Goal: Task Accomplishment & Management: Manage account settings

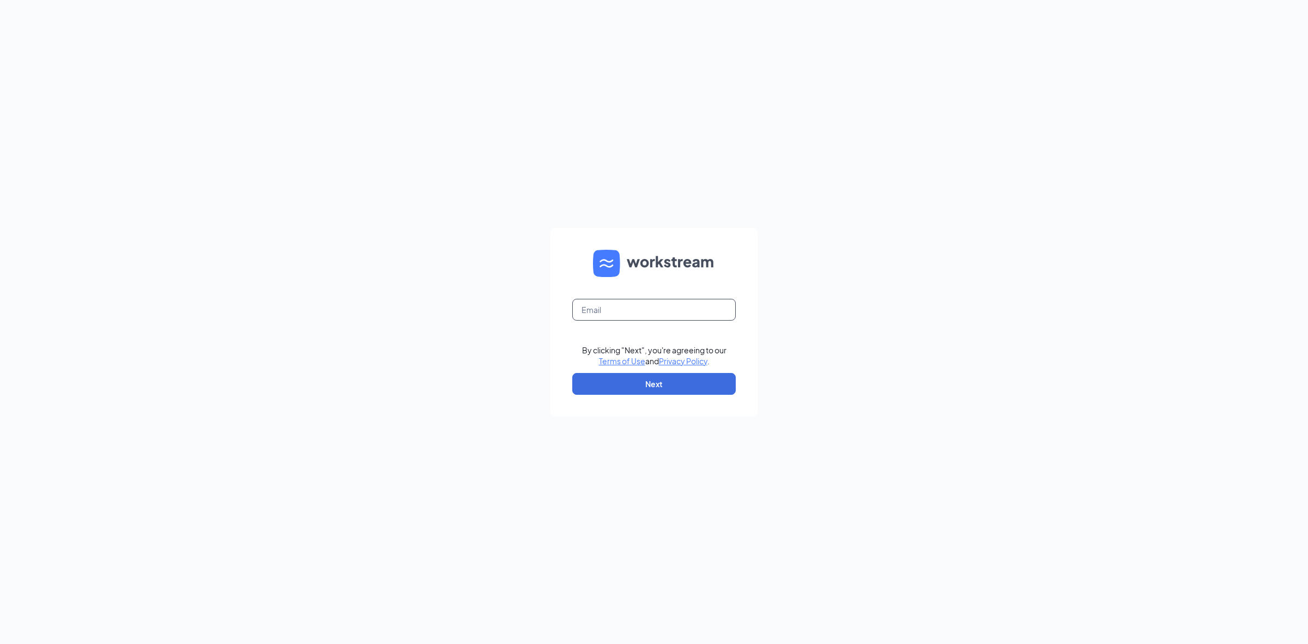
click at [644, 313] on input "text" at bounding box center [654, 310] width 164 height 22
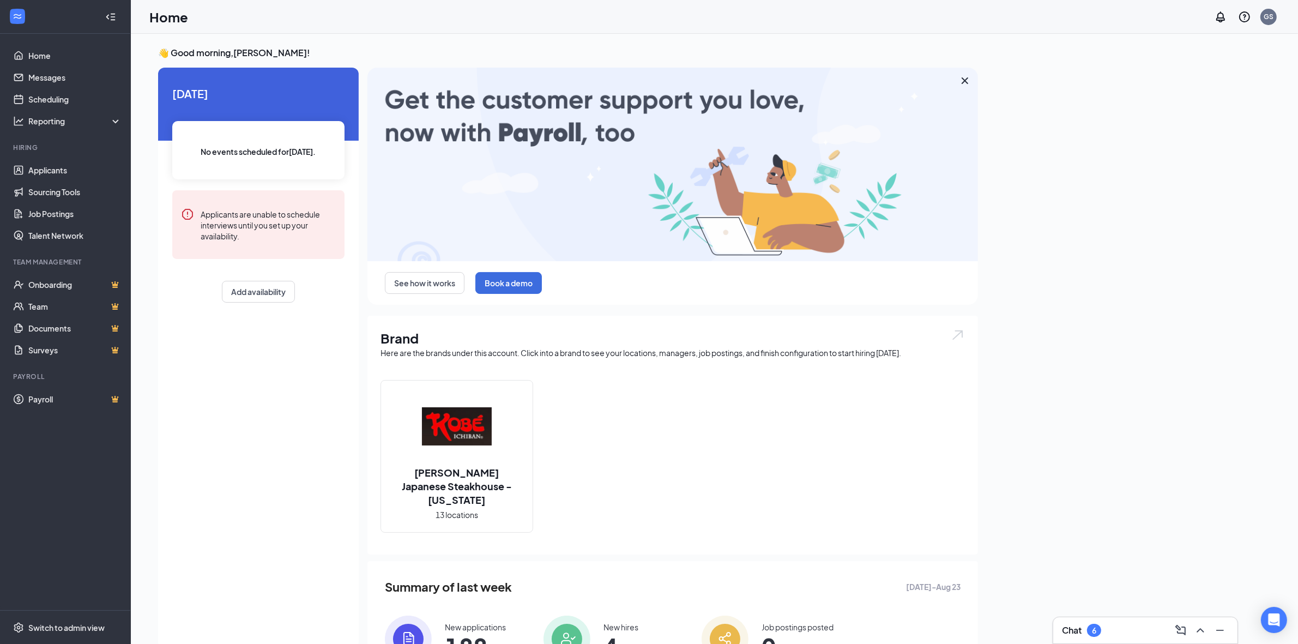
click at [1132, 633] on div "Chat 6" at bounding box center [1145, 629] width 167 height 17
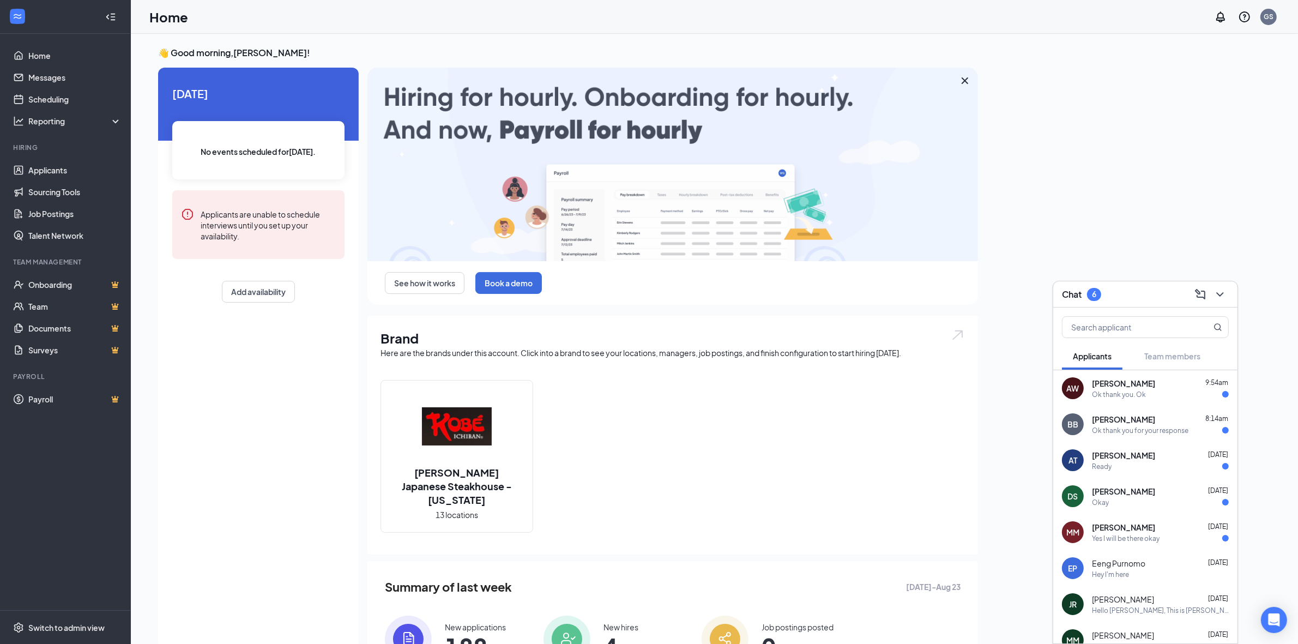
click at [1129, 404] on div "AW alrenzo WAlker 9:54am Ok thank you. Ok" at bounding box center [1145, 388] width 184 height 36
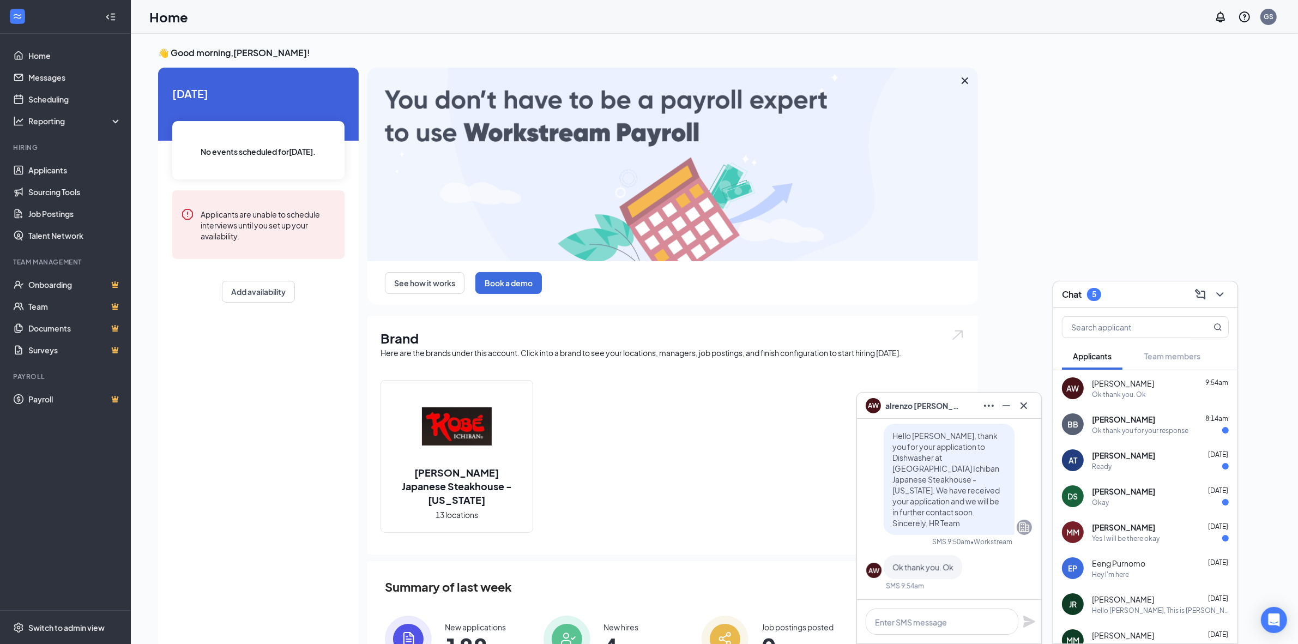
click at [1140, 426] on div "Ok thank you for your response" at bounding box center [1140, 430] width 96 height 9
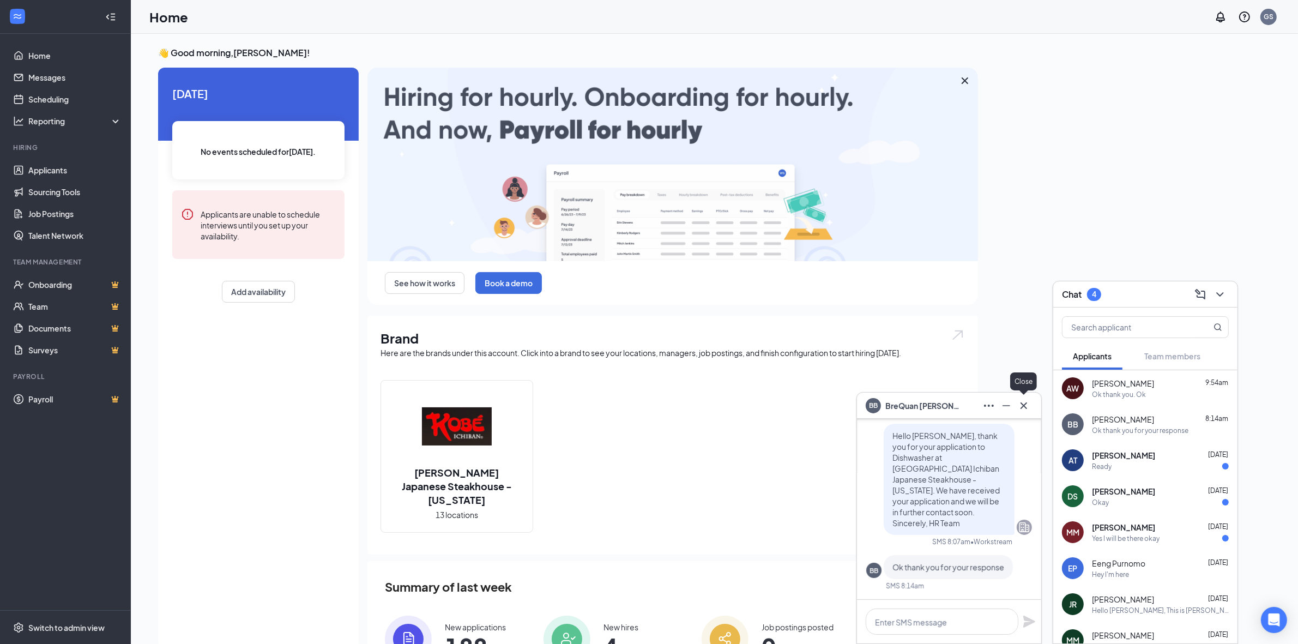
click at [1024, 407] on icon "Cross" at bounding box center [1023, 405] width 13 height 13
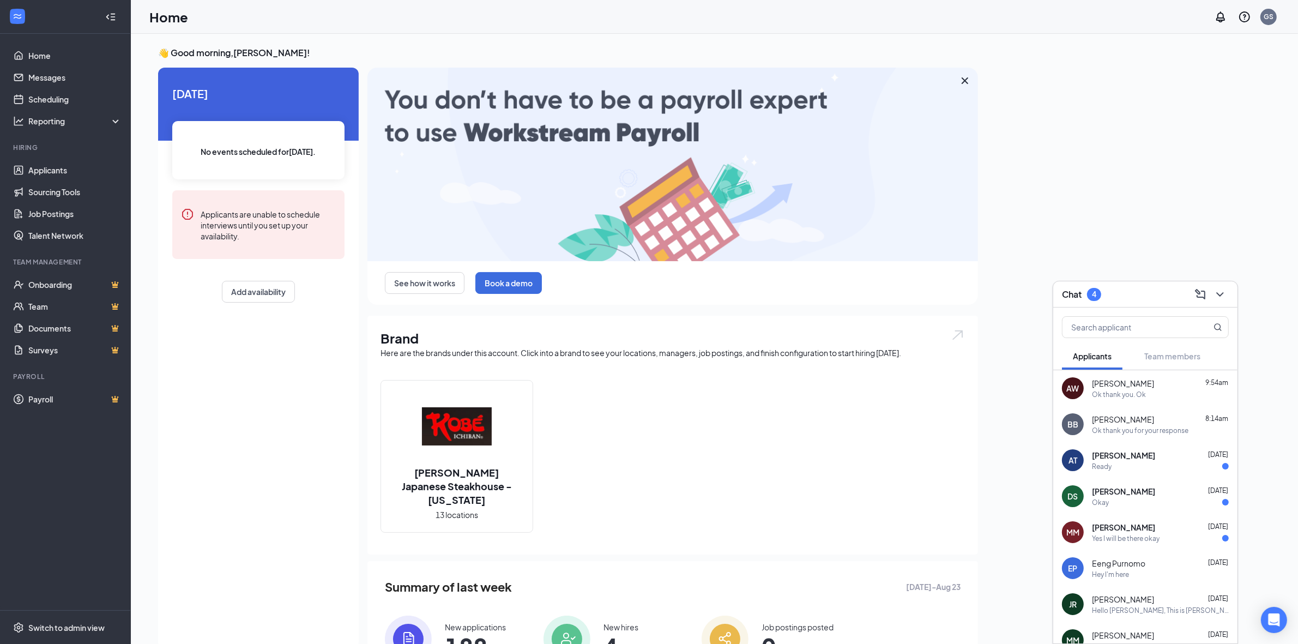
click at [1155, 495] on div "Deangelo SMITH Aug 25" at bounding box center [1160, 491] width 137 height 11
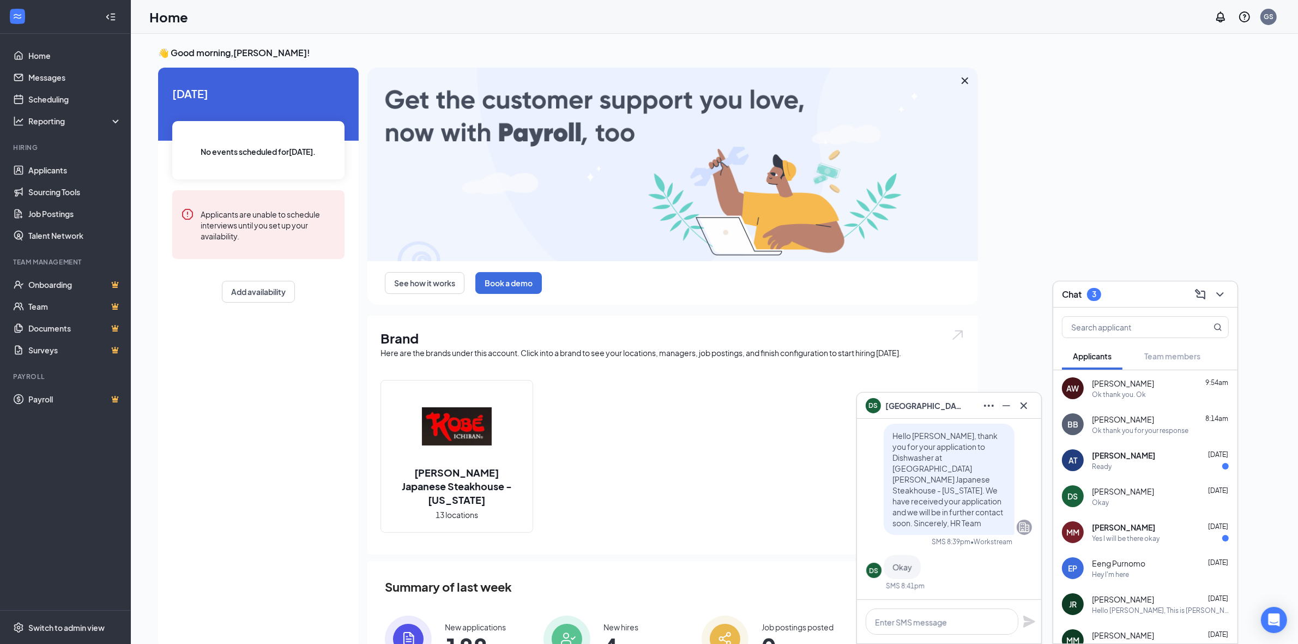
click at [1033, 409] on div "DS Deangelo SMITH" at bounding box center [949, 405] width 184 height 26
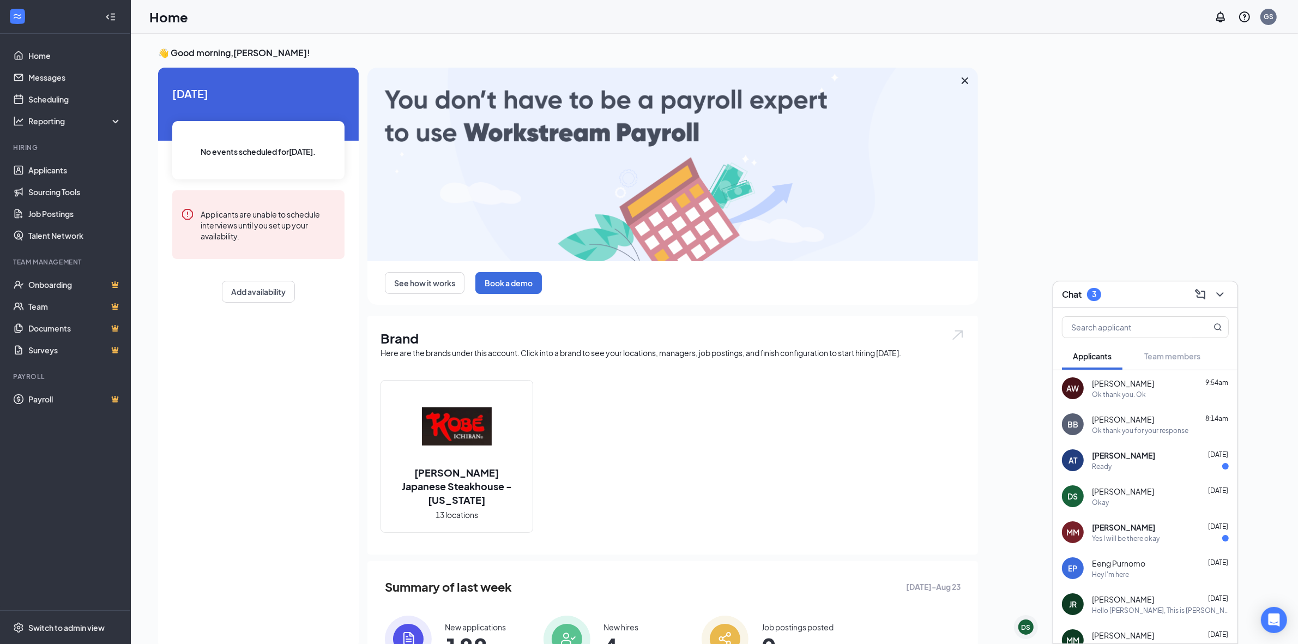
click at [1126, 535] on div "Yes I will be there okay" at bounding box center [1126, 538] width 68 height 9
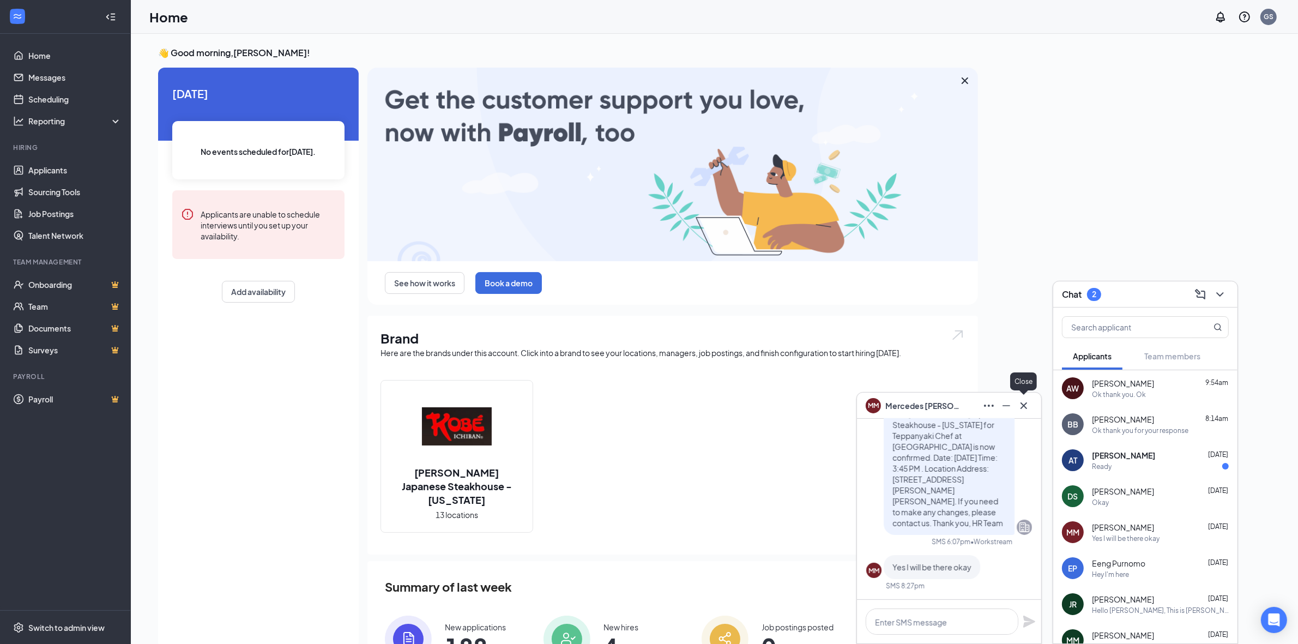
click at [1031, 409] on button at bounding box center [1023, 405] width 17 height 17
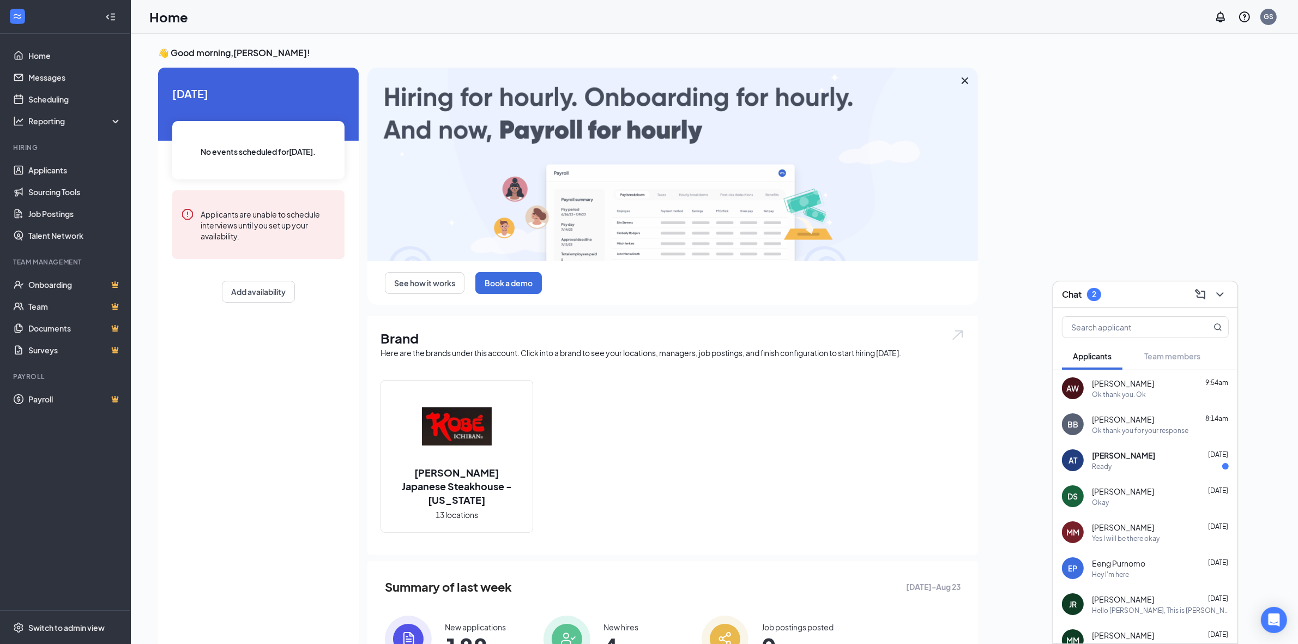
click at [1142, 456] on div "Angel Tovar Aug 25" at bounding box center [1160, 455] width 137 height 11
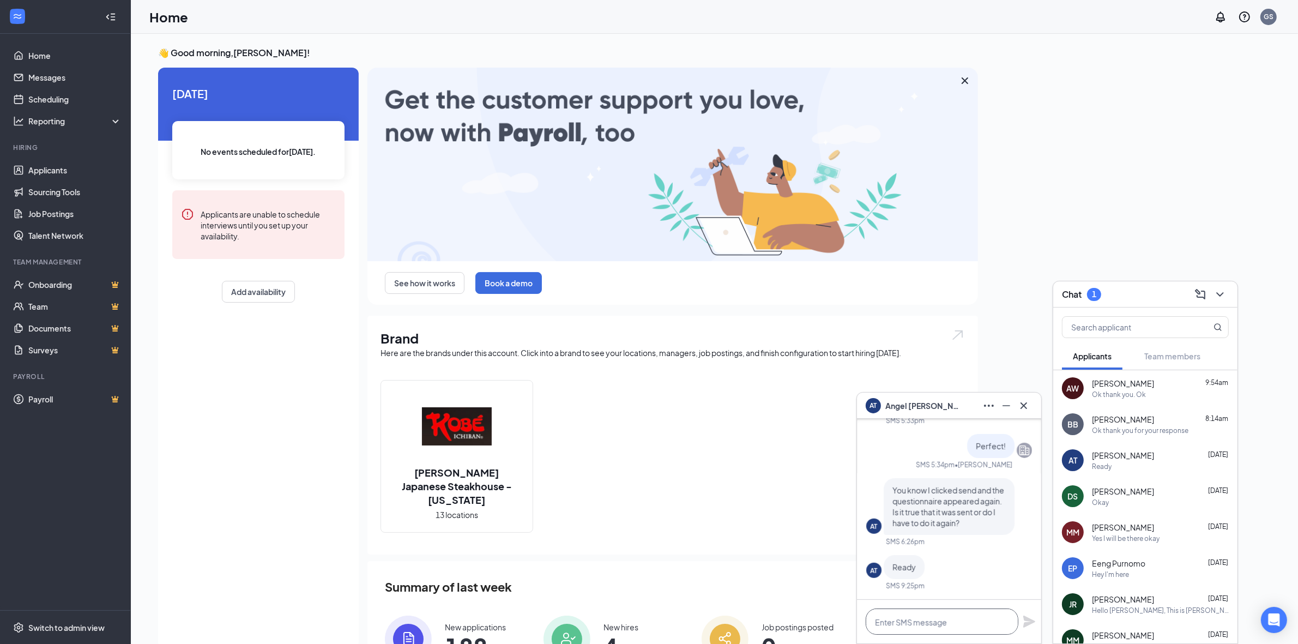
click at [919, 623] on textarea at bounding box center [941, 621] width 153 height 26
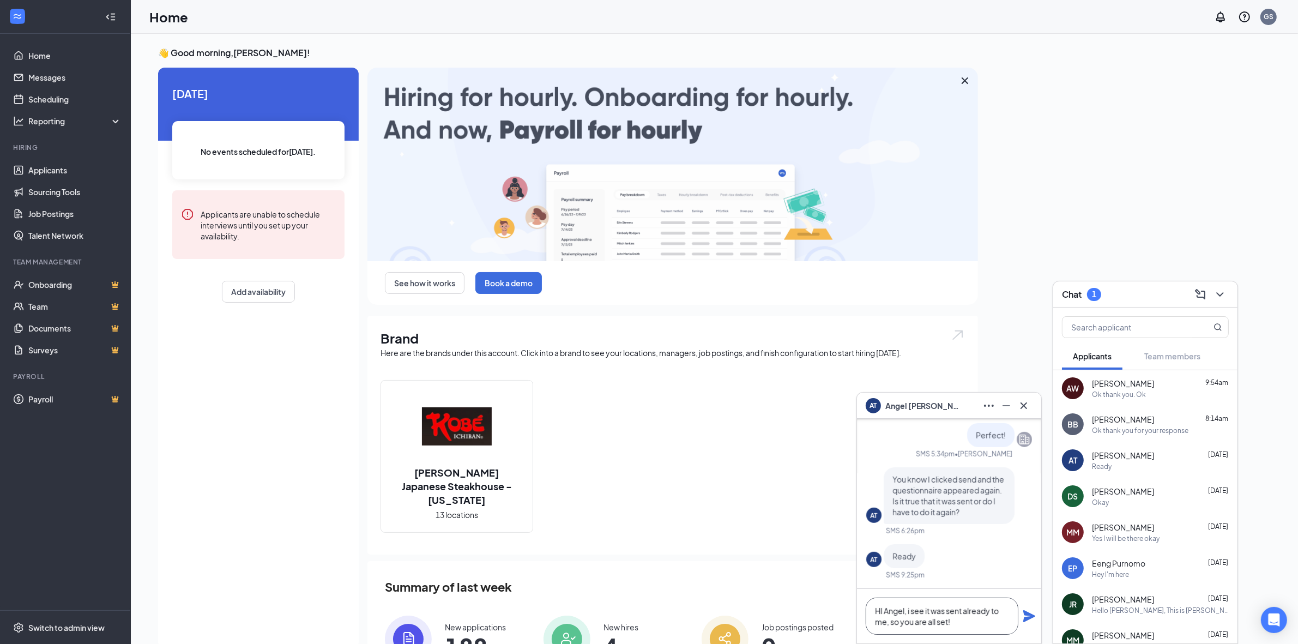
type textarea "HI Angel, i see it was sent already to me, so you are all set!"
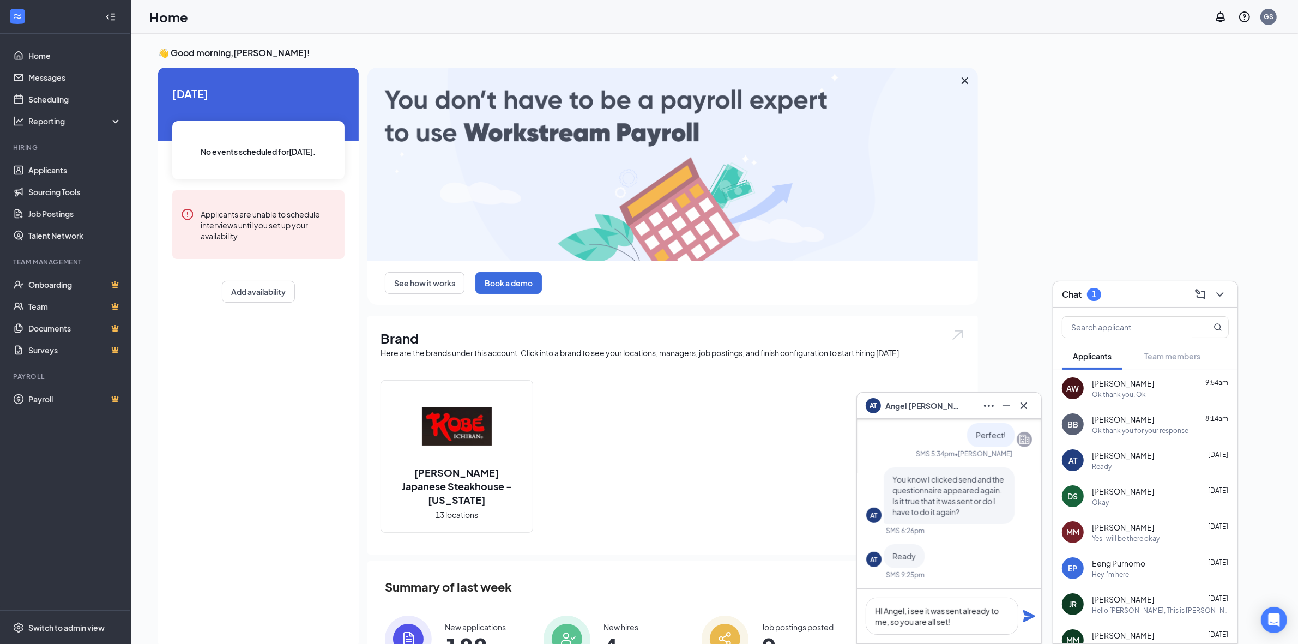
click at [1026, 612] on icon "Plane" at bounding box center [1029, 616] width 12 height 12
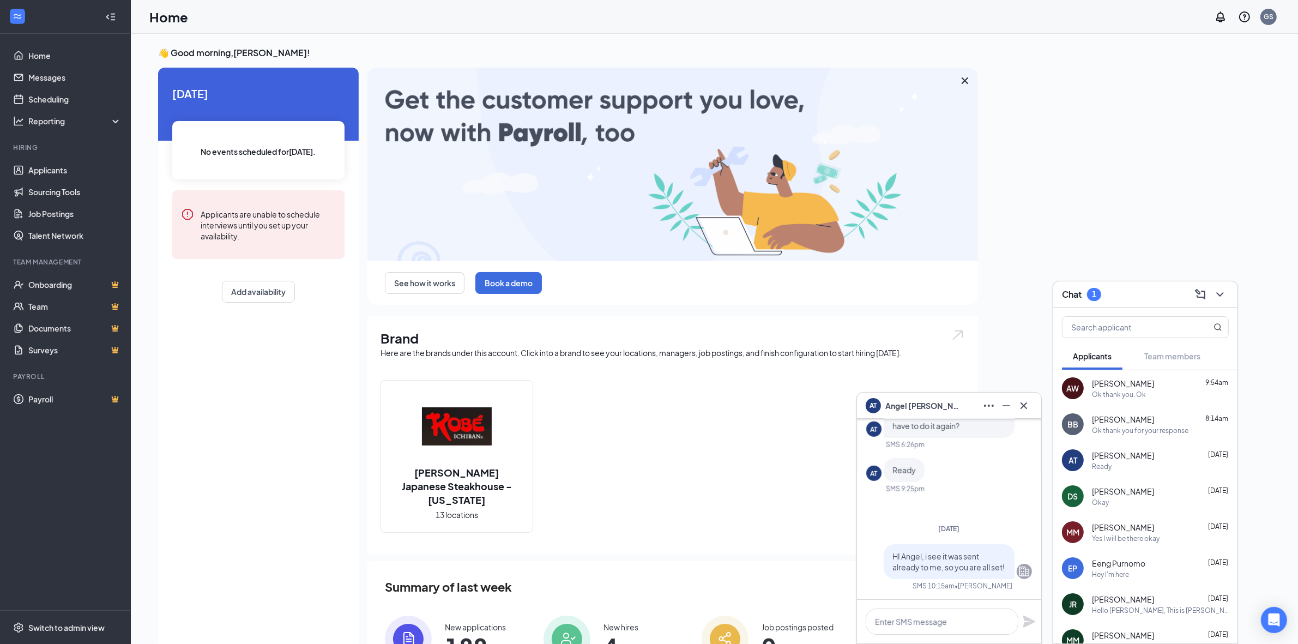
scroll to position [0, 0]
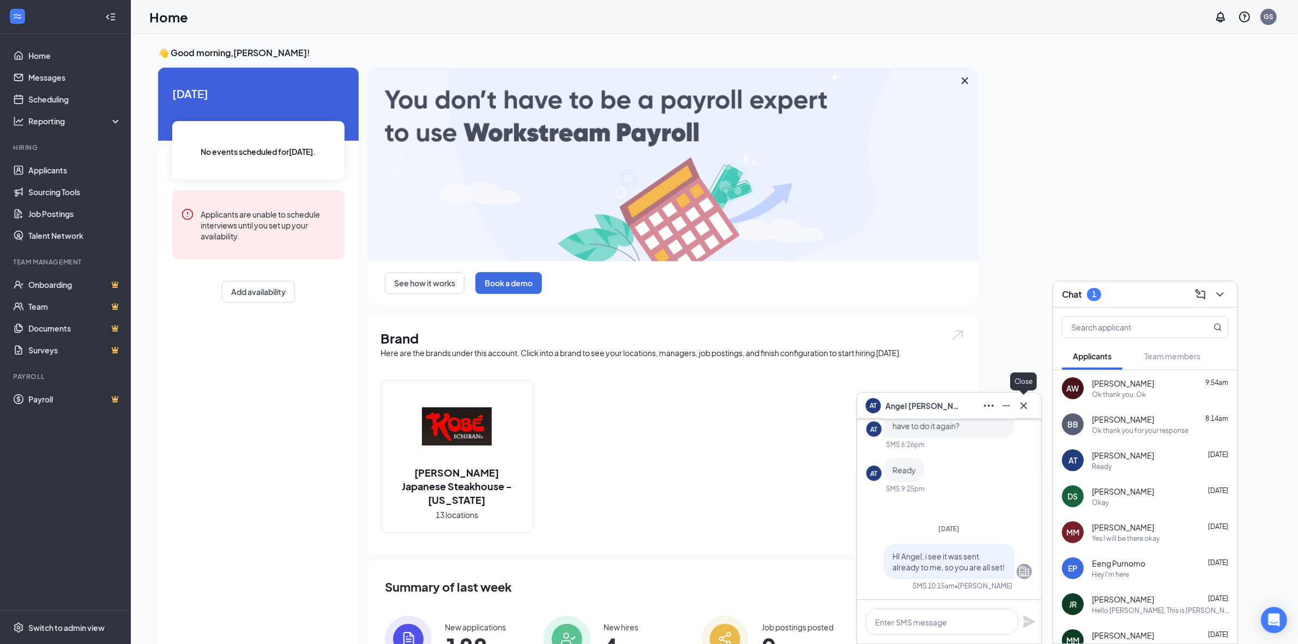
click at [1028, 405] on icon "Cross" at bounding box center [1023, 405] width 13 height 13
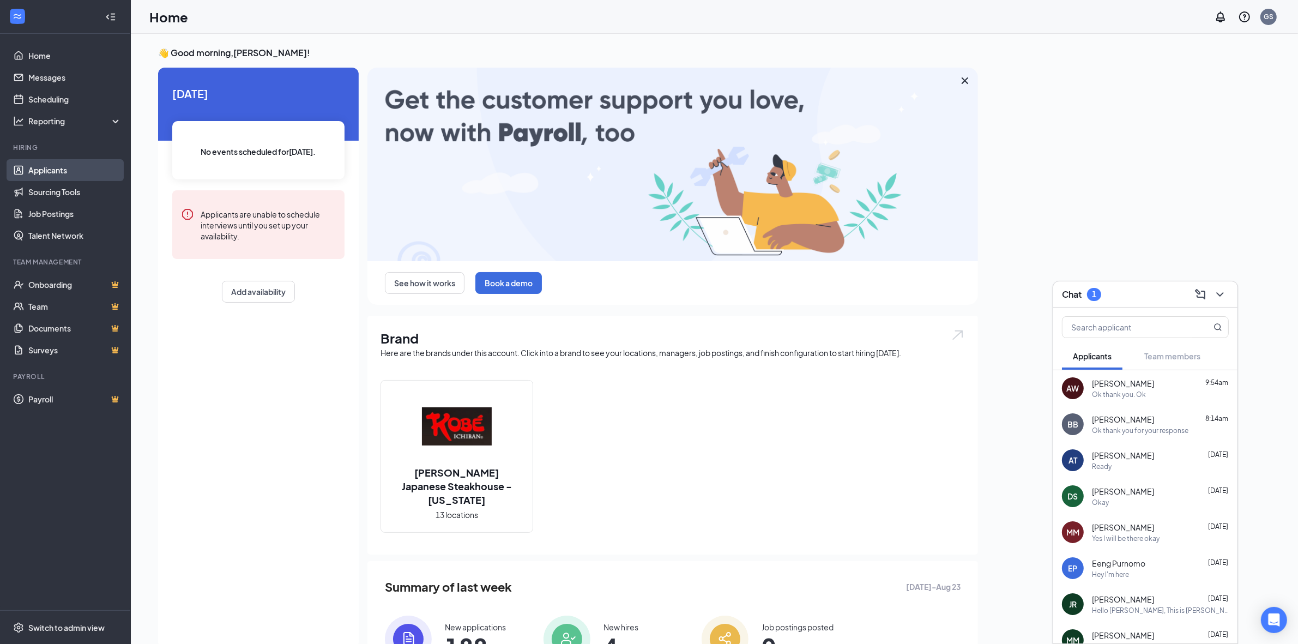
click at [34, 171] on link "Applicants" at bounding box center [74, 170] width 93 height 22
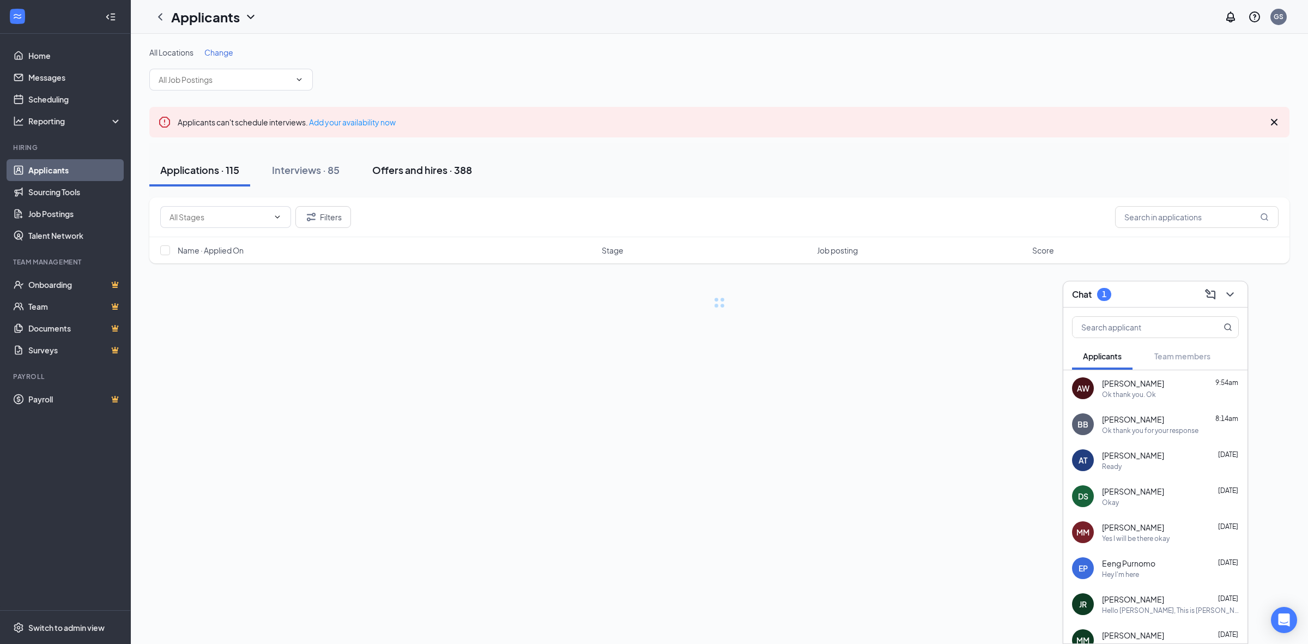
click at [458, 165] on div "Offers and hires · 388" at bounding box center [422, 170] width 100 height 14
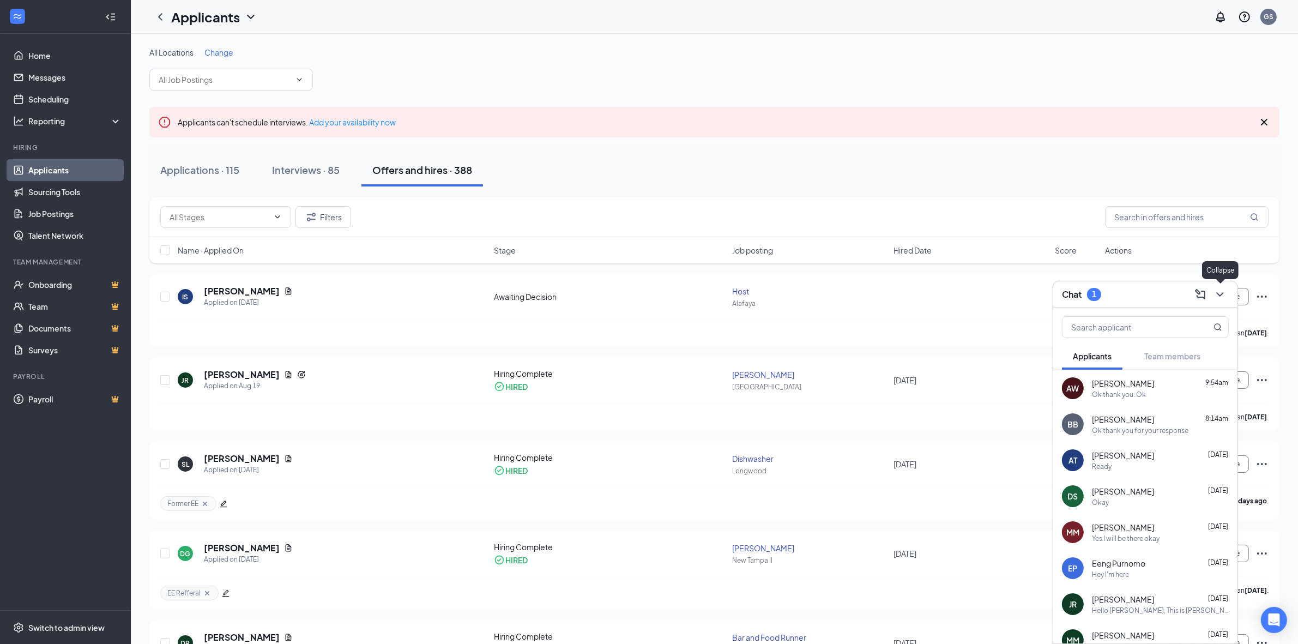
click at [1224, 293] on icon "ChevronDown" at bounding box center [1219, 294] width 13 height 13
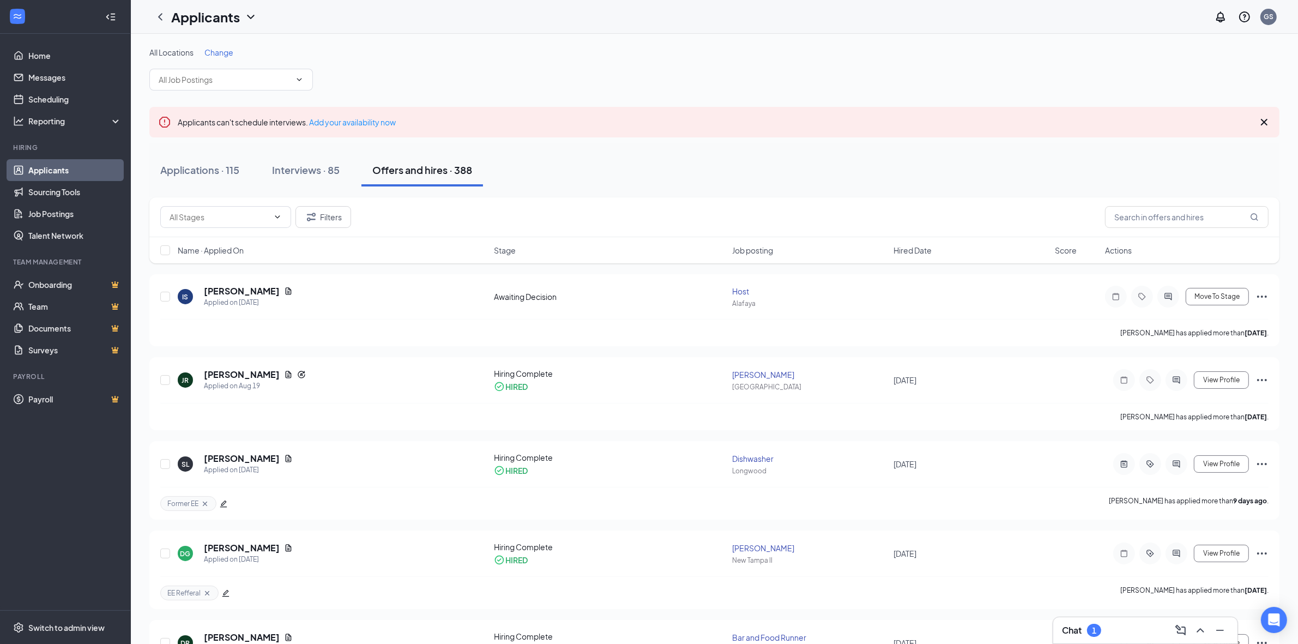
click at [917, 251] on span "Hired Date" at bounding box center [912, 250] width 38 height 11
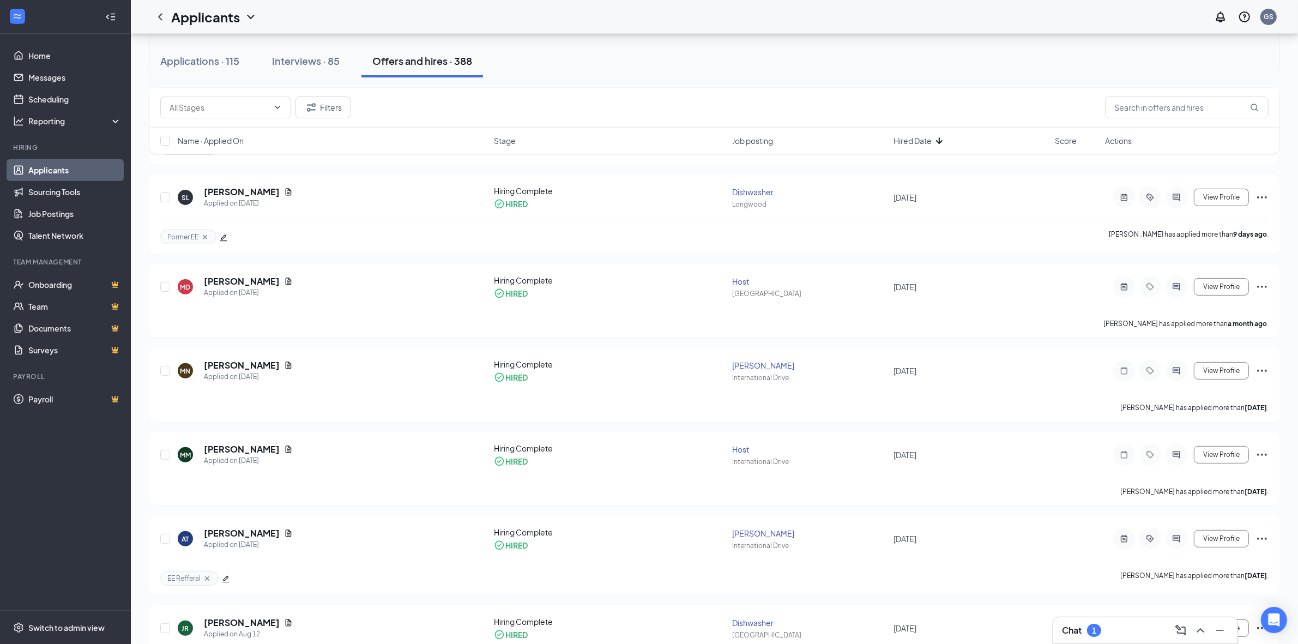
scroll to position [477, 0]
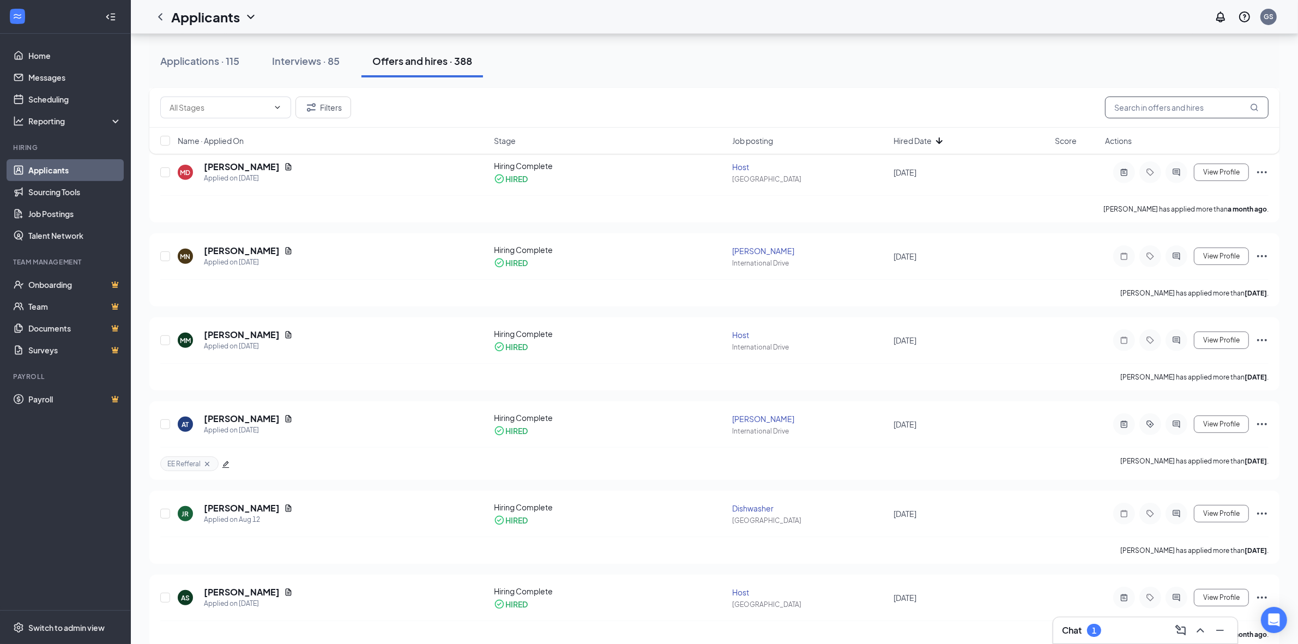
click at [1168, 112] on input "text" at bounding box center [1187, 107] width 164 height 22
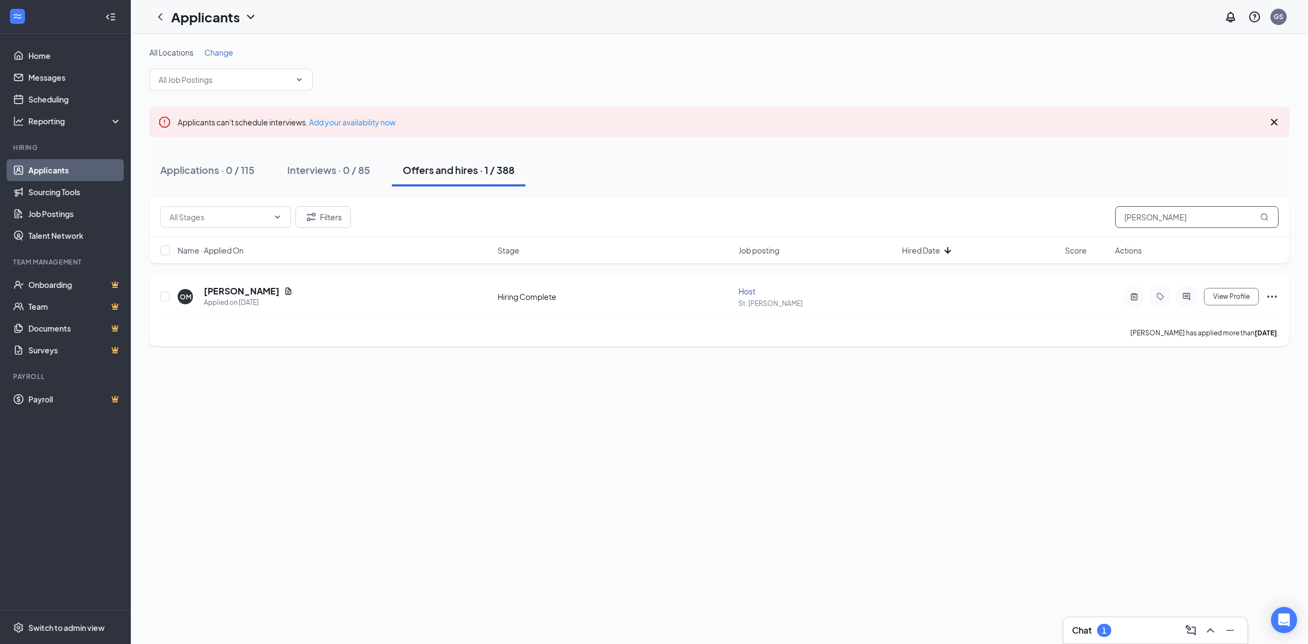
type input "olivia"
click at [1276, 296] on icon "Ellipses" at bounding box center [1272, 296] width 10 height 2
click at [1245, 318] on p "Mark as hired" at bounding box center [1223, 318] width 94 height 11
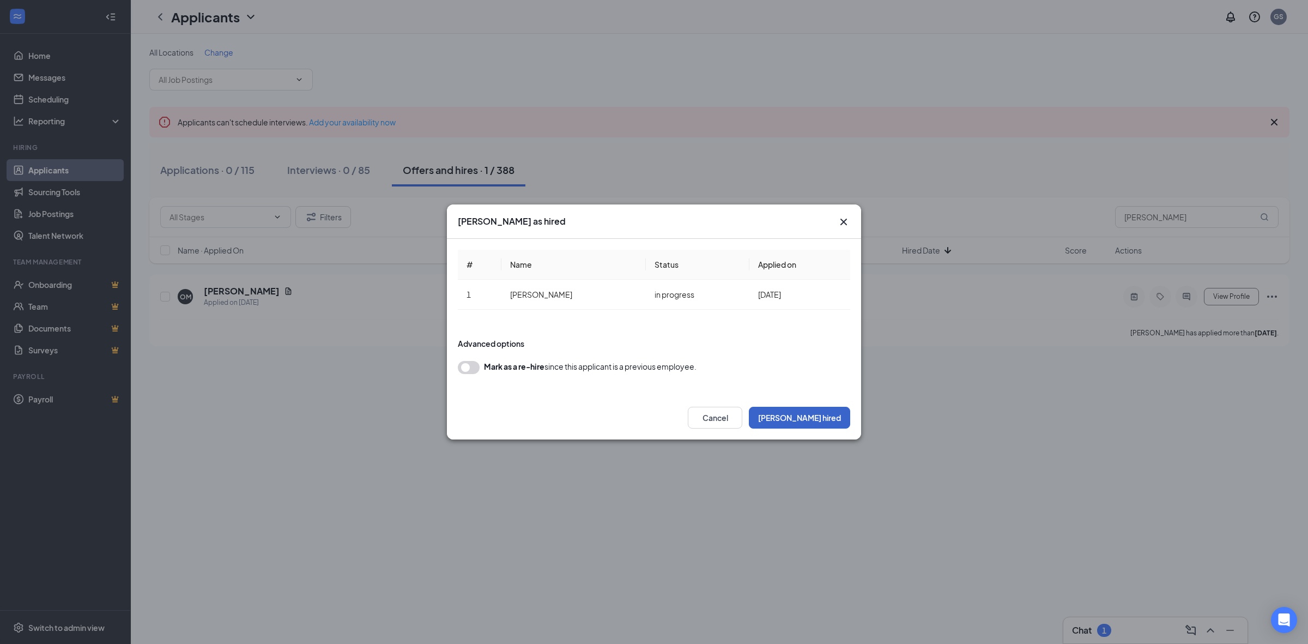
click at [807, 423] on button "Mark hired" at bounding box center [799, 418] width 101 height 22
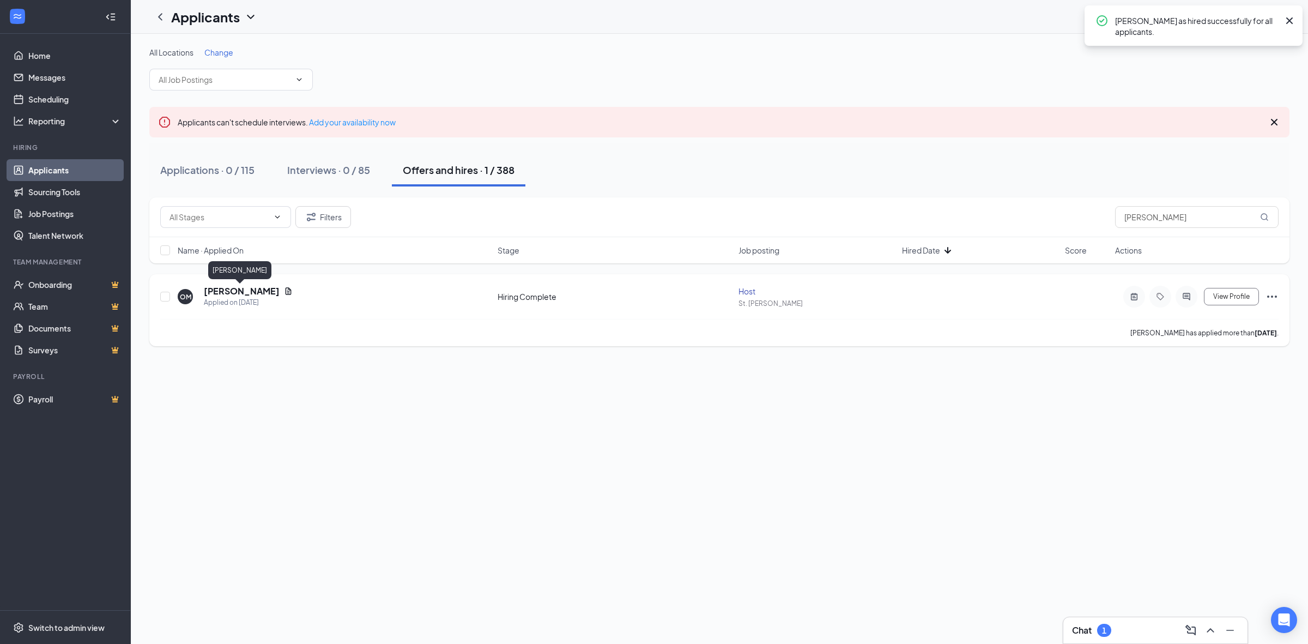
click at [225, 287] on h5 "[PERSON_NAME]" at bounding box center [242, 291] width 76 height 12
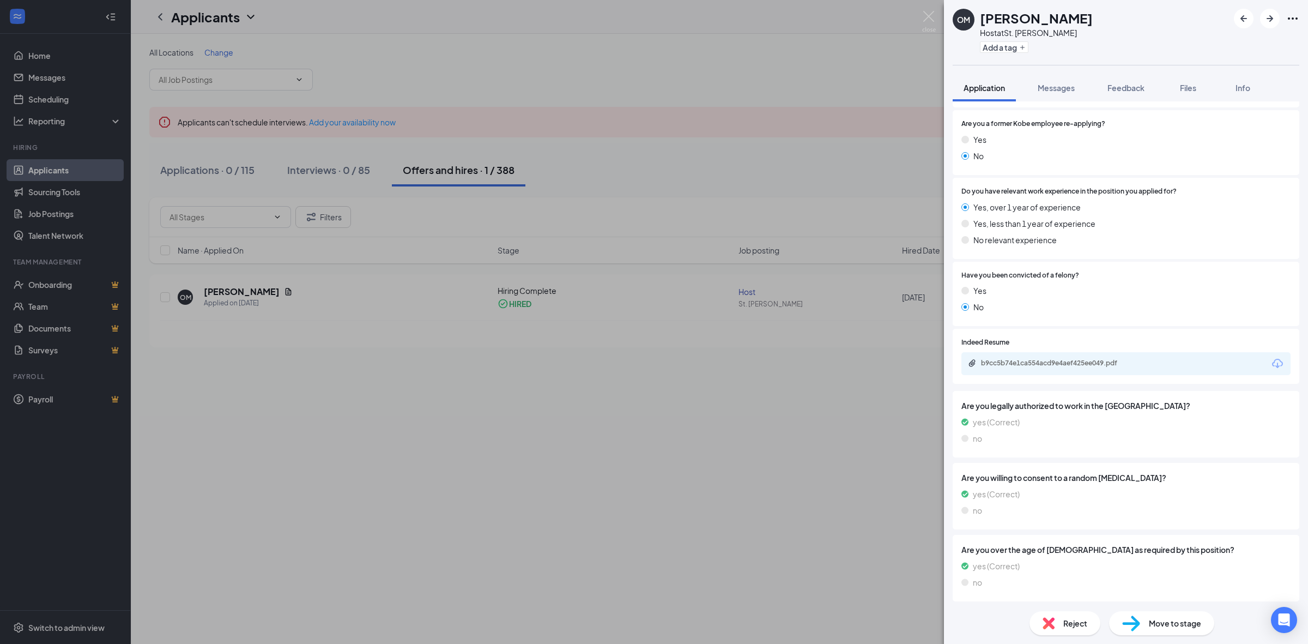
scroll to position [447, 0]
click at [1064, 364] on div "b9cc5b74e1ca554acd9e4aef425ee049.pdf" at bounding box center [1057, 362] width 153 height 9
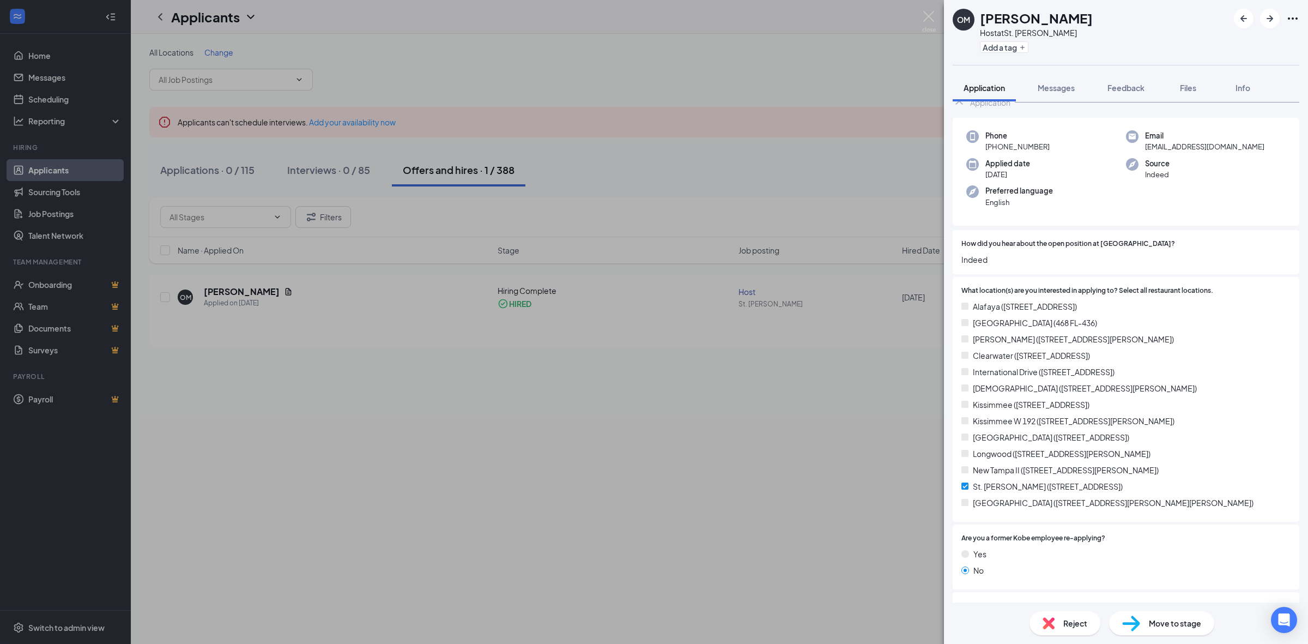
scroll to position [0, 0]
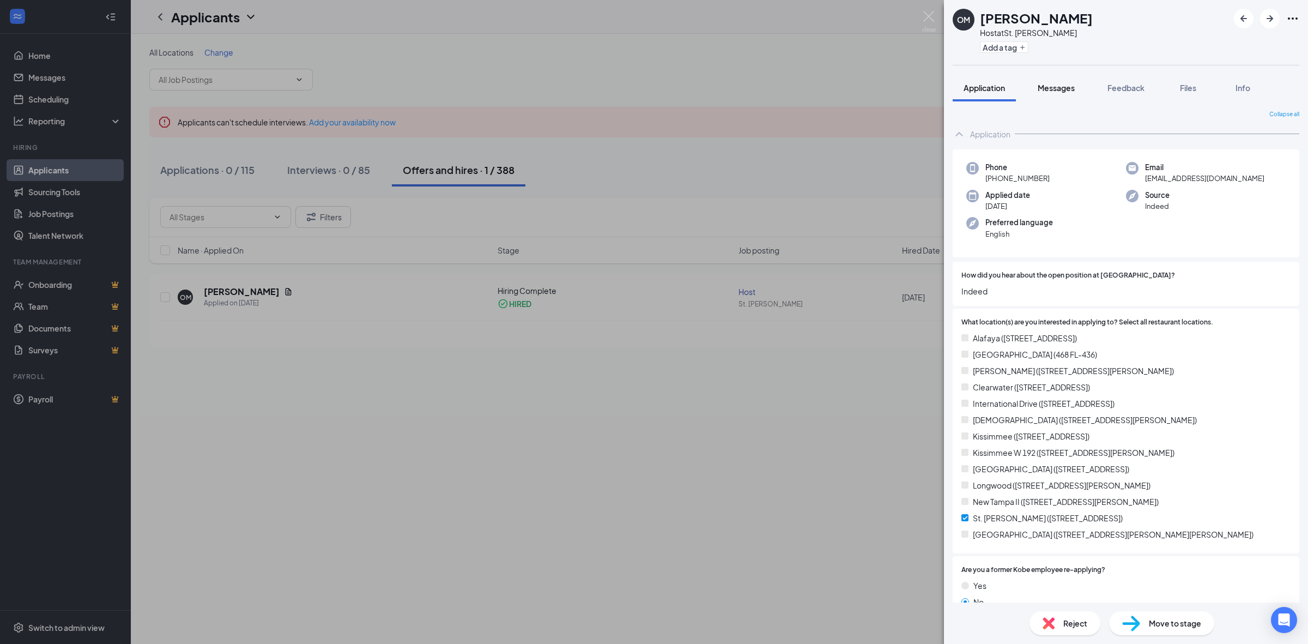
click at [1045, 93] on button "Messages" at bounding box center [1056, 87] width 59 height 27
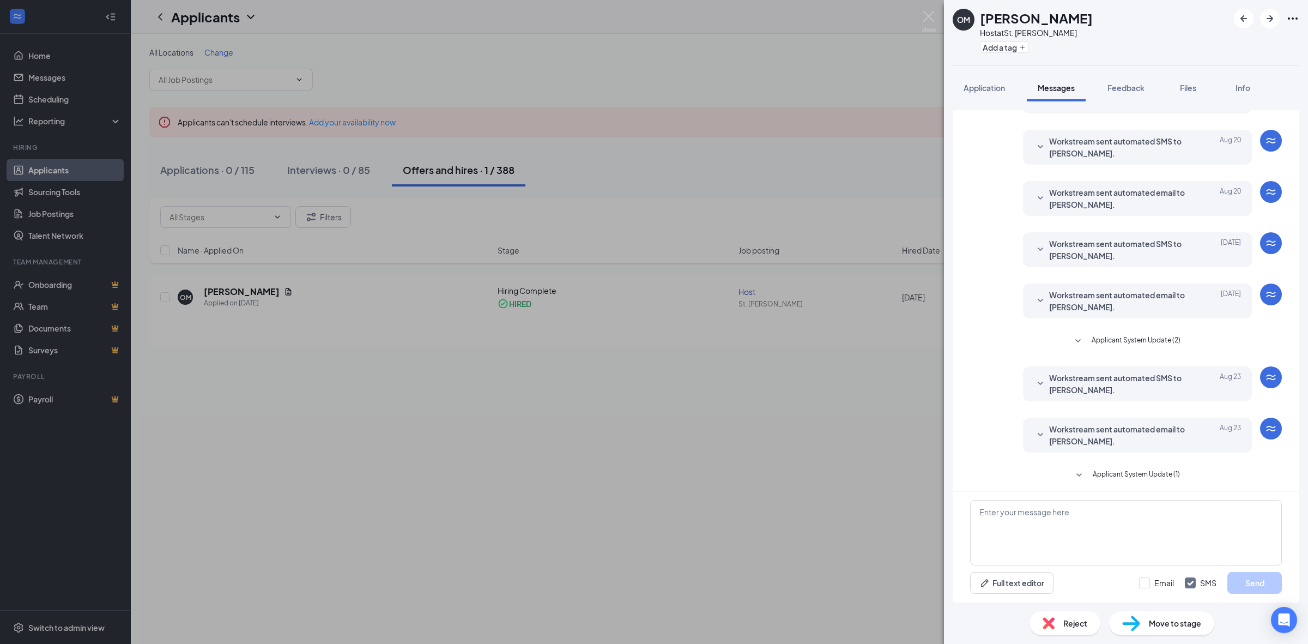
scroll to position [76, 0]
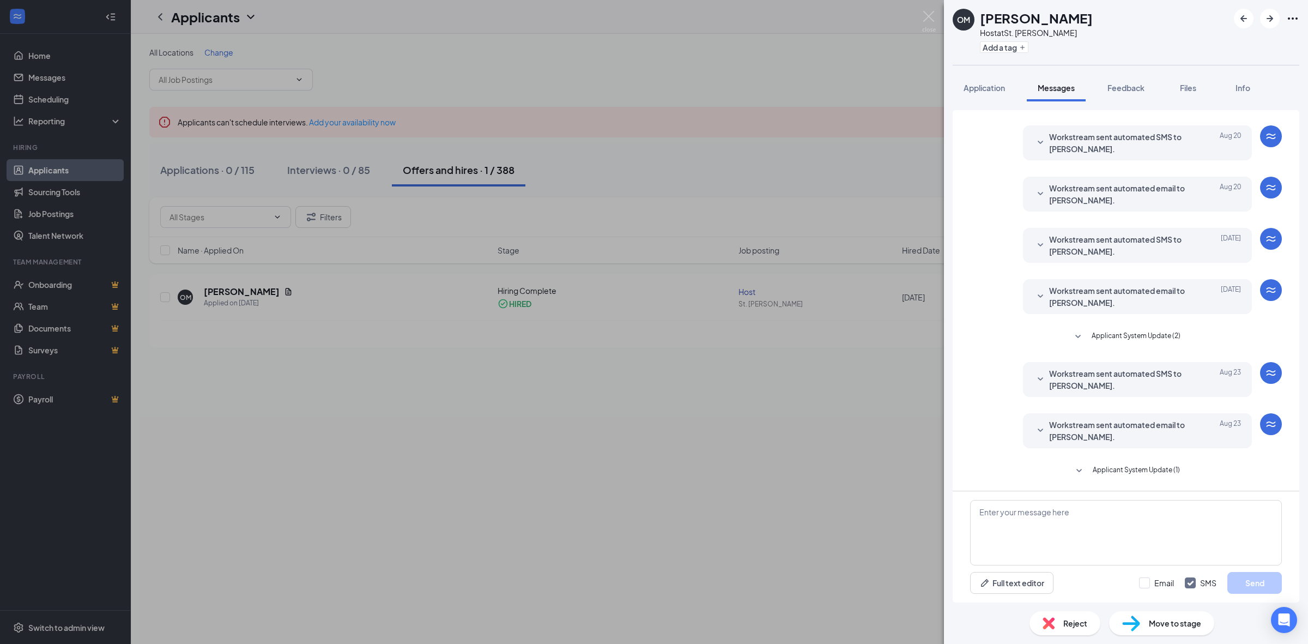
click at [1052, 23] on h1 "[PERSON_NAME]" at bounding box center [1036, 18] width 113 height 19
copy h1 "[PERSON_NAME]"
click at [986, 96] on button "Application" at bounding box center [984, 87] width 63 height 27
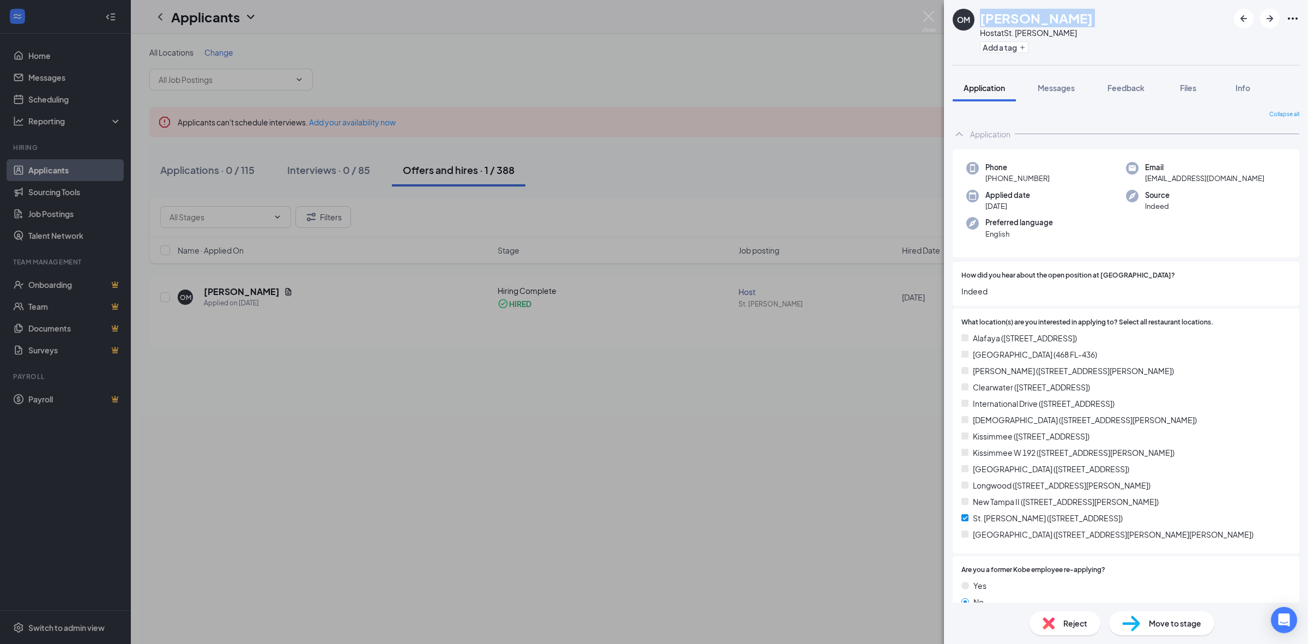
drag, startPoint x: 1046, startPoint y: 178, endPoint x: 995, endPoint y: 179, distance: 51.8
click at [995, 179] on span "+1 (727) 608-3193" at bounding box center [1017, 178] width 64 height 11
copy span "(727) 608-3193"
click at [1185, 183] on span "oliviamcglone1@gmail.com" at bounding box center [1204, 178] width 119 height 11
click at [1184, 180] on span "oliviamcglone1@gmail.com" at bounding box center [1204, 178] width 119 height 11
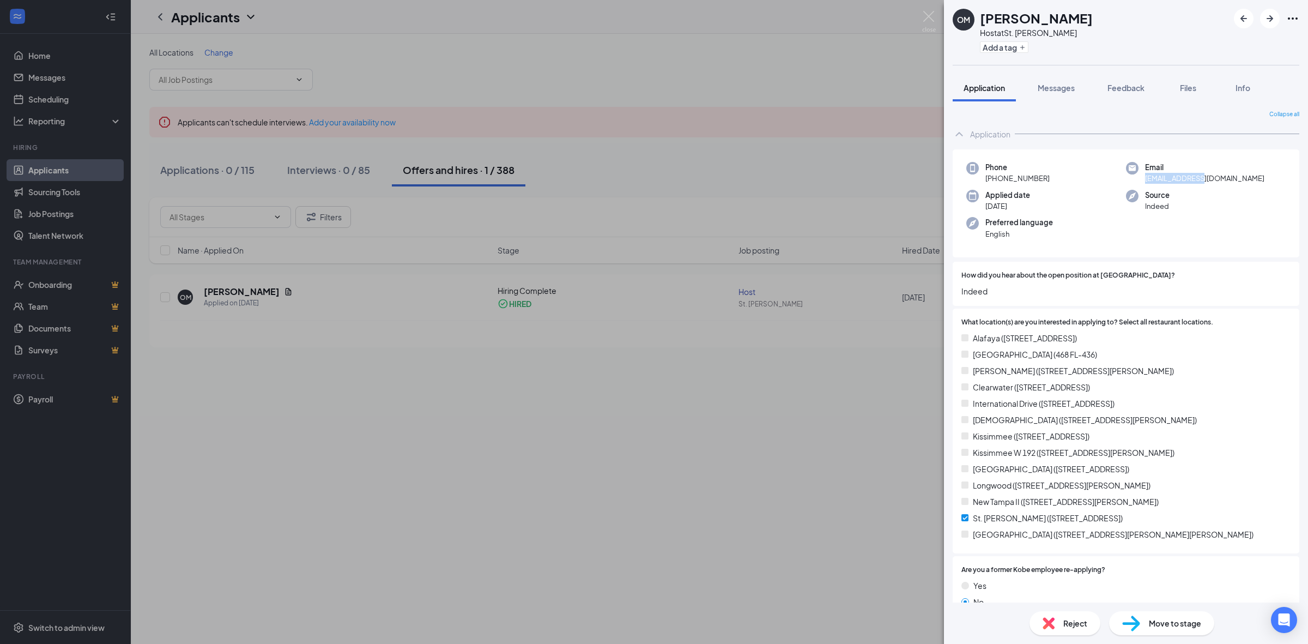
click at [1184, 180] on span "oliviamcglone1@gmail.com" at bounding box center [1204, 178] width 119 height 11
copy span "oliviamcglone1@gmail.com"
click at [1074, 81] on button "Messages" at bounding box center [1056, 87] width 59 height 27
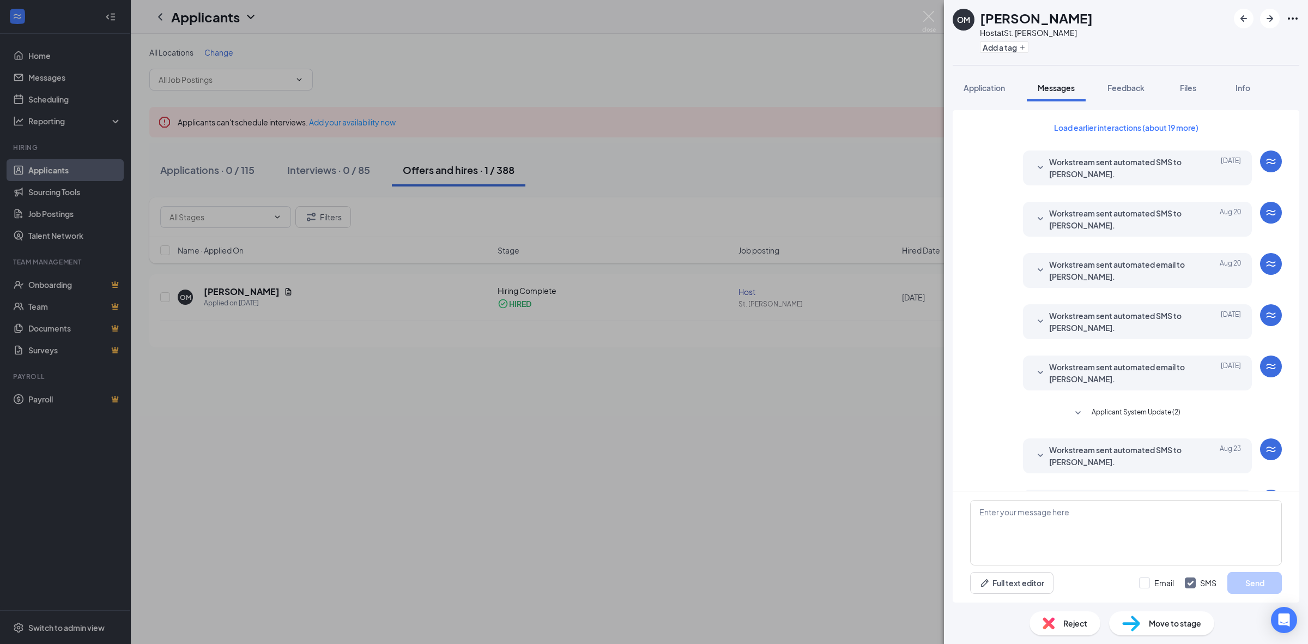
click at [1069, 175] on span "Workstream sent automated SMS to Olivia McGlone." at bounding box center [1120, 168] width 143 height 24
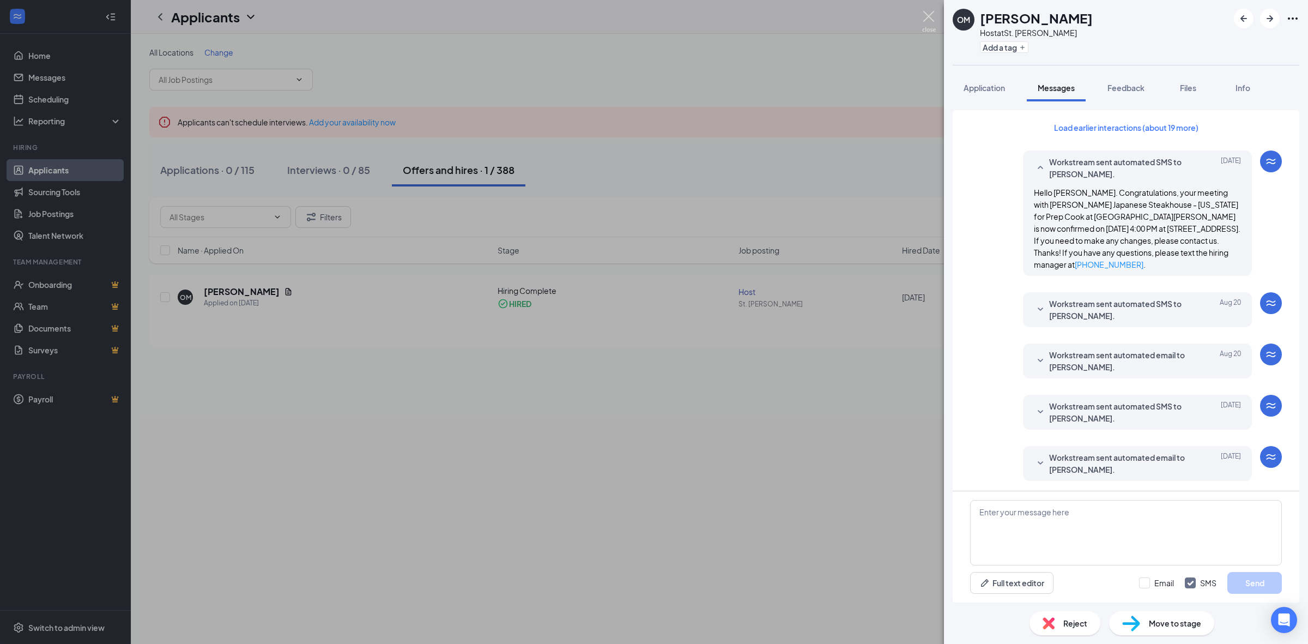
click at [928, 22] on img at bounding box center [929, 21] width 14 height 21
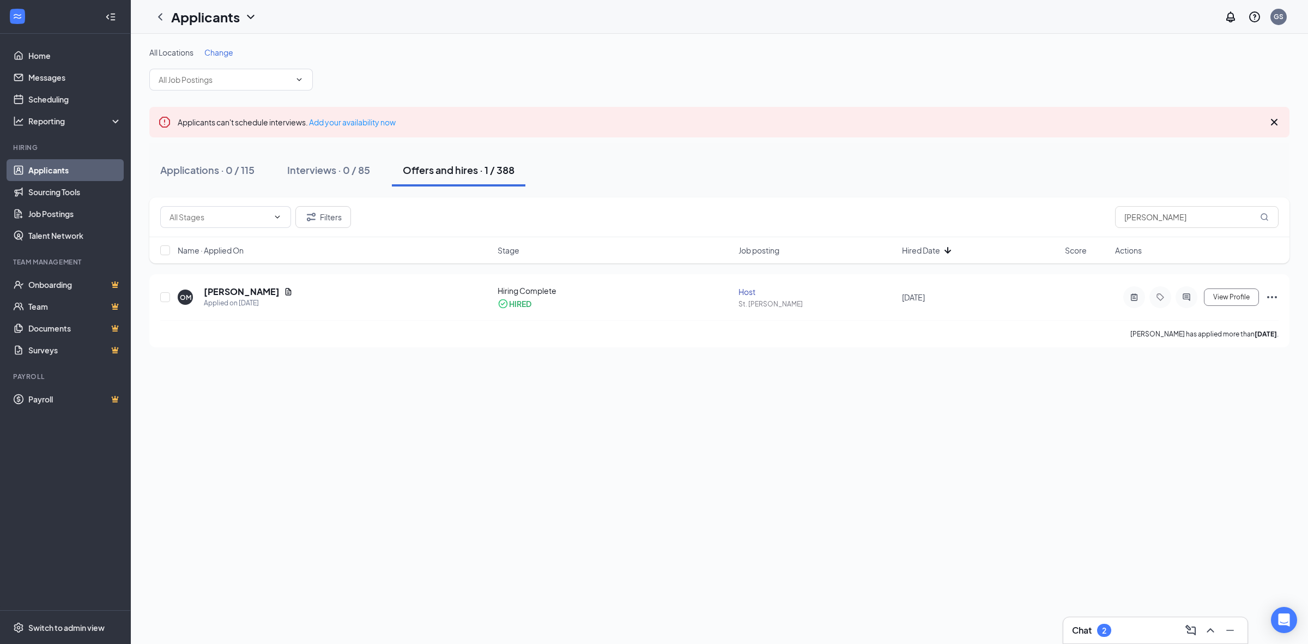
click at [1138, 627] on div "Chat 2" at bounding box center [1155, 629] width 167 height 17
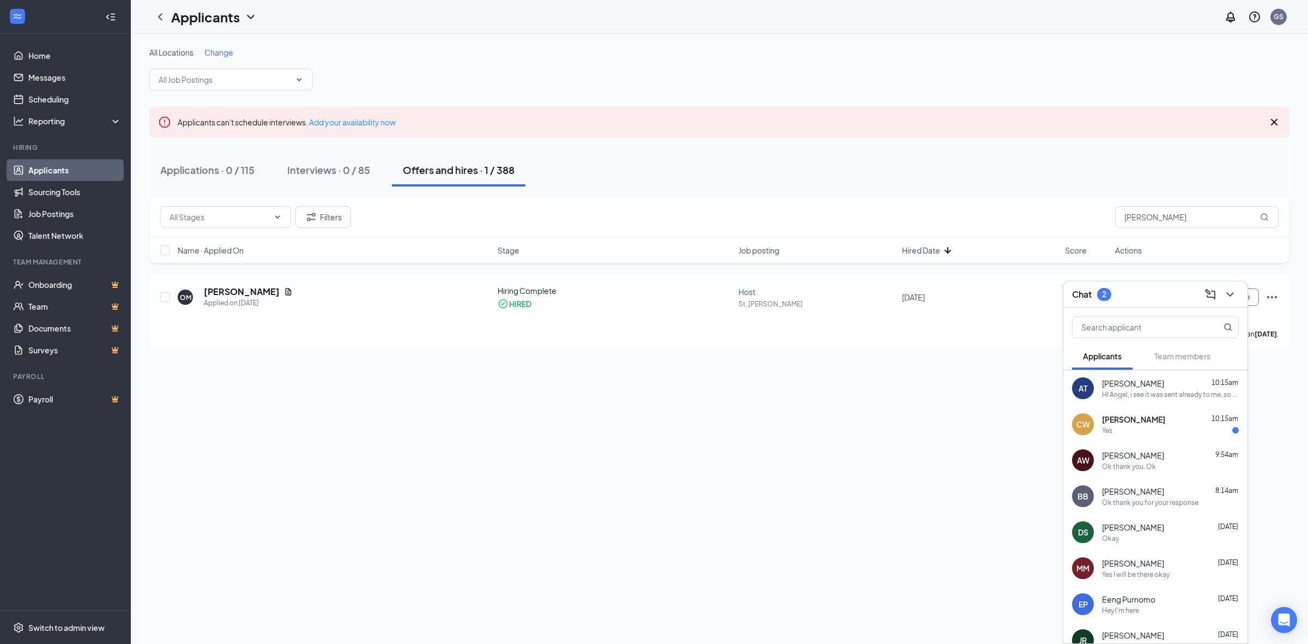
click at [1212, 419] on span "10:15am" at bounding box center [1225, 418] width 27 height 8
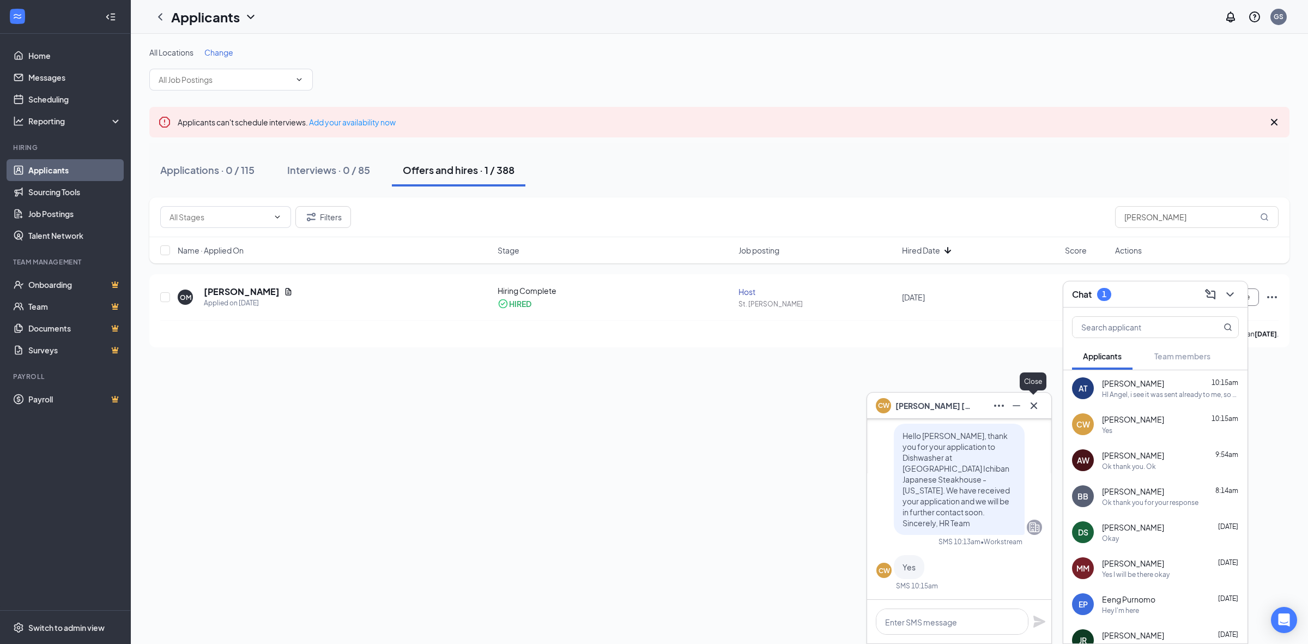
click at [1037, 410] on icon "Cross" at bounding box center [1033, 405] width 13 height 13
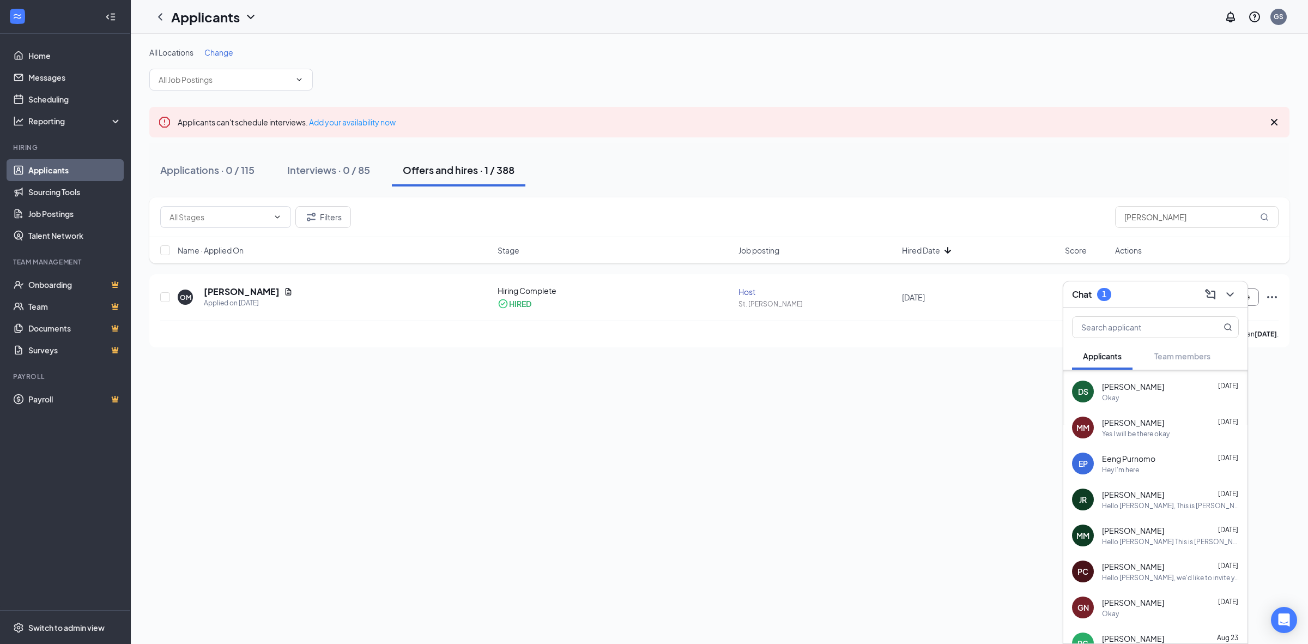
scroll to position [277, 0]
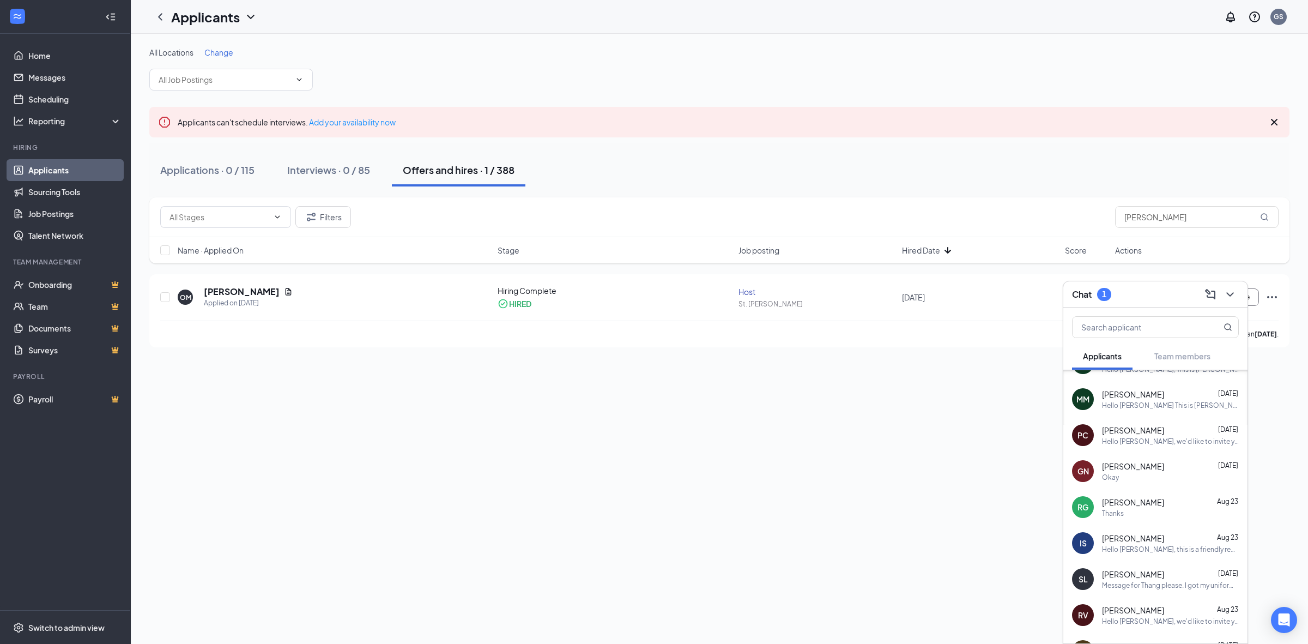
click at [1153, 407] on div "Hello [PERSON_NAME] This is [PERSON_NAME] from Kobe Japanese Steakhouse. I want…" at bounding box center [1170, 405] width 137 height 9
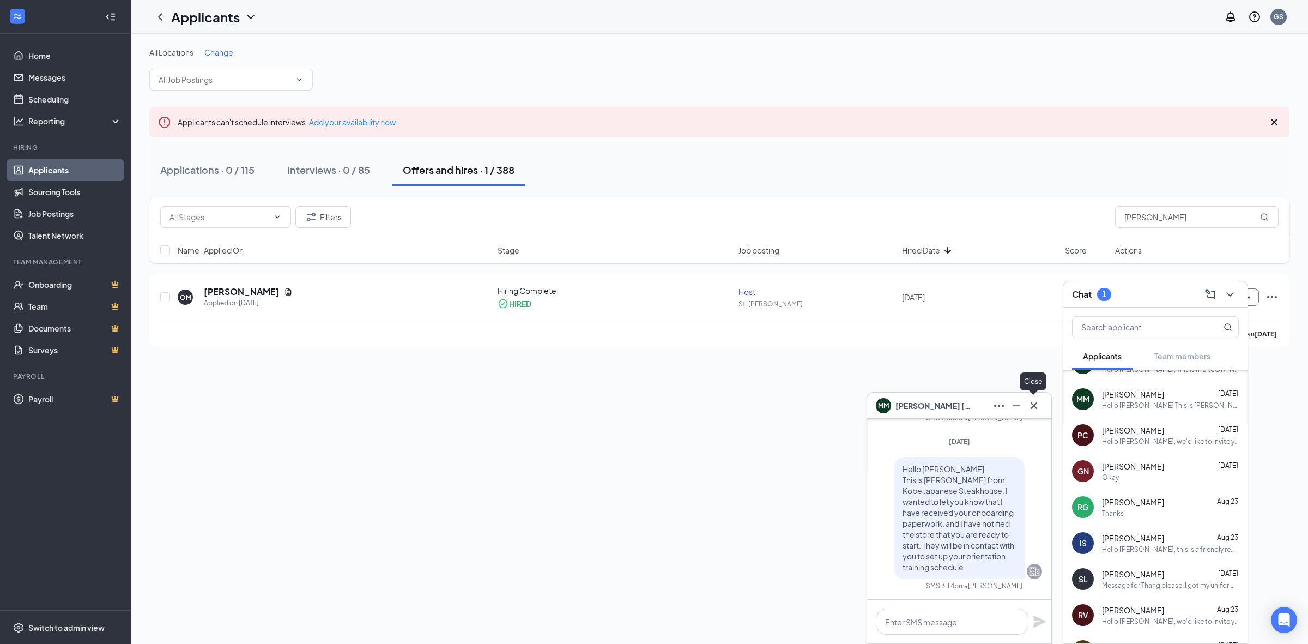
click at [1039, 407] on icon "Cross" at bounding box center [1033, 405] width 13 height 13
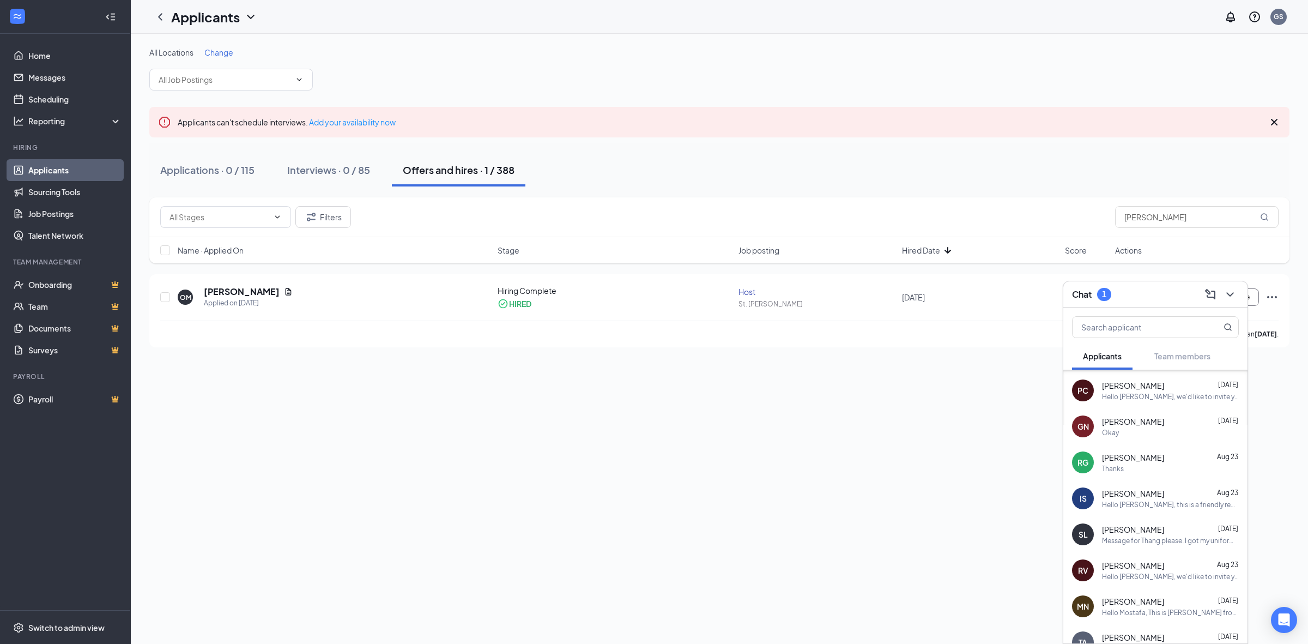
scroll to position [345, 0]
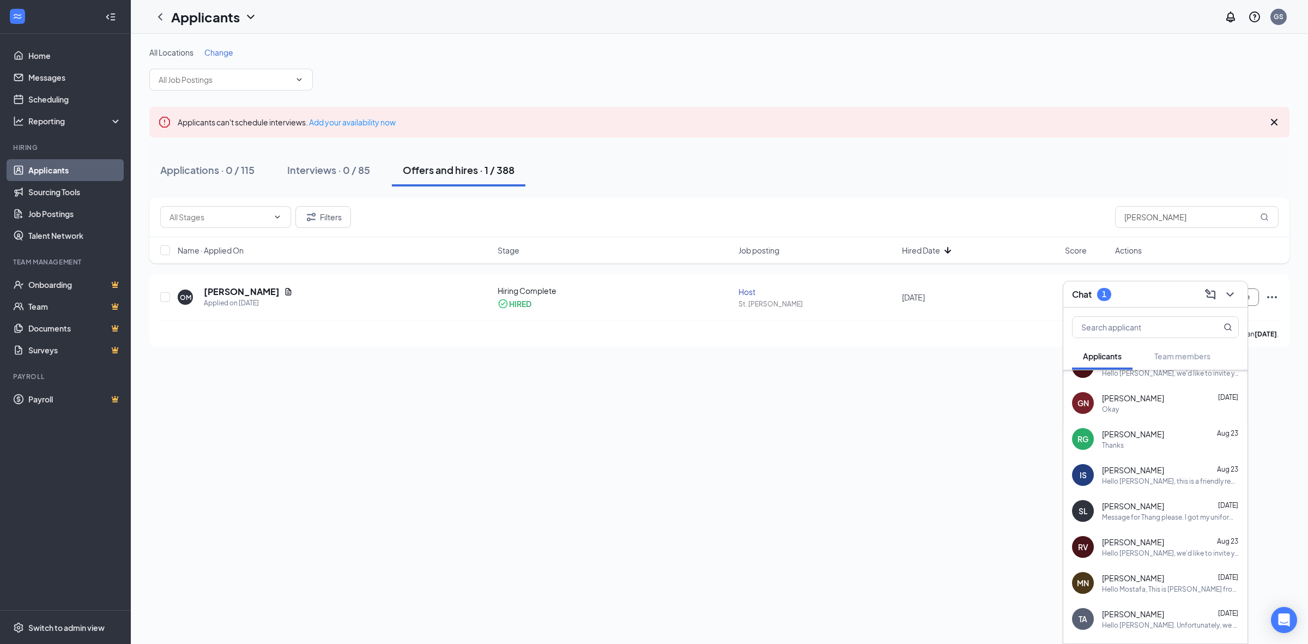
click at [1112, 527] on div "SL Stan Lerner Aug 22 Message for Thang please. I got my uniform and had a ride…" at bounding box center [1155, 511] width 184 height 36
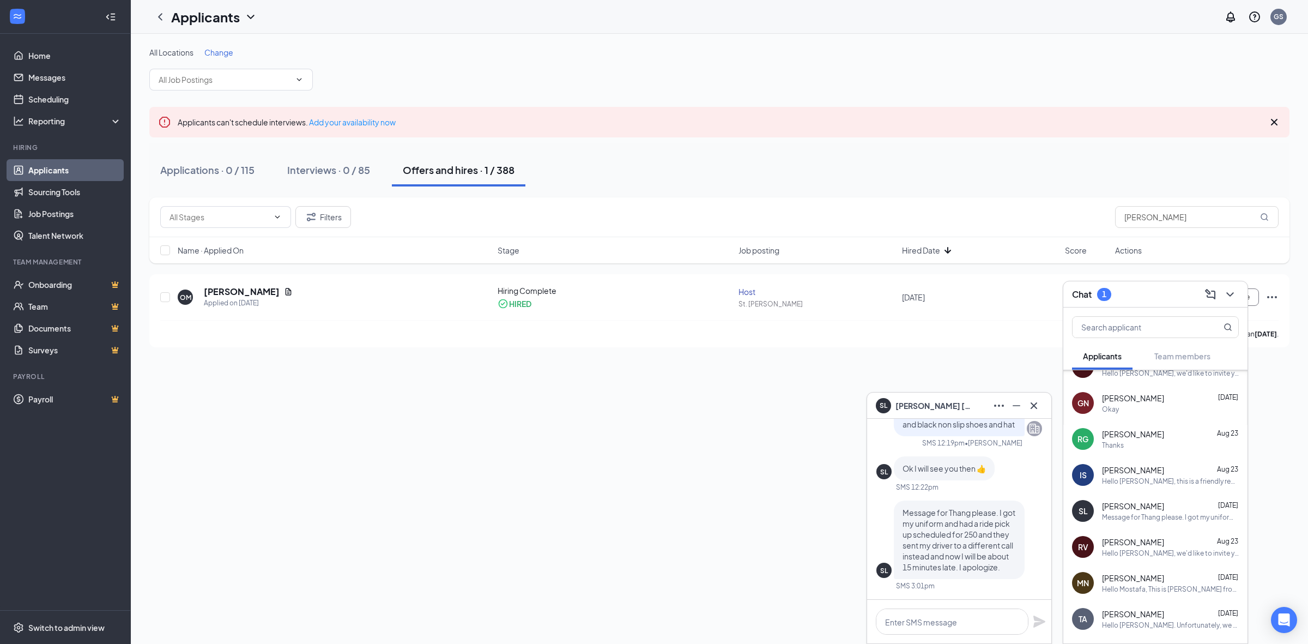
click at [1045, 402] on div "SL Stan Lerner" at bounding box center [959, 405] width 184 height 26
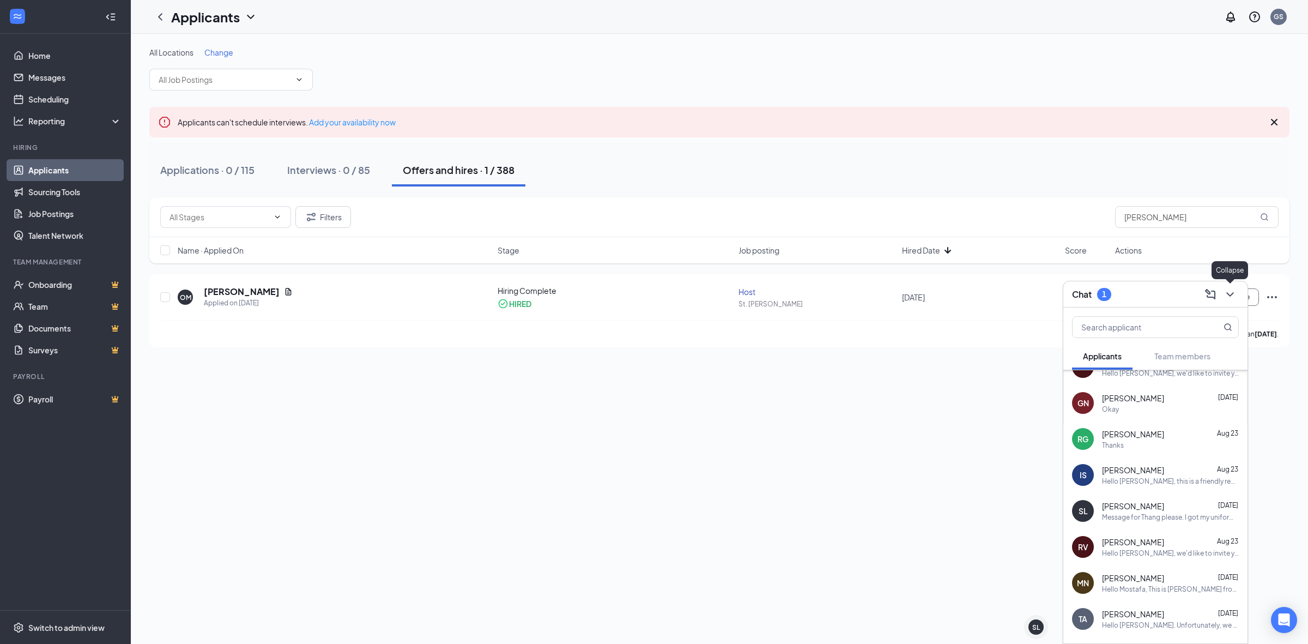
click at [1233, 290] on icon "ChevronDown" at bounding box center [1230, 294] width 13 height 13
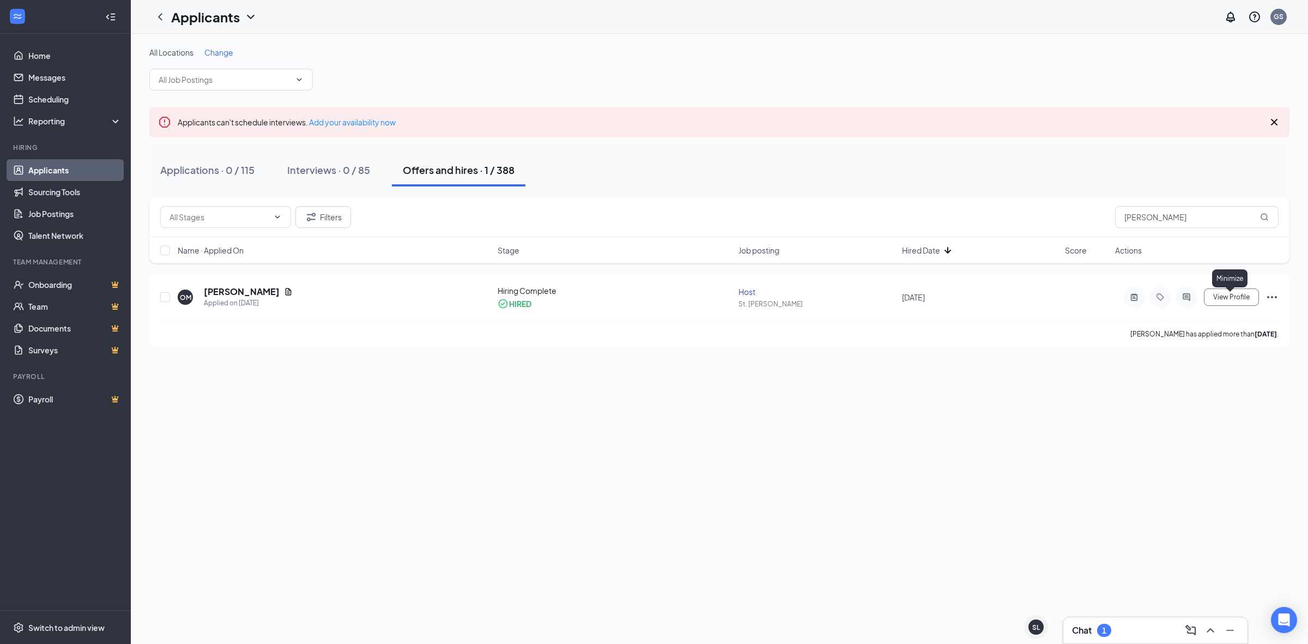
scroll to position [0, 0]
click at [256, 289] on h5 "[PERSON_NAME]" at bounding box center [242, 292] width 76 height 12
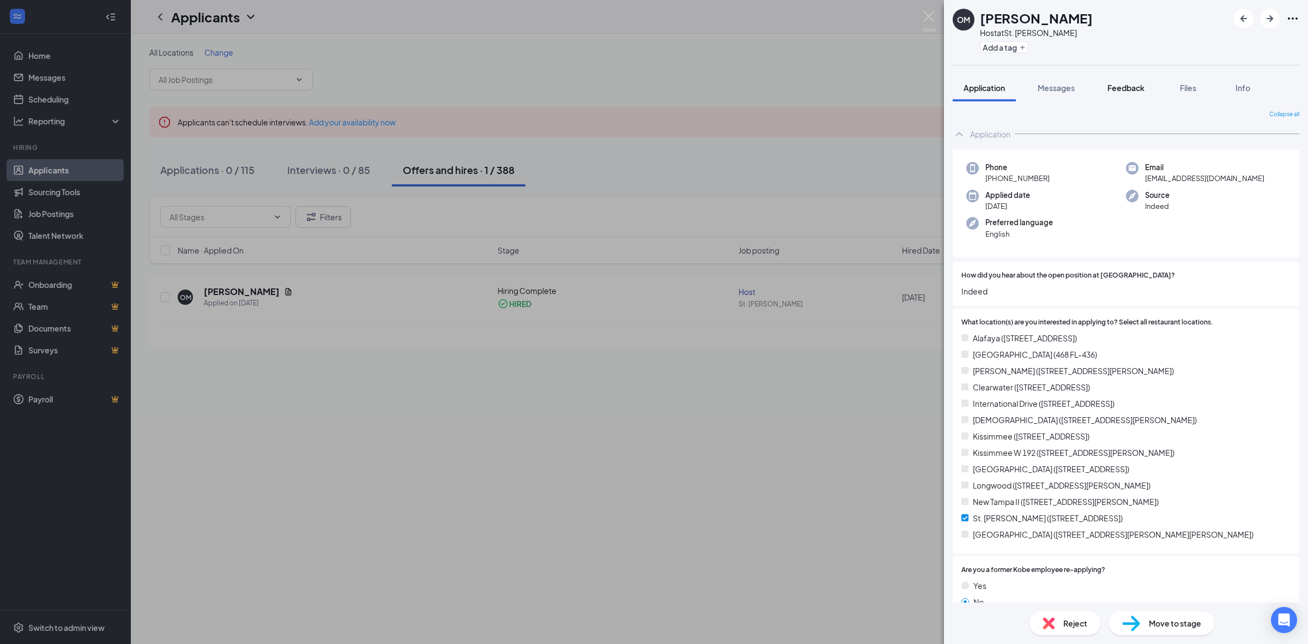
click at [1130, 83] on span "Feedback" at bounding box center [1125, 88] width 37 height 10
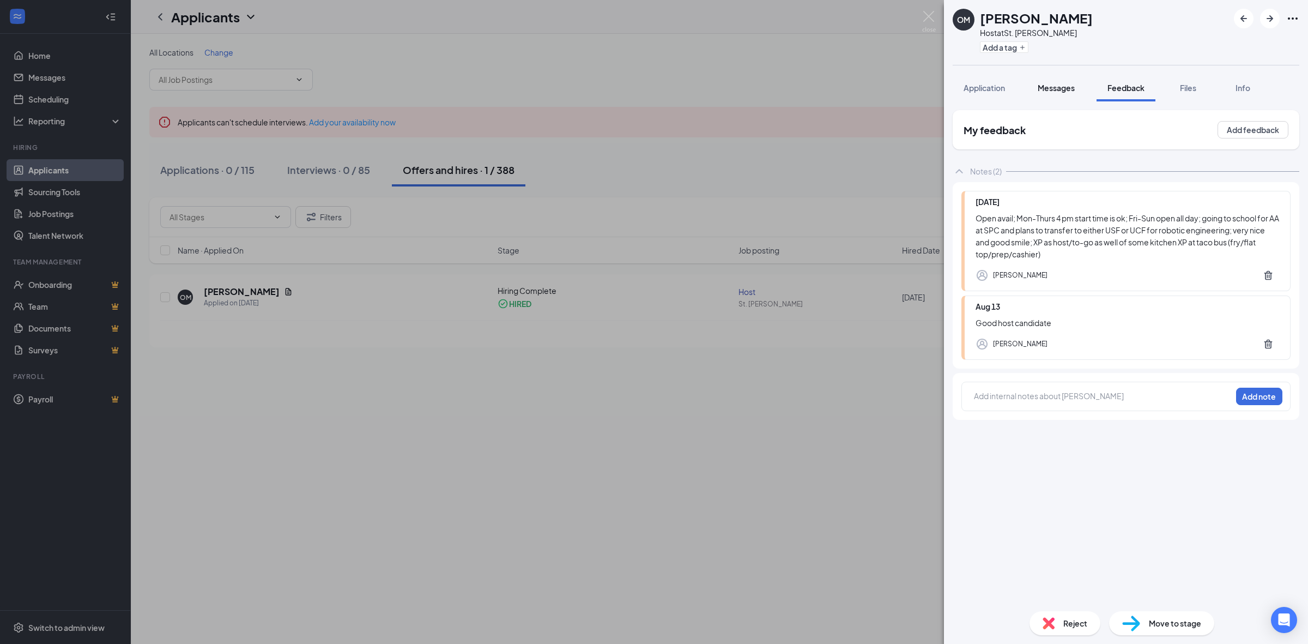
click at [1063, 94] on button "Messages" at bounding box center [1056, 87] width 59 height 27
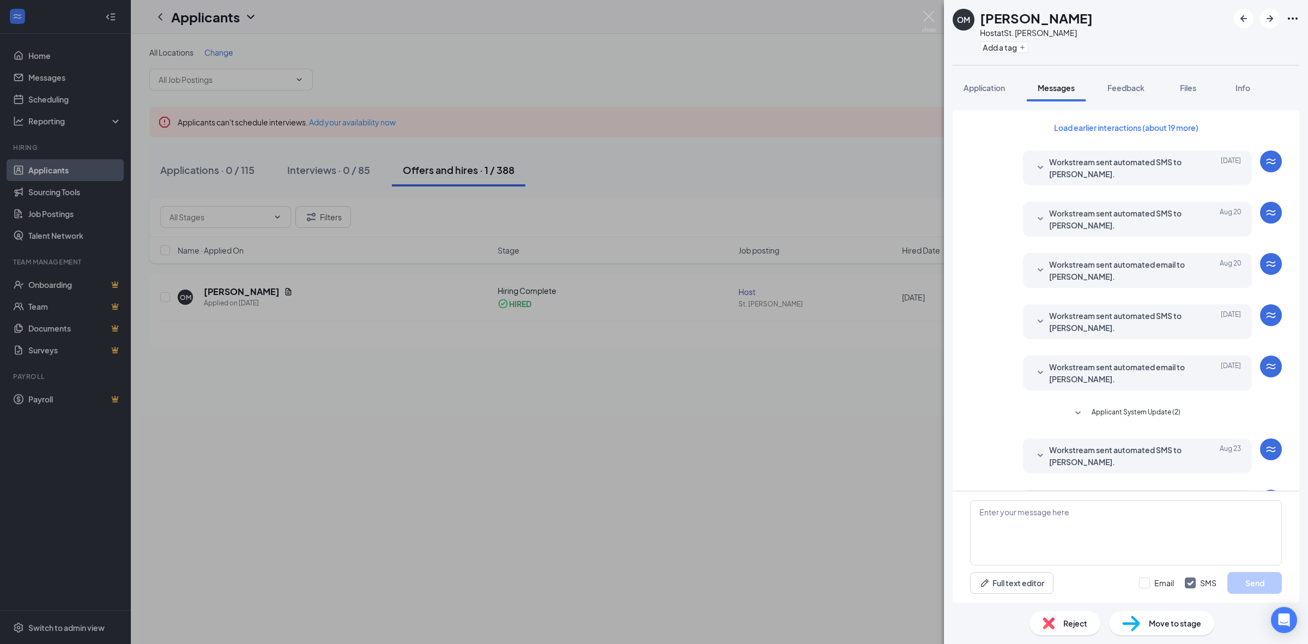
scroll to position [76, 0]
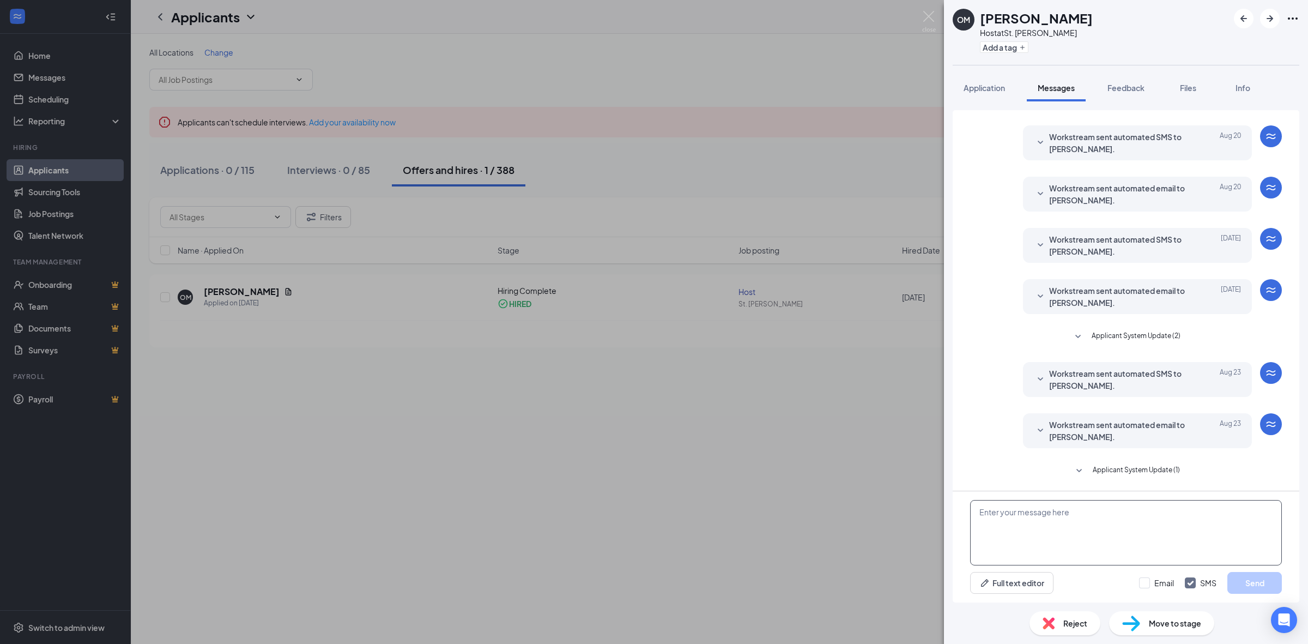
click at [996, 523] on textarea at bounding box center [1126, 532] width 312 height 65
paste textarea "Hello Taylor, this is Gabriela Serna (HR Recruitment Coordinator) from Kobe Ste…"
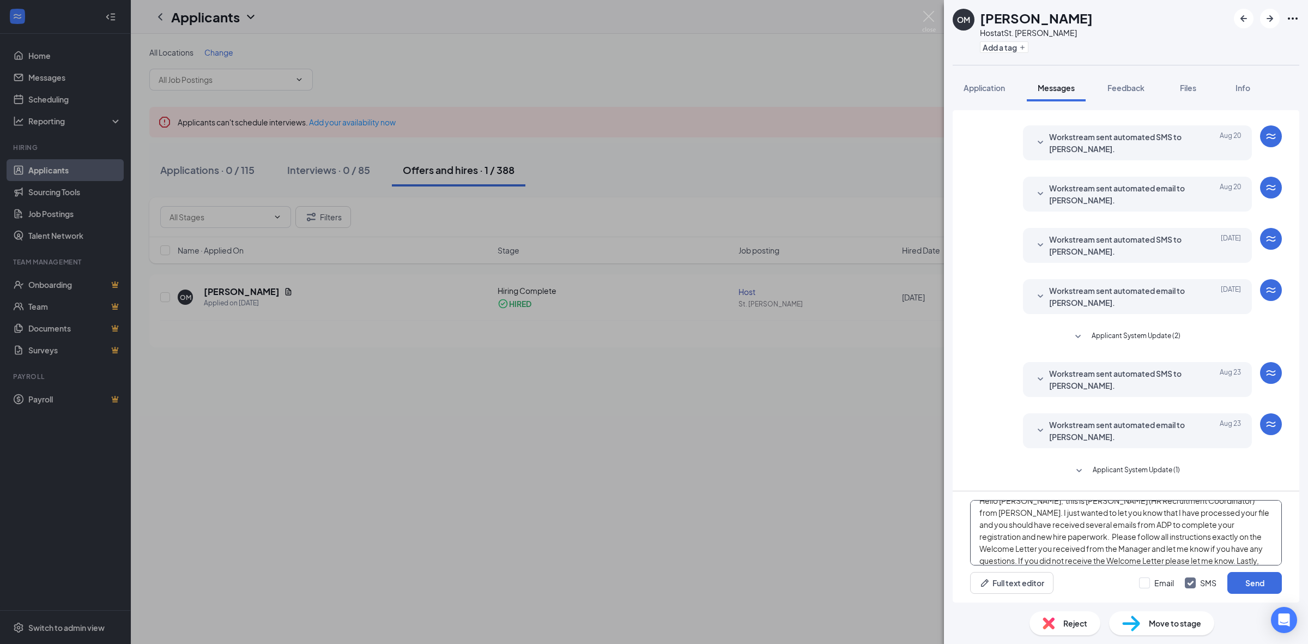
scroll to position [0, 0]
click at [1020, 513] on textarea "Hello Taylor, this is Gabriela Serna (HR Recruitment Coordinator) from Kobe Ste…" at bounding box center [1126, 532] width 312 height 65
type textarea "Hello Olivia, this is Gabriela Serna (HR Recruitment Coordinator) from Kobe Ste…"
click at [1261, 583] on button "Send" at bounding box center [1254, 583] width 55 height 22
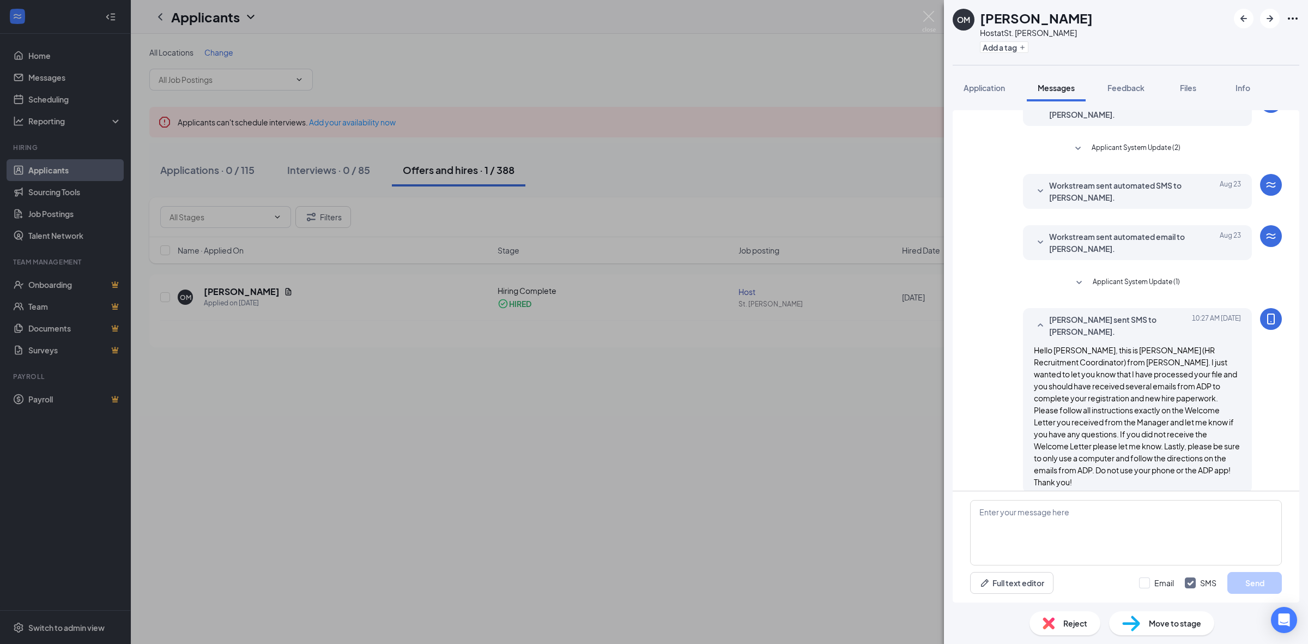
scroll to position [266, 0]
click at [1115, 511] on textarea at bounding box center [1126, 532] width 312 height 65
paste textarea "I will also be sending you a separate email about filling out the Predictive In…"
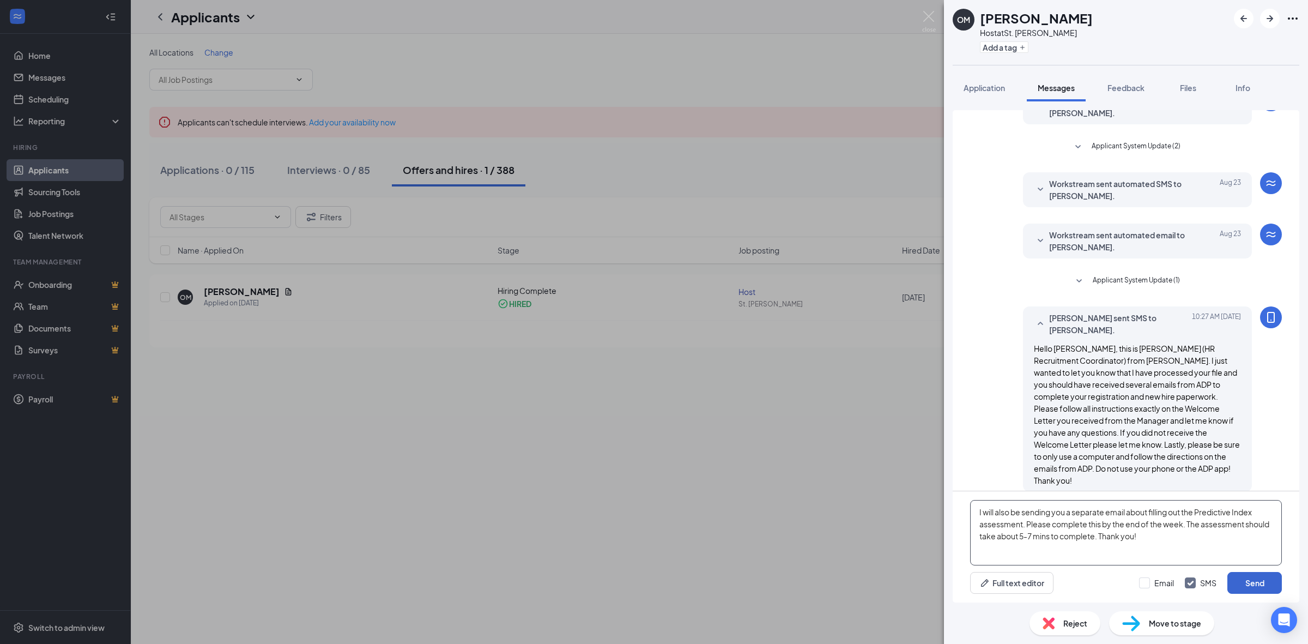
type textarea "I will also be sending you a separate email about filling out the Predictive In…"
click at [1256, 582] on button "Send" at bounding box center [1254, 583] width 55 height 22
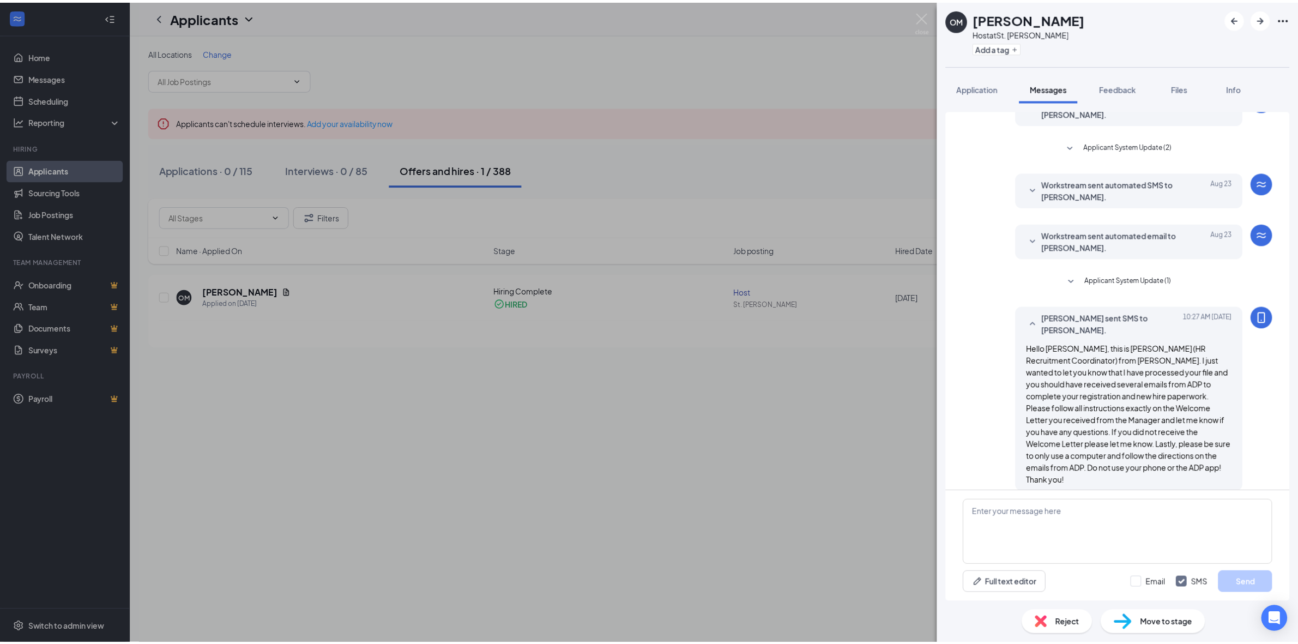
scroll to position [372, 0]
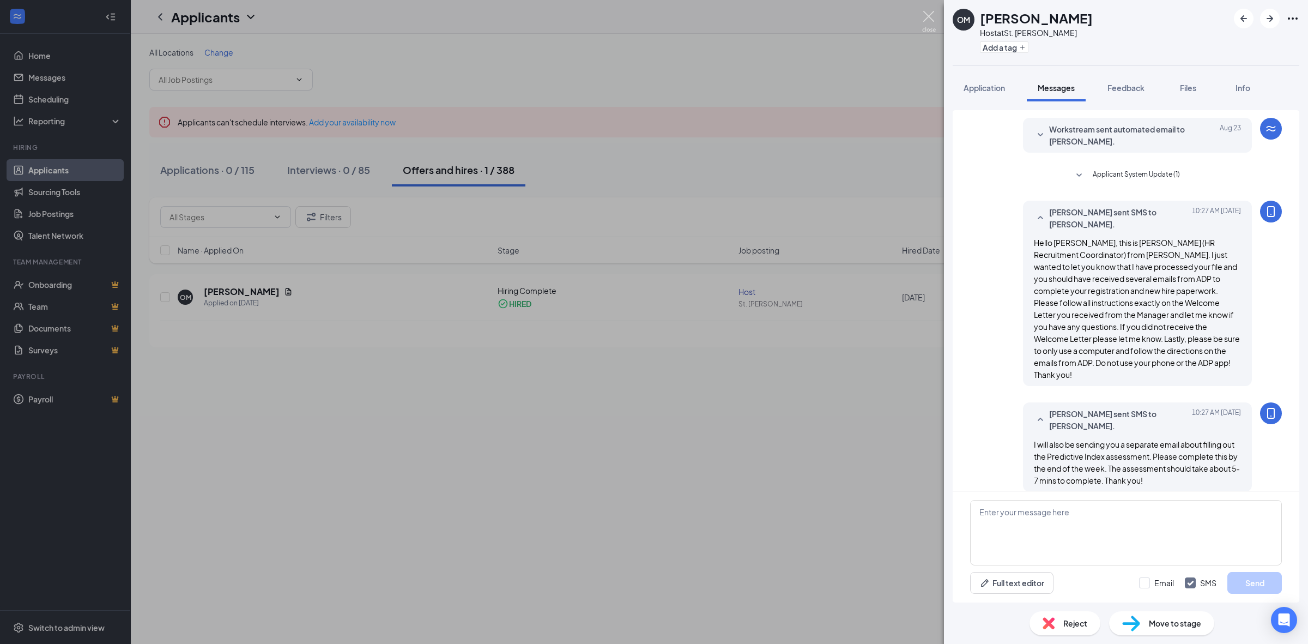
click at [924, 25] on img at bounding box center [929, 21] width 14 height 21
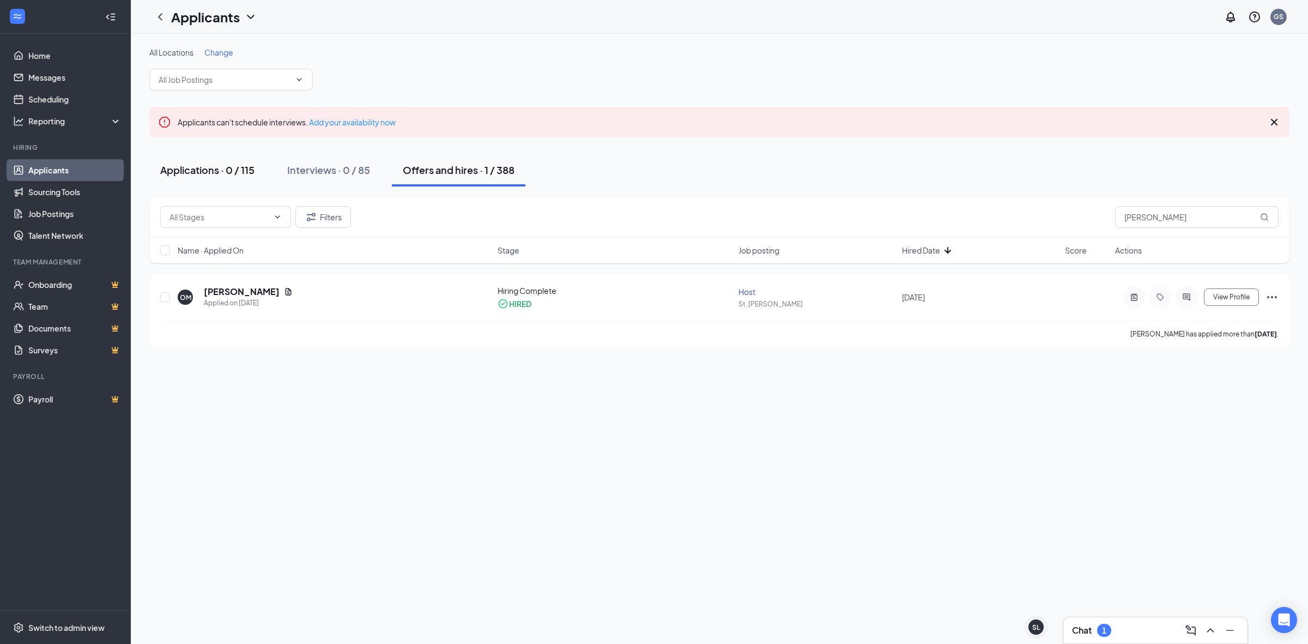
click at [221, 183] on button "Applications · 0 / 115" at bounding box center [207, 170] width 116 height 33
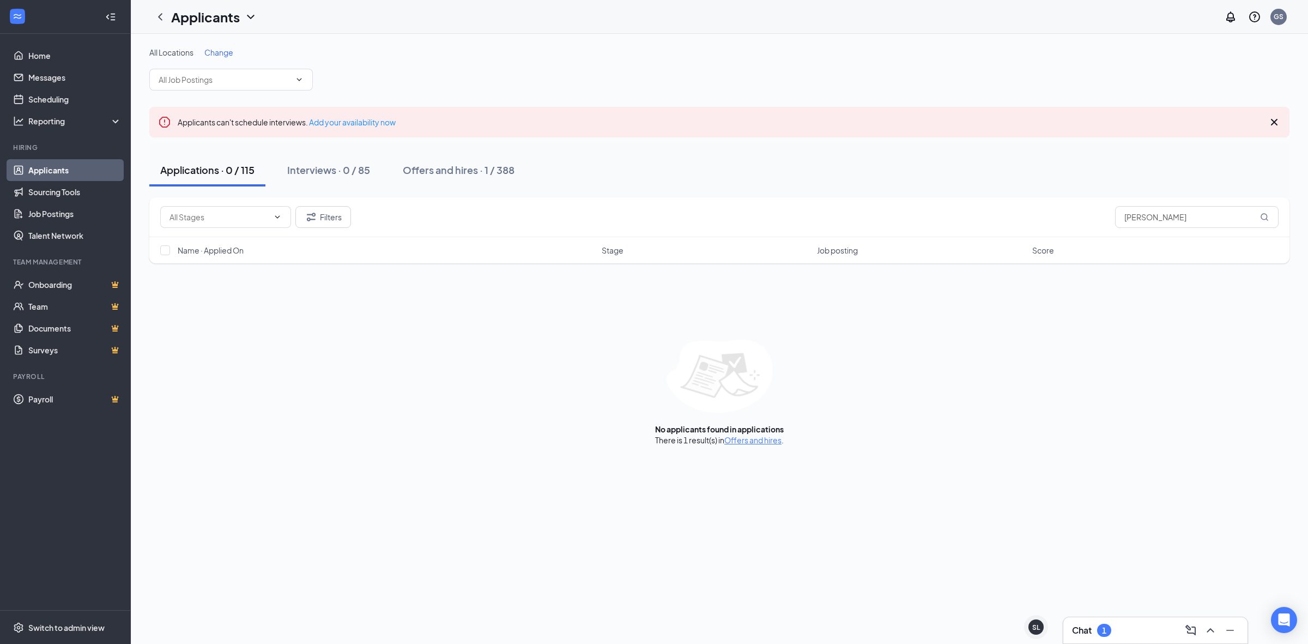
click at [223, 176] on div "Applications · 0 / 115" at bounding box center [207, 170] width 94 height 14
click at [1164, 214] on input "olivia" at bounding box center [1197, 217] width 164 height 22
click at [1110, 625] on div "Chat 1" at bounding box center [1155, 629] width 167 height 17
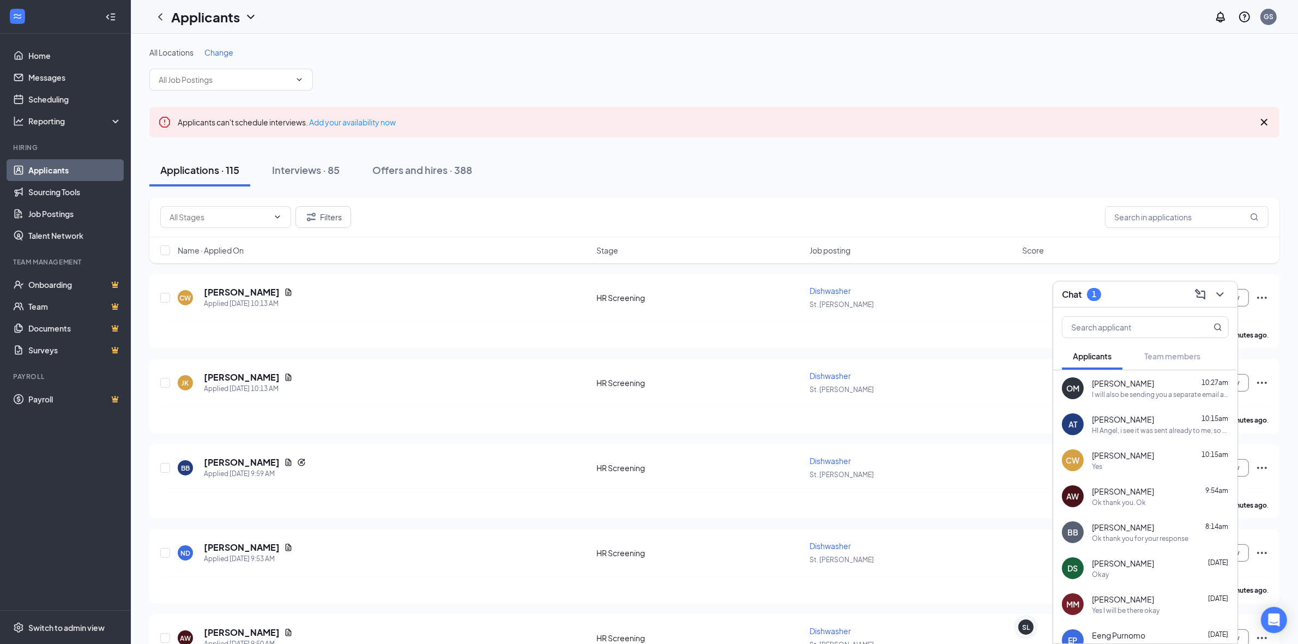
click at [1222, 300] on icon "ChevronDown" at bounding box center [1219, 294] width 13 height 13
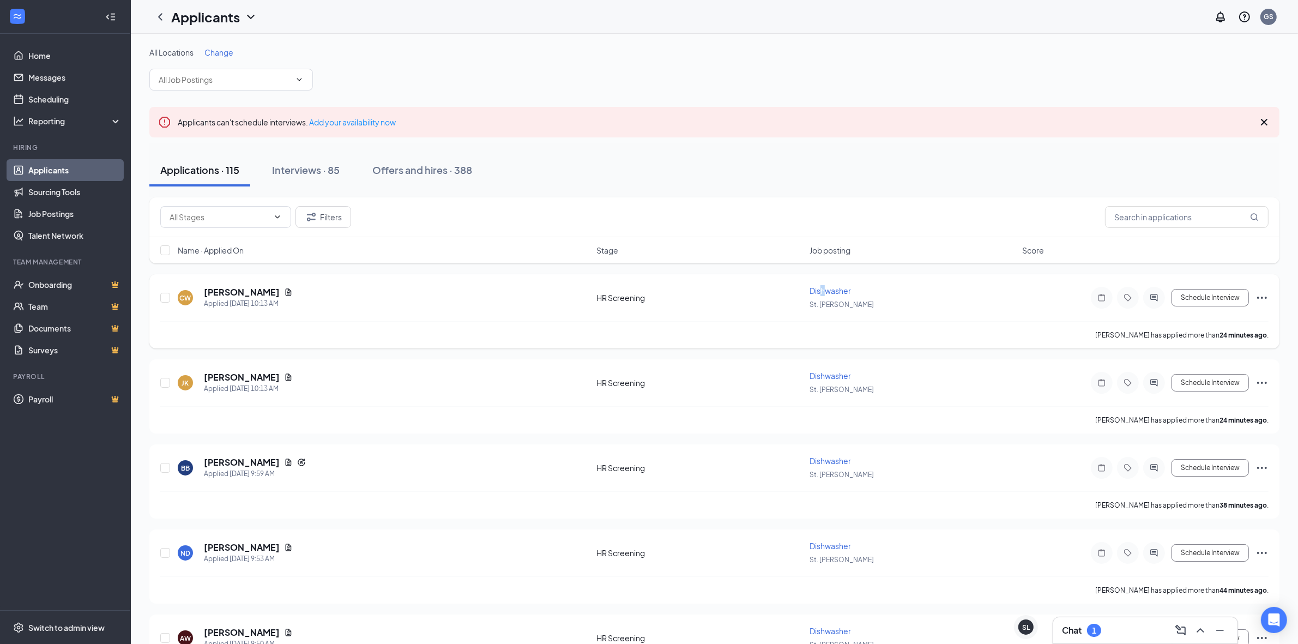
click at [822, 292] on span "Dishwasher" at bounding box center [829, 291] width 41 height 10
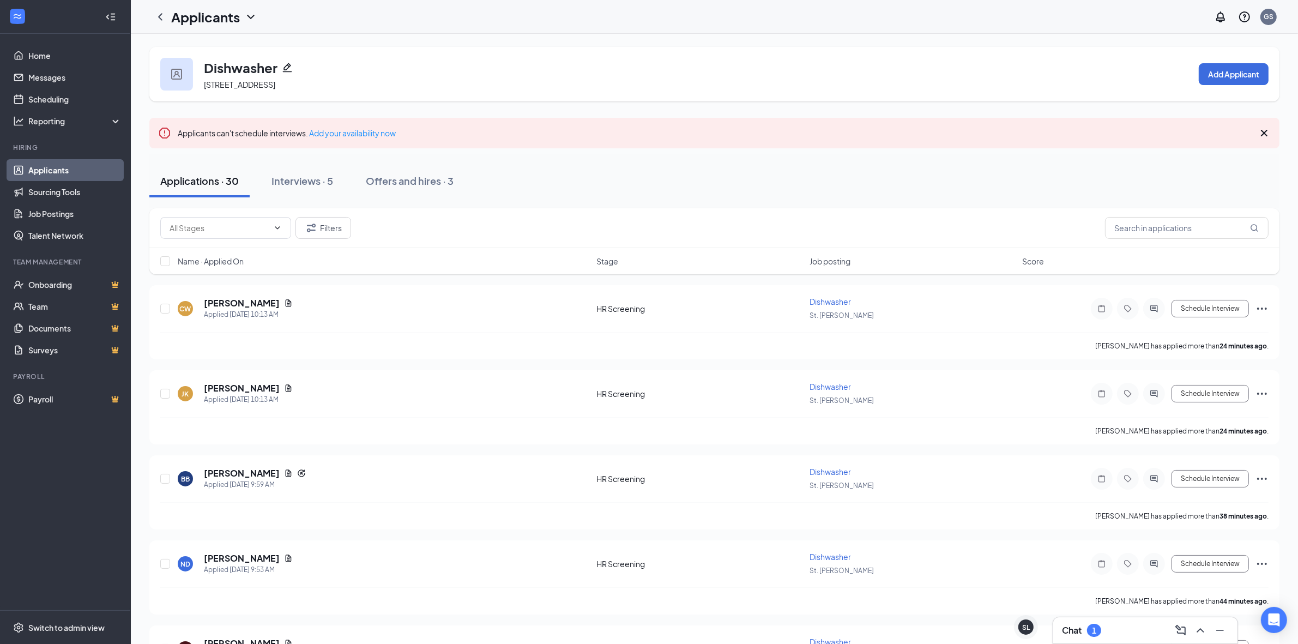
click at [225, 268] on div "Name · Applied On Stage Job posting Score" at bounding box center [714, 261] width 1130 height 26
click at [231, 264] on span "Name · Applied On" at bounding box center [211, 261] width 66 height 11
click at [254, 302] on h5 "[PERSON_NAME]" at bounding box center [242, 303] width 76 height 12
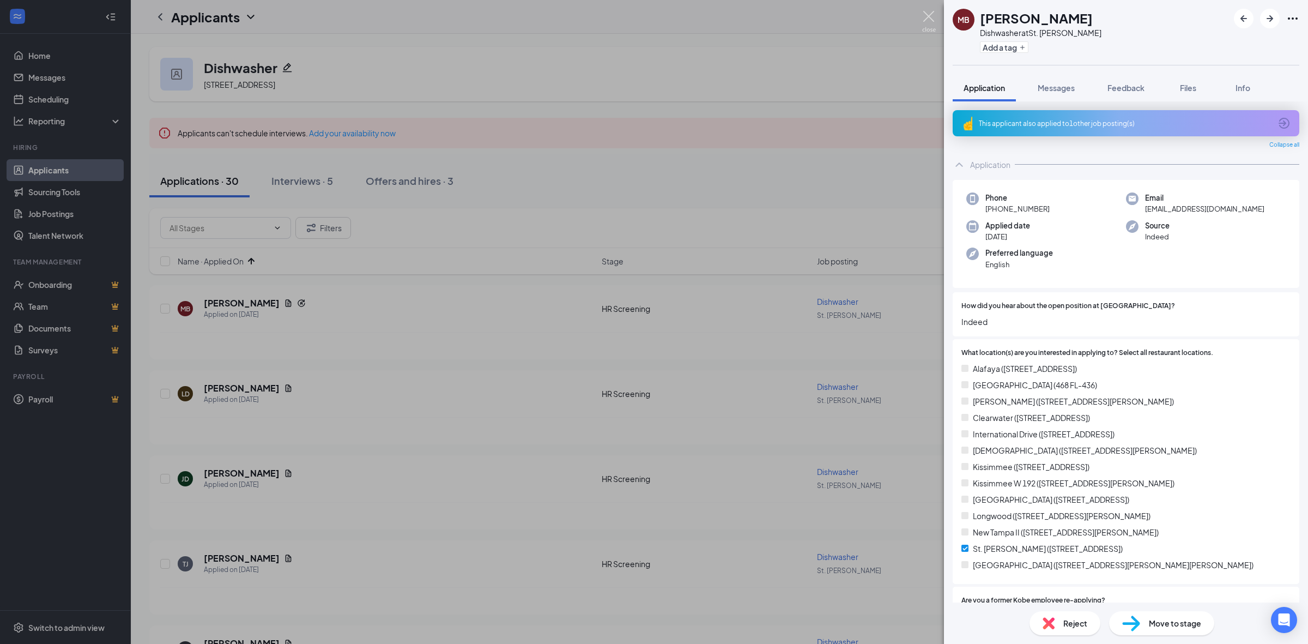
click at [925, 23] on img at bounding box center [929, 21] width 14 height 21
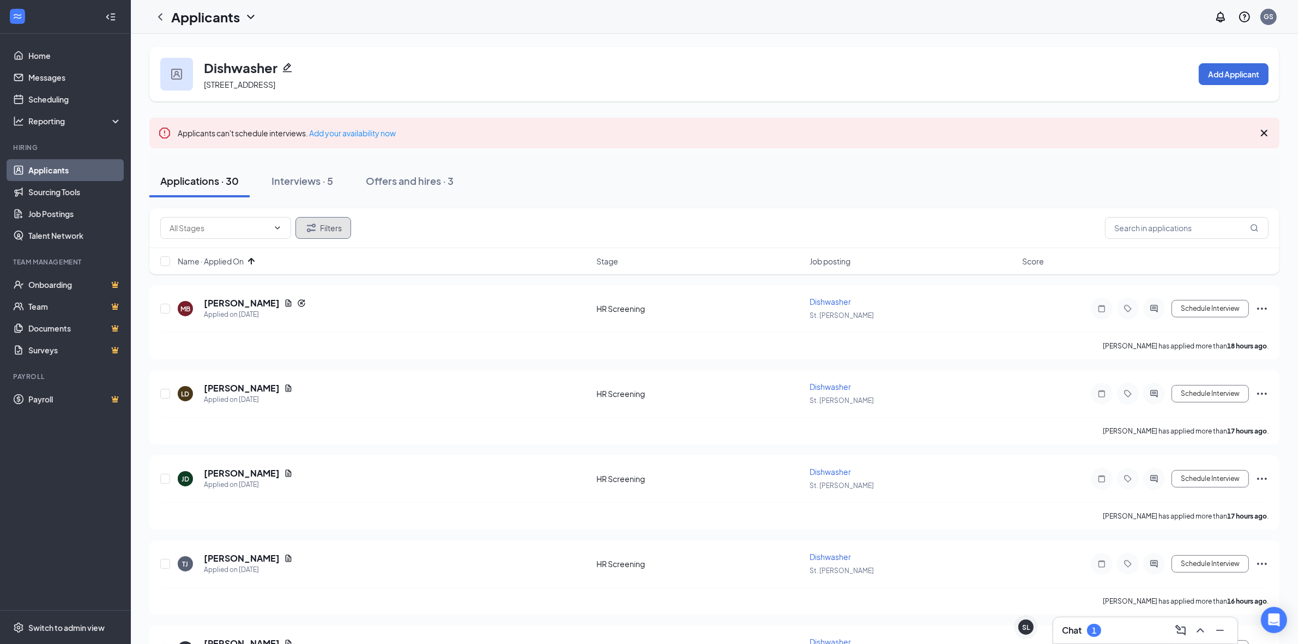
click at [334, 222] on button "Filters" at bounding box center [323, 228] width 56 height 22
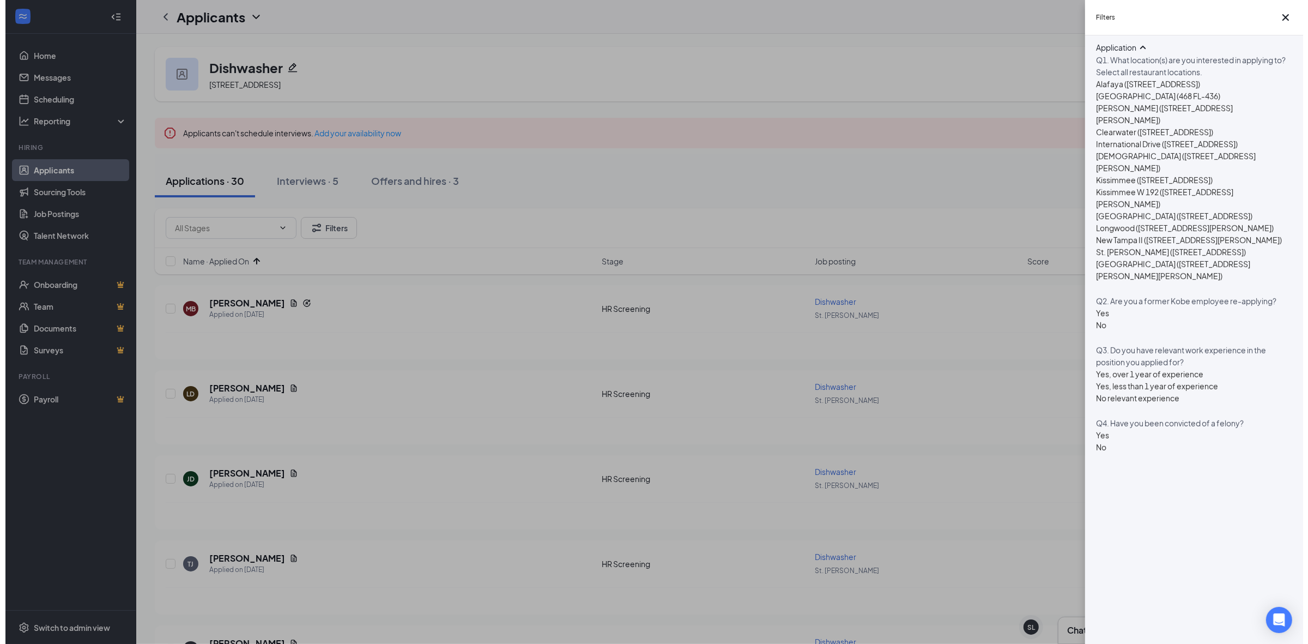
scroll to position [649, 0]
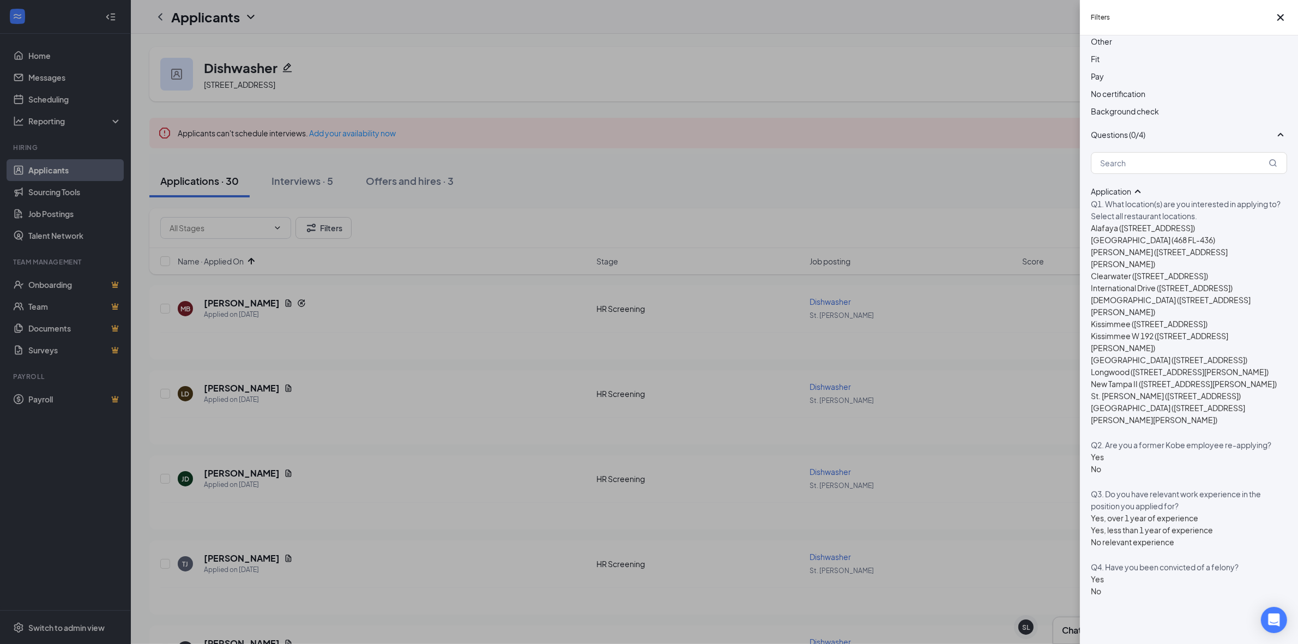
click at [1104, 573] on div "Yes" at bounding box center [1097, 579] width 13 height 12
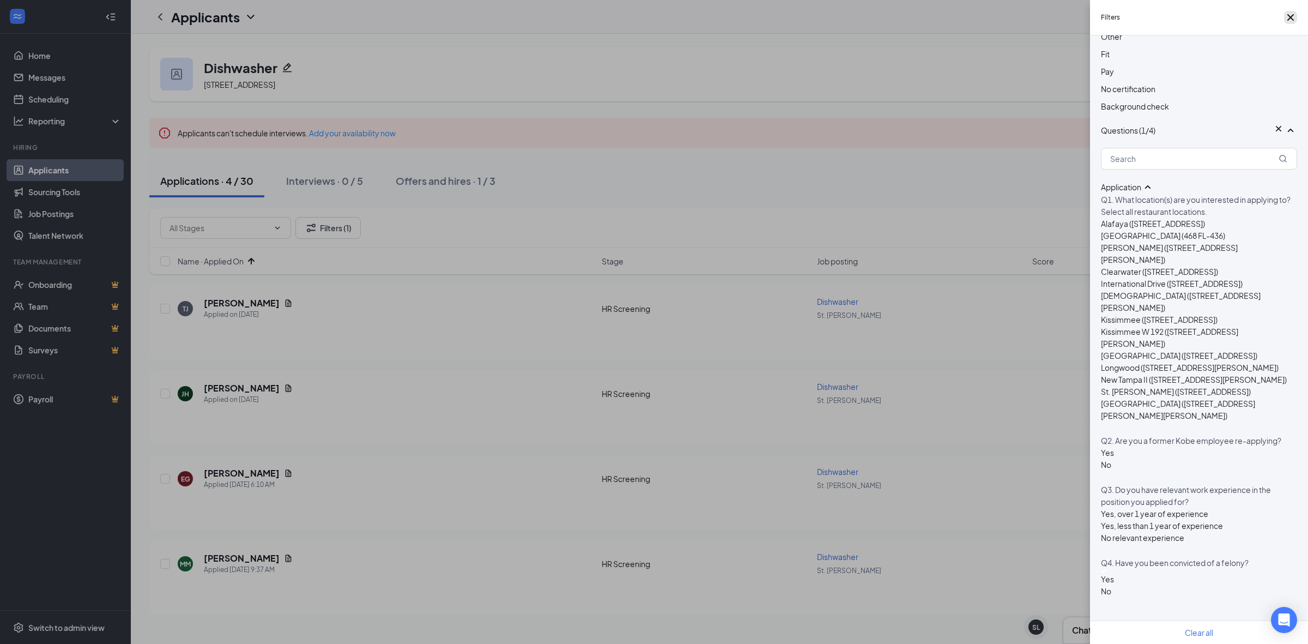
click at [1285, 20] on icon "Cross" at bounding box center [1290, 17] width 13 height 13
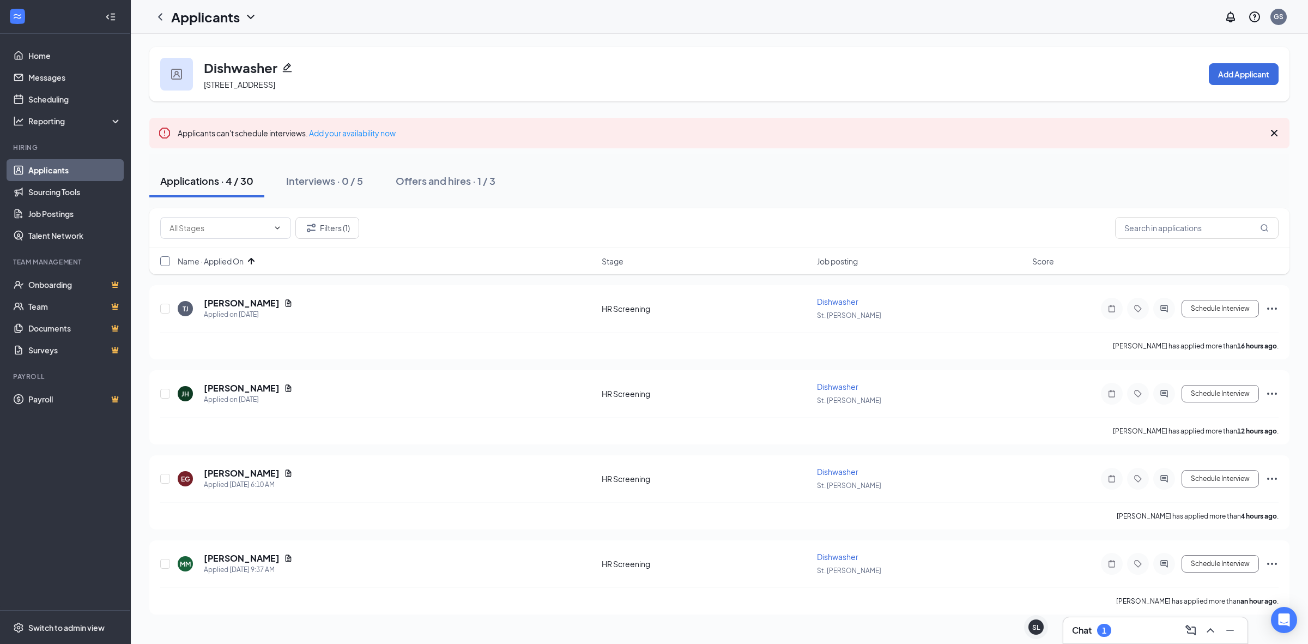
click at [164, 260] on input "checkbox" at bounding box center [165, 261] width 10 height 10
checkbox input "true"
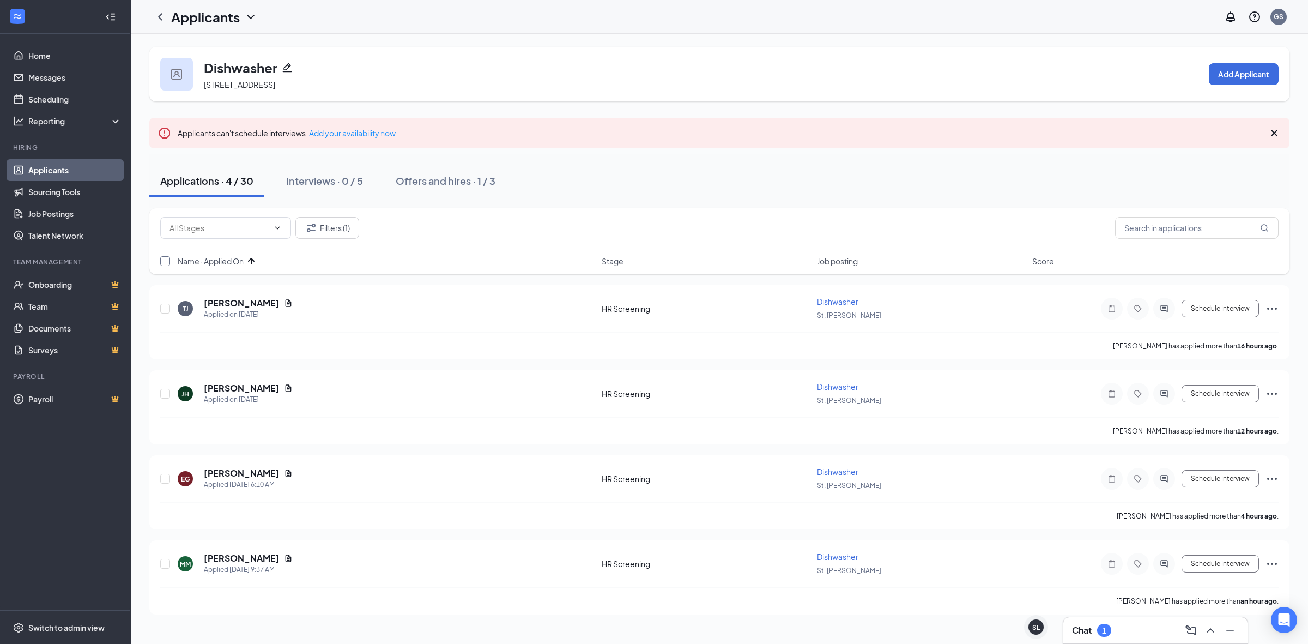
checkbox input "true"
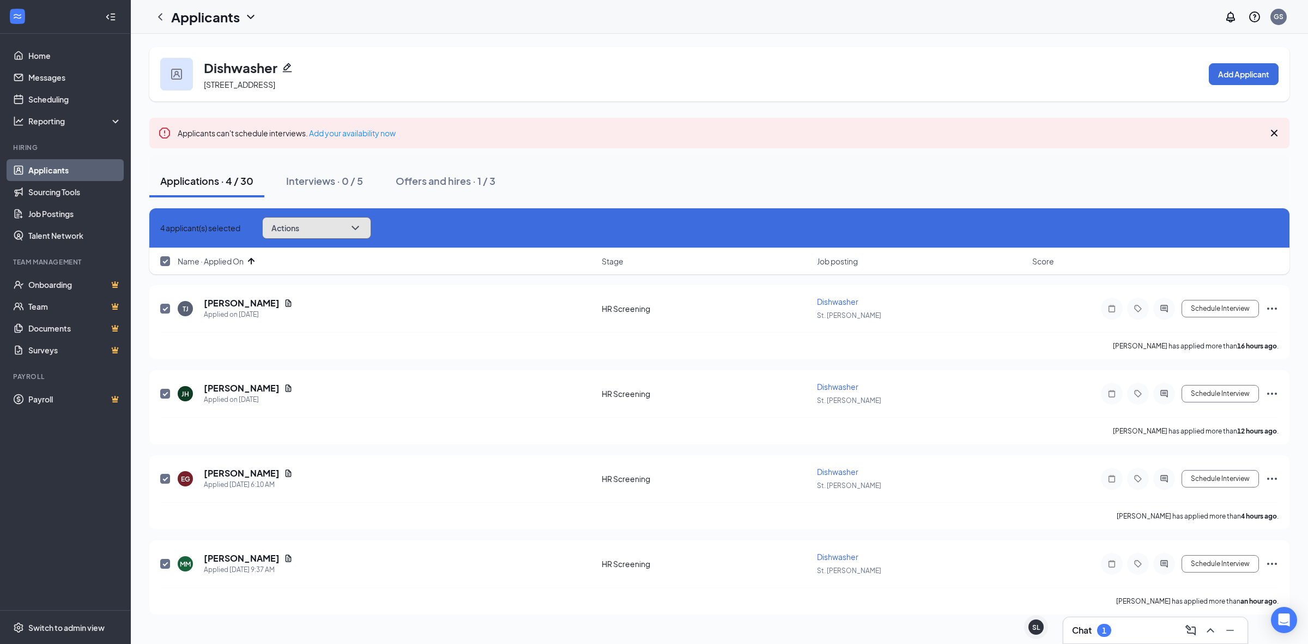
click at [341, 233] on button "Actions" at bounding box center [316, 228] width 109 height 22
click at [657, 169] on div "Applications · 4 / 30 Interviews · 0 / 5 Offers and hires · 1 / 3" at bounding box center [719, 181] width 1140 height 33
click at [165, 262] on input "checkbox" at bounding box center [165, 261] width 10 height 10
checkbox input "false"
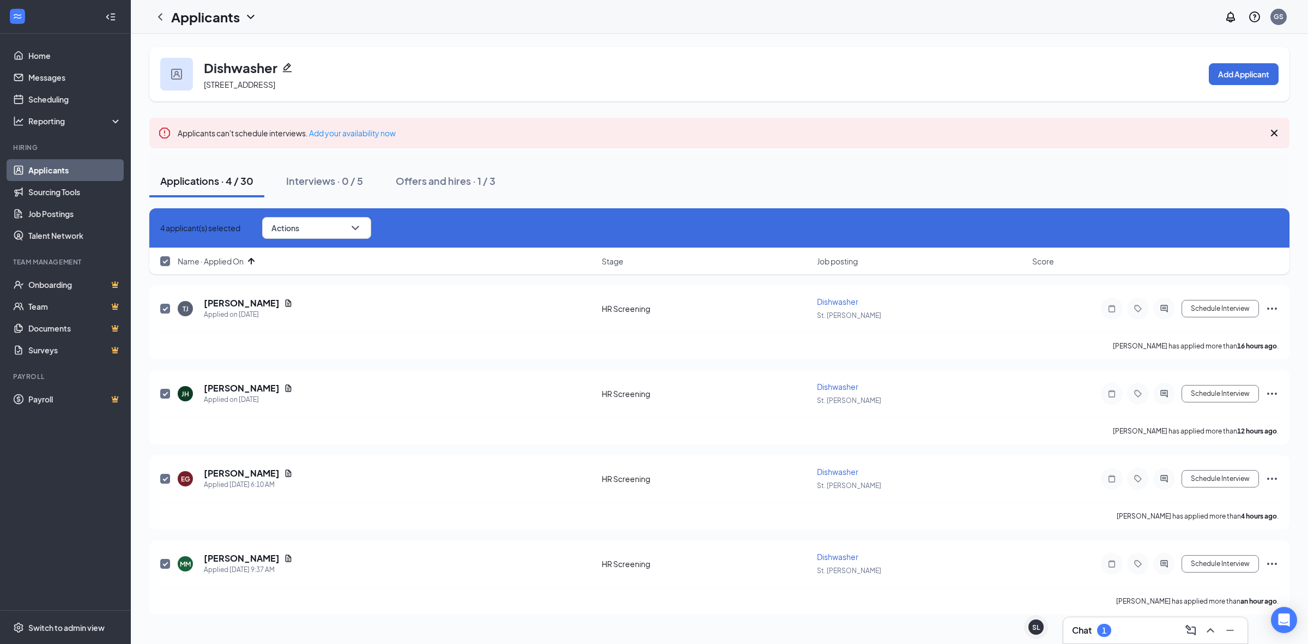
checkbox input "false"
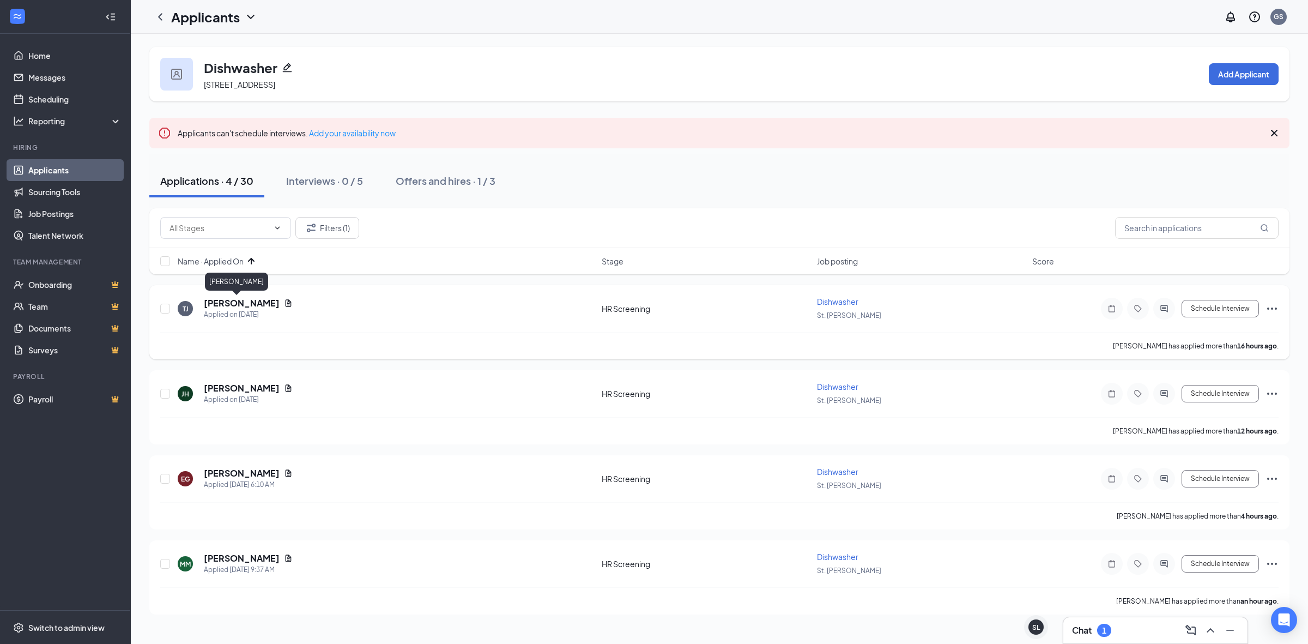
click at [219, 298] on h5 "[PERSON_NAME]" at bounding box center [242, 303] width 76 height 12
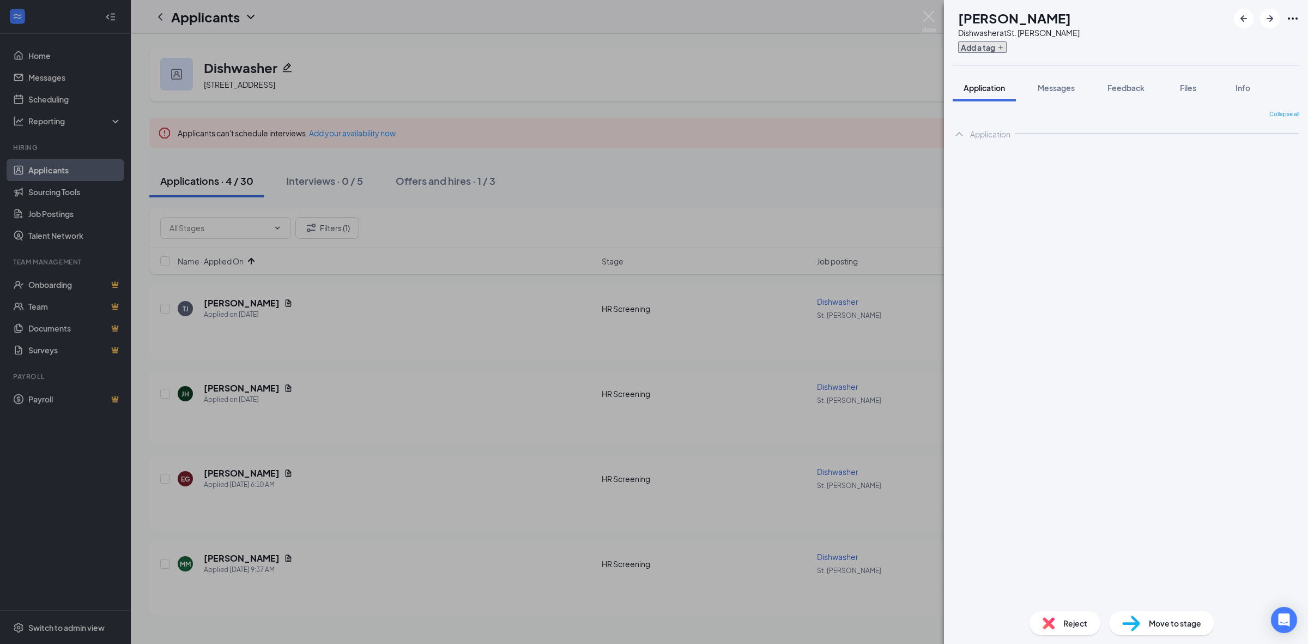
click at [1007, 49] on button "Add a tag" at bounding box center [982, 46] width 49 height 11
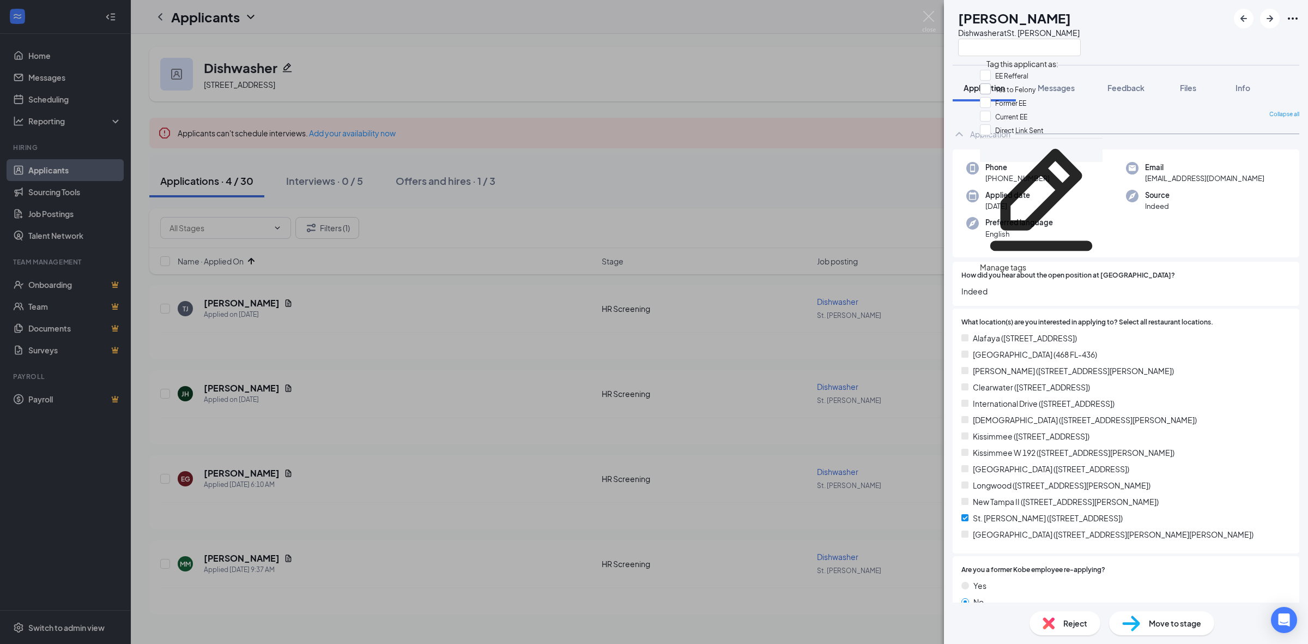
click at [1018, 94] on input "Yes to Felony" at bounding box center [1008, 89] width 56 height 12
checkbox input "true"
click at [821, 82] on div "TJ Timothy jr Dishwasher at St. Pete Application Messages Feedback Files Info C…" at bounding box center [654, 322] width 1308 height 644
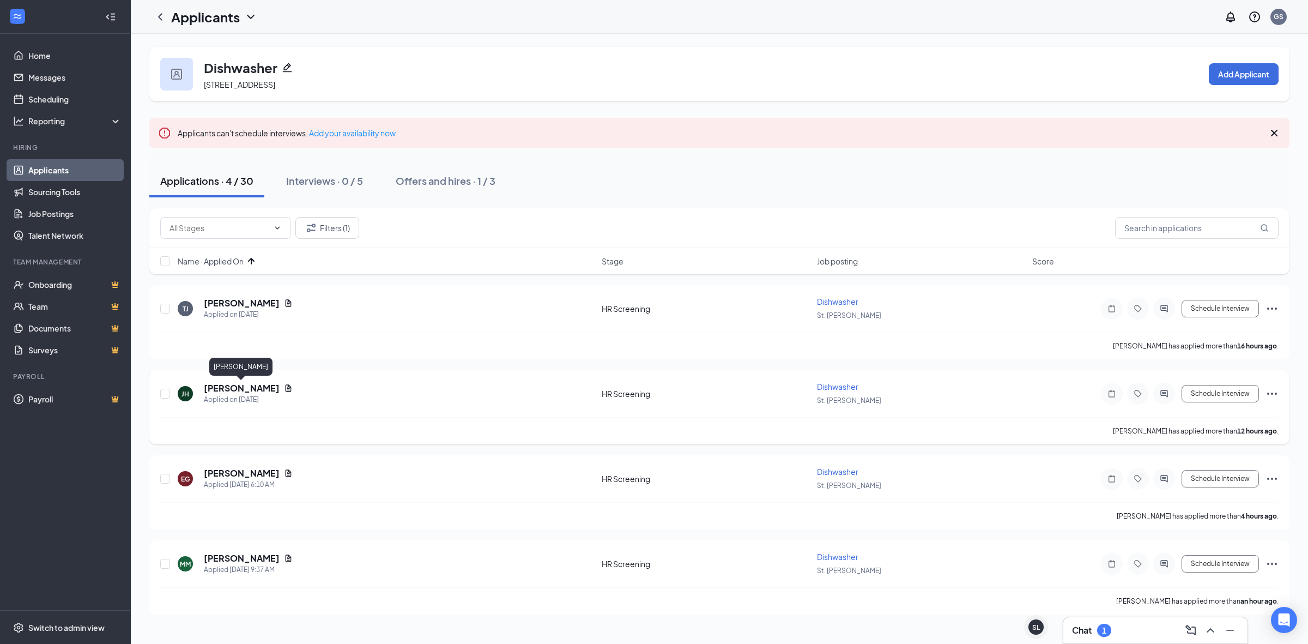
click at [240, 389] on h5 "[PERSON_NAME]" at bounding box center [242, 388] width 76 height 12
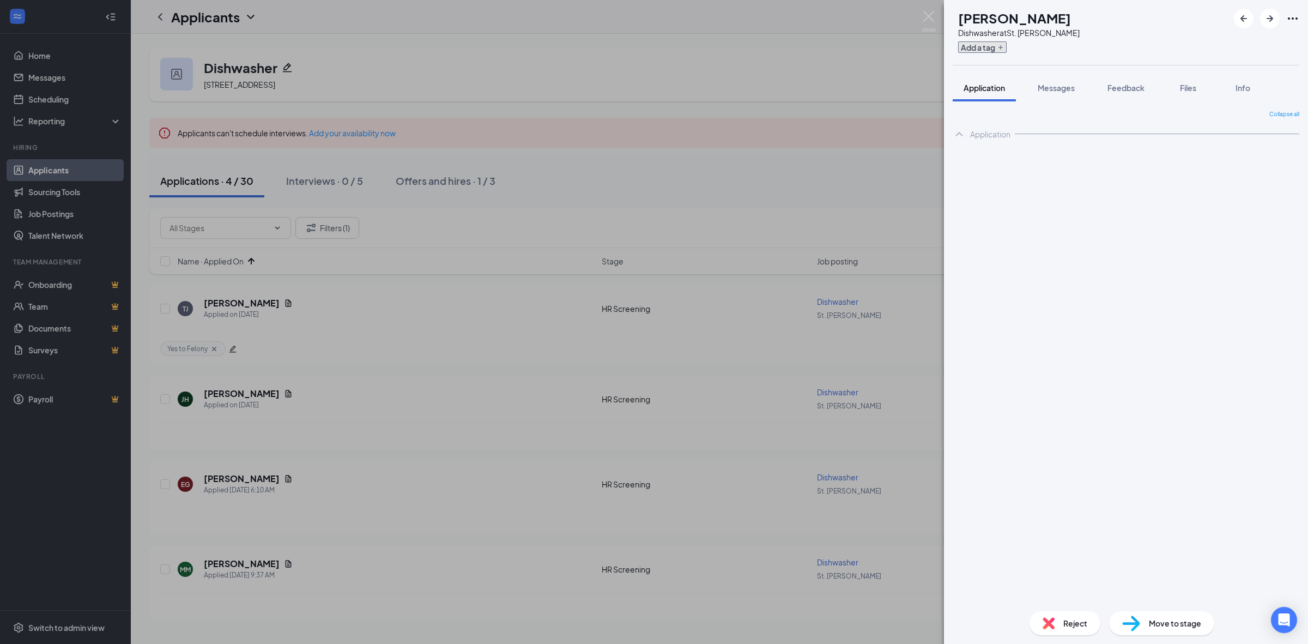
click at [1007, 50] on button "Add a tag" at bounding box center [982, 46] width 49 height 11
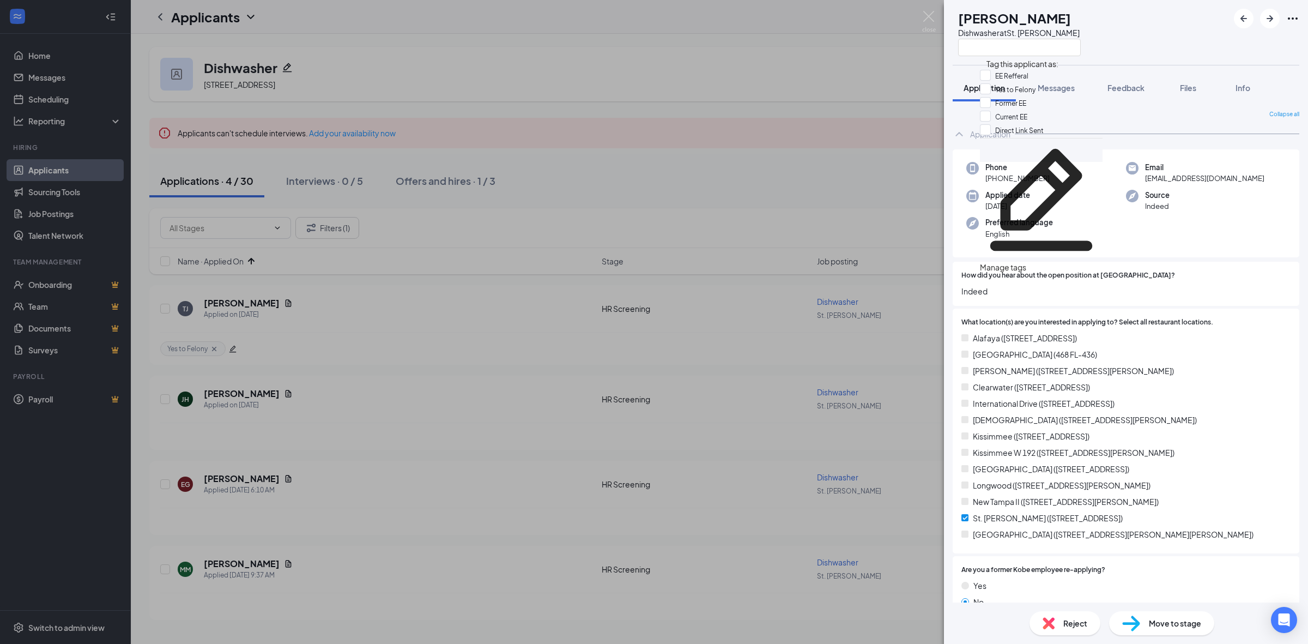
click at [1019, 88] on div "Yes to Felony" at bounding box center [1041, 90] width 123 height 14
checkbox input "true"
click at [797, 209] on div "JH Jawaun Holloway Dishwasher at St. Pete Application Messages Feedback Files I…" at bounding box center [654, 322] width 1308 height 644
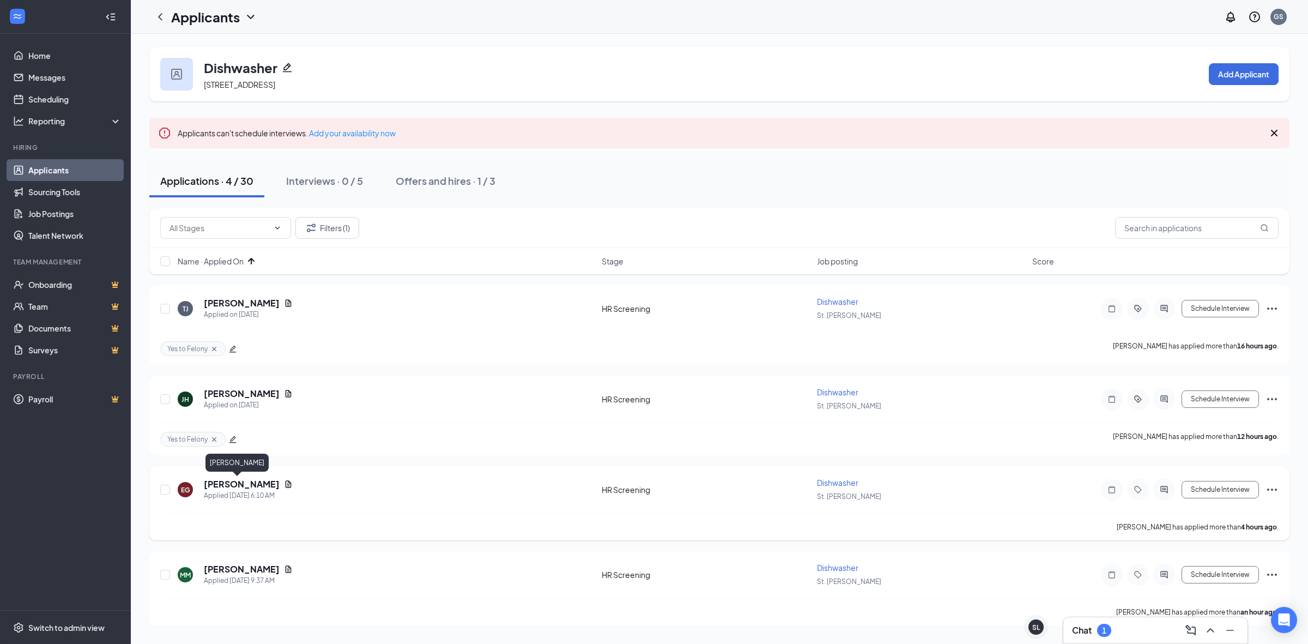
click at [218, 482] on h5 "[PERSON_NAME]" at bounding box center [242, 484] width 76 height 12
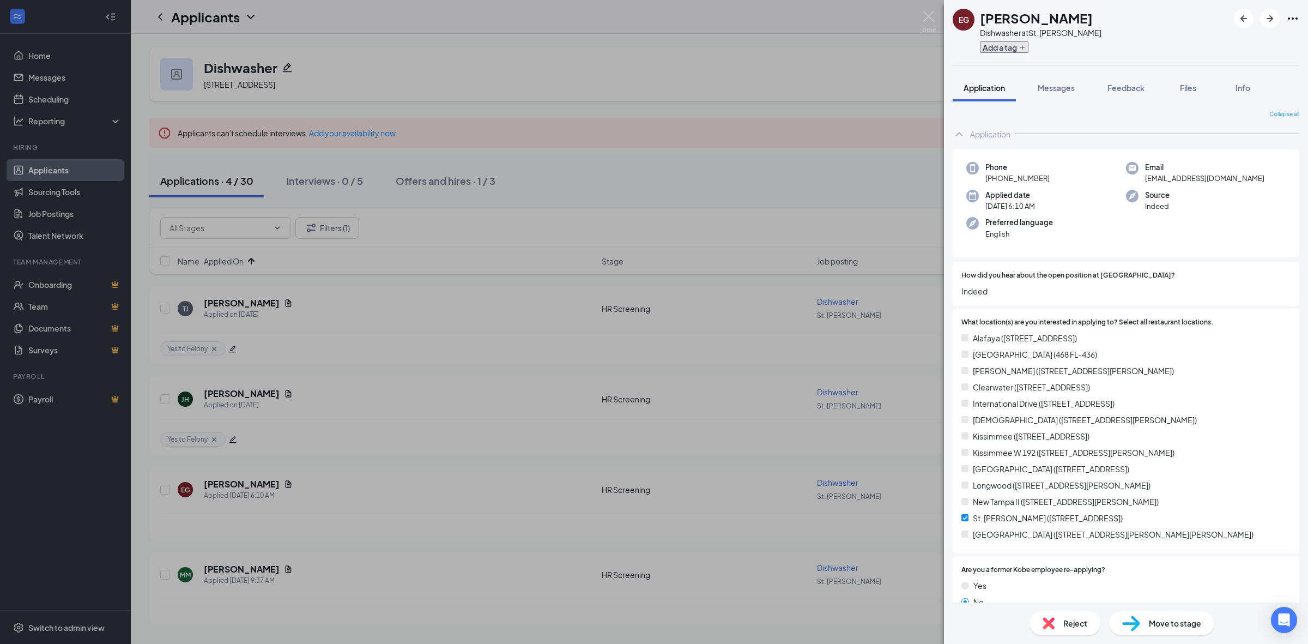
click at [995, 49] on button "Add a tag" at bounding box center [1004, 46] width 49 height 11
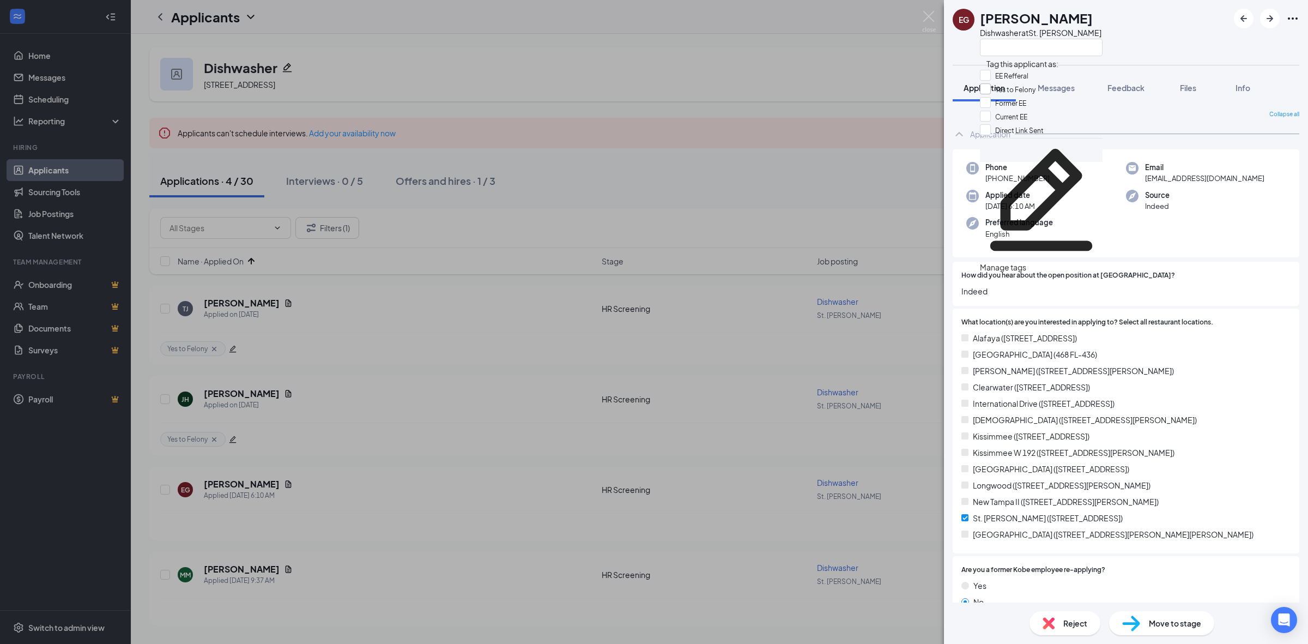
click at [1007, 95] on input "Yes to Felony" at bounding box center [1008, 89] width 56 height 12
checkbox input "true"
drag, startPoint x: 719, startPoint y: 219, endPoint x: 748, endPoint y: 244, distance: 38.2
click at [718, 219] on div "EG Eric Greene Dishwasher at St. Pete Application Messages Feedback Files Info …" at bounding box center [654, 322] width 1308 height 644
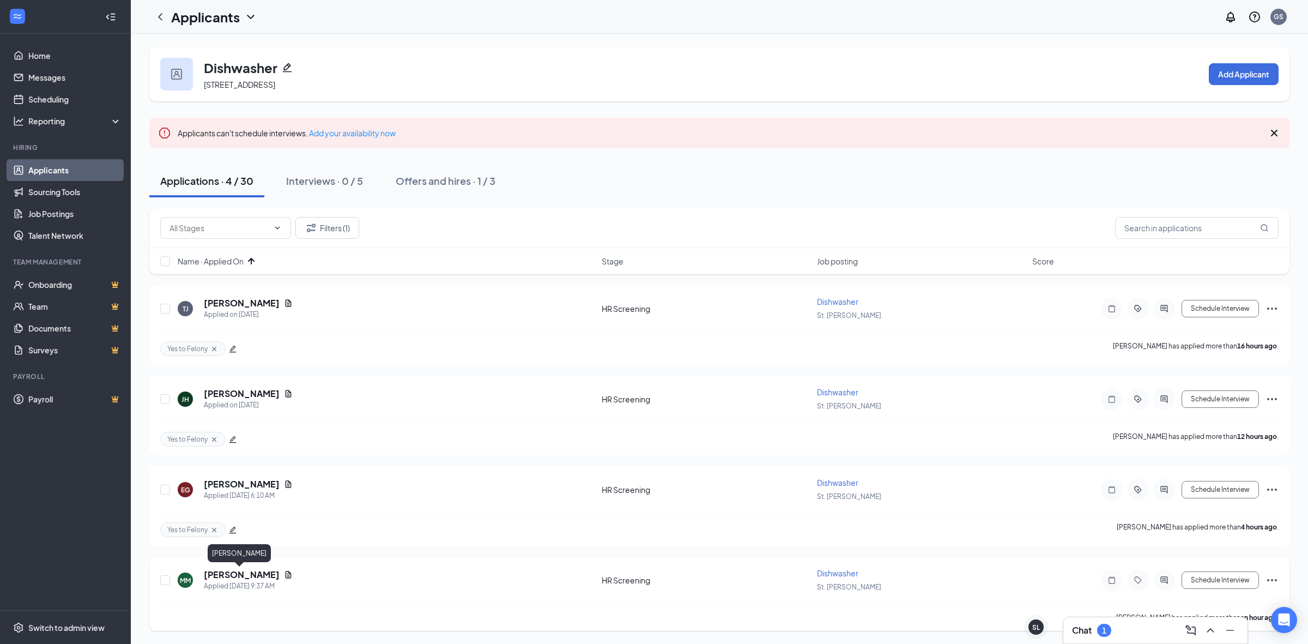
click at [220, 570] on h5 "[PERSON_NAME]" at bounding box center [242, 574] width 76 height 12
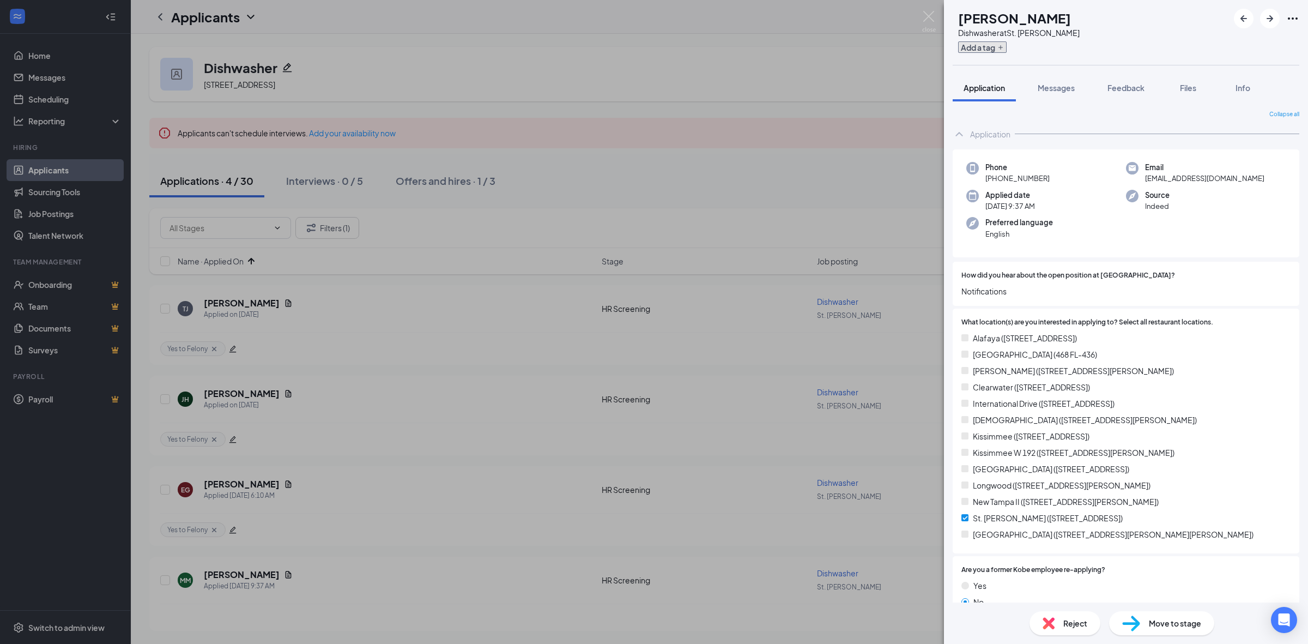
click at [1001, 49] on button "Add a tag" at bounding box center [982, 46] width 49 height 11
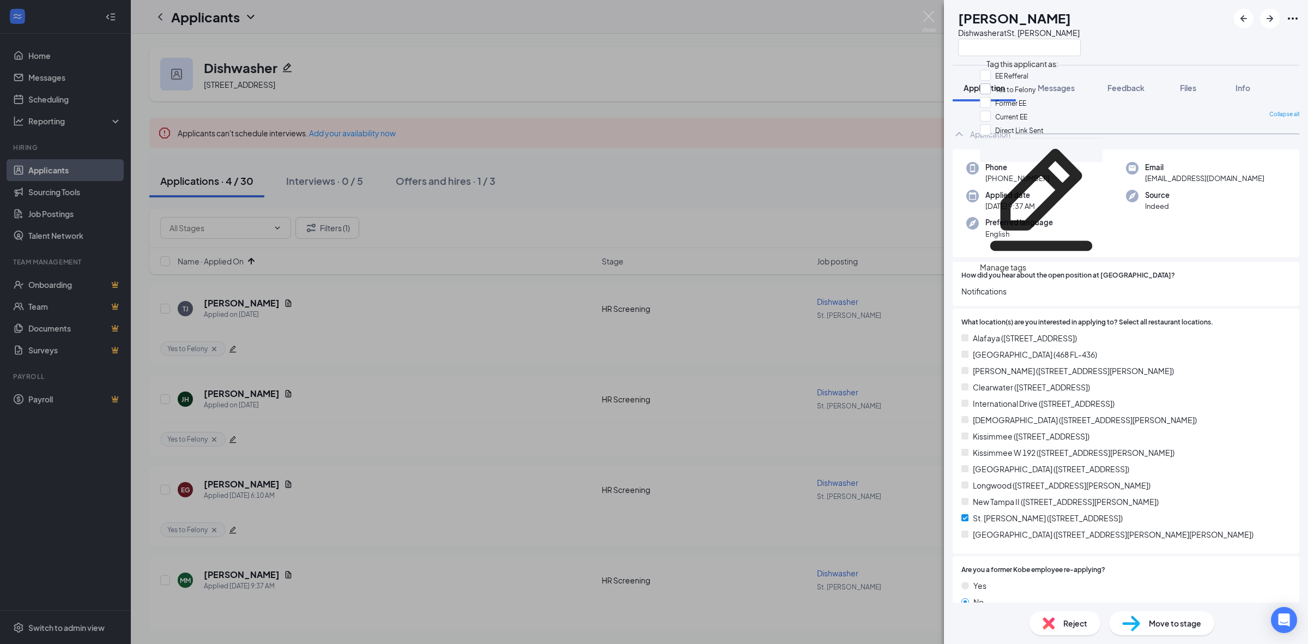
click at [1010, 95] on input "Yes to Felony" at bounding box center [1008, 89] width 56 height 12
checkbox input "true"
click at [718, 215] on div "MM Marcus Mcleod Dishwasher at St. Pete Application Messages Feedback Files Inf…" at bounding box center [654, 322] width 1308 height 644
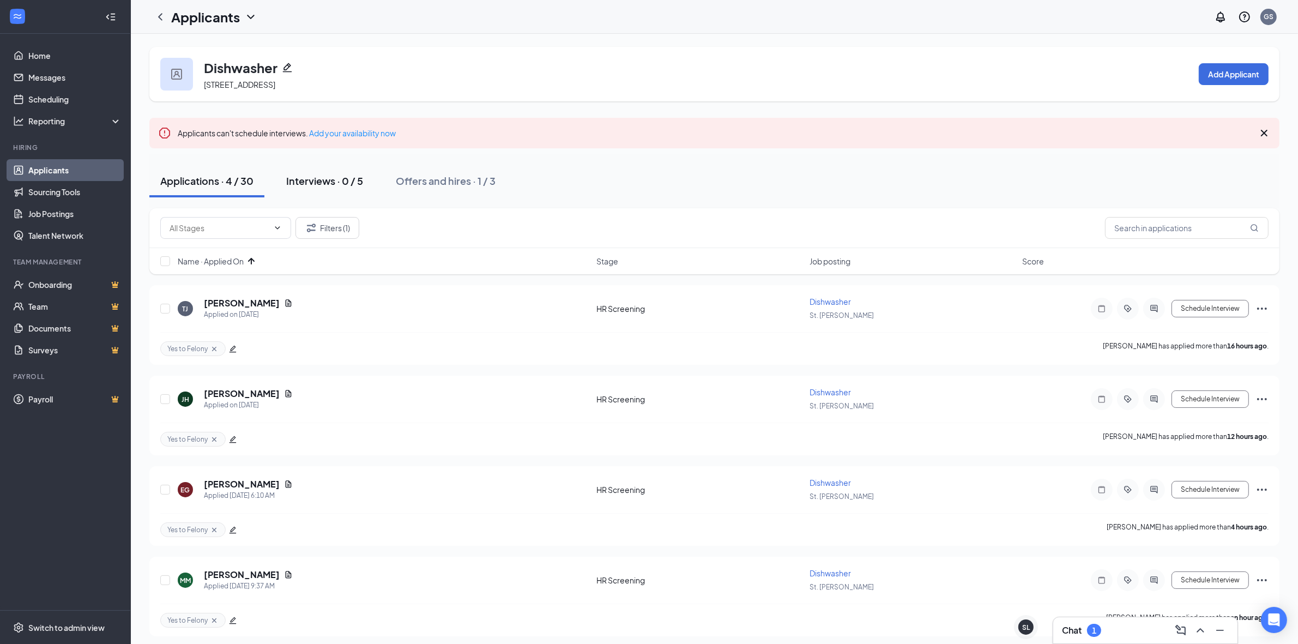
click at [325, 183] on div "Interviews · 0 / 5" at bounding box center [324, 181] width 77 height 14
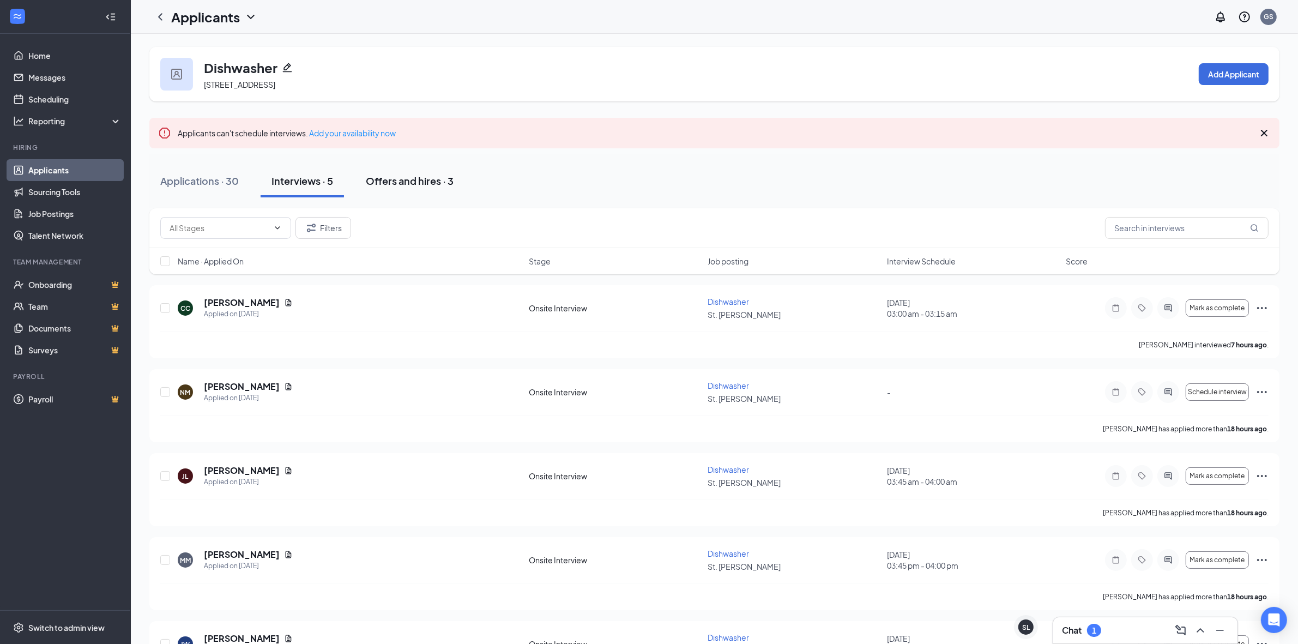
click at [436, 186] on div "Offers and hires · 3" at bounding box center [410, 181] width 88 height 14
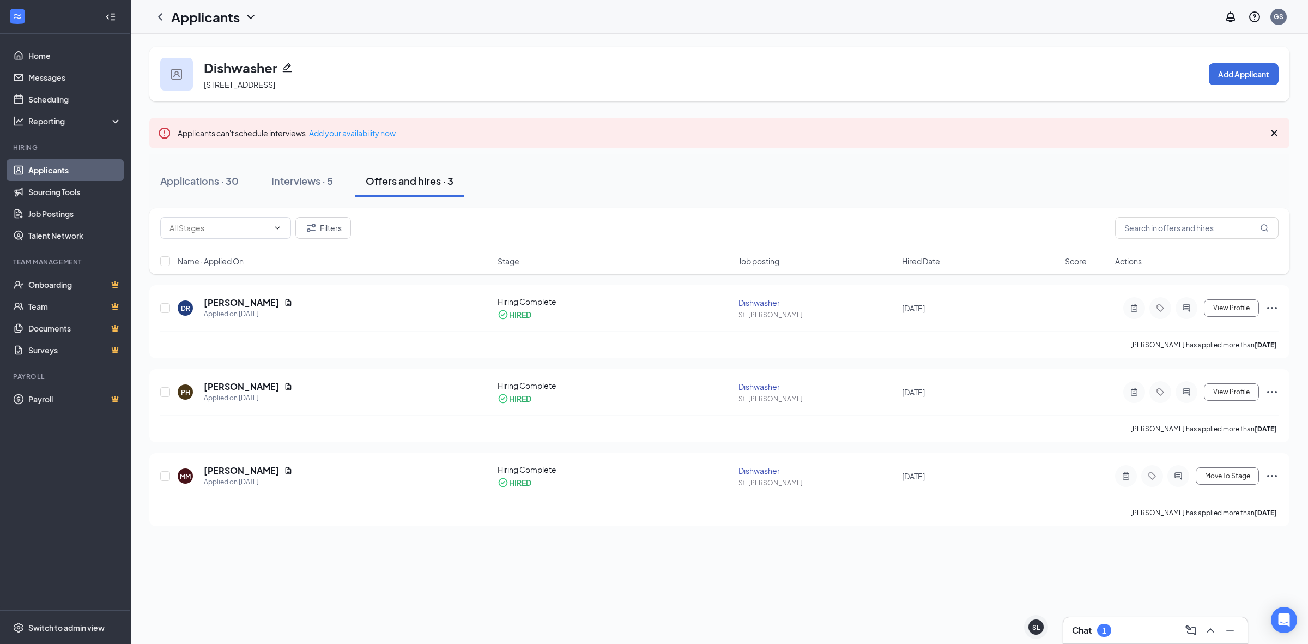
click at [357, 221] on div "Filters" at bounding box center [719, 228] width 1118 height 22
click at [349, 222] on button "Filters" at bounding box center [323, 228] width 56 height 22
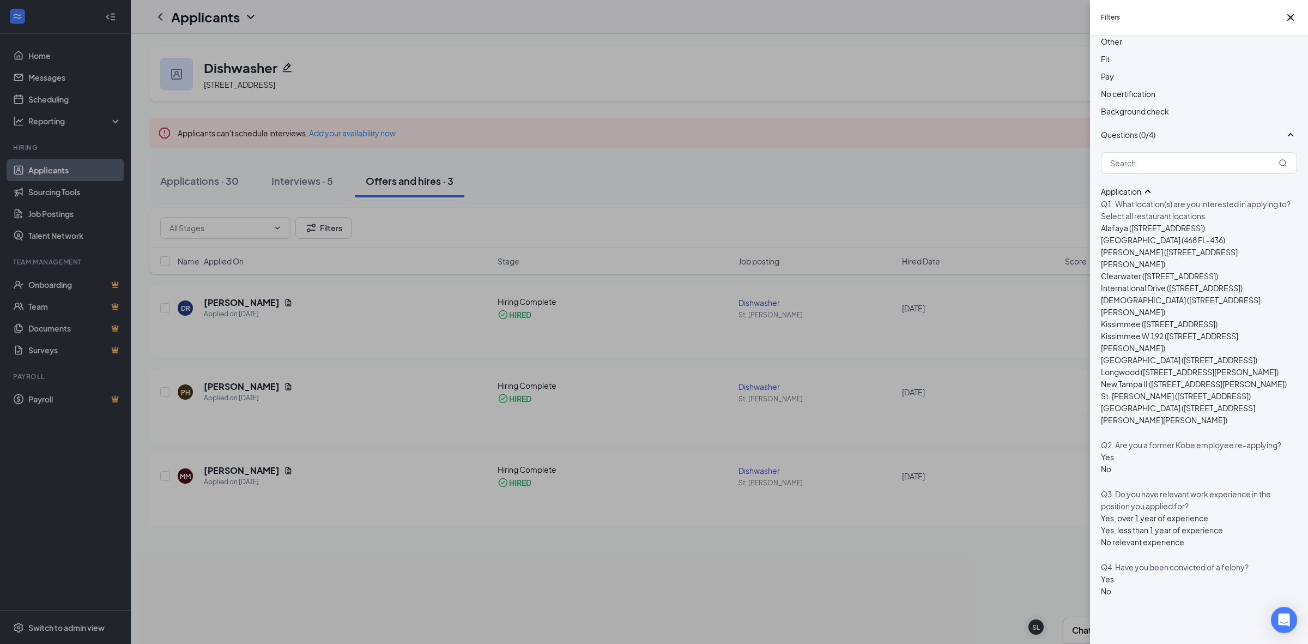
scroll to position [613, 0]
click at [1105, 573] on div at bounding box center [1107, 573] width 13 height 0
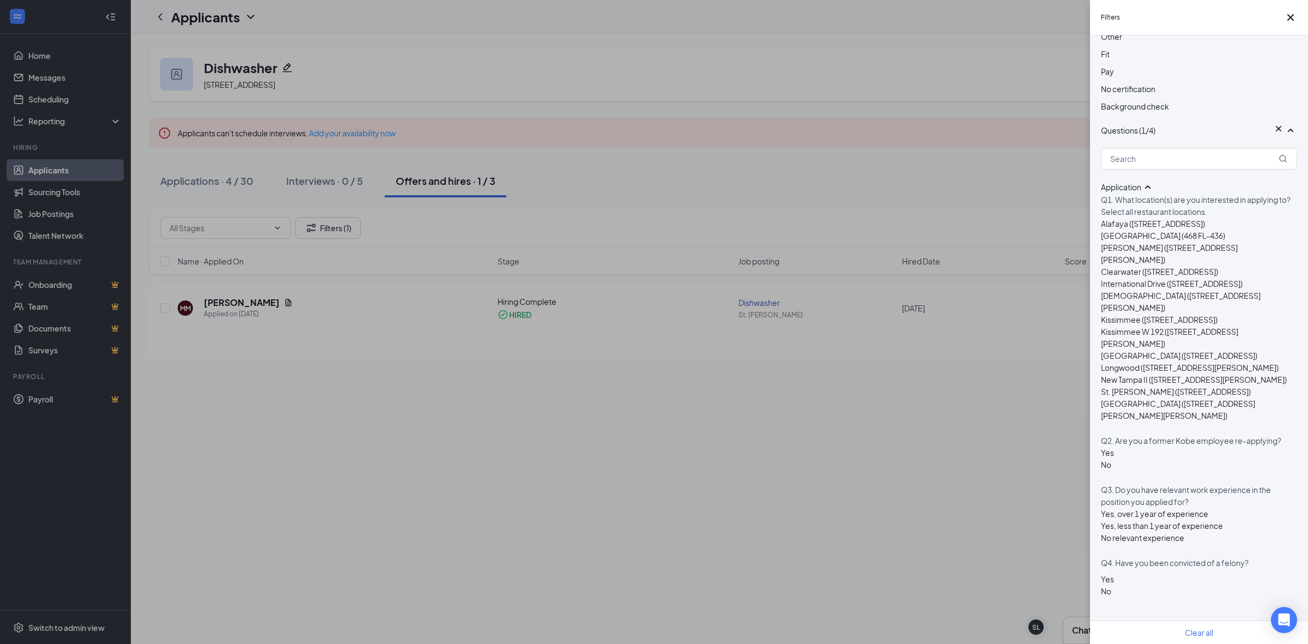
click at [804, 432] on div "Filters Applicant Status (0/6) Unread message Hasn't messaged back Stuck in sta…" at bounding box center [654, 322] width 1308 height 644
click at [1284, 17] on icon "Cross" at bounding box center [1290, 17] width 13 height 13
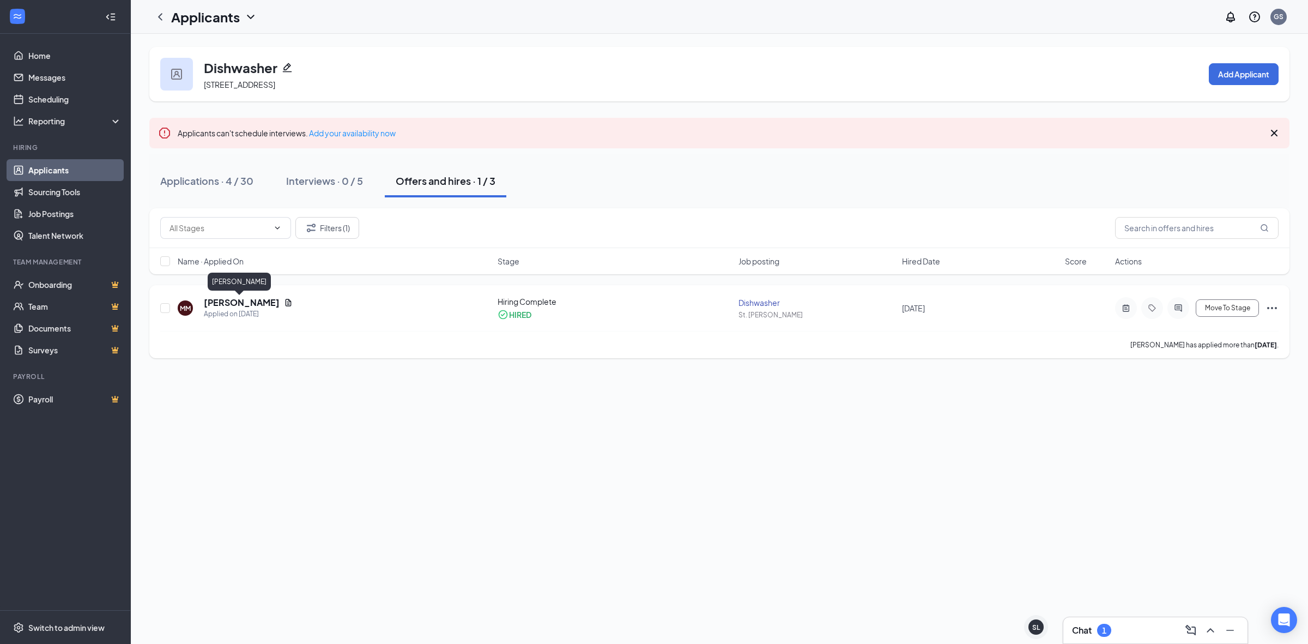
click at [219, 308] on h5 "Miguel Moreno" at bounding box center [242, 302] width 76 height 12
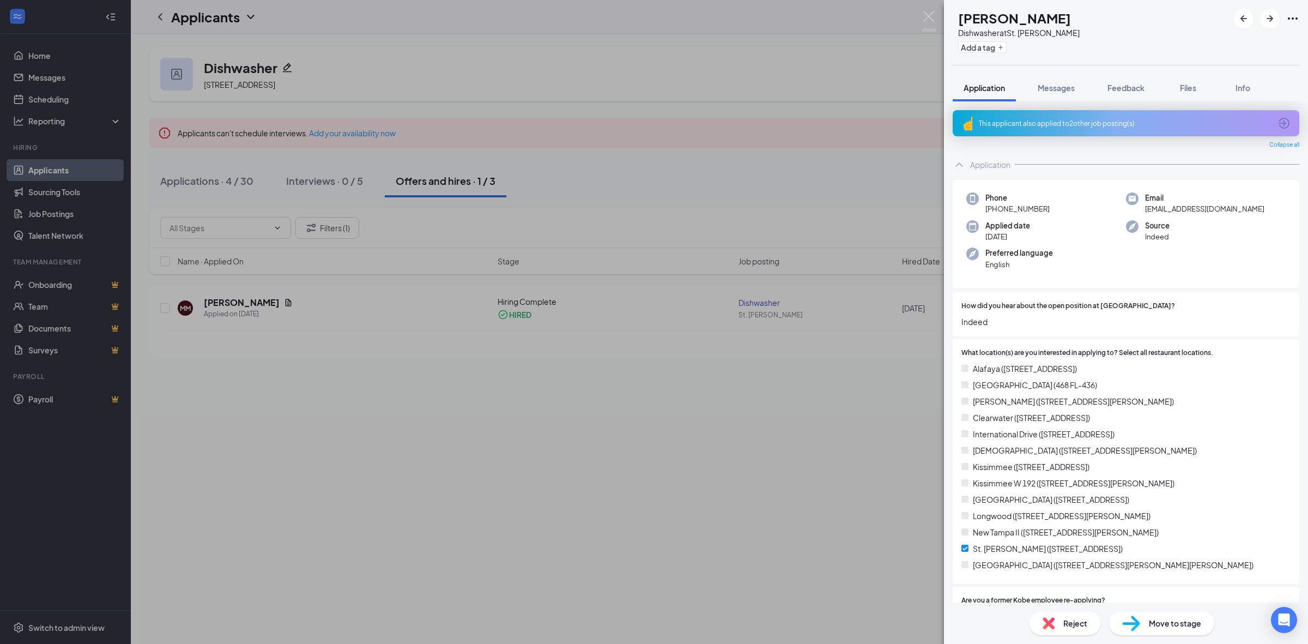
scroll to position [409, 0]
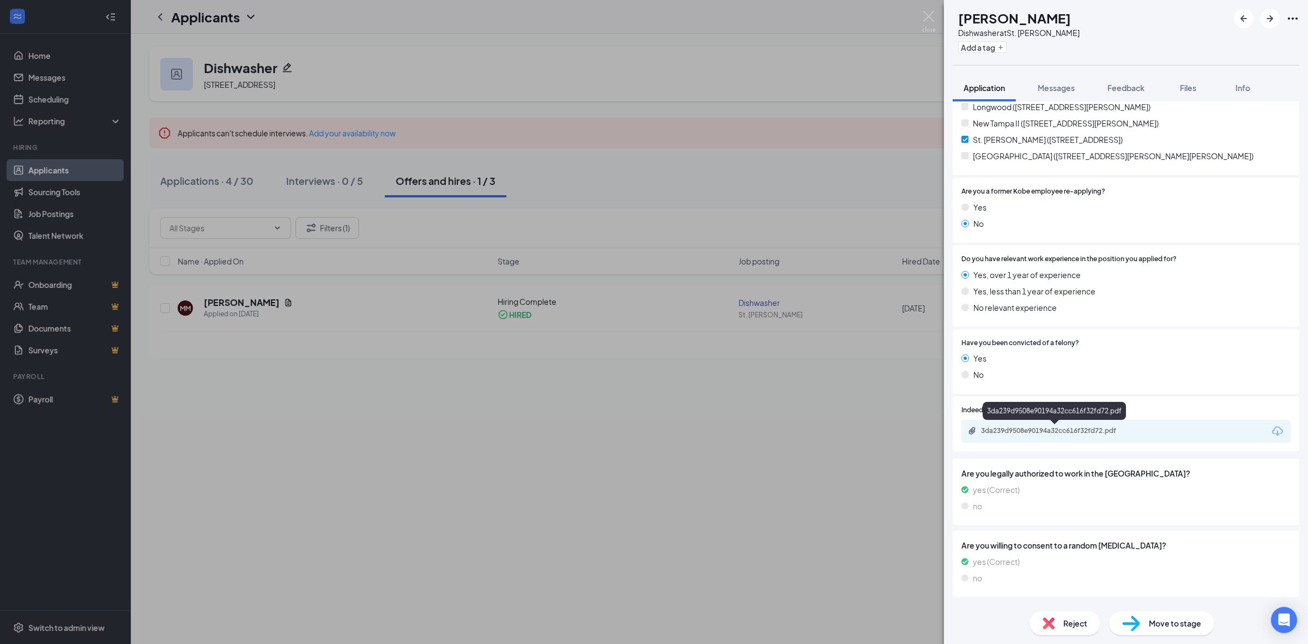
click at [1033, 432] on div "3da239d9508e90194a32cc616f32fd72.pdf" at bounding box center [1057, 430] width 153 height 9
click at [924, 17] on img at bounding box center [929, 21] width 14 height 21
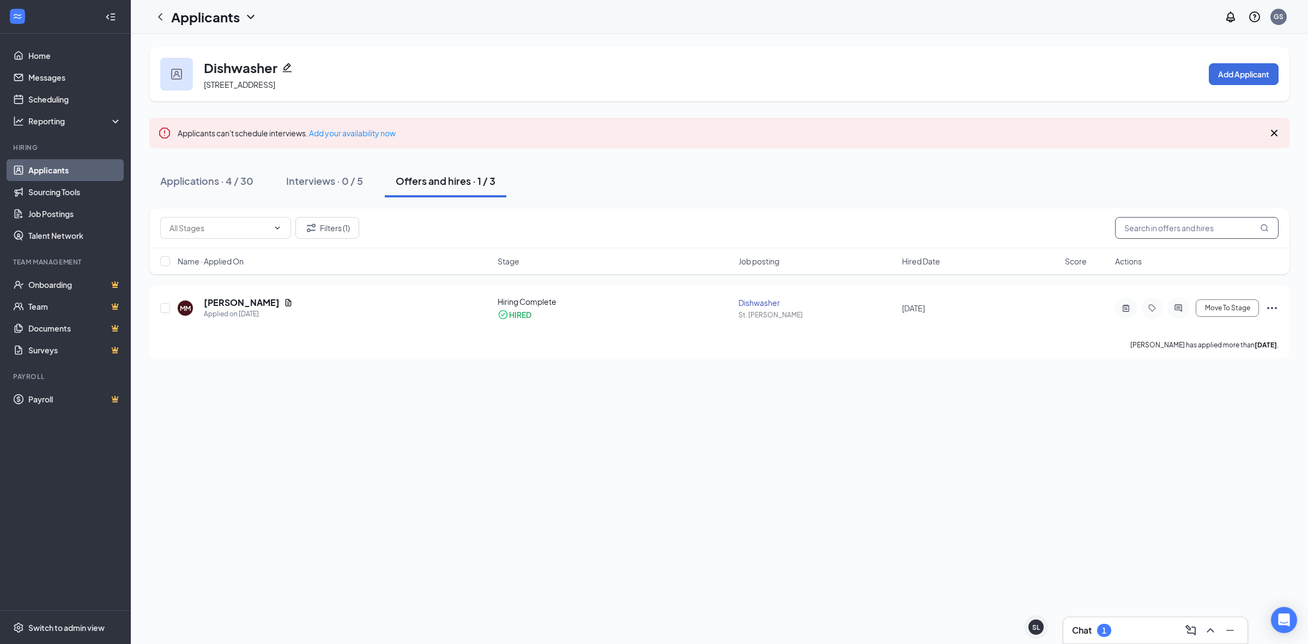
click at [1205, 223] on input "text" at bounding box center [1197, 228] width 164 height 22
click at [336, 227] on button "Filters (1)" at bounding box center [327, 228] width 64 height 22
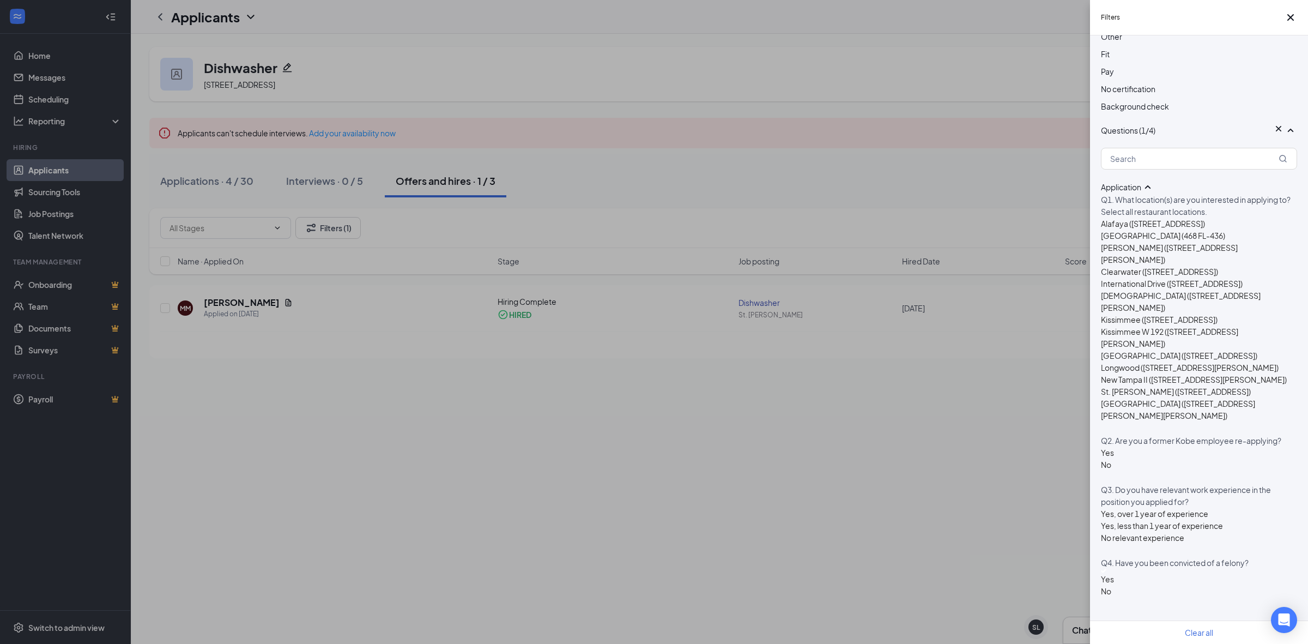
scroll to position [679, 0]
click at [1114, 568] on div "Yes No" at bounding box center [1107, 582] width 13 height 28
click at [1114, 573] on div "Yes" at bounding box center [1107, 579] width 13 height 12
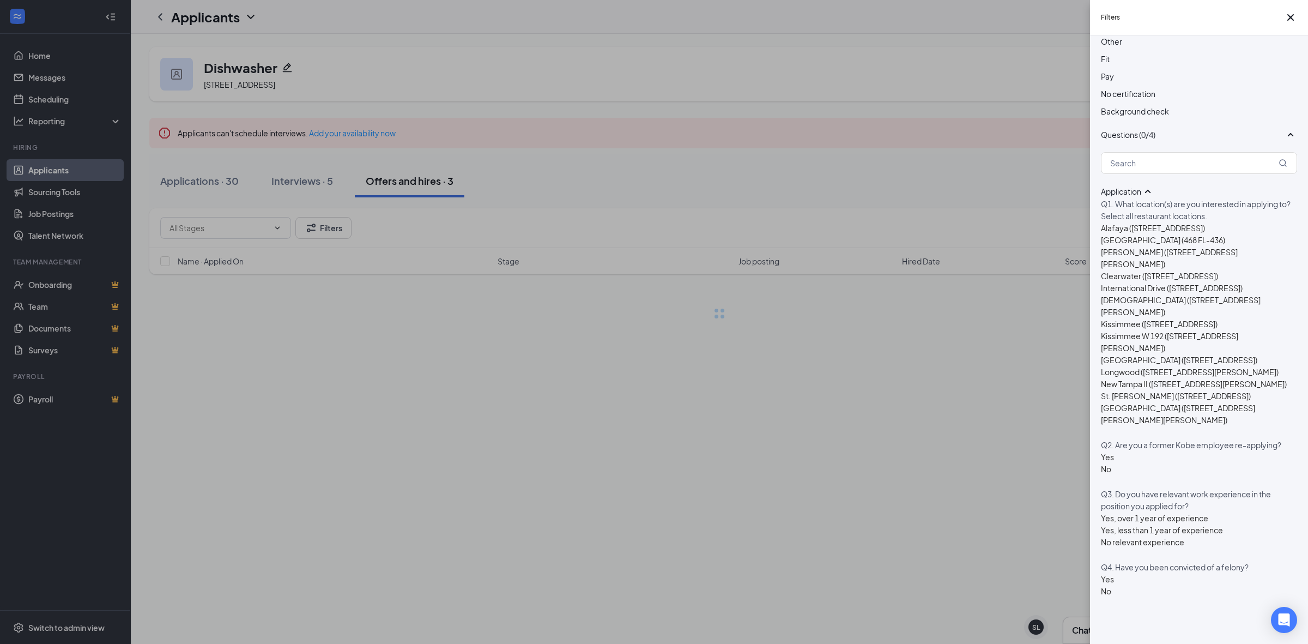
scroll to position [666, 0]
click at [1290, 20] on icon "Cross" at bounding box center [1290, 17] width 13 height 13
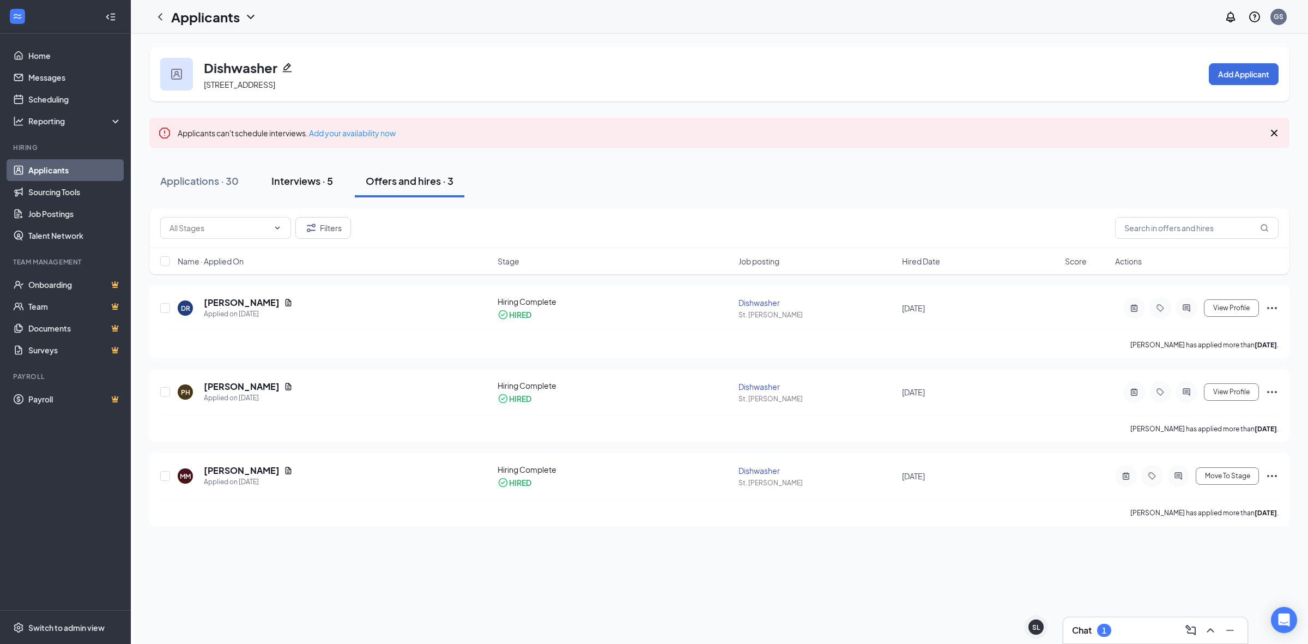
click at [293, 183] on div "Interviews · 5" at bounding box center [302, 181] width 62 height 14
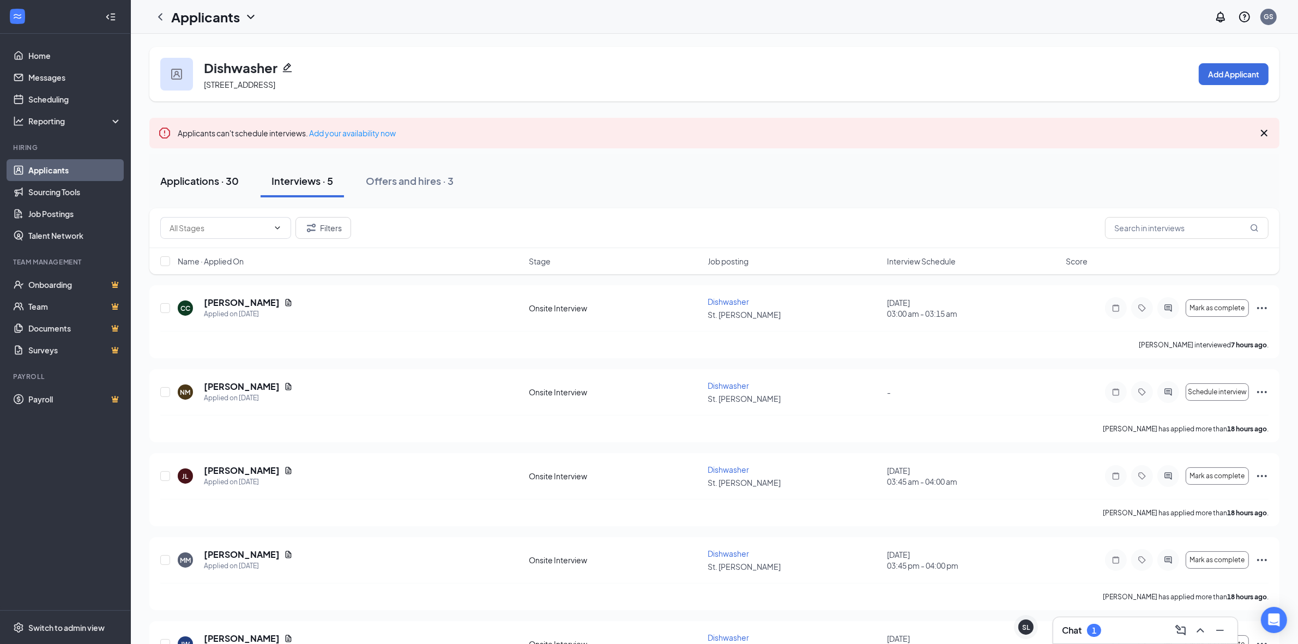
click at [213, 183] on div "Applications · 30" at bounding box center [199, 181] width 78 height 14
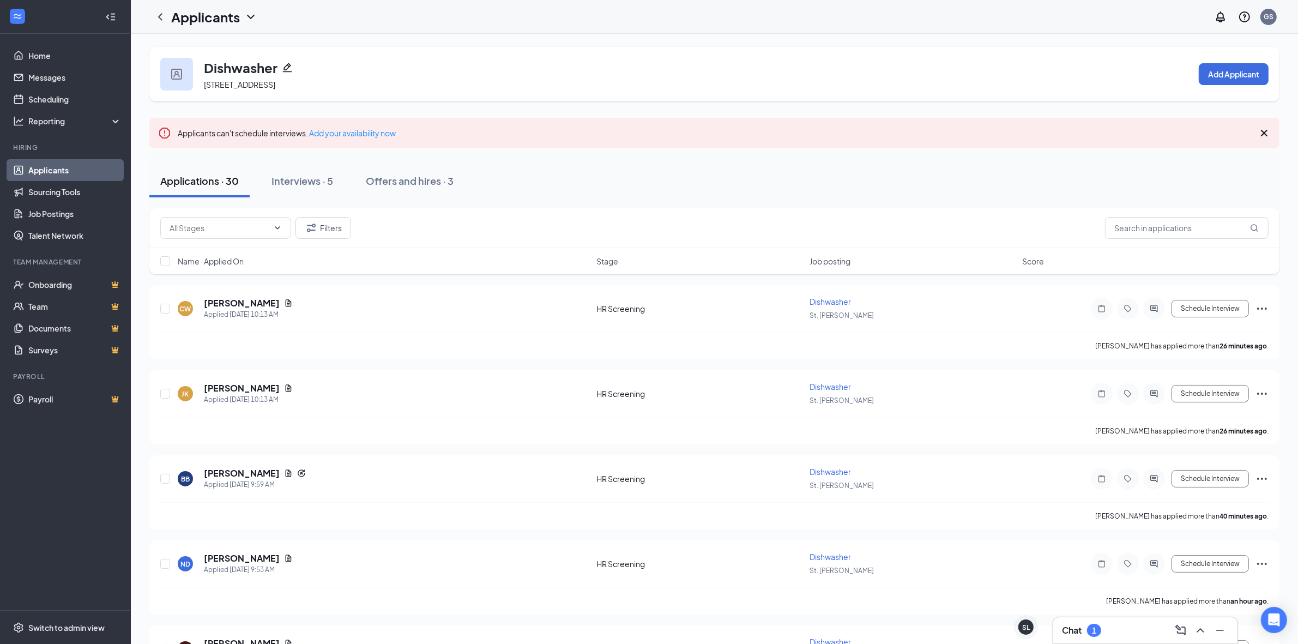
click at [211, 265] on span "Name · Applied On" at bounding box center [211, 261] width 66 height 11
click at [249, 301] on h5 "[PERSON_NAME]" at bounding box center [242, 303] width 76 height 12
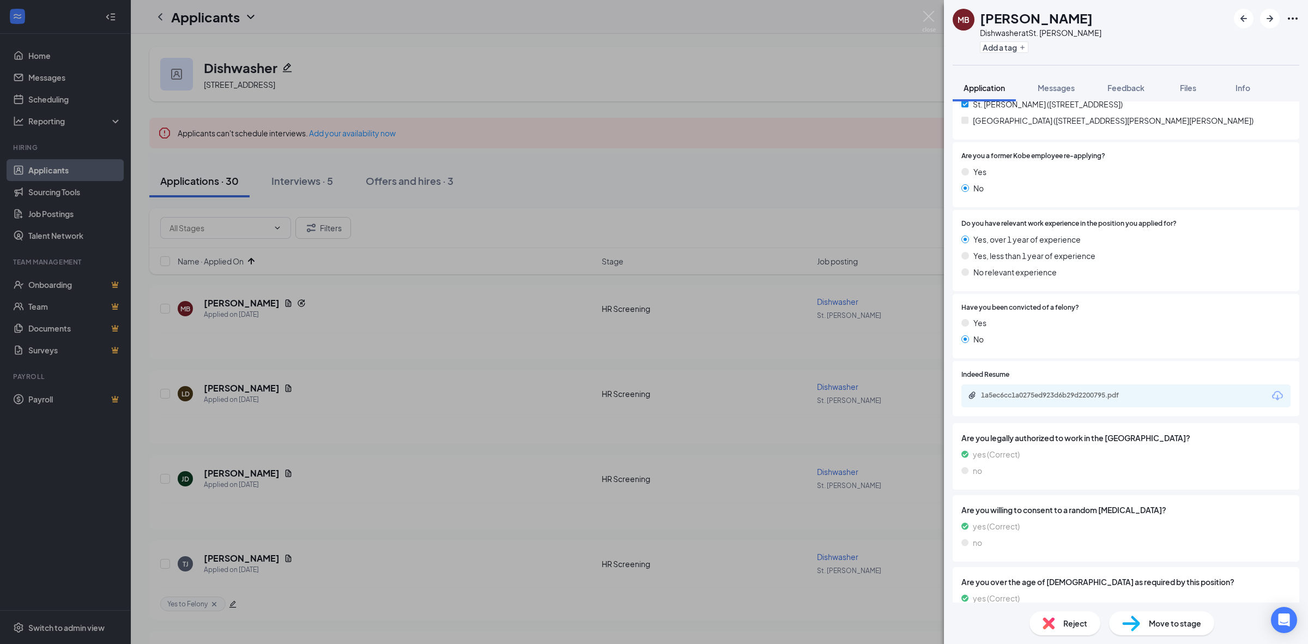
scroll to position [473, 0]
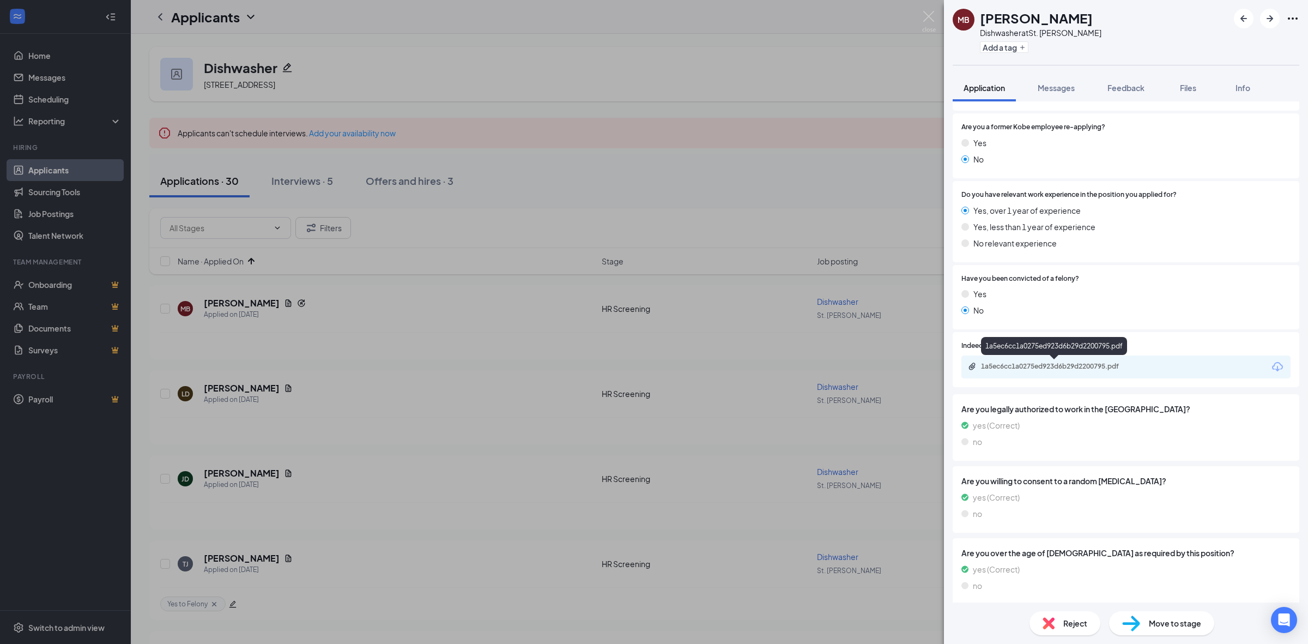
click at [1065, 364] on div "1a5ec6cc1a0275ed923d6b29d2200795.pdf" at bounding box center [1057, 366] width 153 height 9
click at [1137, 622] on img at bounding box center [1131, 623] width 18 height 16
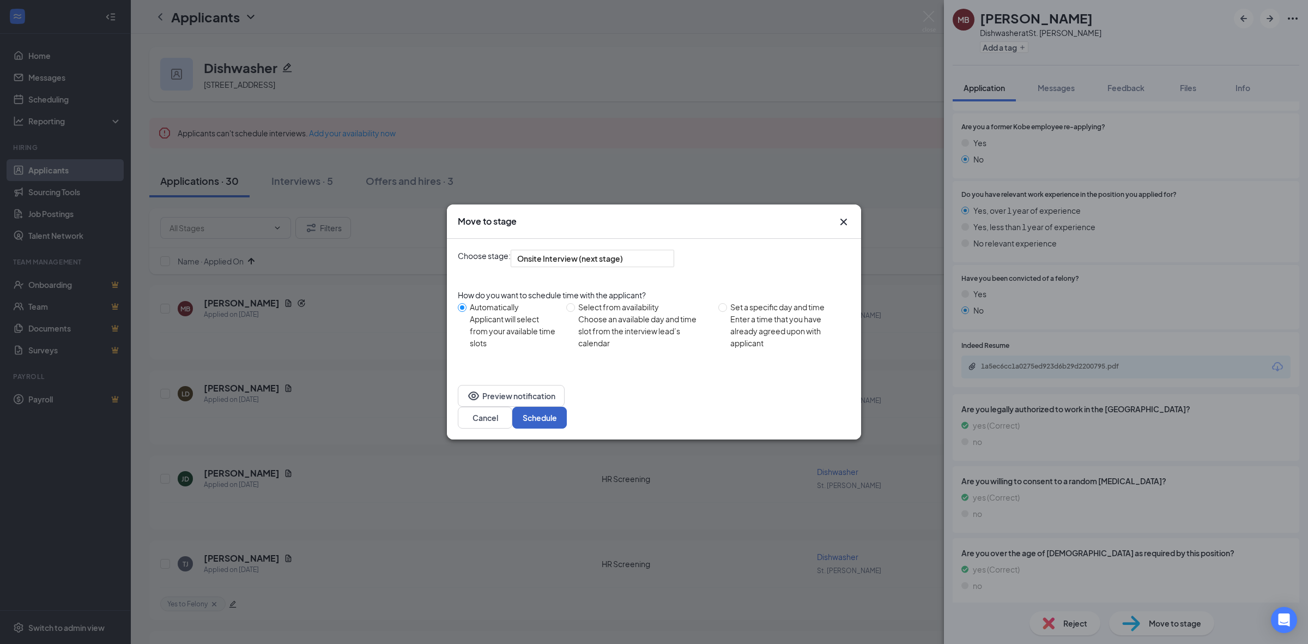
click at [567, 410] on button "Schedule" at bounding box center [539, 418] width 55 height 22
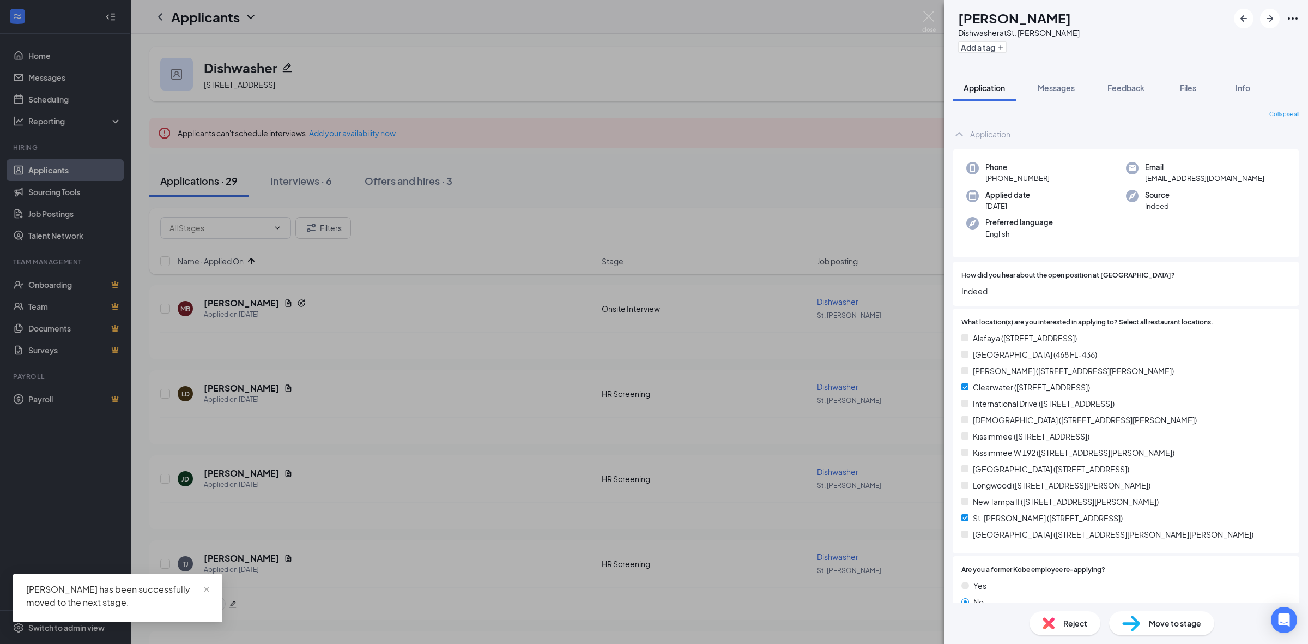
scroll to position [341, 0]
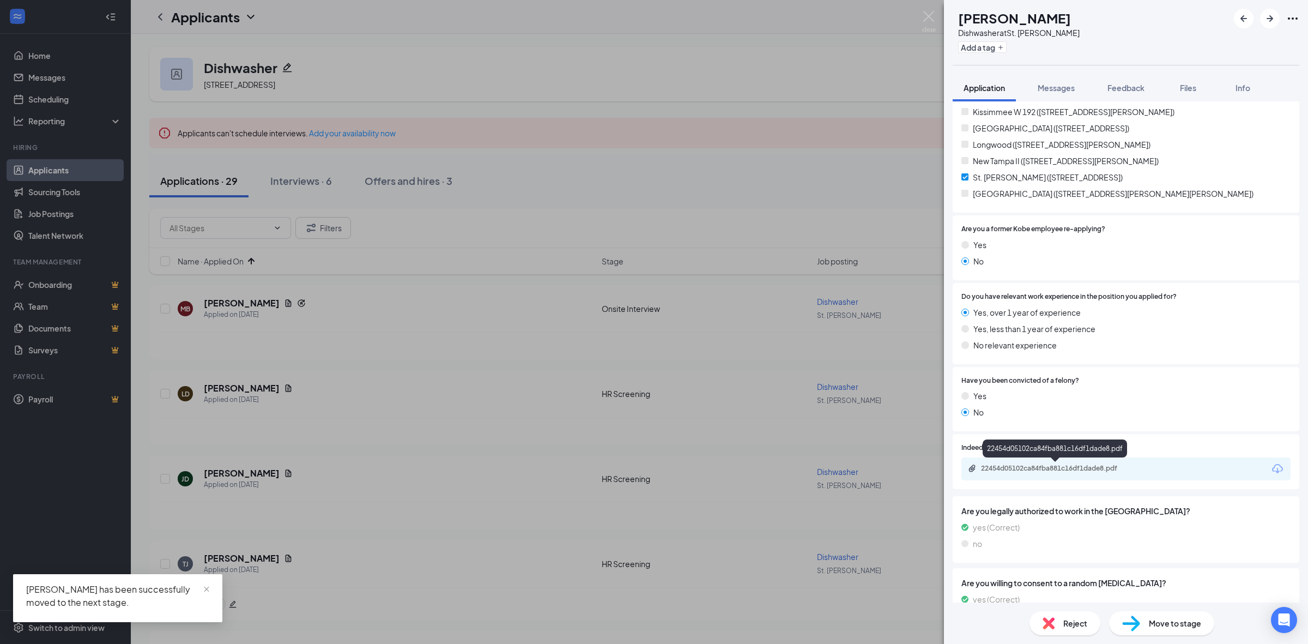
click at [1022, 467] on div "22454d05102ca84fba881c16df1dade8.pdf" at bounding box center [1057, 468] width 153 height 9
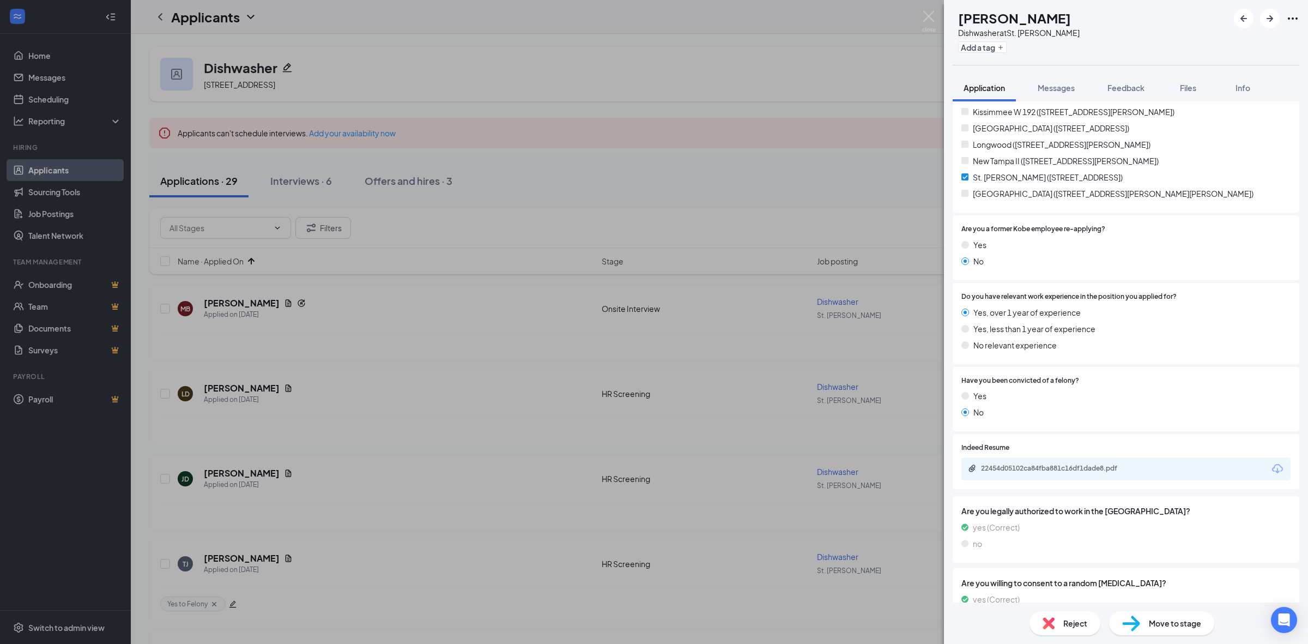
click at [1143, 619] on div "Move to stage" at bounding box center [1161, 623] width 105 height 24
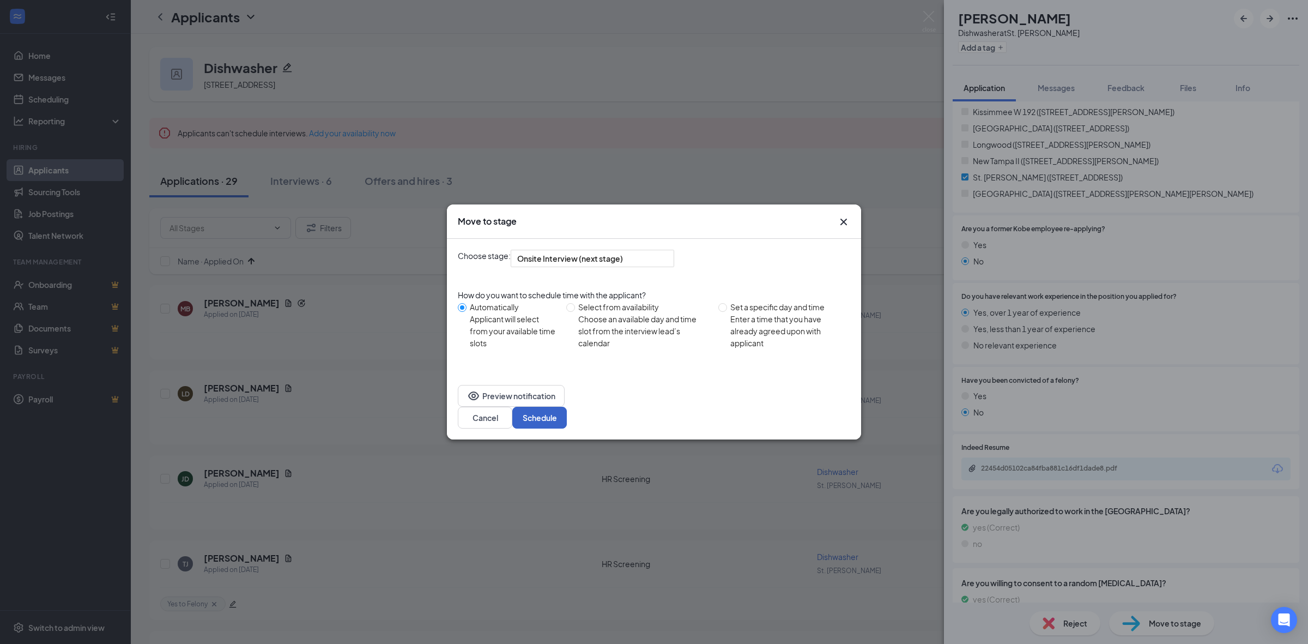
click at [567, 407] on button "Schedule" at bounding box center [539, 418] width 55 height 22
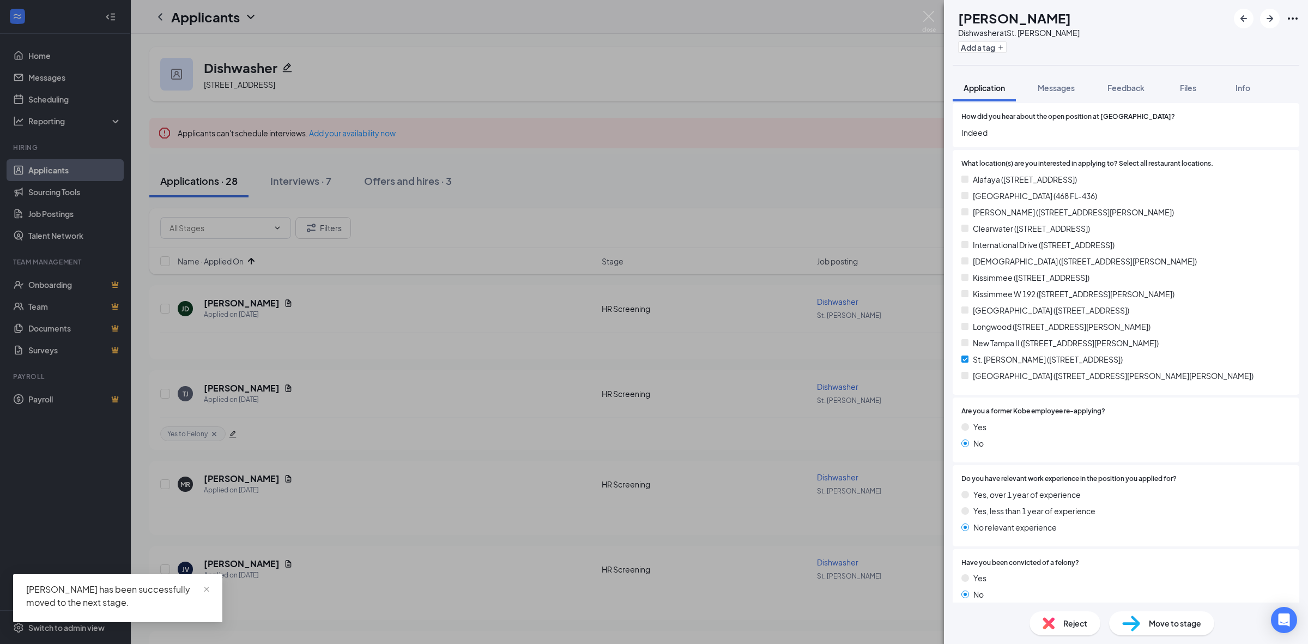
scroll to position [273, 0]
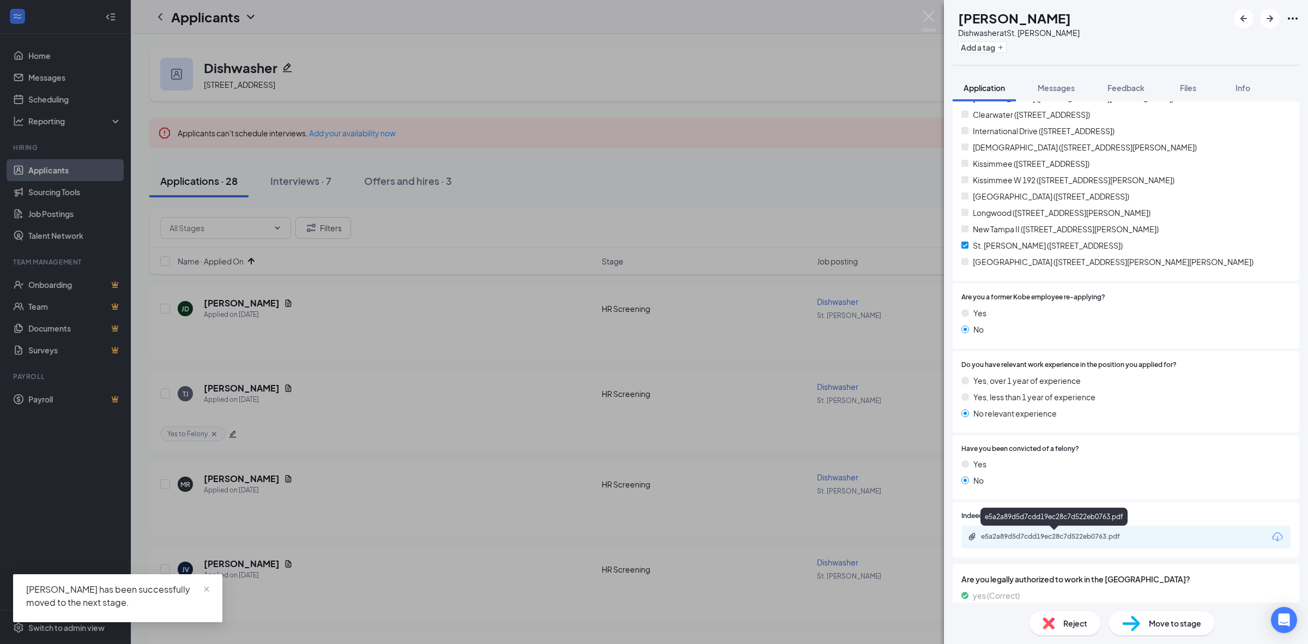
click at [1044, 532] on div "e5a2a89d5d7cdd19ec28c7d522eb0763.pdf" at bounding box center [1057, 536] width 153 height 9
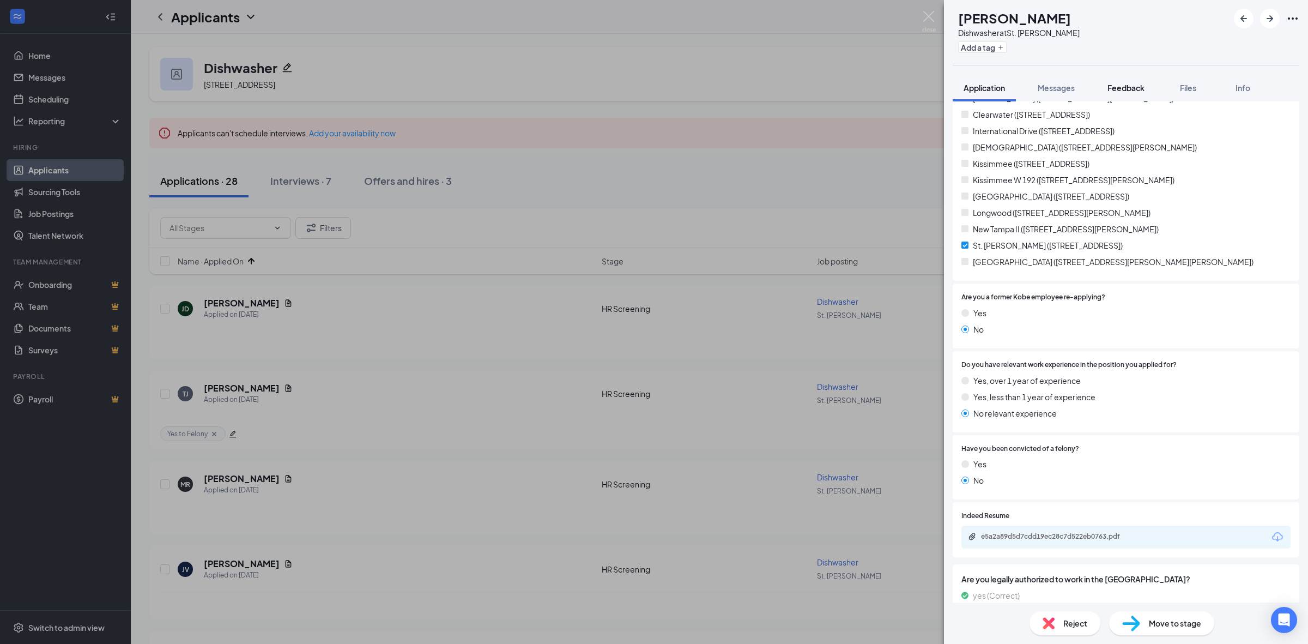
click at [1107, 86] on button "Feedback" at bounding box center [1126, 87] width 59 height 27
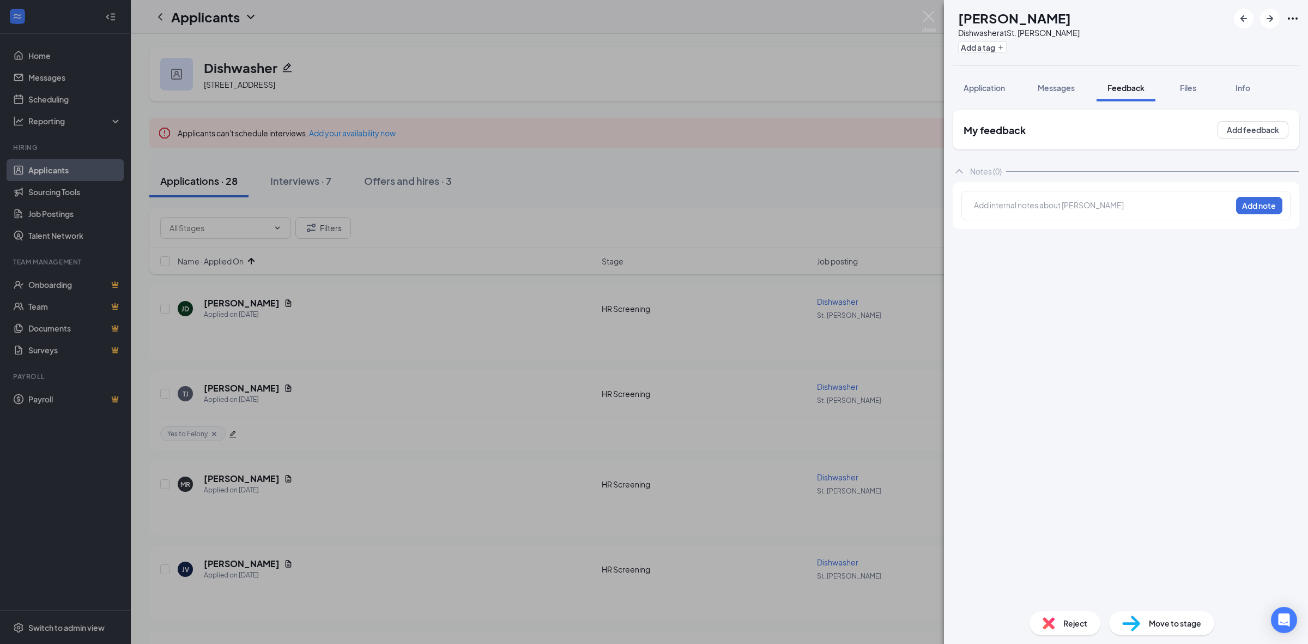
click at [1025, 202] on div at bounding box center [1102, 204] width 257 height 11
click at [1274, 15] on icon "ArrowRight" at bounding box center [1269, 18] width 13 height 13
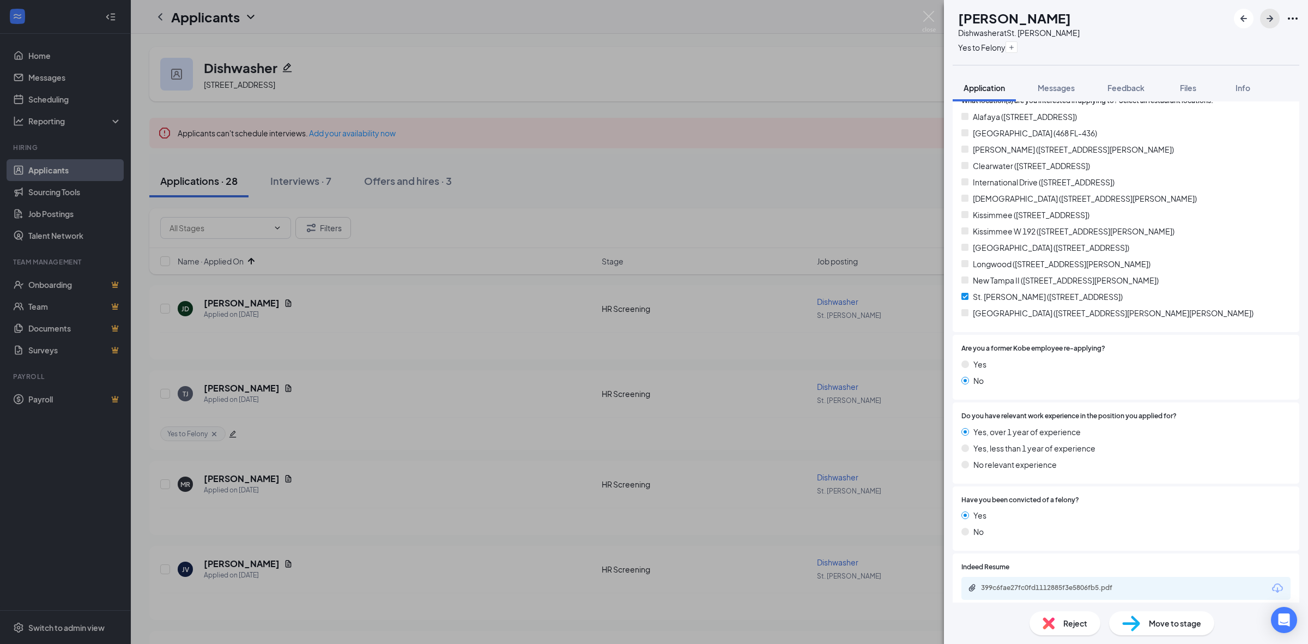
scroll to position [273, 0]
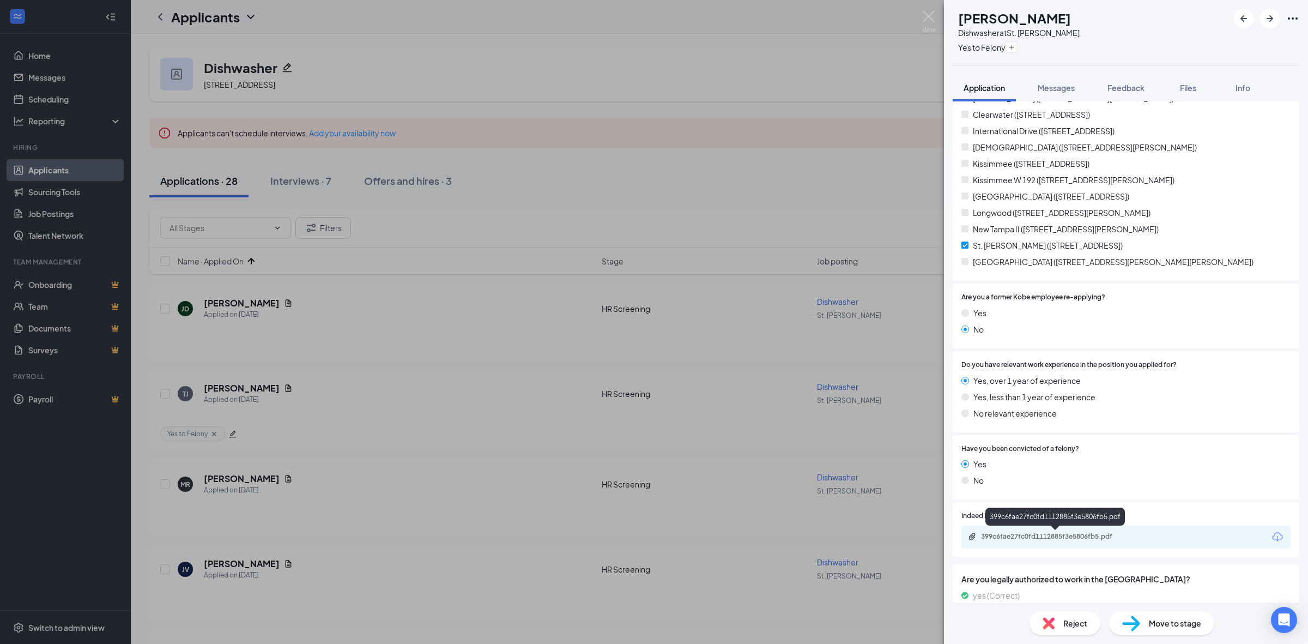
click at [1045, 537] on div "399c6fae27fc0fd1112885f3e5806fb5.pdf" at bounding box center [1057, 536] width 153 height 9
click at [1169, 617] on span "Move to stage" at bounding box center [1175, 623] width 52 height 12
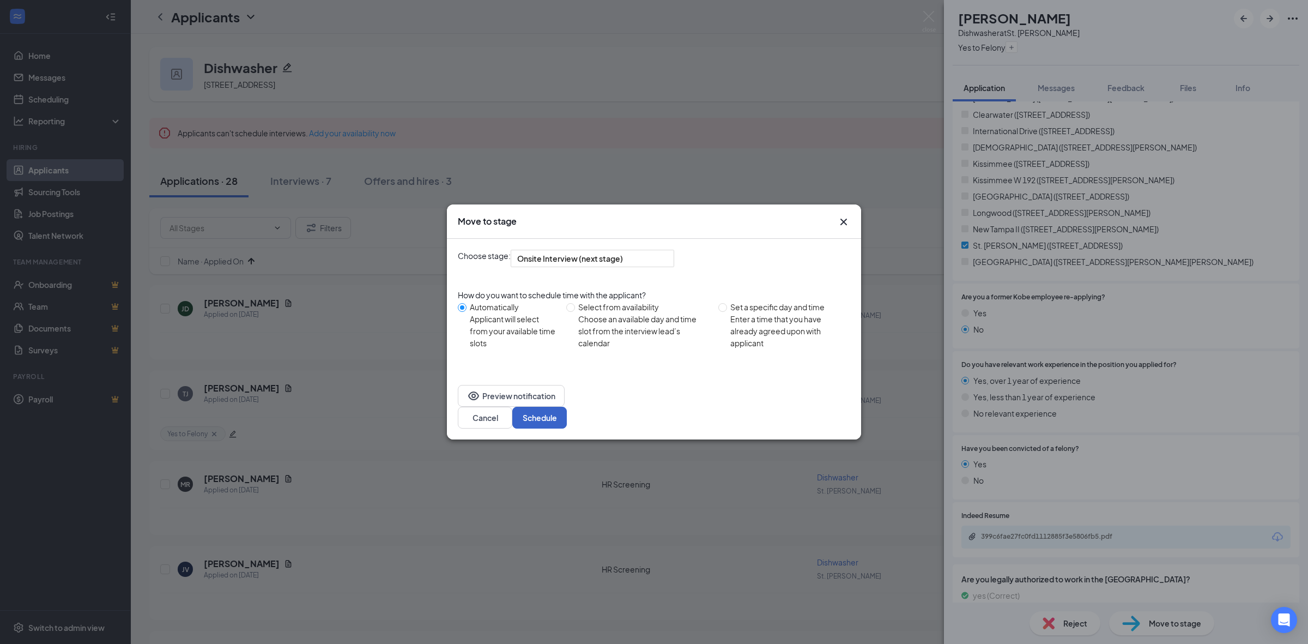
click at [567, 407] on button "Schedule" at bounding box center [539, 418] width 55 height 22
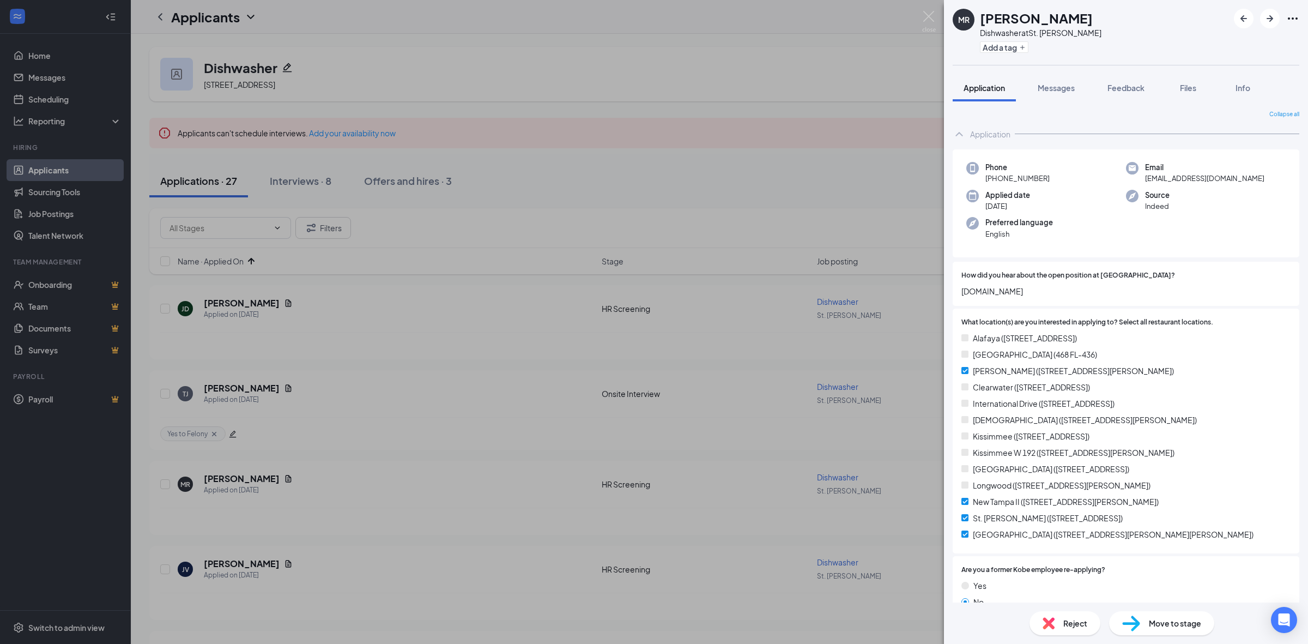
scroll to position [447, 0]
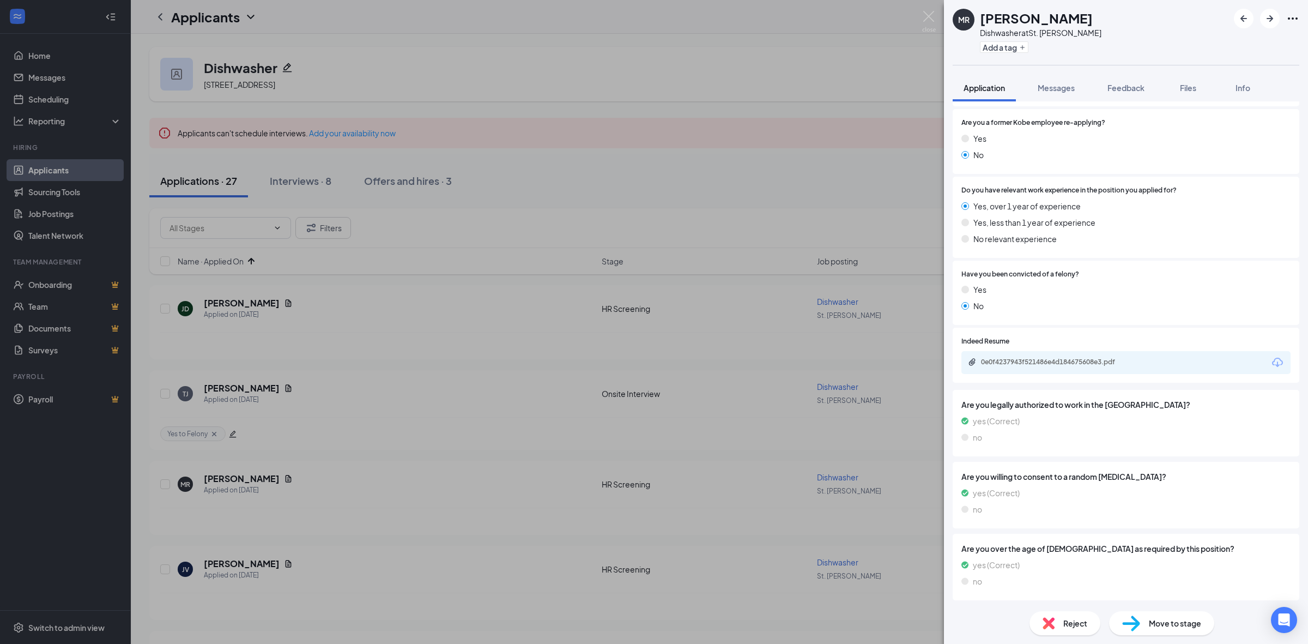
click at [1074, 363] on div "0e0f4237943f521486e4d184675608e3.pdf" at bounding box center [1057, 362] width 153 height 9
click at [1055, 361] on div "0e0f4237943f521486e4d184675608e3.pdf" at bounding box center [1057, 362] width 153 height 9
click at [93, 262] on div "[PERSON_NAME] Dishwasher at [GEOGRAPHIC_DATA][PERSON_NAME] Add a tag Applicatio…" at bounding box center [654, 322] width 1308 height 644
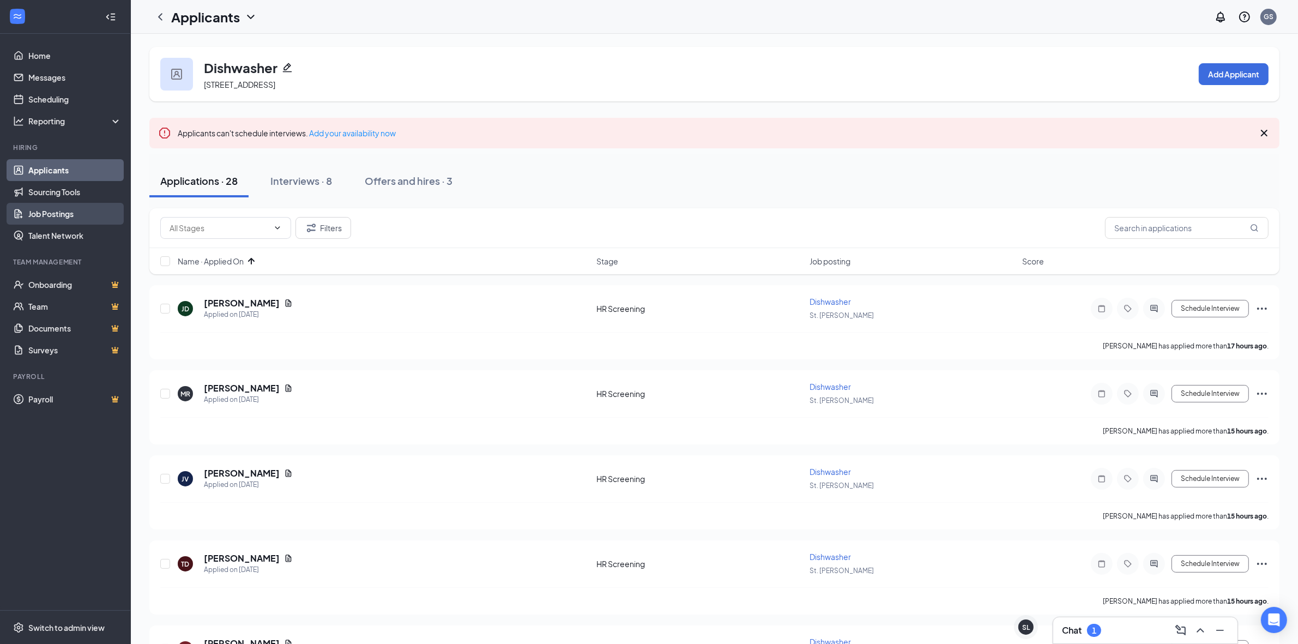
click at [69, 213] on link "Job Postings" at bounding box center [74, 214] width 93 height 22
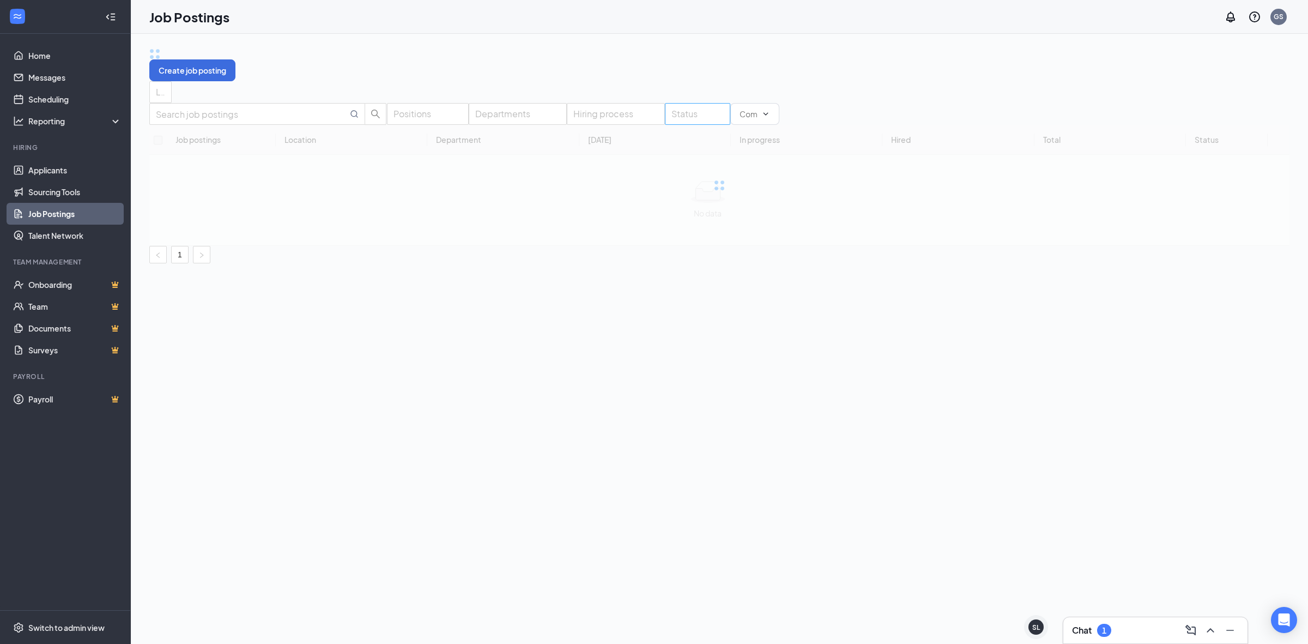
click at [668, 123] on div at bounding box center [692, 113] width 49 height 17
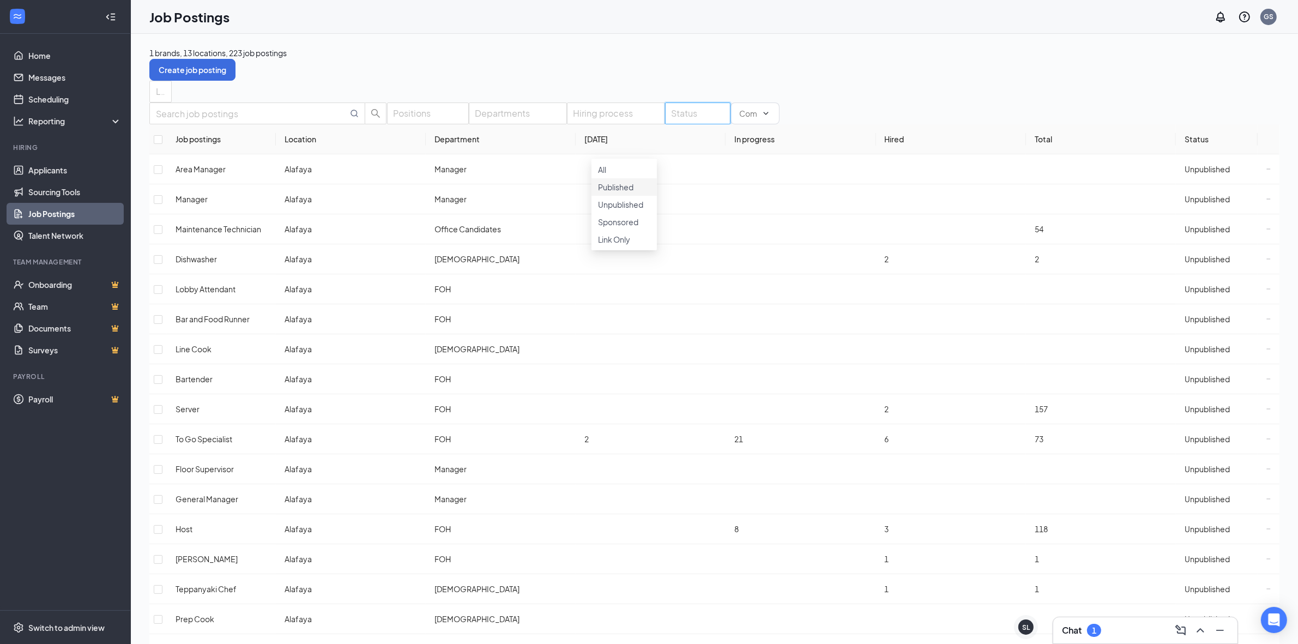
click at [611, 193] on div "Published" at bounding box center [624, 187] width 52 height 12
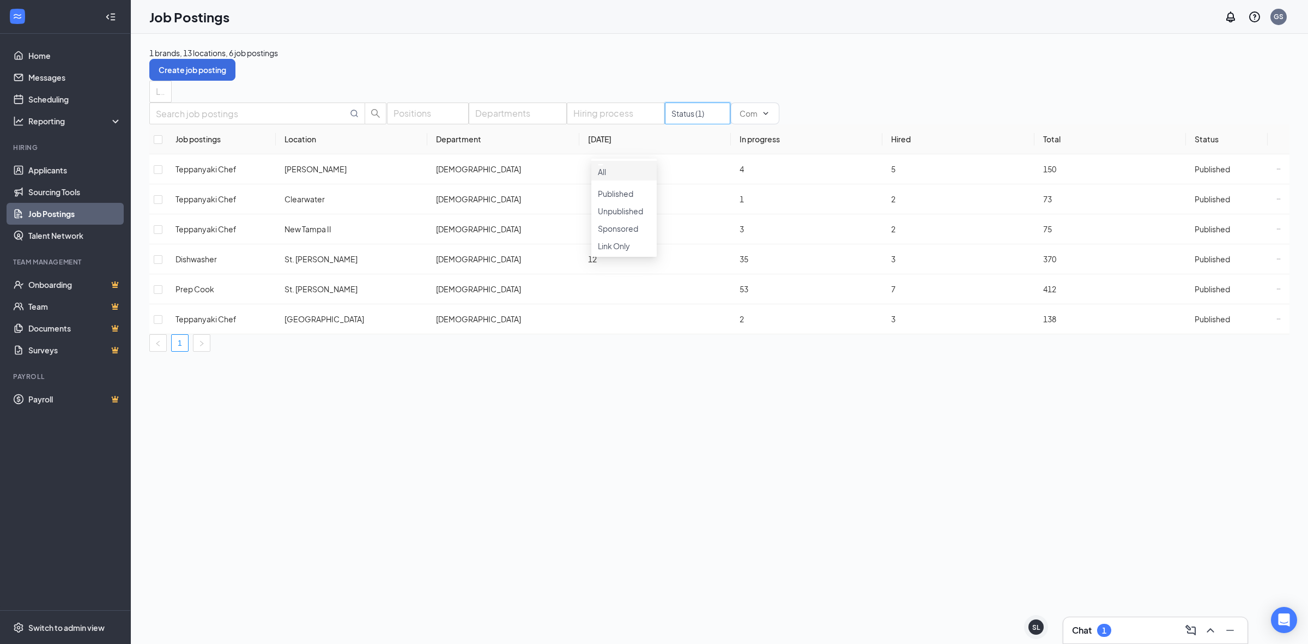
click at [561, 57] on div "1 brands, 13 locations, 6 job postings Create job posting" at bounding box center [719, 64] width 1140 height 34
click at [1200, 322] on span "Published" at bounding box center [1212, 319] width 35 height 10
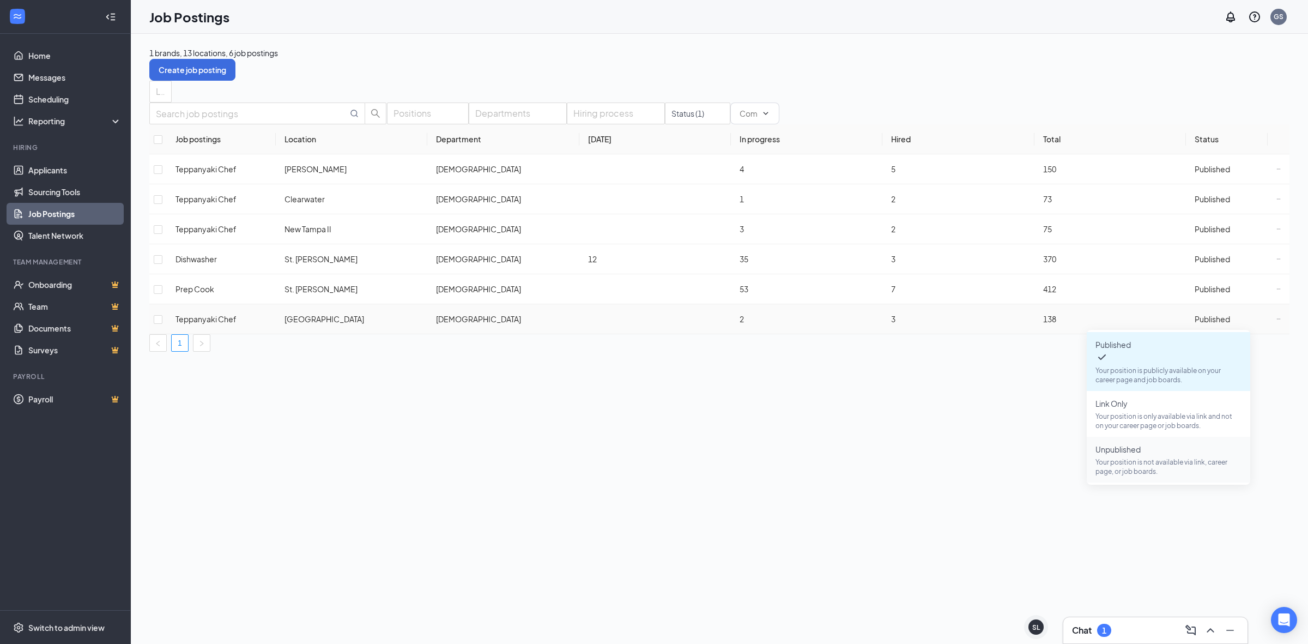
click at [1153, 457] on p "Your position is not available via link, career page, or job boards." at bounding box center [1168, 466] width 146 height 19
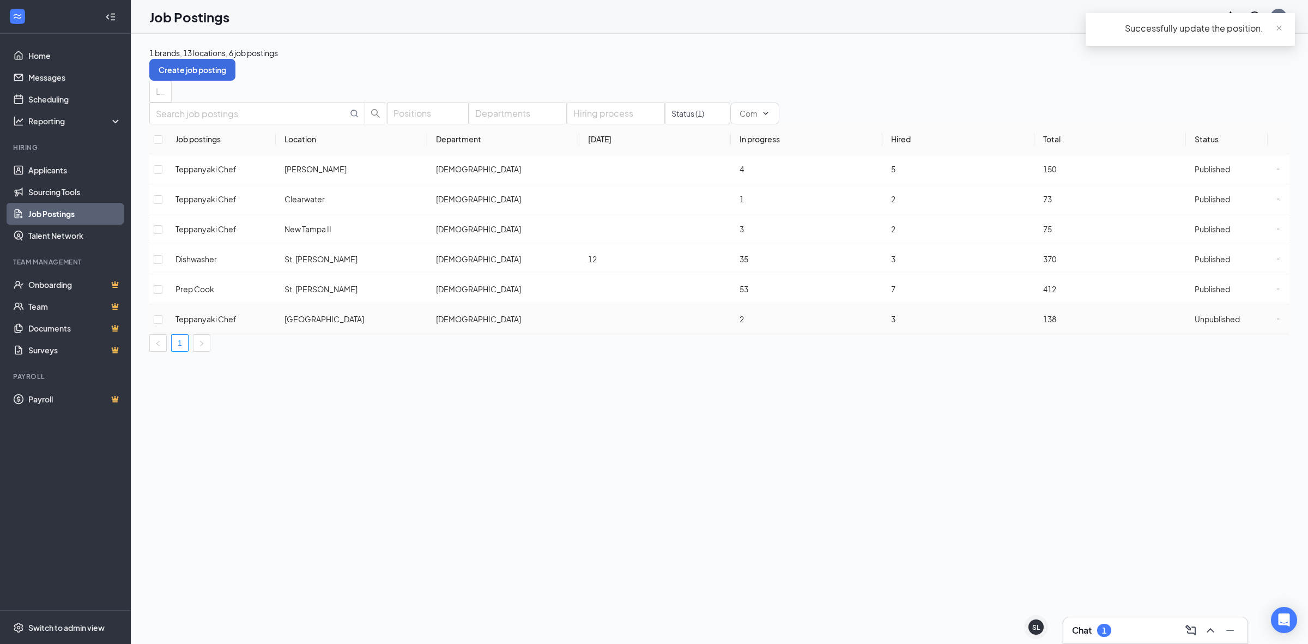
click at [1212, 323] on span "Unpublished" at bounding box center [1217, 319] width 45 height 10
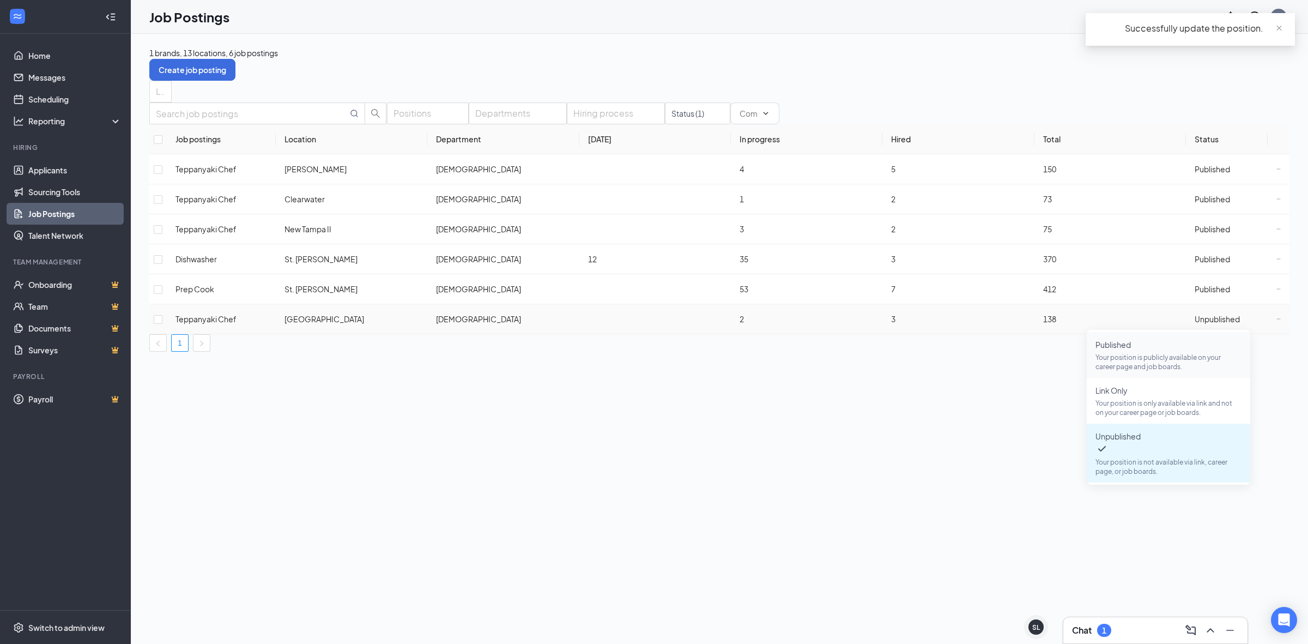
click at [1178, 353] on p "Your position is publicly available on your career page and job boards." at bounding box center [1168, 362] width 146 height 19
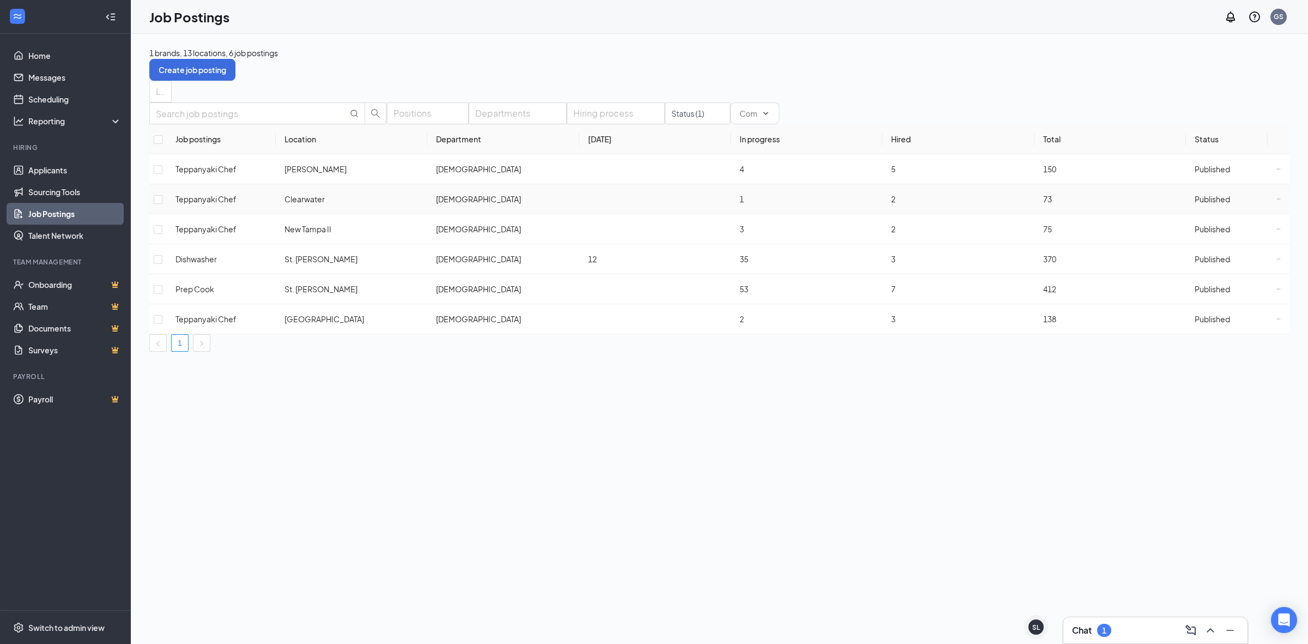
click at [1195, 204] on span "Published" at bounding box center [1212, 199] width 35 height 10
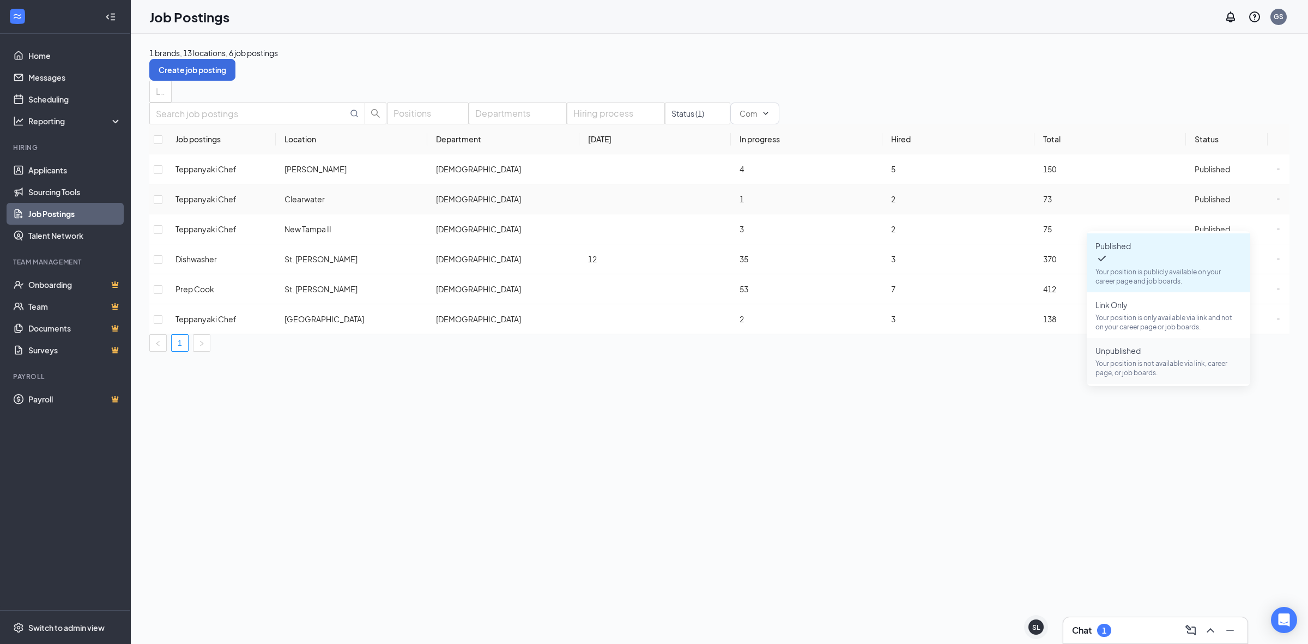
click at [1143, 359] on p "Your position is not available via link, career page, or job boards." at bounding box center [1168, 368] width 146 height 19
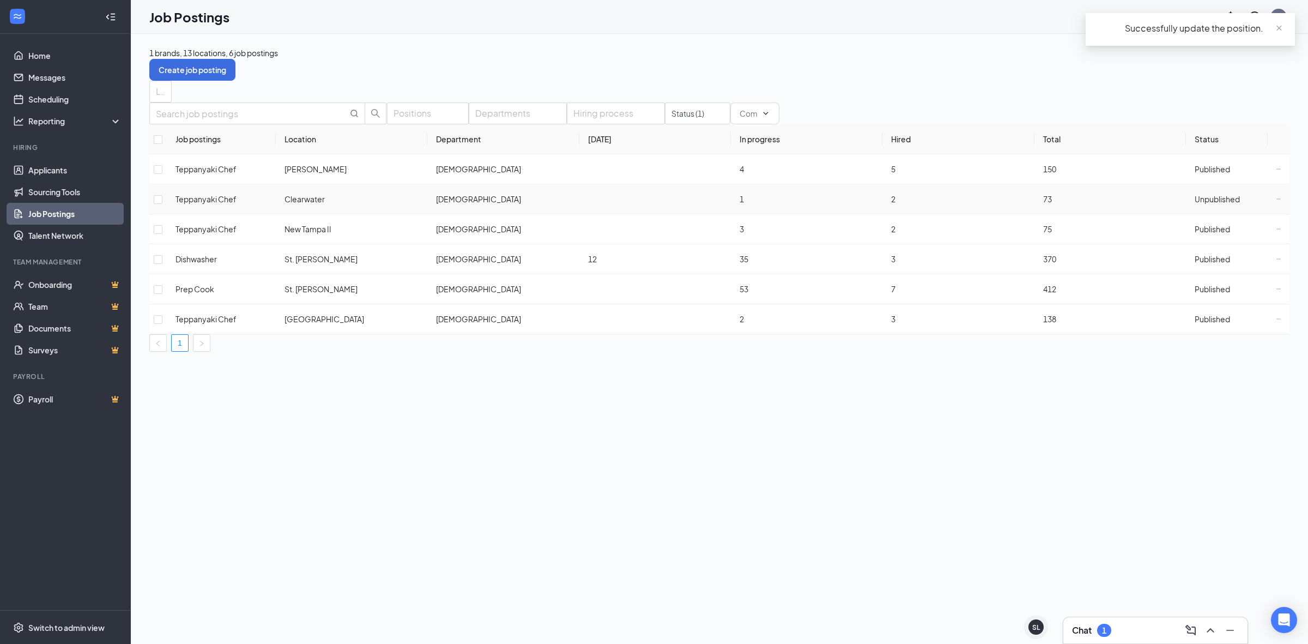
click at [1204, 204] on span "Unpublished" at bounding box center [1217, 199] width 45 height 10
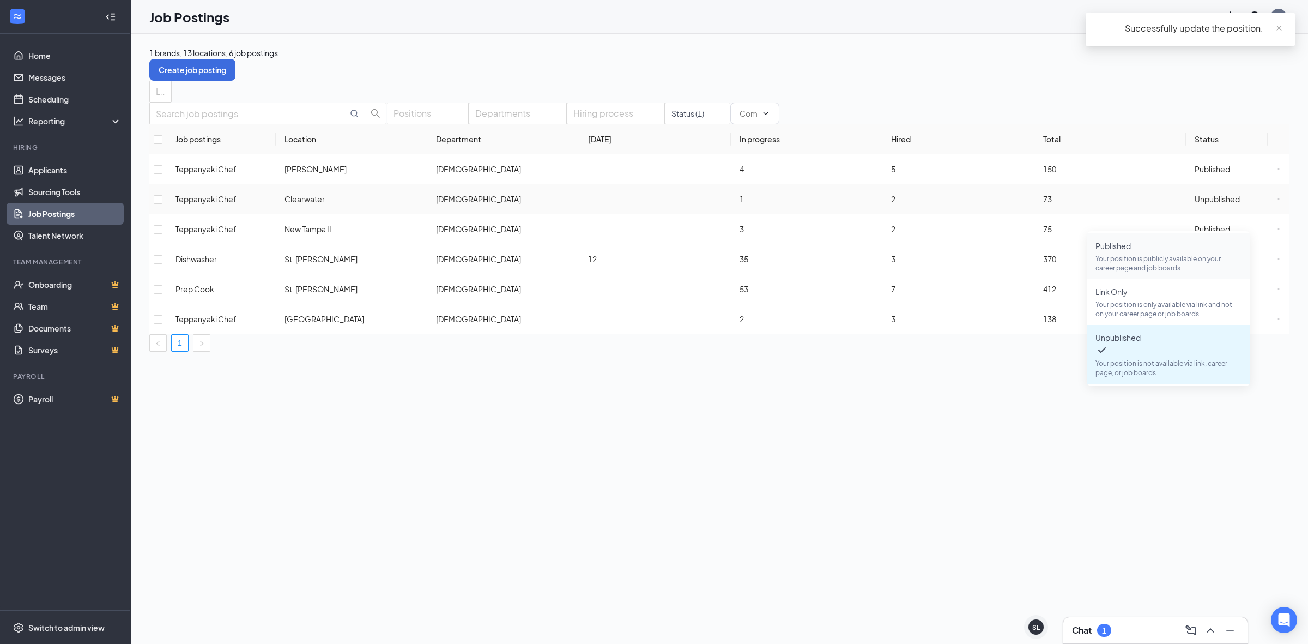
click at [1167, 252] on span "Published Your position is publicly available on your career page and job board…" at bounding box center [1168, 256] width 146 height 33
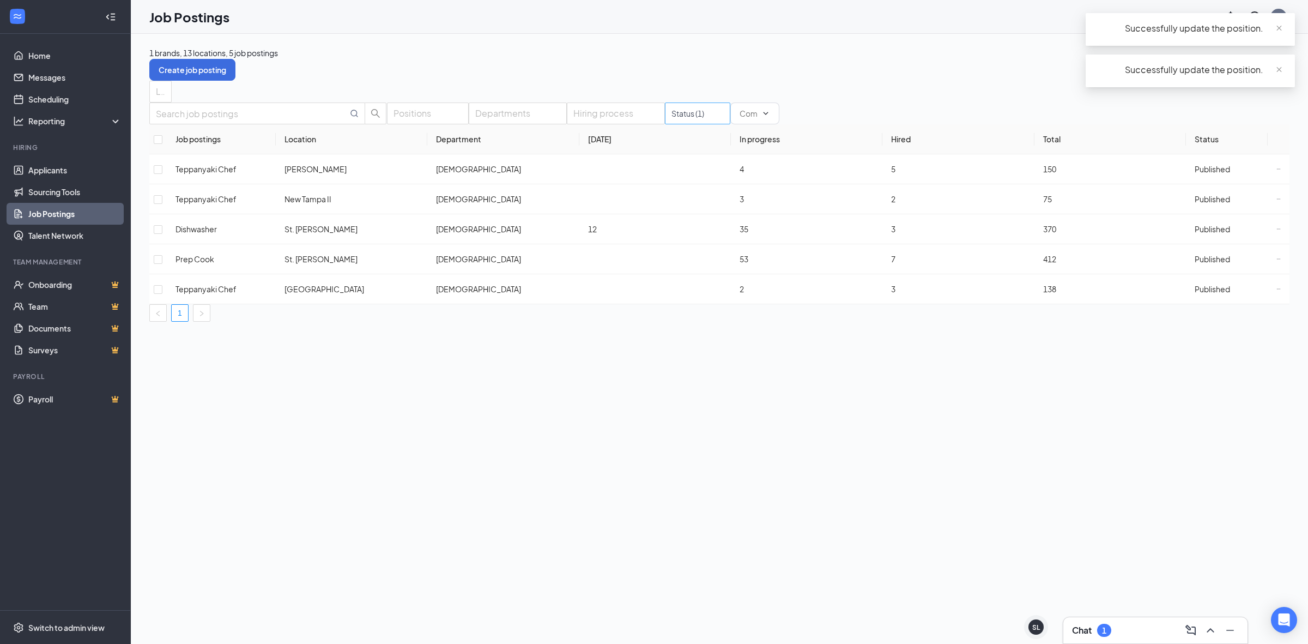
click at [668, 122] on div at bounding box center [692, 113] width 49 height 17
click at [633, 198] on span "Published" at bounding box center [615, 194] width 35 height 10
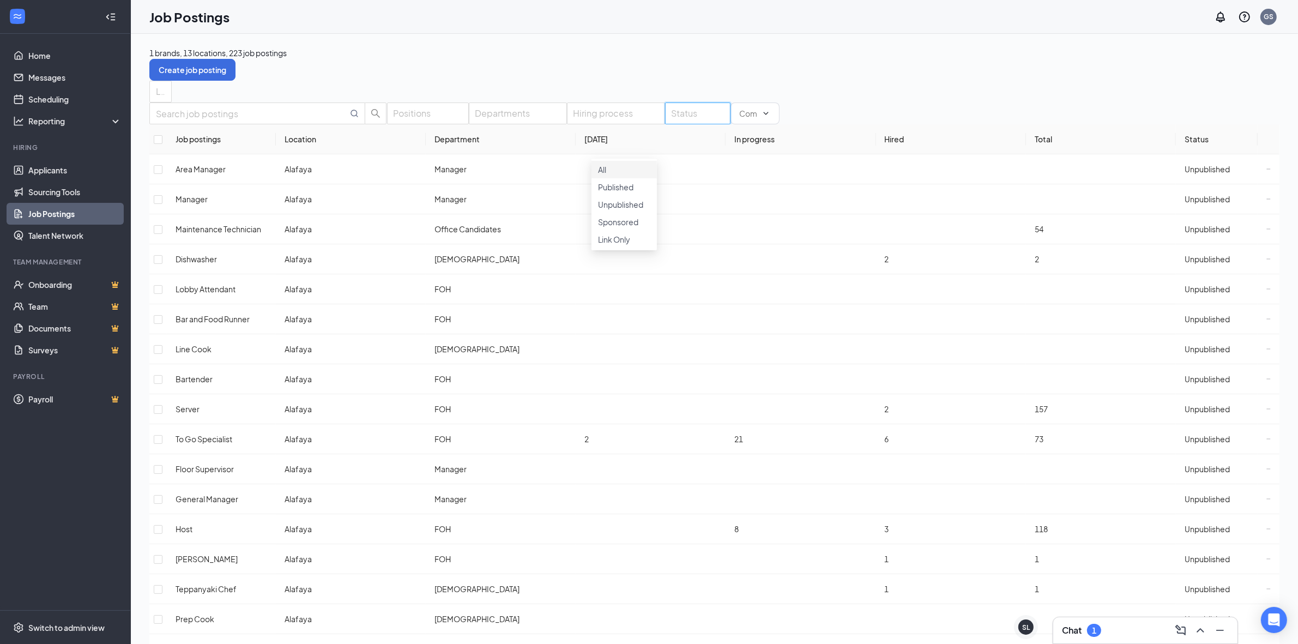
click at [633, 192] on span "Published" at bounding box center [615, 187] width 35 height 10
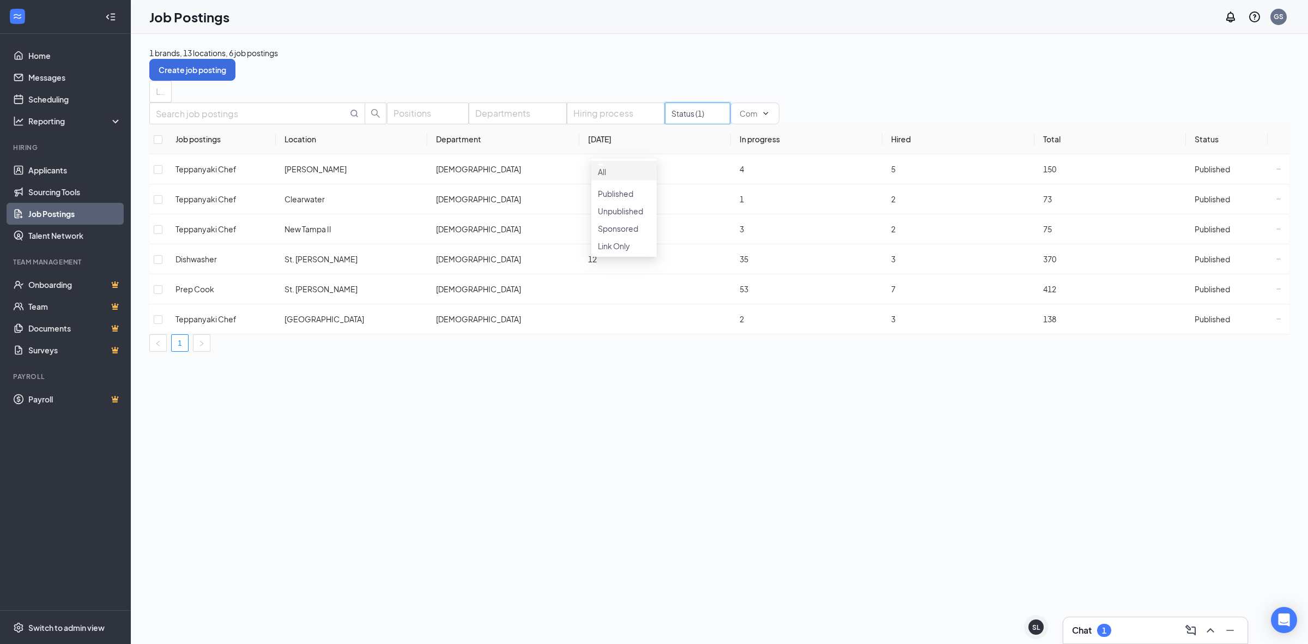
click at [589, 90] on div "Locations" at bounding box center [719, 92] width 1140 height 22
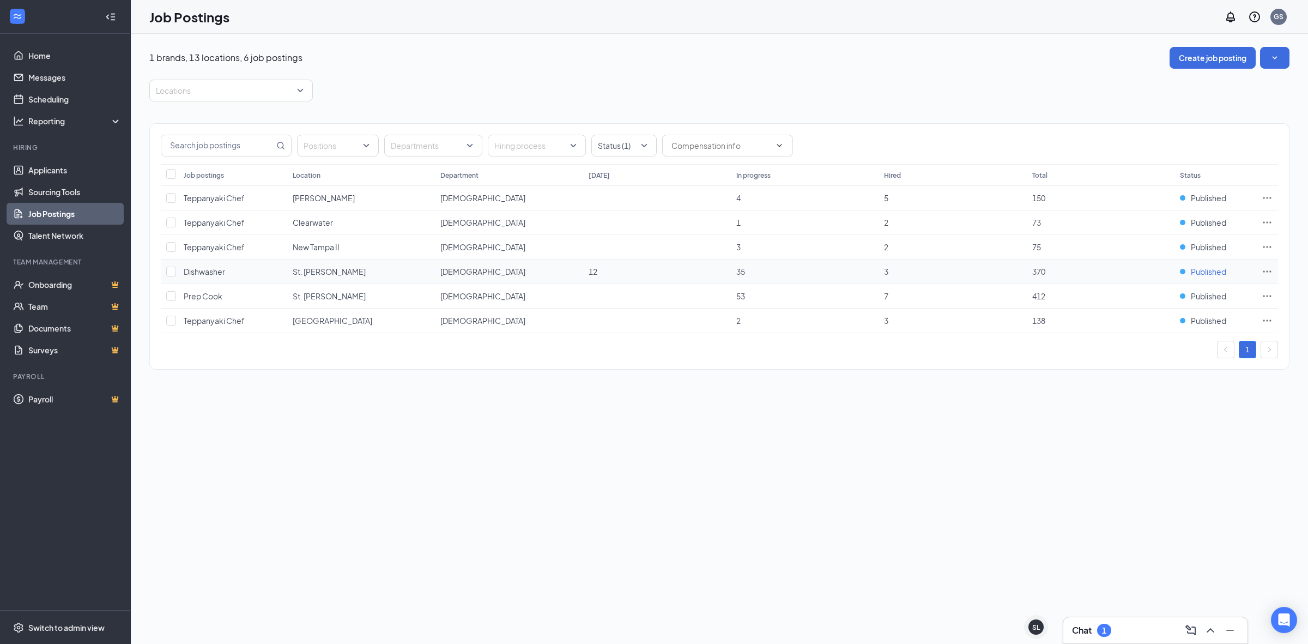
click at [1191, 267] on span "Published" at bounding box center [1208, 271] width 35 height 11
click at [1141, 388] on span "Unpublished" at bounding box center [1168, 385] width 146 height 11
click at [227, 96] on div at bounding box center [225, 90] width 147 height 17
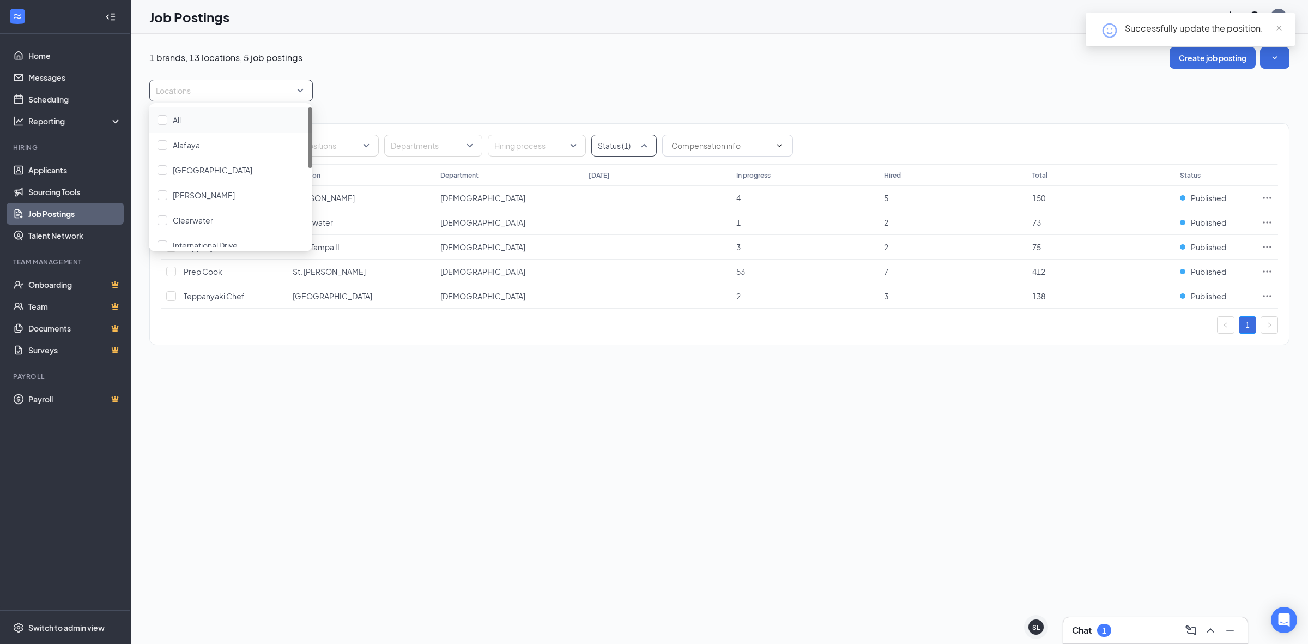
click at [601, 148] on div at bounding box center [618, 145] width 49 height 17
click at [635, 183] on div "All" at bounding box center [630, 175] width 78 height 25
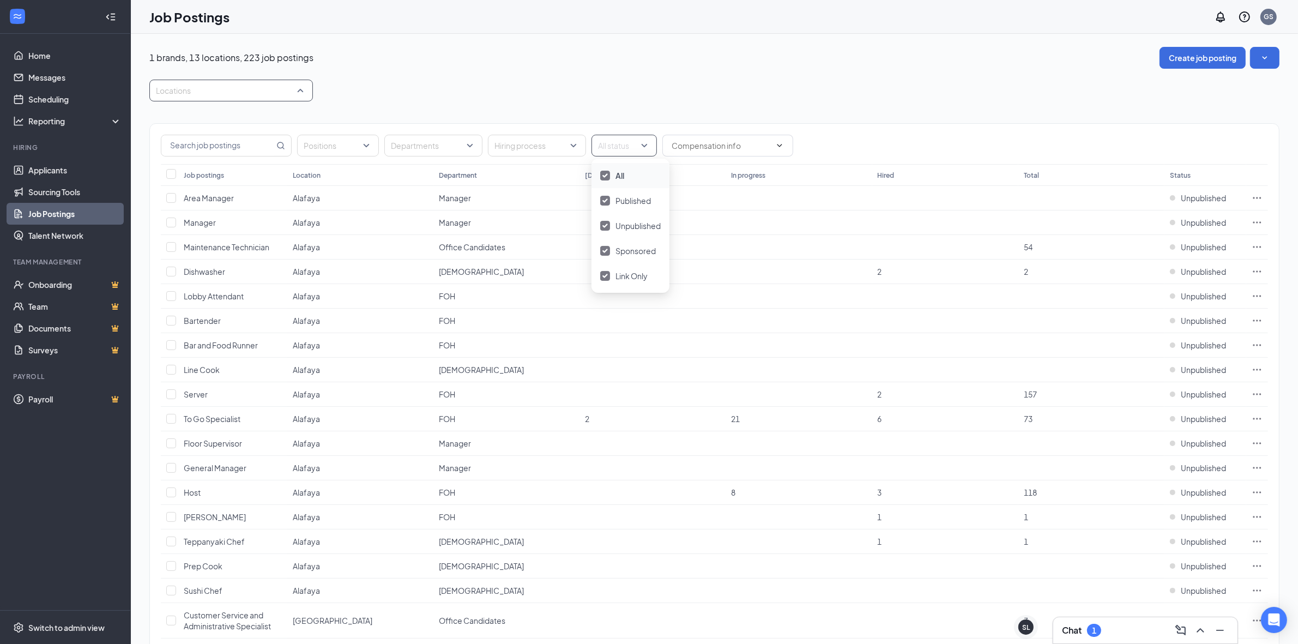
click at [240, 93] on div at bounding box center [225, 90] width 147 height 17
type input "st"
click at [232, 143] on div "St. [PERSON_NAME]" at bounding box center [231, 145] width 146 height 12
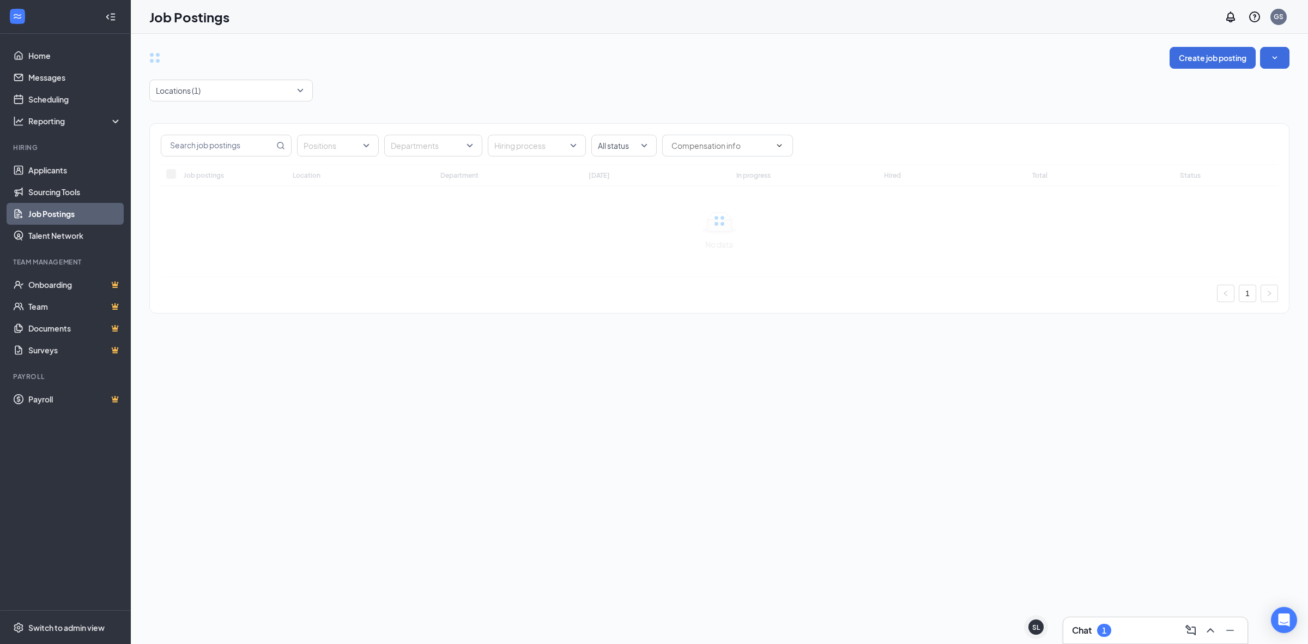
click at [470, 107] on div "Positions Departments Hiring process All status Job postings Location Departmen…" at bounding box center [719, 212] width 1140 height 223
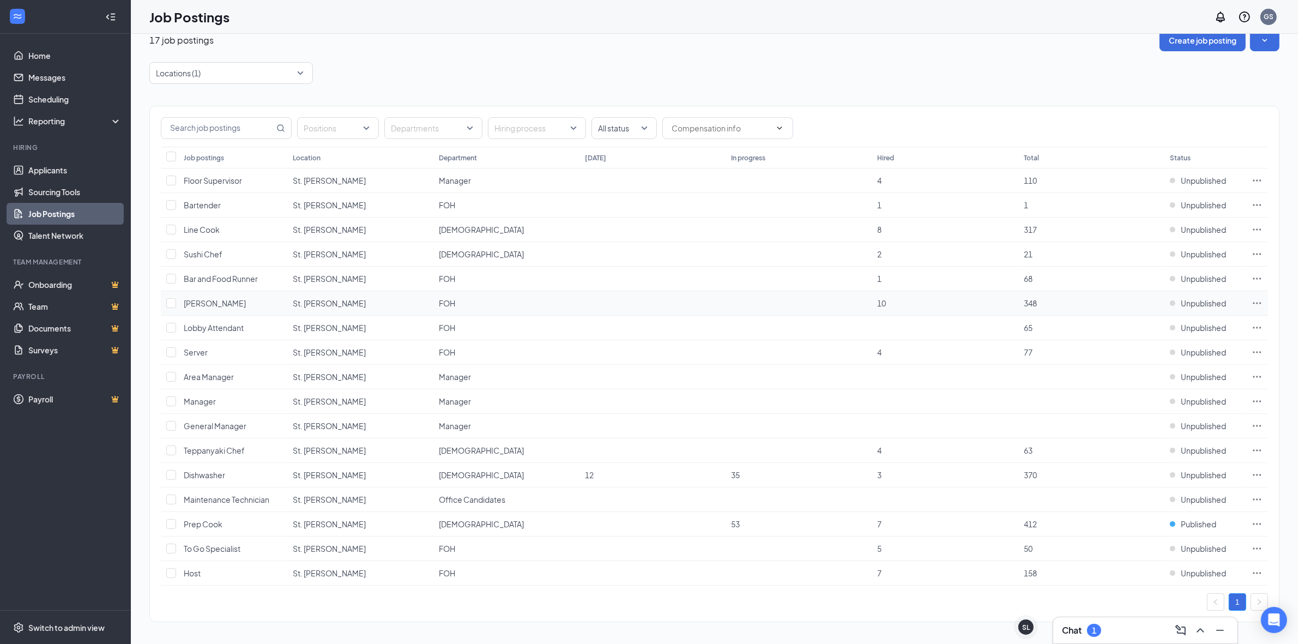
scroll to position [23, 0]
click at [1205, 469] on span "Unpublished" at bounding box center [1202, 472] width 45 height 11
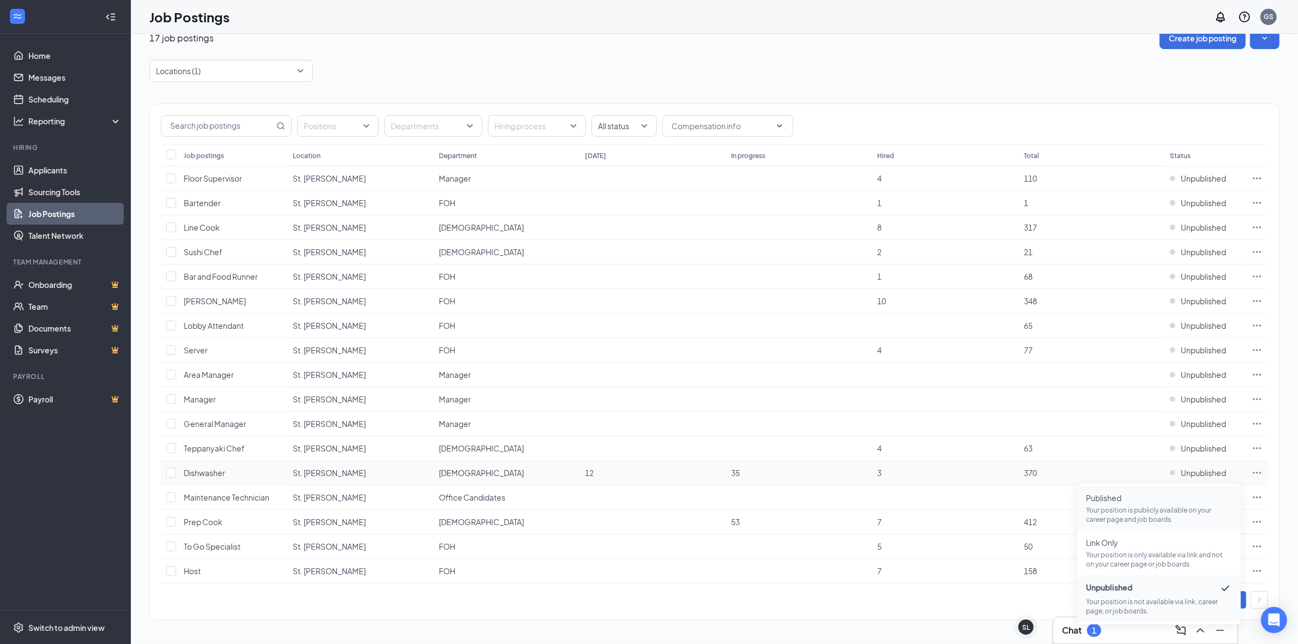
click at [1153, 505] on p "Your position is publicly available on your career page and job boards." at bounding box center [1159, 514] width 146 height 19
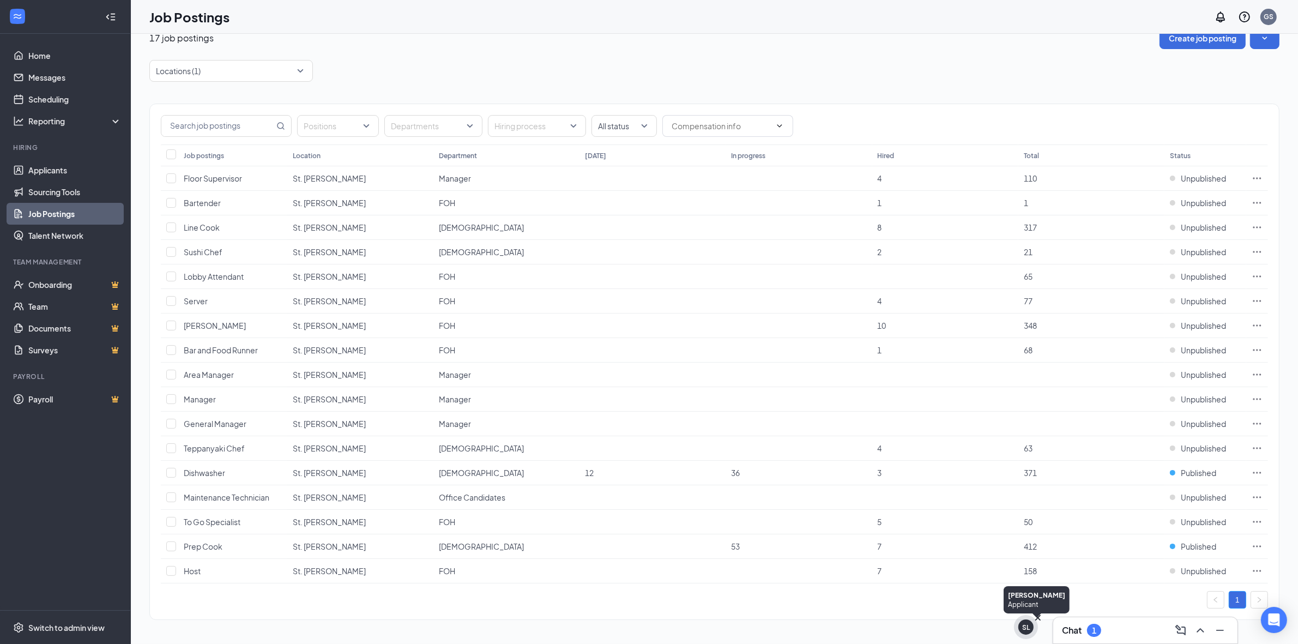
click at [1032, 627] on div "SL" at bounding box center [1025, 626] width 15 height 15
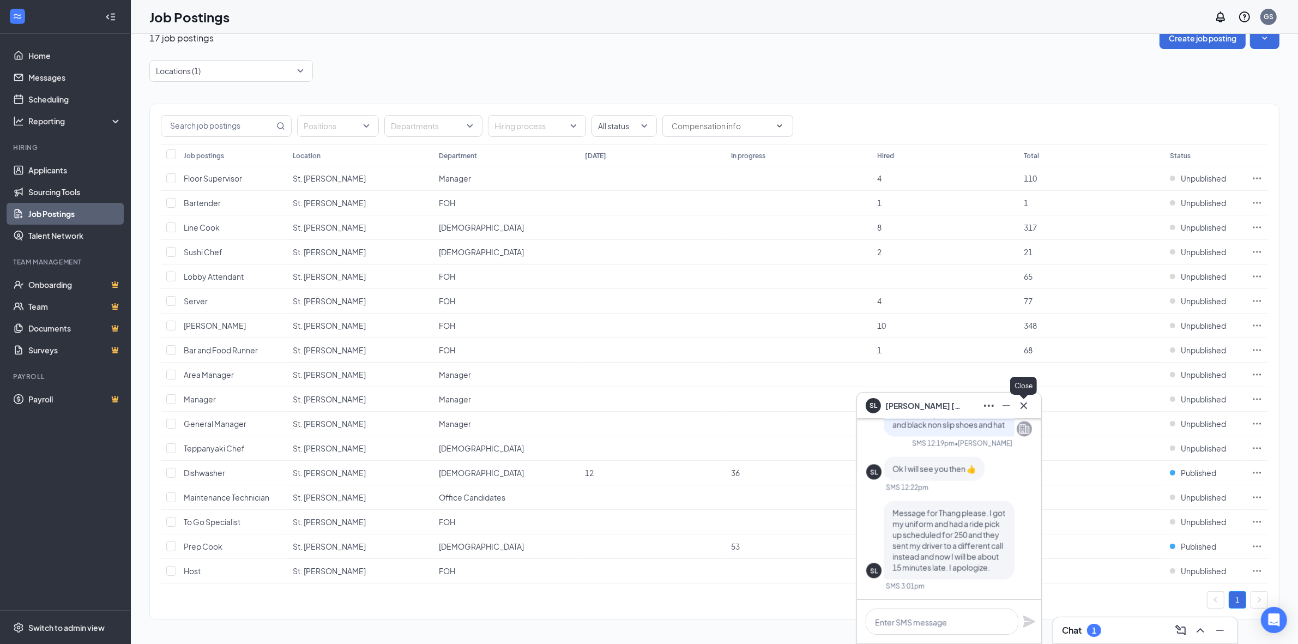
click at [1026, 409] on icon "Cross" at bounding box center [1023, 405] width 13 height 13
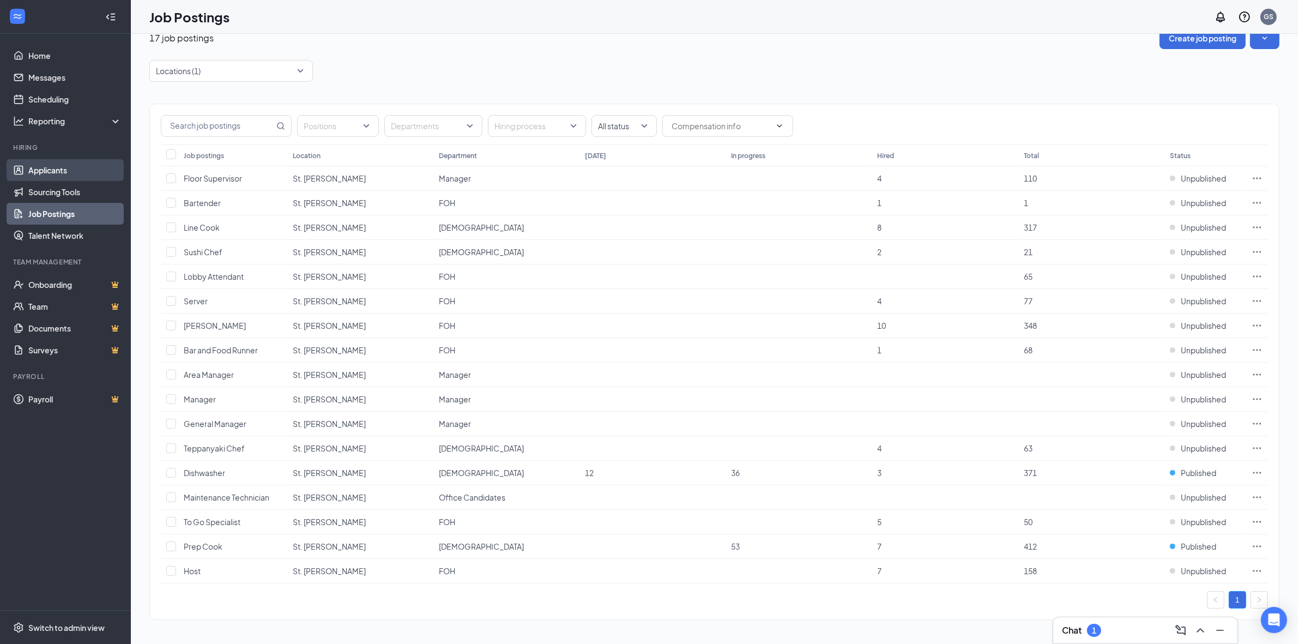
click at [37, 170] on link "Applicants" at bounding box center [74, 170] width 93 height 22
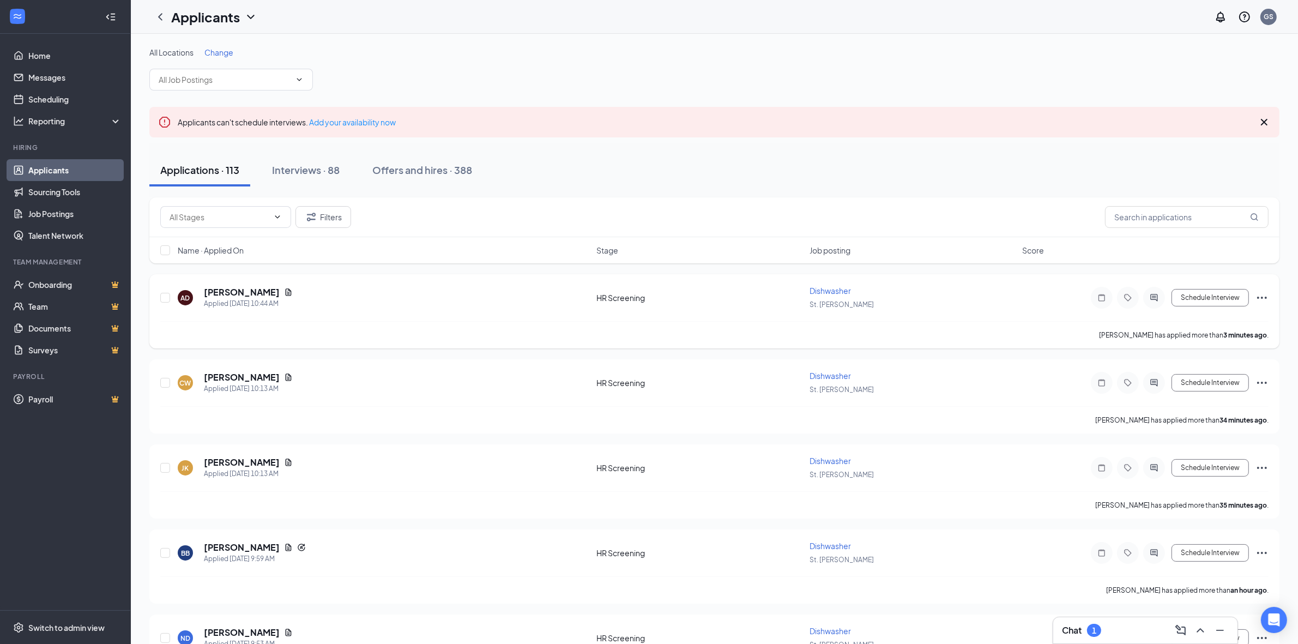
click at [833, 293] on span "Dishwasher" at bounding box center [829, 291] width 41 height 10
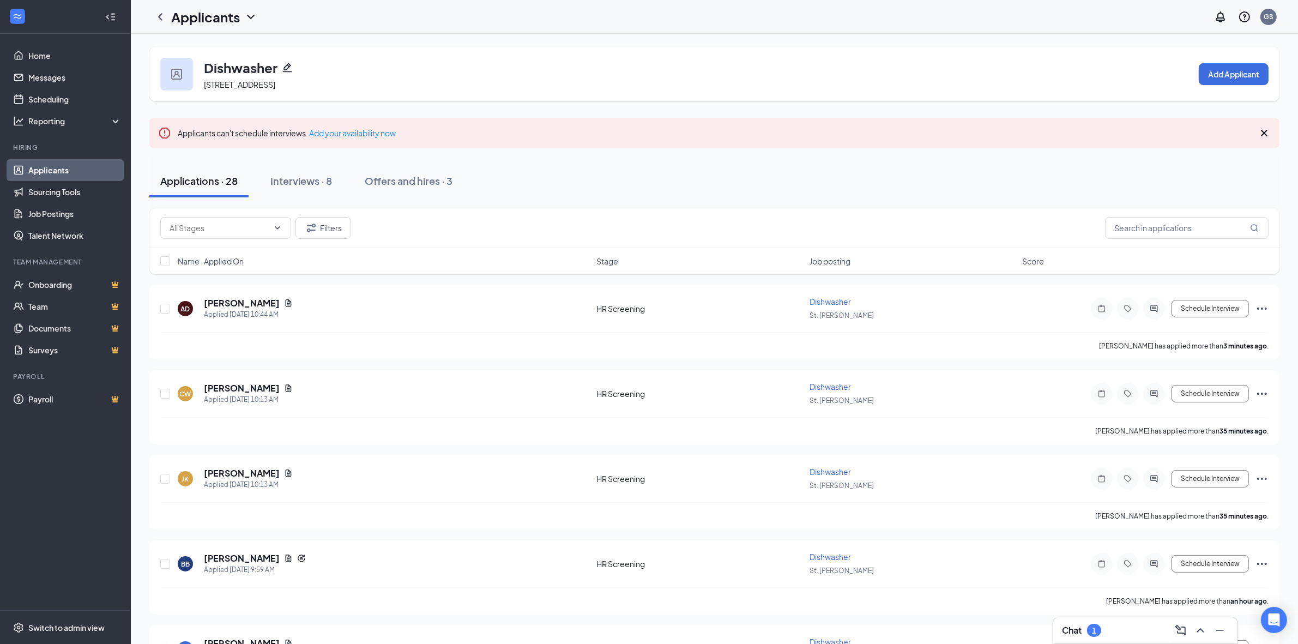
click at [219, 264] on span "Name · Applied On" at bounding box center [211, 261] width 66 height 11
click at [240, 303] on h5 "[PERSON_NAME]" at bounding box center [242, 303] width 76 height 12
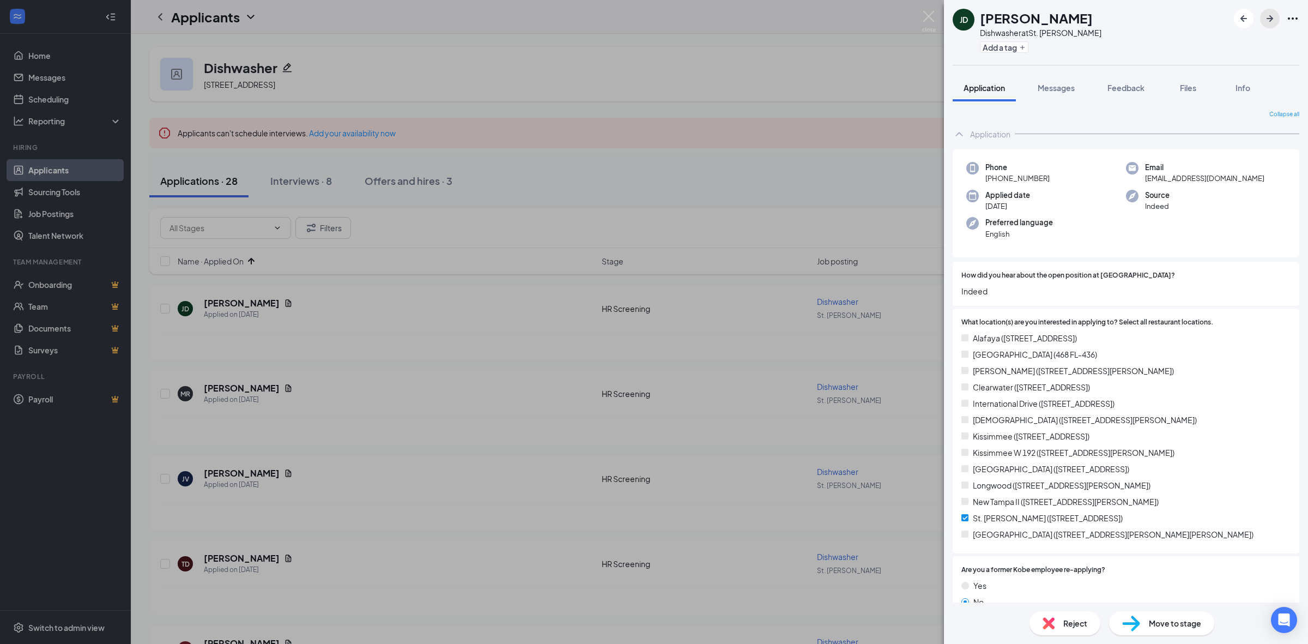
click at [1270, 23] on icon "ArrowRight" at bounding box center [1269, 18] width 13 height 13
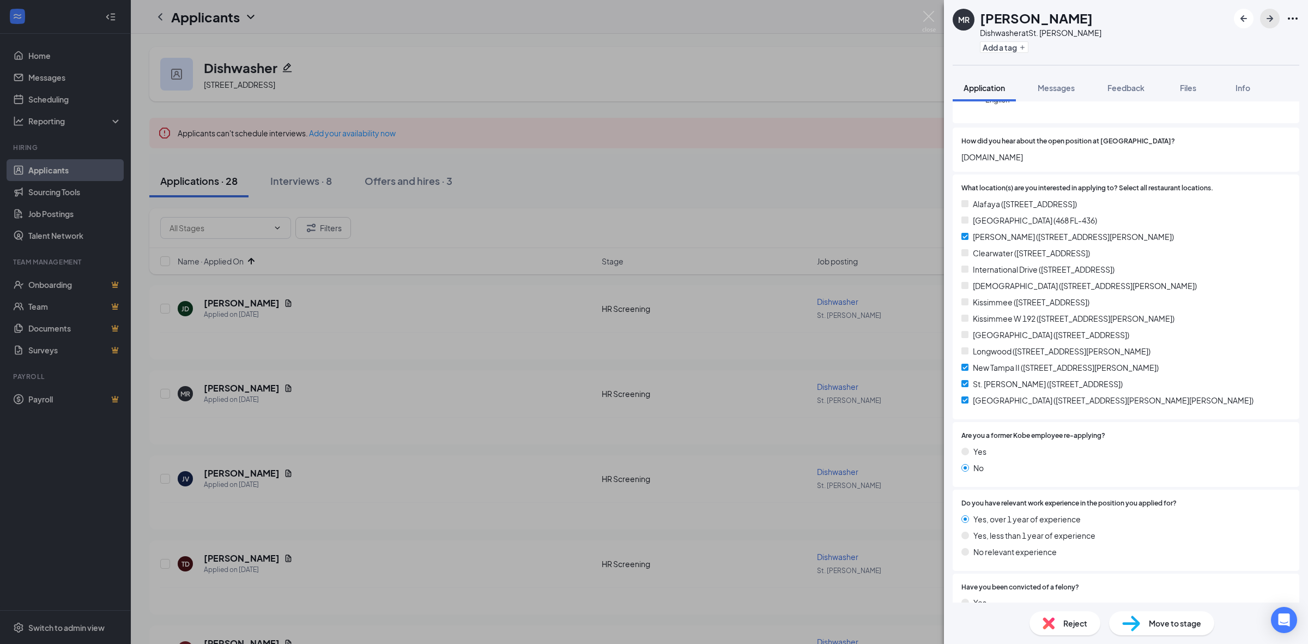
scroll to position [273, 0]
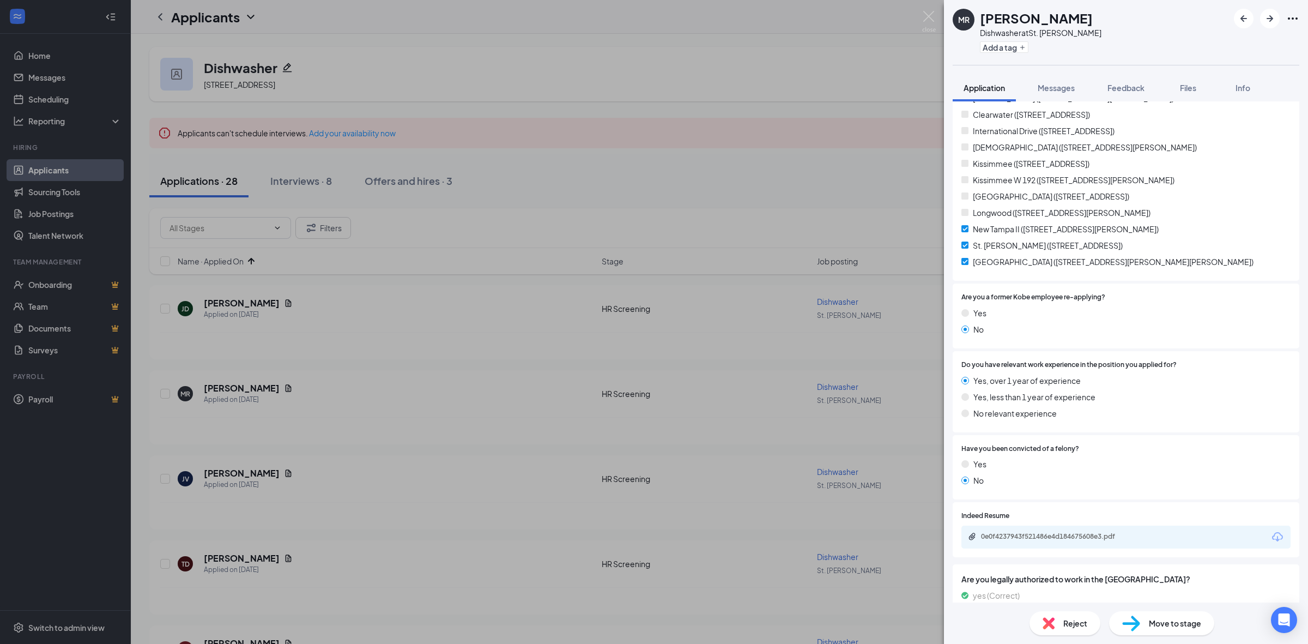
click at [1050, 547] on div "0e0f4237943f521486e4d184675608e3.pdf" at bounding box center [1125, 536] width 329 height 23
click at [1056, 535] on div "0e0f4237943f521486e4d184675608e3.pdf" at bounding box center [1057, 536] width 153 height 9
click at [1139, 98] on button "Feedback" at bounding box center [1126, 87] width 59 height 27
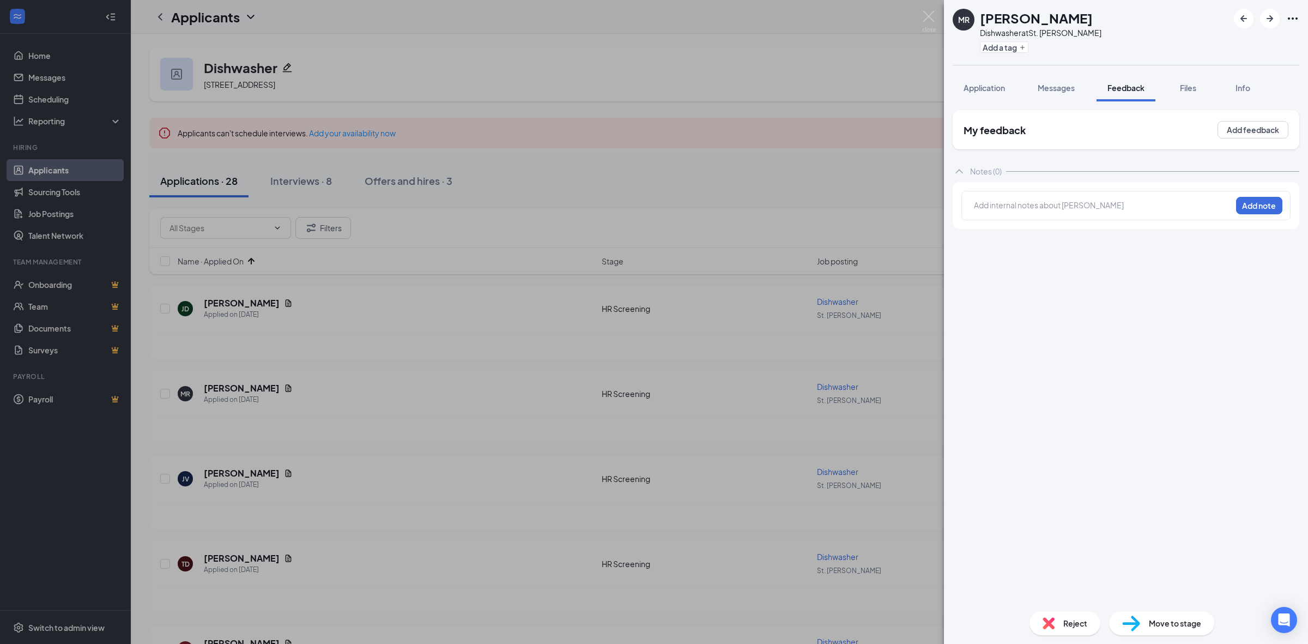
click at [1022, 208] on div at bounding box center [1102, 204] width 257 height 11
click at [1251, 210] on button "Add note" at bounding box center [1259, 205] width 46 height 17
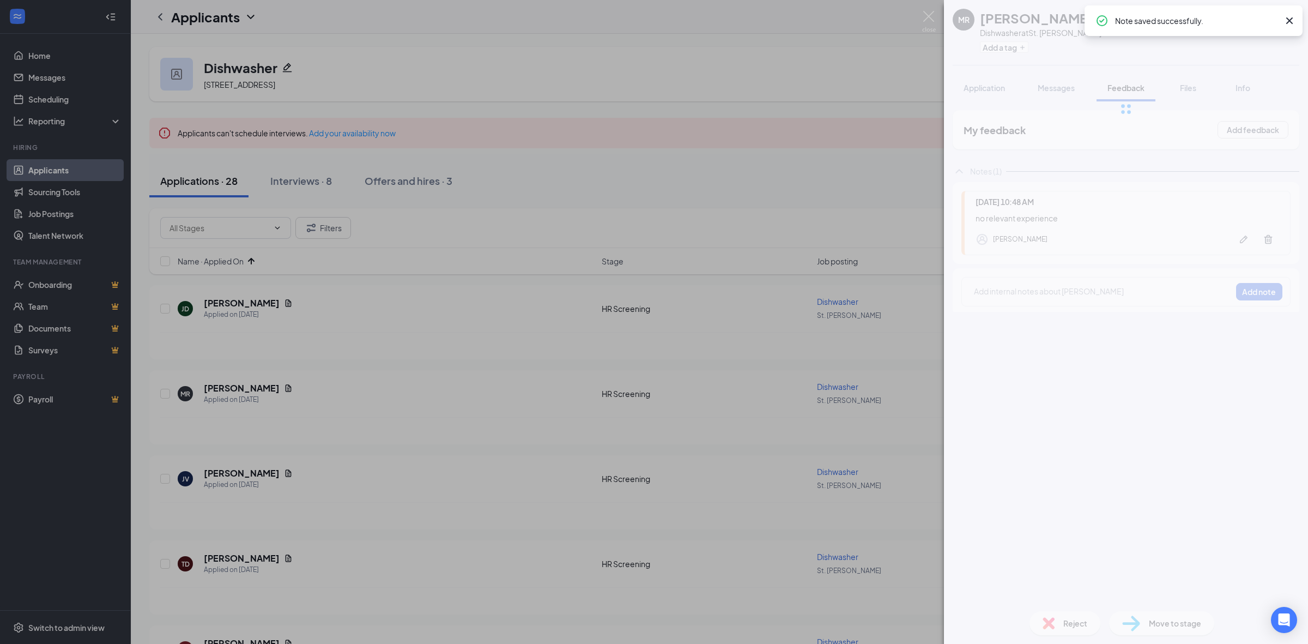
click at [1044, 219] on div "[PERSON_NAME] Dishwasher at [GEOGRAPHIC_DATA][PERSON_NAME] Add a tag Applicatio…" at bounding box center [1126, 322] width 364 height 644
click at [1044, 219] on div "no relevant experience" at bounding box center [1128, 218] width 304 height 12
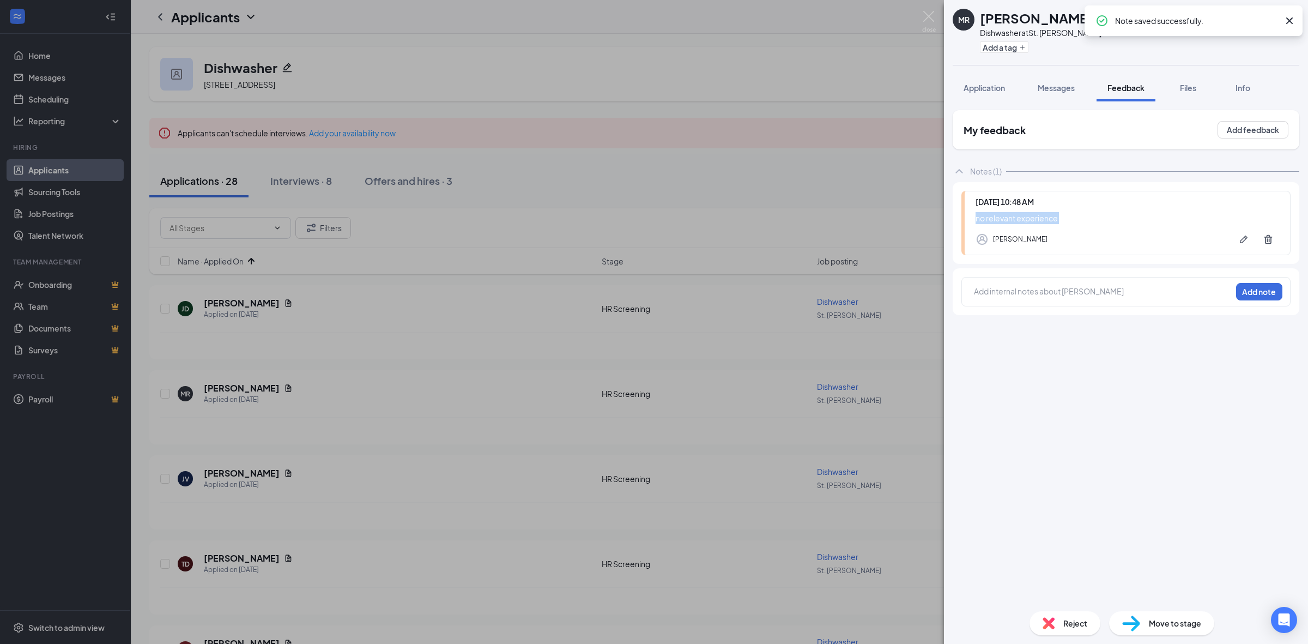
click at [1044, 219] on div "no relevant experience" at bounding box center [1128, 218] width 304 height 12
click at [1061, 616] on div "Reject" at bounding box center [1065, 623] width 71 height 24
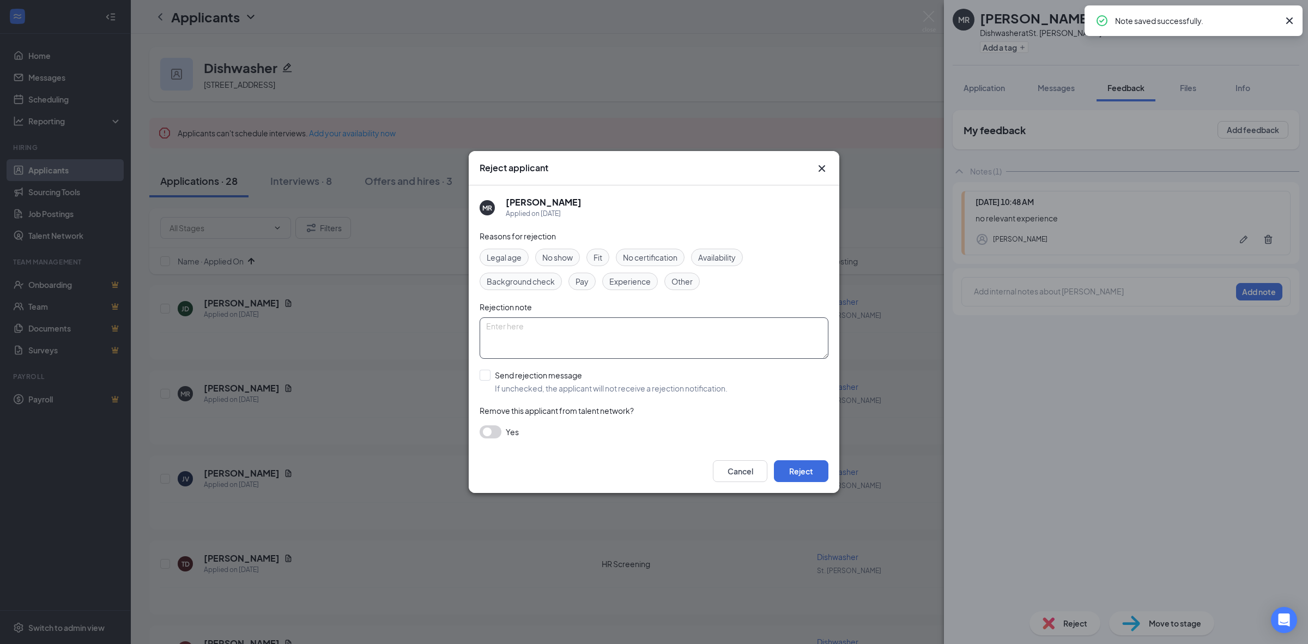
drag, startPoint x: 652, startPoint y: 350, endPoint x: 631, endPoint y: 336, distance: 25.2
click at [651, 350] on textarea at bounding box center [654, 337] width 349 height 41
click at [631, 336] on textarea at bounding box center [654, 337] width 349 height 41
paste textarea "no relevant experience"
type textarea "no relevant experience"
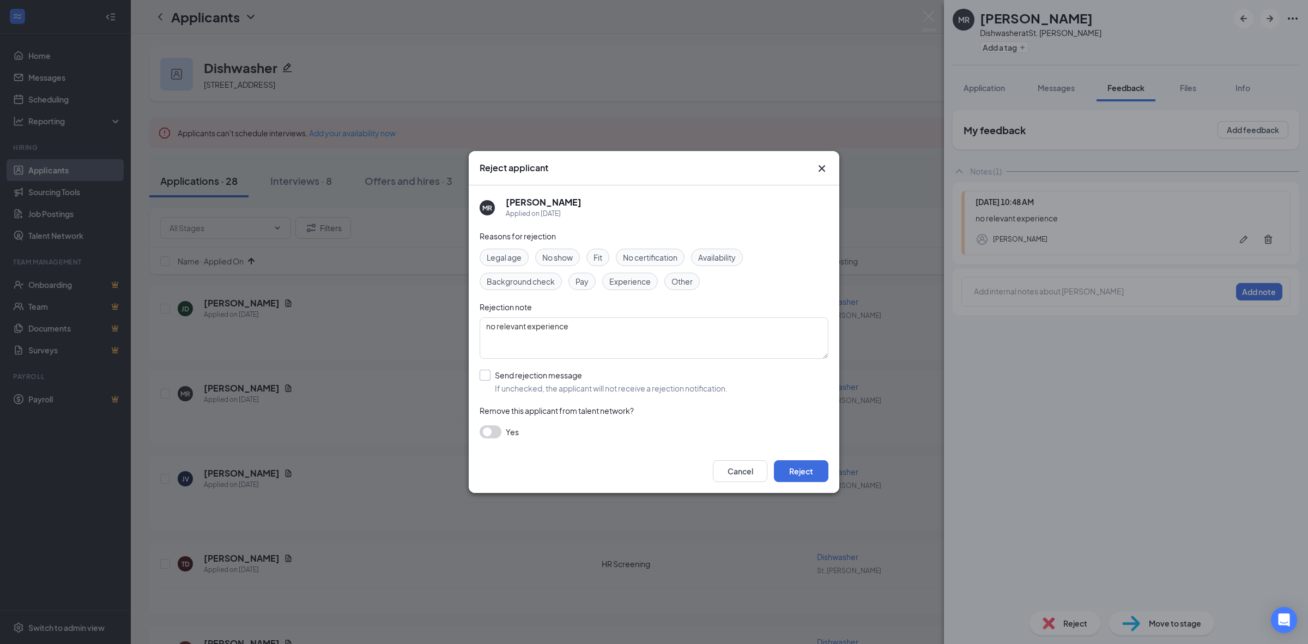
click at [573, 376] on input "Send rejection message If unchecked, the applicant will not receive a rejection…" at bounding box center [604, 382] width 248 height 24
checkbox input "true"
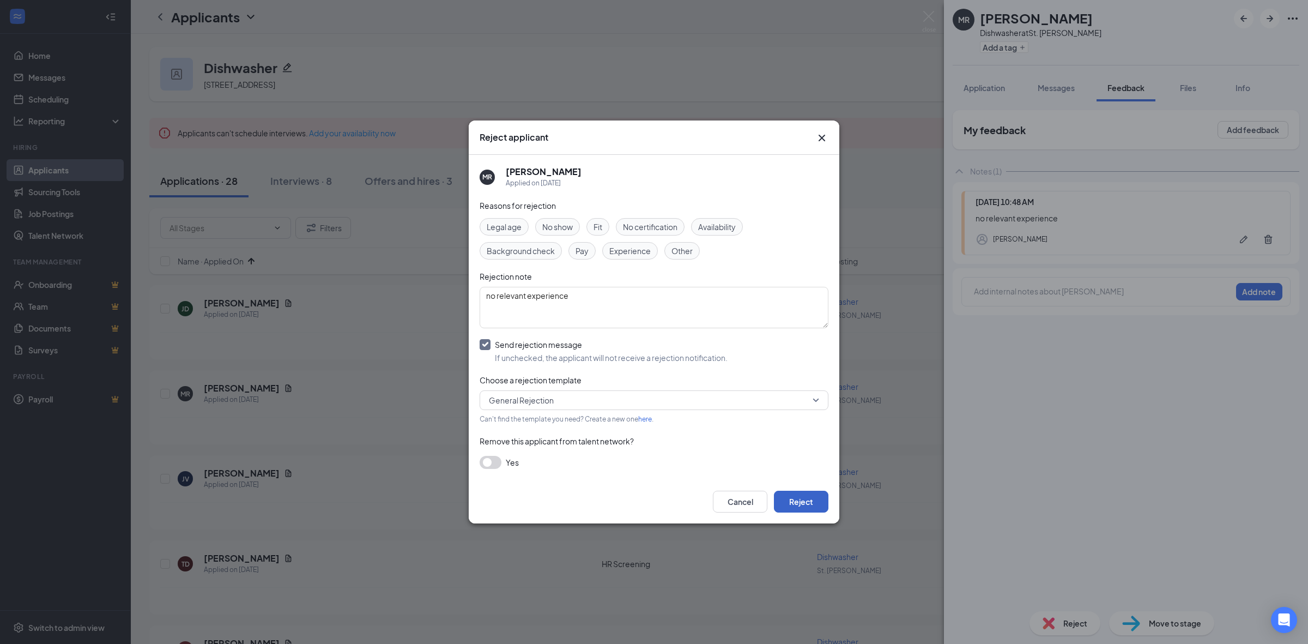
click at [819, 492] on button "Reject" at bounding box center [801, 502] width 55 height 22
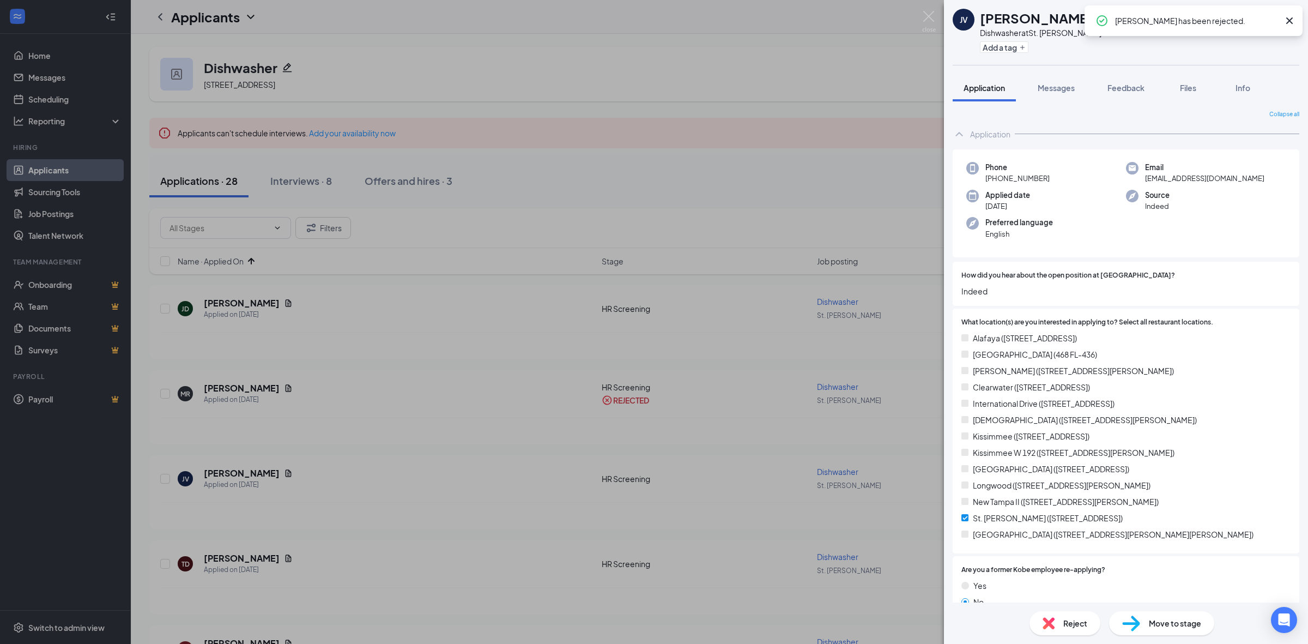
scroll to position [341, 0]
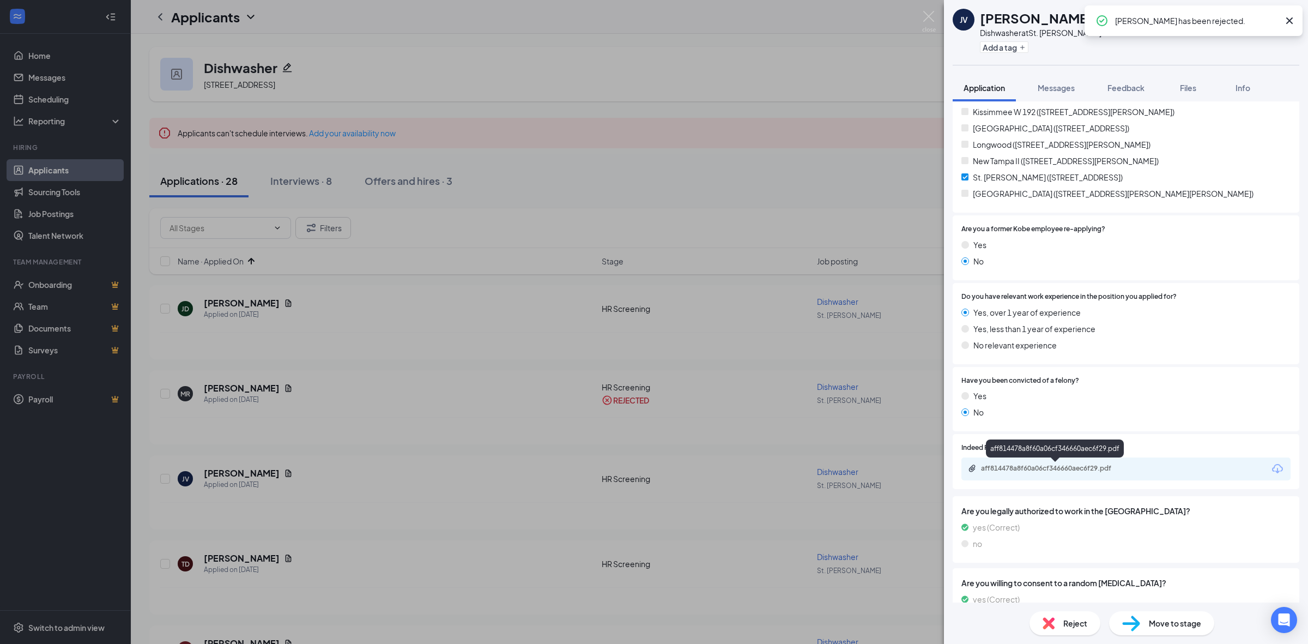
click at [1036, 470] on div "aff814478a8f60a06cf346660aec6f29.pdf" at bounding box center [1057, 468] width 153 height 9
click at [1143, 616] on div "Move to stage" at bounding box center [1161, 623] width 105 height 24
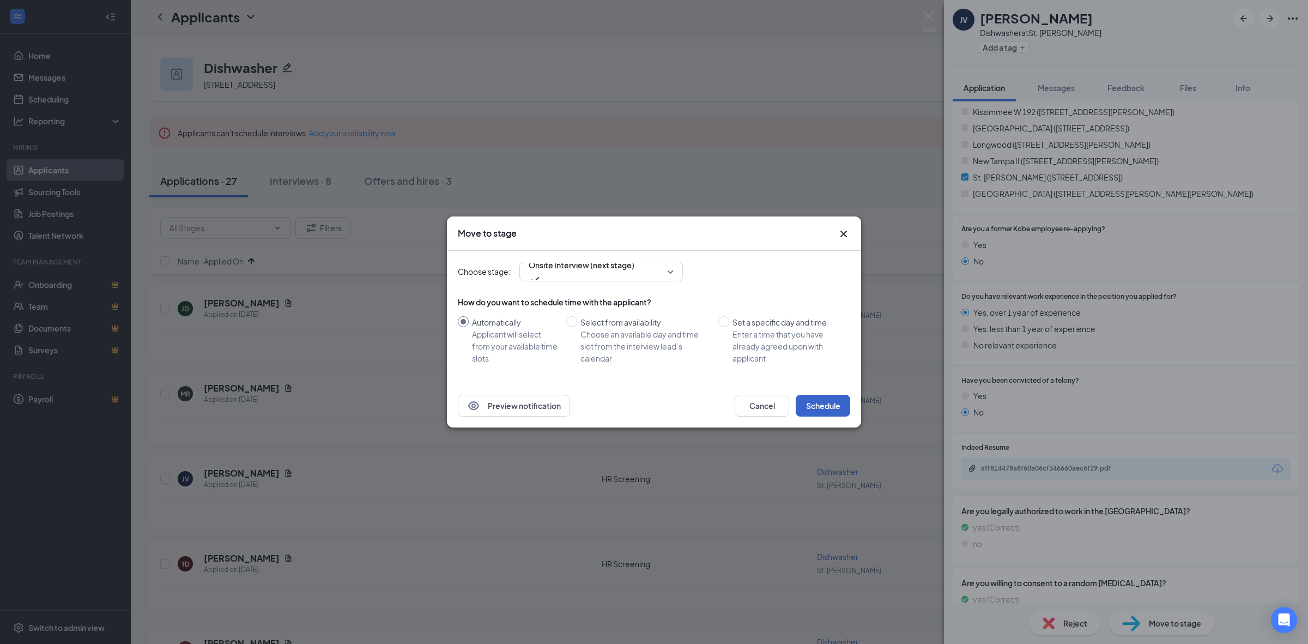
click at [813, 409] on button "Schedule" at bounding box center [823, 406] width 55 height 22
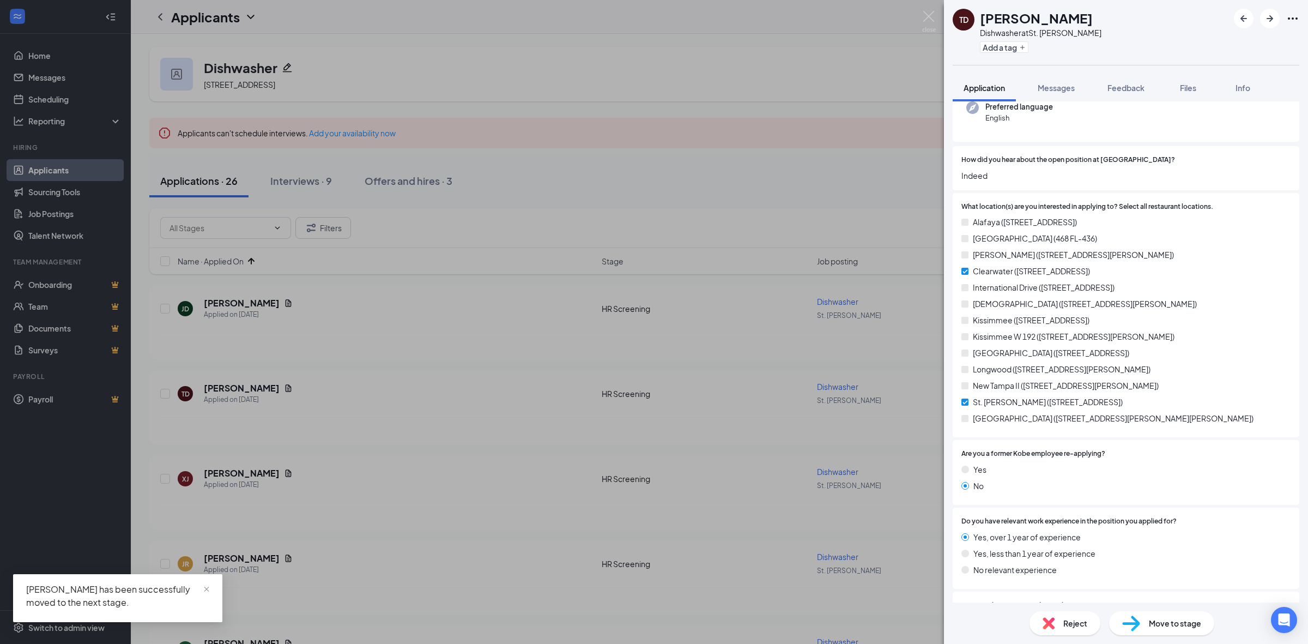
scroll to position [273, 0]
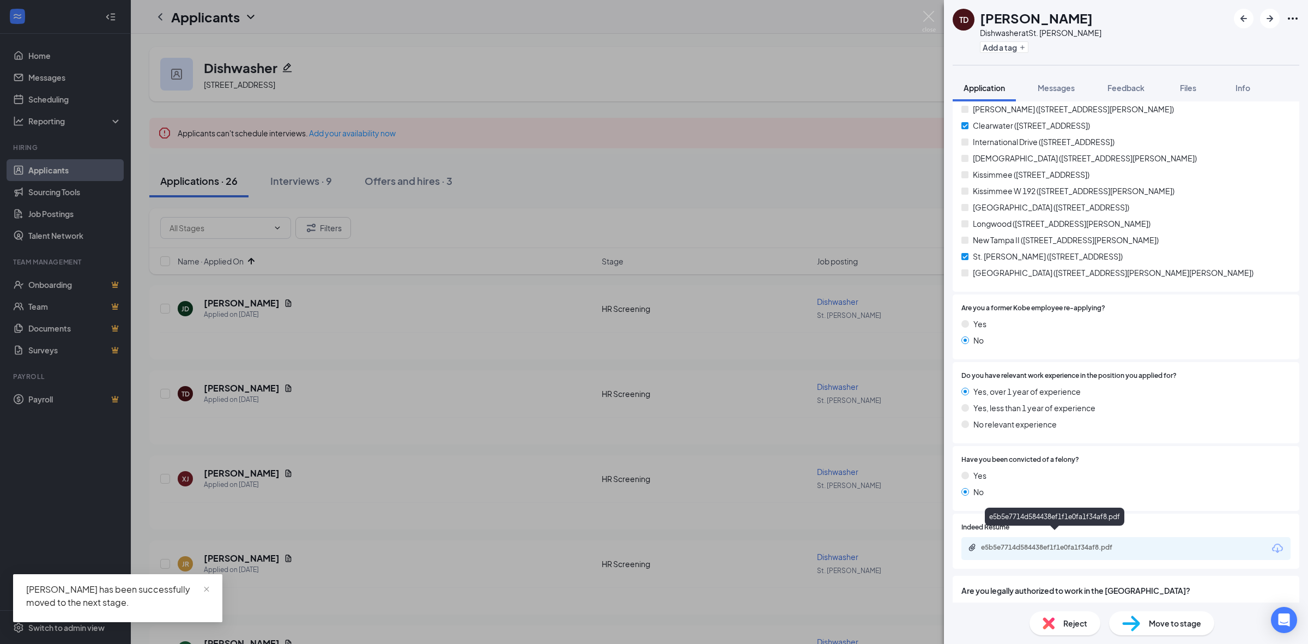
click at [1070, 543] on div "e5b5e7714d584438ef1f1e0fa1f34af8.pdf" at bounding box center [1057, 547] width 153 height 9
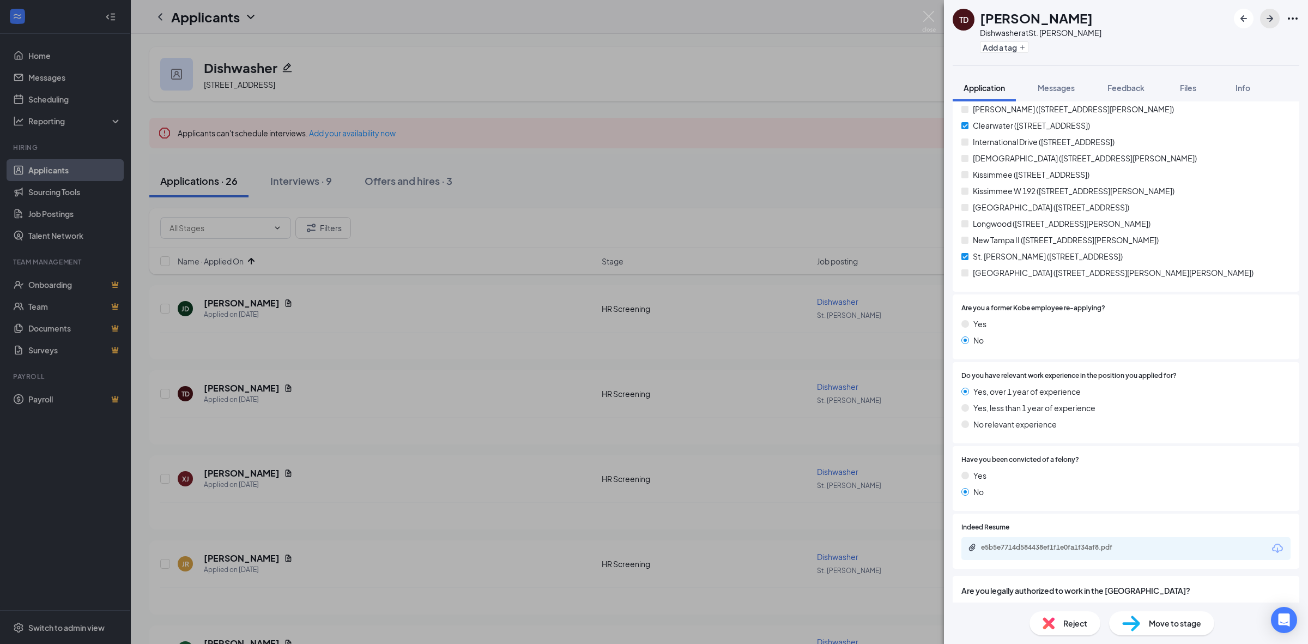
click at [1275, 20] on icon "ArrowRight" at bounding box center [1269, 18] width 13 height 13
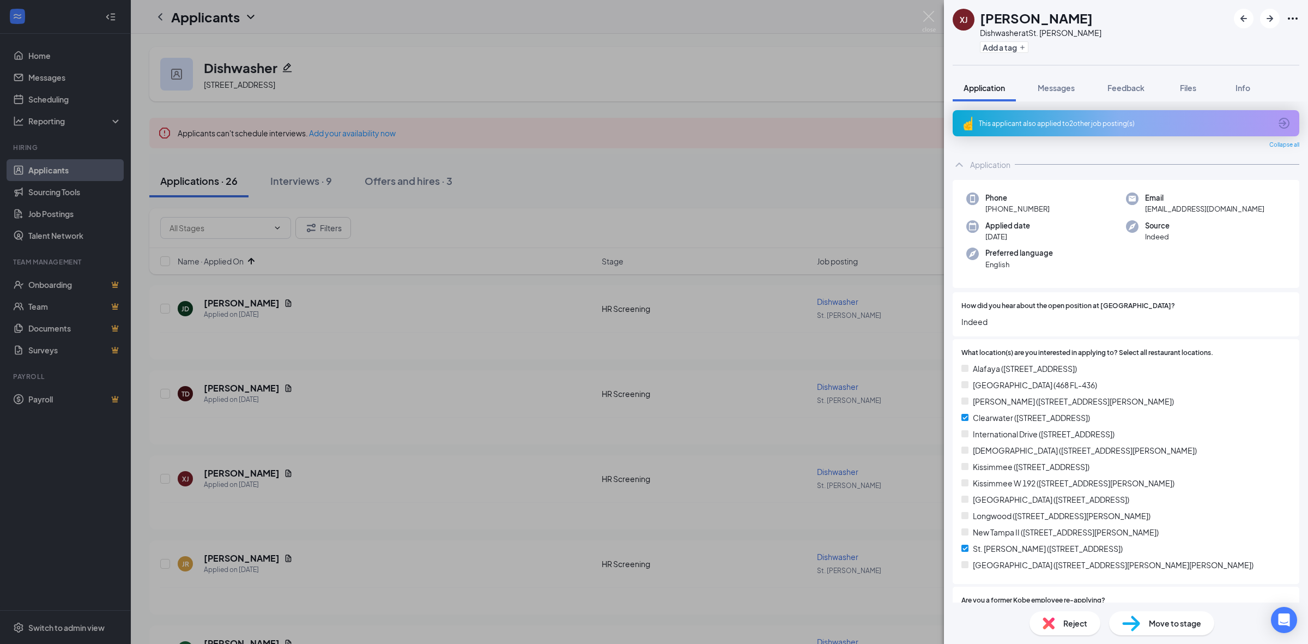
click at [1086, 131] on div "This applicant also applied to 2 other job posting(s)" at bounding box center [1126, 123] width 347 height 26
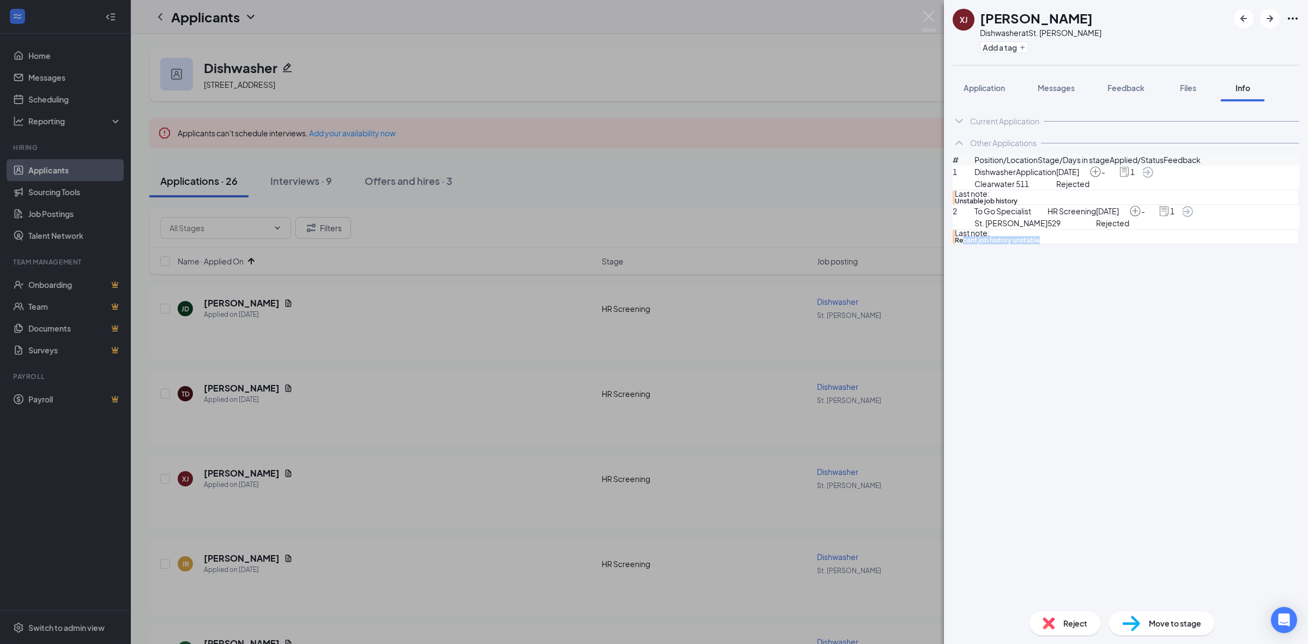
drag, startPoint x: 1112, startPoint y: 271, endPoint x: 1036, endPoint y: 277, distance: 76.5
click at [1036, 244] on div "Last note: Recent job history unstable" at bounding box center [1126, 236] width 347 height 15
click at [992, 92] on span "Application" at bounding box center [984, 88] width 41 height 10
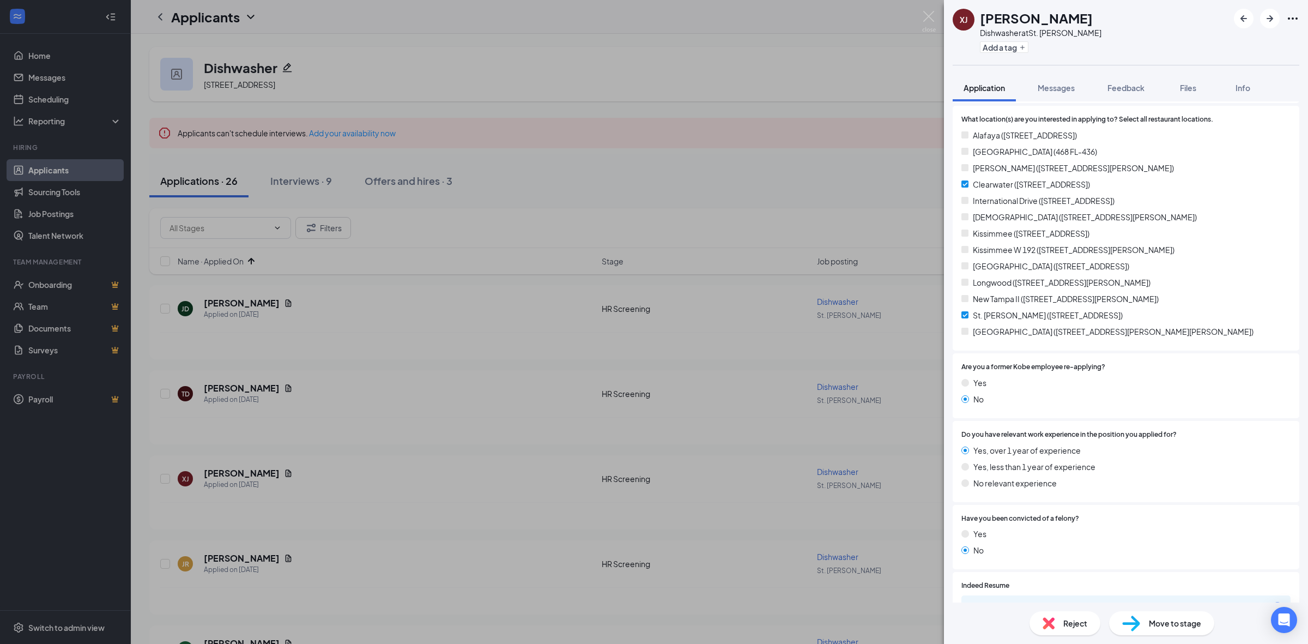
scroll to position [341, 0]
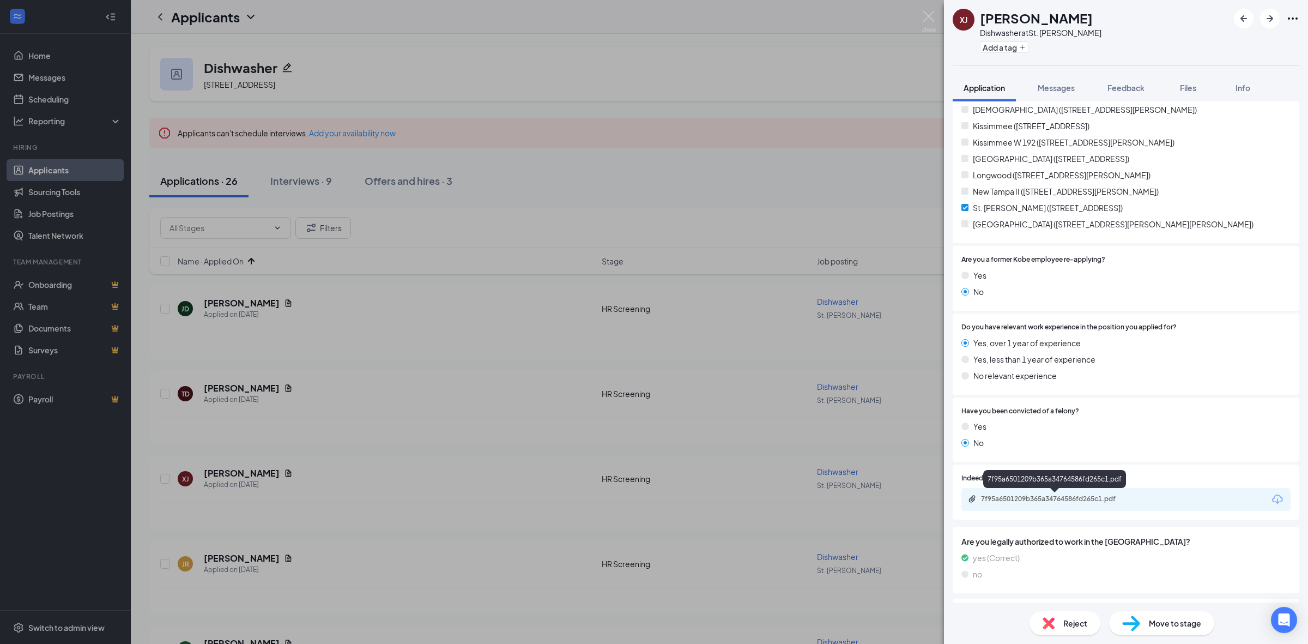
click at [1048, 498] on div "7f95a6501209b365a34764586fd265c1.pdf" at bounding box center [1057, 498] width 153 height 9
click at [1149, 90] on button "Feedback" at bounding box center [1126, 87] width 59 height 27
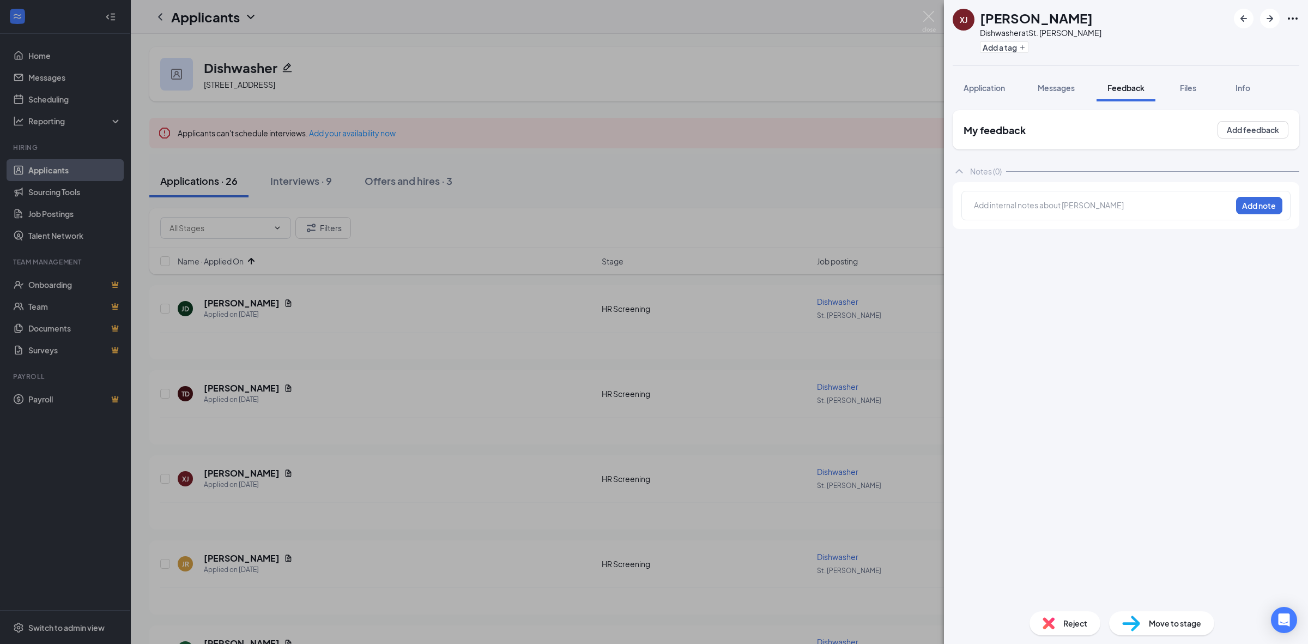
click at [1074, 204] on div at bounding box center [1102, 204] width 257 height 11
click at [1264, 210] on button "Add note" at bounding box center [1259, 205] width 46 height 17
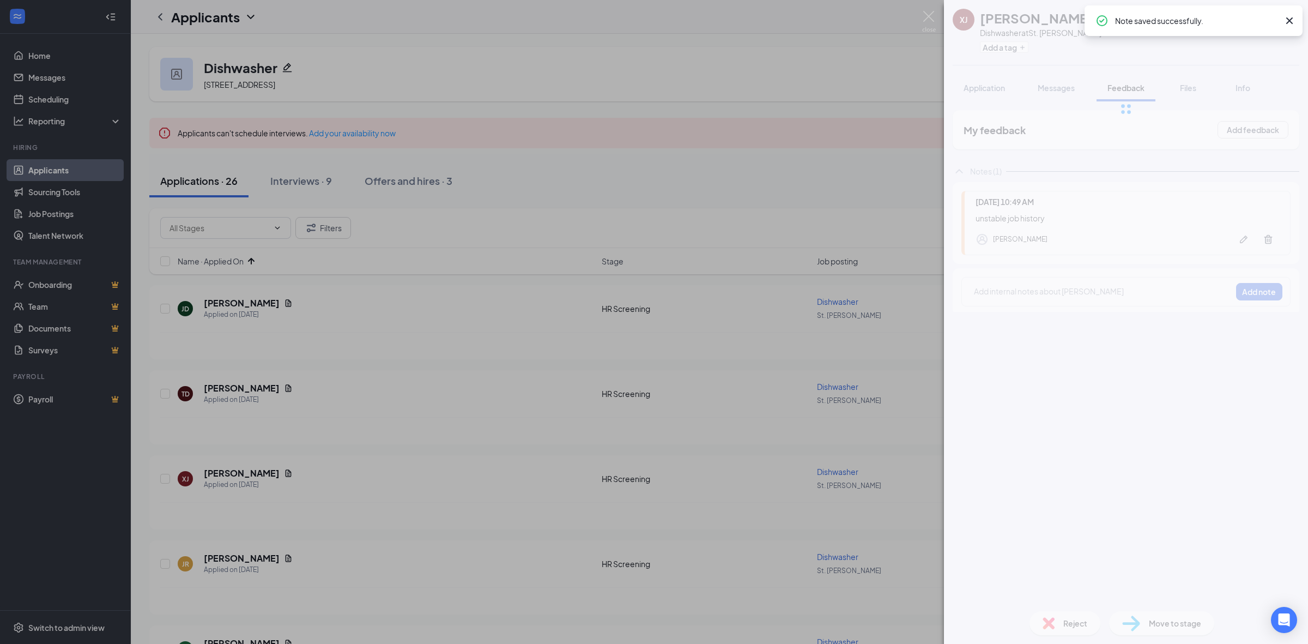
click at [1030, 219] on div "XJ [PERSON_NAME] Dishwasher at [GEOGRAPHIC_DATA][PERSON_NAME] Add a tag Applica…" at bounding box center [1126, 322] width 364 height 644
click at [1030, 219] on div "unstable job history" at bounding box center [1128, 218] width 304 height 12
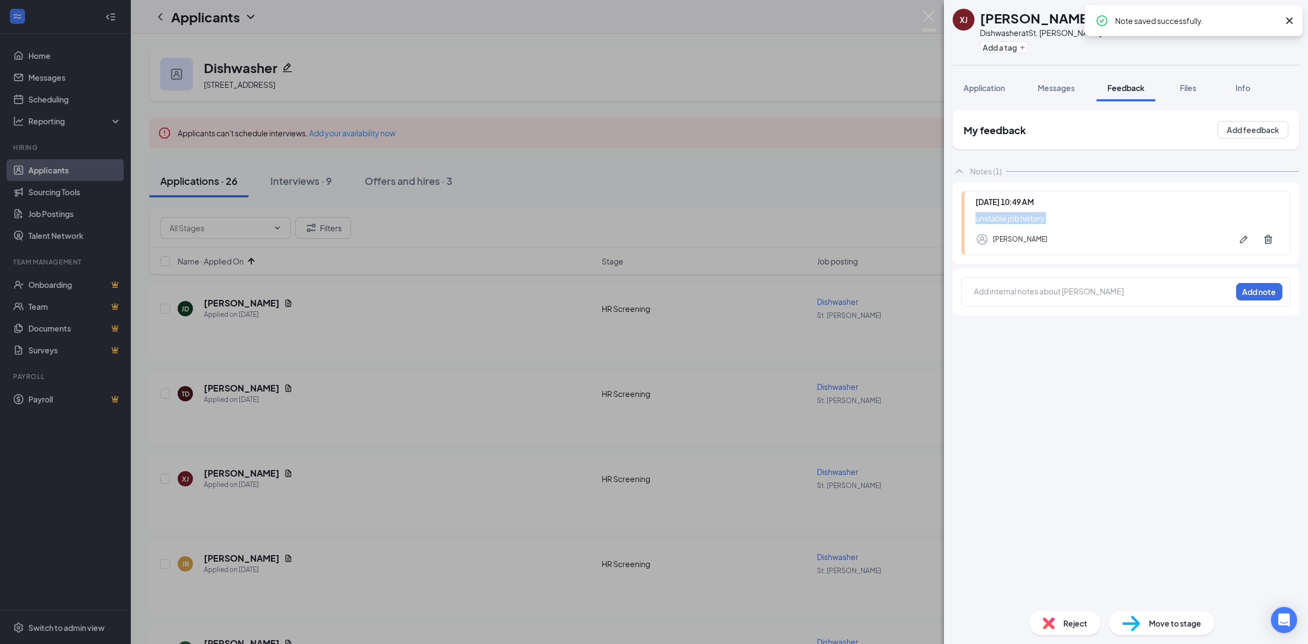
click at [1030, 219] on div "unstable job history" at bounding box center [1128, 218] width 304 height 12
click at [1052, 622] on img at bounding box center [1049, 623] width 12 height 12
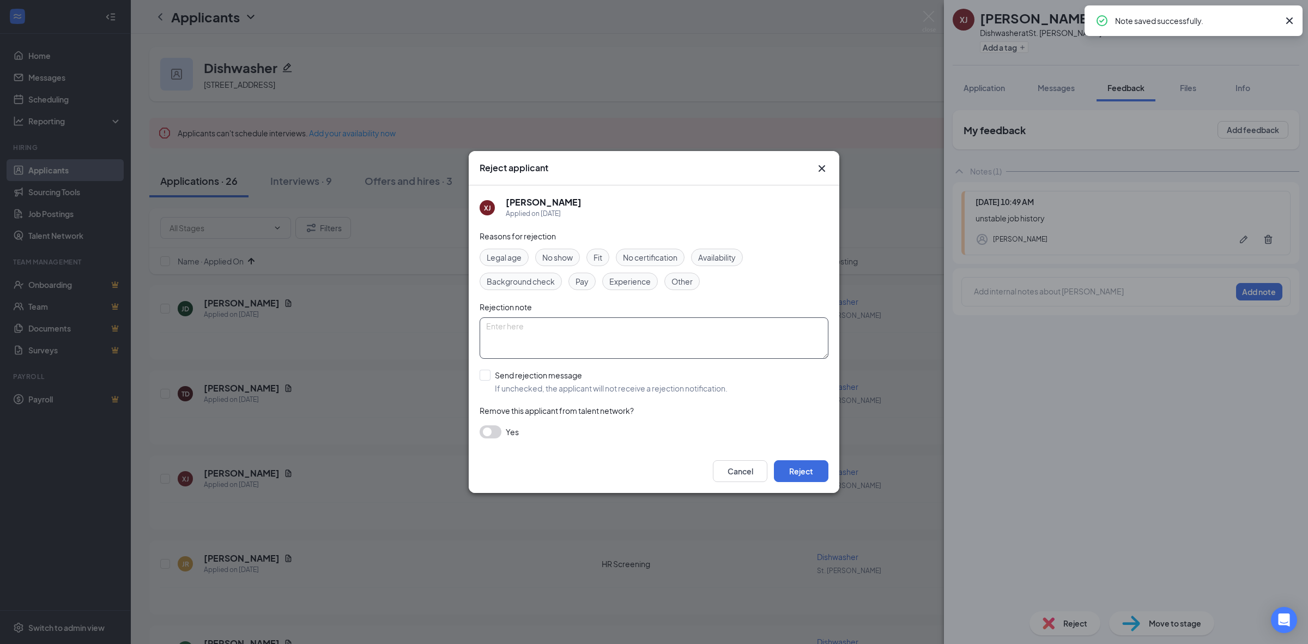
click at [694, 337] on textarea at bounding box center [654, 337] width 349 height 41
paste textarea "unstable job history"
type textarea "unstable job history"
click at [627, 388] on input "Send rejection message If unchecked, the applicant will not receive a rejection…" at bounding box center [604, 382] width 248 height 24
checkbox input "true"
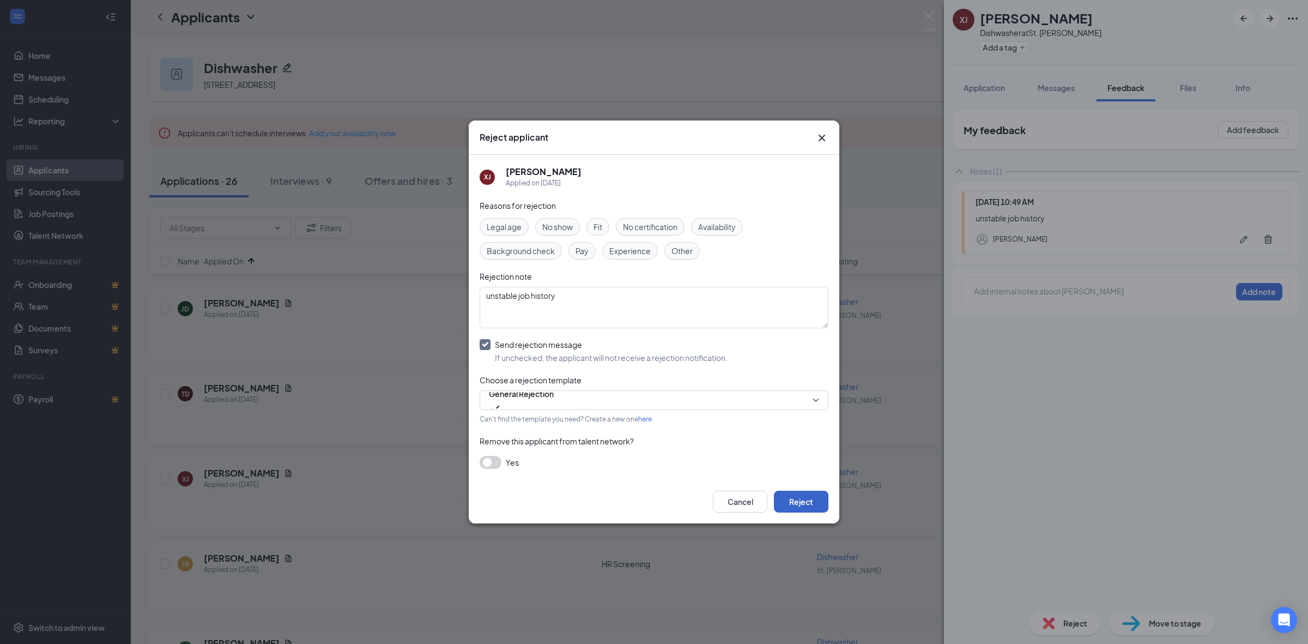
click at [812, 507] on button "Reject" at bounding box center [801, 502] width 55 height 22
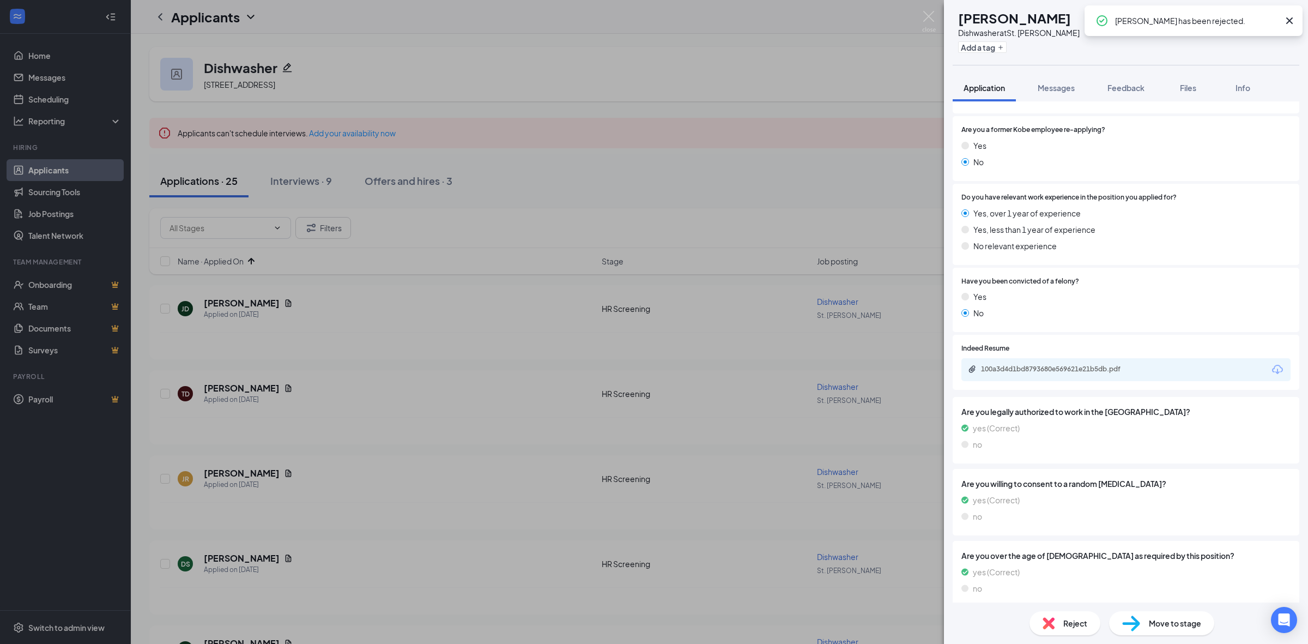
scroll to position [443, 0]
click at [1067, 369] on div "100a3d4d1bd8793680e569621e21b5db.pdf" at bounding box center [1057, 366] width 153 height 9
click at [1149, 628] on span "Move to stage" at bounding box center [1175, 623] width 52 height 12
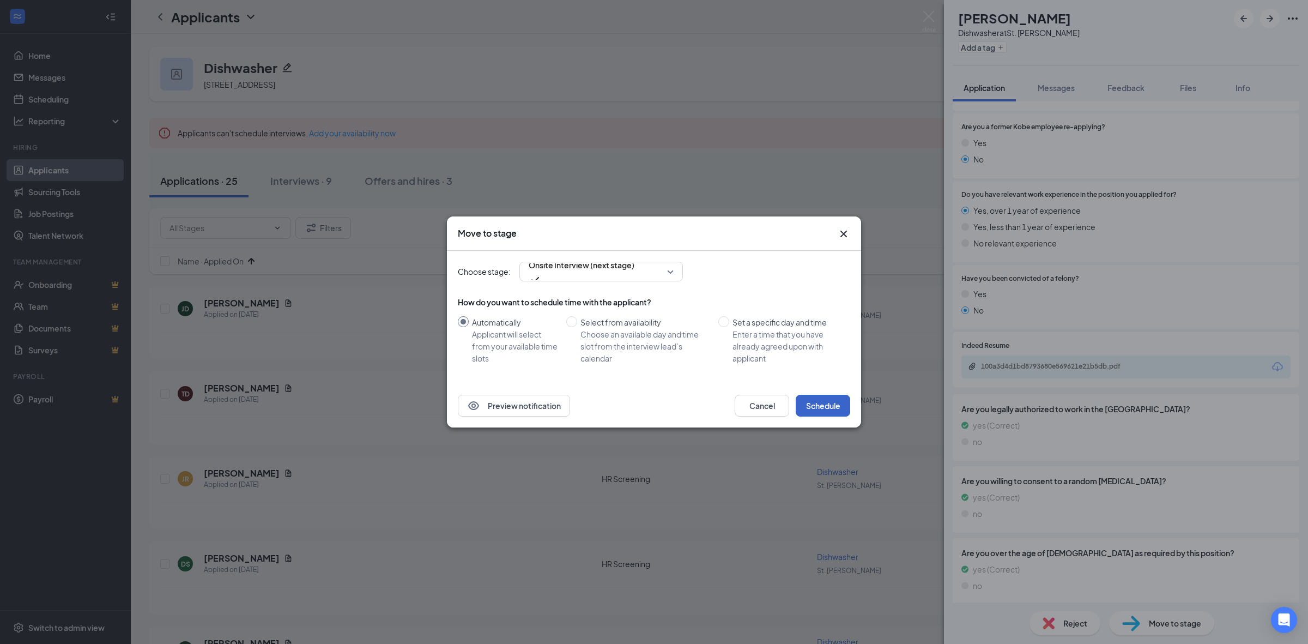
click at [830, 404] on button "Schedule" at bounding box center [823, 406] width 55 height 22
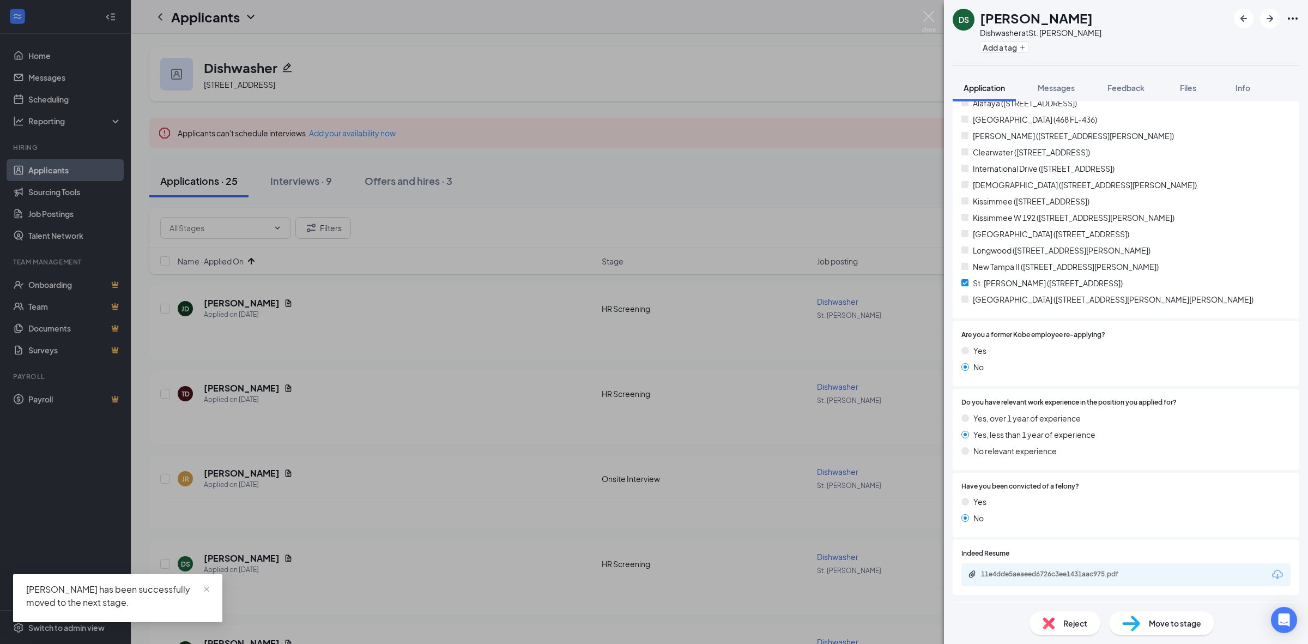
scroll to position [341, 0]
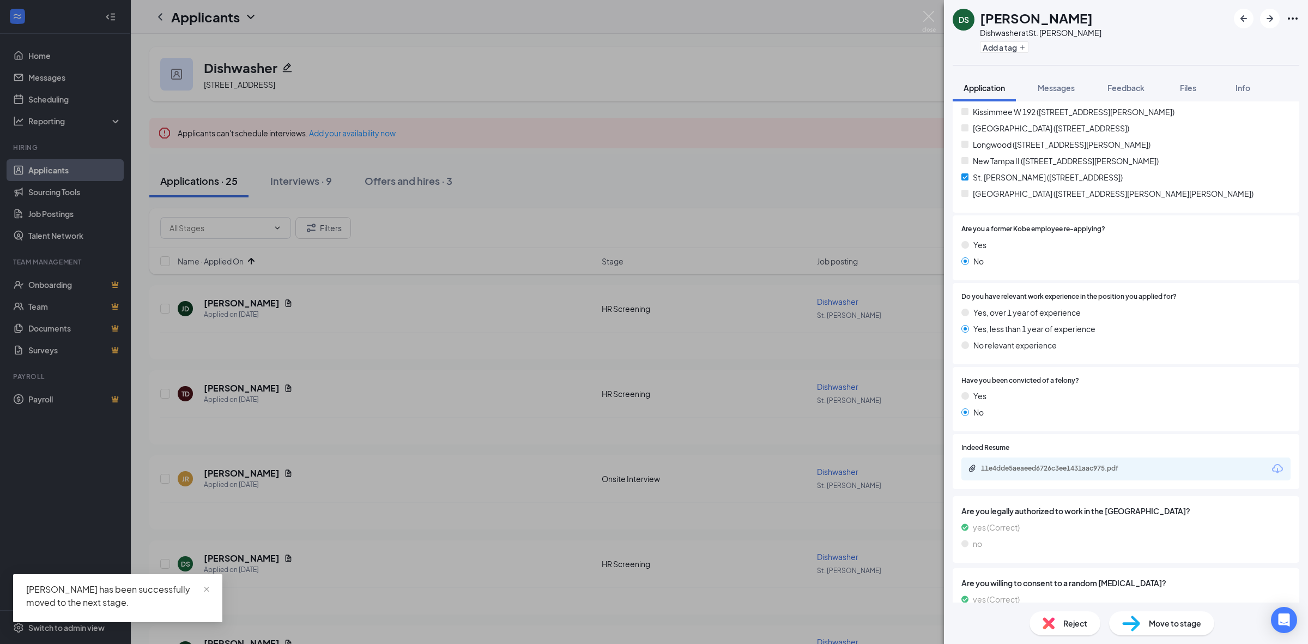
click at [1060, 465] on div "11e4dde5aeaeed6726c3ee1431aac975.pdf" at bounding box center [1057, 468] width 153 height 9
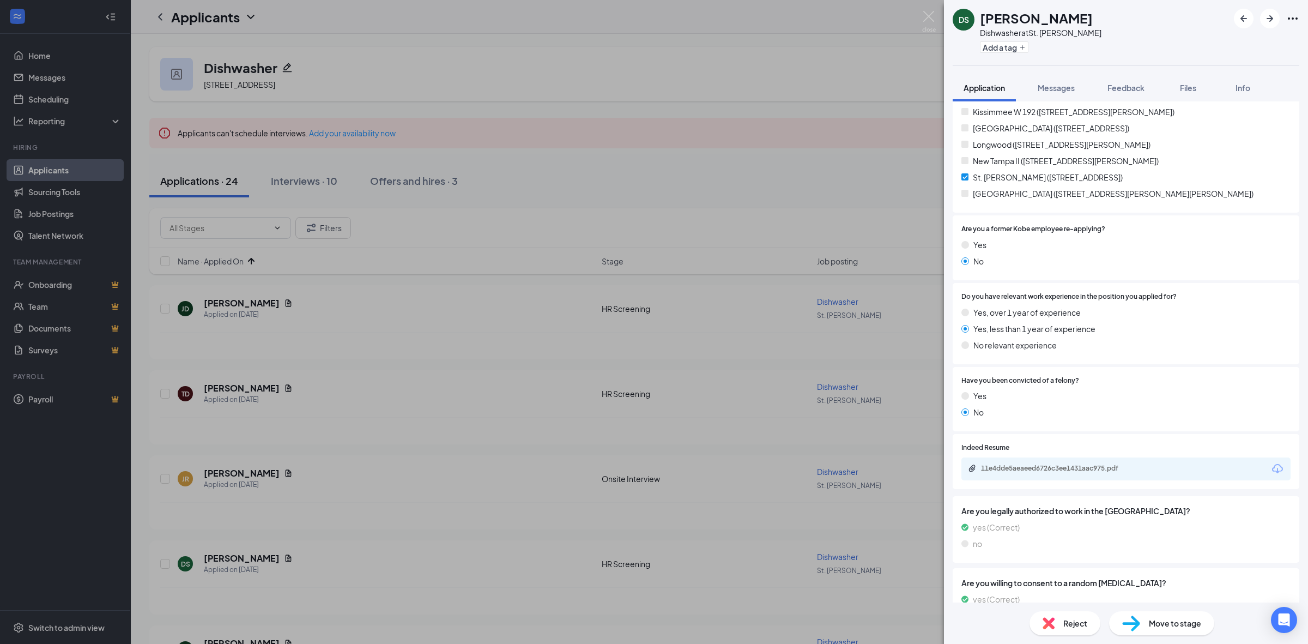
click at [1195, 617] on span "Move to stage" at bounding box center [1175, 623] width 52 height 12
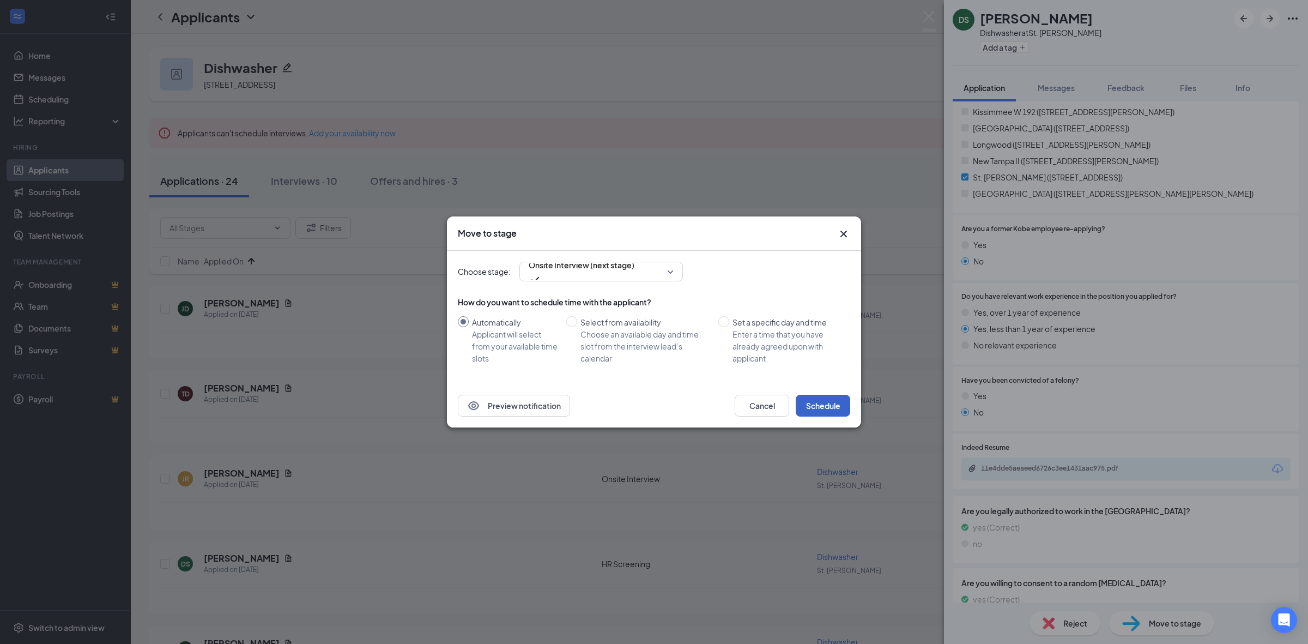
click at [828, 395] on button "Schedule" at bounding box center [823, 406] width 55 height 22
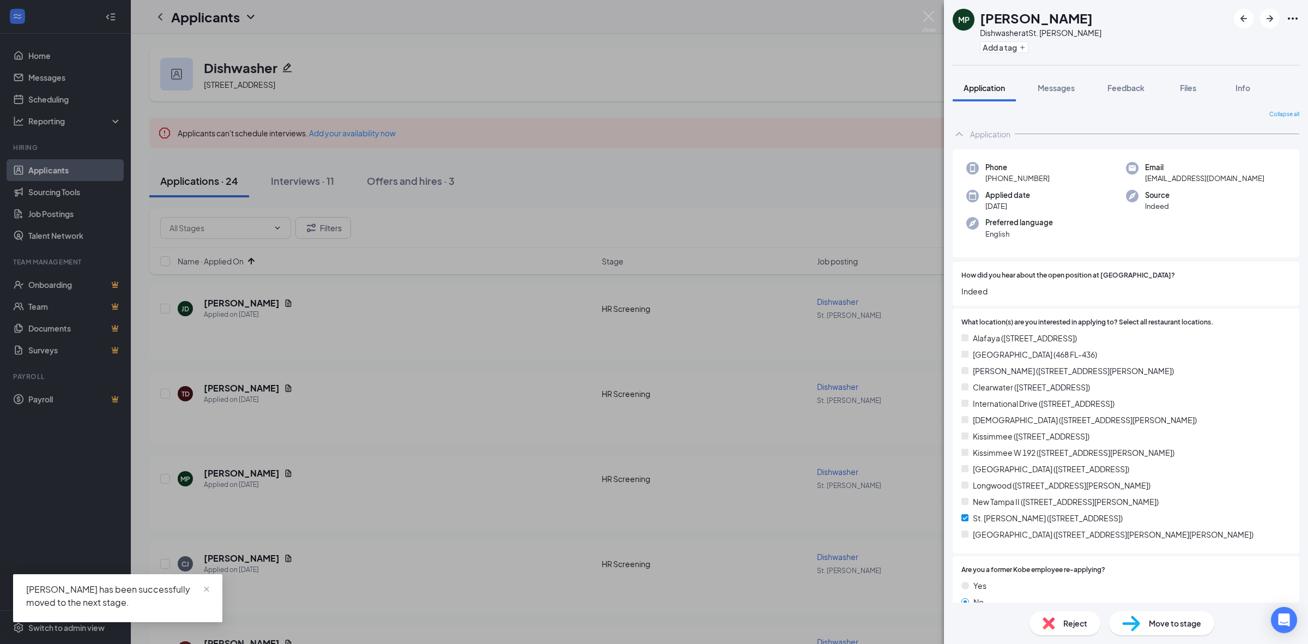
scroll to position [341, 0]
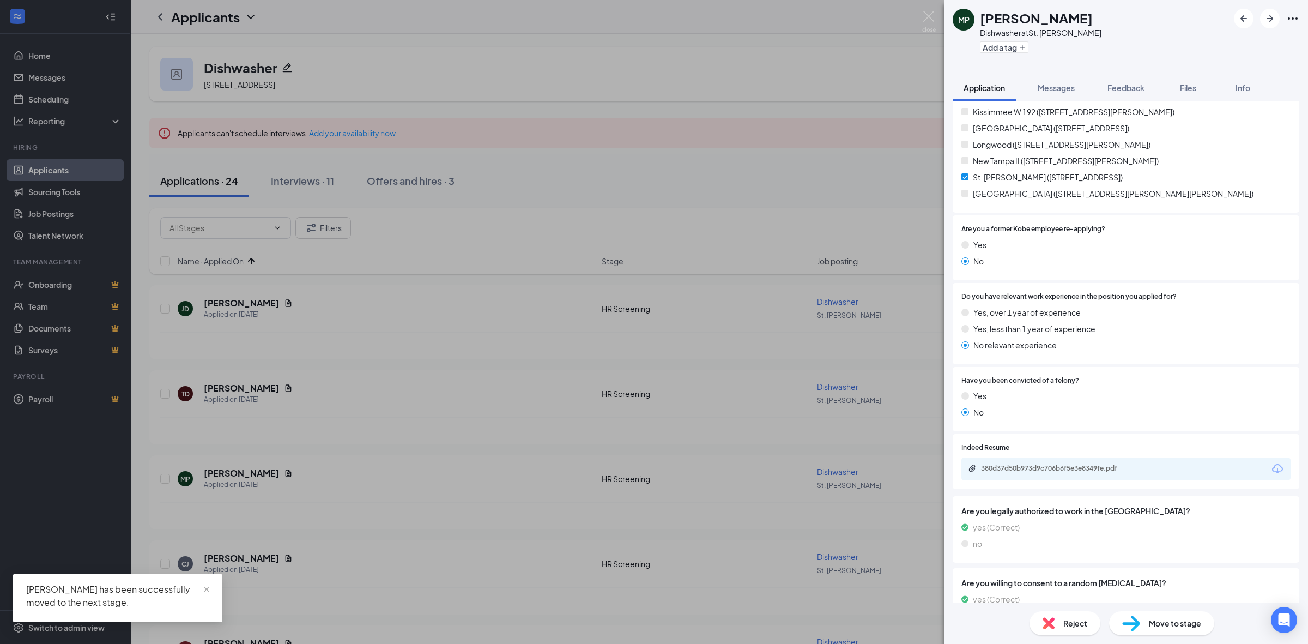
click at [1034, 459] on div "380d37d50b973d9c706b6f5e3e8349fe.pdf" at bounding box center [1125, 468] width 329 height 23
click at [1033, 464] on div "380d37d50b973d9c706b6f5e3e8349fe.pdf" at bounding box center [1057, 468] width 153 height 9
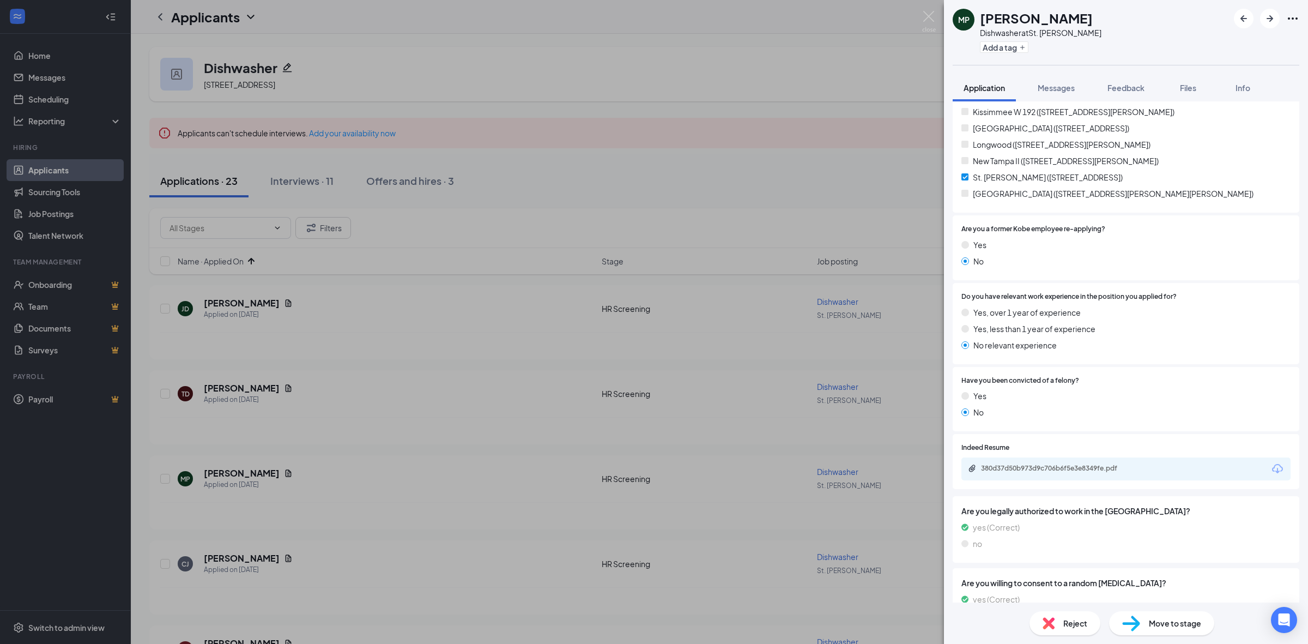
click at [1140, 619] on div "Move to stage" at bounding box center [1161, 623] width 105 height 24
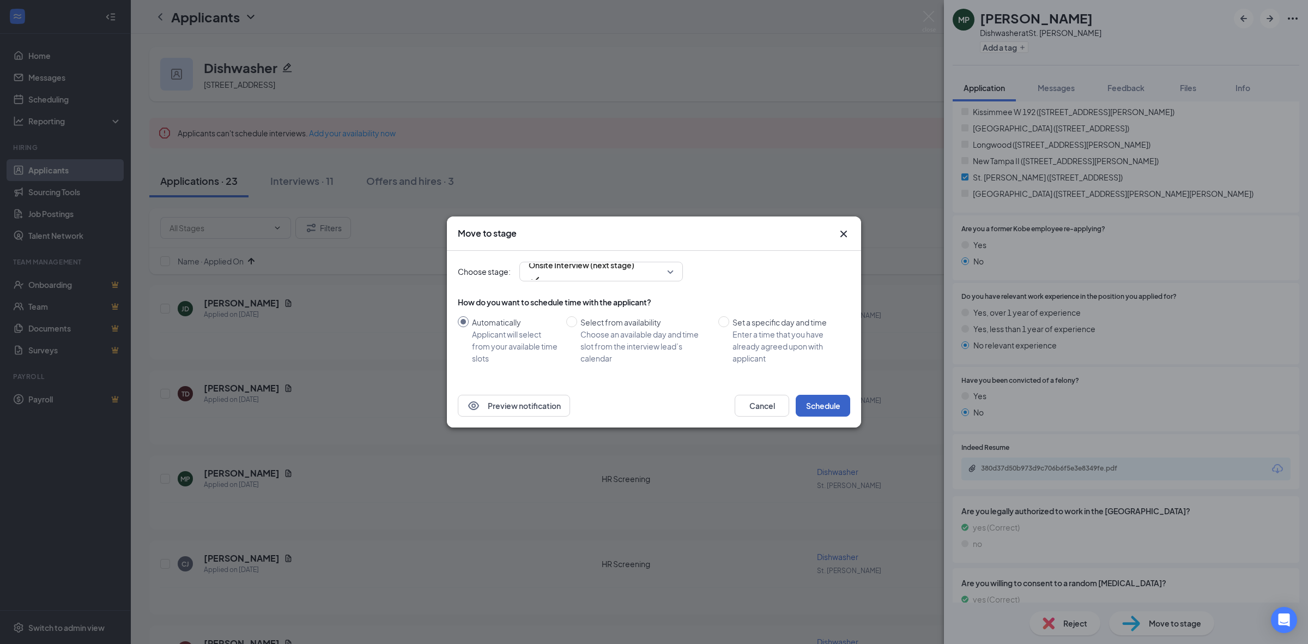
click at [846, 404] on button "Schedule" at bounding box center [823, 406] width 55 height 22
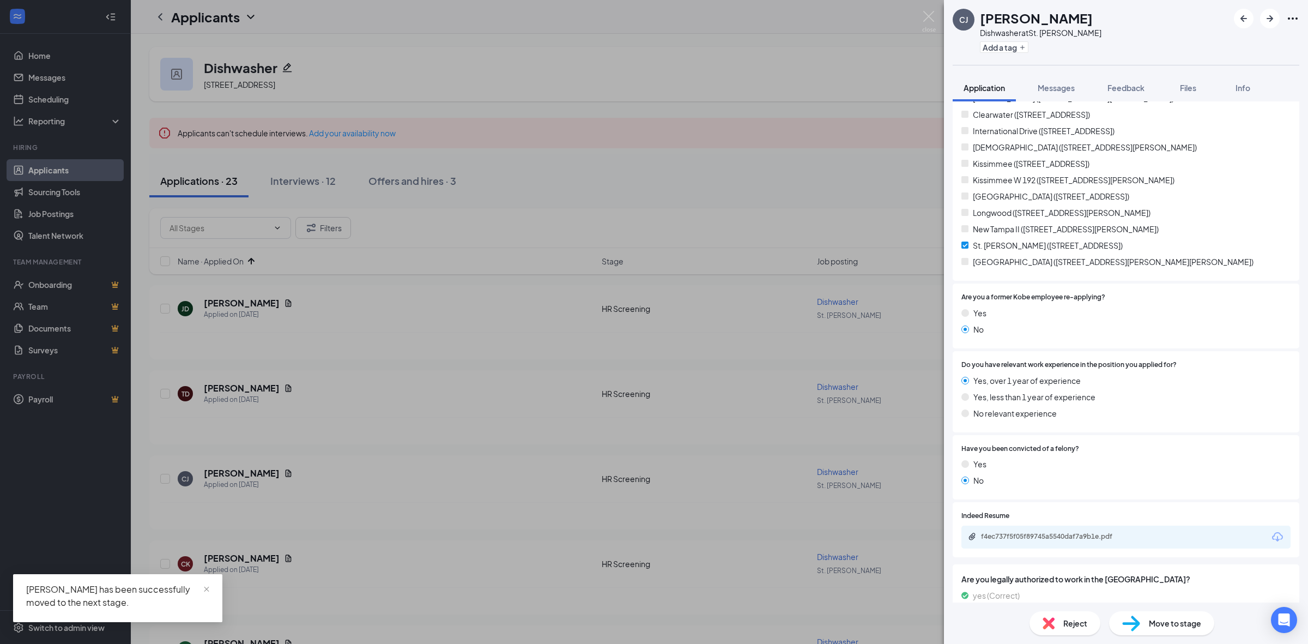
scroll to position [341, 0]
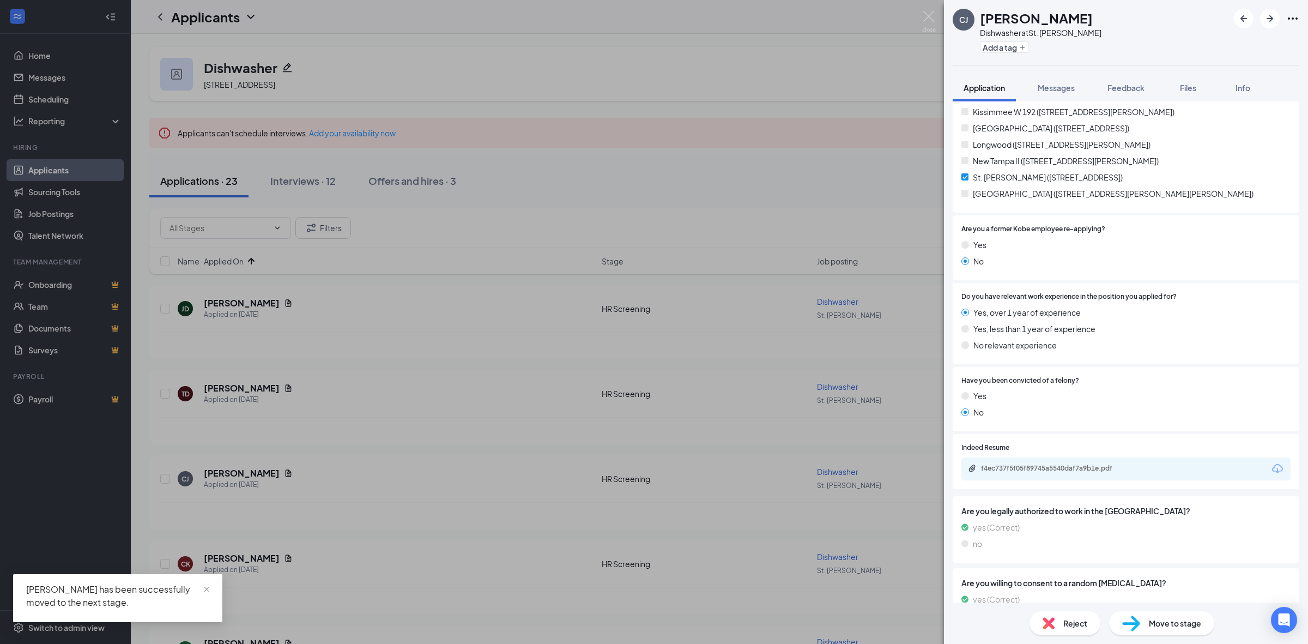
click at [1053, 468] on div "f4ec737f5f05f89745a5540daf7a9b1e.pdf" at bounding box center [1057, 468] width 153 height 9
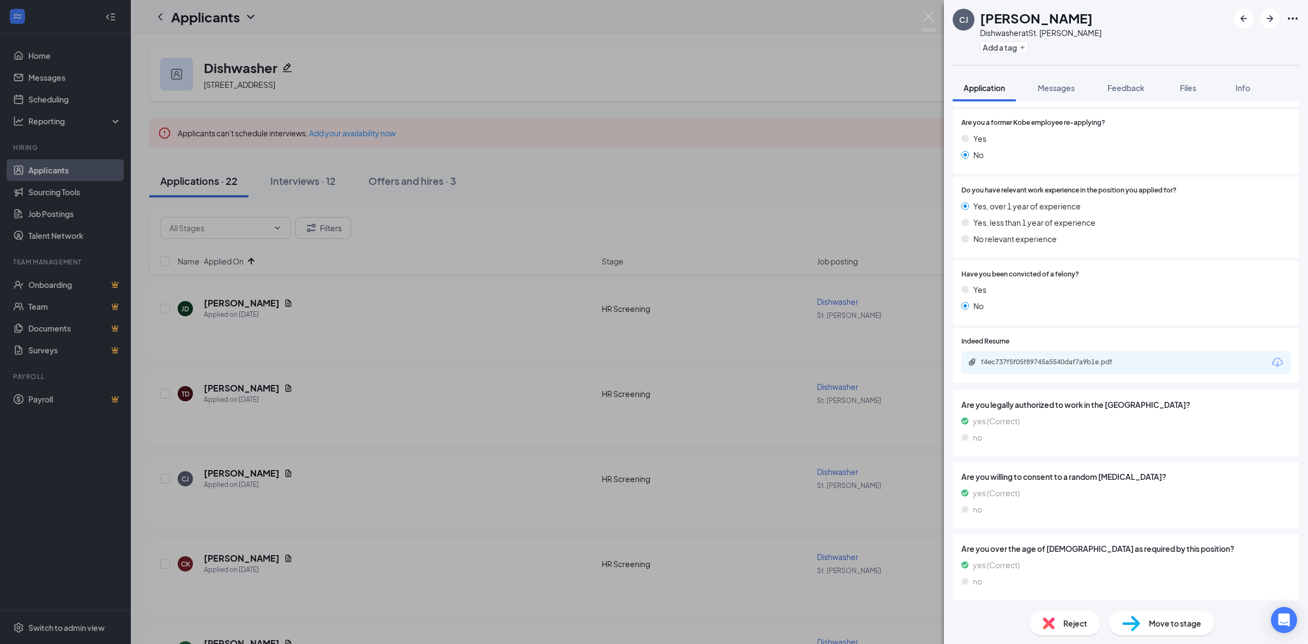
scroll to position [443, 0]
click at [1263, 21] on icon "ArrowRight" at bounding box center [1269, 18] width 13 height 13
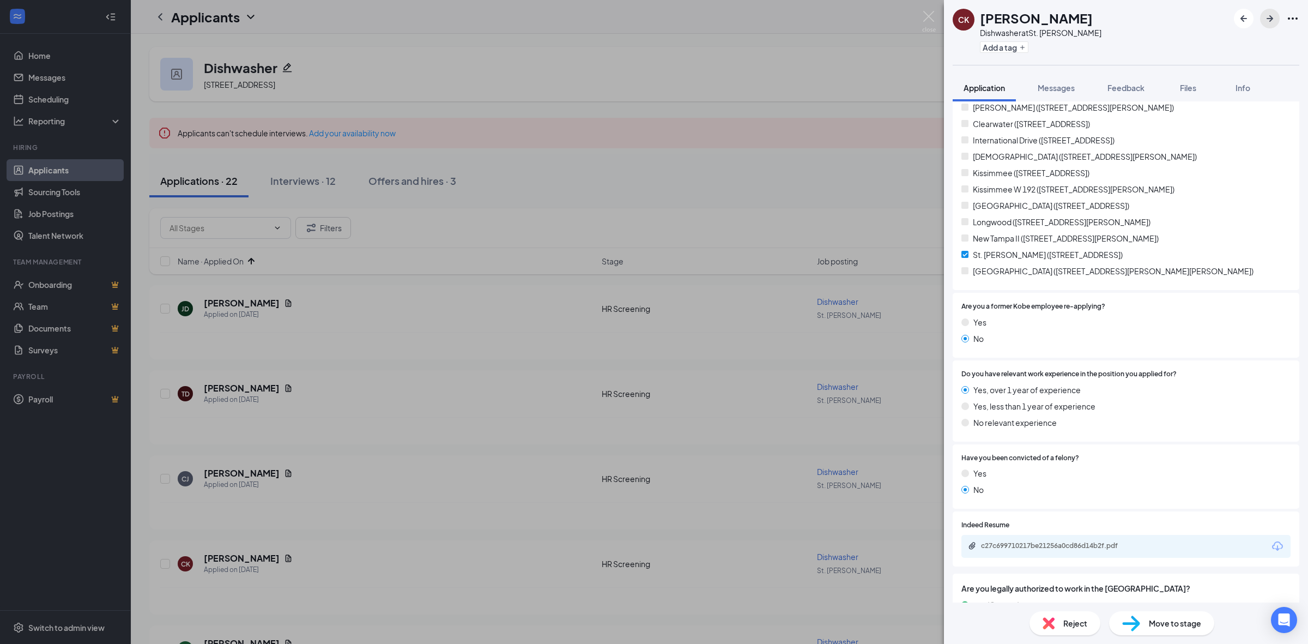
scroll to position [341, 0]
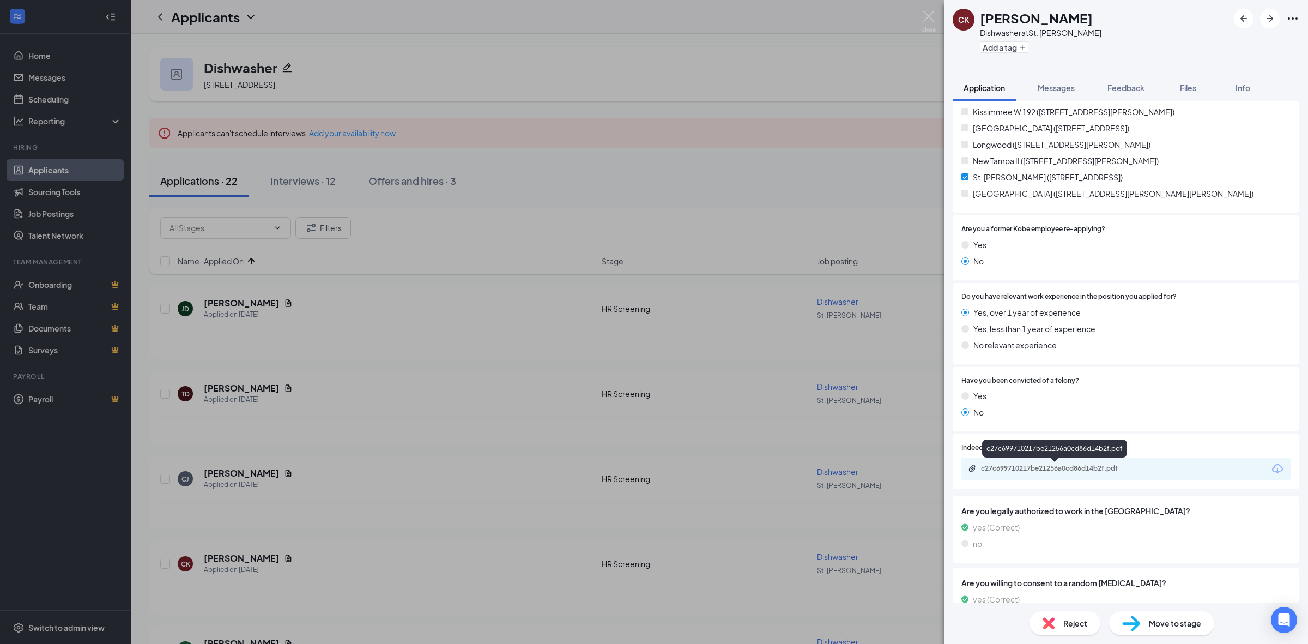
click at [1067, 473] on div "c27c699710217be21256a0cd86d14b2f.pdf" at bounding box center [1056, 469] width 177 height 10
click at [1178, 633] on div "Move to stage" at bounding box center [1161, 623] width 105 height 24
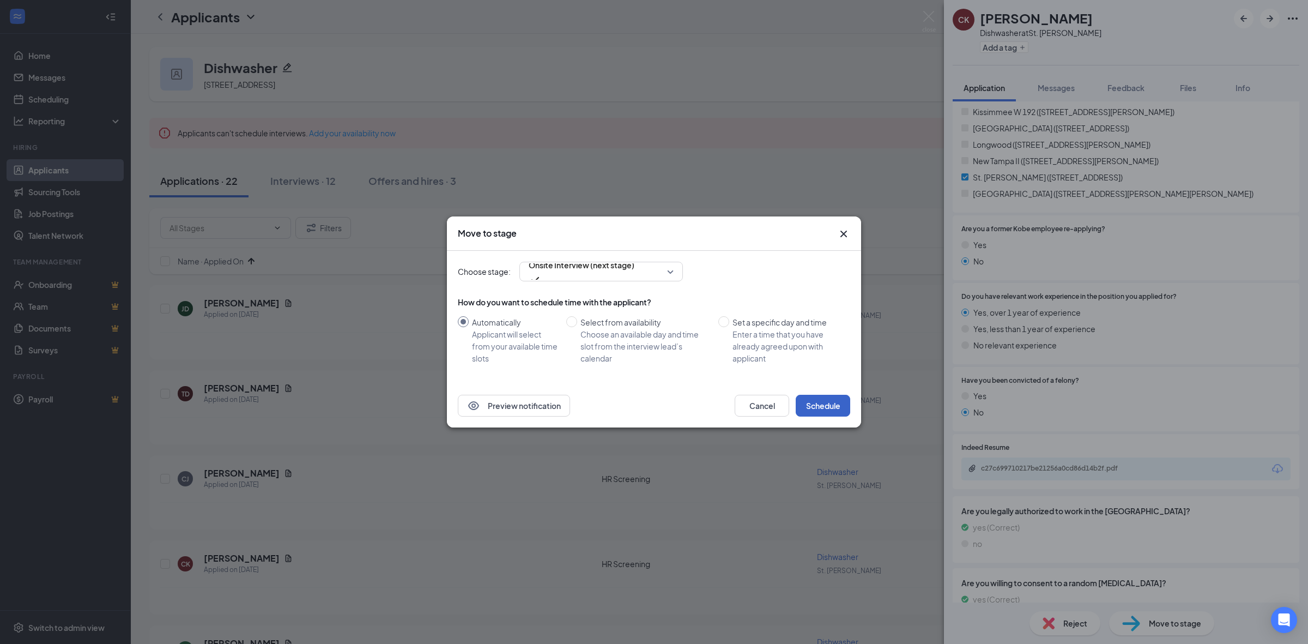
click at [834, 407] on button "Schedule" at bounding box center [823, 406] width 55 height 22
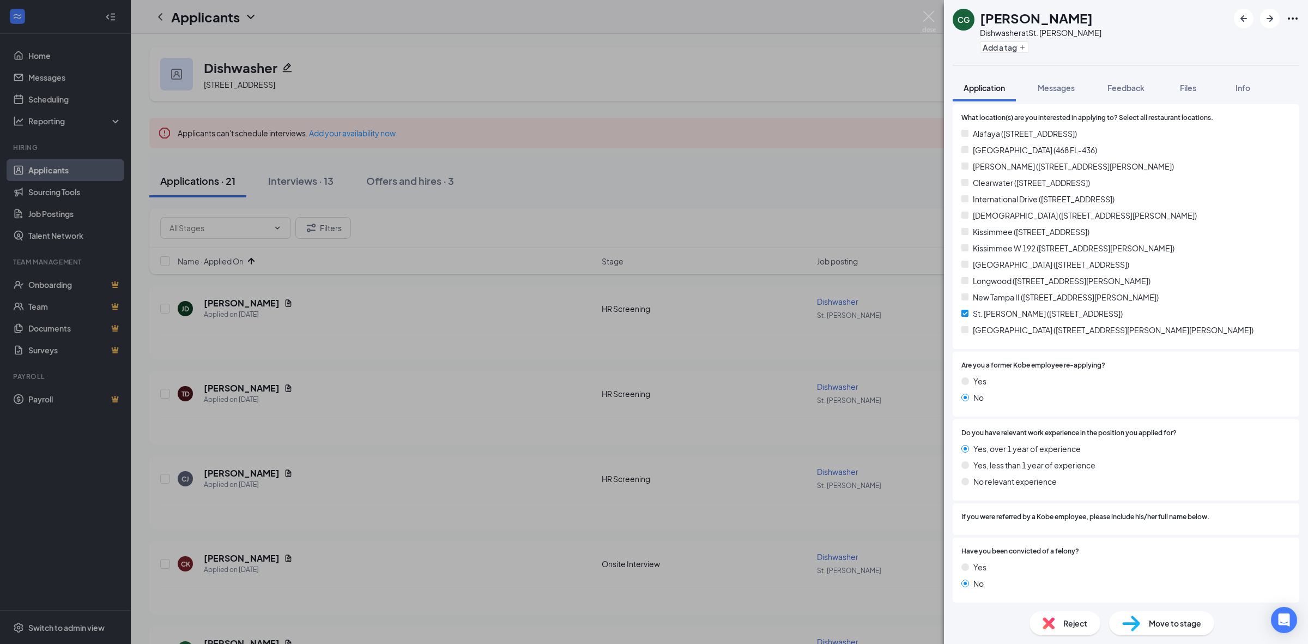
scroll to position [477, 0]
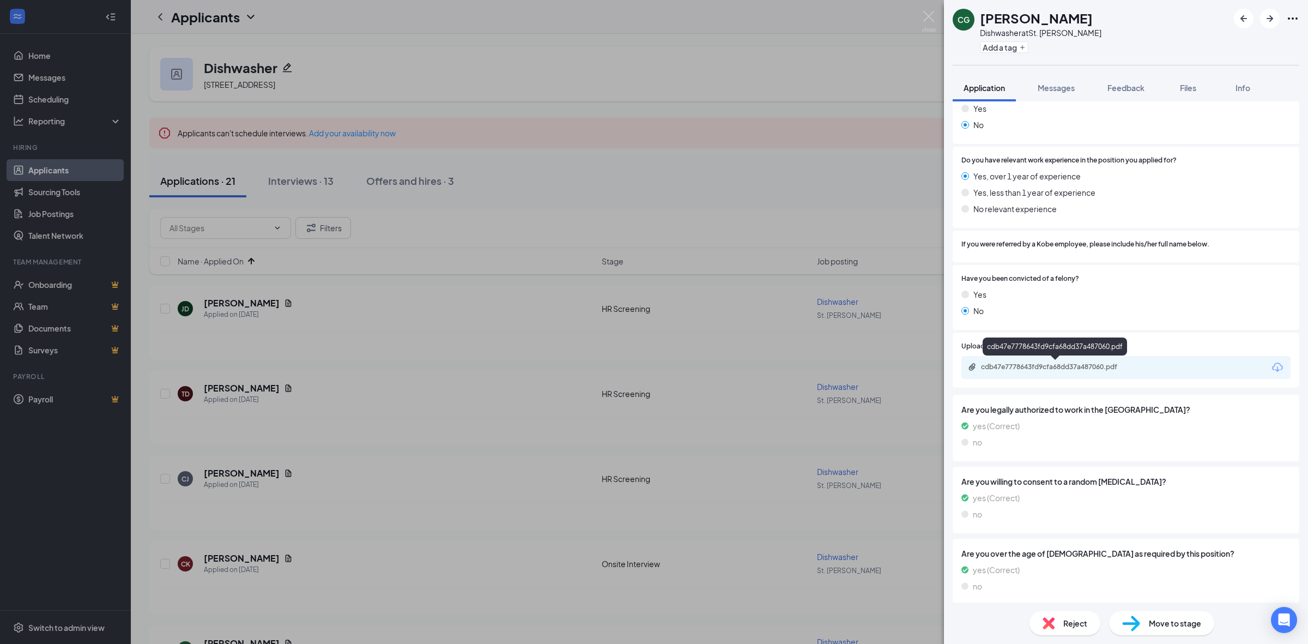
click at [1056, 366] on div "cdb47e7778643fd9cfa68dd37a487060.pdf" at bounding box center [1057, 366] width 153 height 9
click at [1176, 621] on span "Move to stage" at bounding box center [1175, 623] width 52 height 12
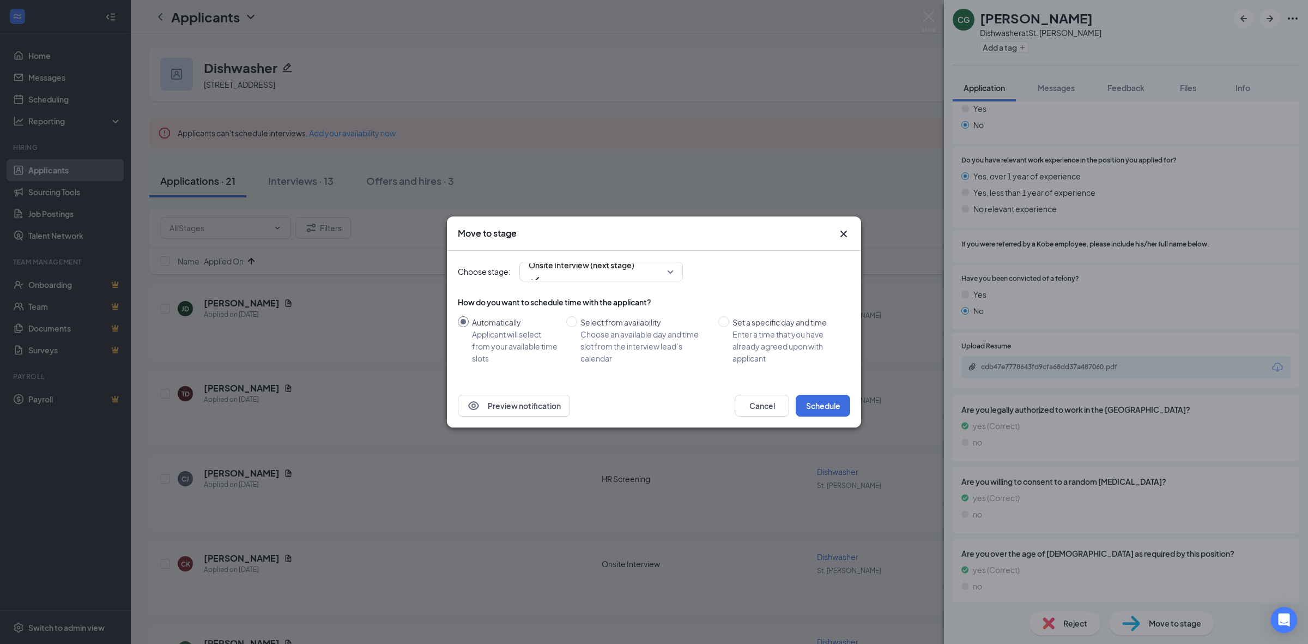
click at [830, 417] on div "Preview notification Cancel Schedule" at bounding box center [654, 406] width 414 height 44
click at [830, 416] on button "Schedule" at bounding box center [823, 406] width 55 height 22
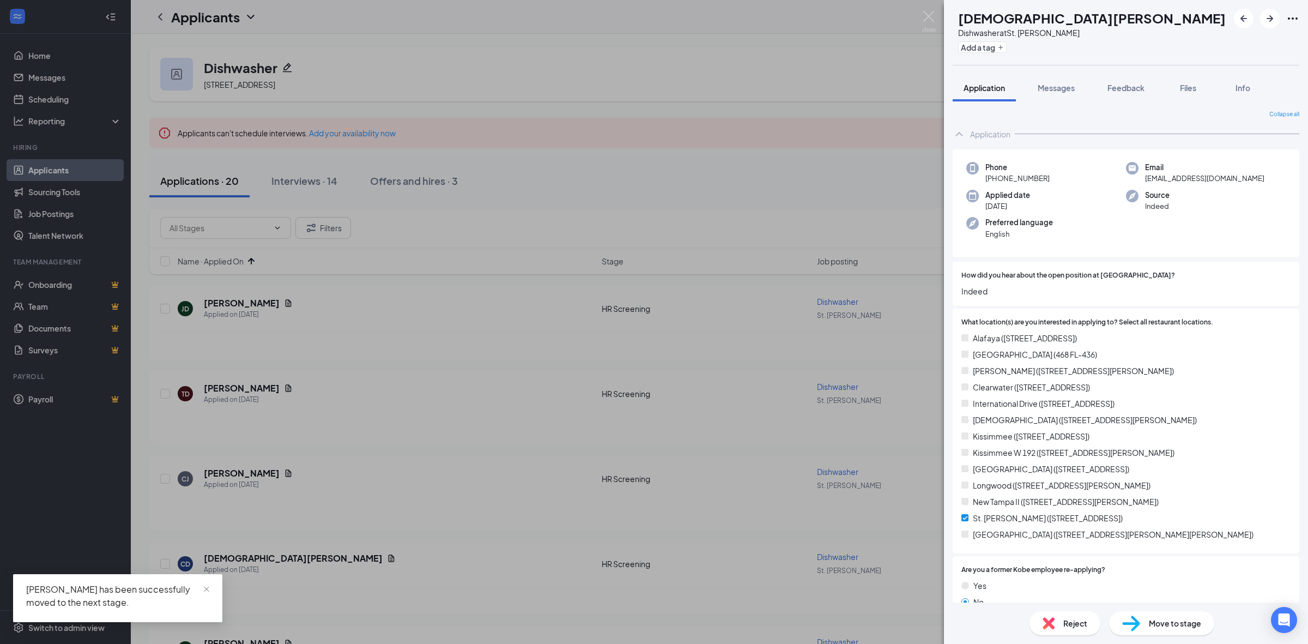
scroll to position [273, 0]
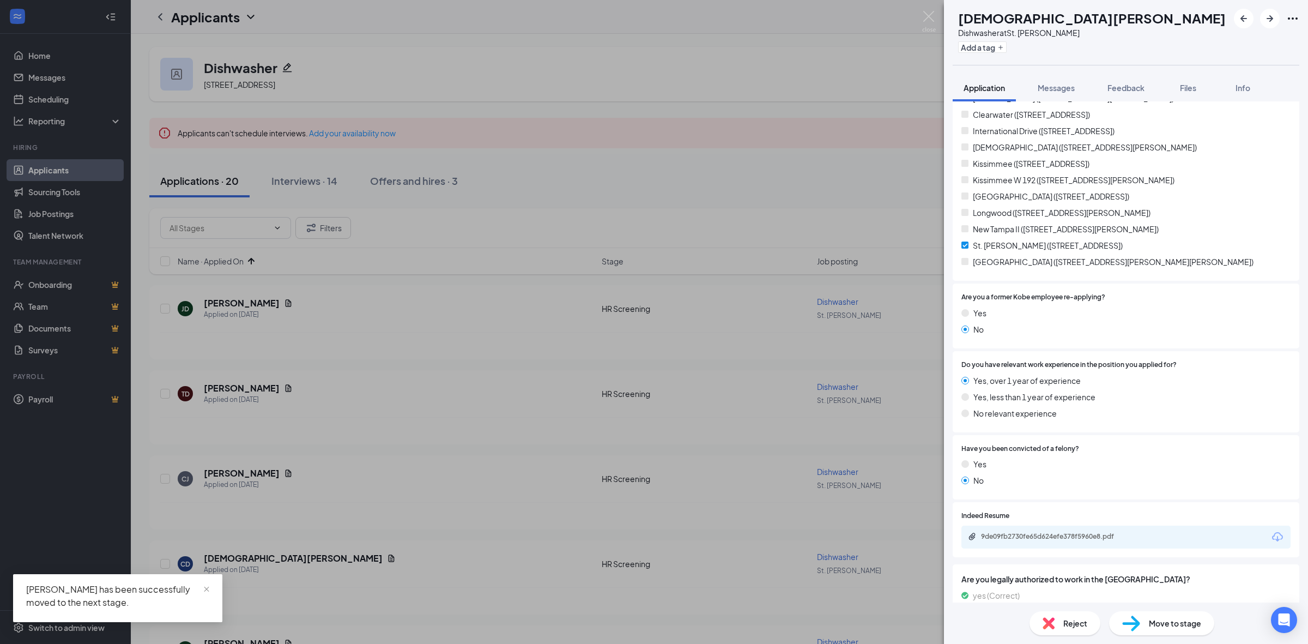
click at [1081, 537] on div "9de09fb2730fe65d624efe378f5960e8.pdf" at bounding box center [1057, 536] width 153 height 9
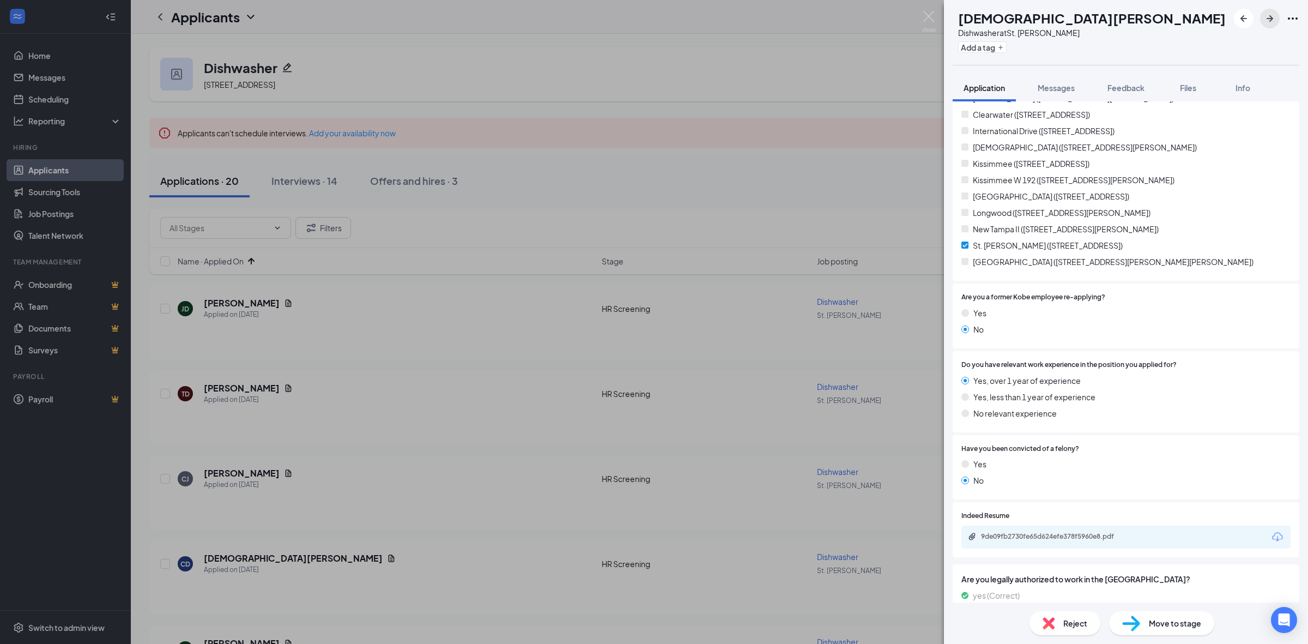
click at [1266, 21] on icon "ArrowRight" at bounding box center [1269, 18] width 13 height 13
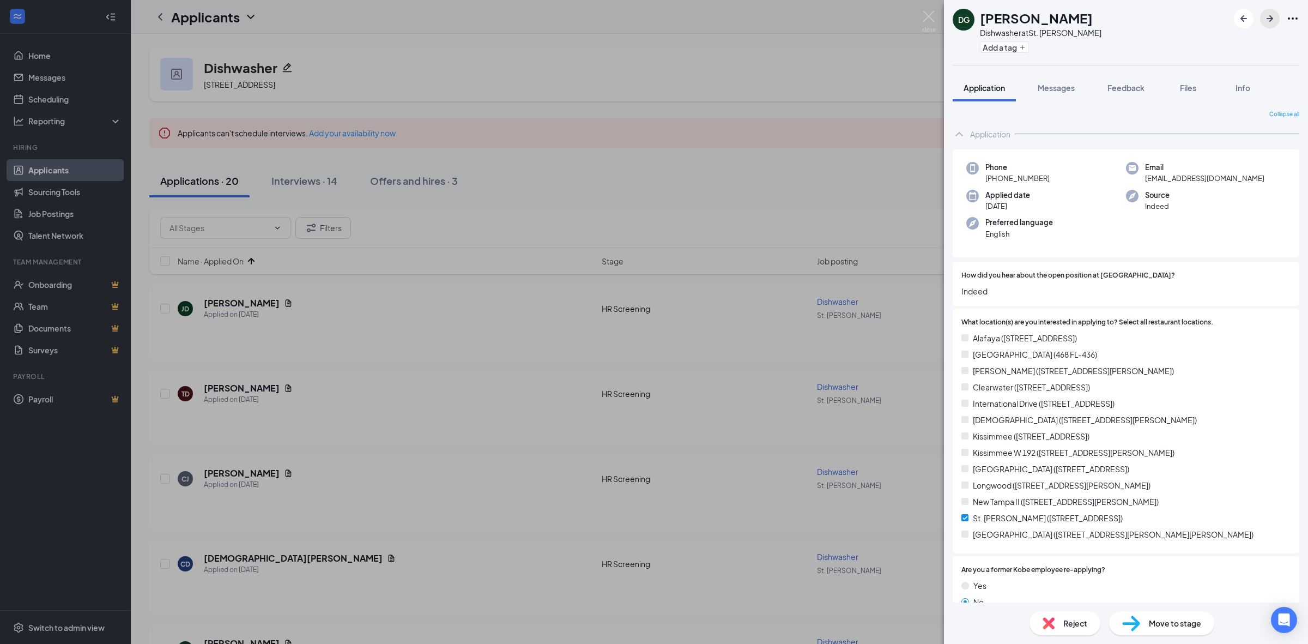
scroll to position [273, 0]
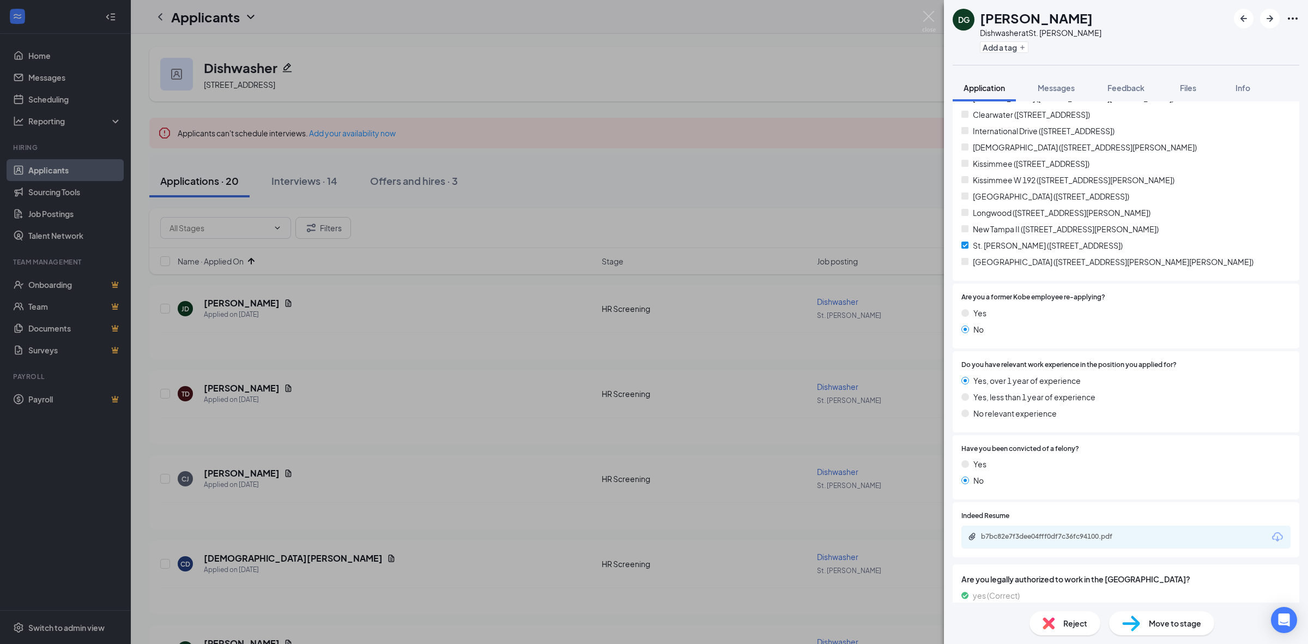
click at [1052, 542] on div "b7bc82e7f3dee04fff0df7c36fc94100.pdf" at bounding box center [1125, 536] width 329 height 23
click at [1052, 535] on div "b7bc82e7f3dee04fff0df7c36fc94100.pdf" at bounding box center [1057, 536] width 153 height 9
click at [1268, 20] on icon "ArrowRight" at bounding box center [1269, 18] width 13 height 13
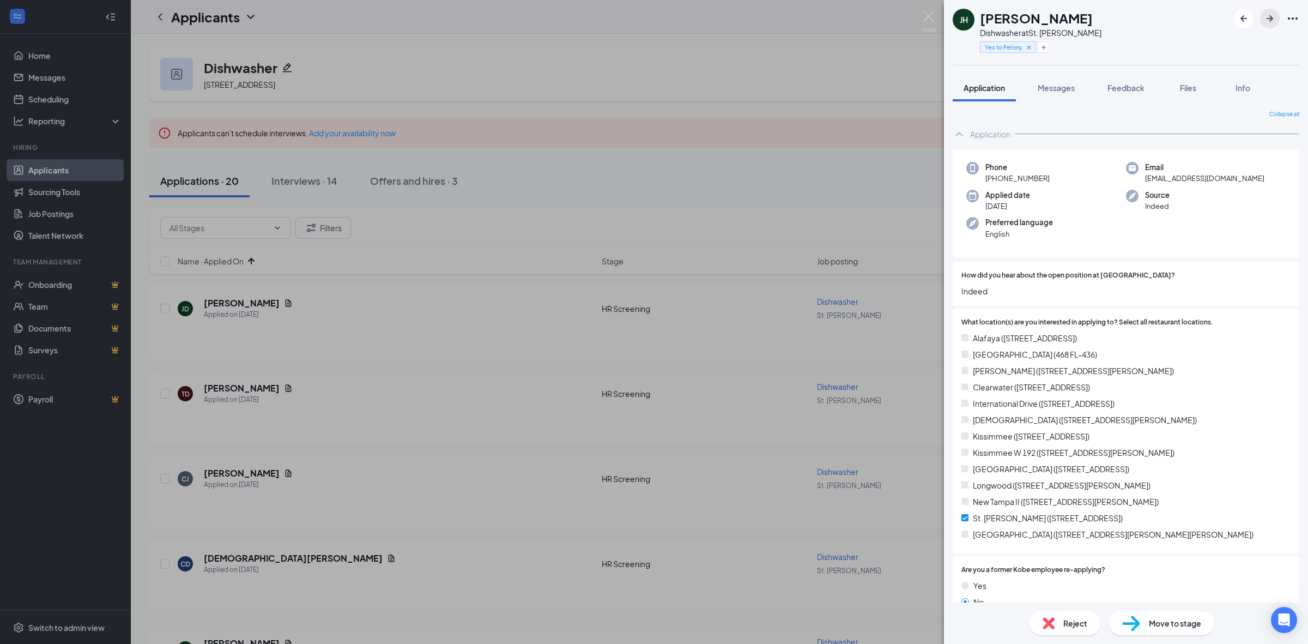
scroll to position [341, 0]
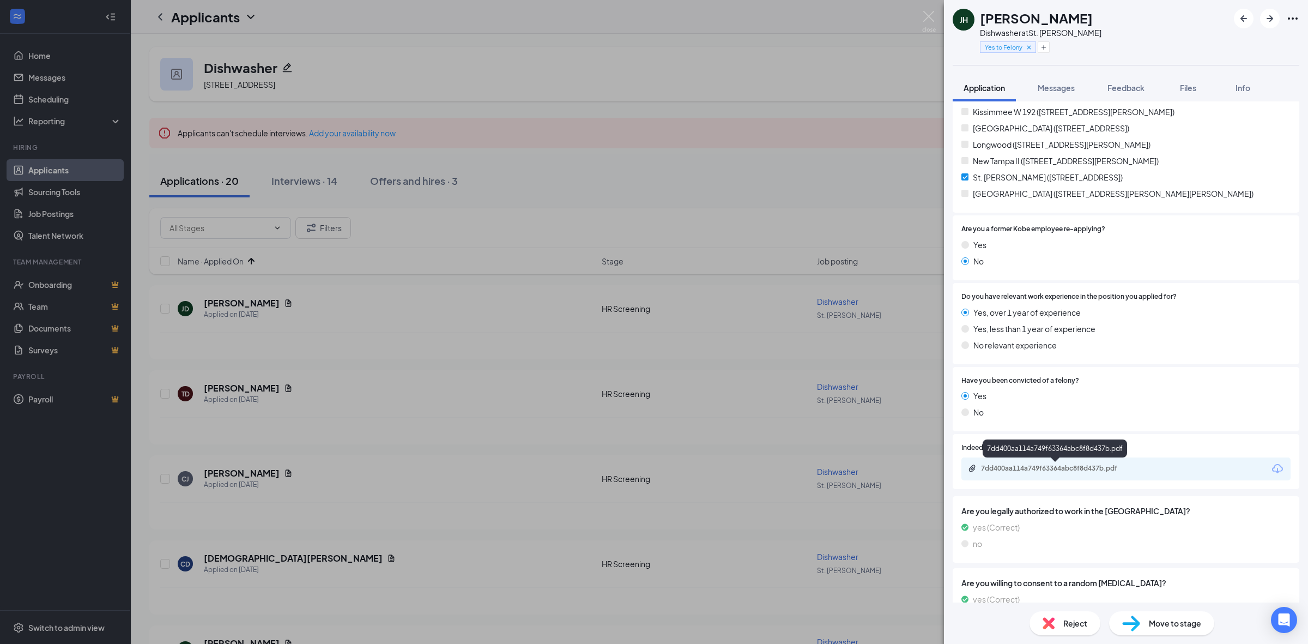
click at [1052, 470] on div "7dd400aa114a749f63364abc8f8d437b.pdf" at bounding box center [1057, 468] width 153 height 9
click at [1181, 628] on span "Move to stage" at bounding box center [1175, 623] width 52 height 12
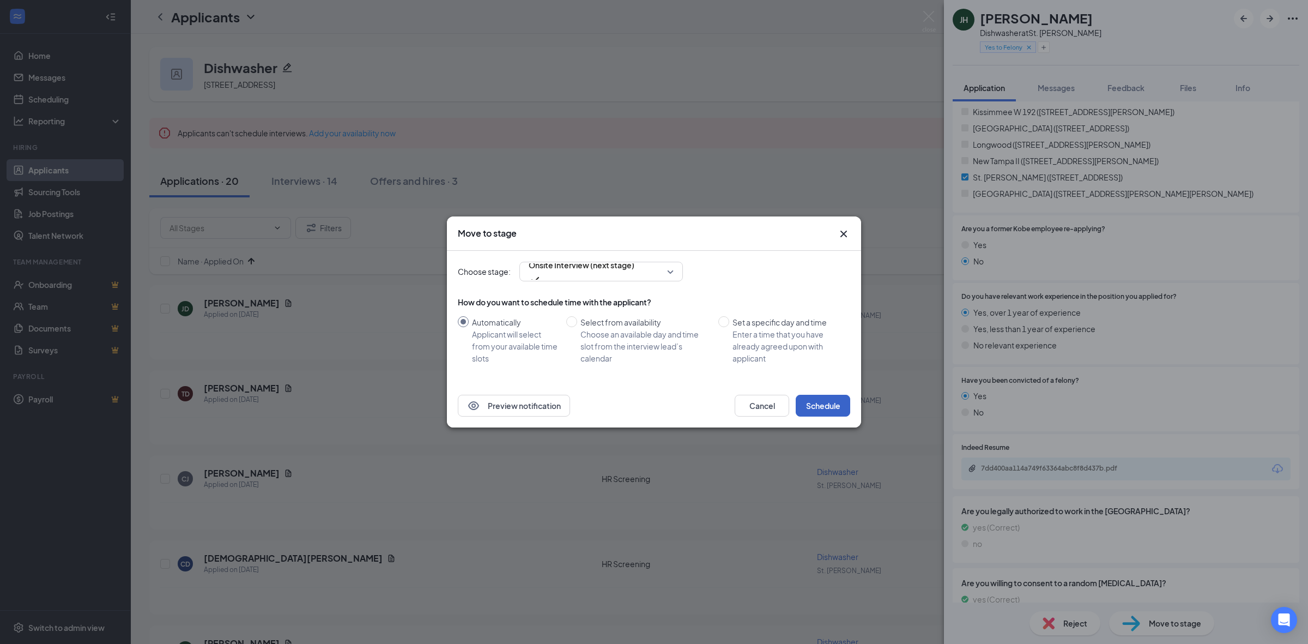
click at [841, 403] on button "Schedule" at bounding box center [823, 406] width 55 height 22
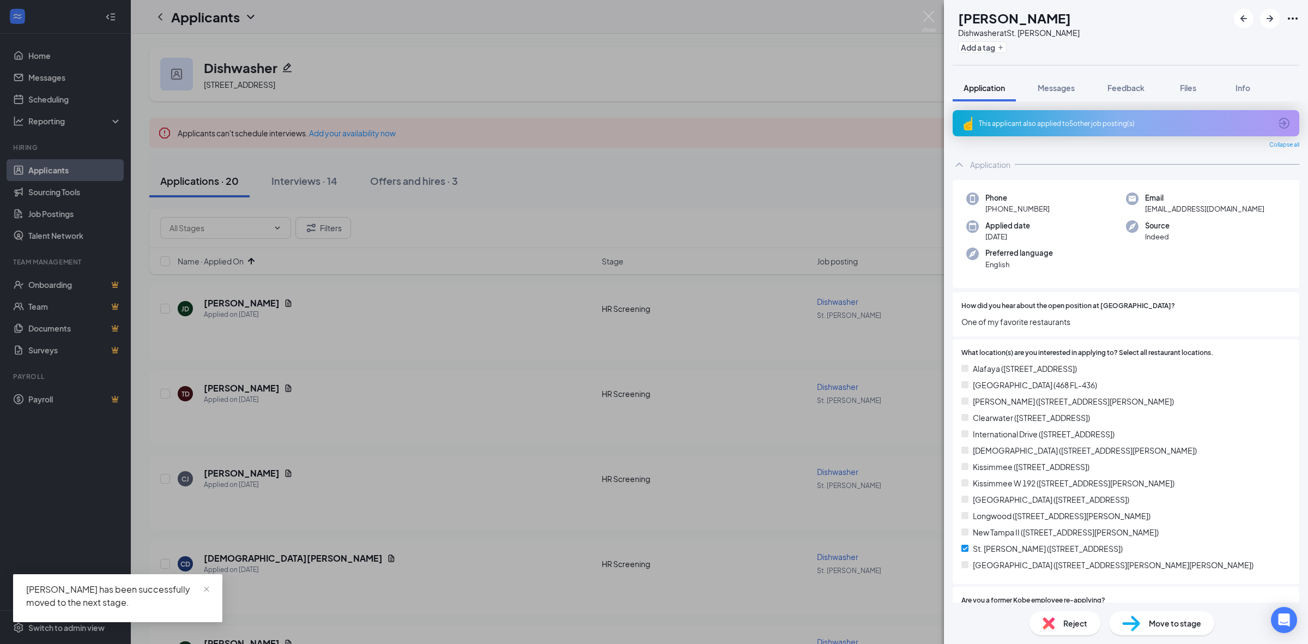
click at [1026, 124] on div "This applicant also applied to 5 other job posting(s)" at bounding box center [1125, 123] width 292 height 9
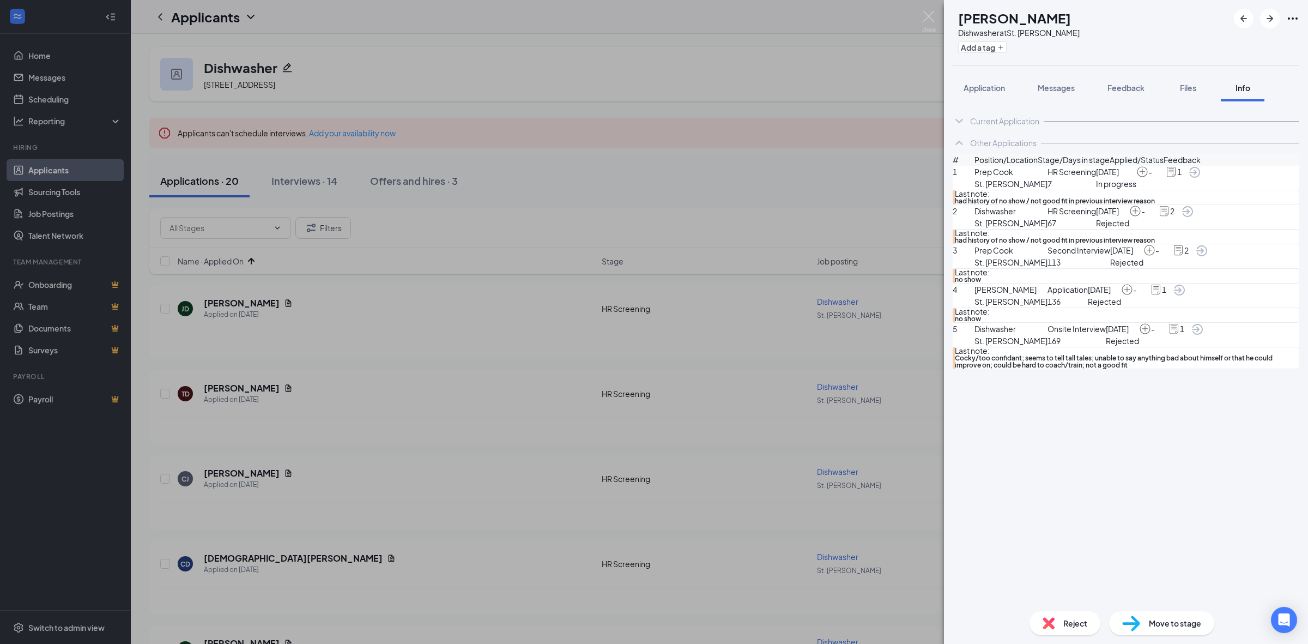
click at [1116, 71] on div "DE [PERSON_NAME] Dishwasher at [GEOGRAPHIC_DATA][PERSON_NAME] Add a tag Applica…" at bounding box center [1126, 322] width 364 height 644
click at [1134, 204] on span "had history of no show / not good fit in previous interview reason" at bounding box center [1127, 200] width 344 height 7
copy span "had history of no show / not good fit in previous interview reason"
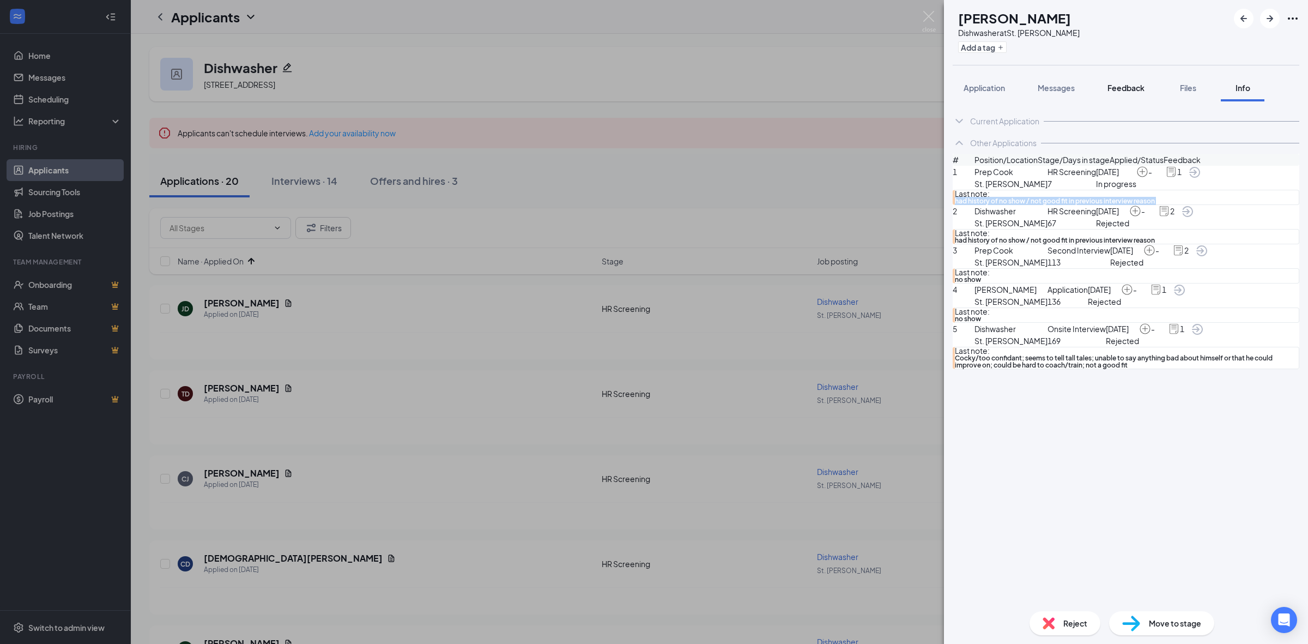
click at [1129, 87] on span "Feedback" at bounding box center [1125, 88] width 37 height 10
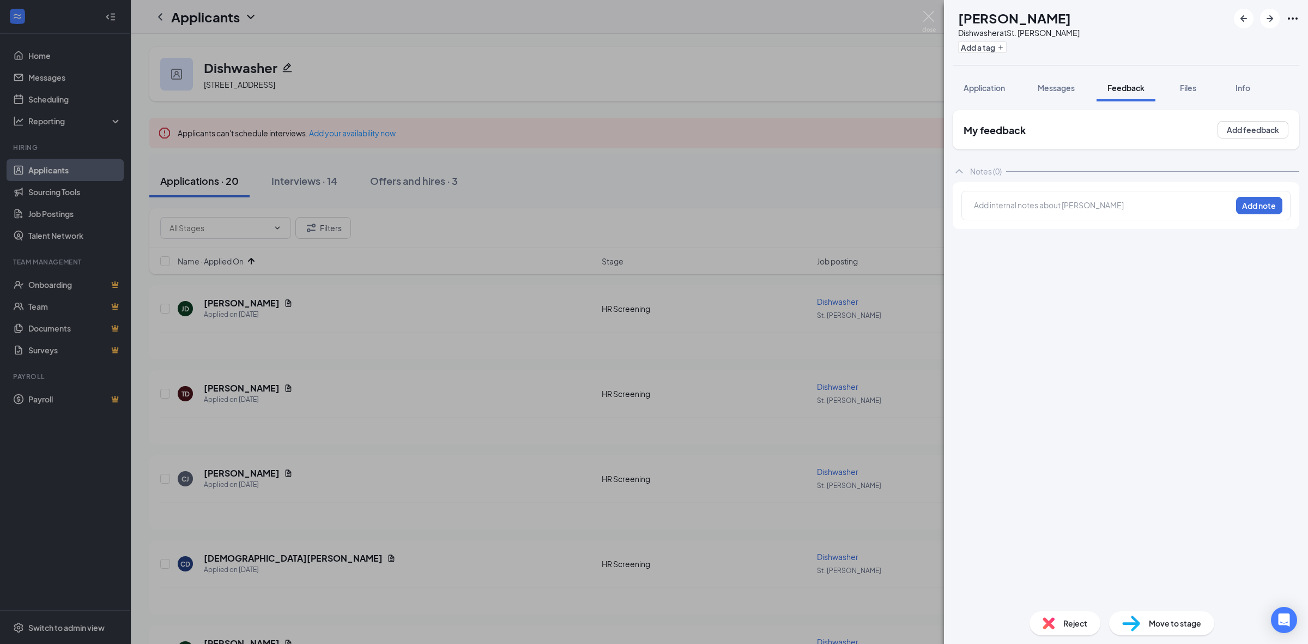
click at [1037, 208] on div at bounding box center [1102, 204] width 257 height 11
click at [976, 221] on div "had history of no show / not good fit in previous interview reason" at bounding box center [1102, 216] width 257 height 11
click at [1252, 203] on button "Add note" at bounding box center [1259, 205] width 46 height 17
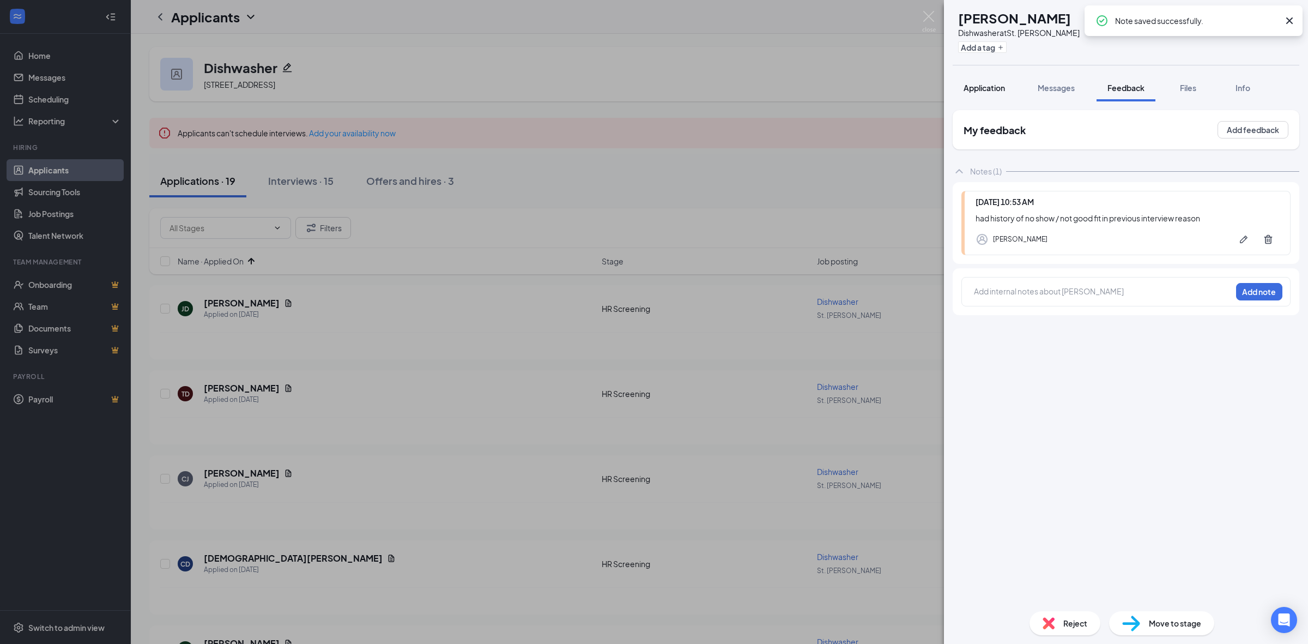
click at [992, 99] on button "Application" at bounding box center [984, 87] width 63 height 27
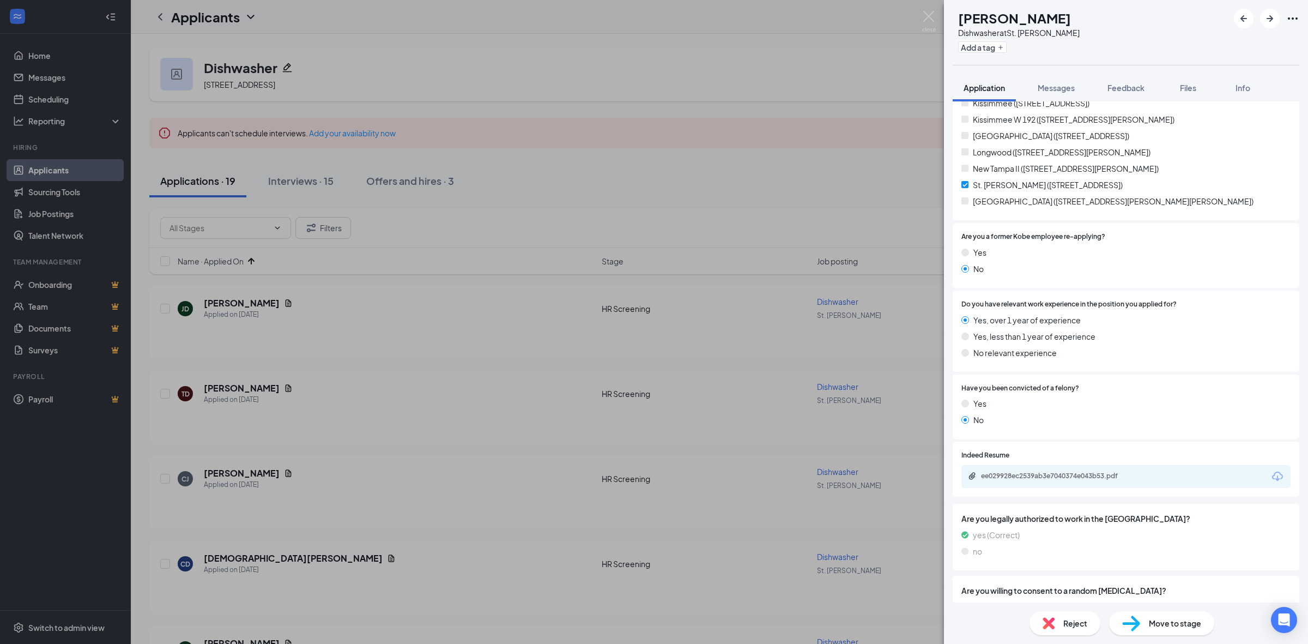
scroll to position [477, 0]
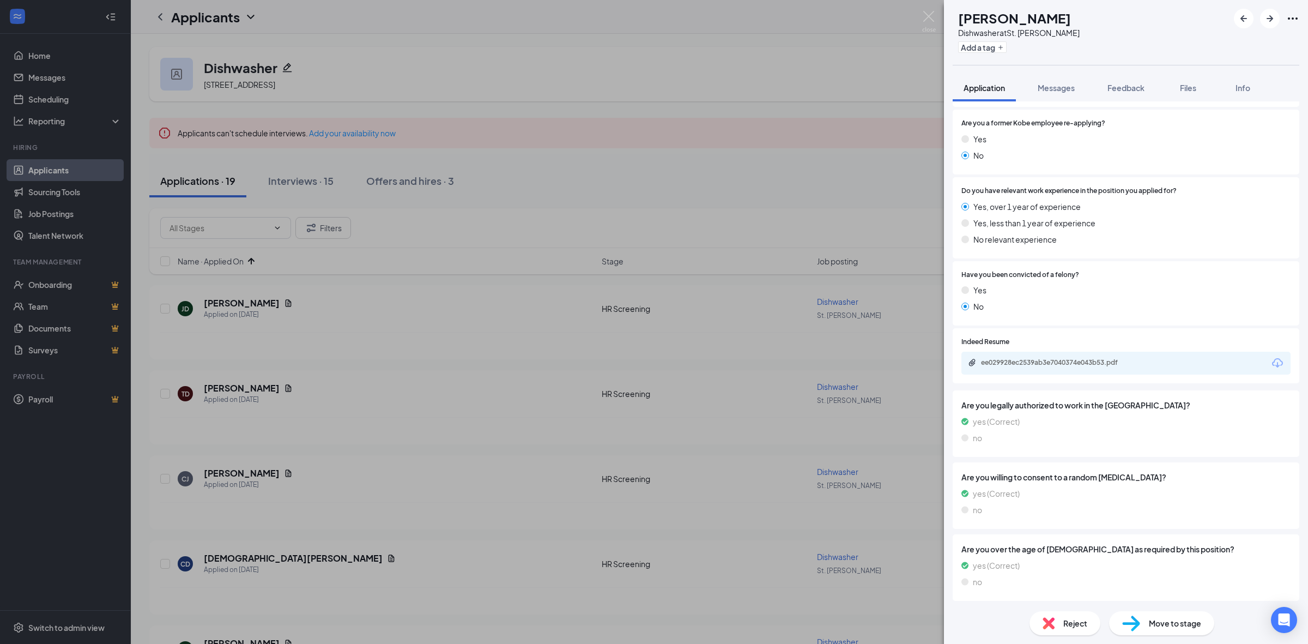
click at [1068, 375] on div "Indeed Resume ee029928ec2539ab3e7040374e043b53.pdf" at bounding box center [1126, 355] width 347 height 55
click at [1069, 368] on div "ee029928ec2539ab3e7040374e043b53.pdf" at bounding box center [1125, 363] width 329 height 23
click at [1073, 365] on div "ee029928ec2539ab3e7040374e043b53.pdf" at bounding box center [1057, 362] width 153 height 9
click at [1279, 19] on button "button" at bounding box center [1270, 19] width 20 height 20
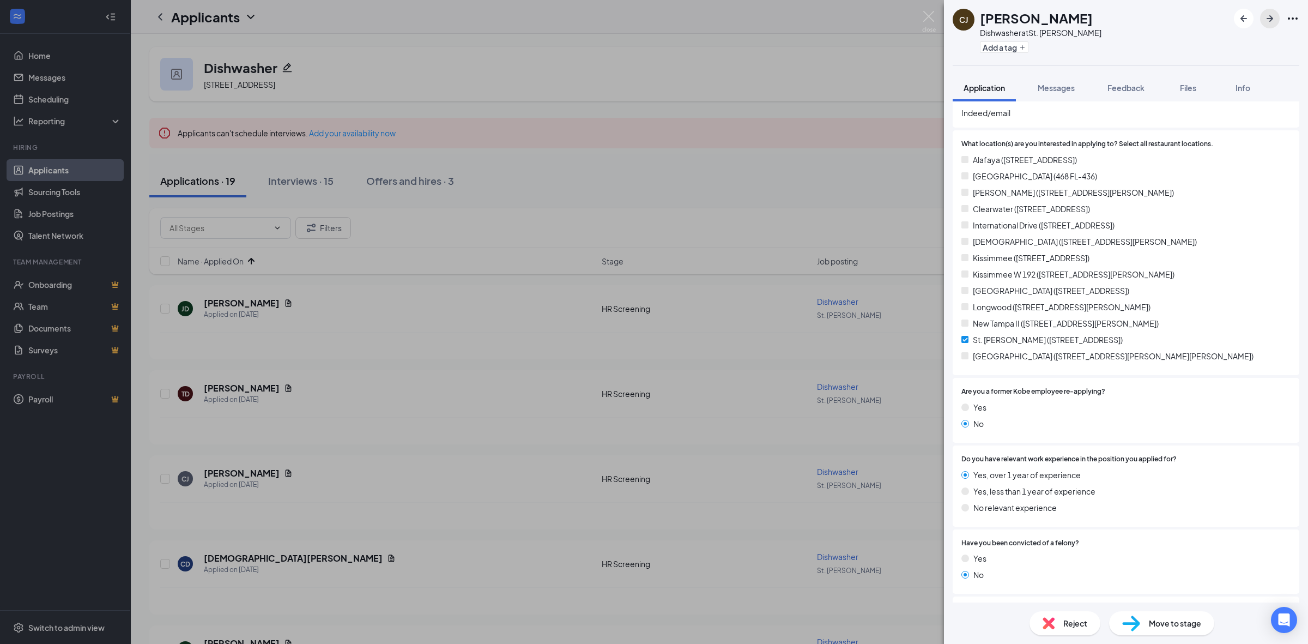
scroll to position [341, 0]
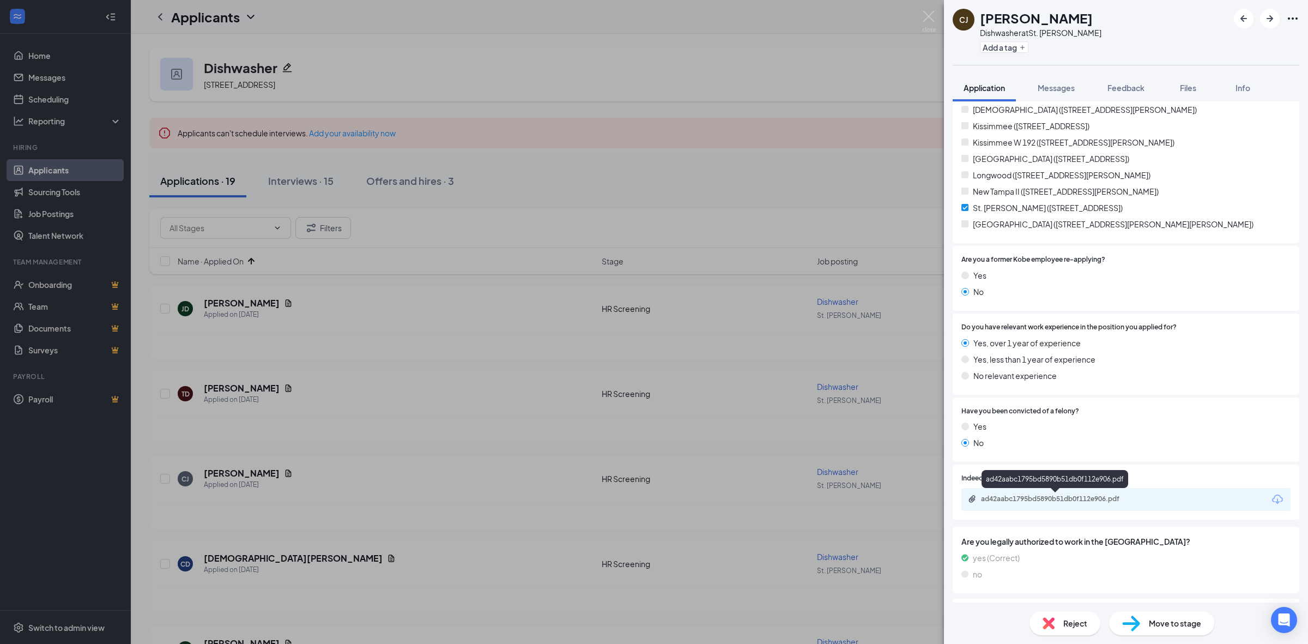
click at [1048, 494] on div "ad42aabc1795bd5890b51db0f112e906.pdf" at bounding box center [1057, 498] width 153 height 9
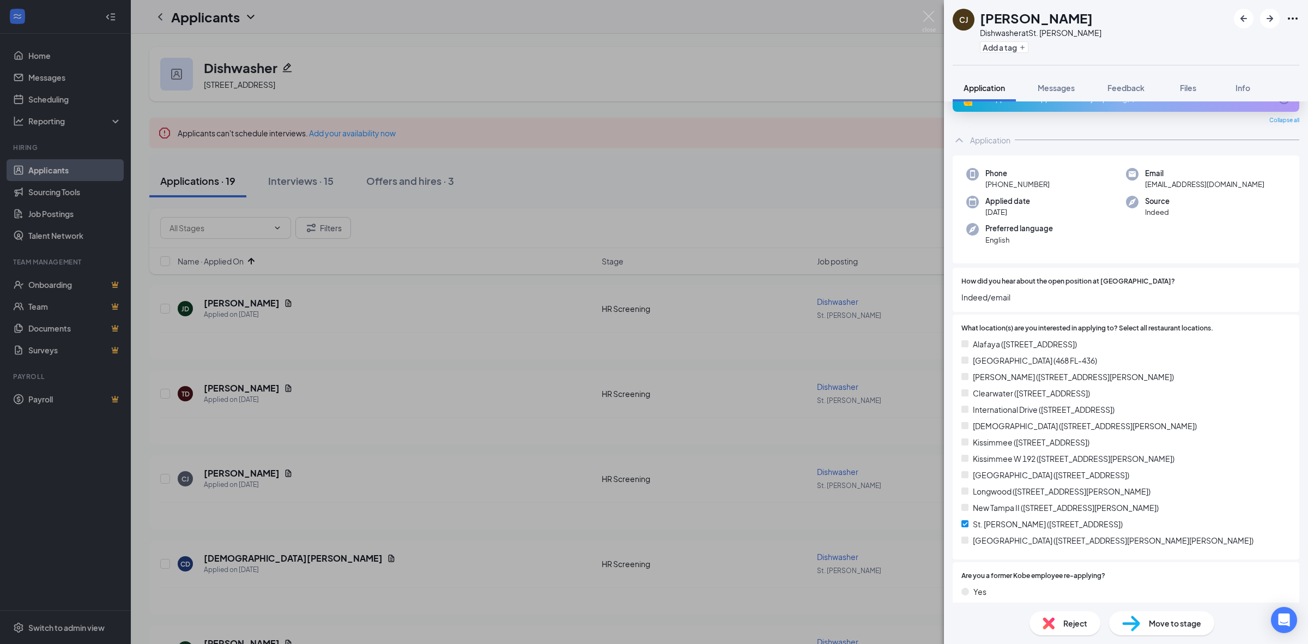
scroll to position [0, 0]
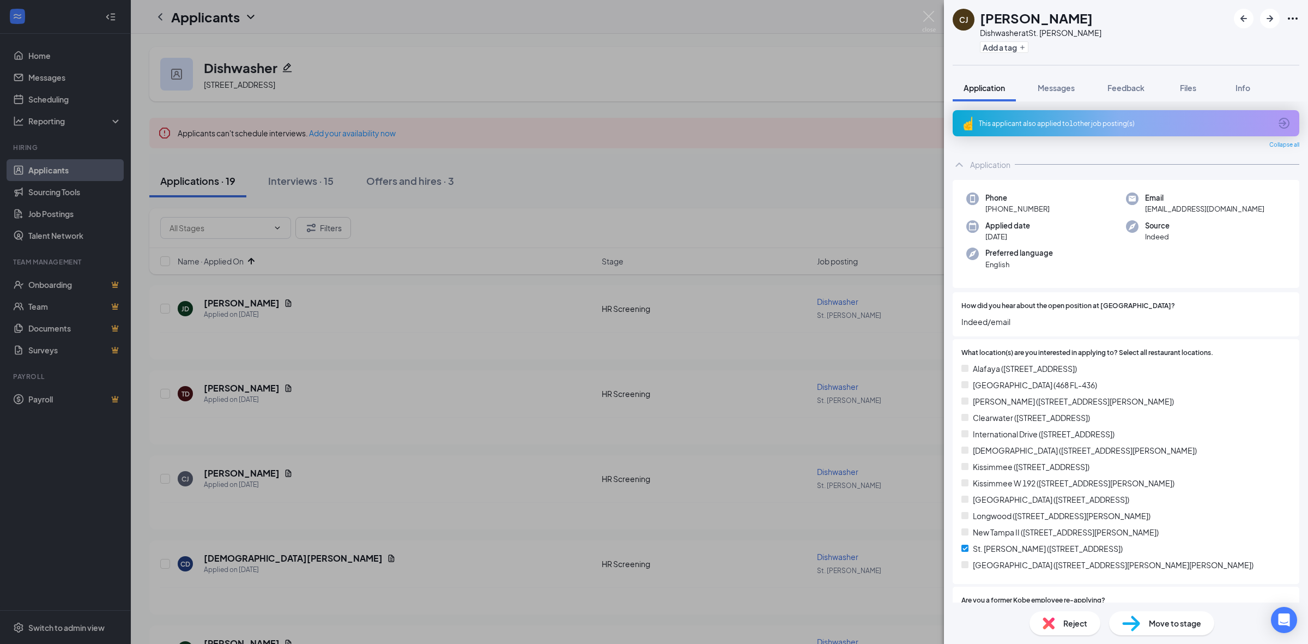
click at [1070, 123] on div "This applicant also applied to 1 other job posting(s)" at bounding box center [1125, 123] width 292 height 9
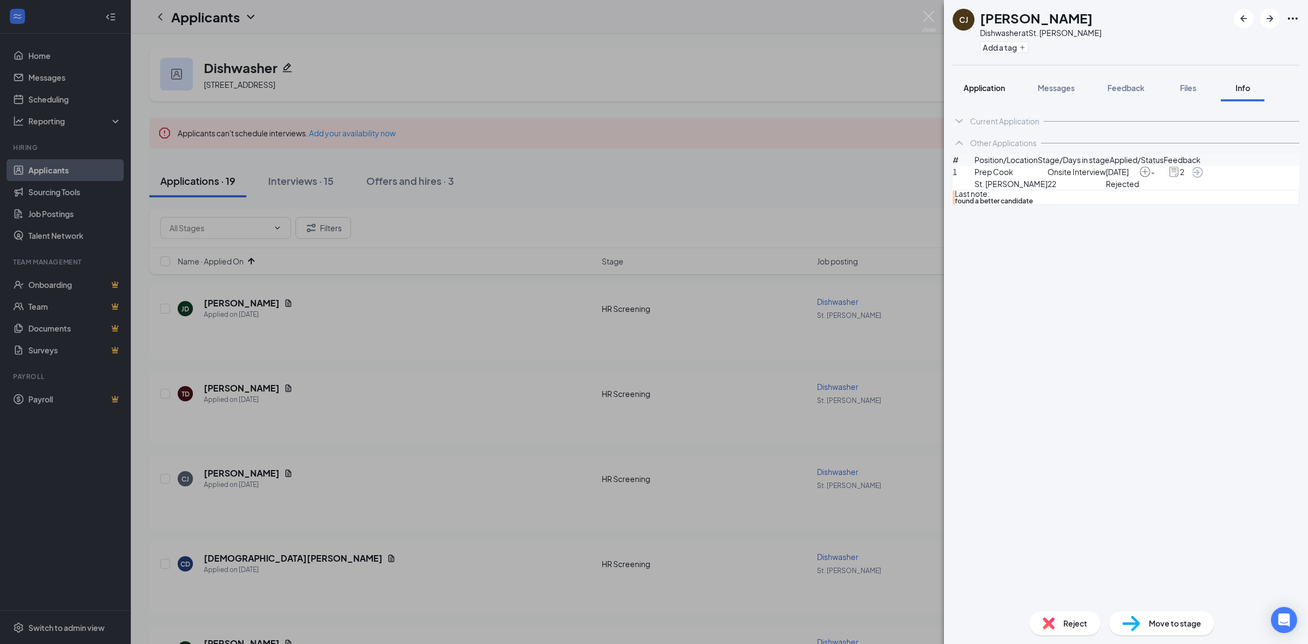
click at [986, 86] on span "Application" at bounding box center [984, 88] width 41 height 10
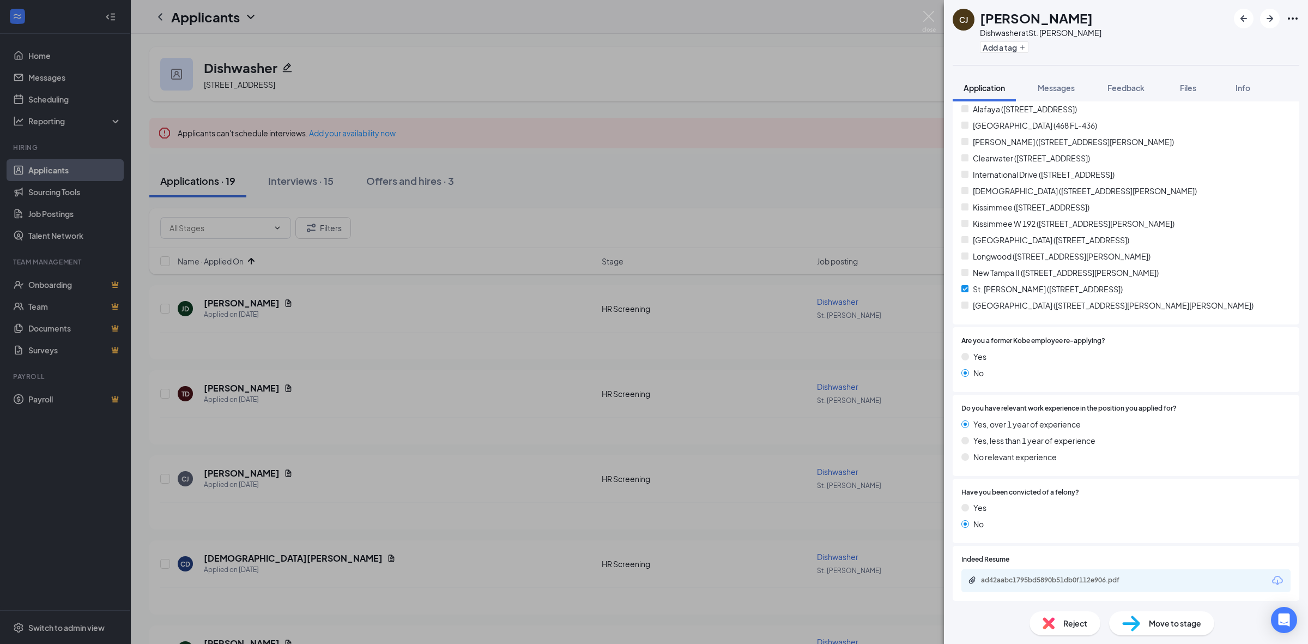
scroll to position [341, 0]
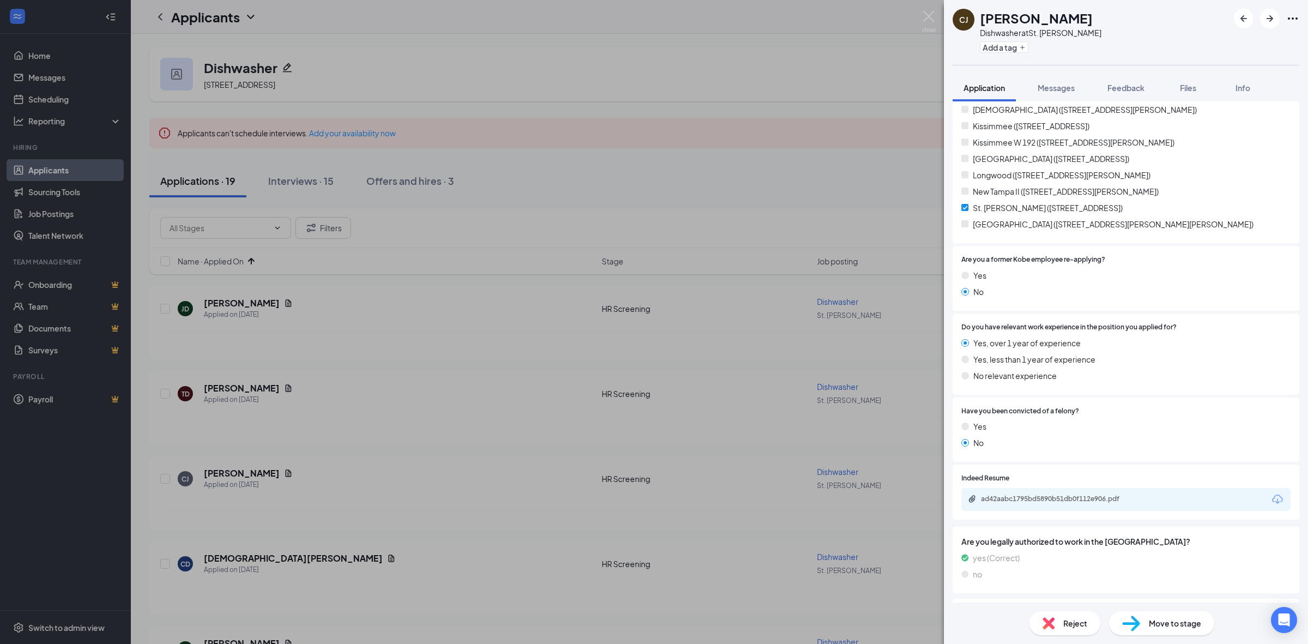
click at [1154, 614] on div "Move to stage" at bounding box center [1161, 623] width 105 height 24
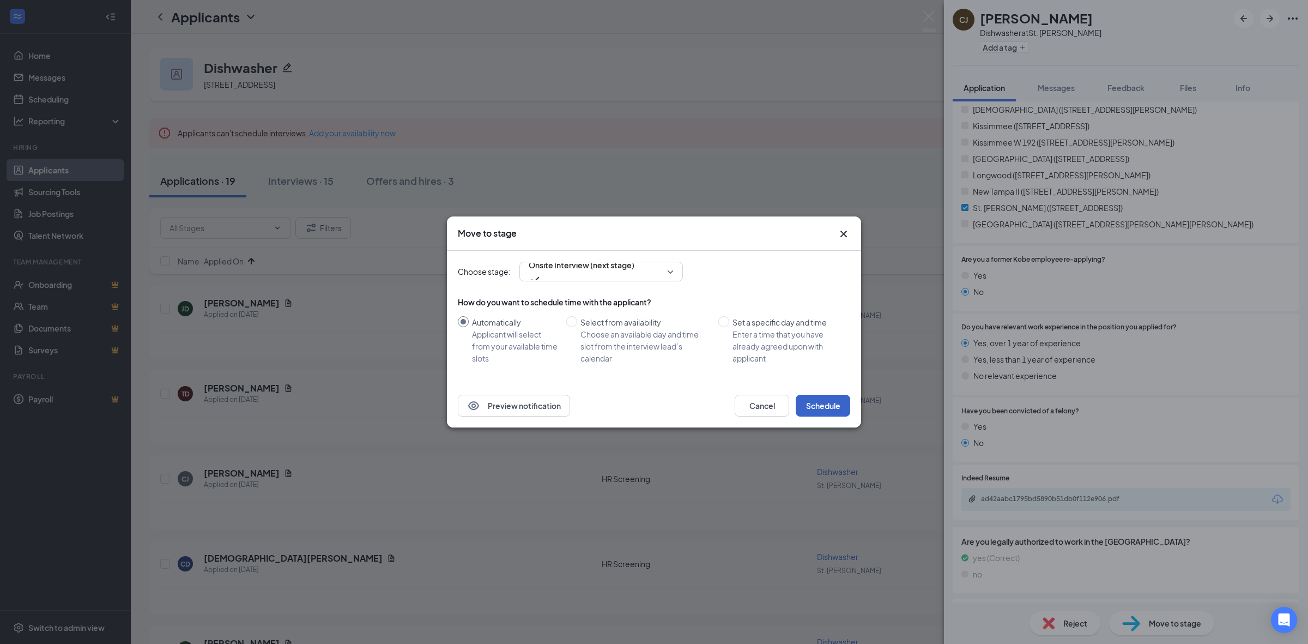
click at [838, 402] on button "Schedule" at bounding box center [823, 406] width 55 height 22
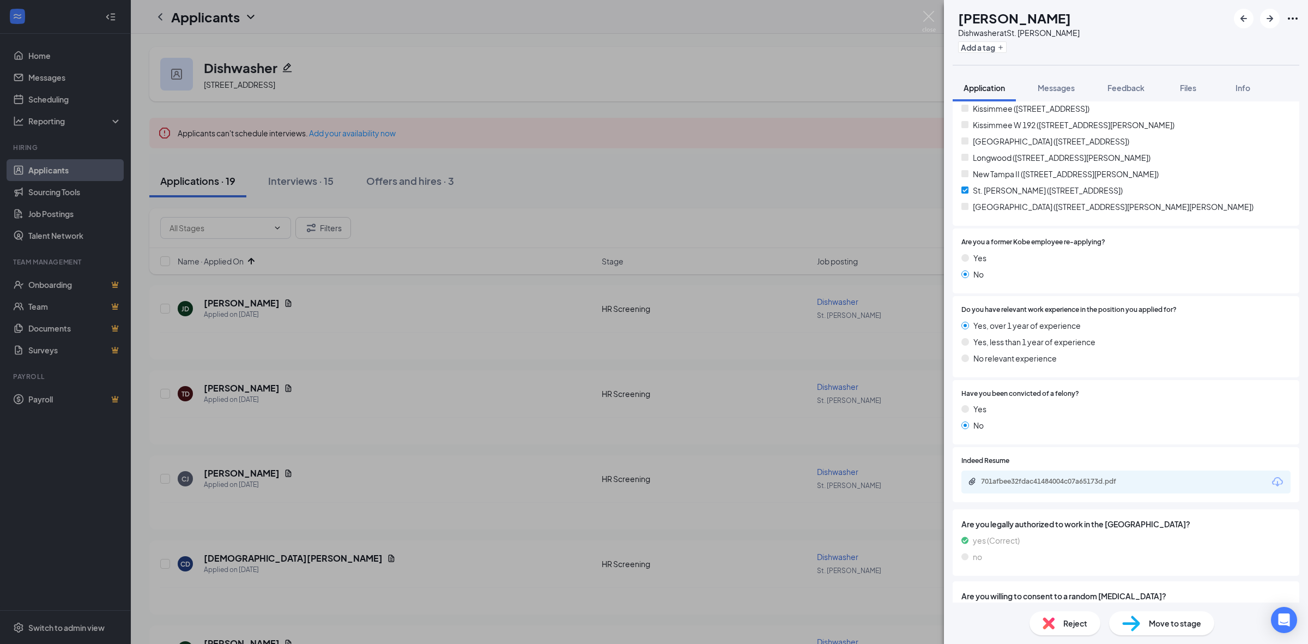
scroll to position [409, 0]
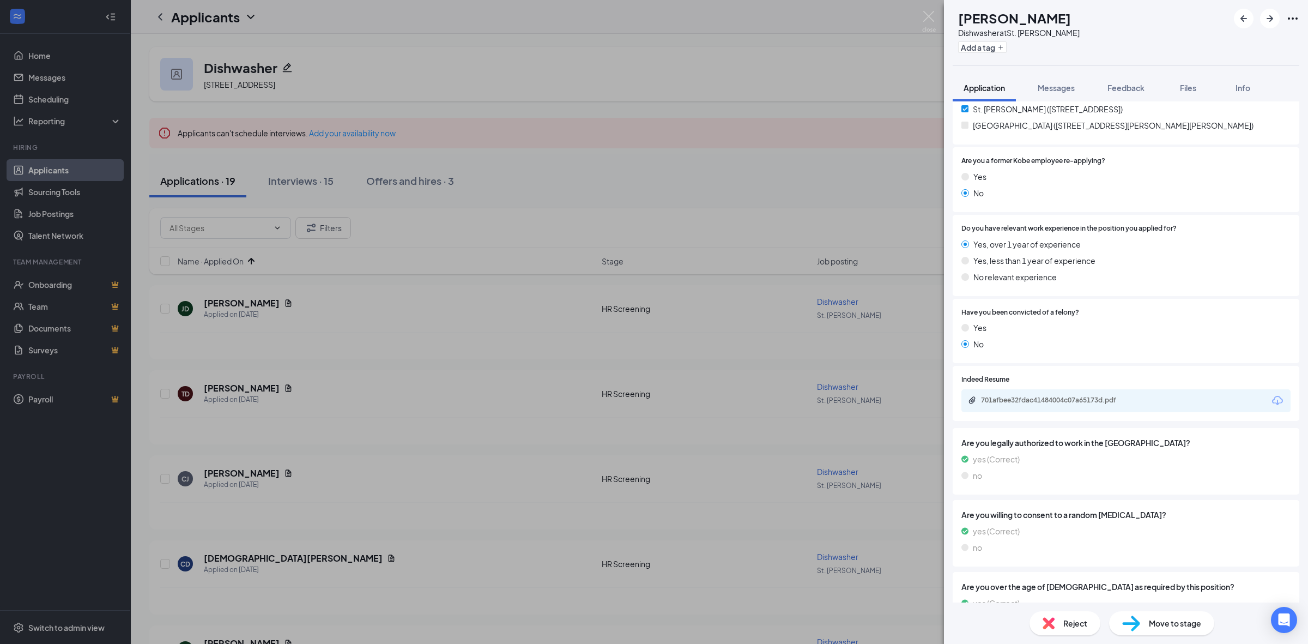
click at [1042, 412] on div "Indeed Resume 701afbee32fdac41484004c07a65173d.pdf" at bounding box center [1126, 393] width 347 height 55
click at [1042, 394] on div "701afbee32fdac41484004c07a65173d.pdf" at bounding box center [1125, 400] width 329 height 23
click at [1043, 409] on div "701afbee32fdac41484004c07a65173d.pdf" at bounding box center [1125, 400] width 329 height 23
click at [1048, 403] on div "701afbee32fdac41484004c07a65173d.pdf" at bounding box center [1056, 401] width 177 height 10
click at [1165, 625] on span "Move to stage" at bounding box center [1175, 623] width 52 height 12
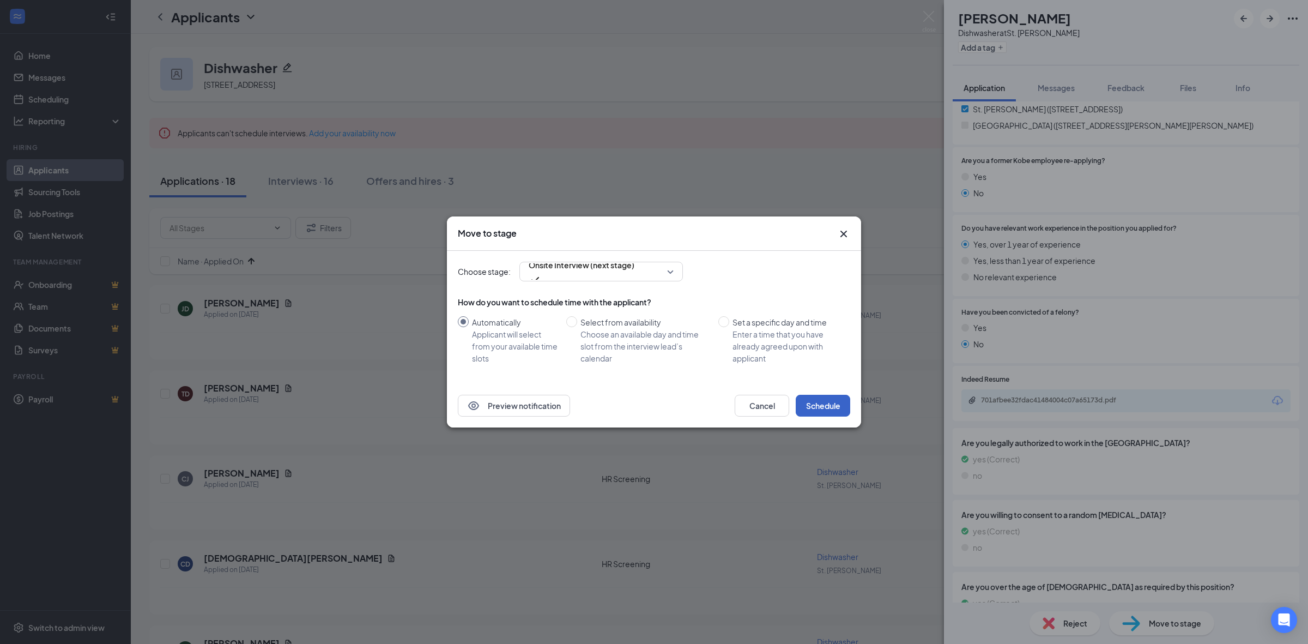
click at [821, 411] on button "Schedule" at bounding box center [823, 406] width 55 height 22
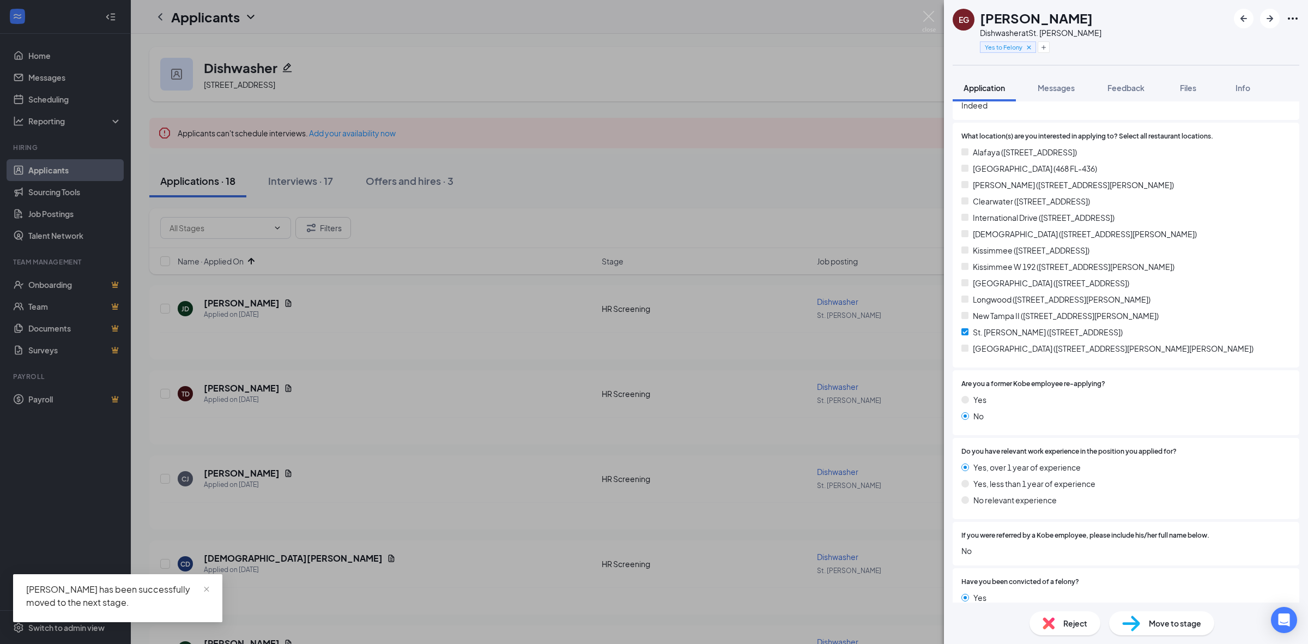
scroll to position [273, 0]
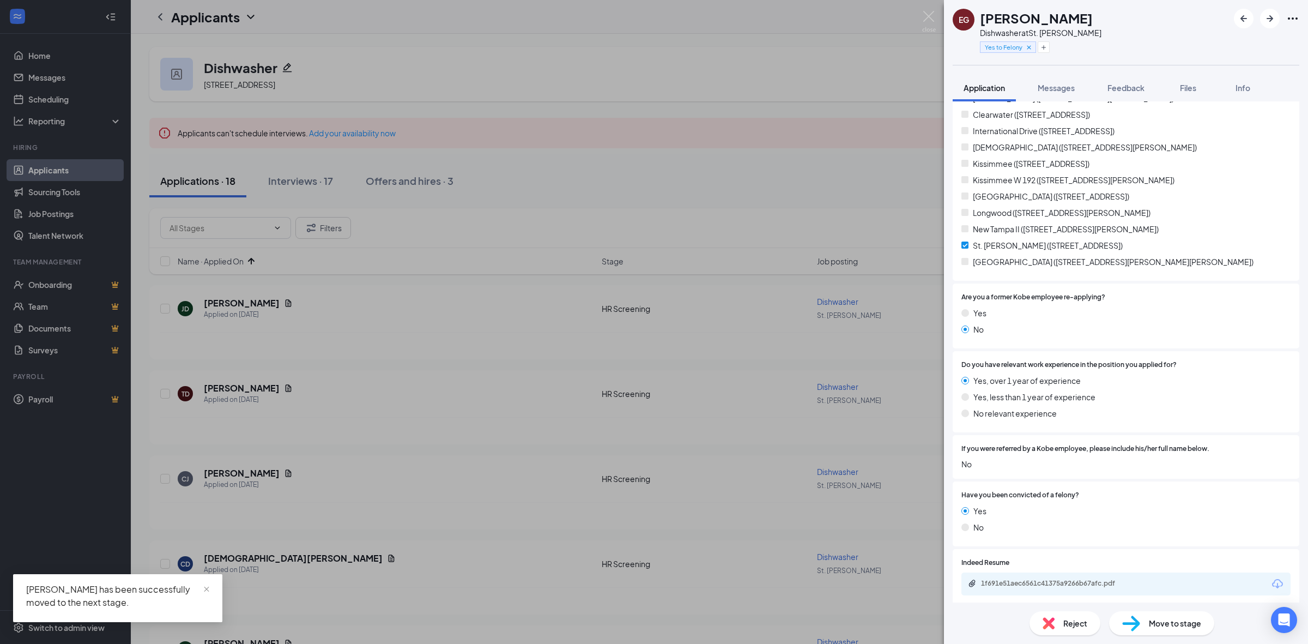
click at [1057, 579] on div "1f691e51aec6561c41375a9266b67afc.pdf" at bounding box center [1057, 583] width 153 height 9
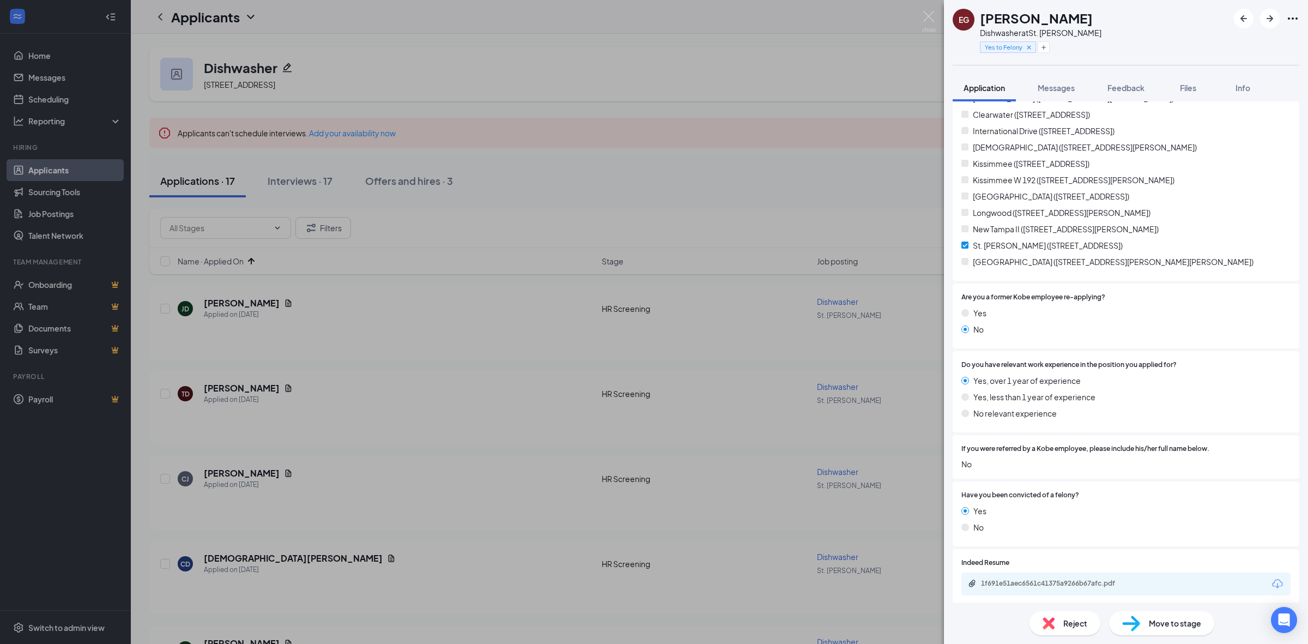
click at [1132, 625] on img at bounding box center [1131, 623] width 18 height 16
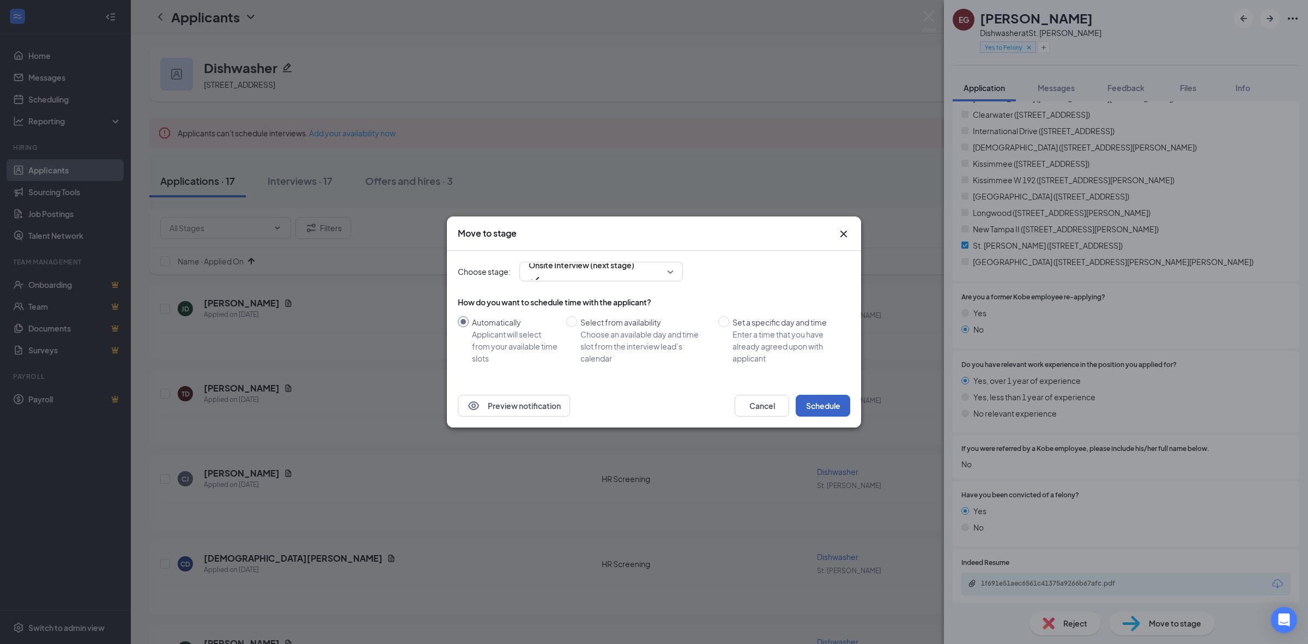
click at [811, 404] on button "Schedule" at bounding box center [823, 406] width 55 height 22
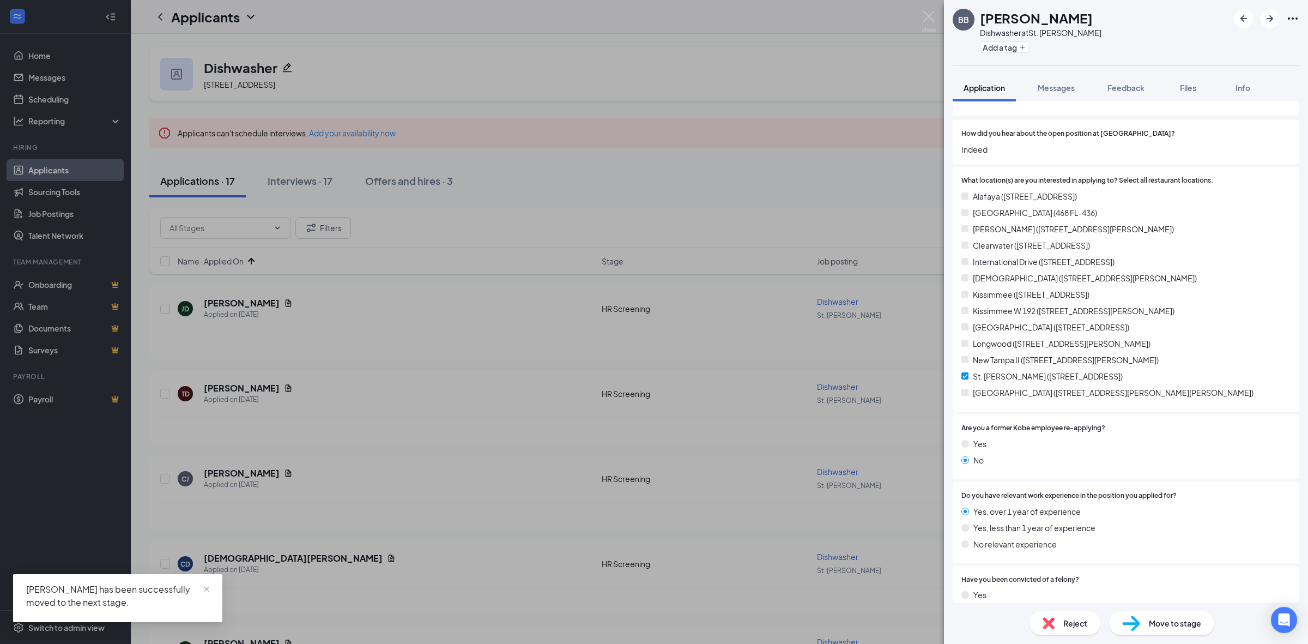
scroll to position [273, 0]
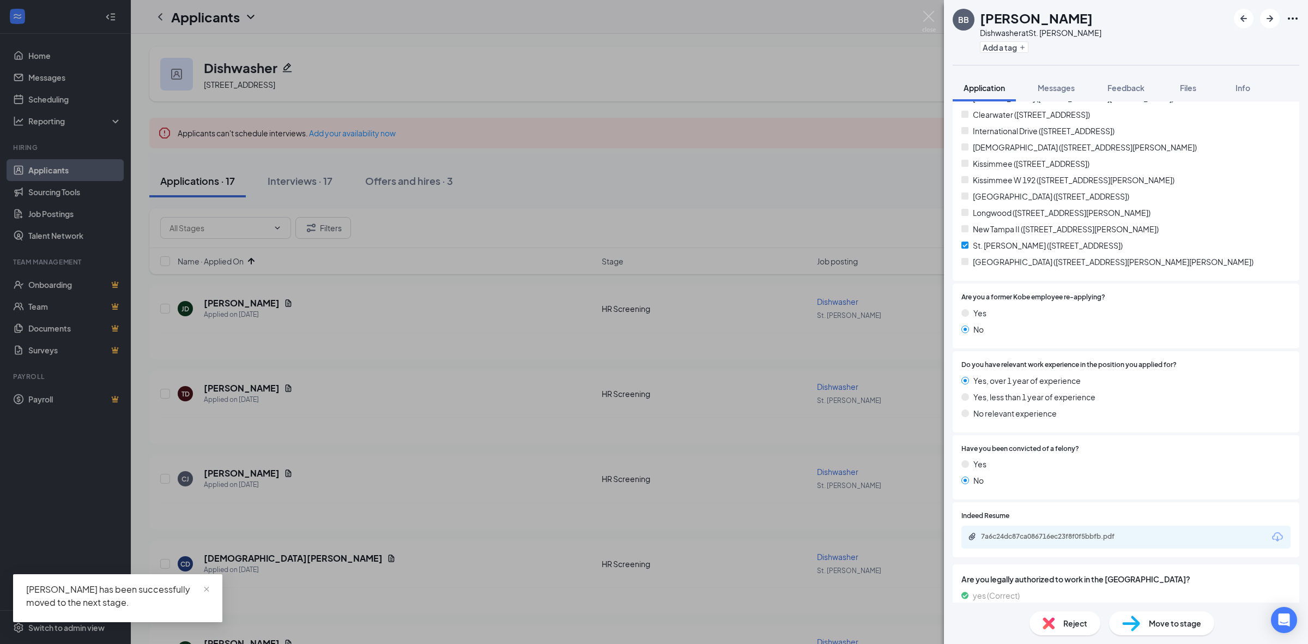
click at [1054, 541] on div "7a6c24dc87ca086716ec23f8f0f5bbfb.pdf" at bounding box center [1056, 537] width 177 height 10
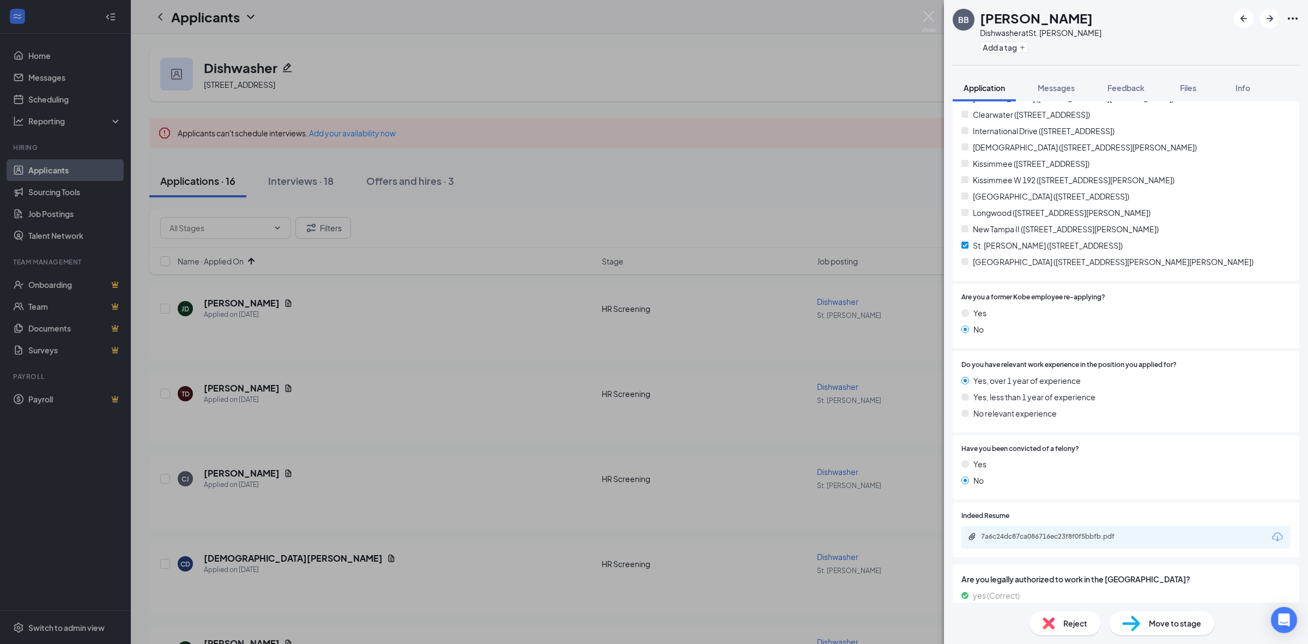
click at [1154, 628] on span "Move to stage" at bounding box center [1175, 623] width 52 height 12
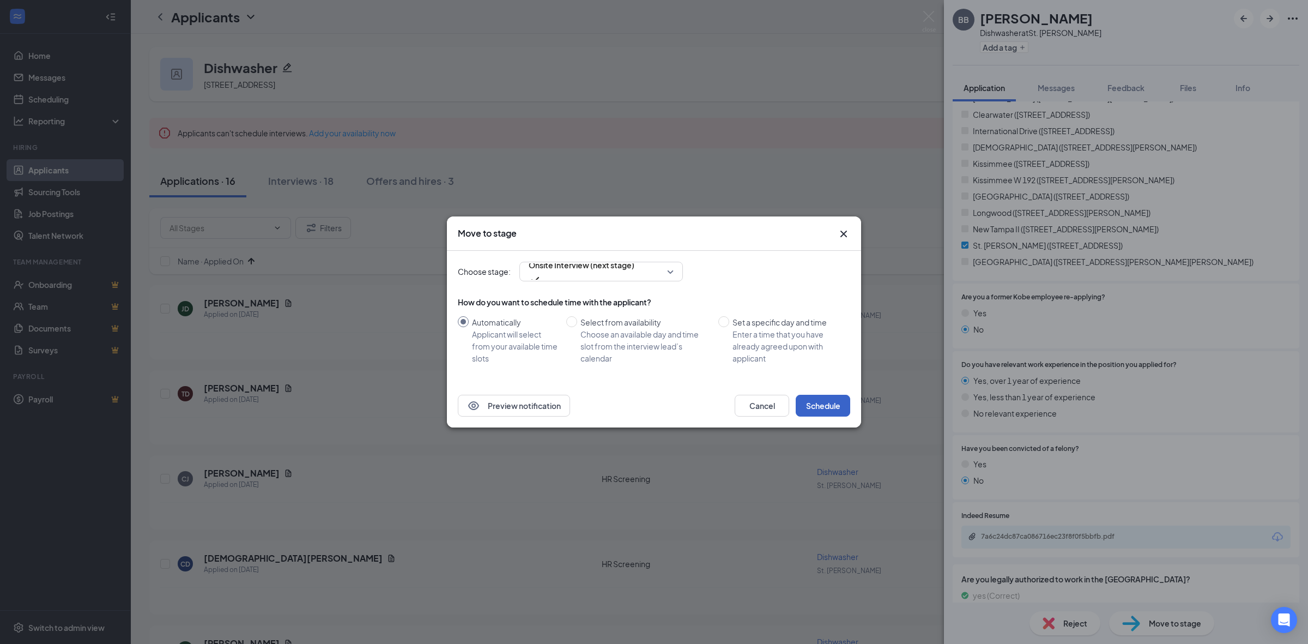
click at [837, 404] on button "Schedule" at bounding box center [823, 406] width 55 height 22
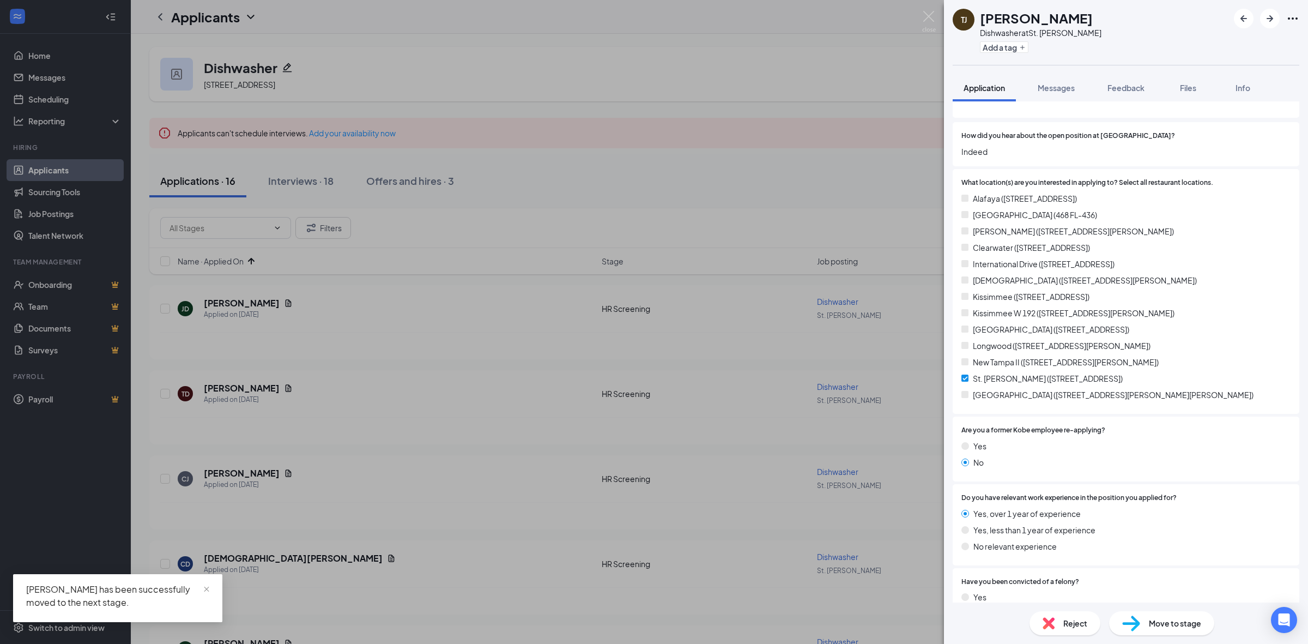
scroll to position [273, 0]
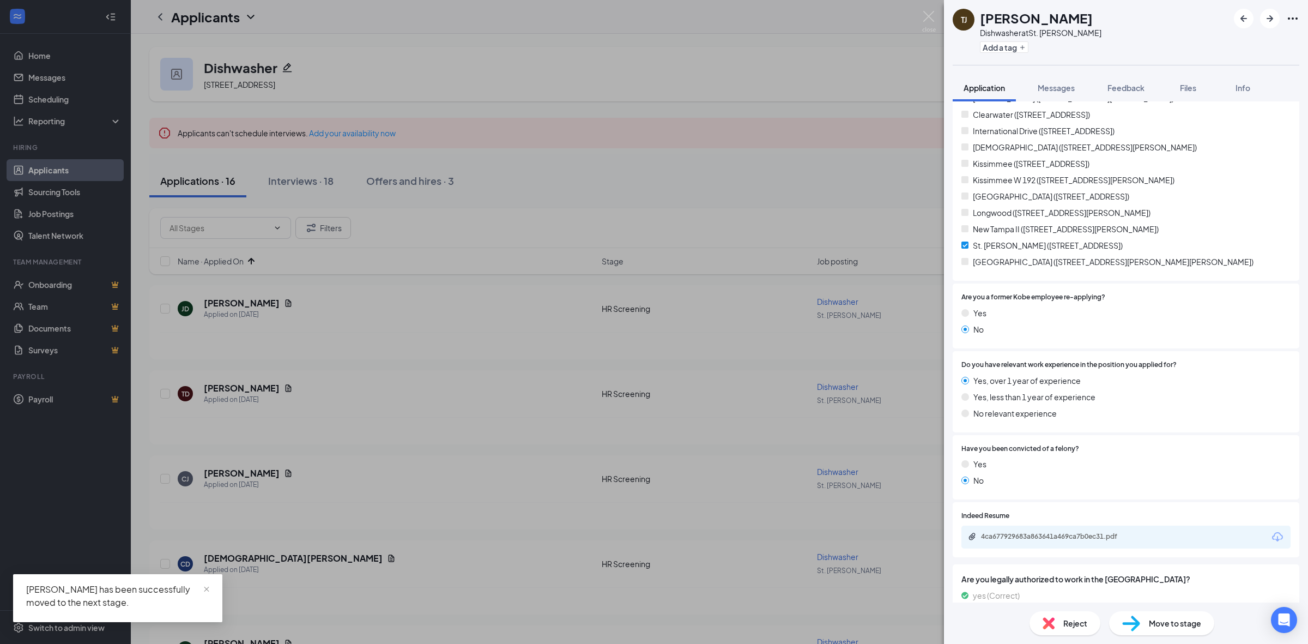
click at [1079, 533] on div "4ca677929683a863641a469ca7b0ec31.pdf" at bounding box center [1057, 536] width 153 height 9
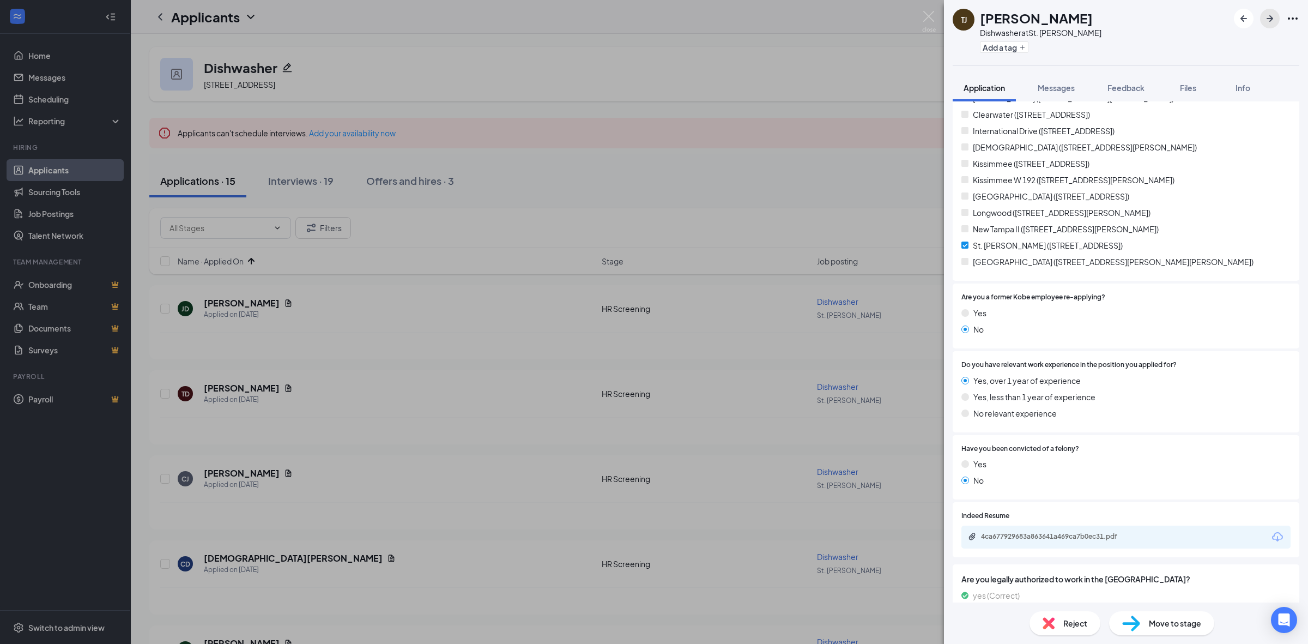
click at [1272, 10] on button "button" at bounding box center [1270, 19] width 20 height 20
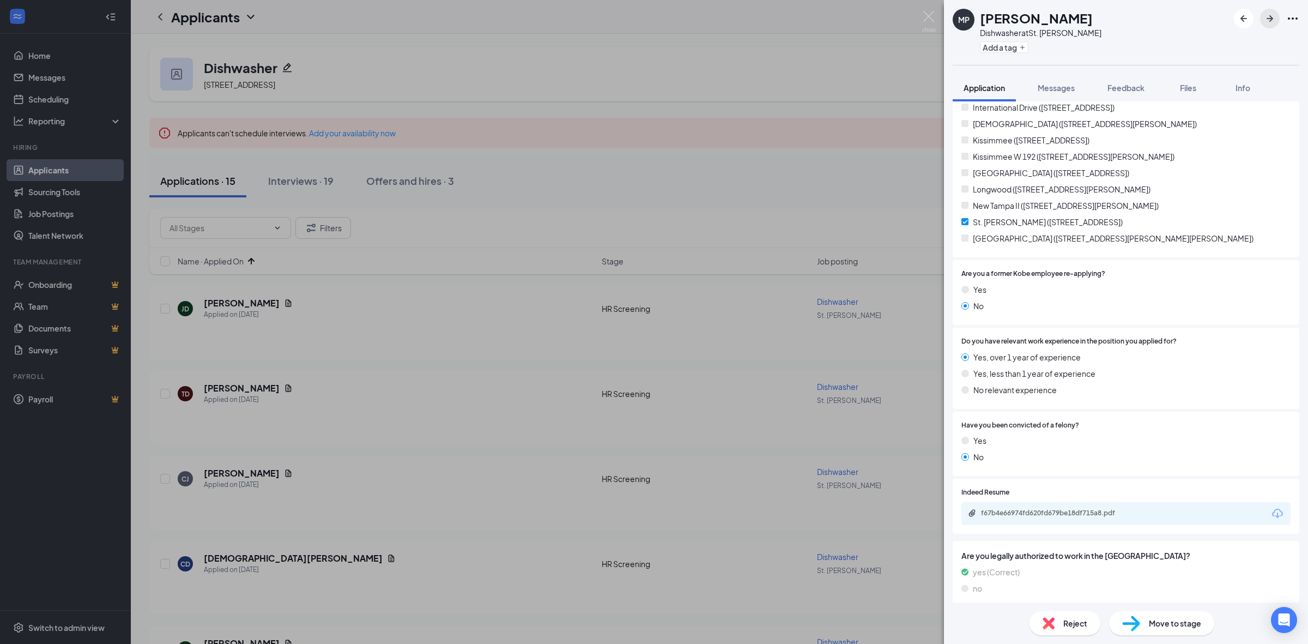
scroll to position [409, 0]
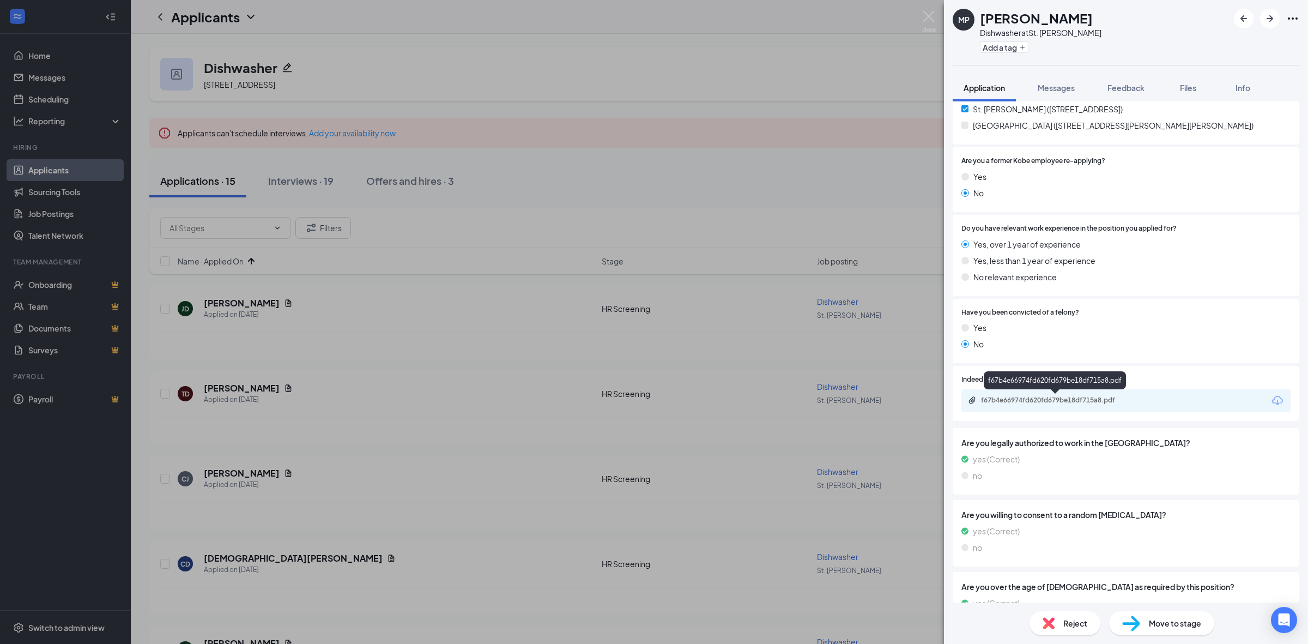
click at [1036, 403] on div "f67b4e66974fd620fd679be18df715a8.pdf" at bounding box center [1057, 400] width 153 height 9
click at [1270, 20] on icon "ArrowRight" at bounding box center [1270, 18] width 7 height 7
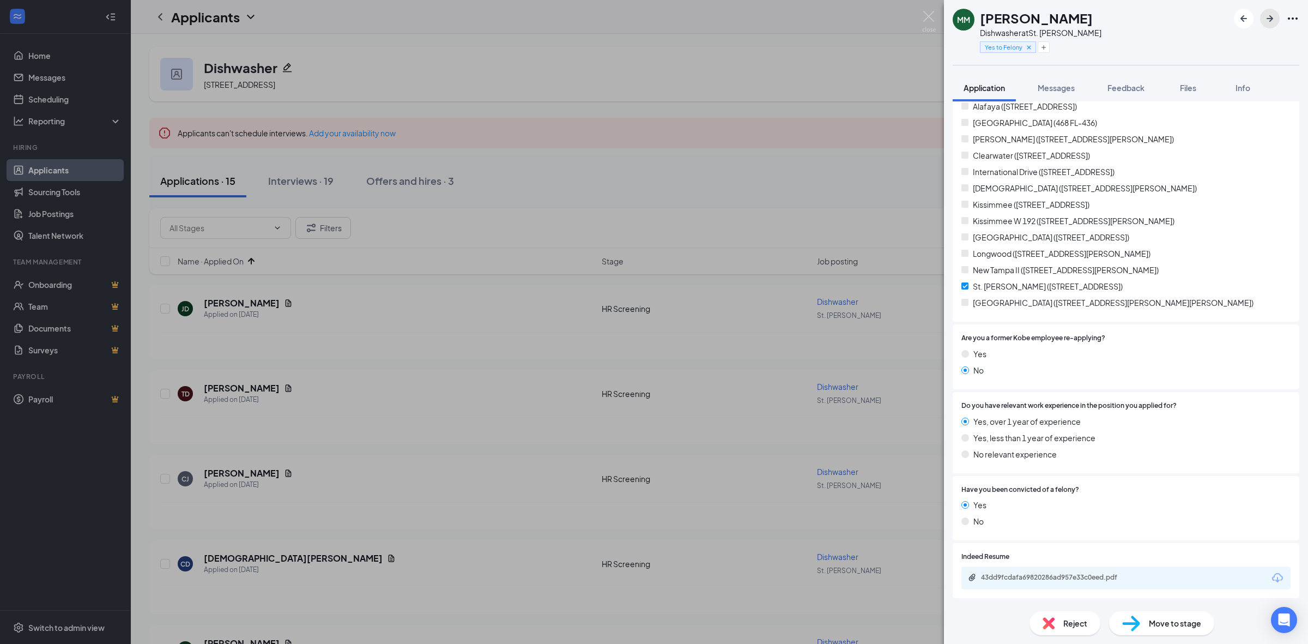
scroll to position [341, 0]
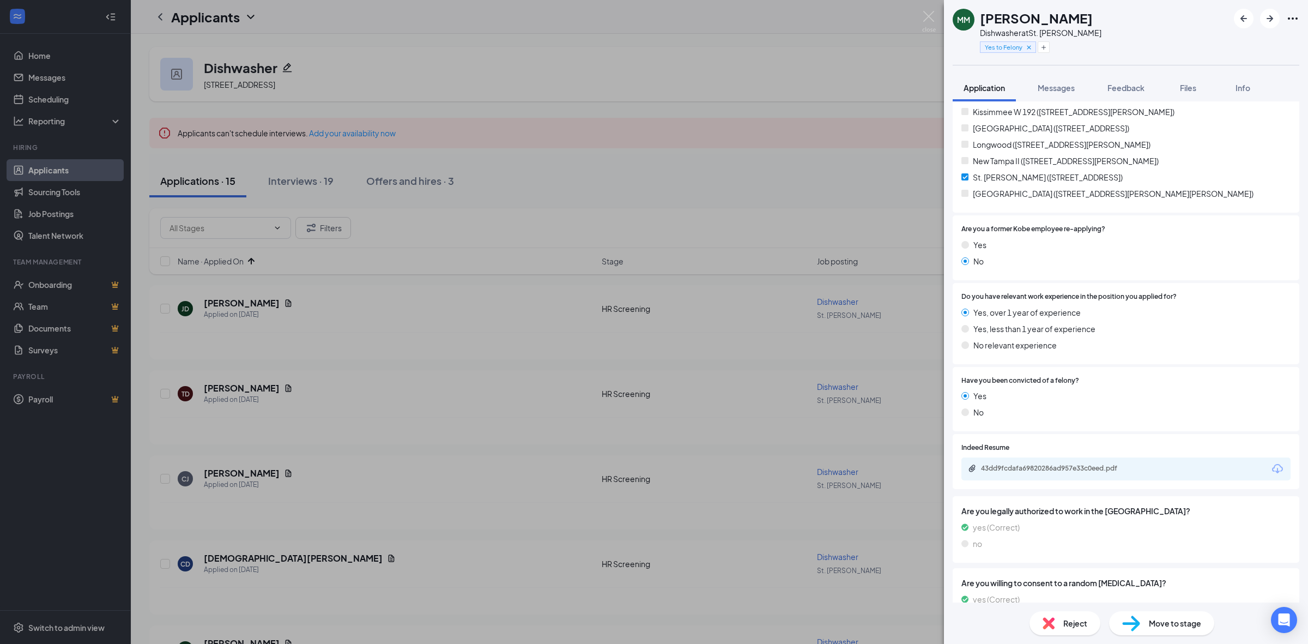
click at [1063, 480] on div "Indeed Resume 43dd9fcdafa69820286ad957e33c0eed.pdf" at bounding box center [1126, 461] width 347 height 55
click at [1067, 473] on div "43dd9fcdafa69820286ad957e33c0eed.pdf" at bounding box center [1056, 469] width 177 height 10
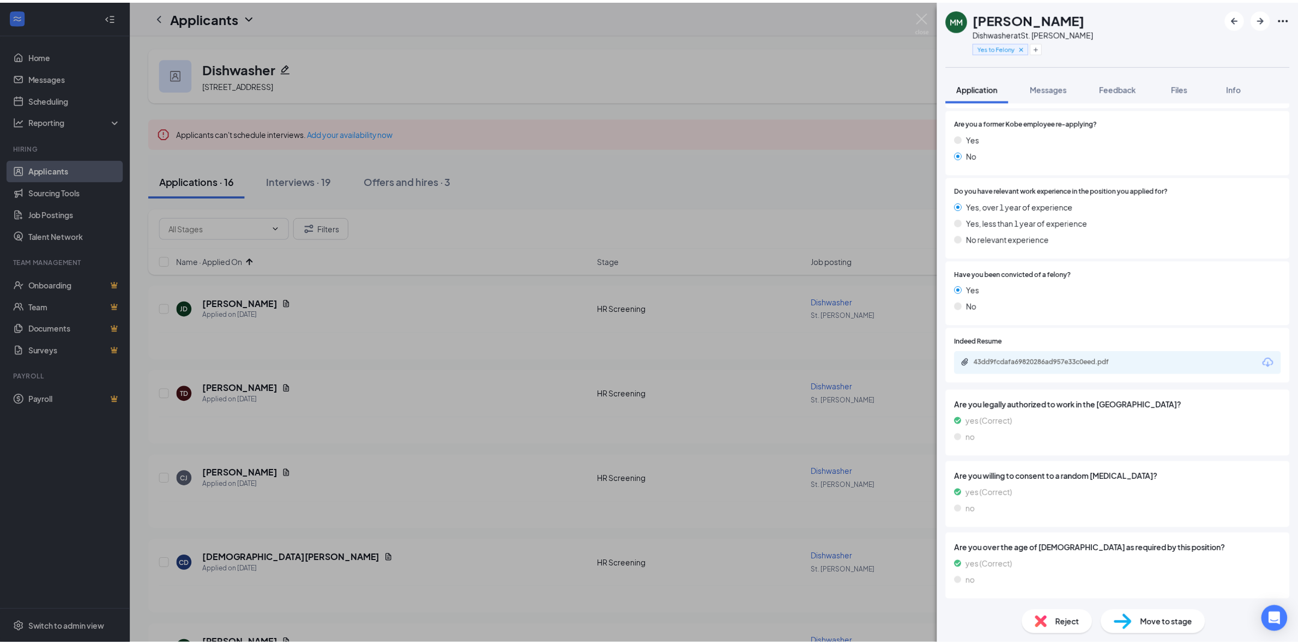
scroll to position [443, 0]
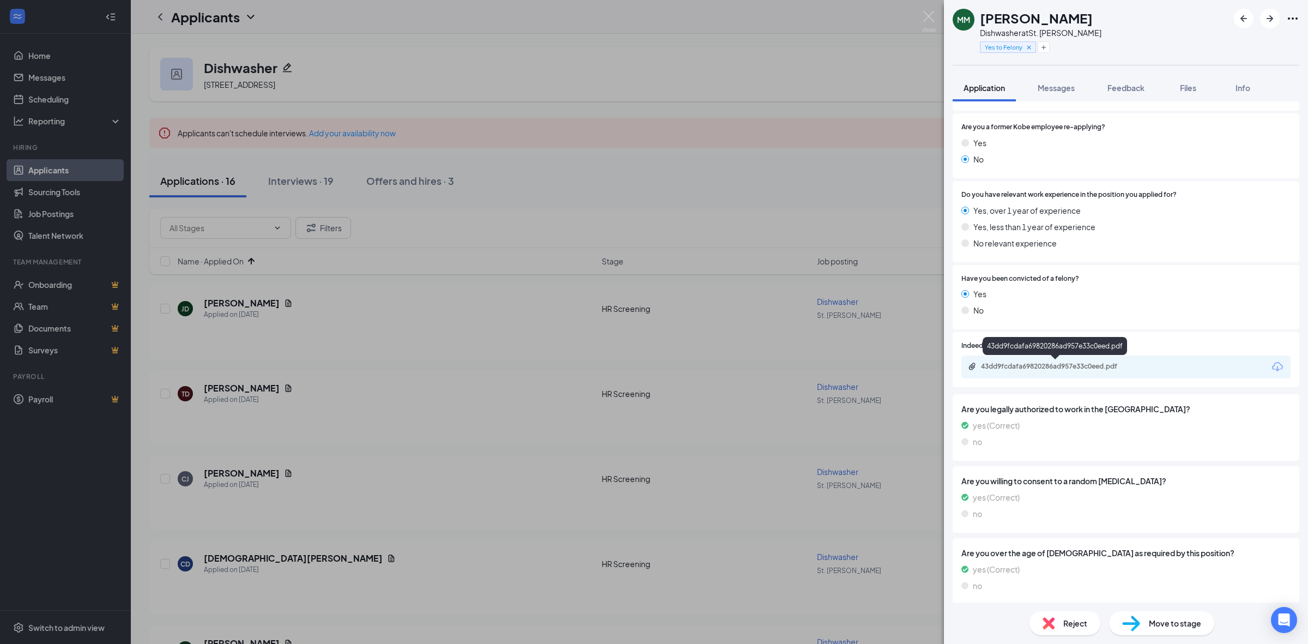
click at [1044, 371] on div "43dd9fcdafa69820286ad957e33c0eed.pdf" at bounding box center [1056, 367] width 177 height 10
click at [923, 20] on img at bounding box center [929, 21] width 14 height 21
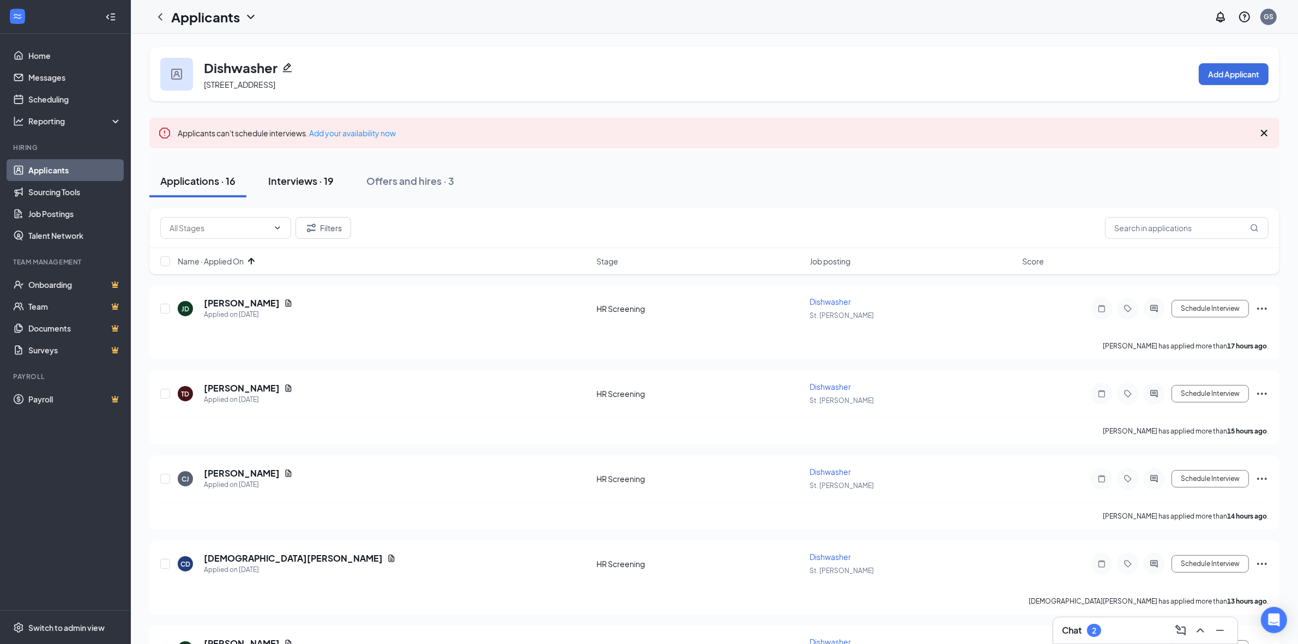
click at [310, 186] on div "Interviews · 19" at bounding box center [300, 181] width 65 height 14
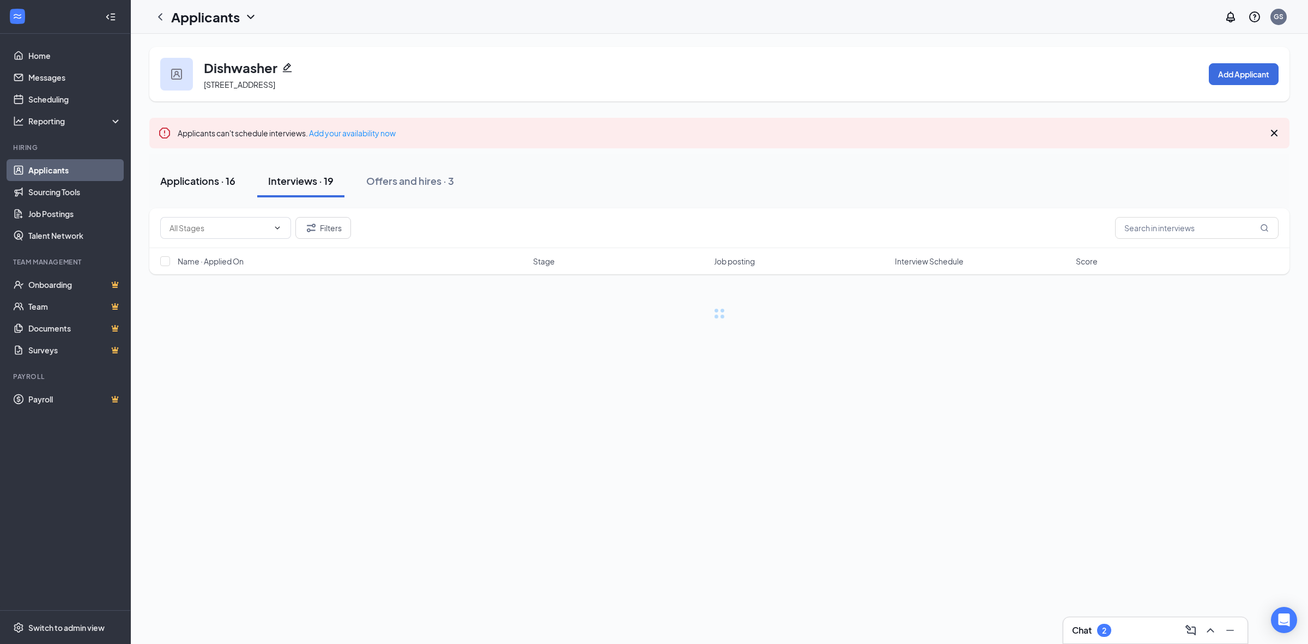
click at [186, 180] on div "Applications · 16" at bounding box center [197, 181] width 75 height 14
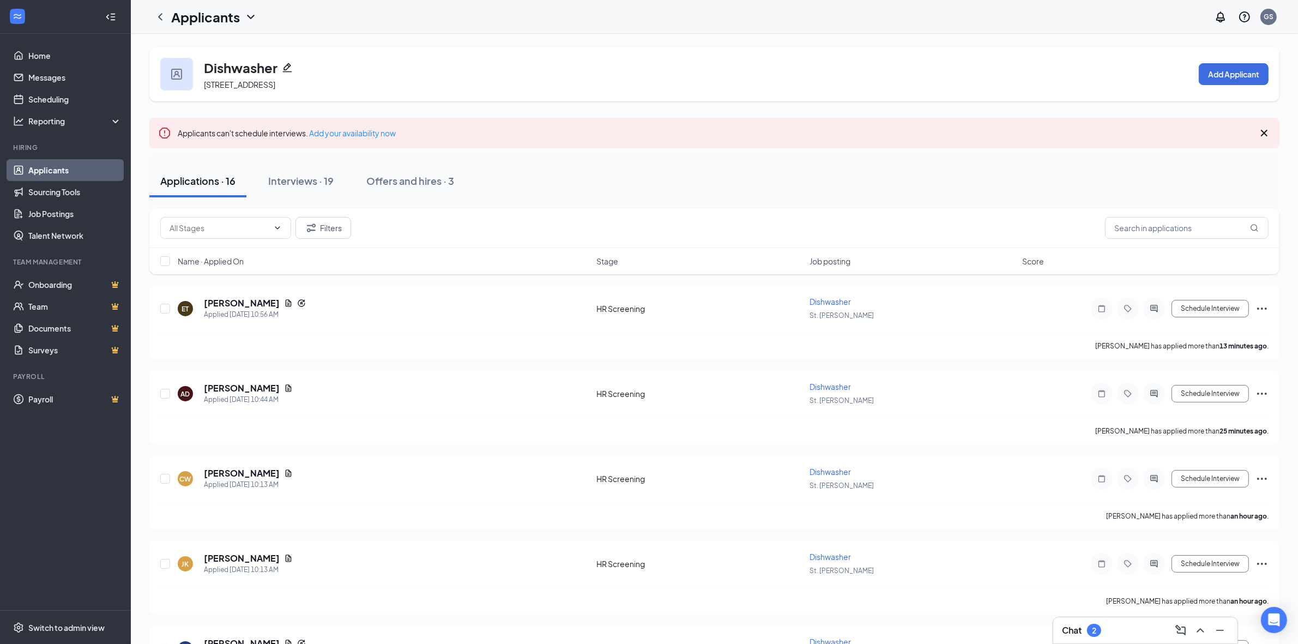
click at [230, 262] on span "Name · Applied On" at bounding box center [211, 261] width 66 height 11
click at [219, 265] on span "Name · Applied On" at bounding box center [211, 261] width 66 height 11
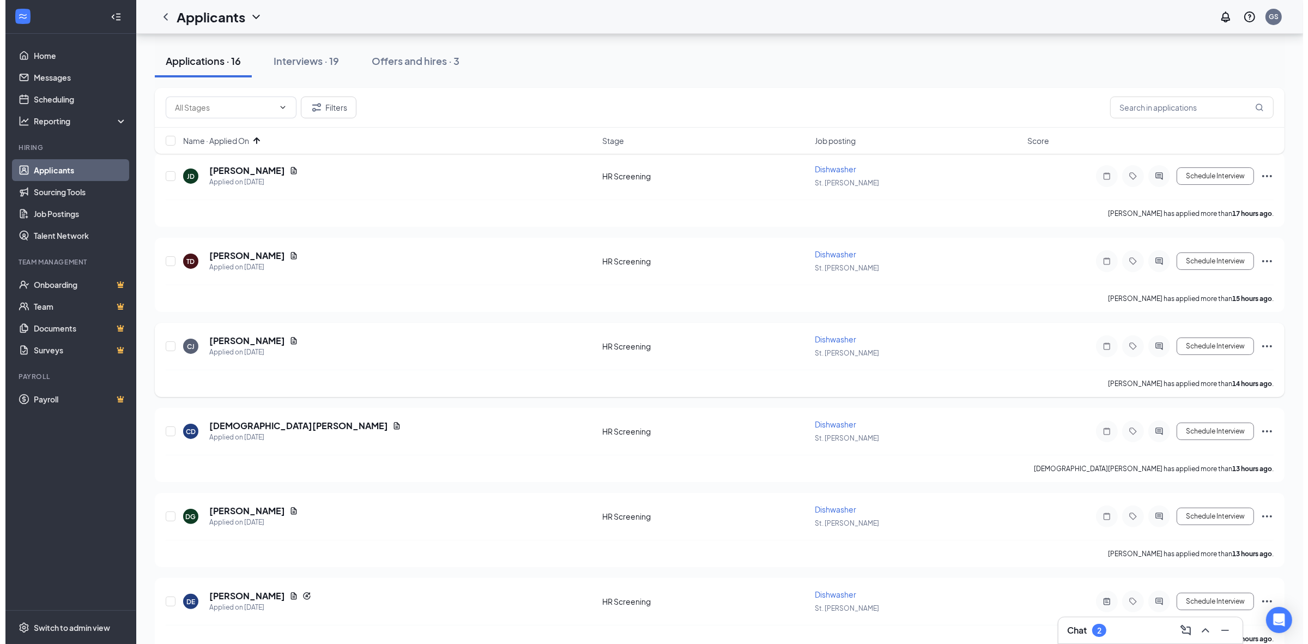
scroll to position [273, 0]
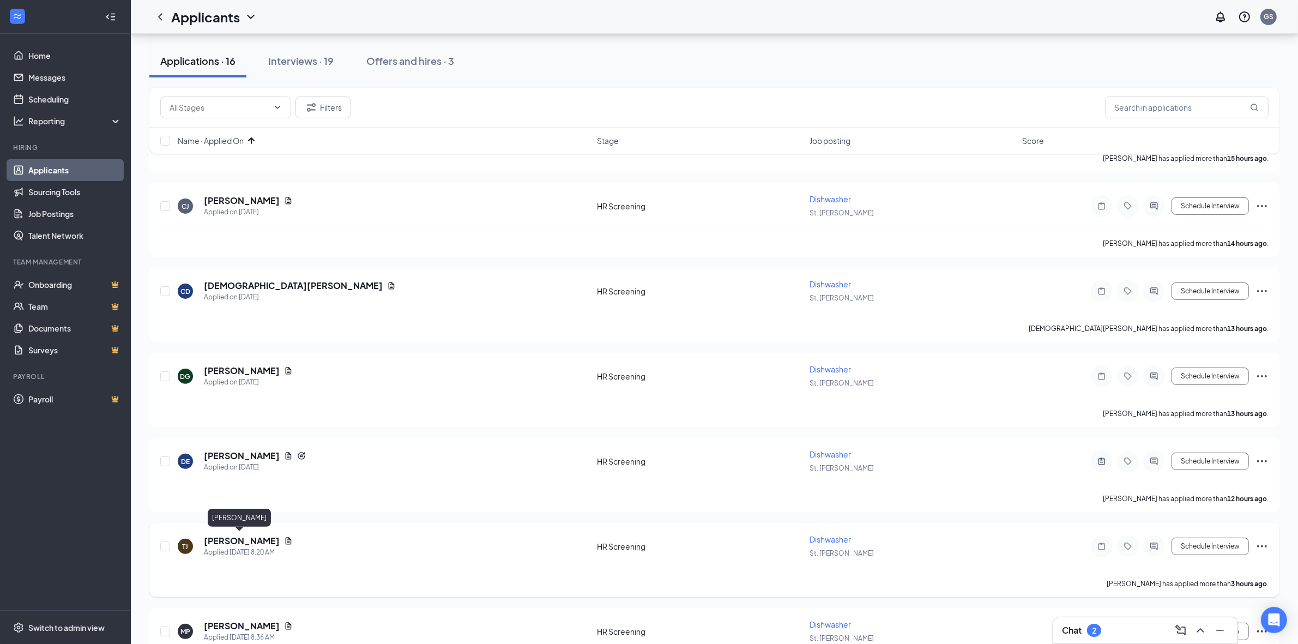
click at [256, 535] on h5 "[PERSON_NAME]" at bounding box center [242, 541] width 76 height 12
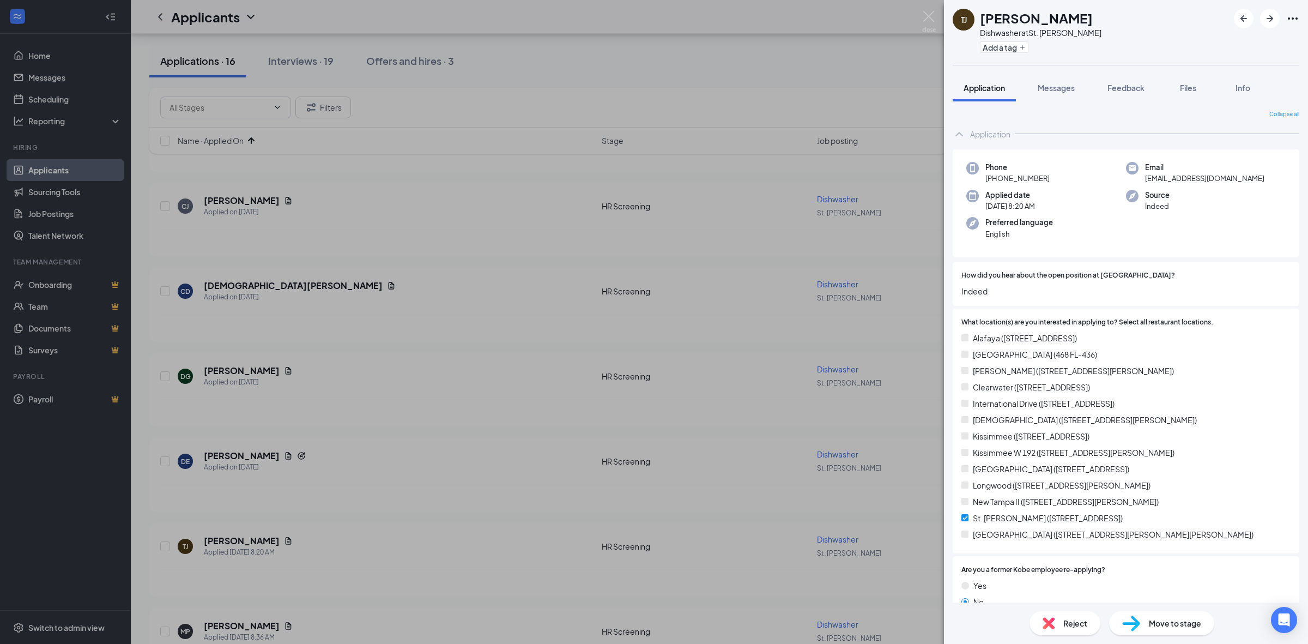
scroll to position [341, 0]
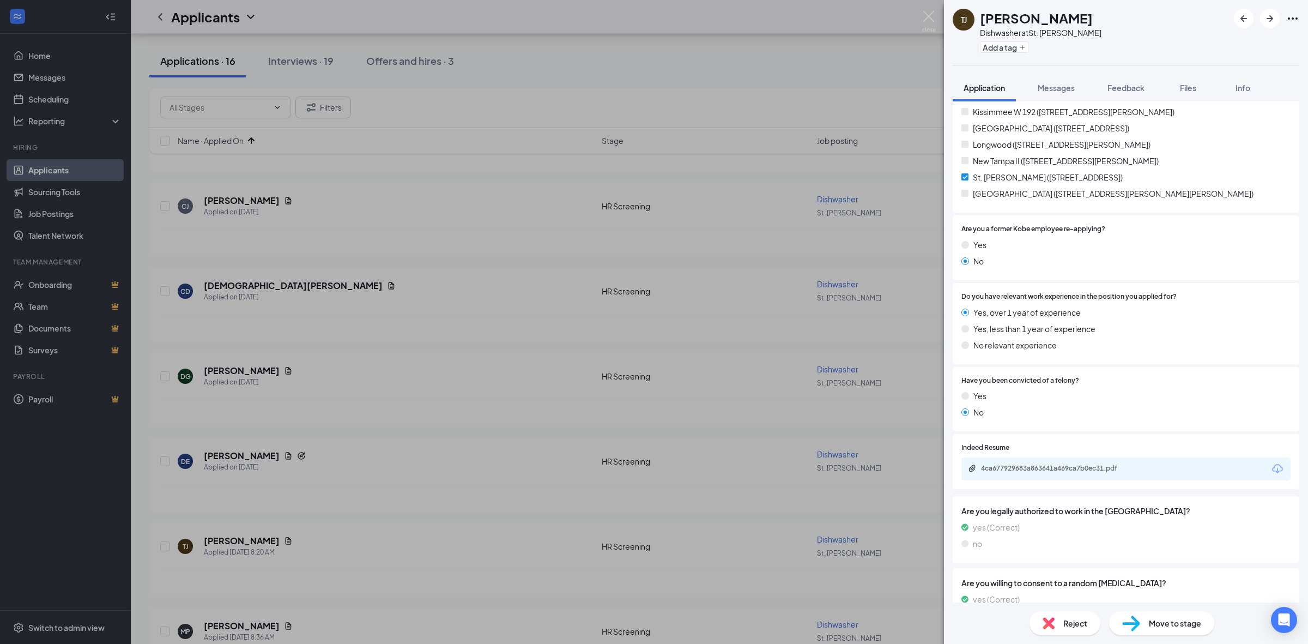
click at [1054, 475] on div "4ca677929683a863641a469ca7b0ec31.pdf" at bounding box center [1125, 468] width 329 height 23
click at [1057, 468] on div "4ca677929683a863641a469ca7b0ec31.pdf" at bounding box center [1057, 468] width 153 height 9
click at [1119, 82] on div "Feedback" at bounding box center [1125, 87] width 37 height 11
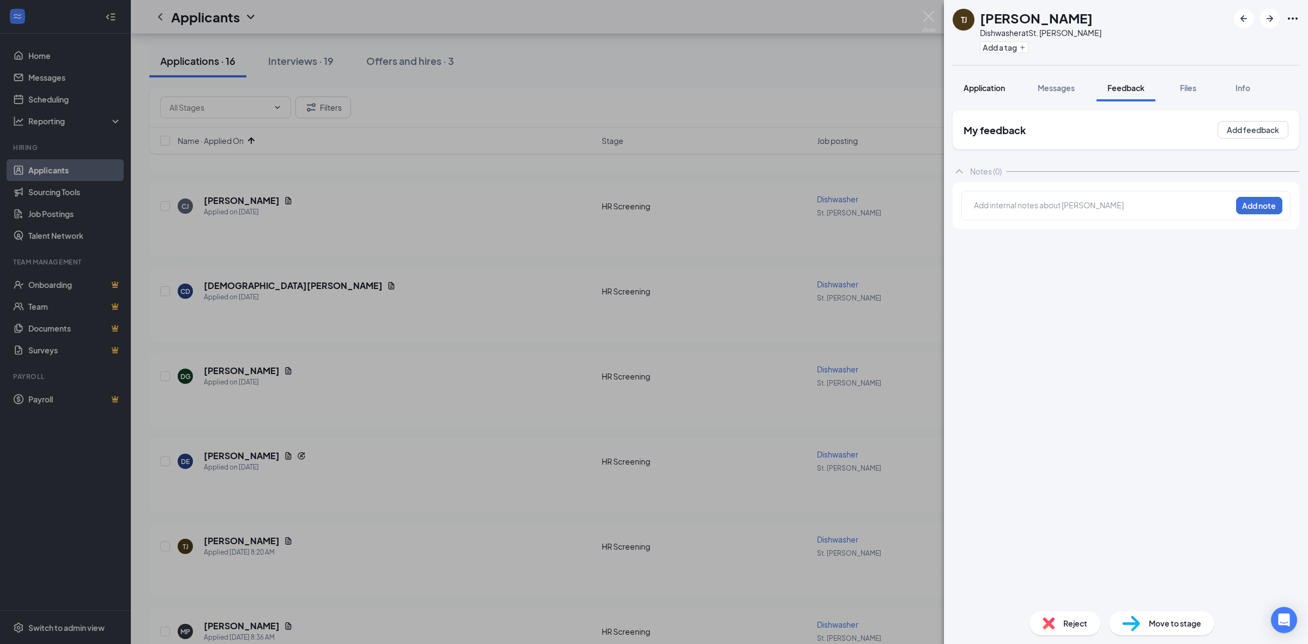
click at [1007, 92] on button "Application" at bounding box center [984, 87] width 63 height 27
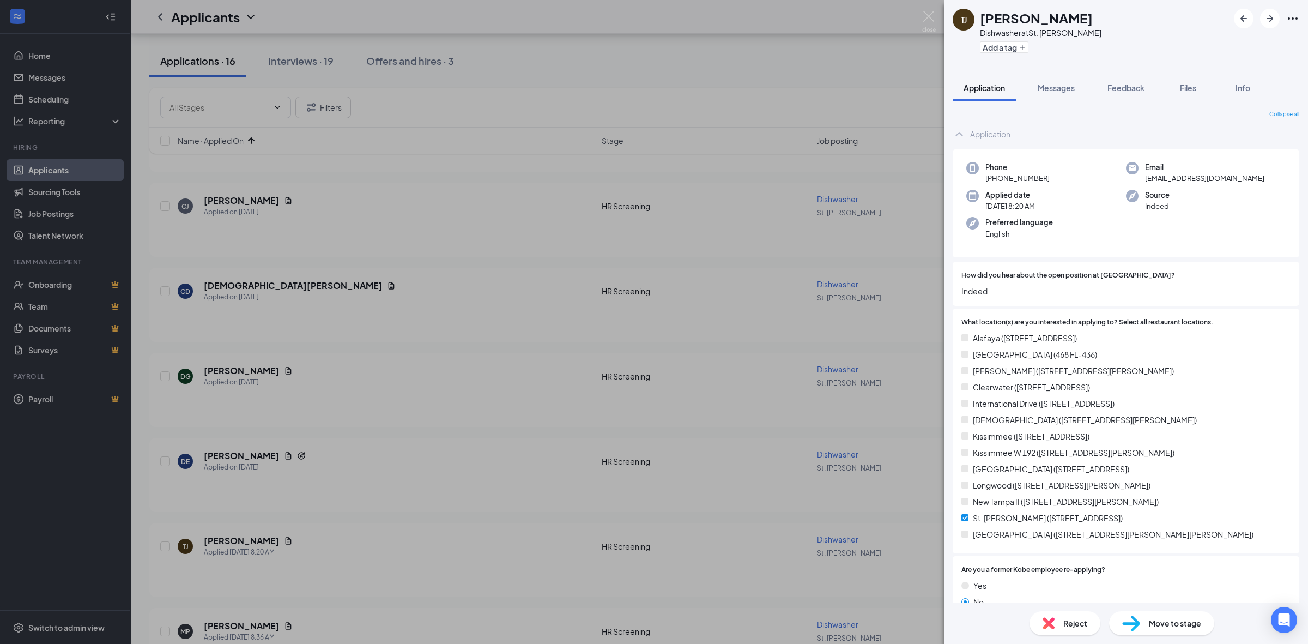
click at [938, 14] on div "[PERSON_NAME] Dishwasher at [GEOGRAPHIC_DATA][PERSON_NAME] Add a tag Applicatio…" at bounding box center [654, 322] width 1308 height 644
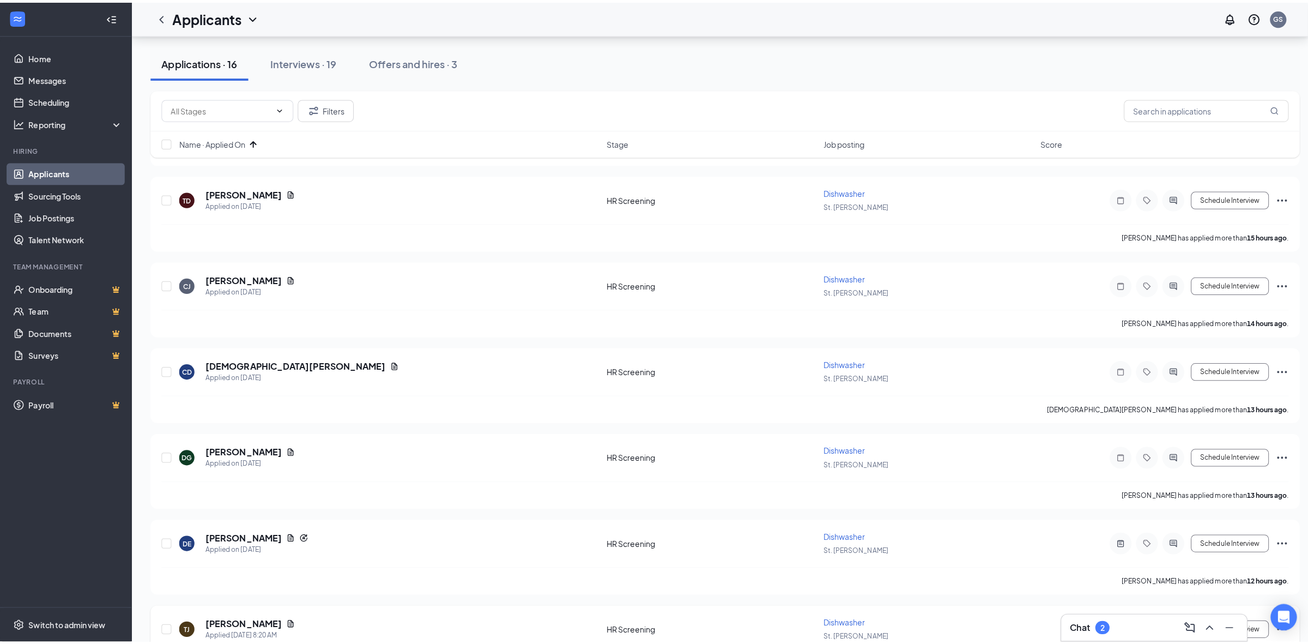
scroll to position [402, 0]
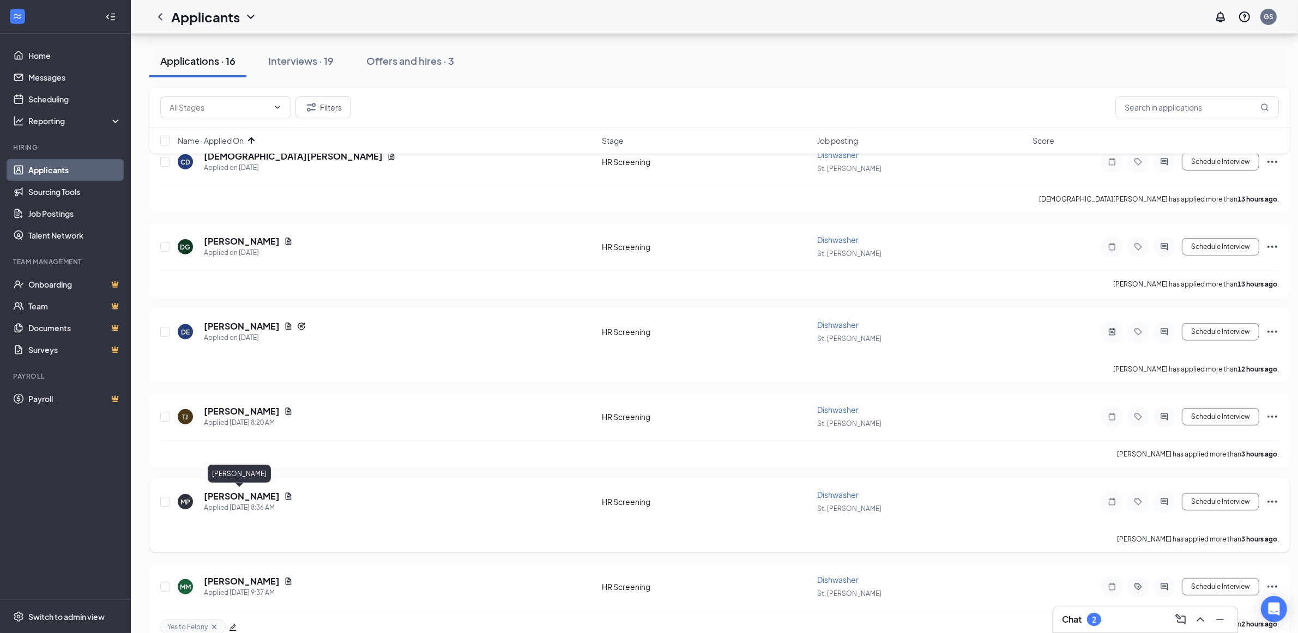
click at [253, 491] on h5 "[PERSON_NAME]" at bounding box center [242, 497] width 76 height 12
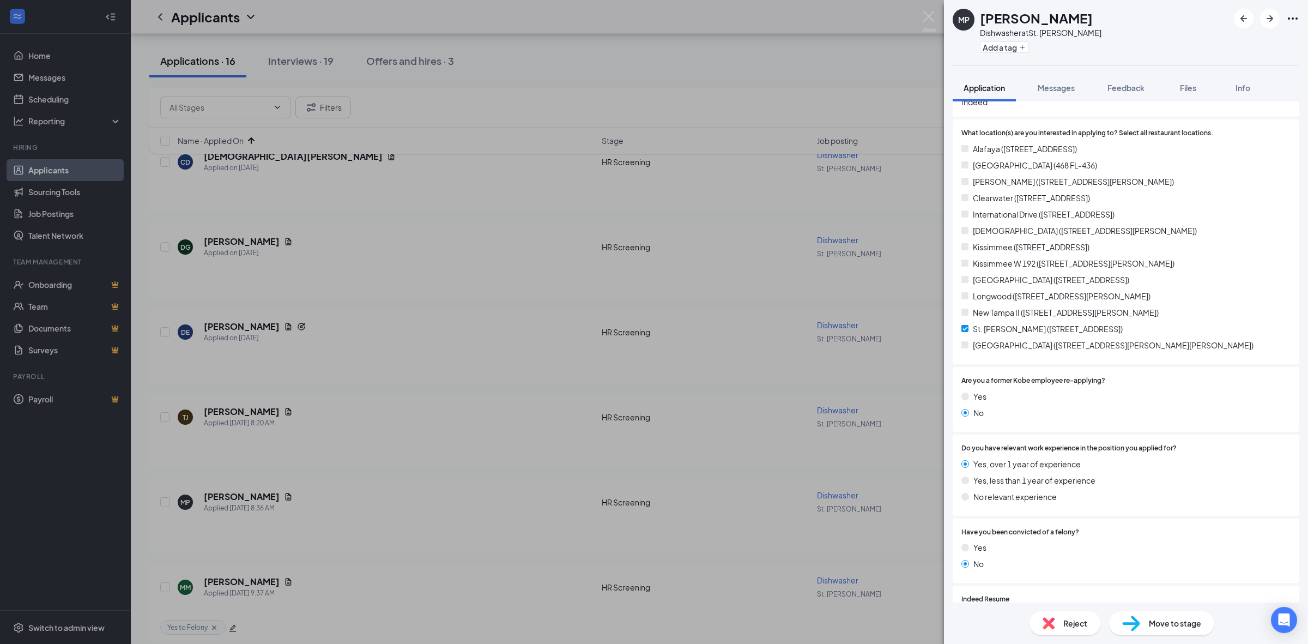
scroll to position [298, 0]
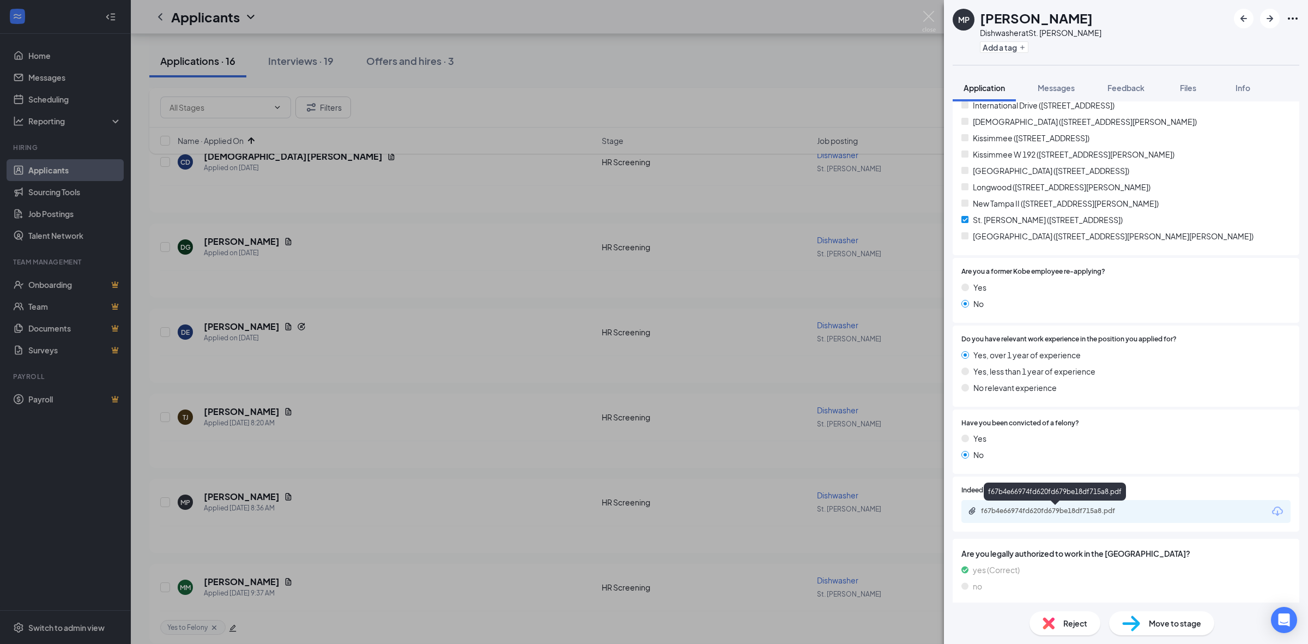
click at [1038, 505] on div "f67b4e66974fd620fd679be18df715a8.pdf" at bounding box center [1125, 511] width 329 height 23
click at [1040, 513] on div "f67b4e66974fd620fd679be18df715a8.pdf" at bounding box center [1057, 510] width 153 height 9
click at [1274, 18] on icon "ArrowRight" at bounding box center [1269, 18] width 13 height 13
click at [1272, 21] on icon "ArrowRight" at bounding box center [1269, 18] width 13 height 13
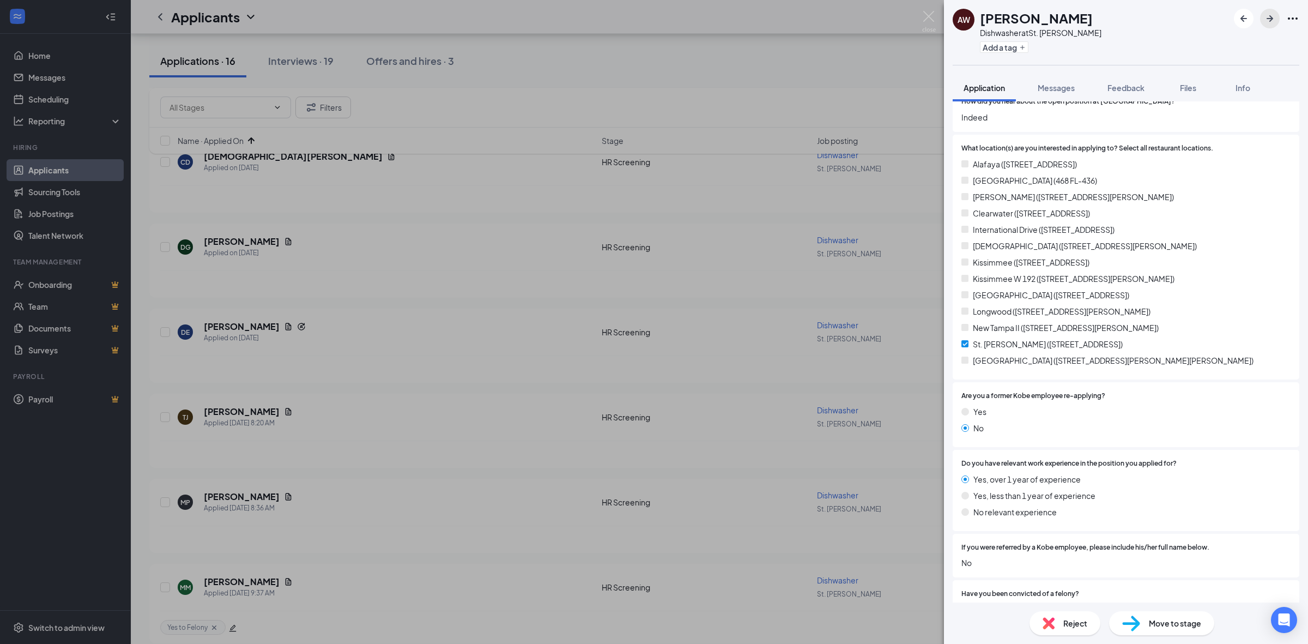
scroll to position [409, 0]
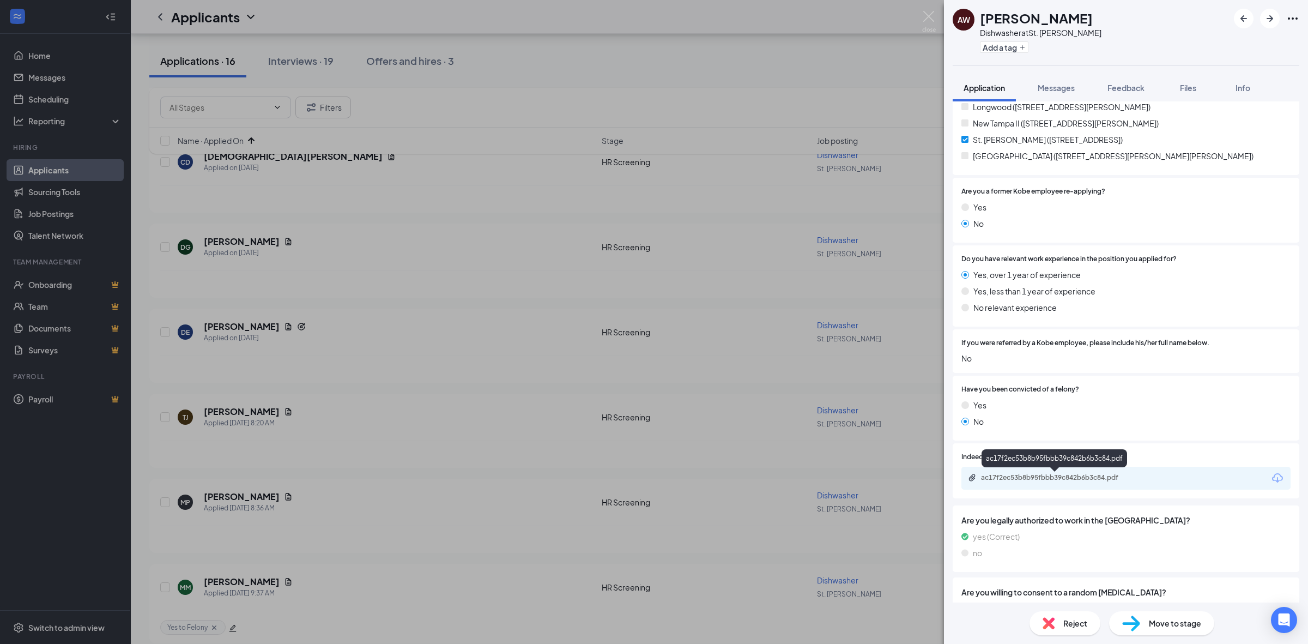
click at [1009, 473] on div "ac17f2ec53b8b95fbbb39c842b6b3c84.pdf" at bounding box center [1057, 477] width 153 height 9
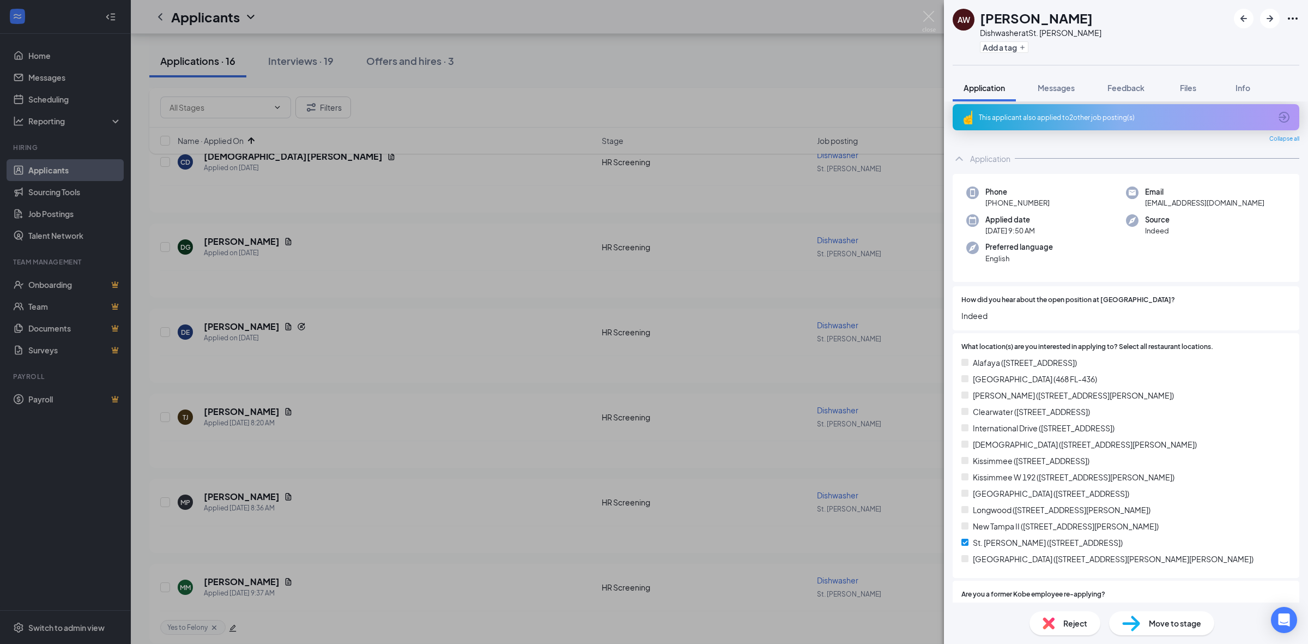
scroll to position [0, 0]
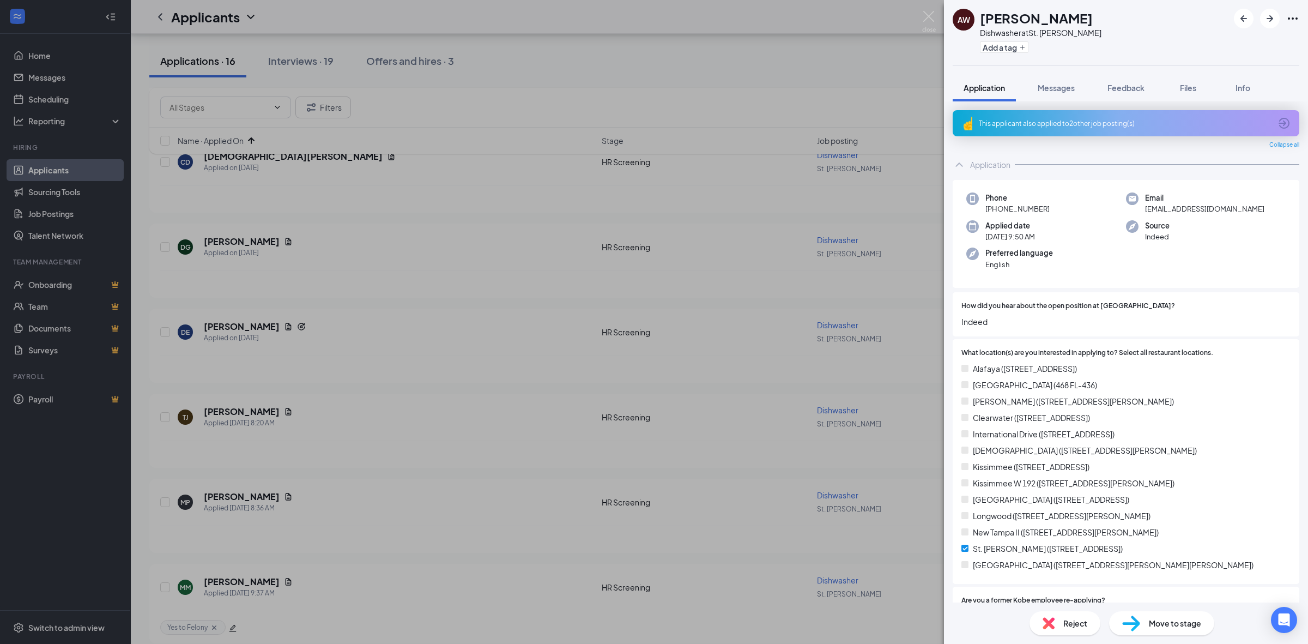
click at [1109, 119] on div "This applicant also applied to 2 other job posting(s)" at bounding box center [1125, 123] width 292 height 9
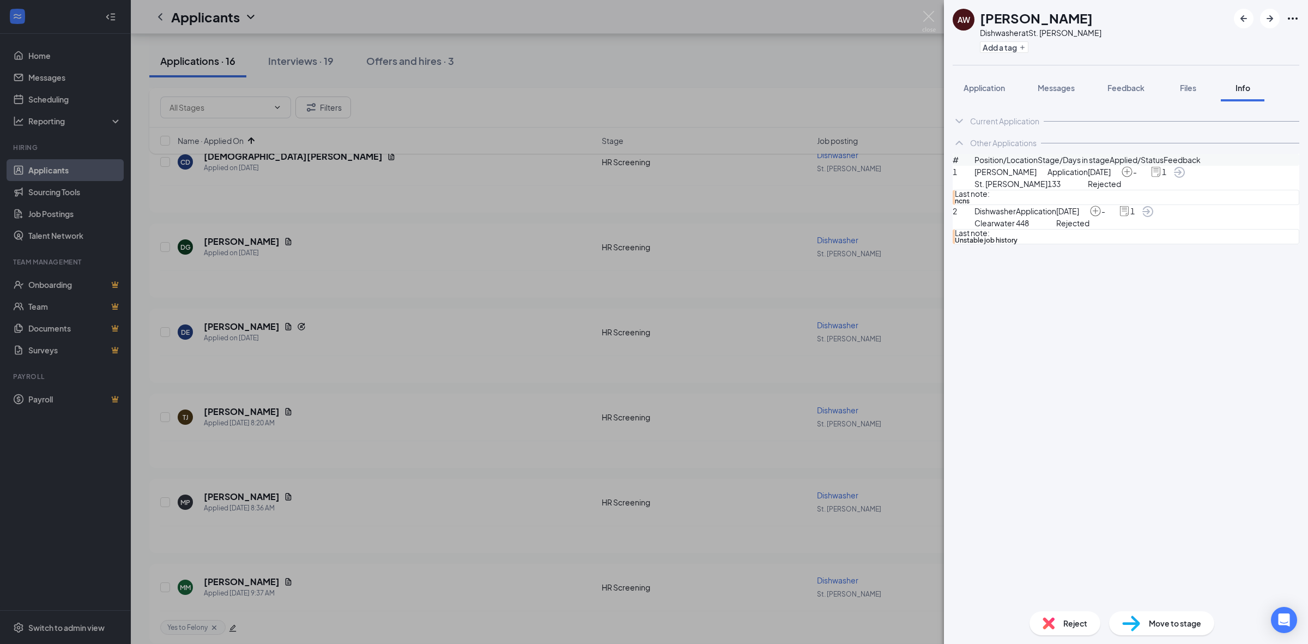
click at [1166, 622] on span "Move to stage" at bounding box center [1175, 623] width 52 height 12
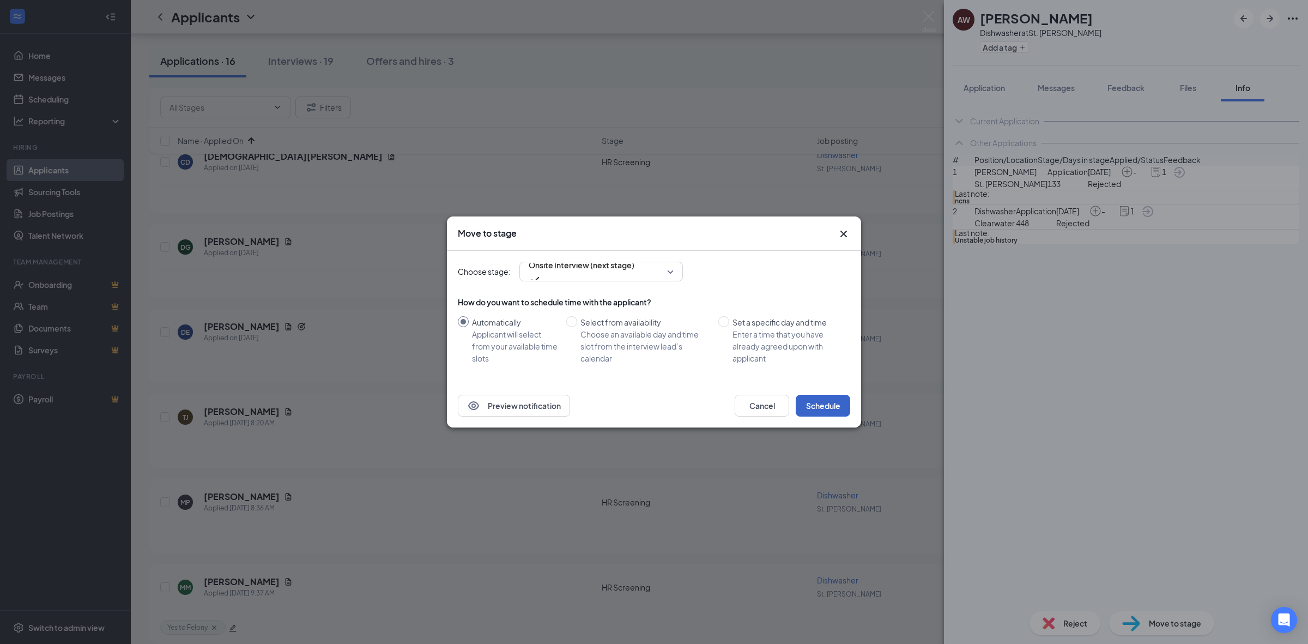
click at [821, 415] on button "Schedule" at bounding box center [823, 406] width 55 height 22
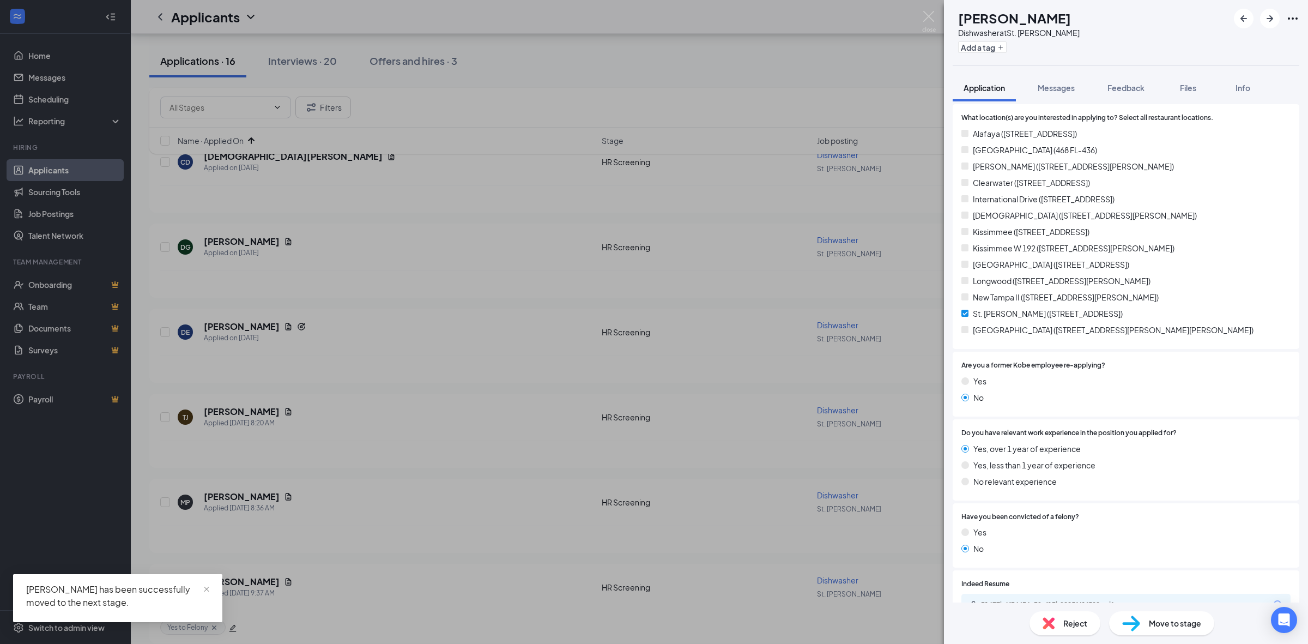
scroll to position [443, 0]
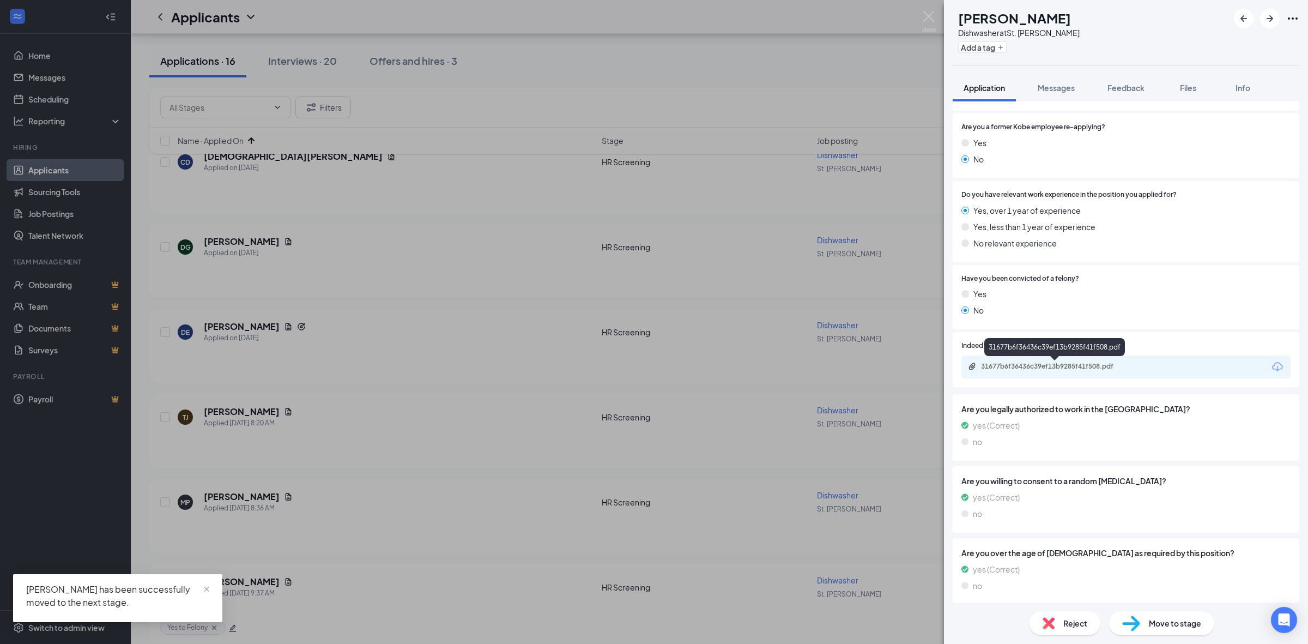
click at [1042, 360] on div "31677b6f36436c39ef13b9285f41f508.pdf" at bounding box center [1125, 366] width 329 height 23
click at [1045, 371] on div "31677b6f36436c39ef13b9285f41f508.pdf" at bounding box center [1056, 367] width 177 height 10
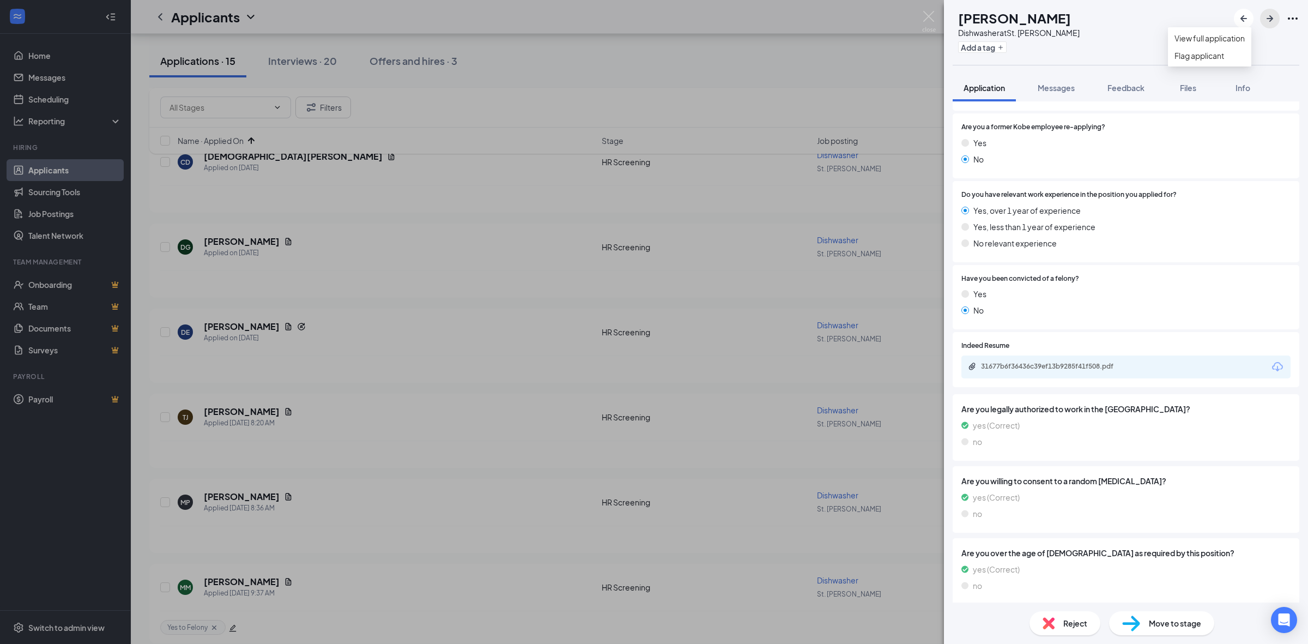
click at [1270, 14] on icon "ArrowRight" at bounding box center [1269, 18] width 13 height 13
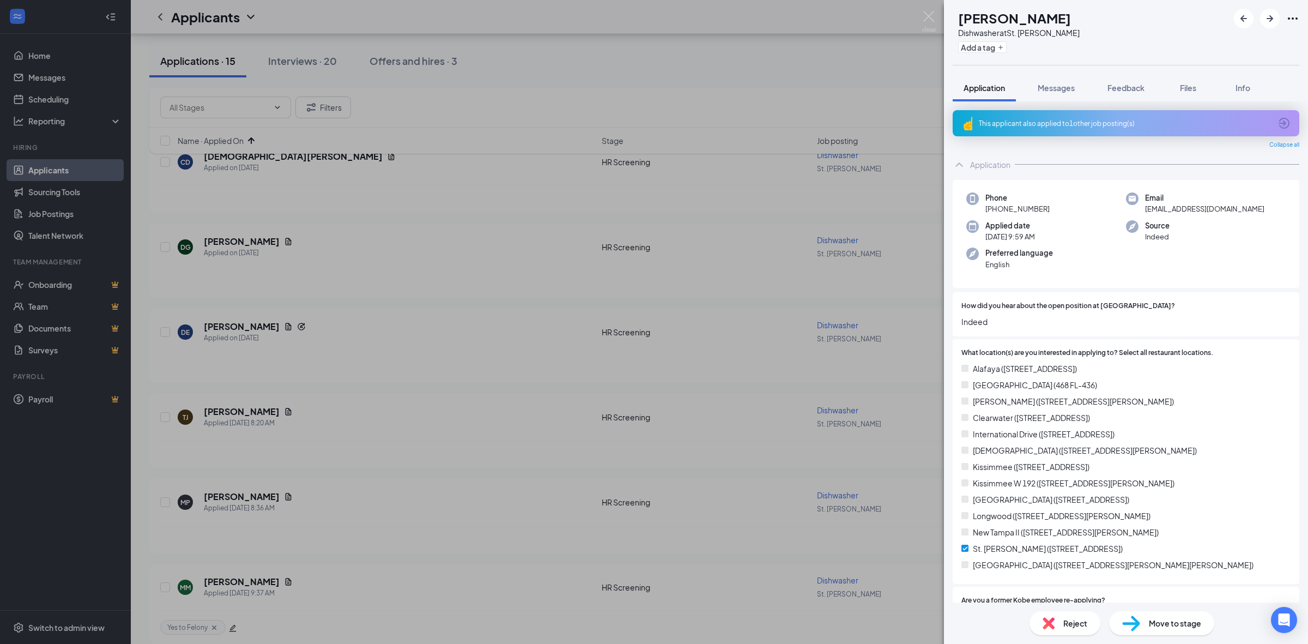
click at [1071, 123] on div "This applicant also applied to 1 other job posting(s)" at bounding box center [1125, 123] width 292 height 9
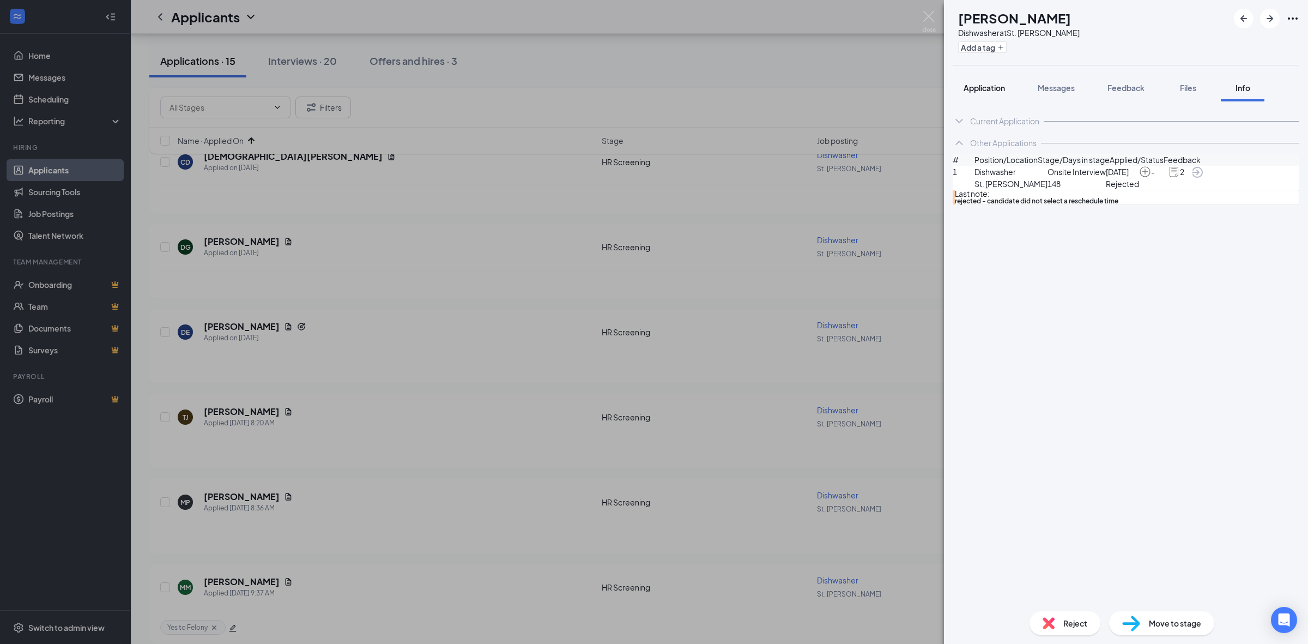
click at [980, 93] on div "Application" at bounding box center [984, 87] width 41 height 11
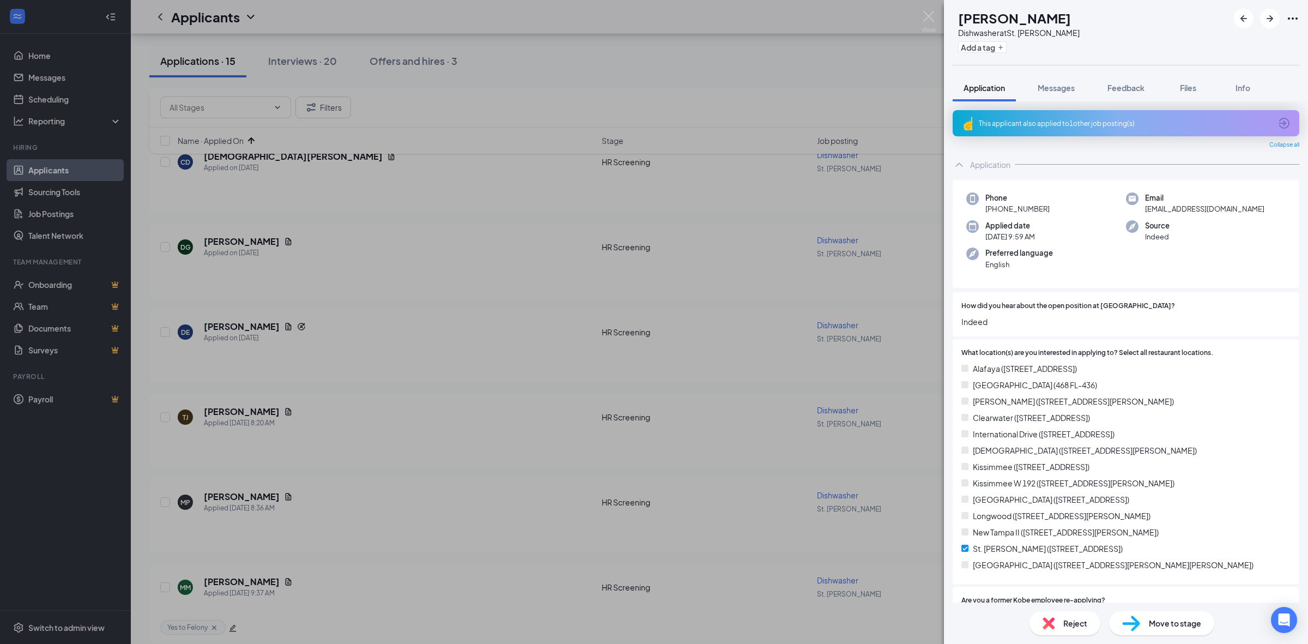
scroll to position [401, 0]
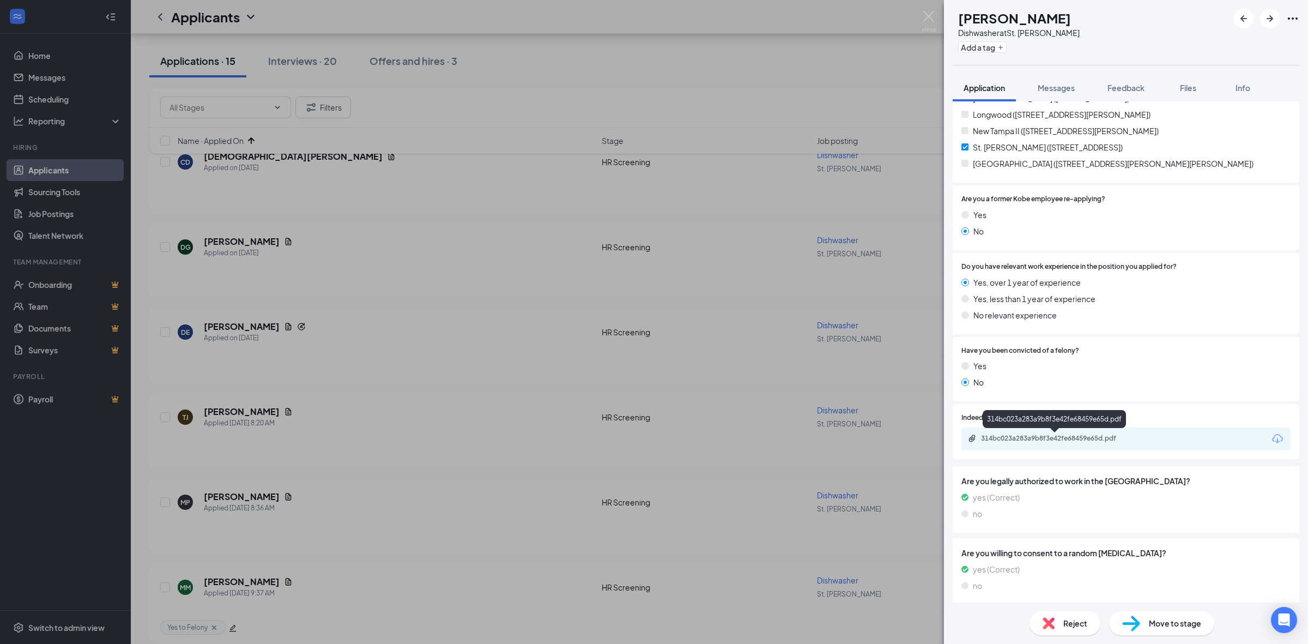
click at [1039, 434] on div "314bc023a283a9b8f3e42fe68459e65d.pdf" at bounding box center [1057, 438] width 153 height 9
click at [1157, 617] on span "Move to stage" at bounding box center [1175, 623] width 52 height 12
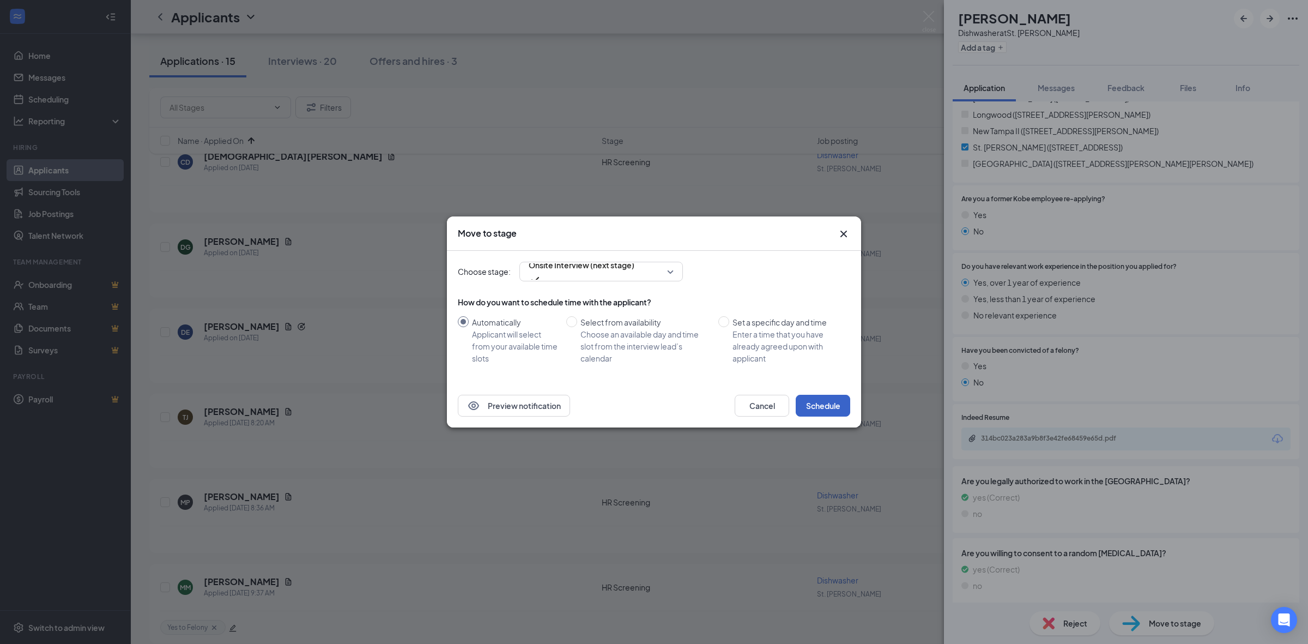
click at [816, 404] on button "Schedule" at bounding box center [823, 406] width 55 height 22
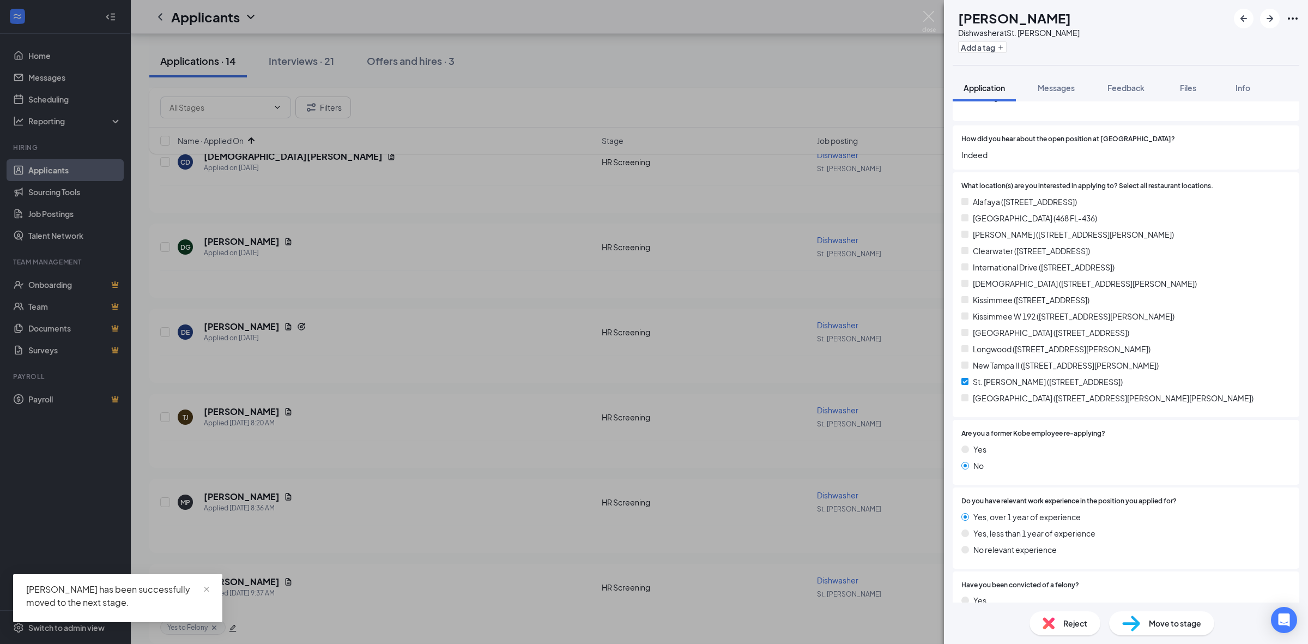
scroll to position [341, 0]
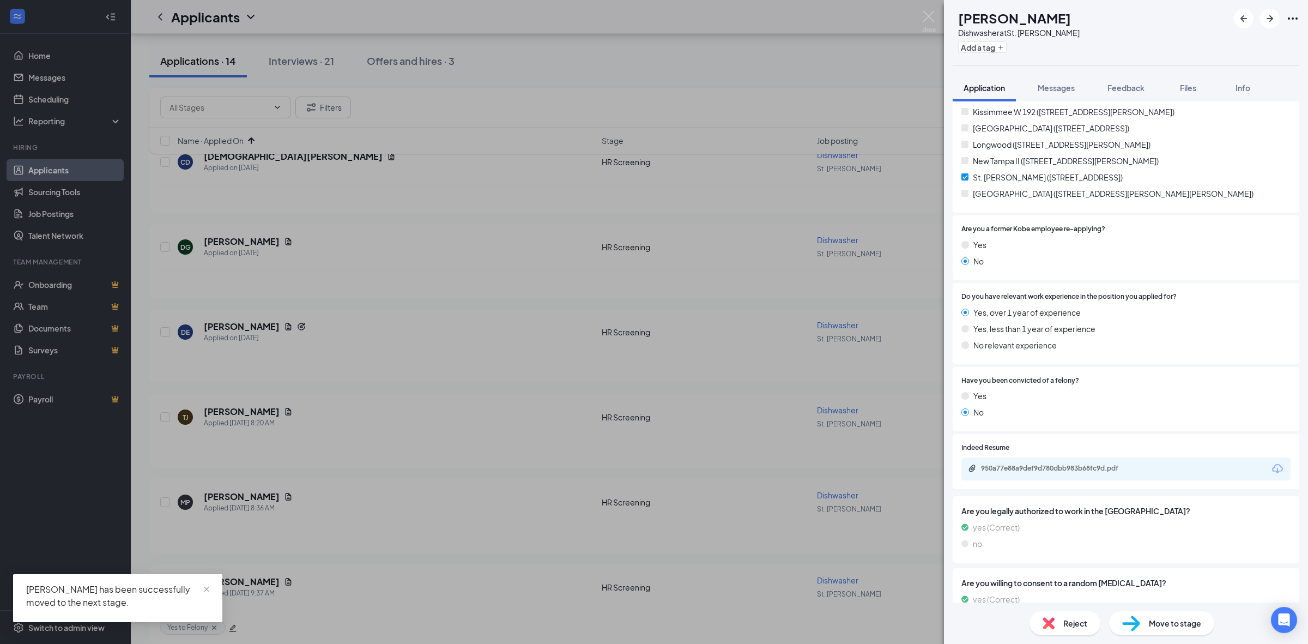
click at [1052, 470] on div "950a77e88a9def9d780dbb983b68fc9d.pdf" at bounding box center [1057, 468] width 153 height 9
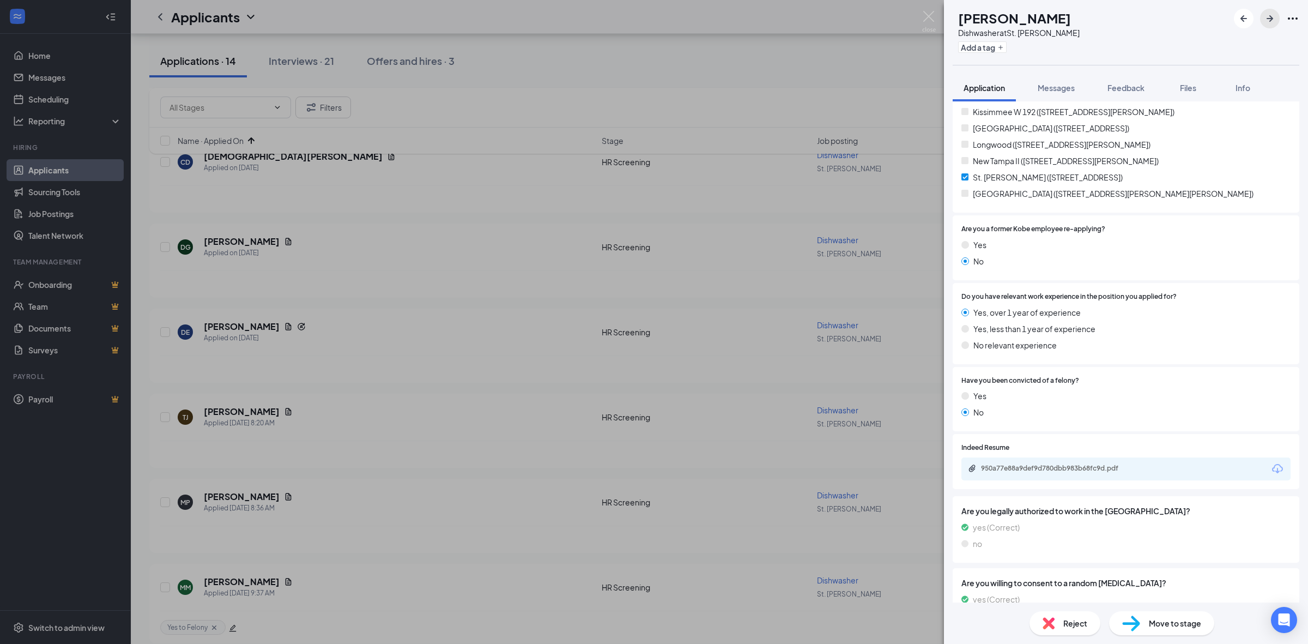
click at [1268, 16] on icon "ArrowRight" at bounding box center [1269, 18] width 13 height 13
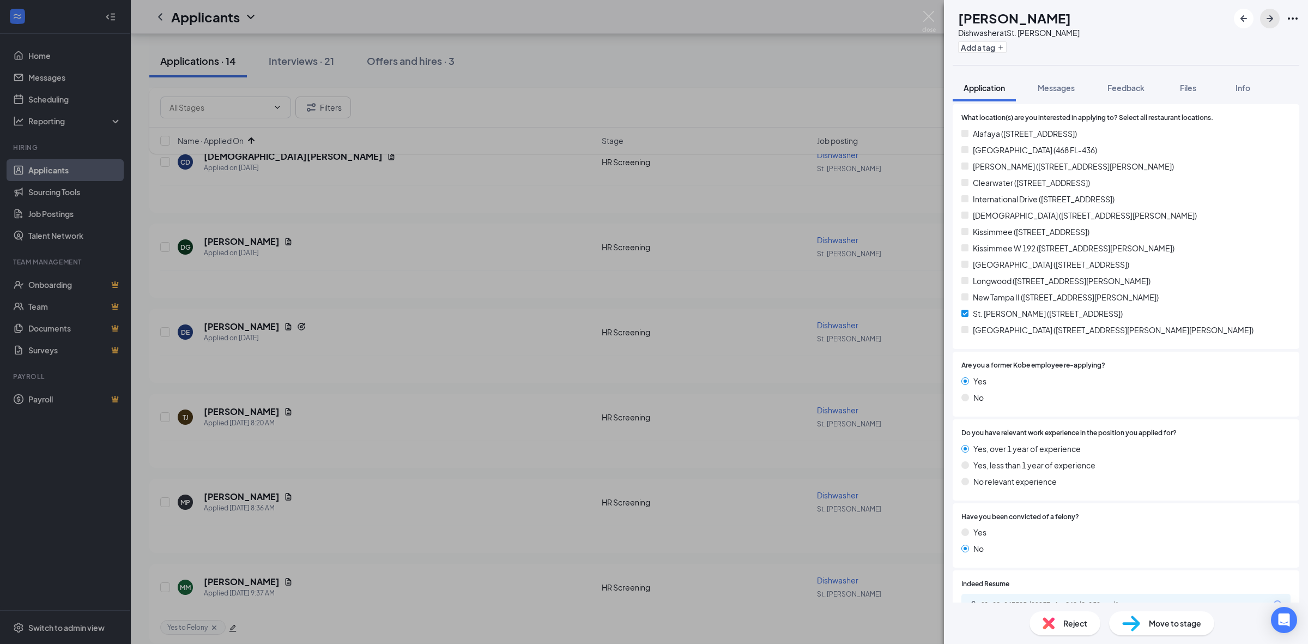
scroll to position [443, 0]
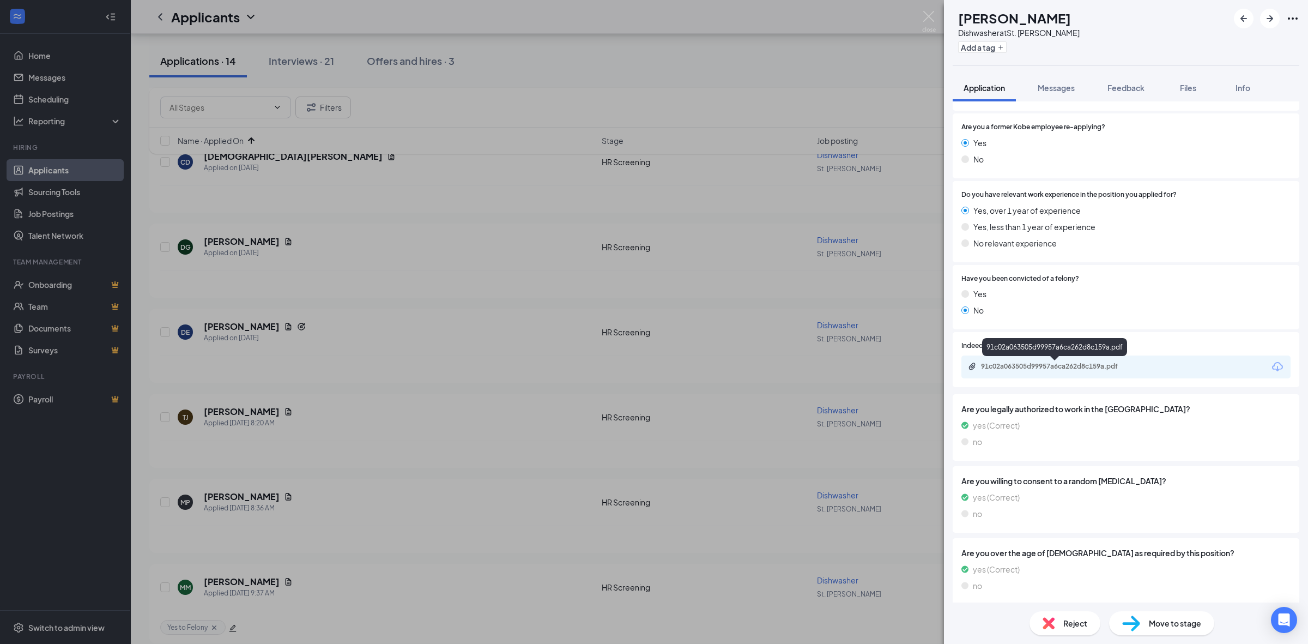
click at [1042, 368] on div "91c02a063505d99957a6ca262d8c159a.pdf" at bounding box center [1057, 366] width 153 height 9
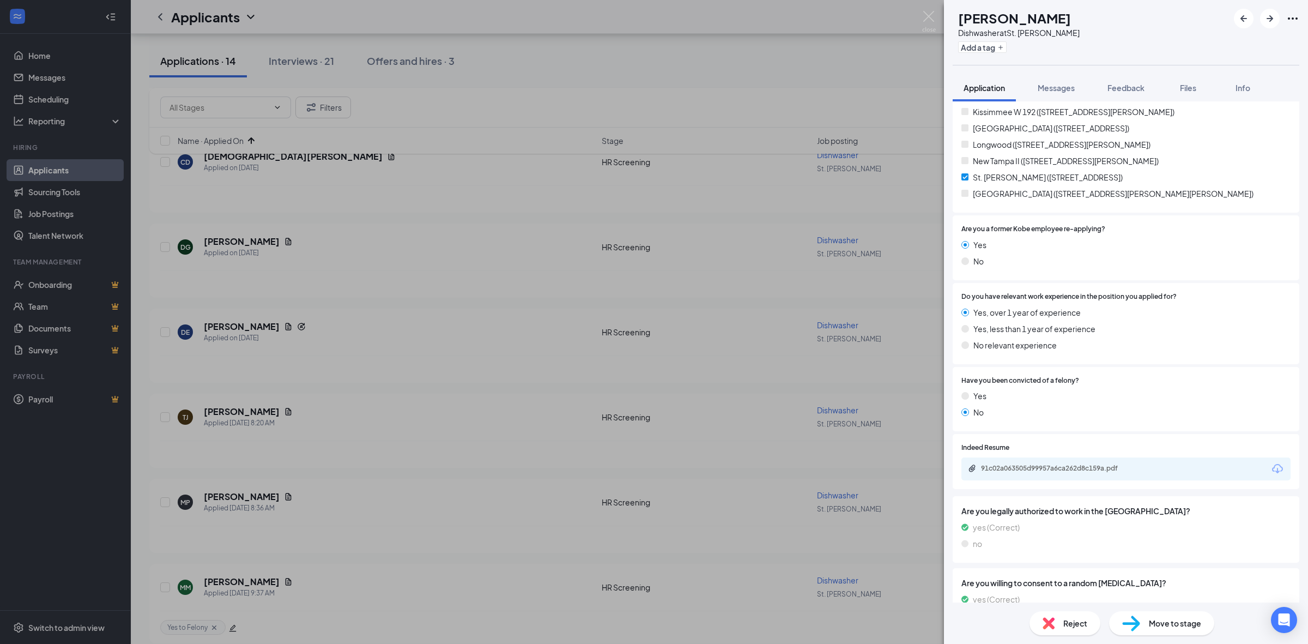
scroll to position [447, 0]
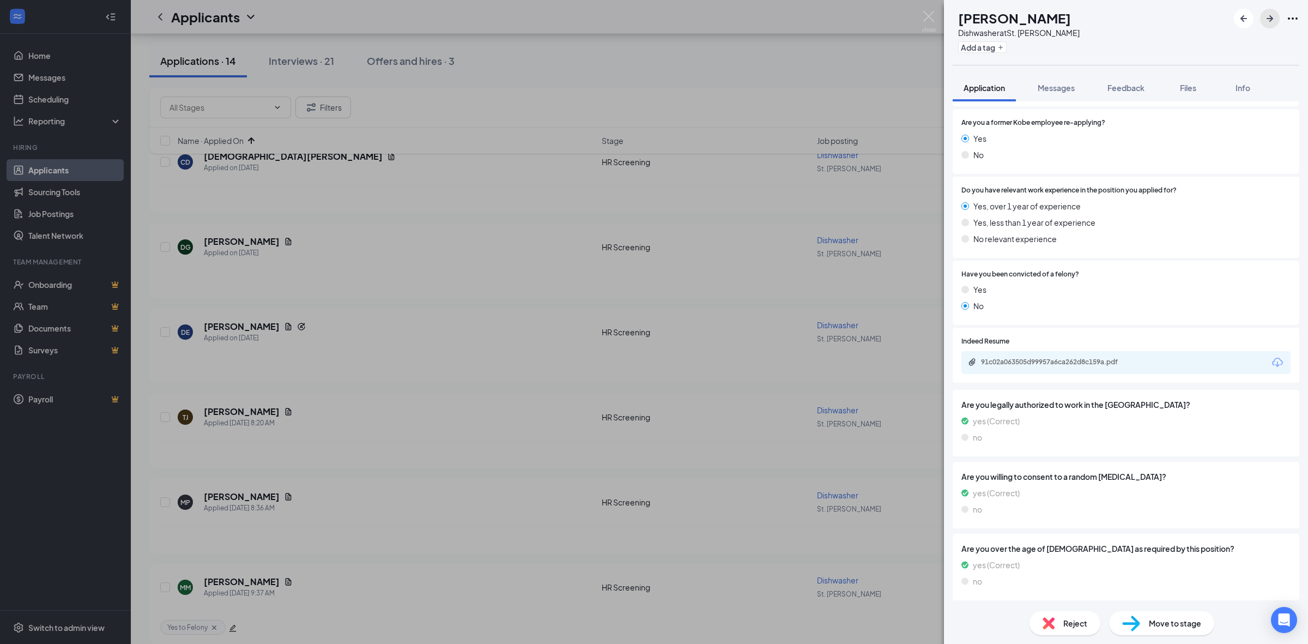
click at [1266, 25] on button "button" at bounding box center [1270, 19] width 20 height 20
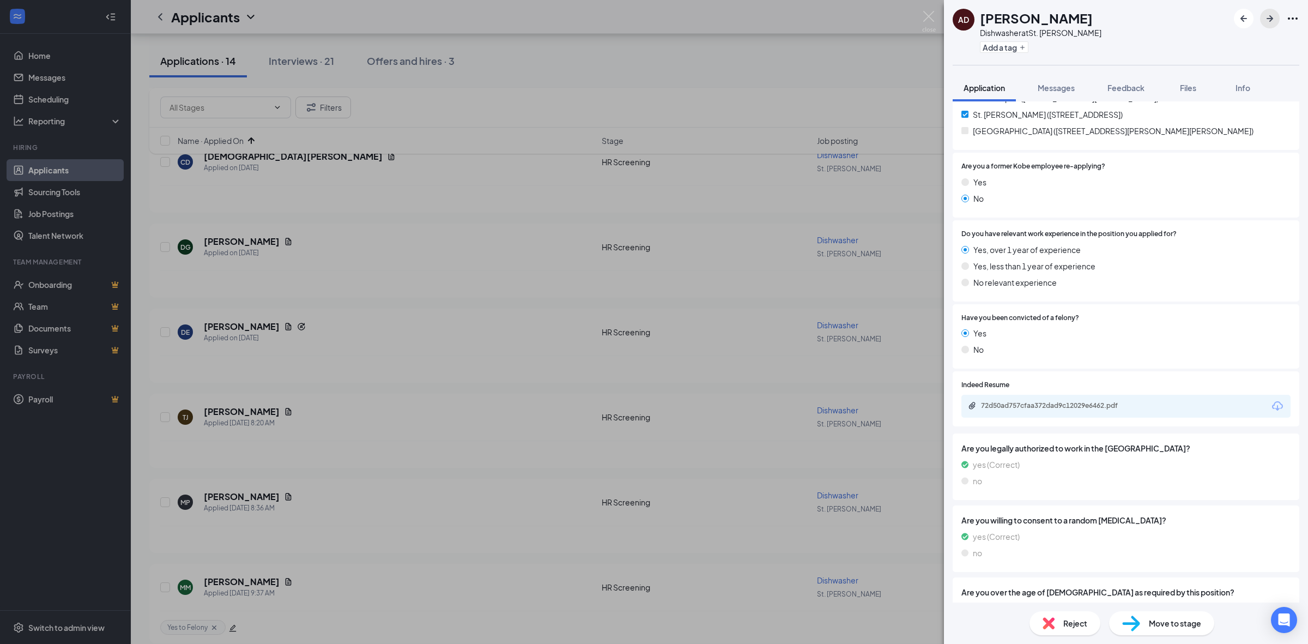
scroll to position [447, 0]
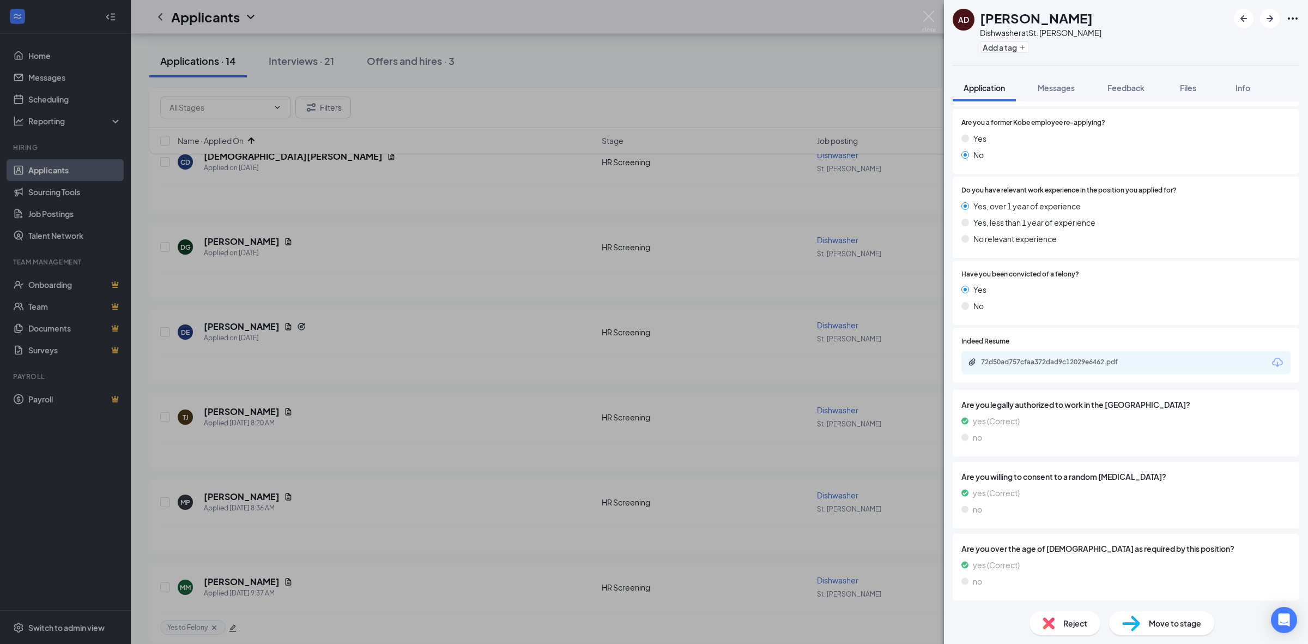
click at [1033, 364] on div "72d50ad757cfaa372dad9c12029e6462.pdf" at bounding box center [1057, 362] width 153 height 9
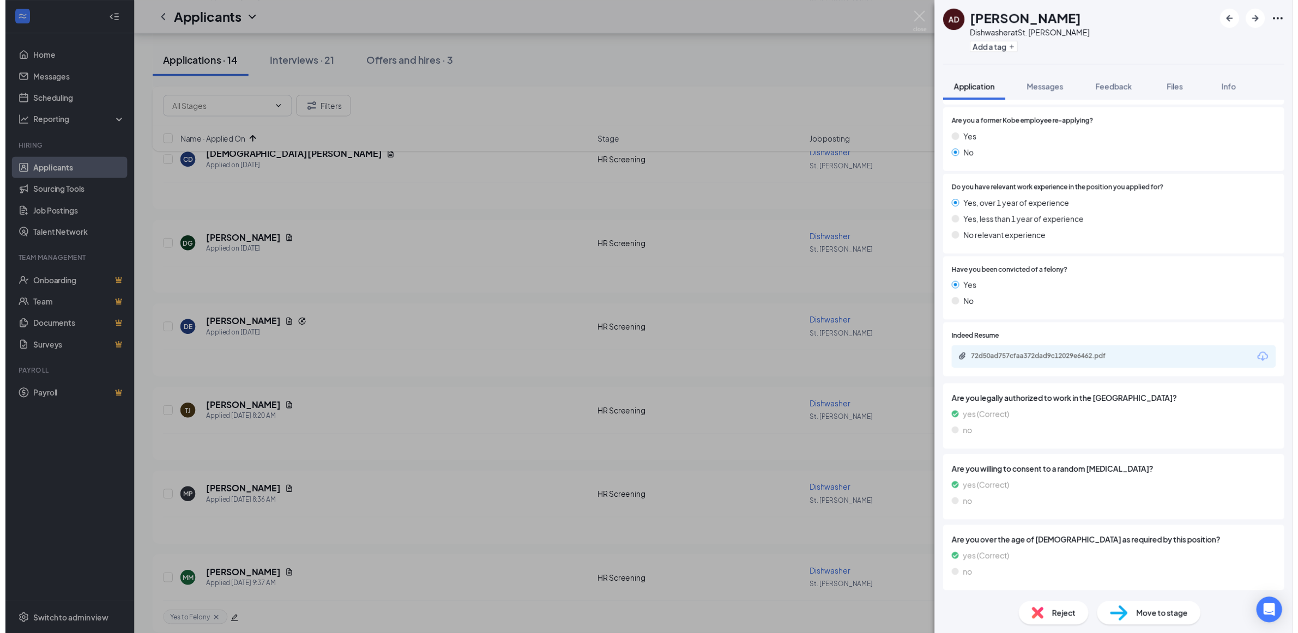
scroll to position [443, 0]
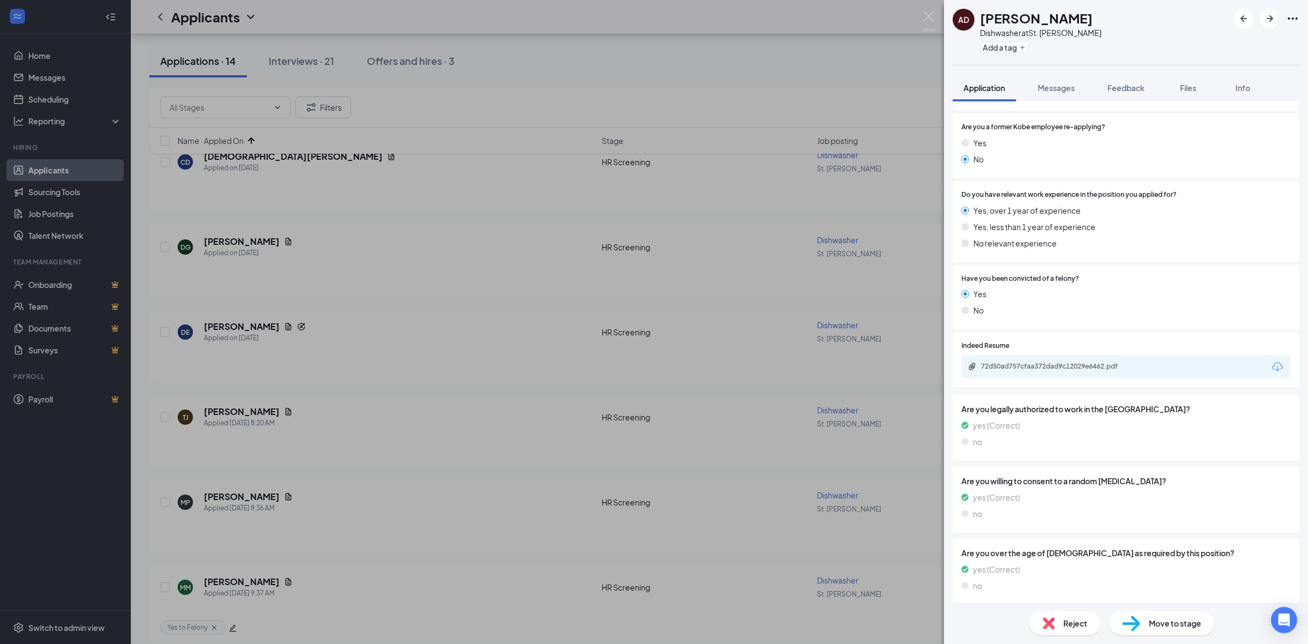
click at [1167, 619] on span "Move to stage" at bounding box center [1175, 623] width 52 height 12
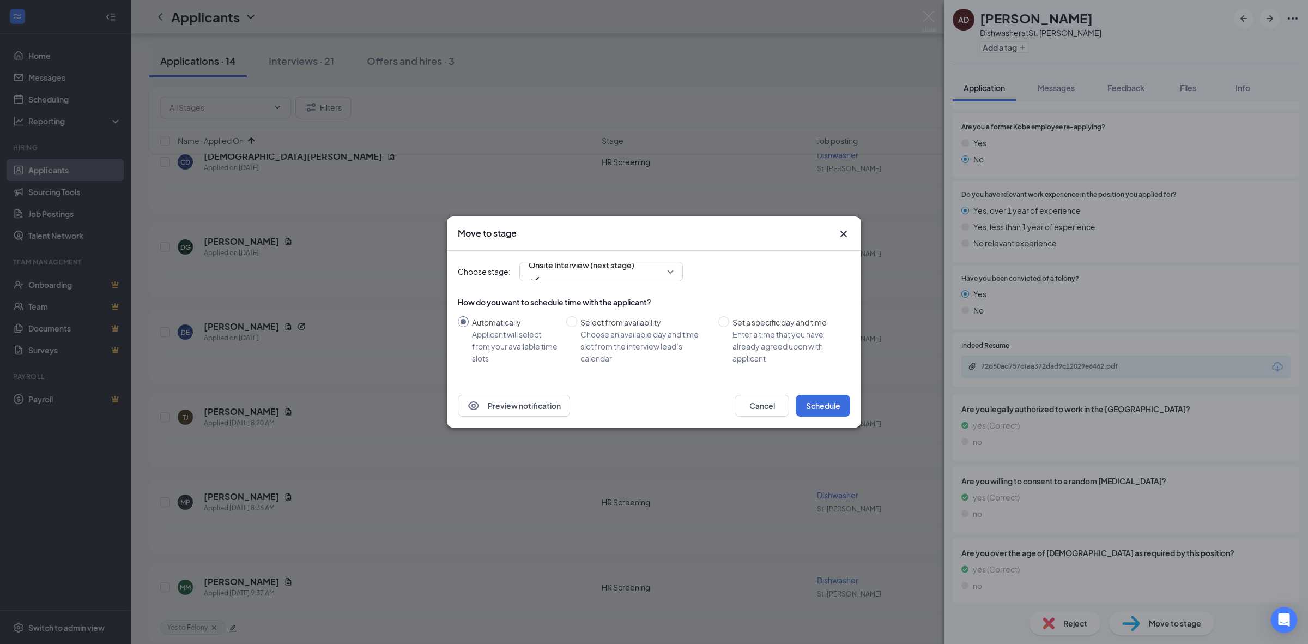
click at [842, 233] on icon "Cross" at bounding box center [843, 233] width 13 height 13
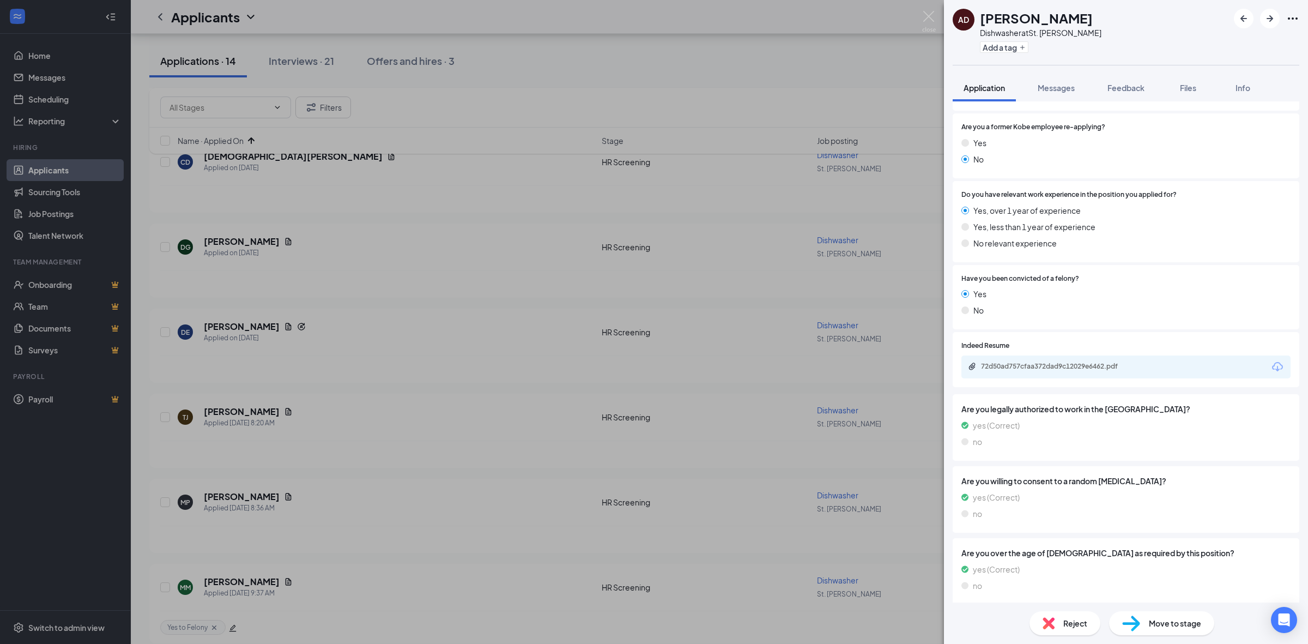
click at [921, 15] on div "AD [PERSON_NAME] Dishwasher at [GEOGRAPHIC_DATA][PERSON_NAME] Add a tag Applica…" at bounding box center [654, 322] width 1308 height 644
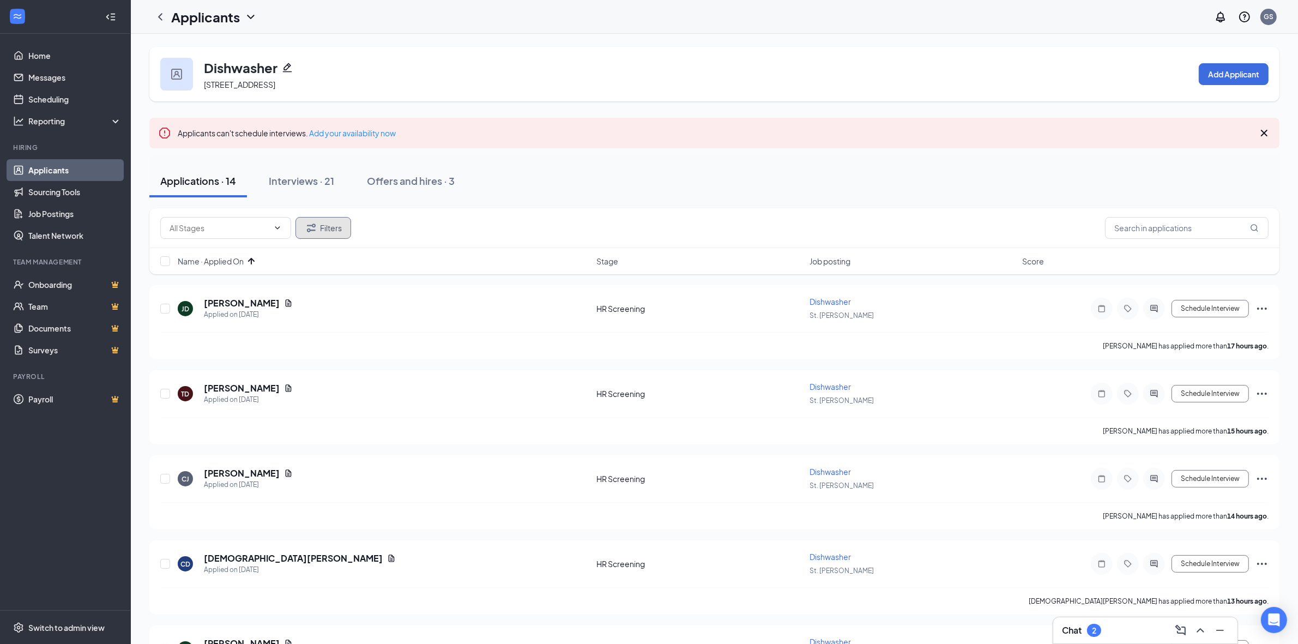
click at [315, 238] on button "Filters" at bounding box center [323, 228] width 56 height 22
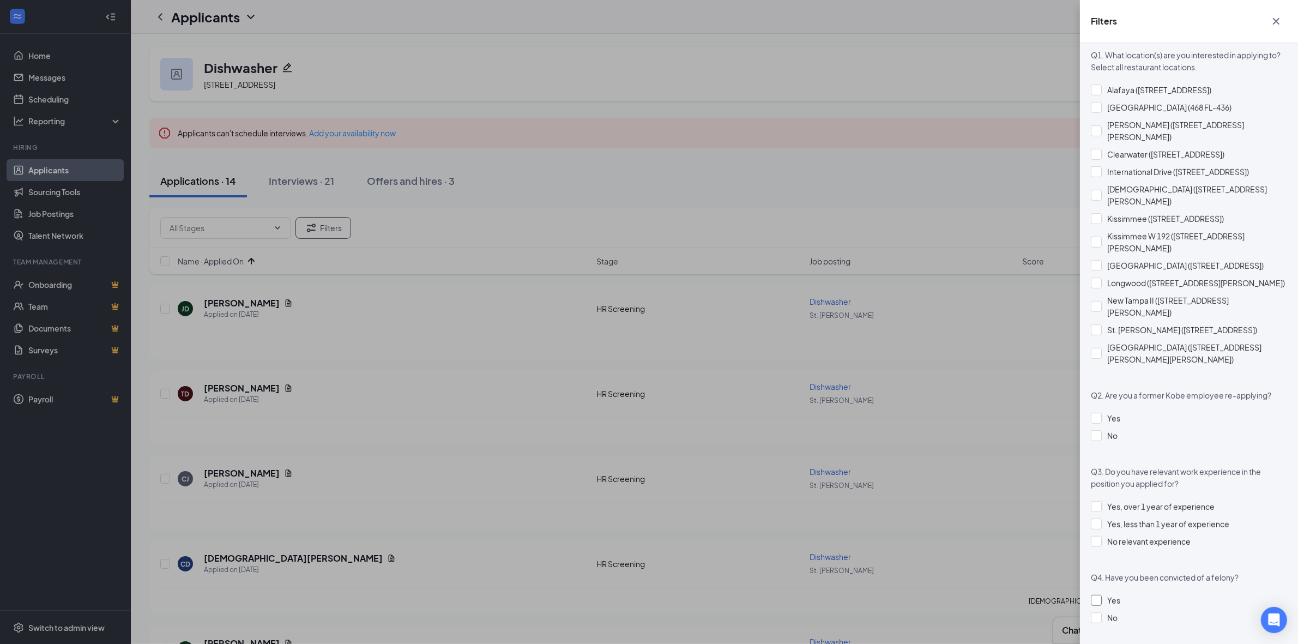
click at [1093, 594] on div "Yes" at bounding box center [1189, 600] width 196 height 12
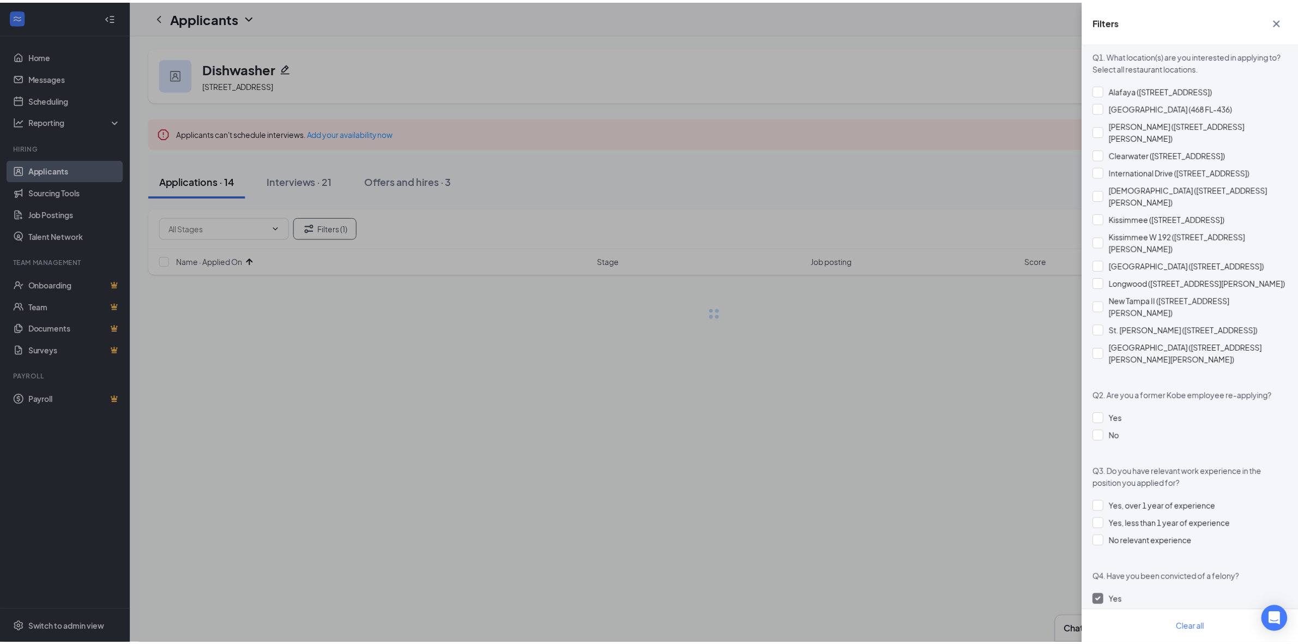
scroll to position [649, 0]
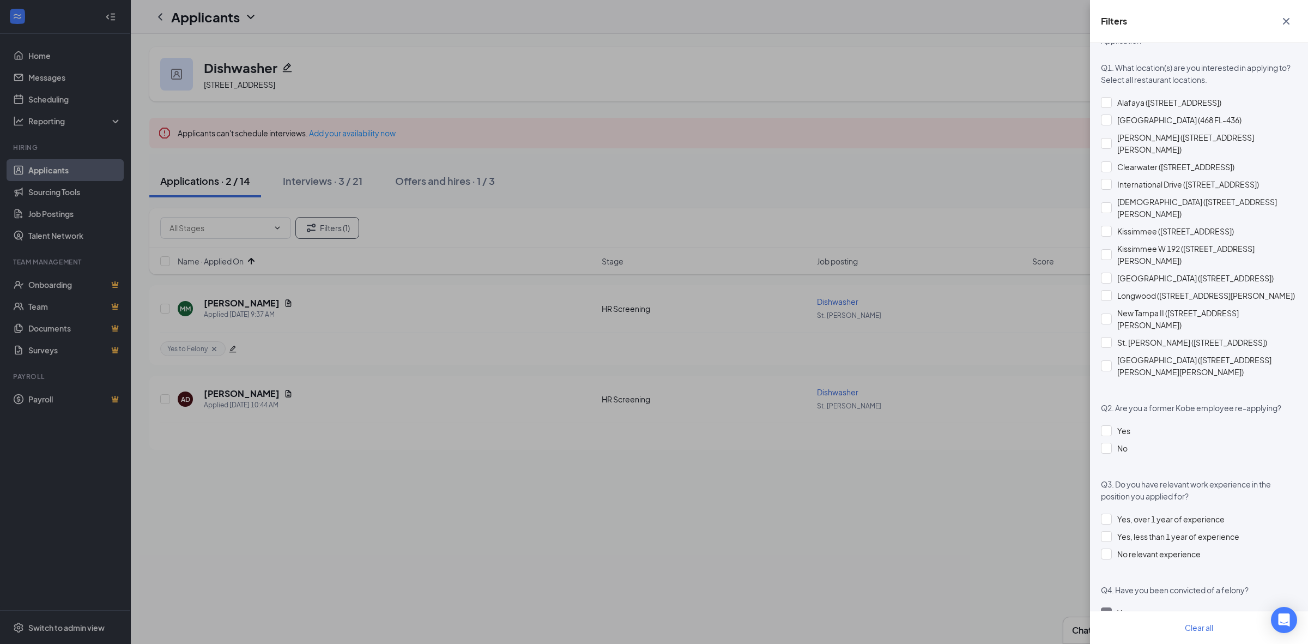
click at [1282, 23] on icon "Cross" at bounding box center [1286, 21] width 13 height 13
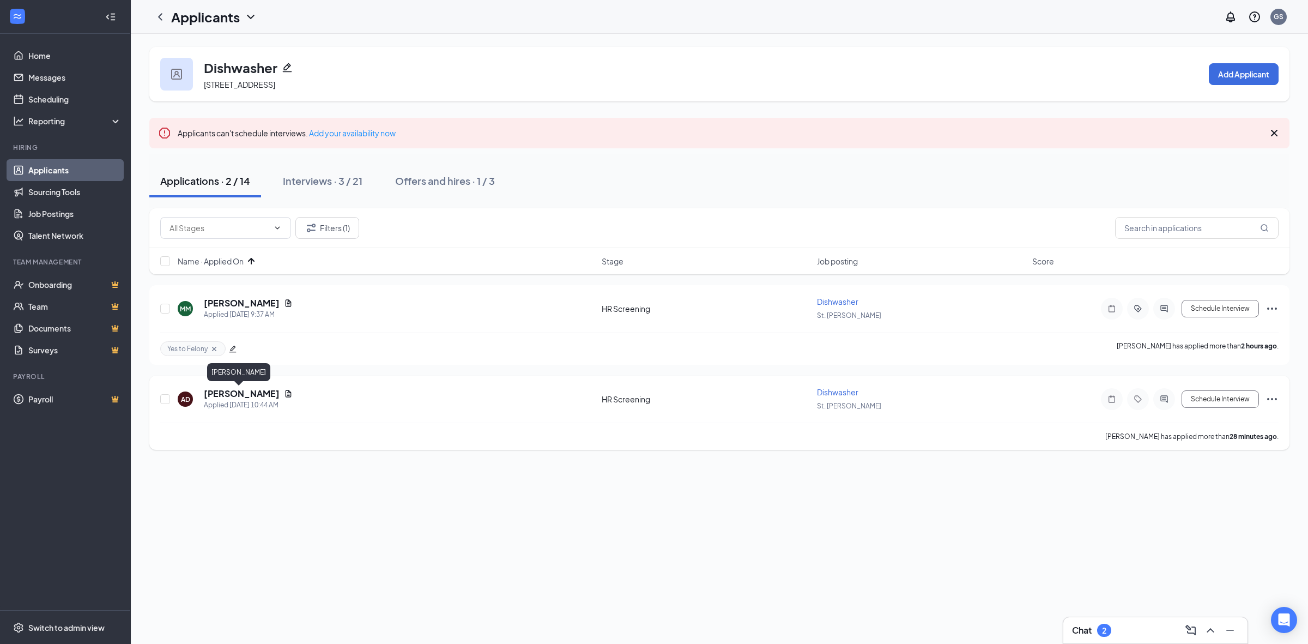
click at [213, 393] on h5 "[PERSON_NAME]" at bounding box center [242, 394] width 76 height 12
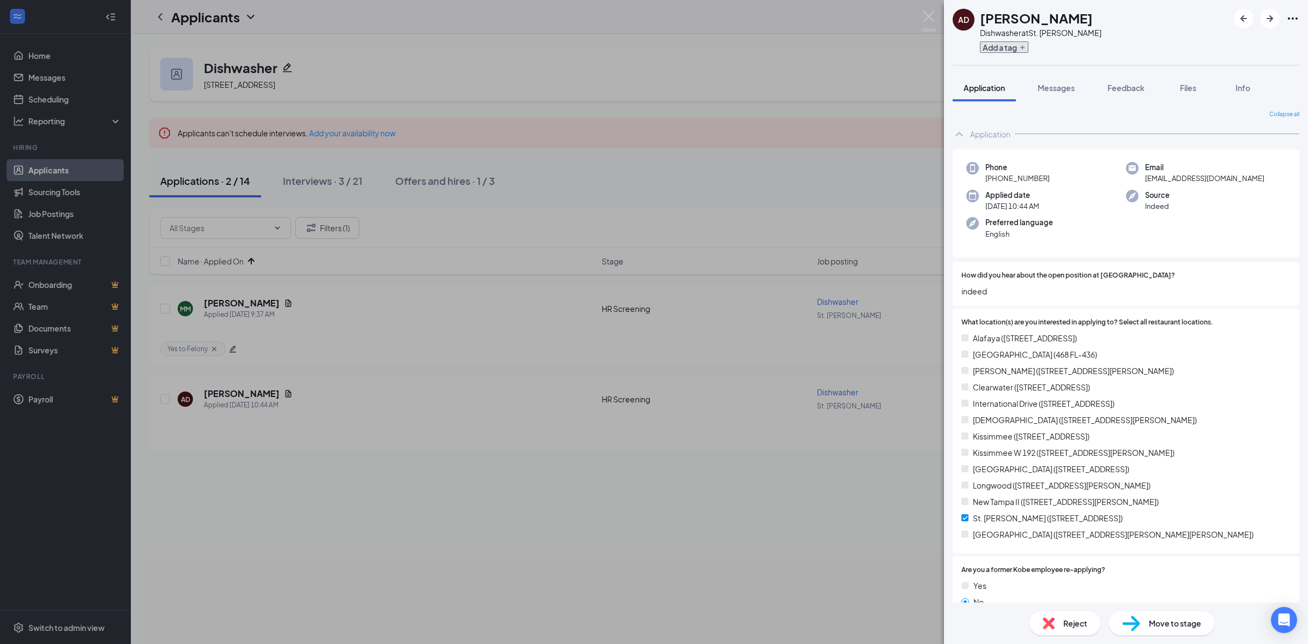
click at [1018, 47] on button "Add a tag" at bounding box center [1004, 46] width 49 height 11
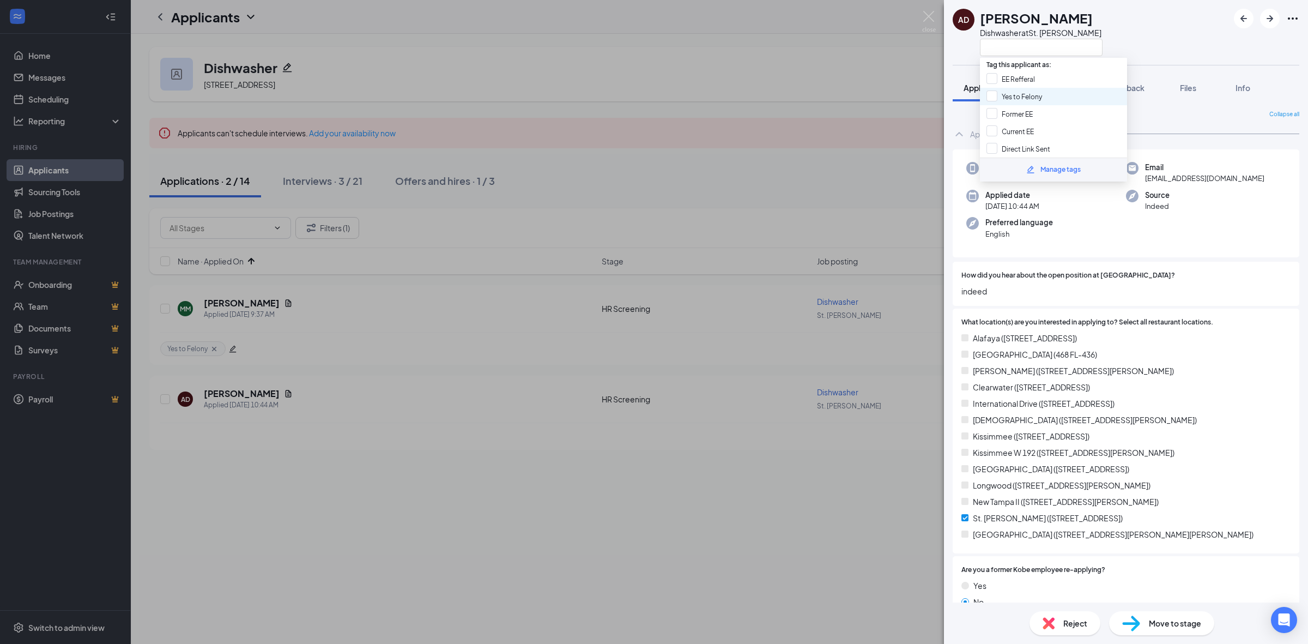
click at [1023, 88] on div "Yes to Felony" at bounding box center [1053, 96] width 147 height 17
checkbox input "true"
click at [933, 74] on div "AD [PERSON_NAME] Dishwasher at [GEOGRAPHIC_DATA][PERSON_NAME] Application Messa…" at bounding box center [654, 322] width 1308 height 644
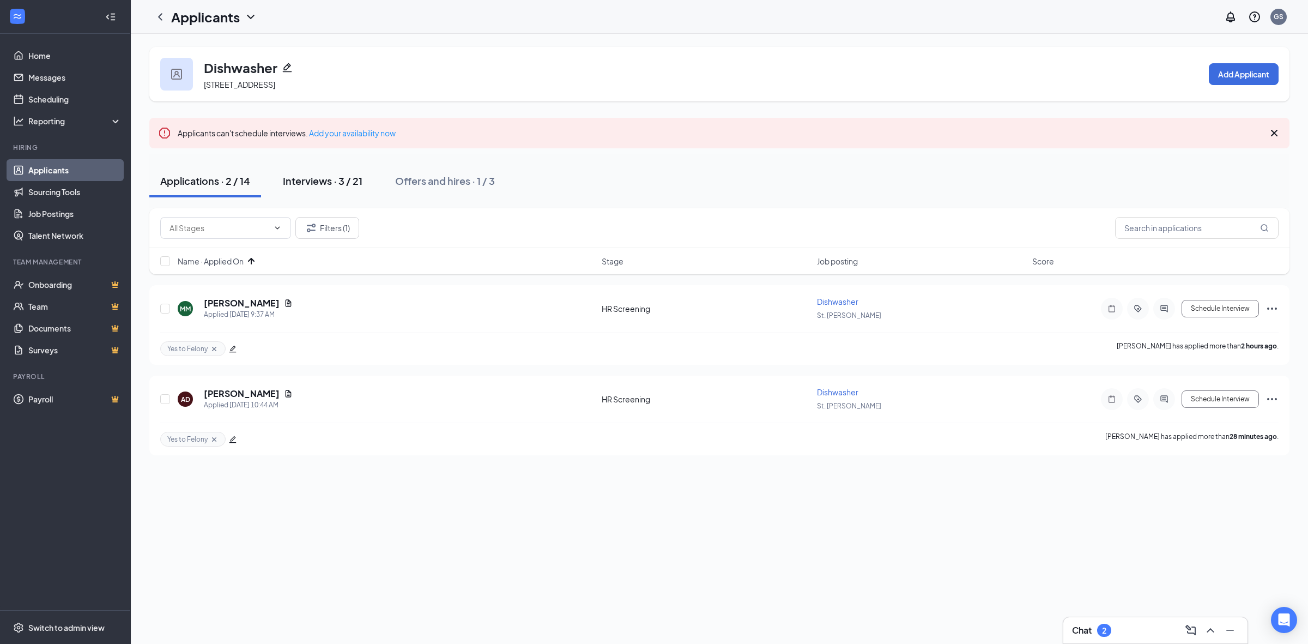
click at [350, 191] on button "Interviews · 3 / 21" at bounding box center [322, 181] width 101 height 33
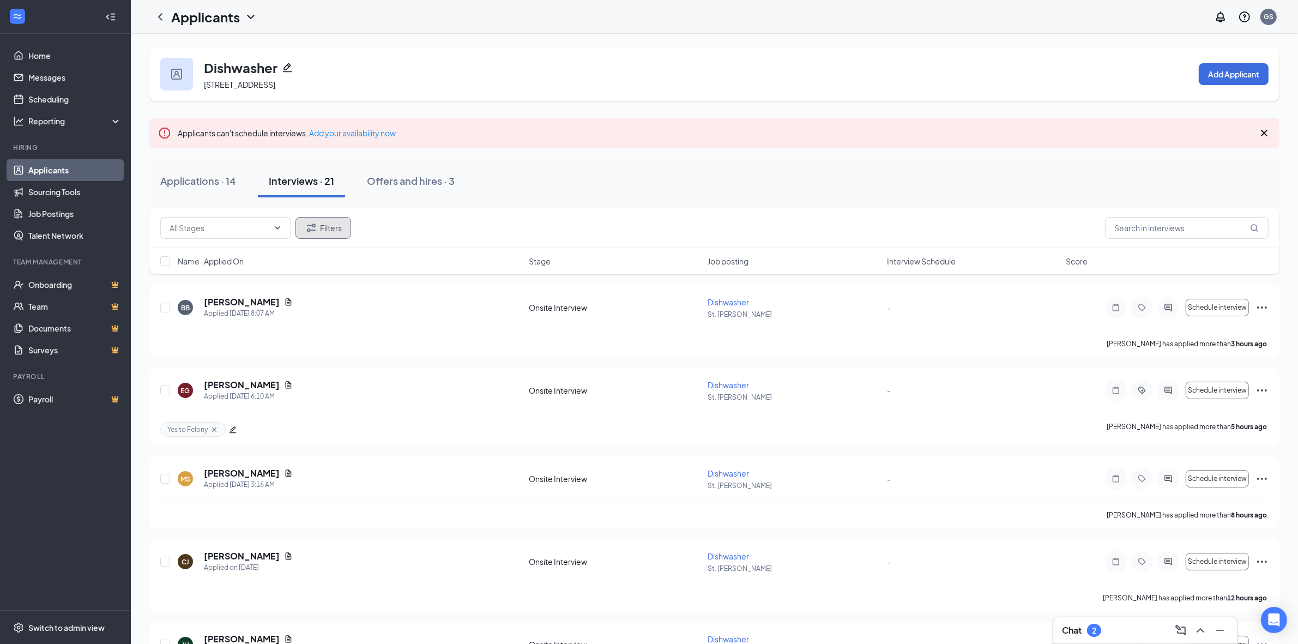
click at [311, 235] on button "Filters" at bounding box center [323, 228] width 56 height 22
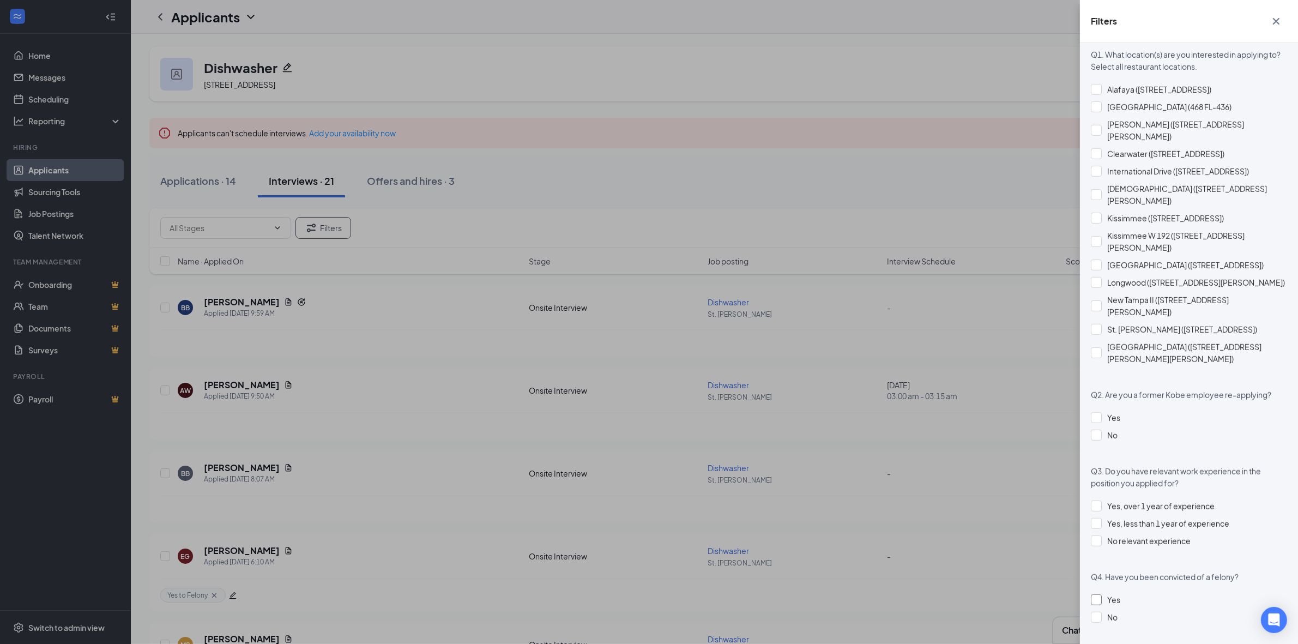
click at [1119, 594] on div "Yes" at bounding box center [1113, 600] width 13 height 12
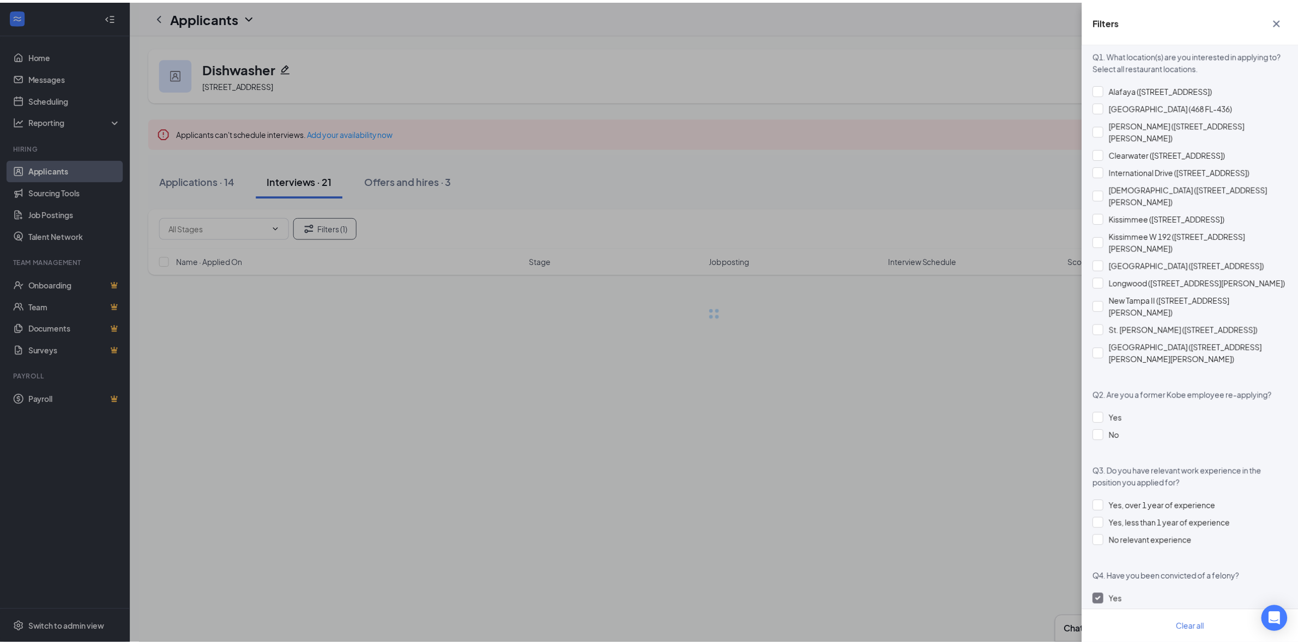
scroll to position [767, 0]
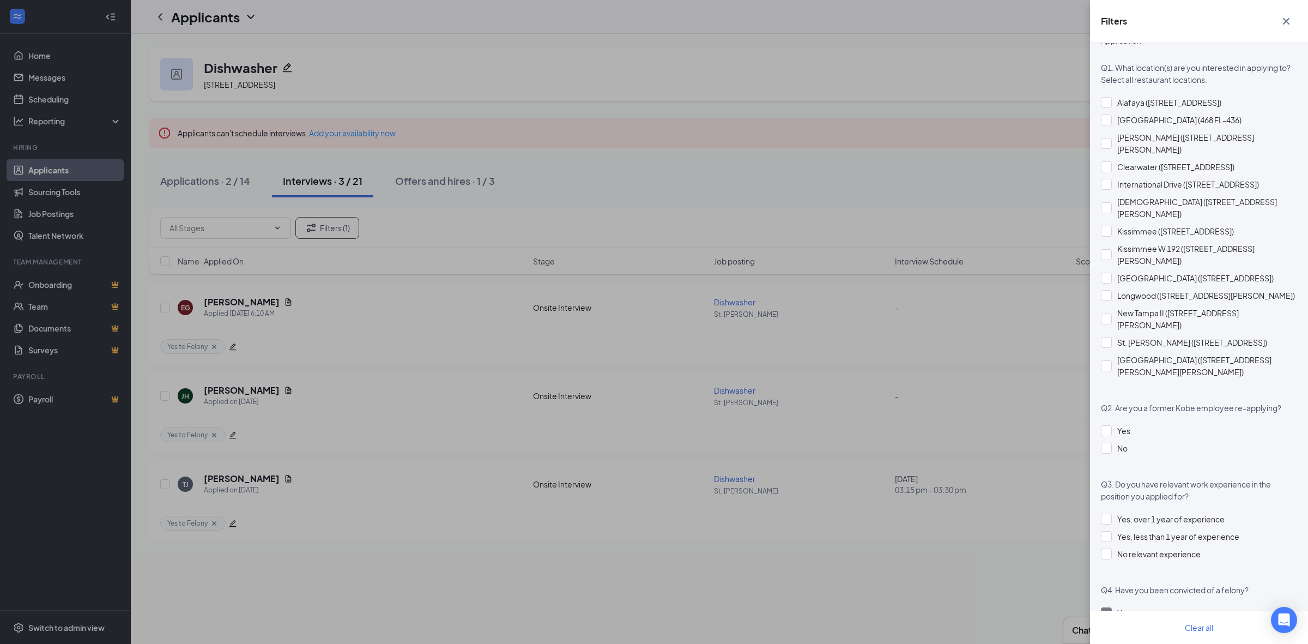
click at [1284, 21] on icon "Cross" at bounding box center [1286, 21] width 13 height 13
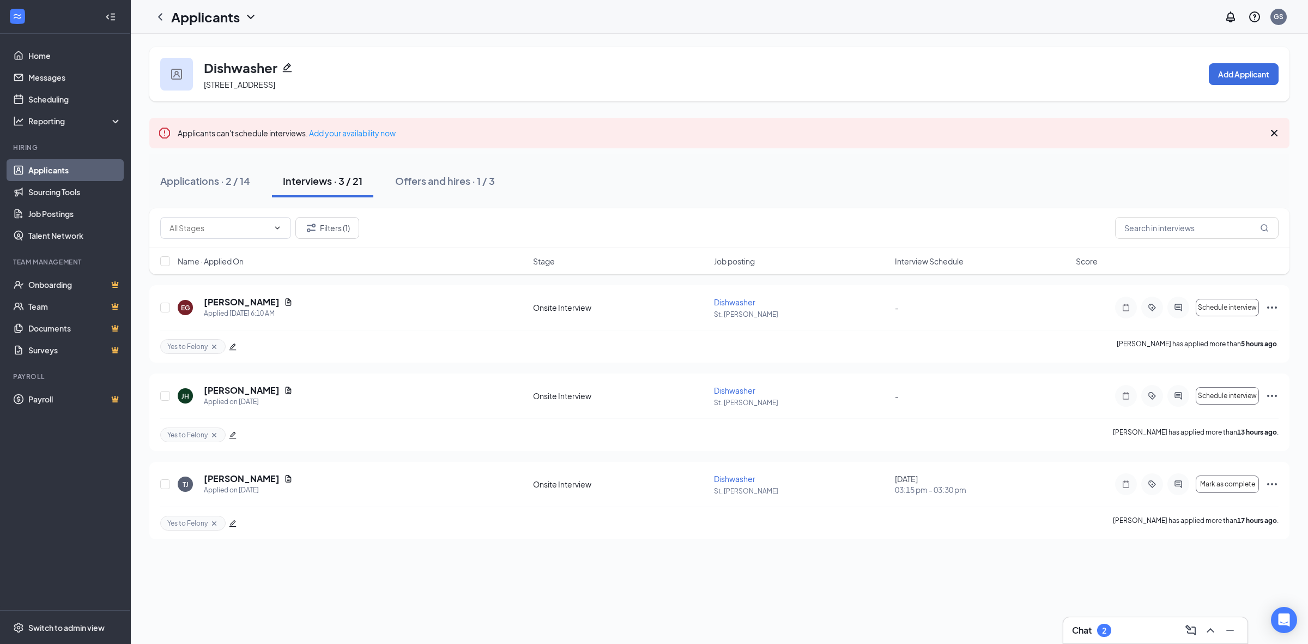
click at [214, 203] on div "Applications · 2 / 14 Interviews · 3 / 21 Offers and hires · 1 / 3" at bounding box center [719, 181] width 1140 height 55
click at [218, 191] on button "Applications · 2 / 14" at bounding box center [205, 181] width 112 height 33
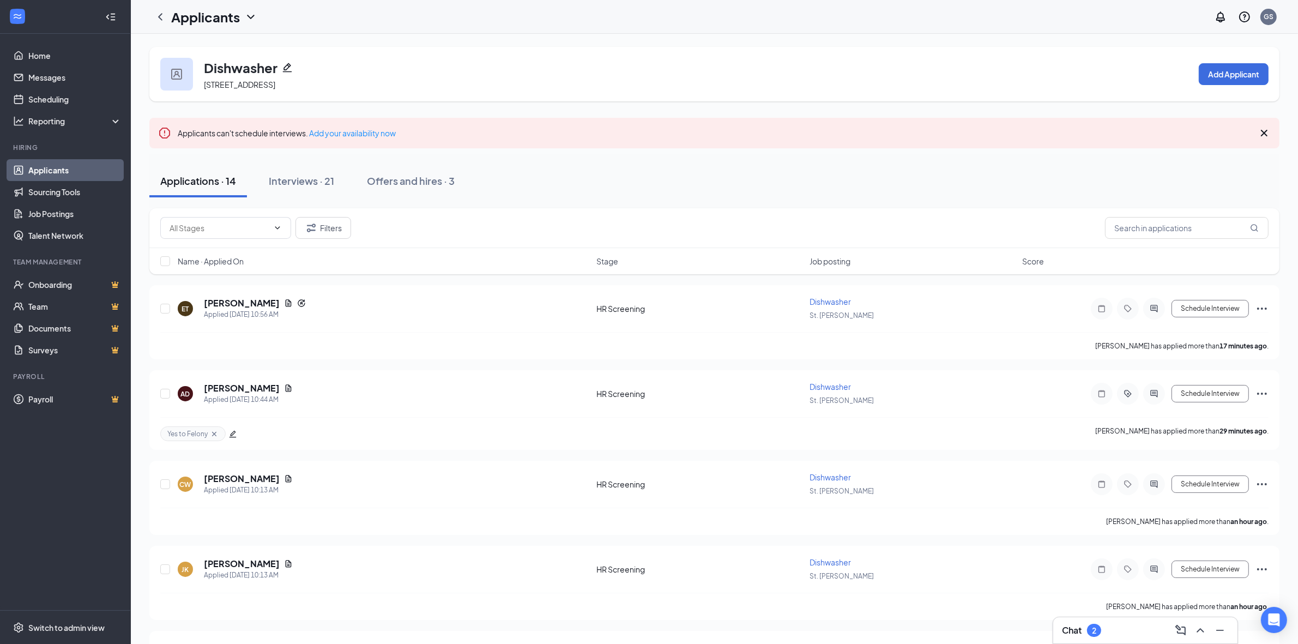
click at [235, 258] on span "Name · Applied On" at bounding box center [211, 261] width 66 height 11
click at [235, 257] on span "Name · Applied On" at bounding box center [211, 261] width 66 height 11
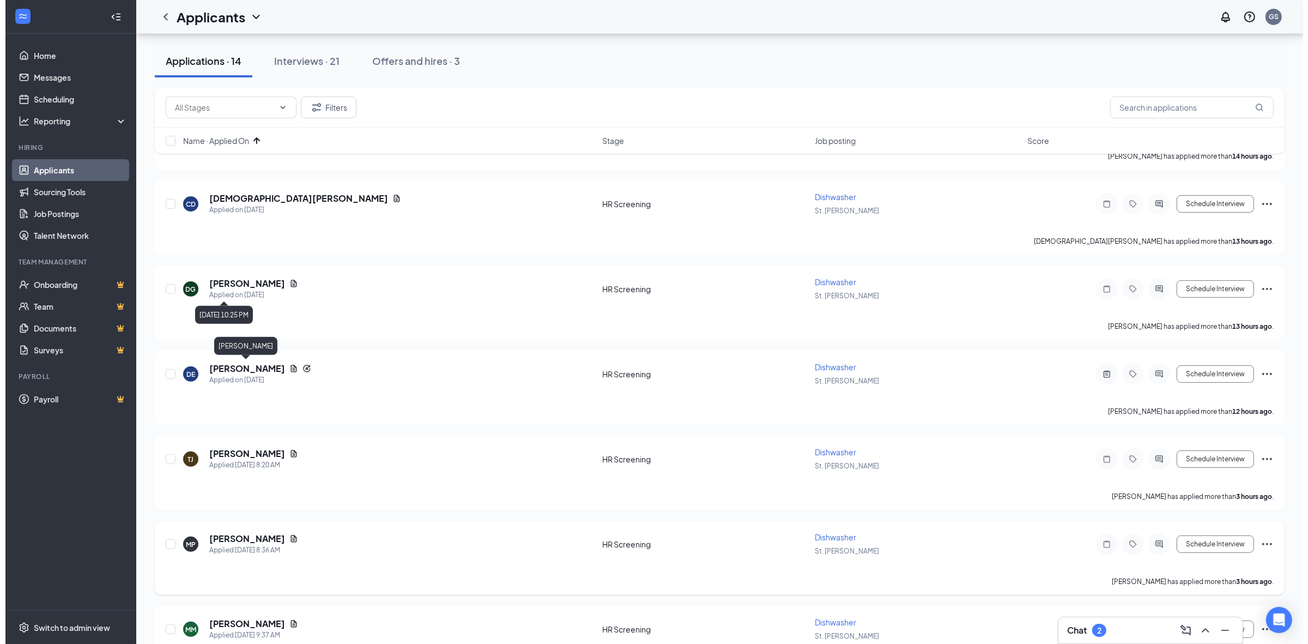
scroll to position [477, 0]
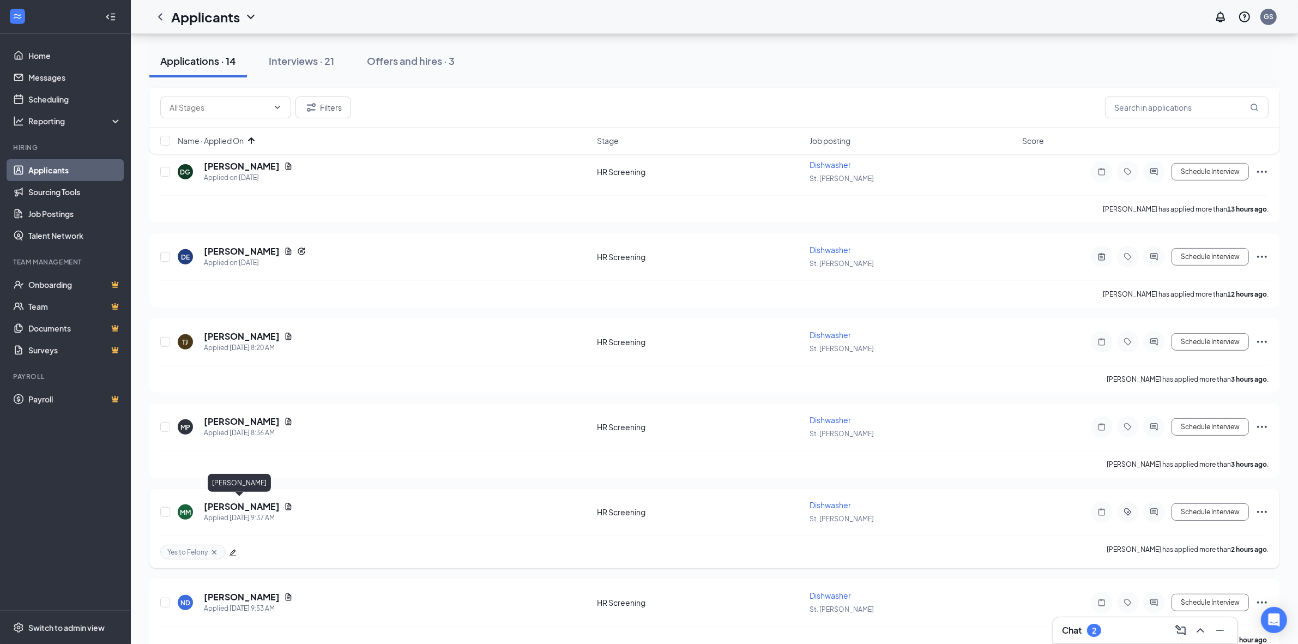
click at [249, 500] on h5 "[PERSON_NAME]" at bounding box center [242, 506] width 76 height 12
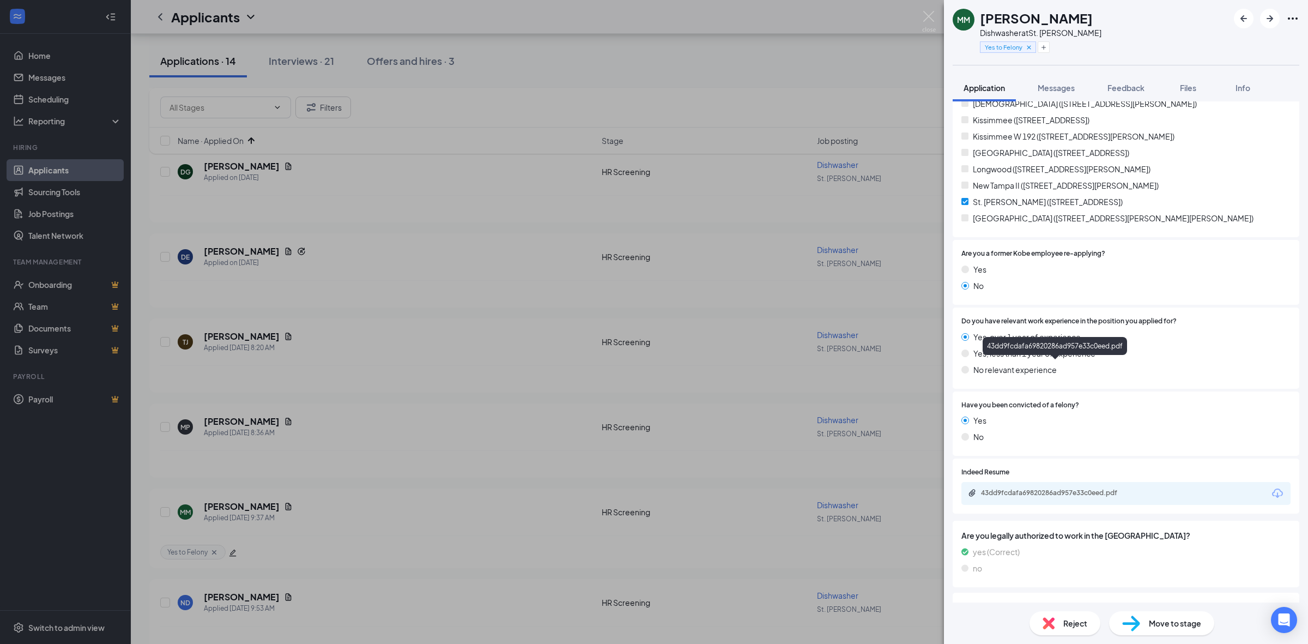
scroll to position [443, 0]
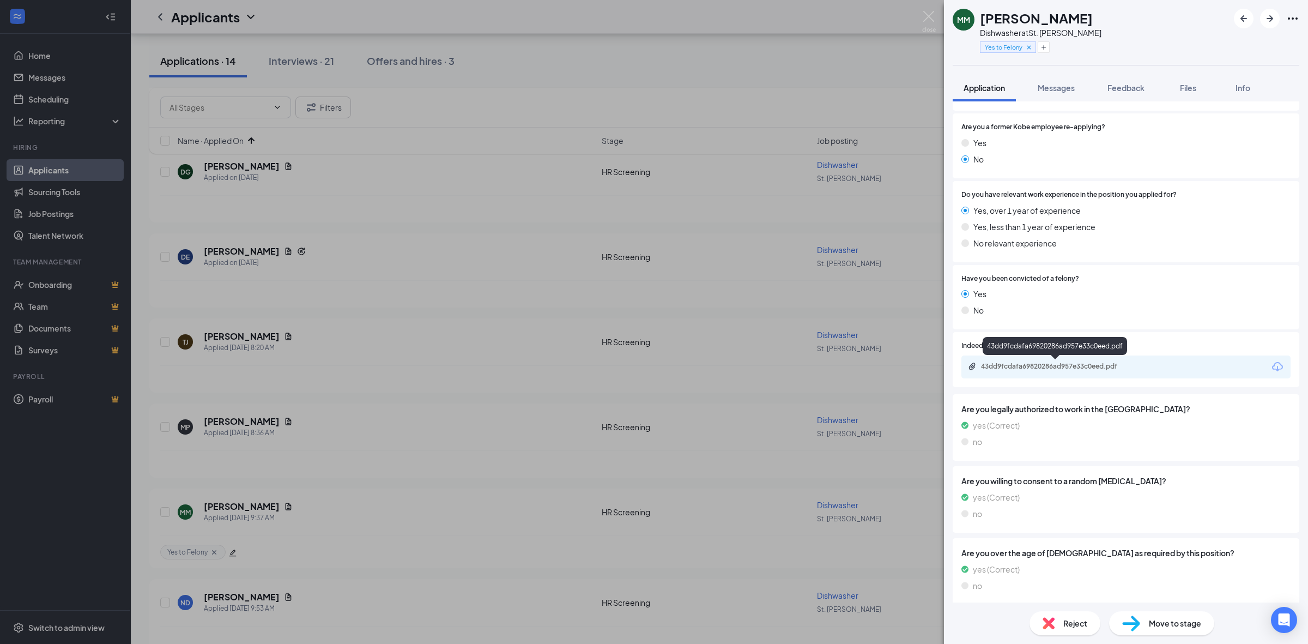
click at [1067, 360] on div "43dd9fcdafa69820286ad957e33c0eed.pdf" at bounding box center [1125, 366] width 329 height 23
click at [1069, 362] on div "43dd9fcdafa69820286ad957e33c0eed.pdf" at bounding box center [1057, 366] width 153 height 9
click at [1272, 15] on icon "ArrowRight" at bounding box center [1269, 18] width 13 height 13
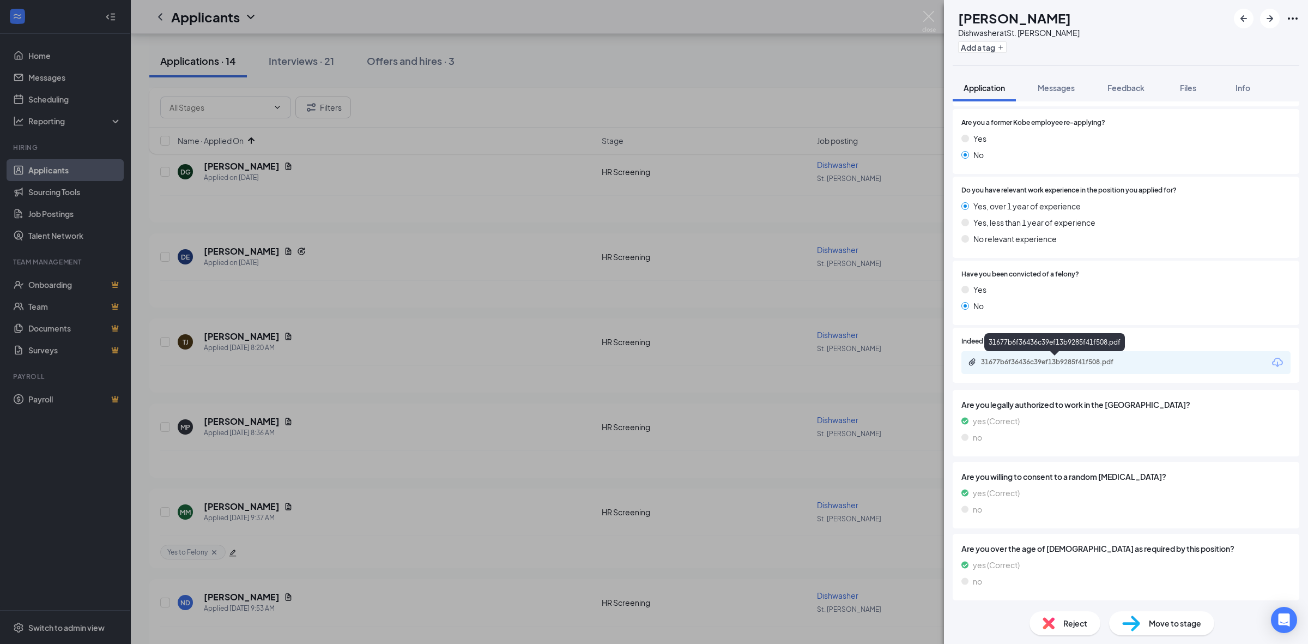
click at [1064, 361] on div "31677b6f36436c39ef13b9285f41f508.pdf" at bounding box center [1057, 362] width 153 height 9
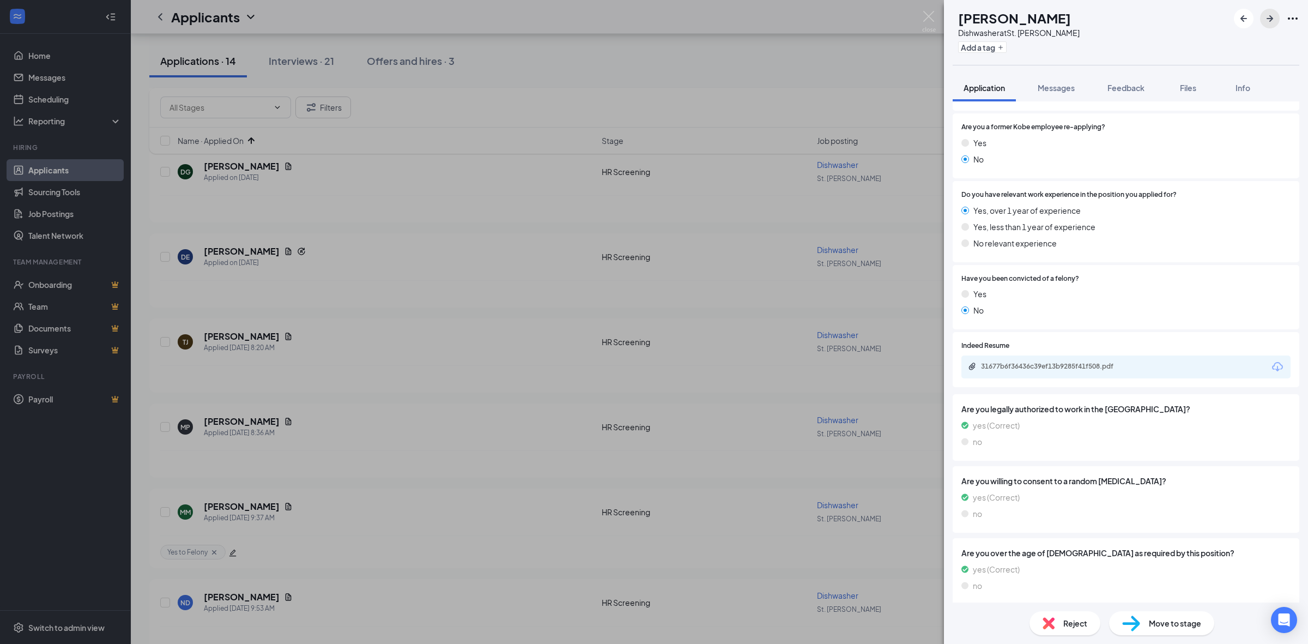
click at [1266, 16] on icon "ArrowRight" at bounding box center [1269, 18] width 13 height 13
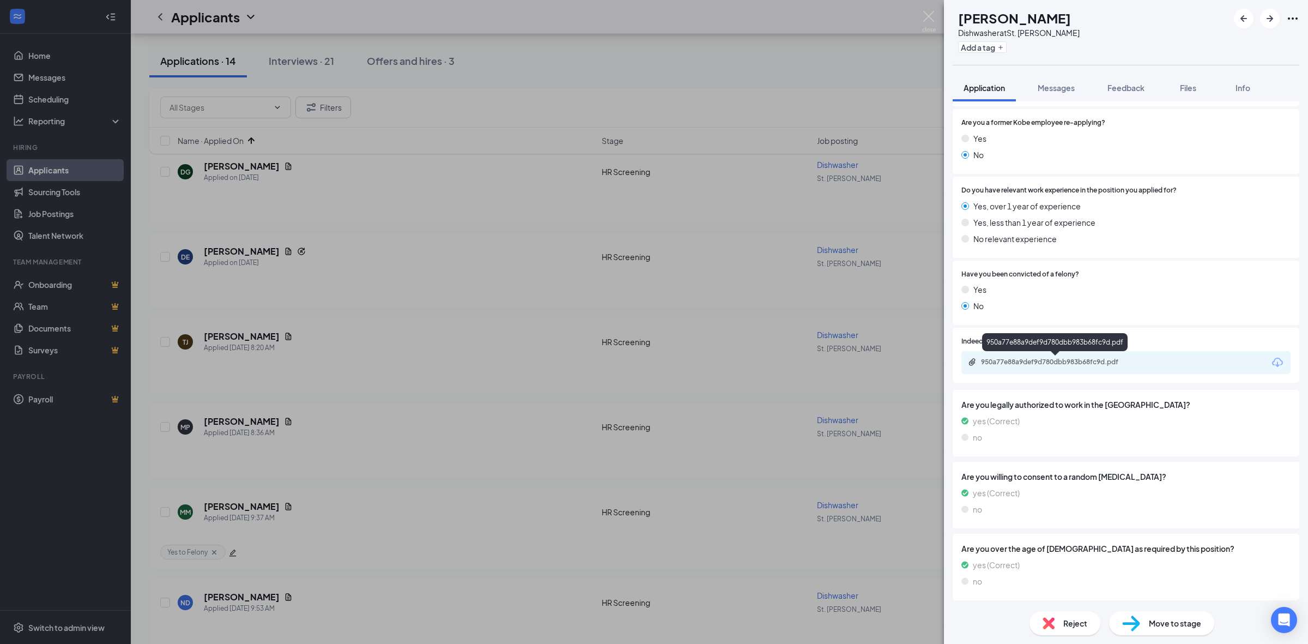
click at [1064, 366] on div "950a77e88a9def9d780dbb983b68fc9d.pdf" at bounding box center [1056, 363] width 177 height 10
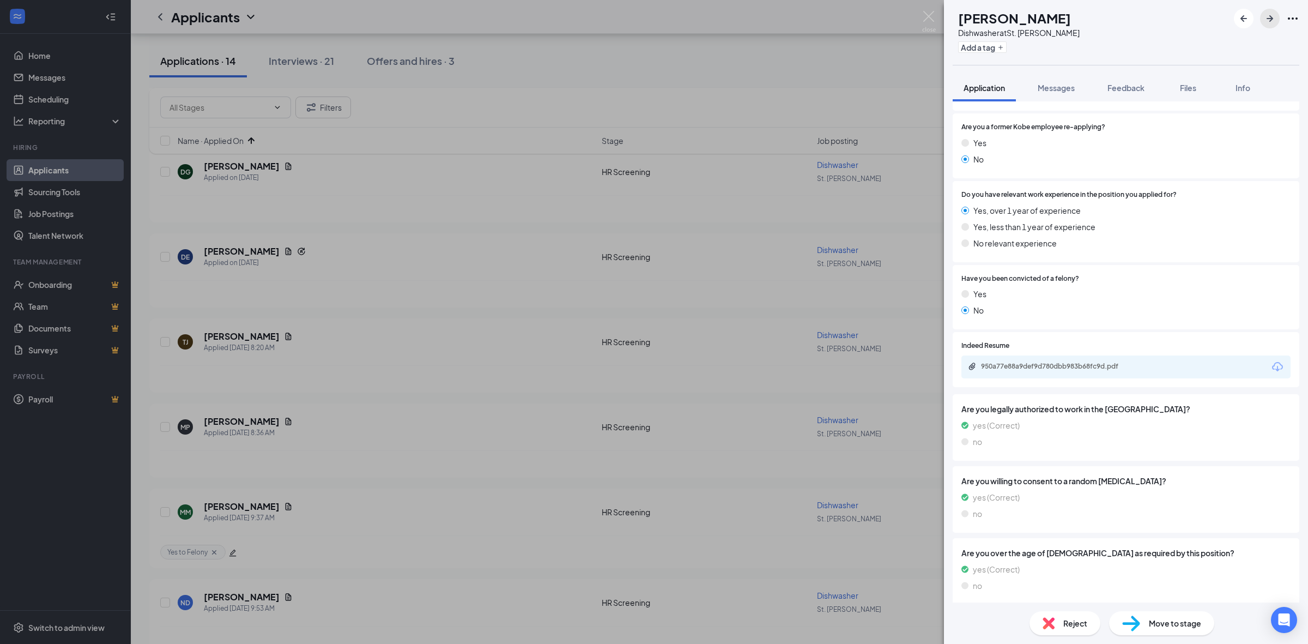
click at [1274, 22] on icon "ArrowRight" at bounding box center [1269, 18] width 13 height 13
click at [1263, 19] on icon "ArrowRight" at bounding box center [1269, 18] width 13 height 13
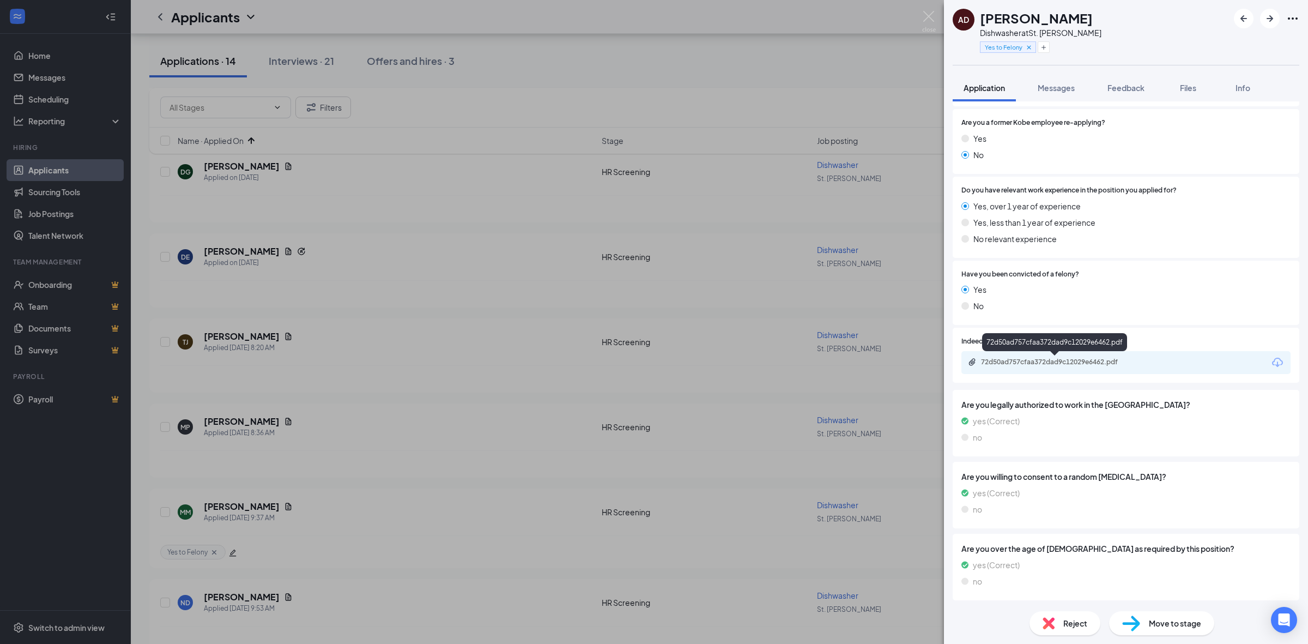
drag, startPoint x: 1031, startPoint y: 358, endPoint x: 1038, endPoint y: 349, distance: 11.2
click at [1038, 349] on div "72d50ad757cfaa372dad9c12029e6462.pdf" at bounding box center [1054, 342] width 145 height 18
click at [1037, 358] on div "72d50ad757cfaa372dad9c12029e6462.pdf" at bounding box center [1057, 362] width 153 height 9
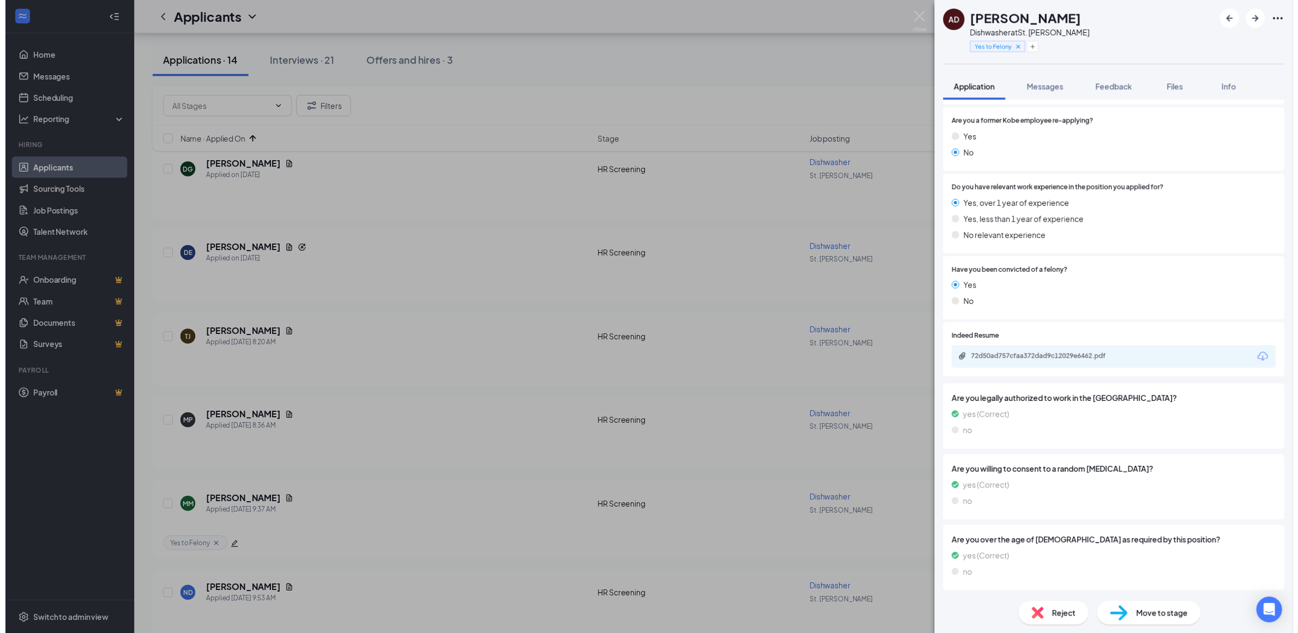
scroll to position [443, 0]
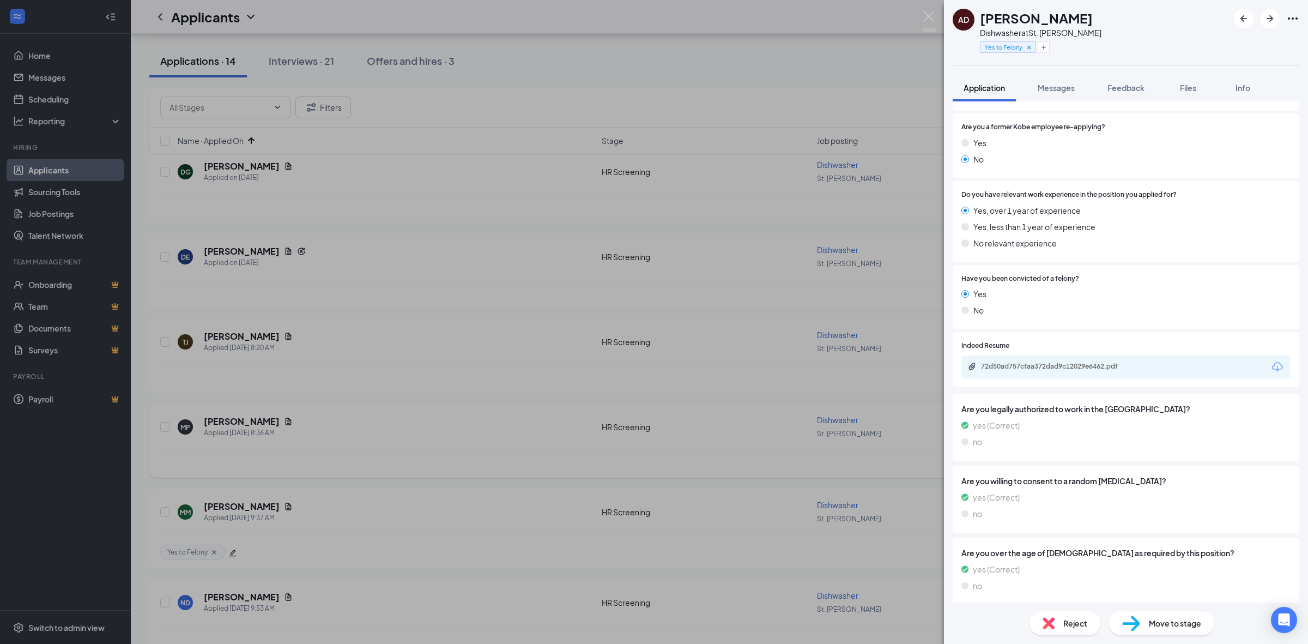
click at [919, 14] on div "AD [PERSON_NAME] Dishwasher at [GEOGRAPHIC_DATA][PERSON_NAME] Yes to Felony App…" at bounding box center [654, 322] width 1308 height 644
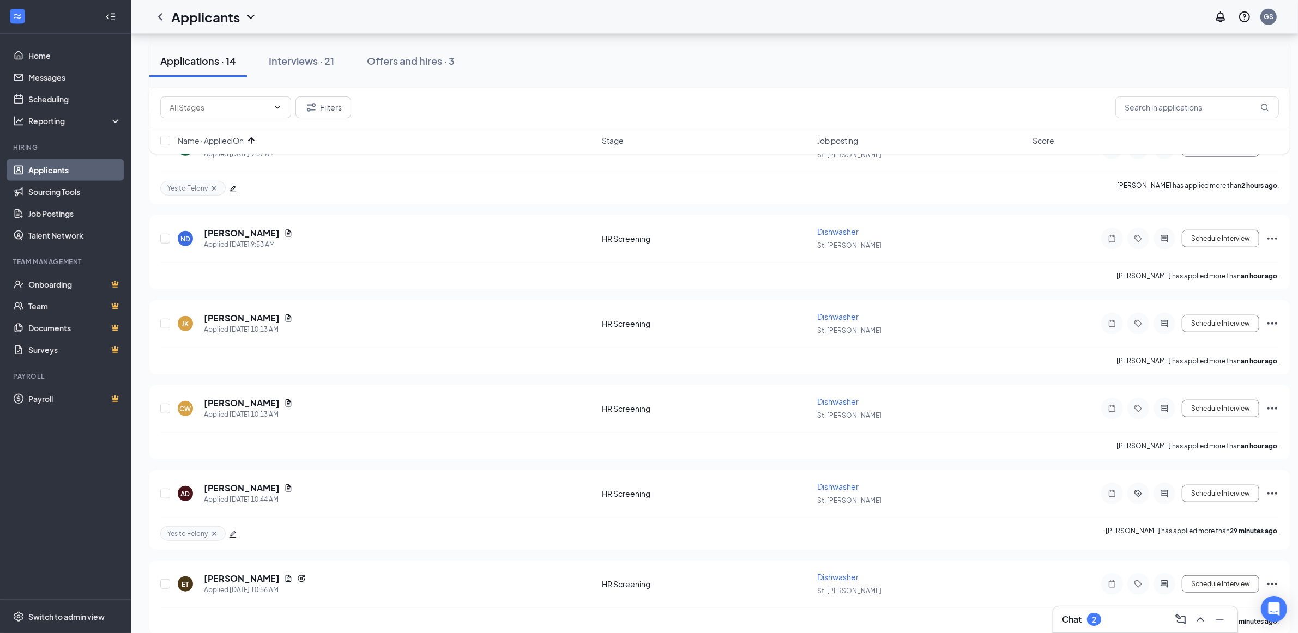
scroll to position [851, 0]
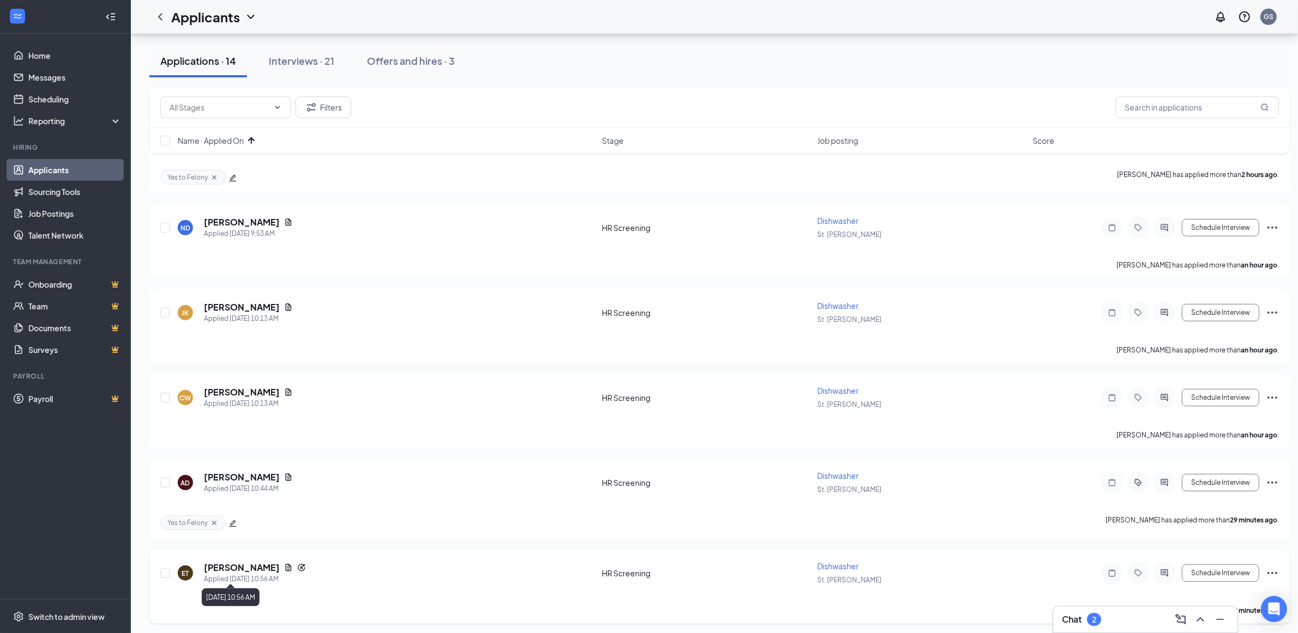
click at [252, 565] on h5 "[PERSON_NAME]" at bounding box center [242, 568] width 76 height 12
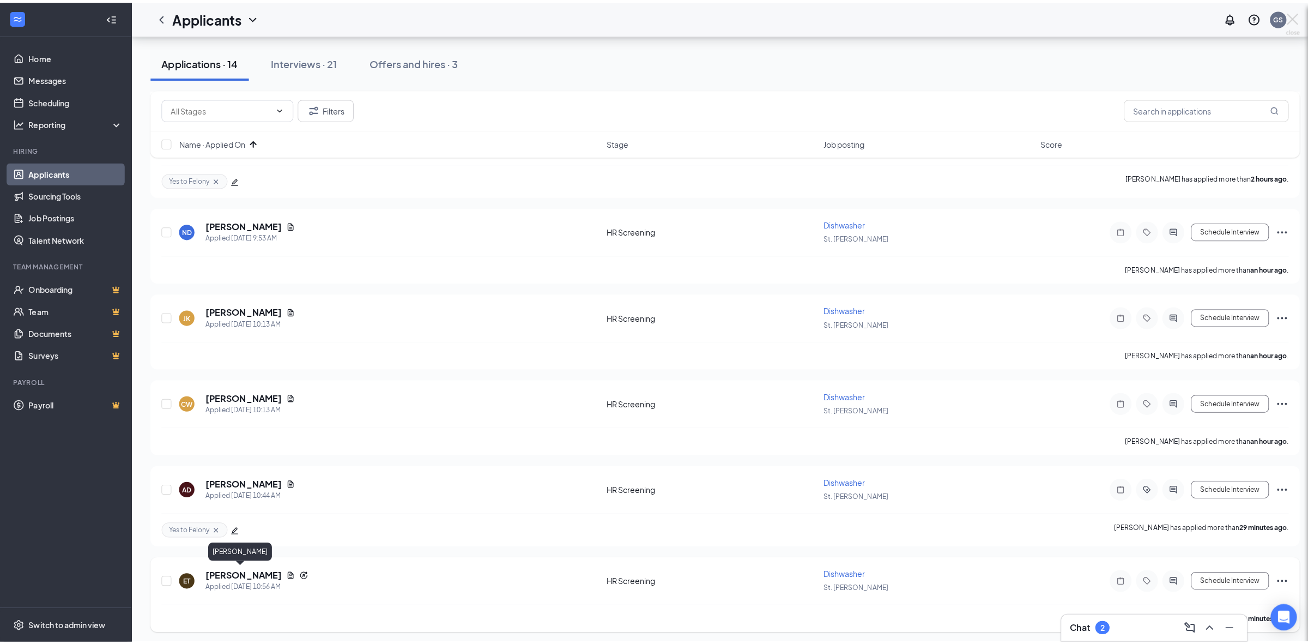
scroll to position [841, 0]
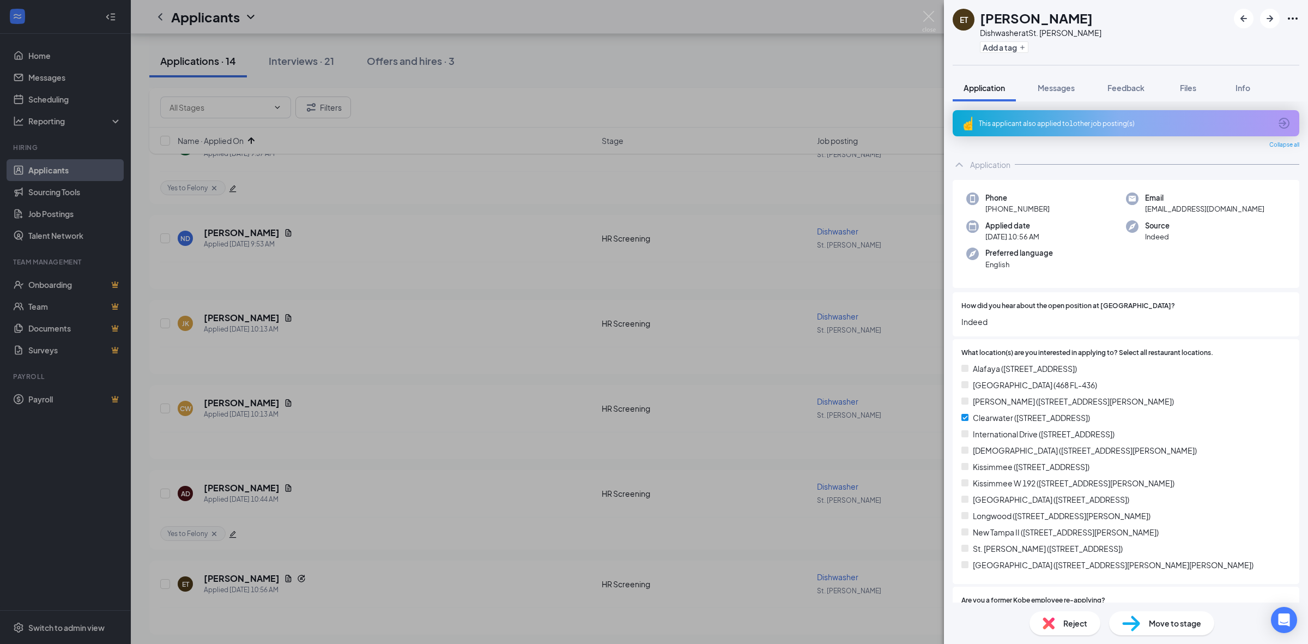
click at [1074, 113] on div "This applicant also applied to 1 other job posting(s)" at bounding box center [1126, 123] width 347 height 26
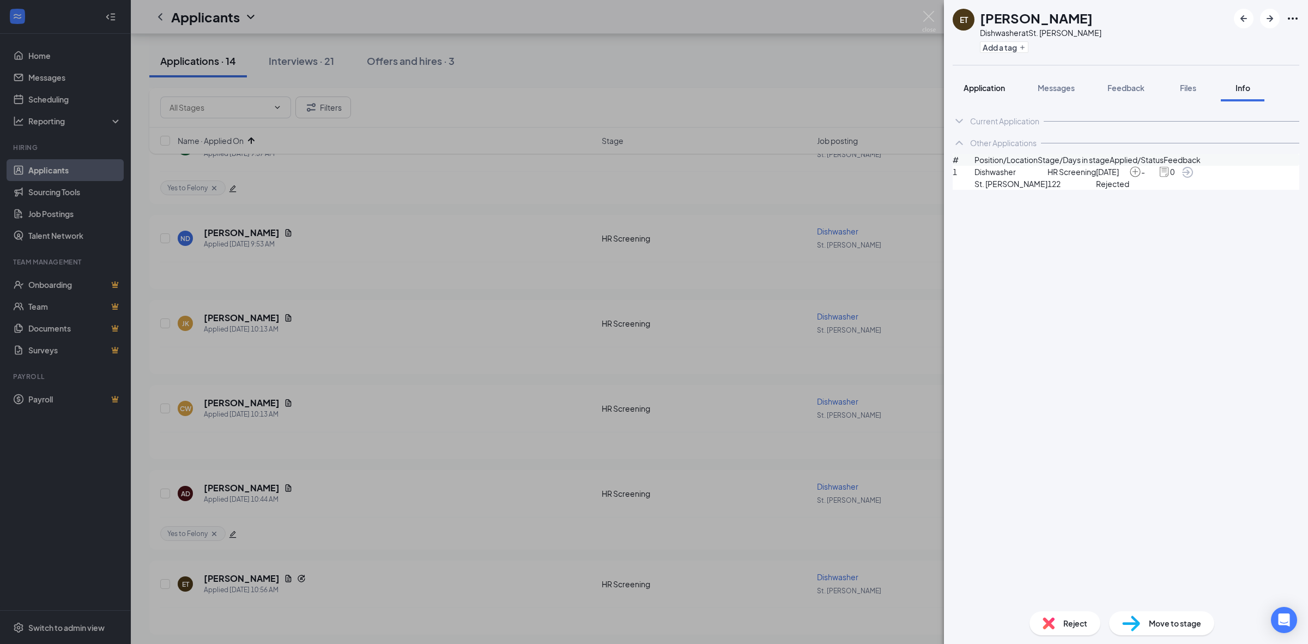
click at [991, 97] on button "Application" at bounding box center [984, 87] width 63 height 27
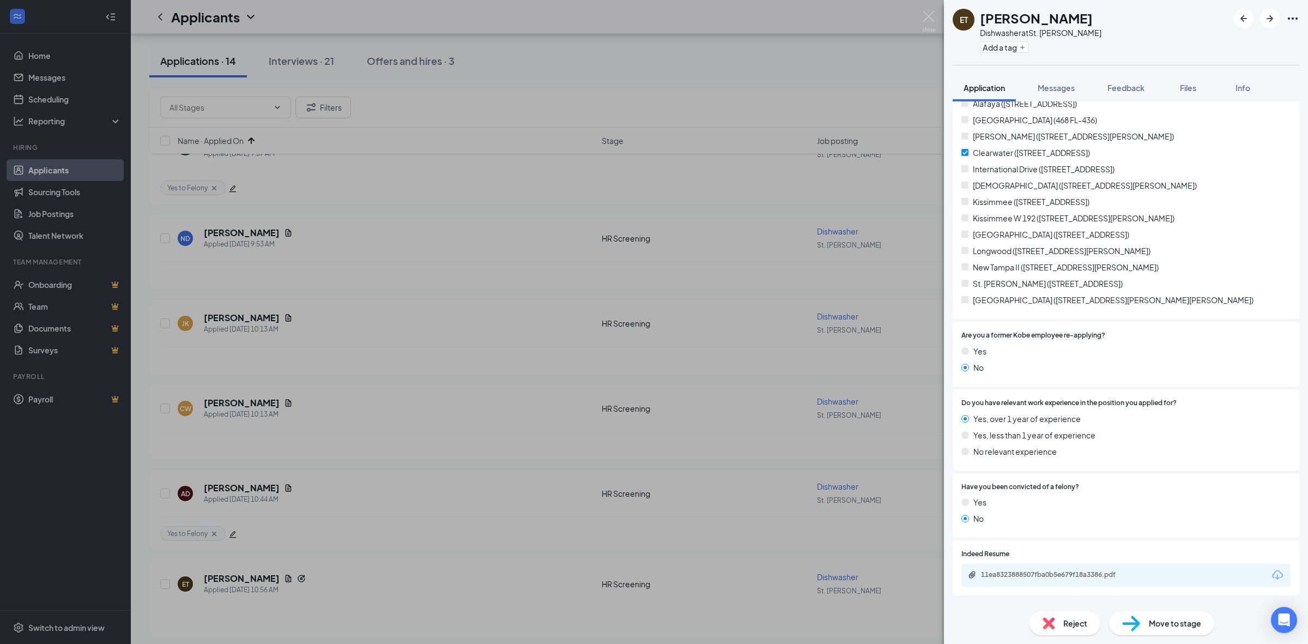
scroll to position [409, 0]
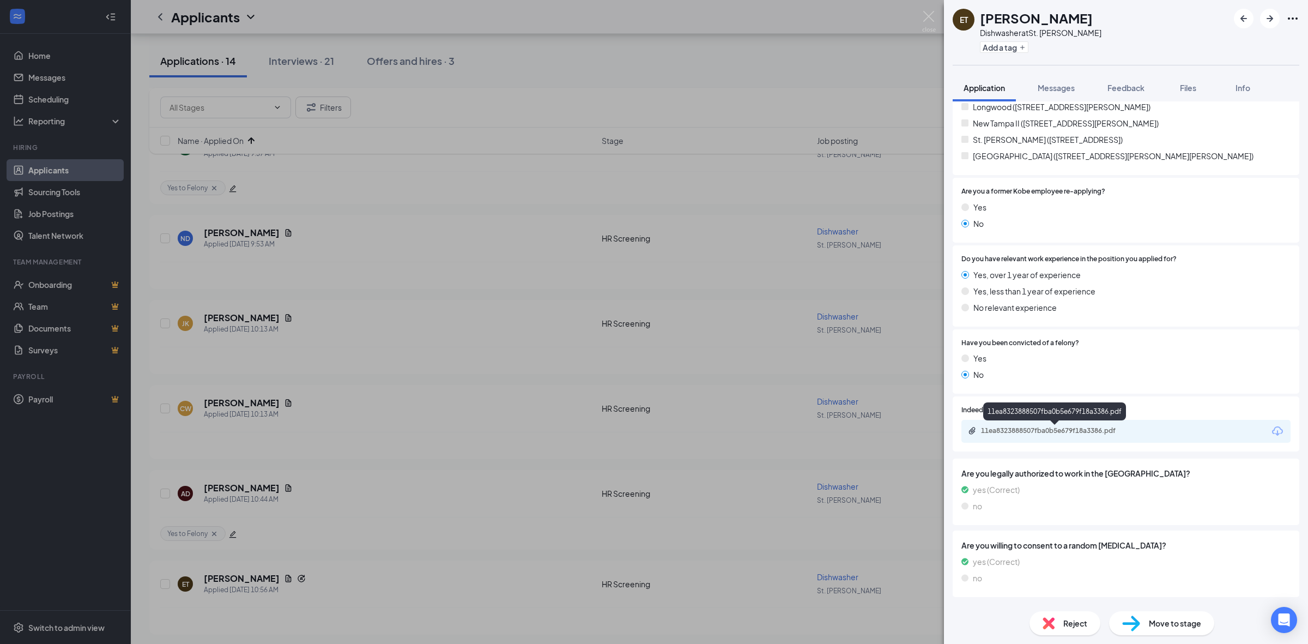
click at [1034, 428] on div "11ea8323888507fba0b5e679f18a3386.pdf" at bounding box center [1057, 430] width 153 height 9
click at [1149, 621] on span "Move to stage" at bounding box center [1175, 623] width 52 height 12
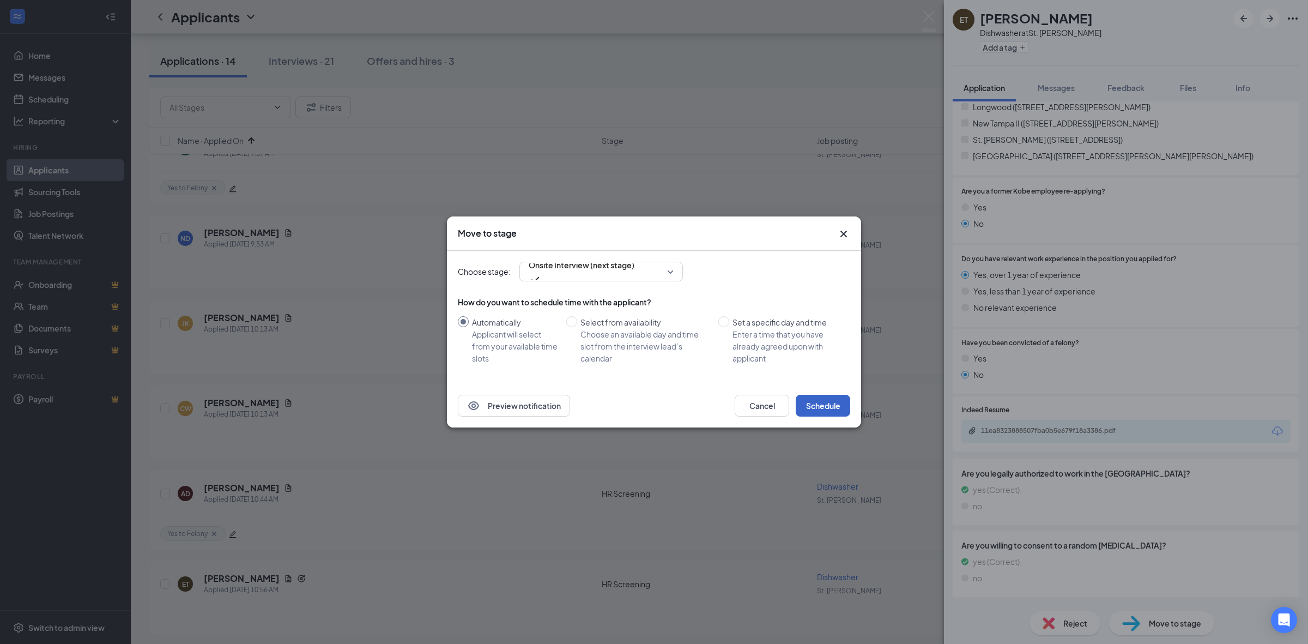
click at [833, 410] on button "Schedule" at bounding box center [823, 406] width 55 height 22
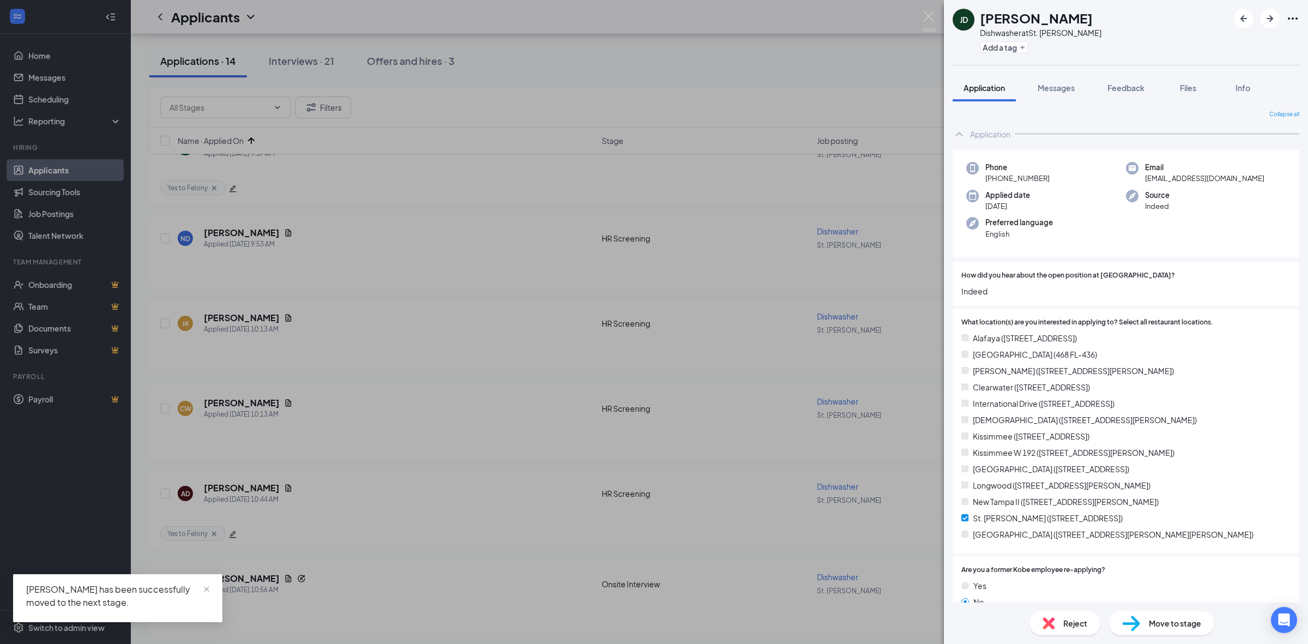
click at [933, 9] on div "[PERSON_NAME] [PERSON_NAME] Dishwasher at [GEOGRAPHIC_DATA][PERSON_NAME] Add a …" at bounding box center [654, 322] width 1308 height 644
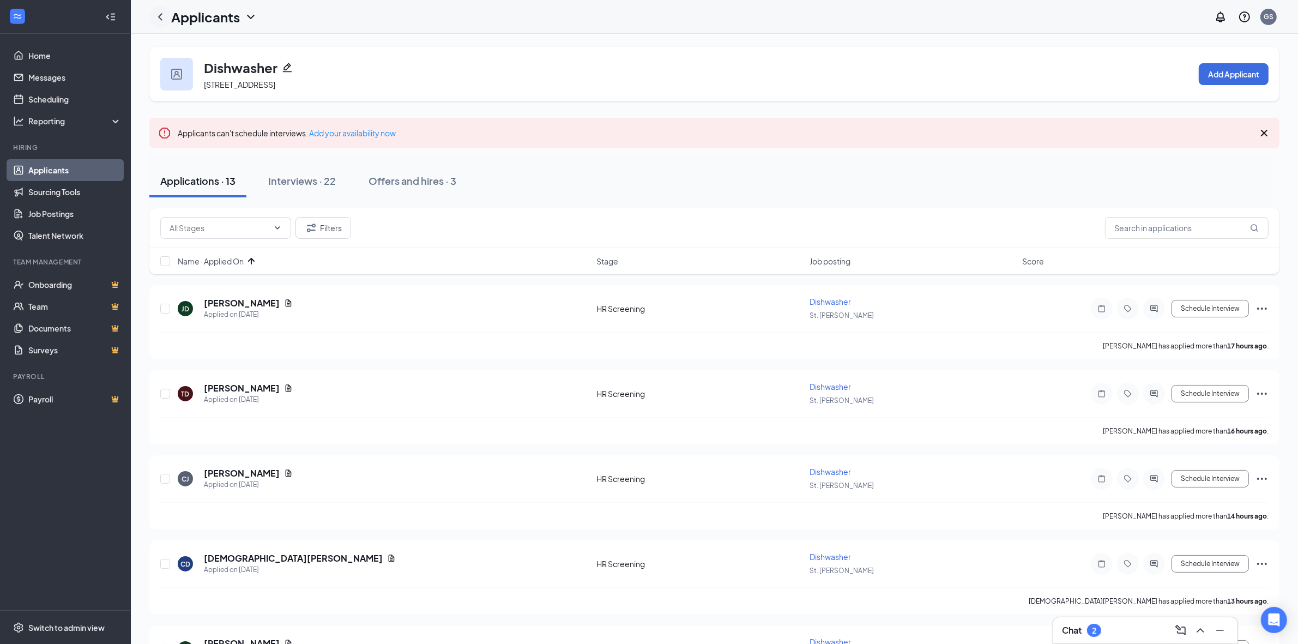
click at [160, 18] on icon "ChevronLeft" at bounding box center [160, 16] width 4 height 7
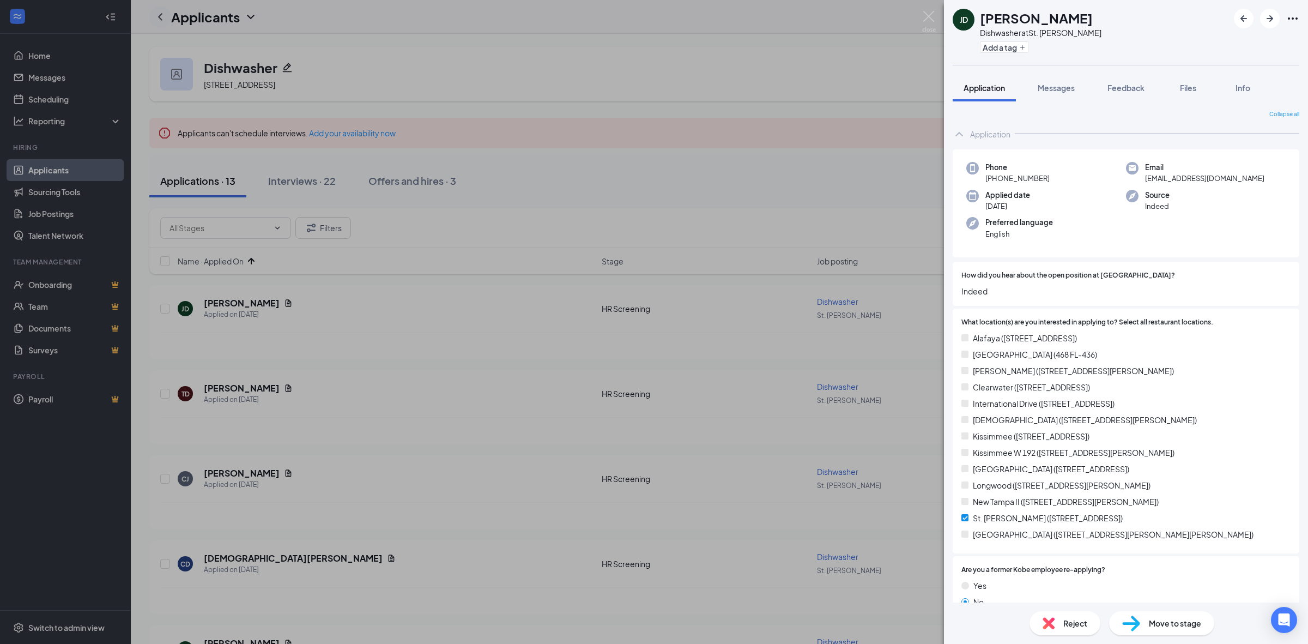
click at [160, 18] on div "[PERSON_NAME] [PERSON_NAME] Dishwasher at [GEOGRAPHIC_DATA][PERSON_NAME] Add a …" at bounding box center [654, 322] width 1308 height 644
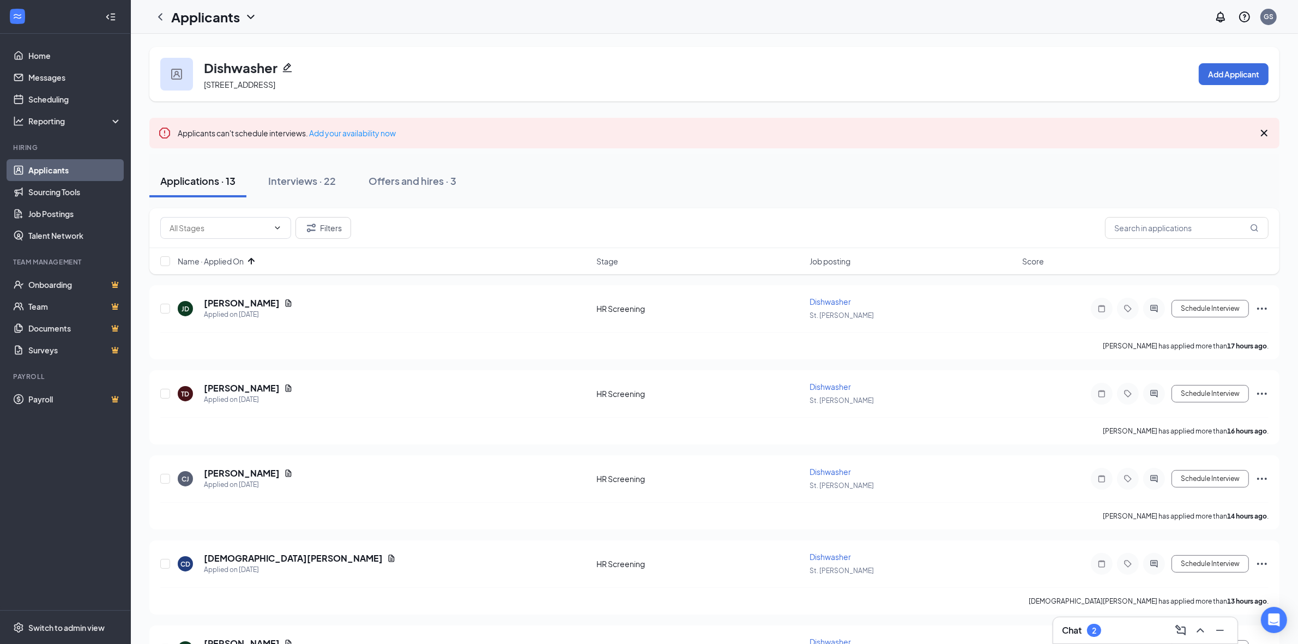
click at [66, 171] on link "Applicants" at bounding box center [74, 170] width 93 height 22
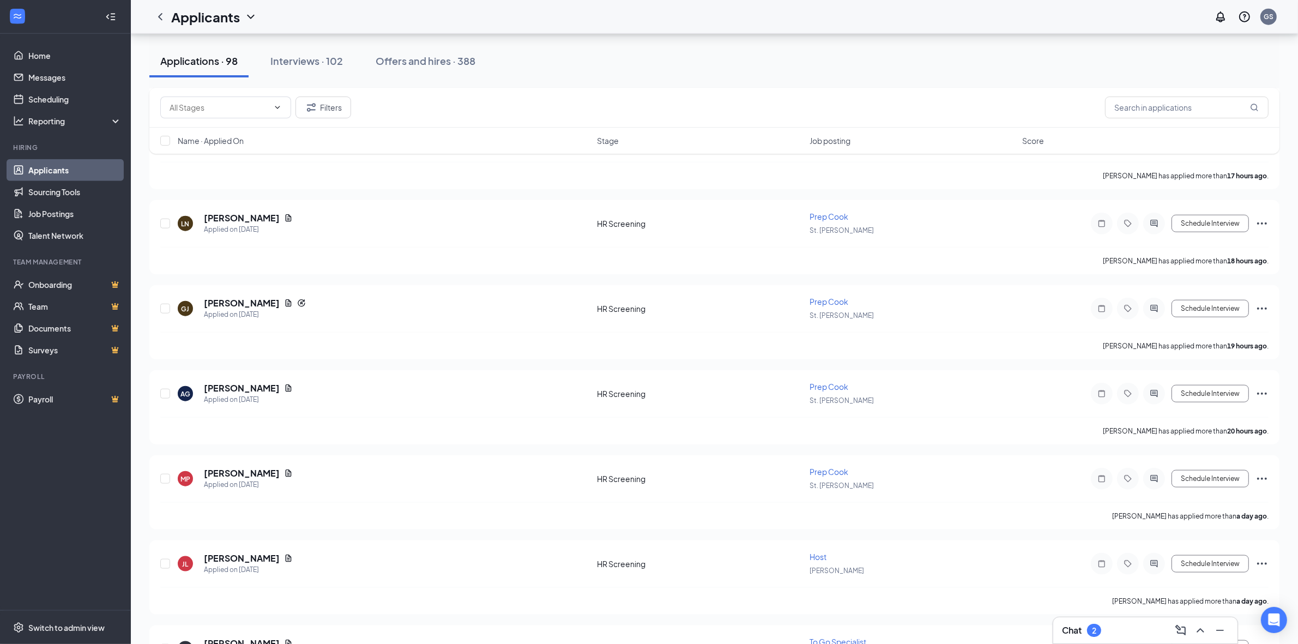
scroll to position [1718, 0]
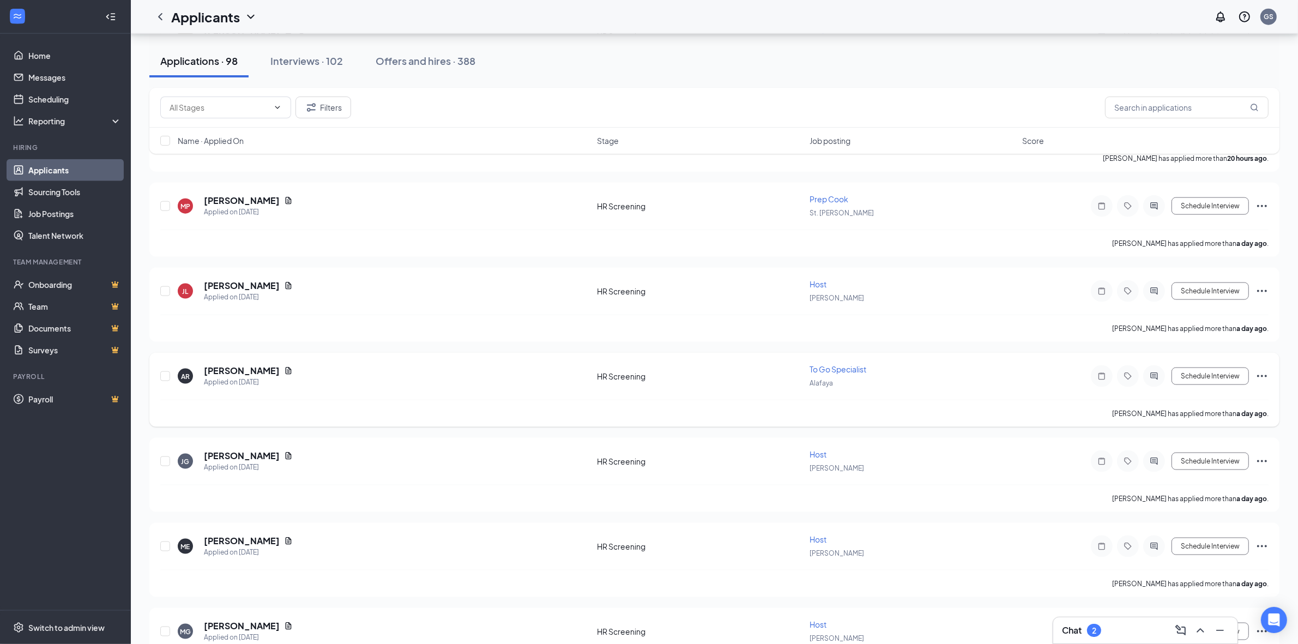
click at [864, 364] on span "To Go Specialist" at bounding box center [837, 369] width 57 height 10
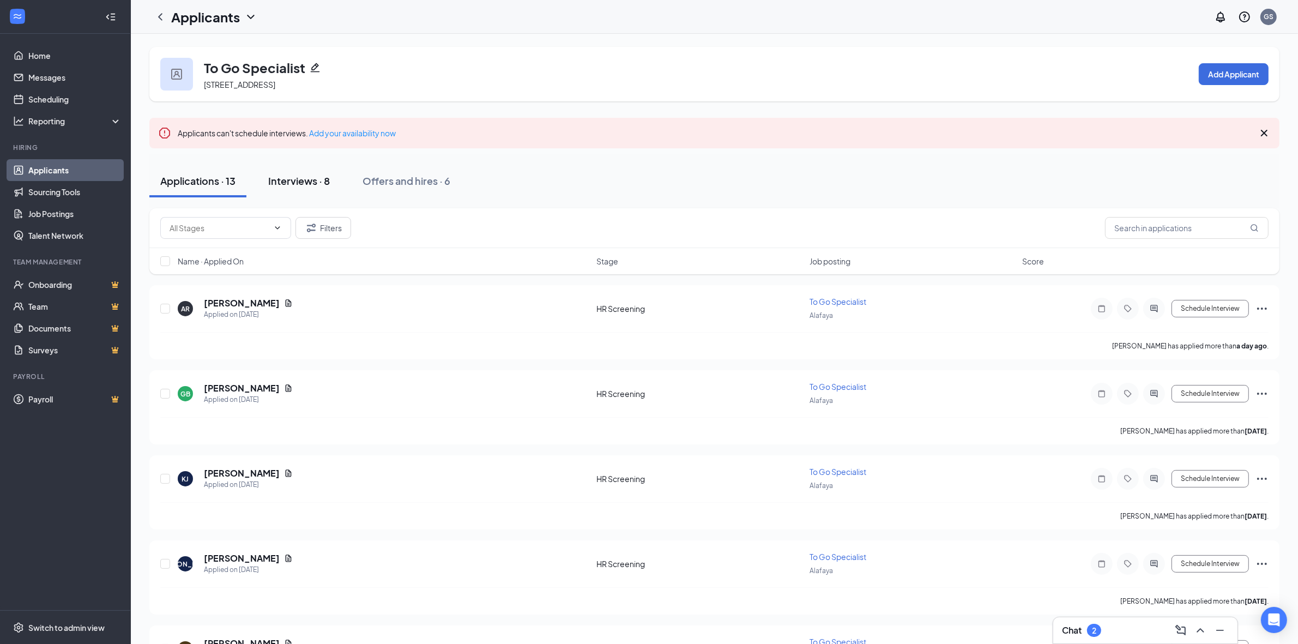
click at [298, 186] on div "Interviews · 8" at bounding box center [299, 181] width 62 height 14
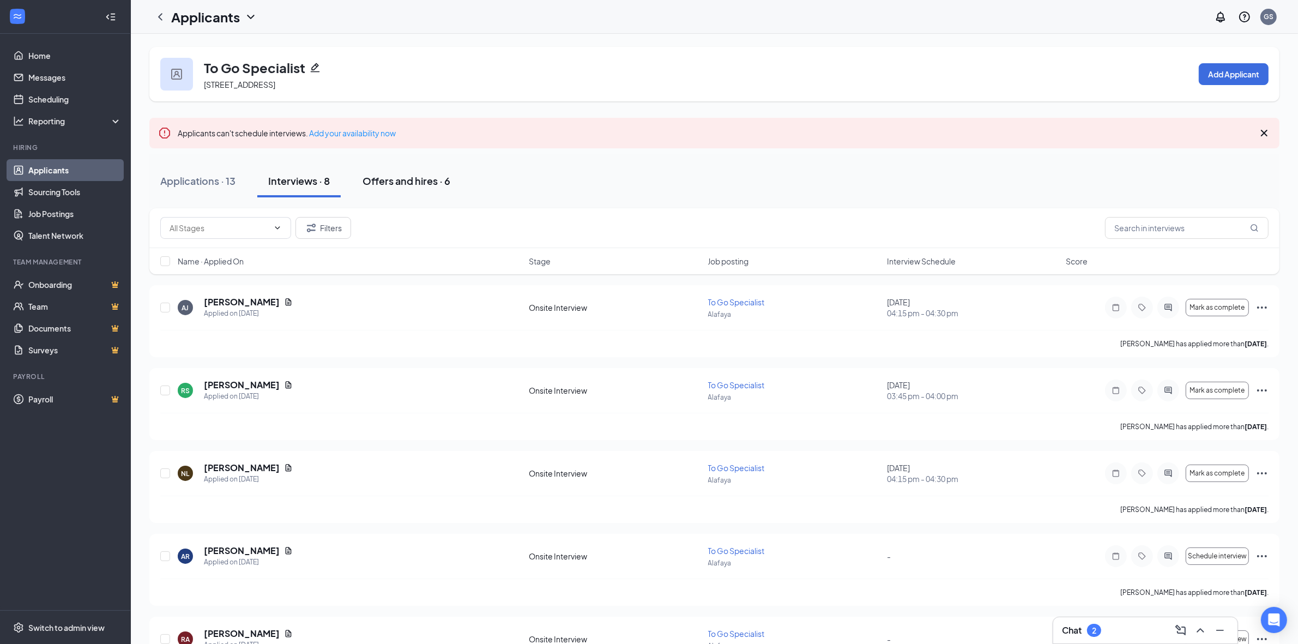
click at [431, 180] on div "Offers and hires · 6" at bounding box center [406, 181] width 88 height 14
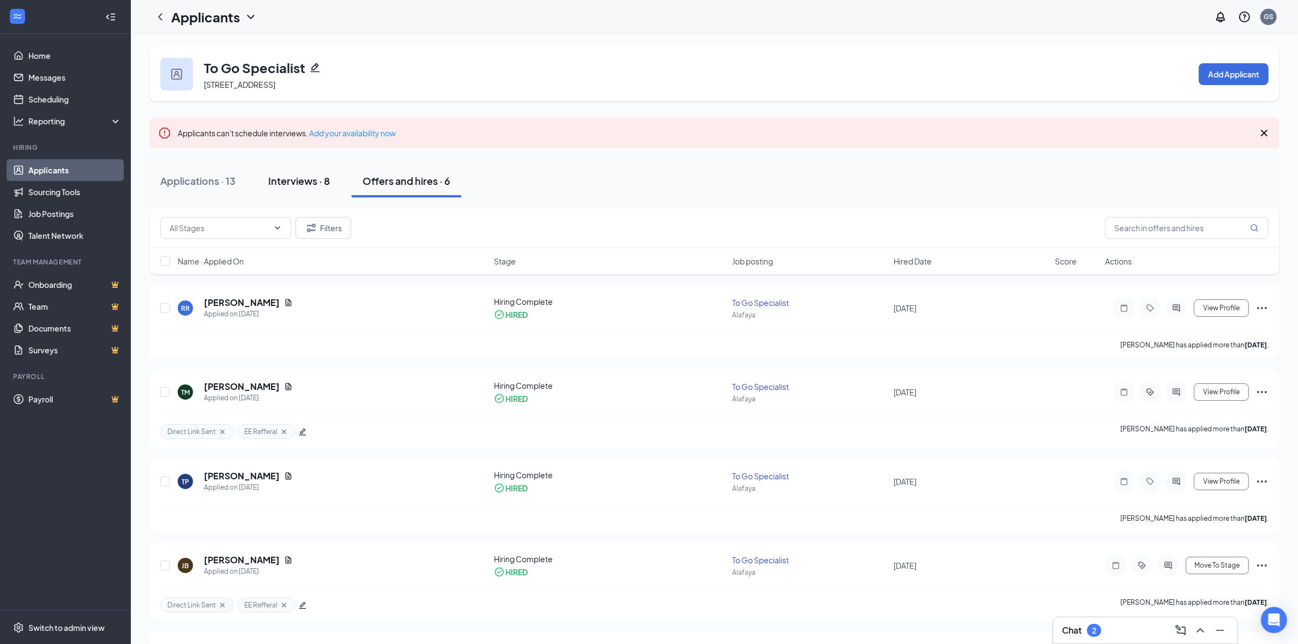
click at [317, 187] on div "Interviews · 8" at bounding box center [299, 181] width 62 height 14
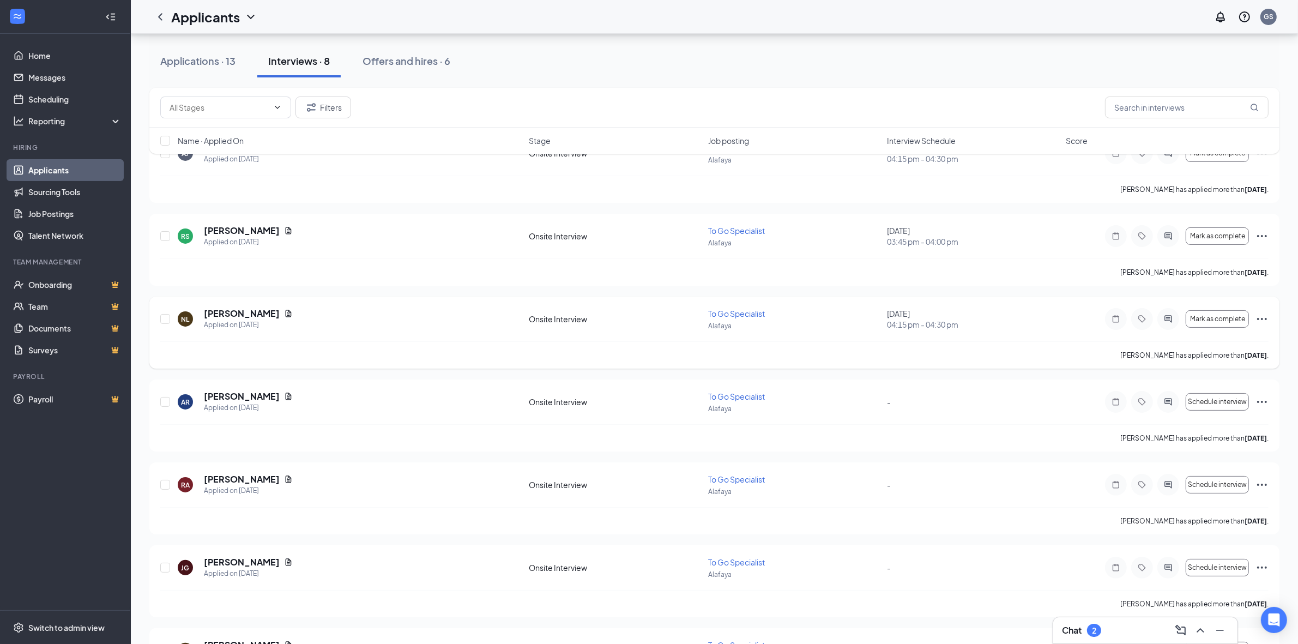
scroll to position [307, 0]
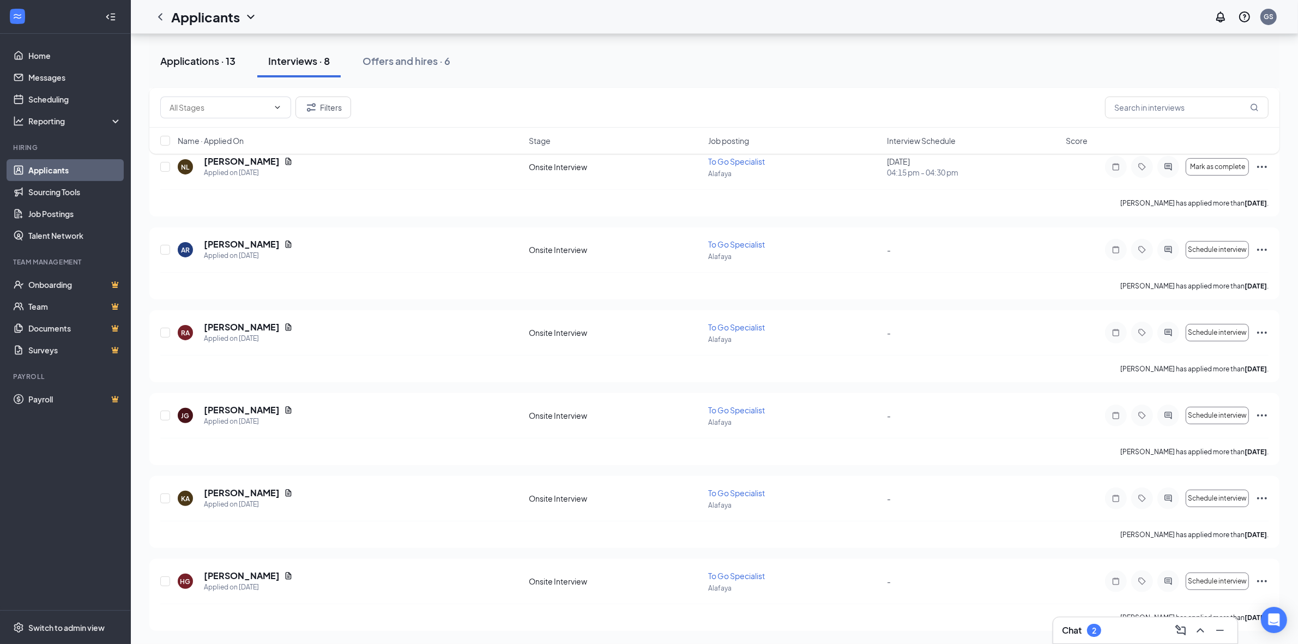
click at [186, 60] on div "Applications · 13" at bounding box center [197, 61] width 75 height 14
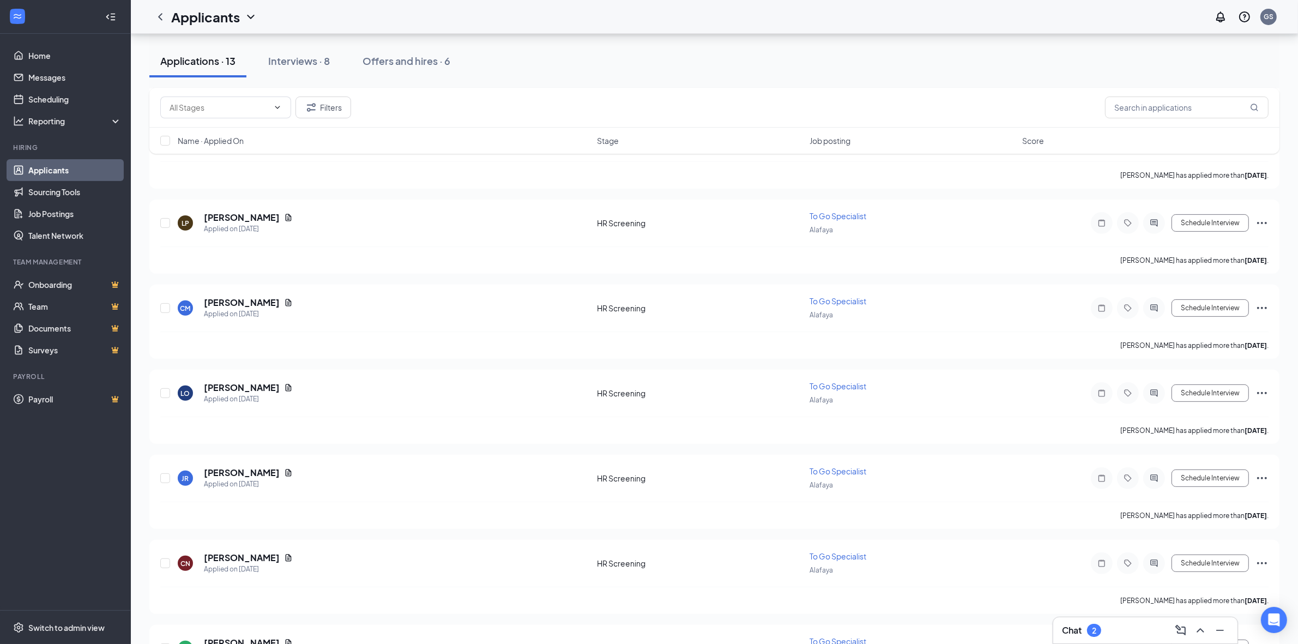
scroll to position [491, 0]
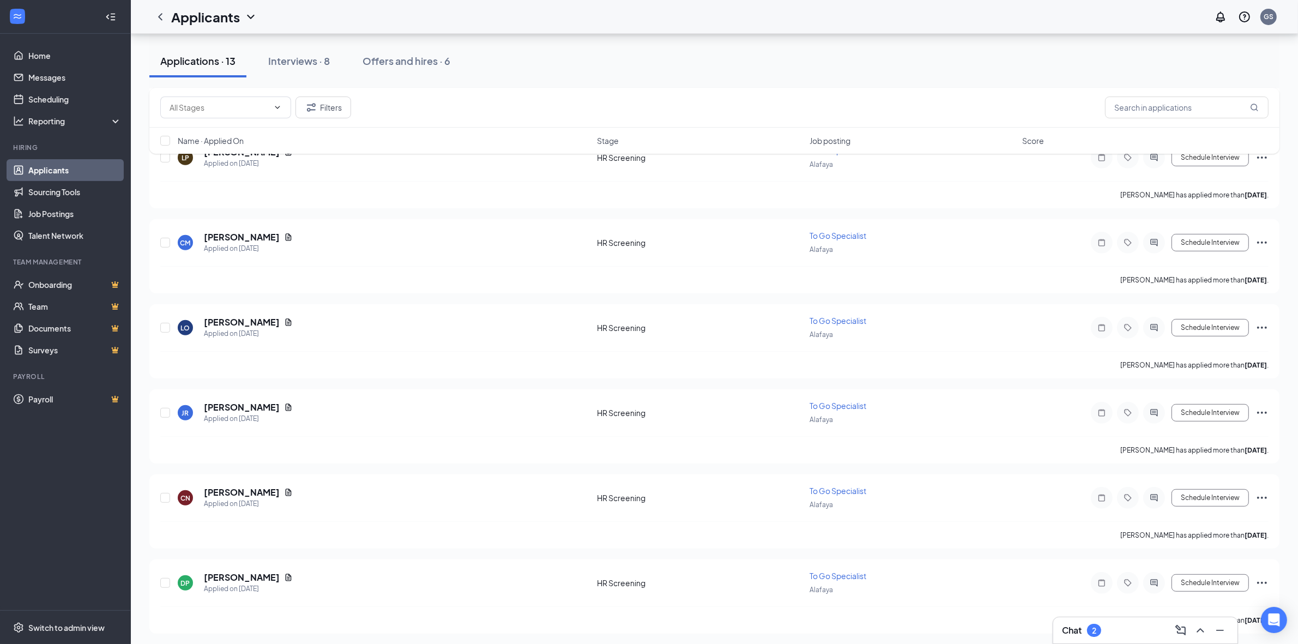
click at [1063, 639] on div "Chat 2" at bounding box center [1145, 630] width 184 height 26
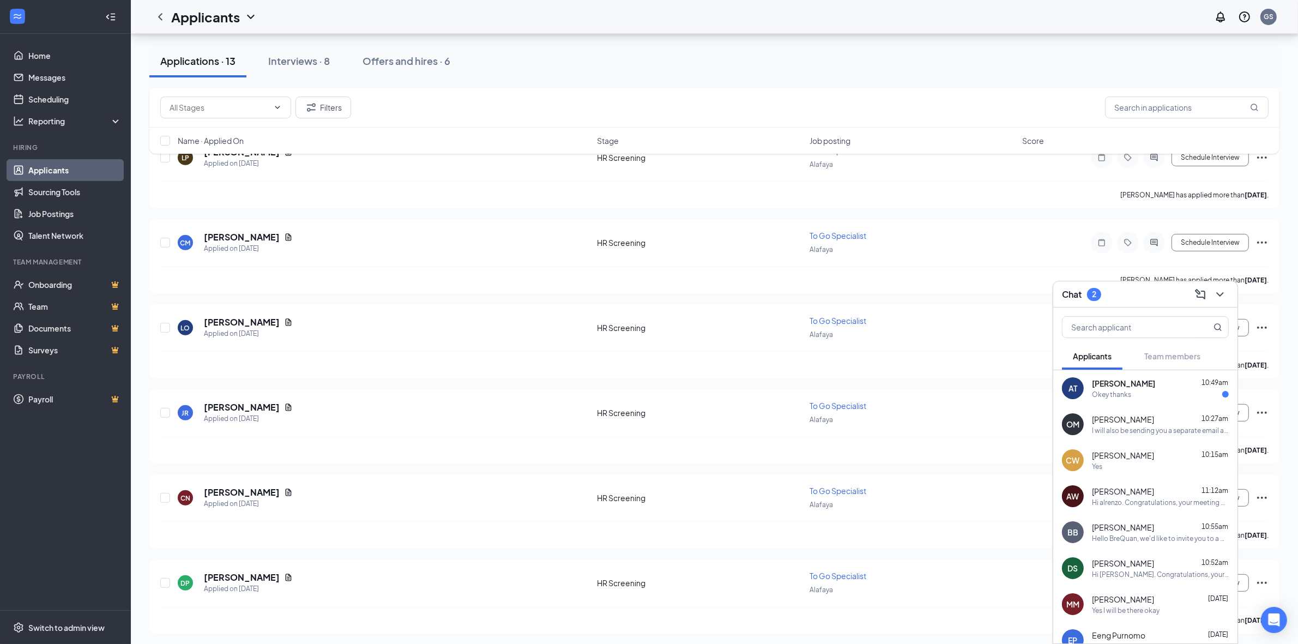
click at [1169, 378] on div "[PERSON_NAME] 10:49am" at bounding box center [1160, 383] width 137 height 11
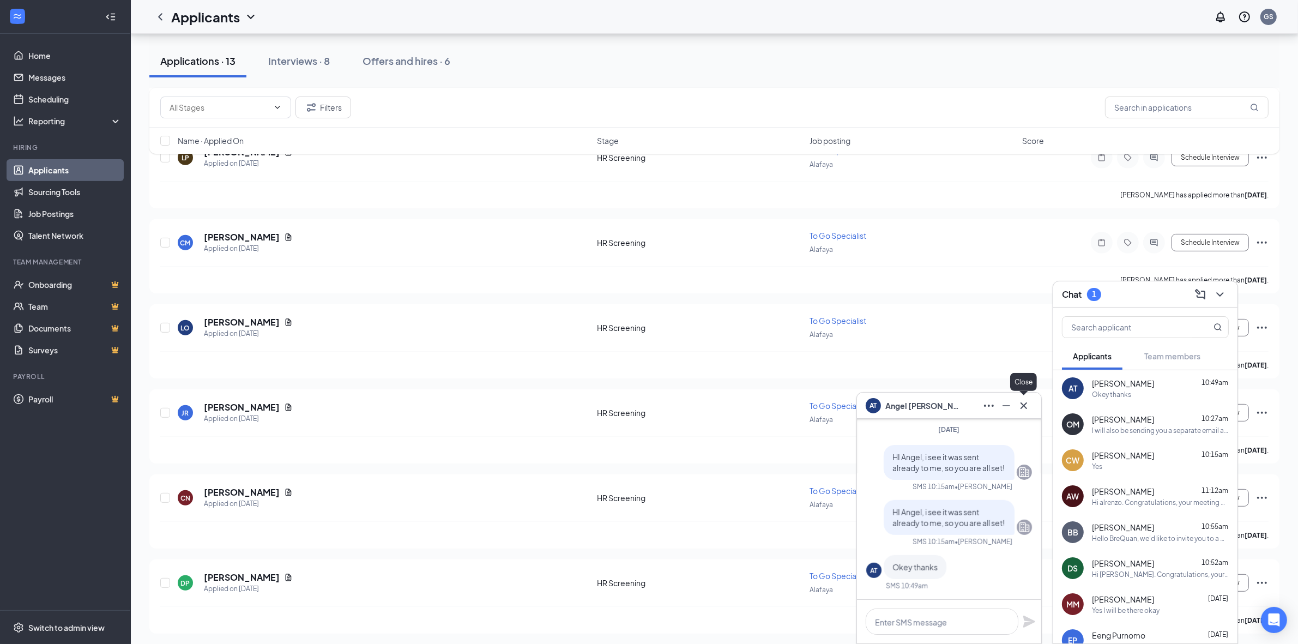
click at [1024, 410] on icon "Cross" at bounding box center [1023, 405] width 13 height 13
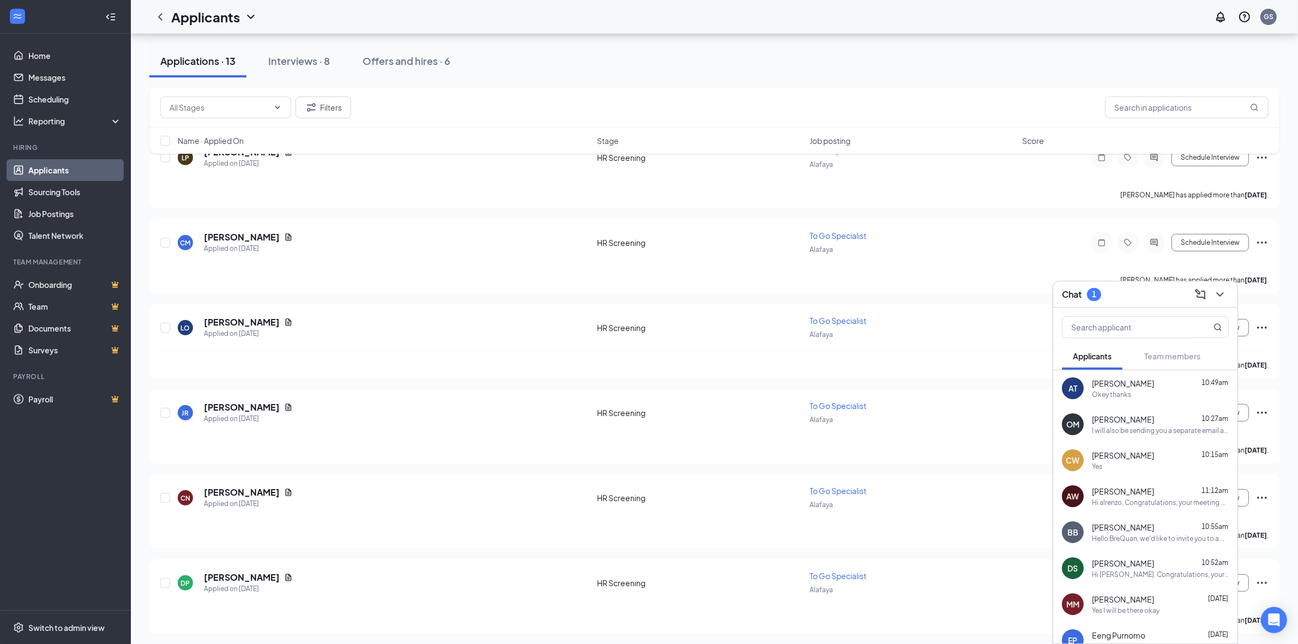
click at [1227, 289] on div at bounding box center [1219, 294] width 20 height 17
click at [1226, 302] on div at bounding box center [1219, 294] width 20 height 17
click at [1141, 105] on input "text" at bounding box center [1187, 107] width 164 height 22
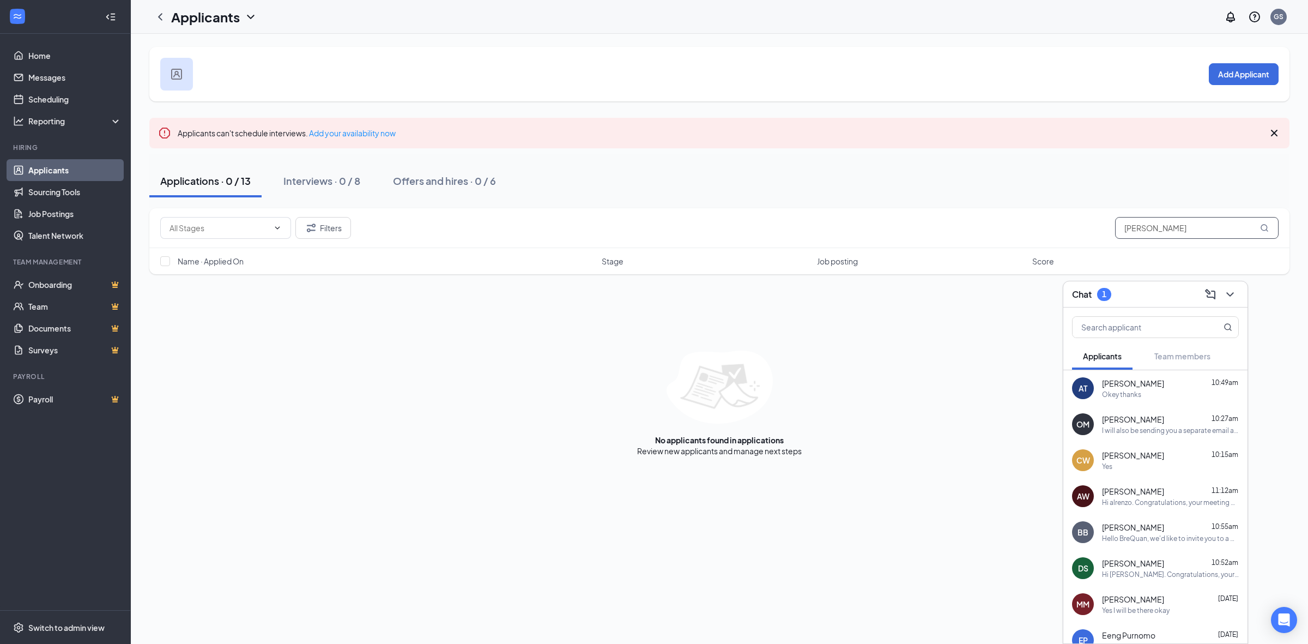
type input "[PERSON_NAME]"
click at [111, 174] on link "Applicants" at bounding box center [74, 170] width 93 height 22
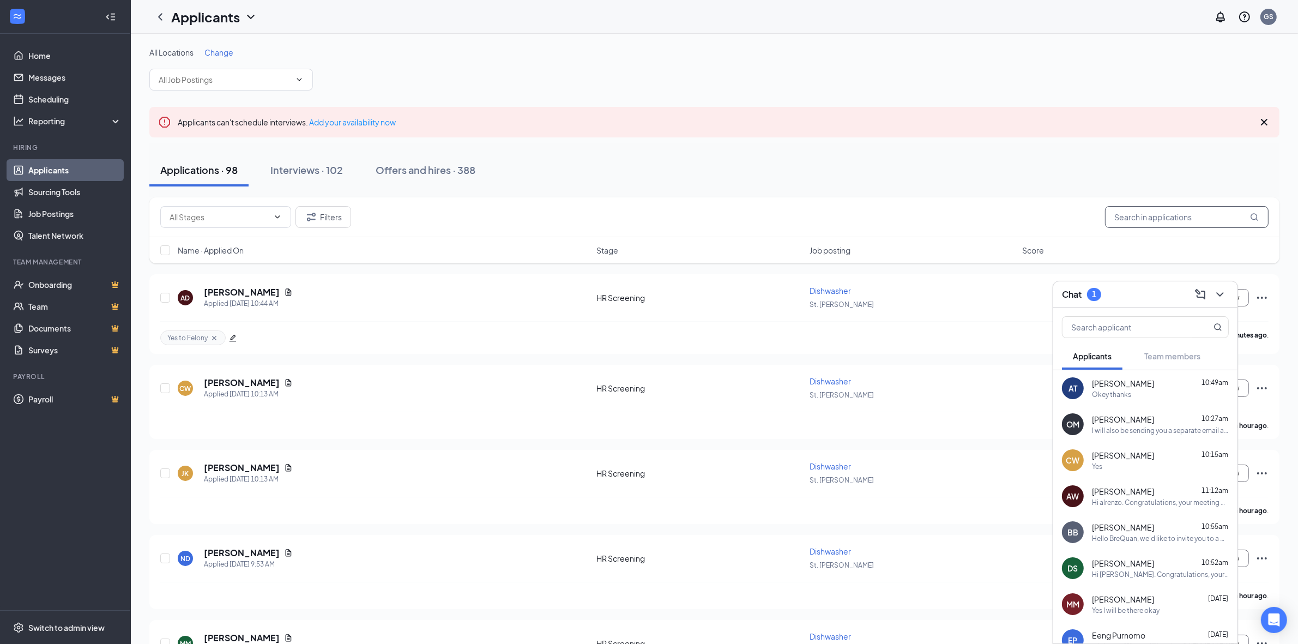
click at [1148, 216] on input "text" at bounding box center [1187, 217] width 164 height 22
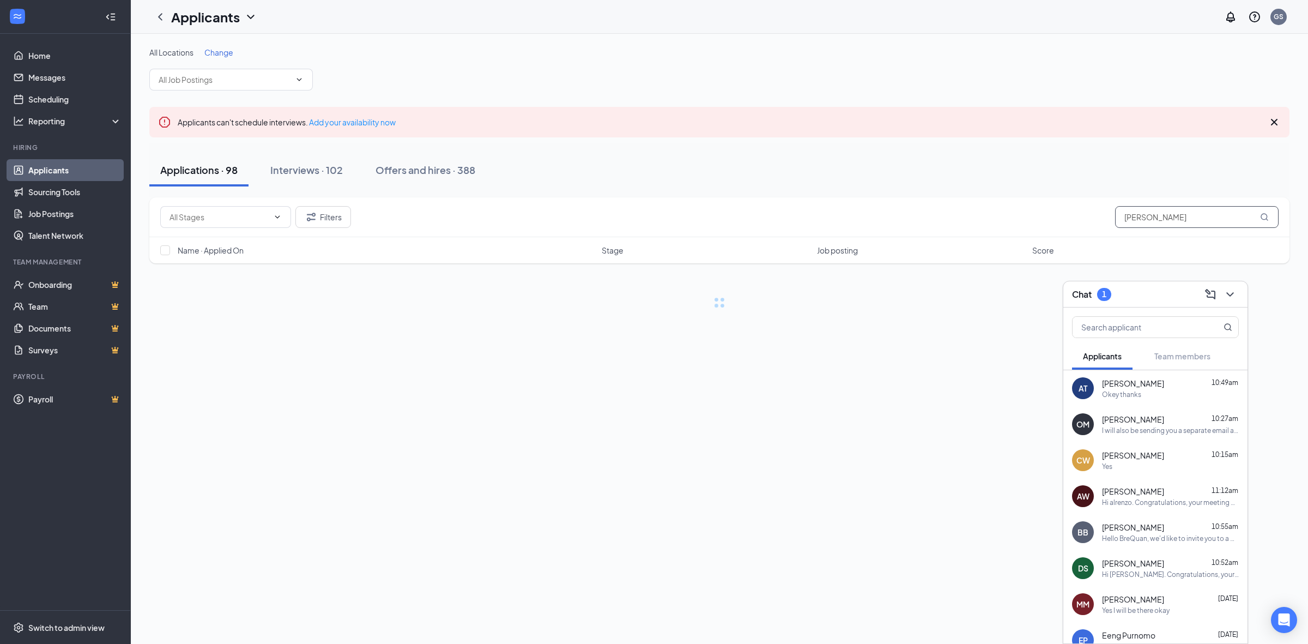
type input "[PERSON_NAME]"
click at [1142, 215] on input "[PERSON_NAME]" at bounding box center [1197, 217] width 164 height 22
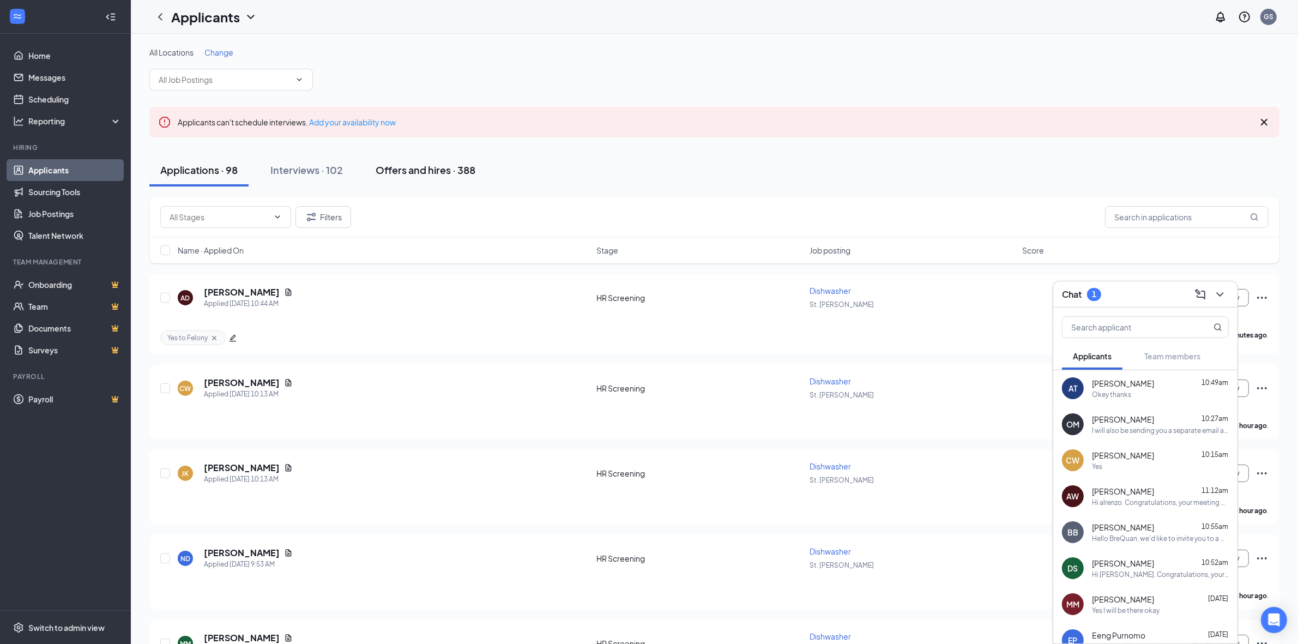
click at [445, 172] on div "Offers and hires · 388" at bounding box center [426, 170] width 100 height 14
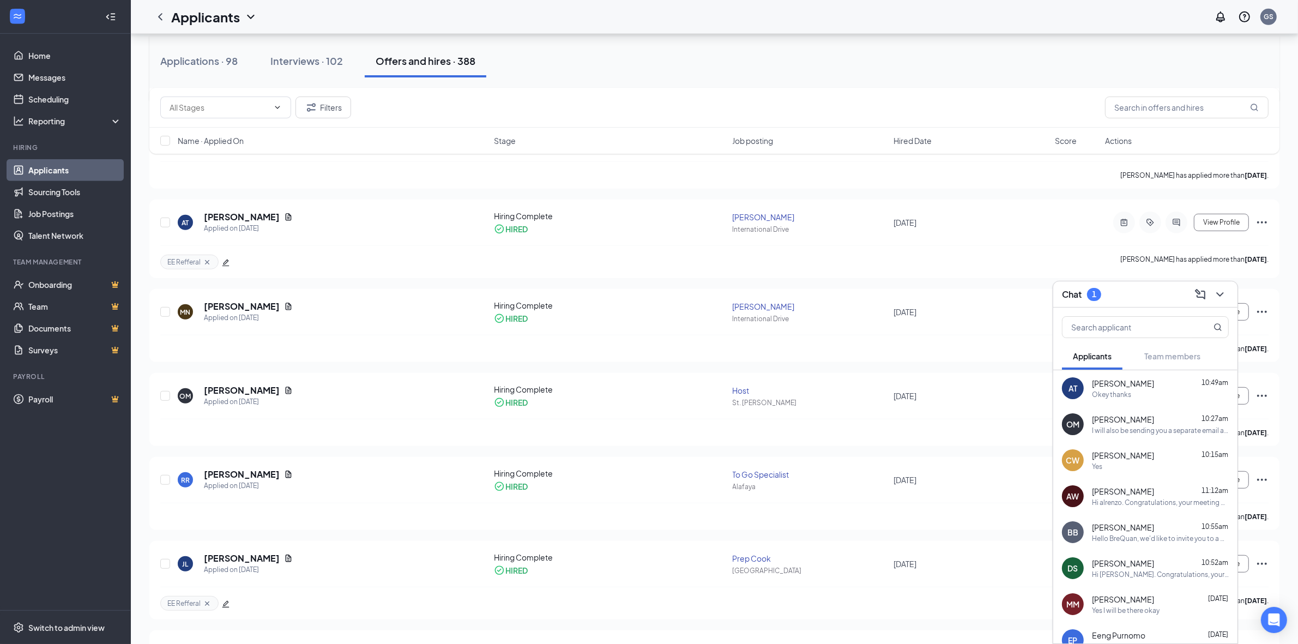
scroll to position [681, 0]
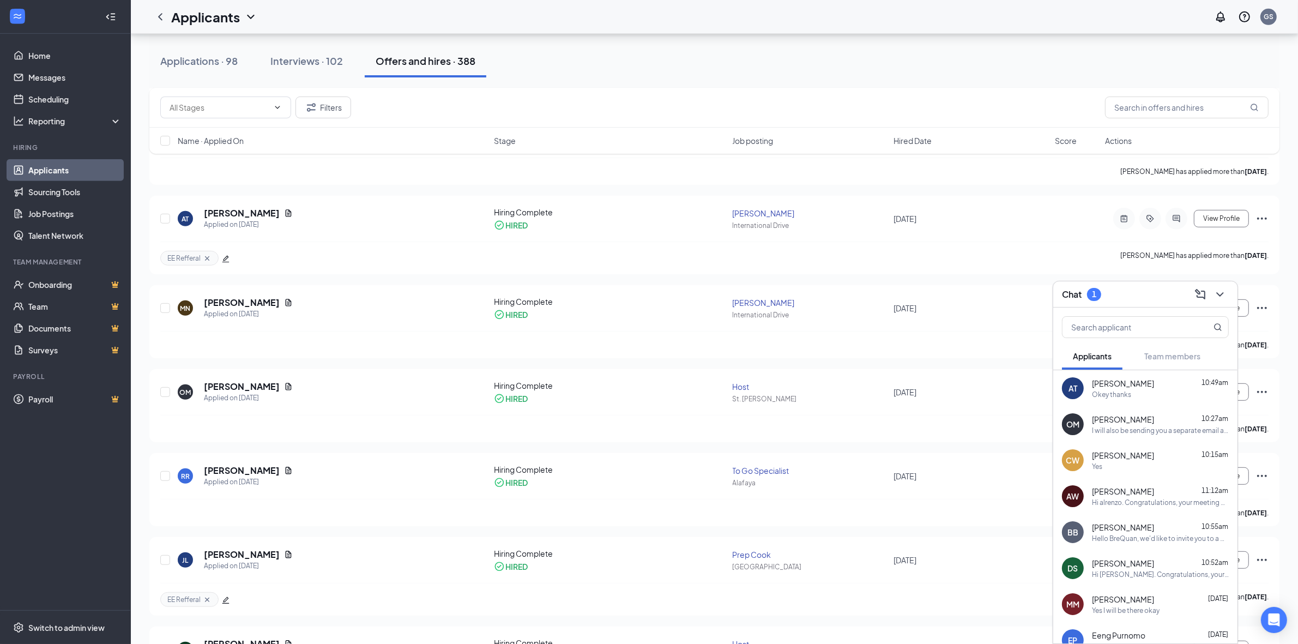
click at [910, 148] on div "Name · Applied On Stage Job posting Hired Date Score Actions" at bounding box center [714, 141] width 1130 height 26
click at [911, 141] on span "Hired Date" at bounding box center [912, 140] width 38 height 11
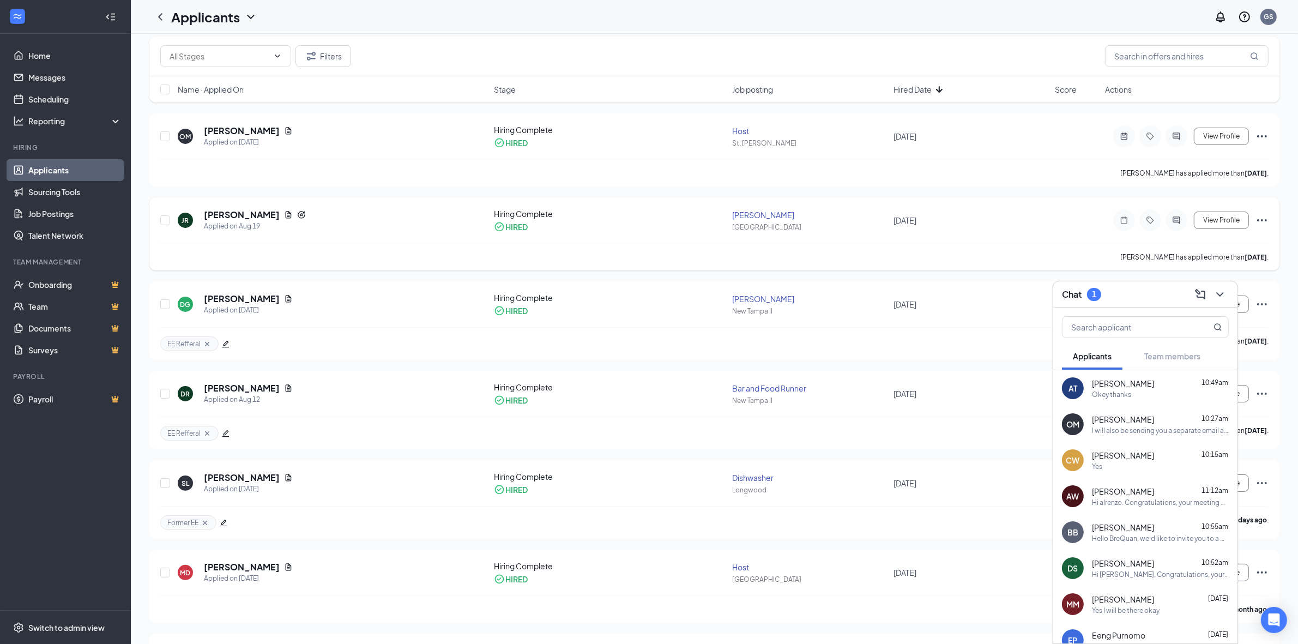
scroll to position [0, 0]
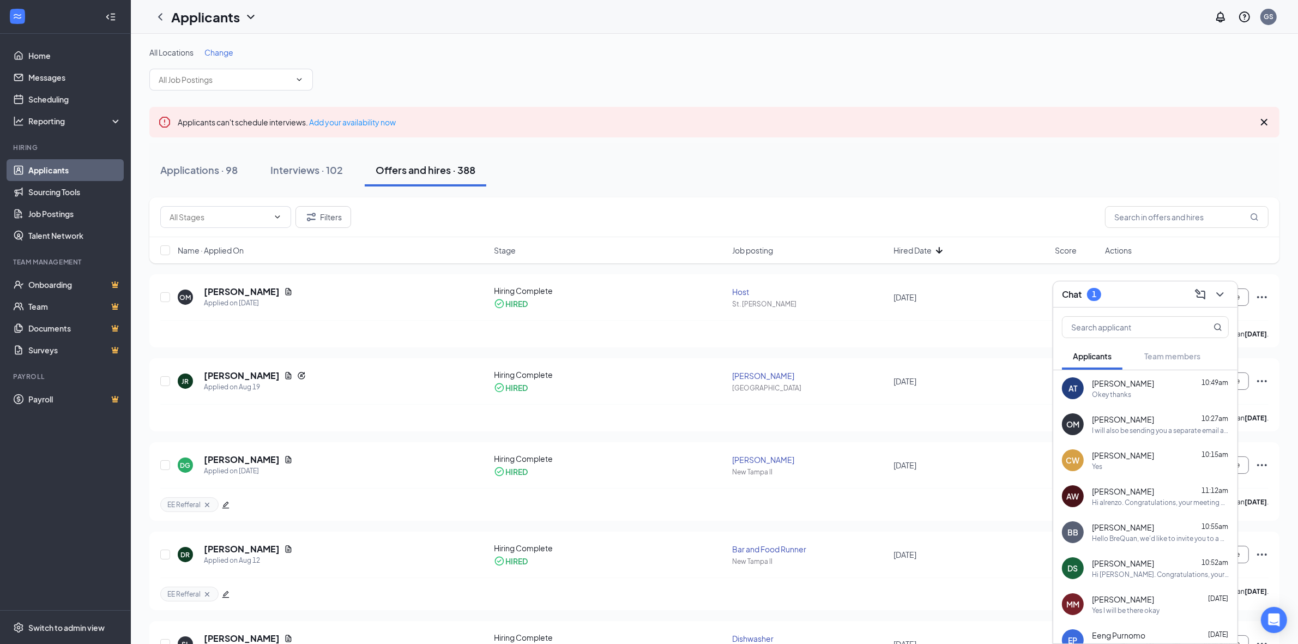
click at [1224, 292] on icon "ChevronDown" at bounding box center [1219, 294] width 13 height 13
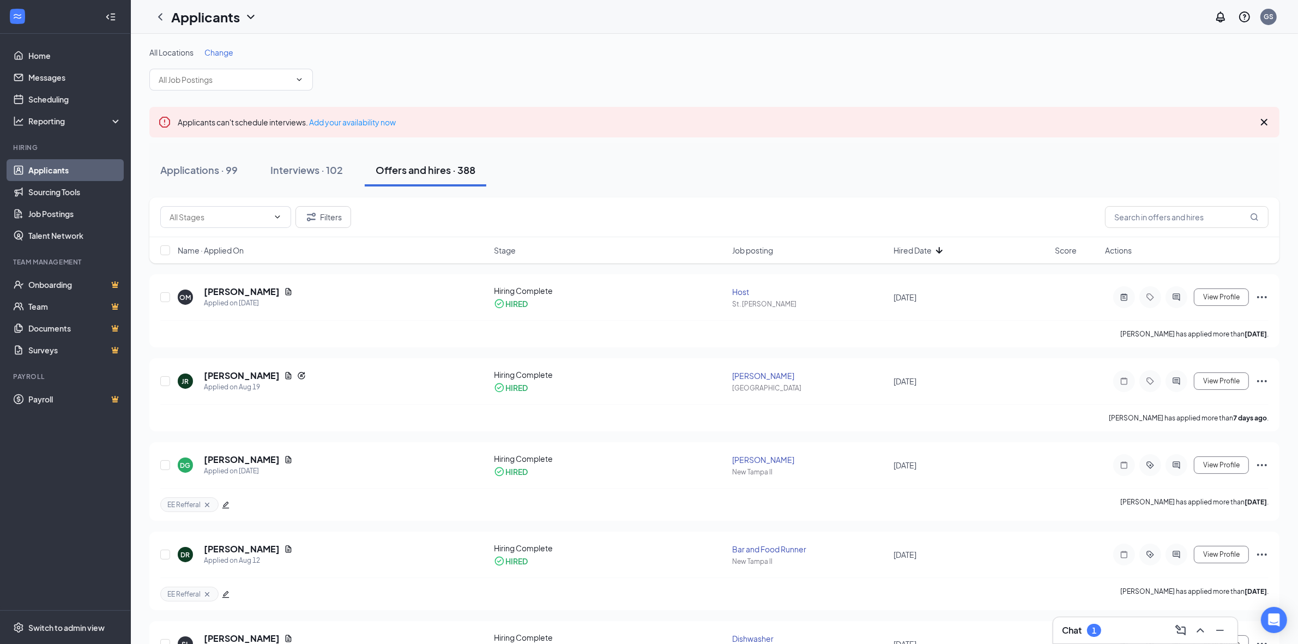
click at [1103, 636] on div "Chat 1" at bounding box center [1145, 629] width 167 height 17
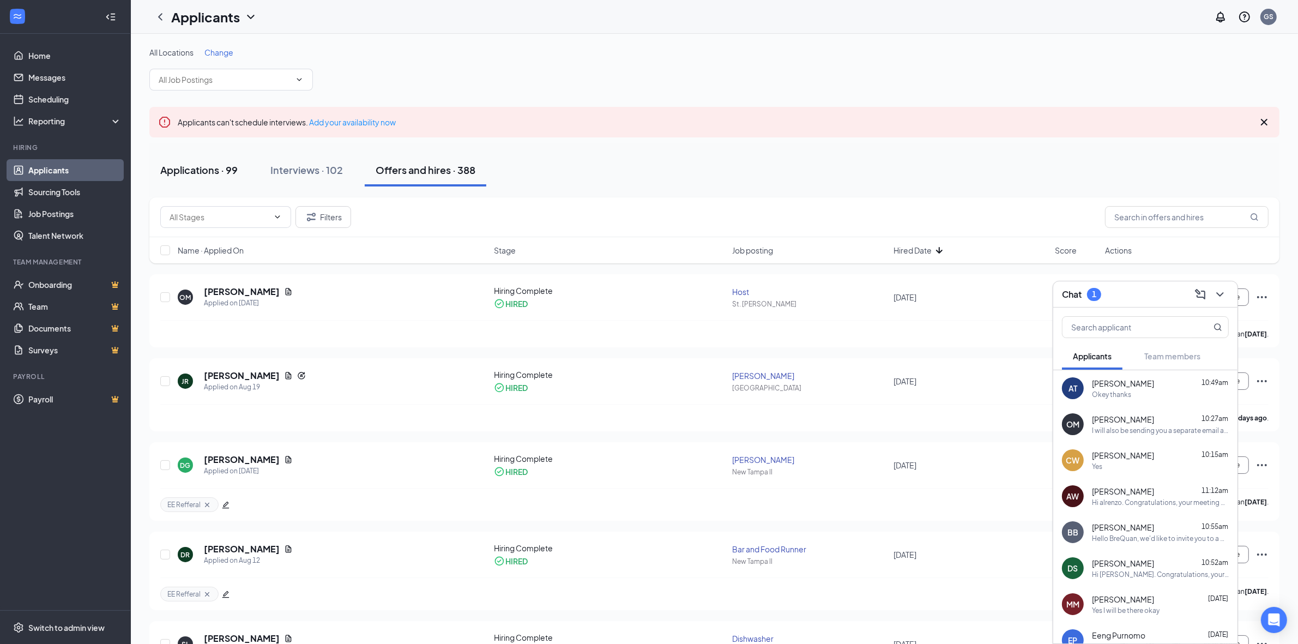
click at [218, 154] on button "Applications · 99" at bounding box center [198, 170] width 99 height 33
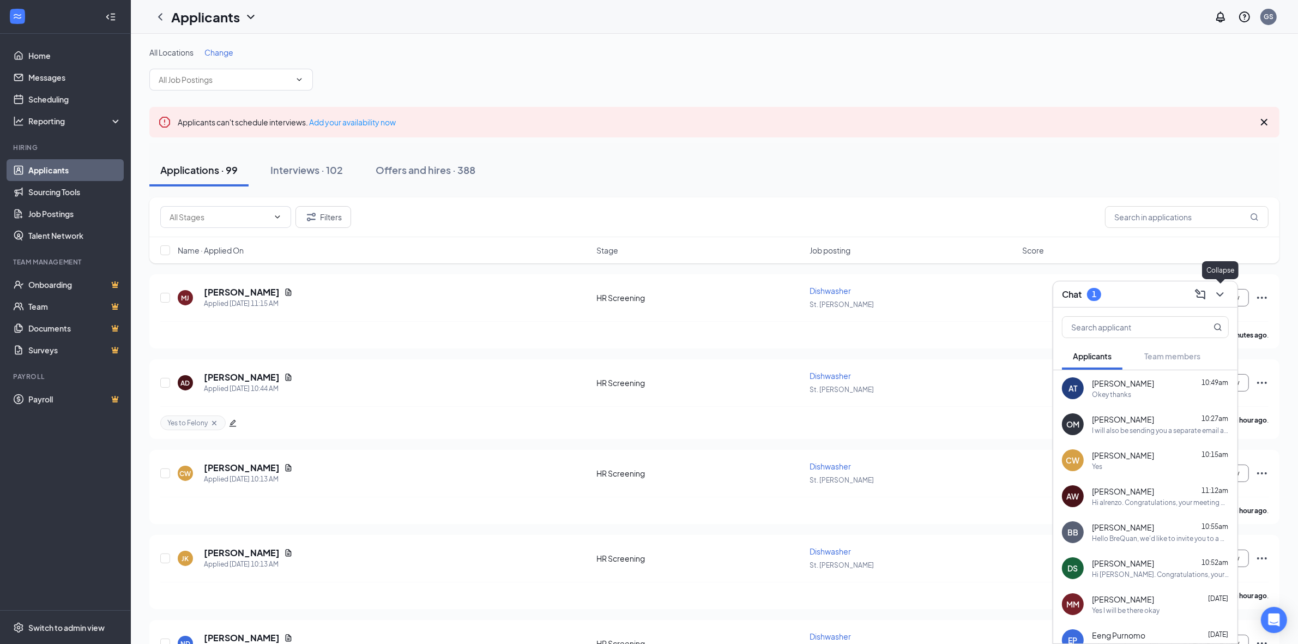
click at [1220, 298] on icon "ChevronDown" at bounding box center [1219, 294] width 13 height 13
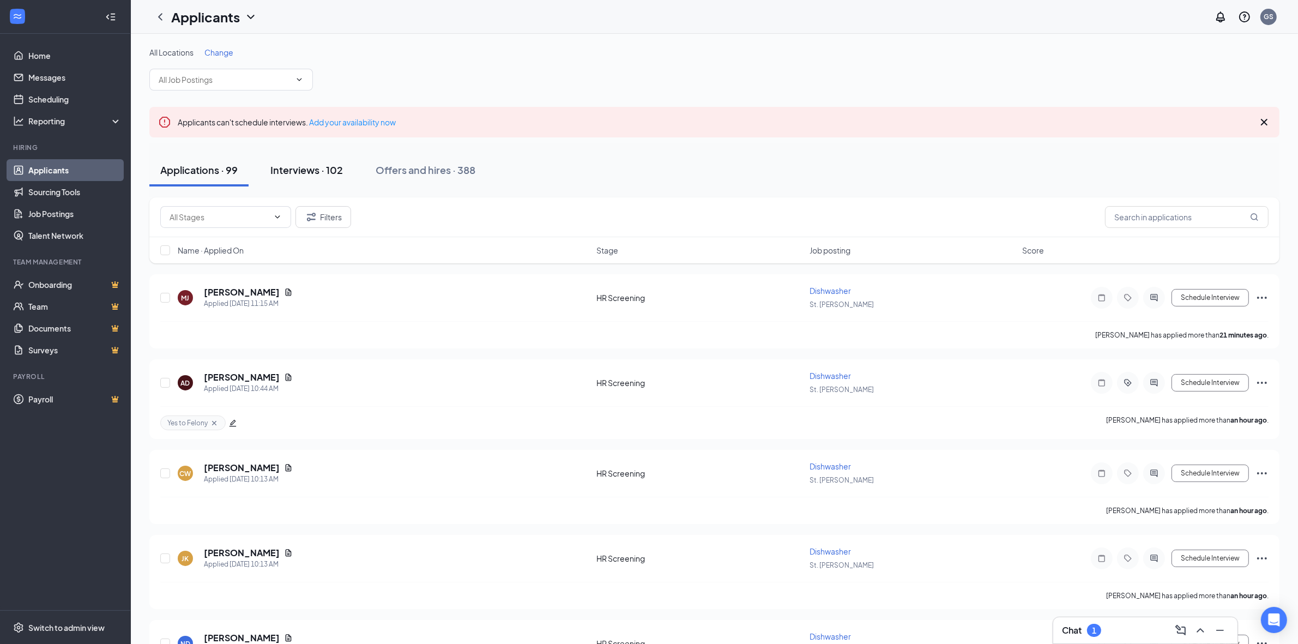
click at [346, 183] on button "Interviews · 102" at bounding box center [306, 170] width 94 height 33
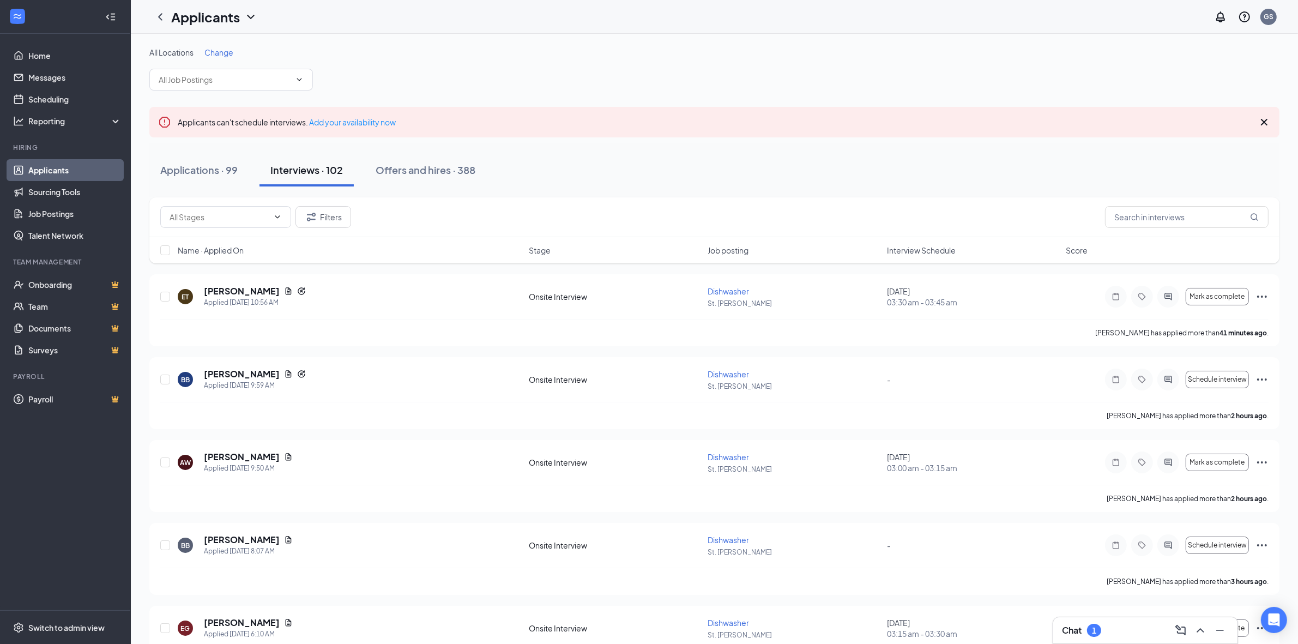
click at [1098, 625] on div "1" at bounding box center [1094, 629] width 14 height 13
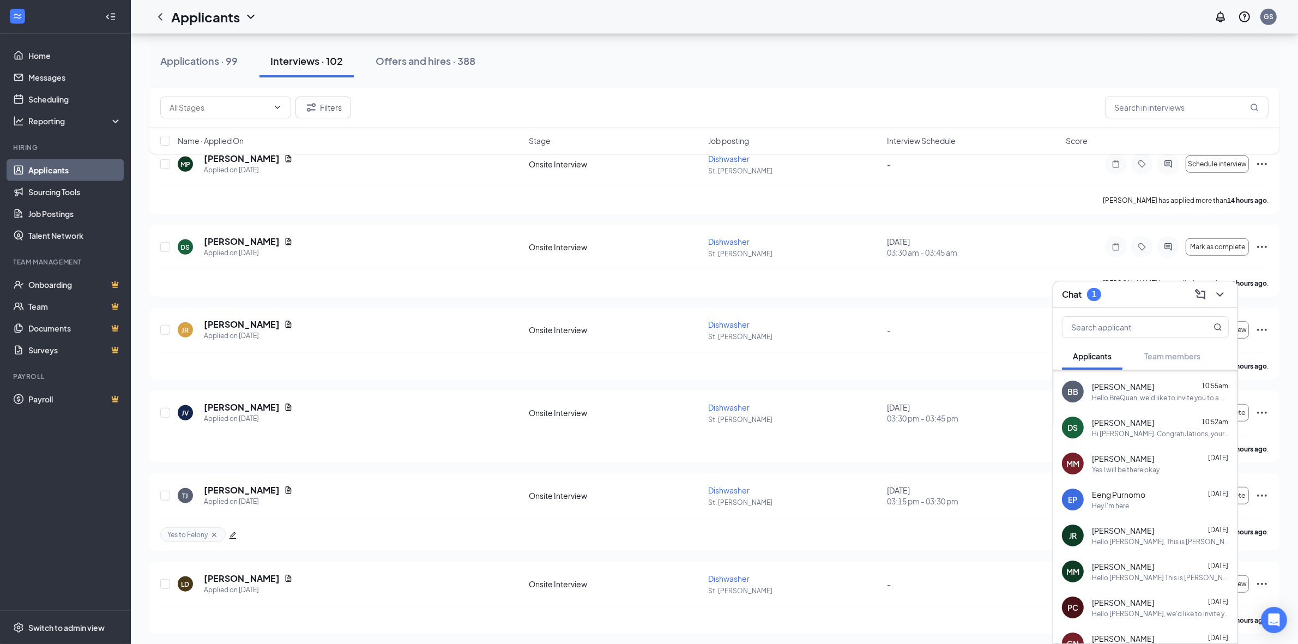
scroll to position [1019, 0]
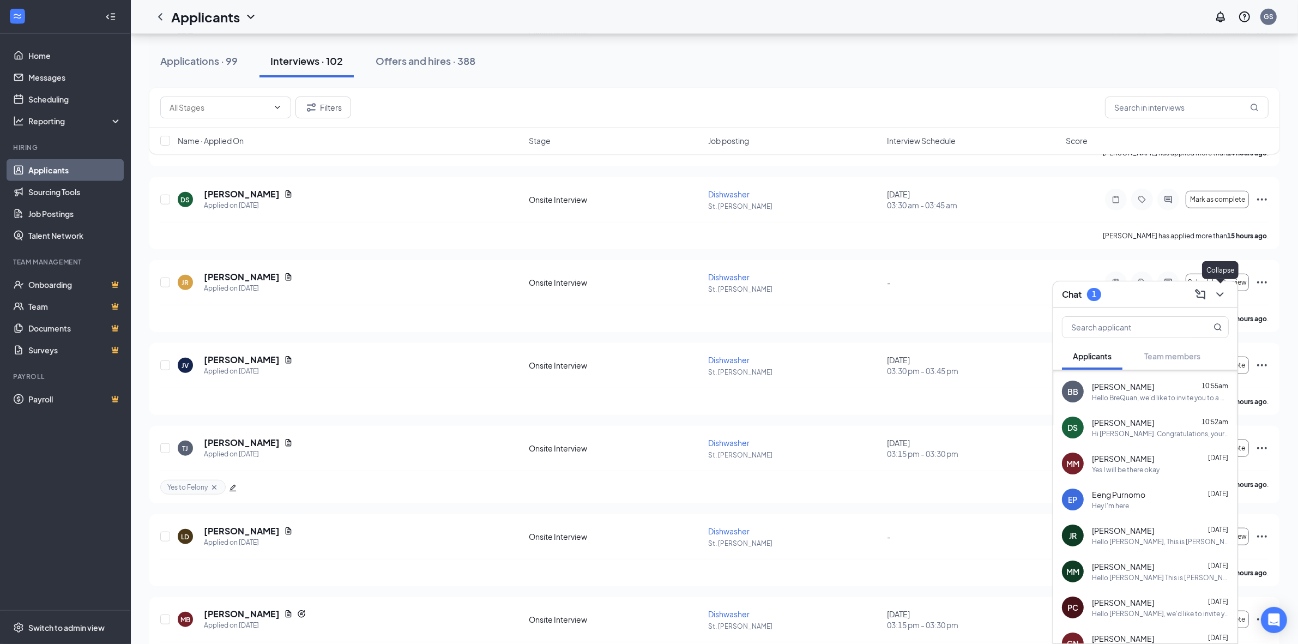
click at [1227, 292] on button at bounding box center [1219, 294] width 17 height 17
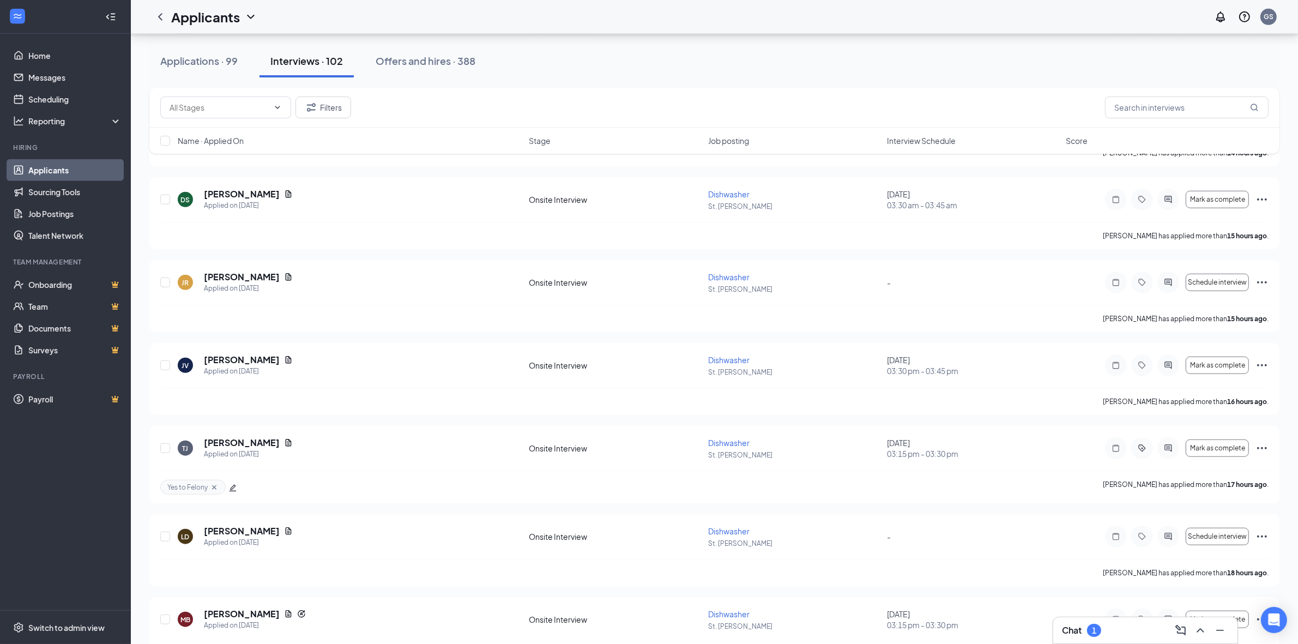
click at [88, 176] on link "Applicants" at bounding box center [74, 170] width 93 height 22
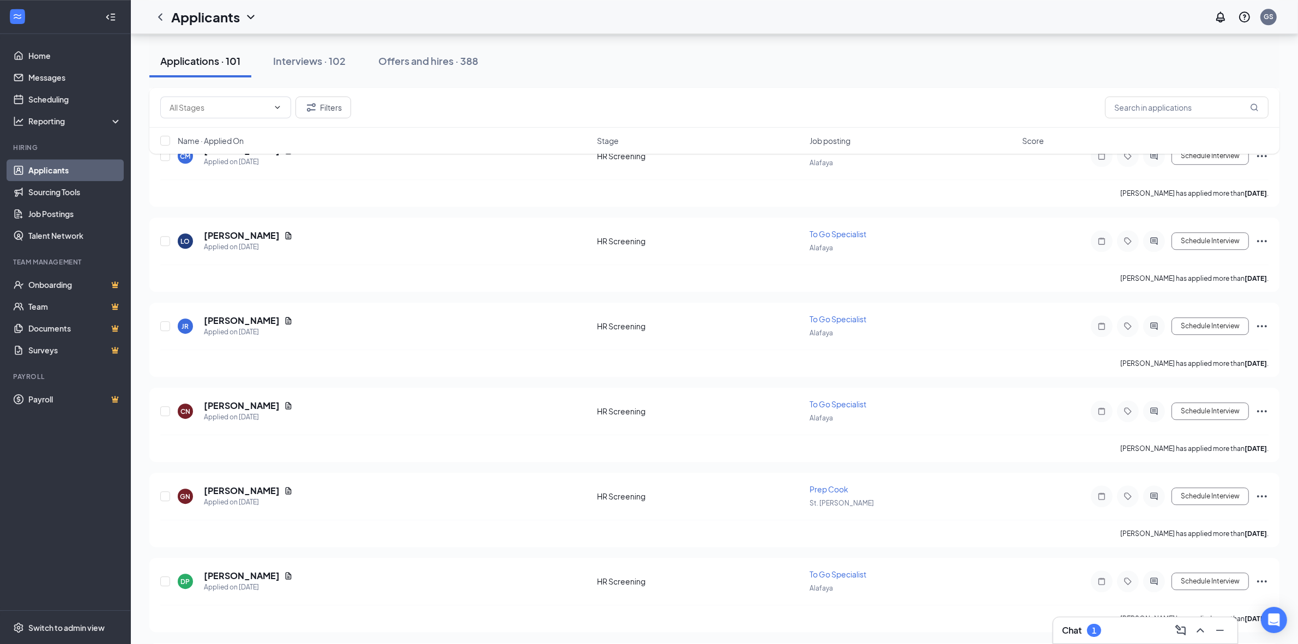
scroll to position [3860, 0]
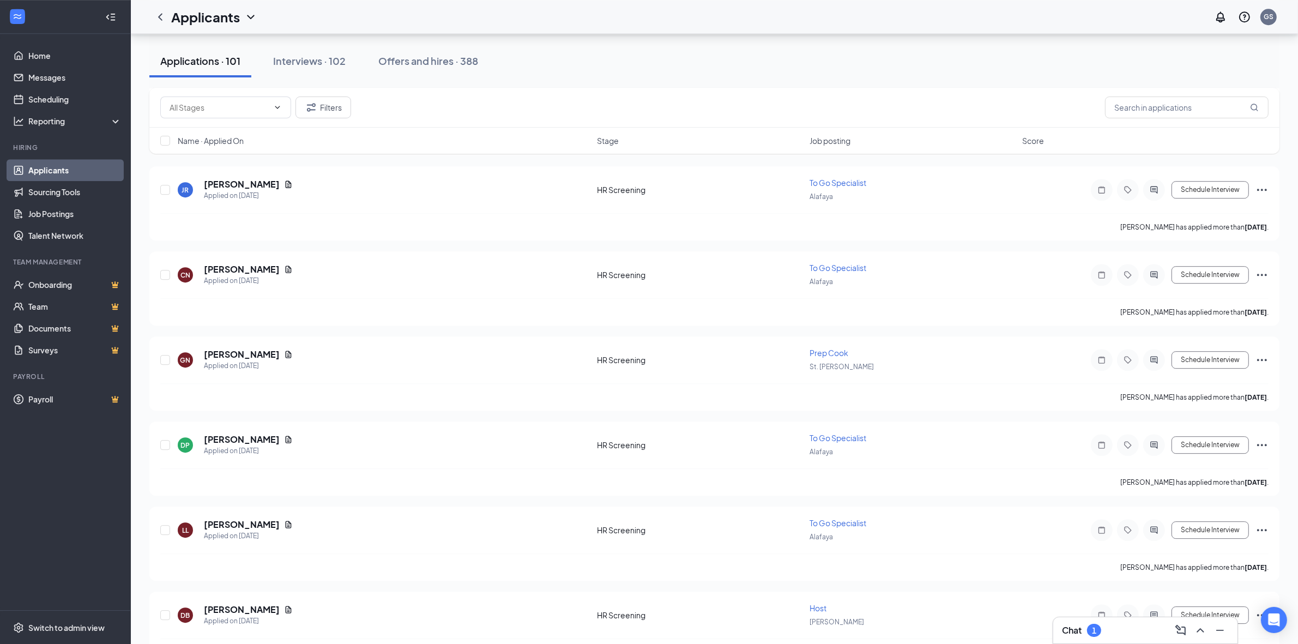
click at [1135, 631] on div "Chat 1" at bounding box center [1145, 629] width 167 height 17
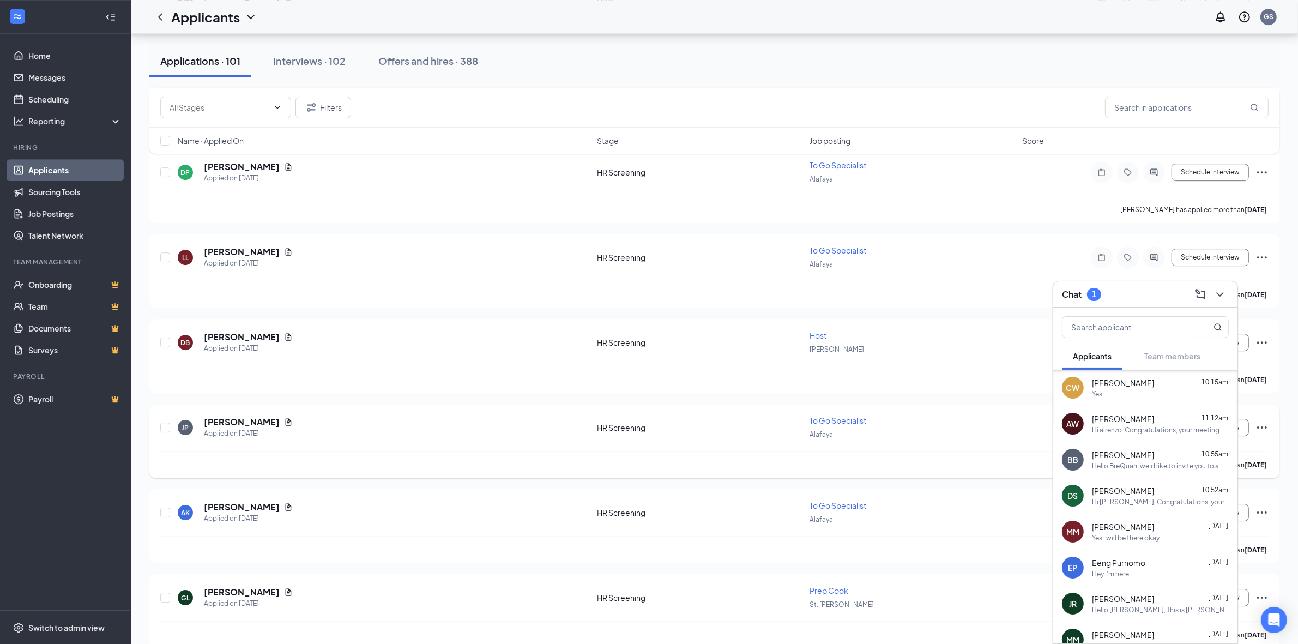
scroll to position [68, 0]
